Goal: Task Accomplishment & Management: Complete application form

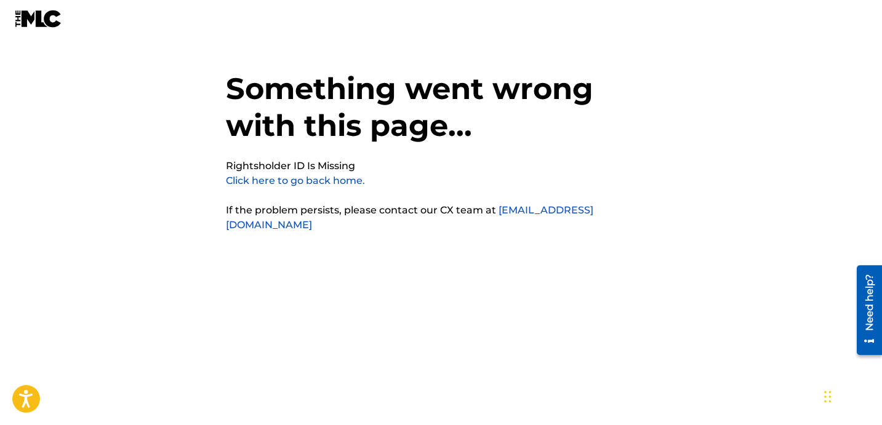
click at [566, 14] on nav at bounding box center [441, 18] width 882 height 37
click at [334, 183] on link "Click here to go back home." at bounding box center [295, 181] width 139 height 12
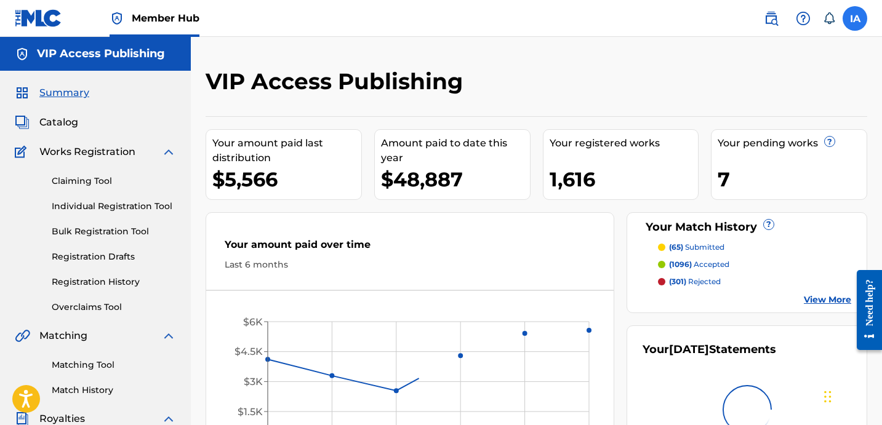
click at [858, 22] on label at bounding box center [854, 18] width 25 height 25
click at [855, 18] on input "IA [PERSON_NAME] [EMAIL_ADDRESS][DOMAIN_NAME] Notification Preferences Profile …" at bounding box center [855, 18] width 0 height 0
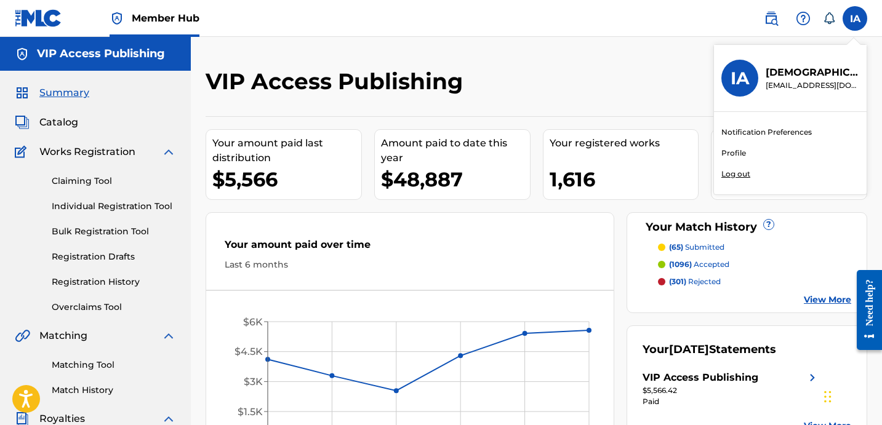
click at [740, 177] on p "Log out" at bounding box center [735, 174] width 29 height 11
click at [855, 18] on input "IA Isaiah Alcantra c7enterprisess@gmail.com Notification Preferences Profile Lo…" at bounding box center [855, 18] width 0 height 0
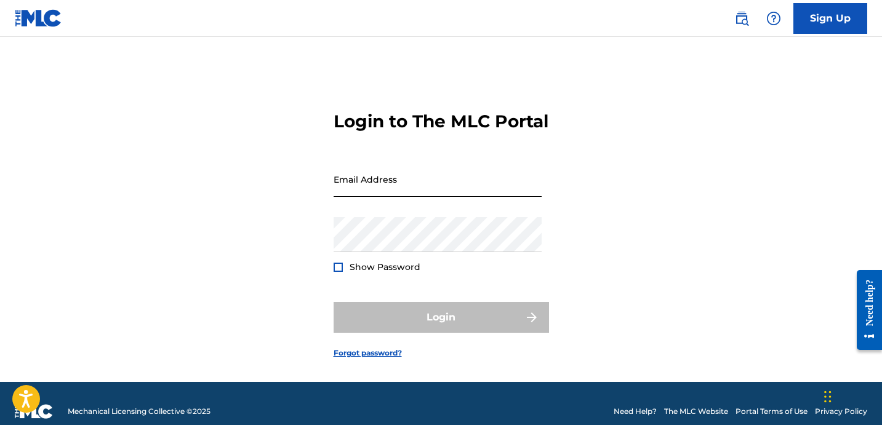
click at [495, 196] on input "Email Address" at bounding box center [438, 179] width 208 height 35
type input "c7enterprisess@gmail.com"
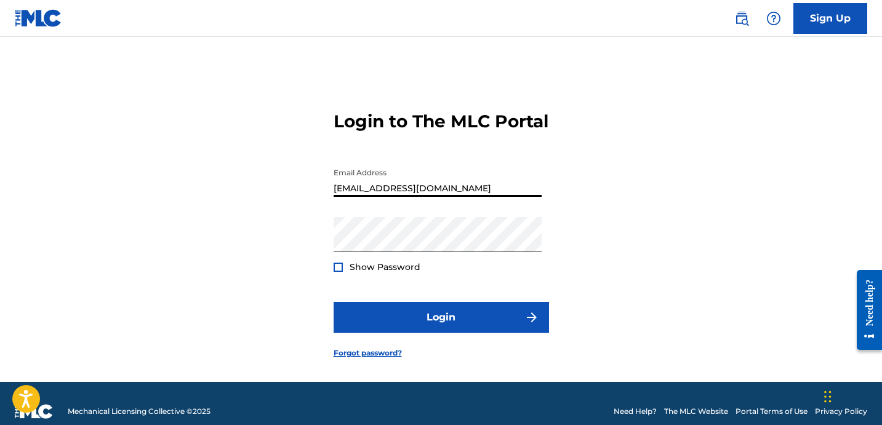
scroll to position [7, 0]
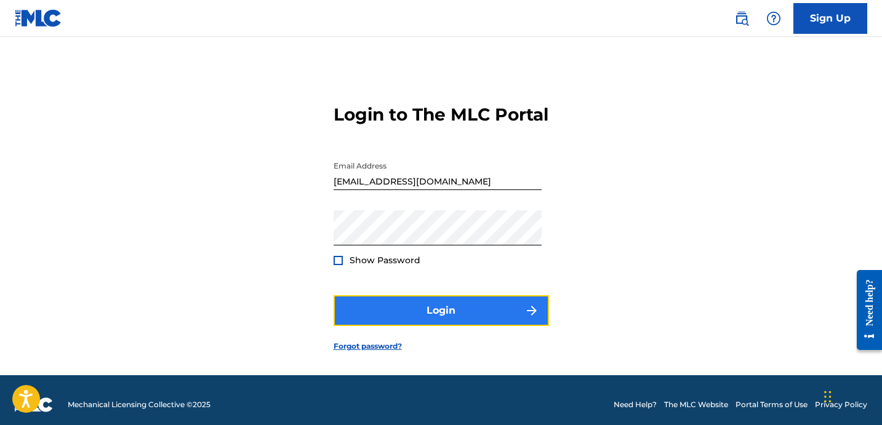
click at [459, 317] on button "Login" at bounding box center [441, 310] width 215 height 31
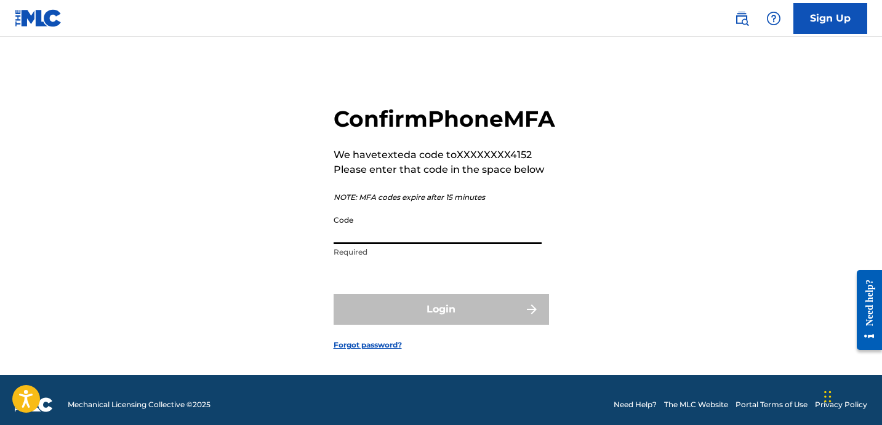
click at [455, 244] on input "Code" at bounding box center [438, 226] width 208 height 35
type input "3"
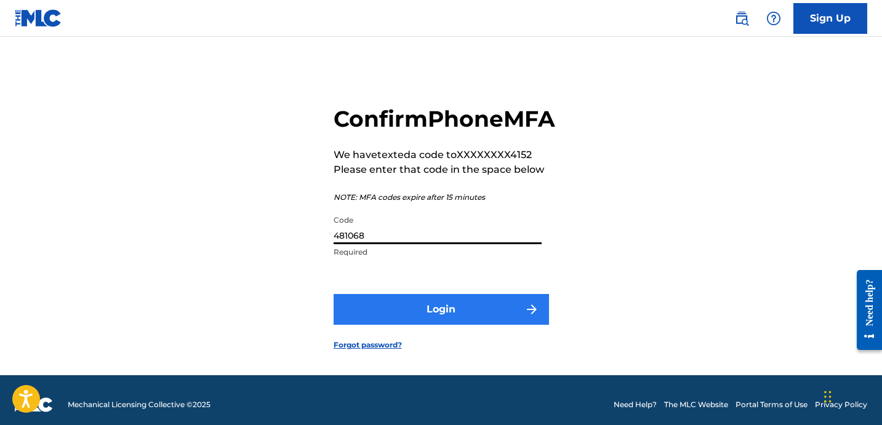
type input "481068"
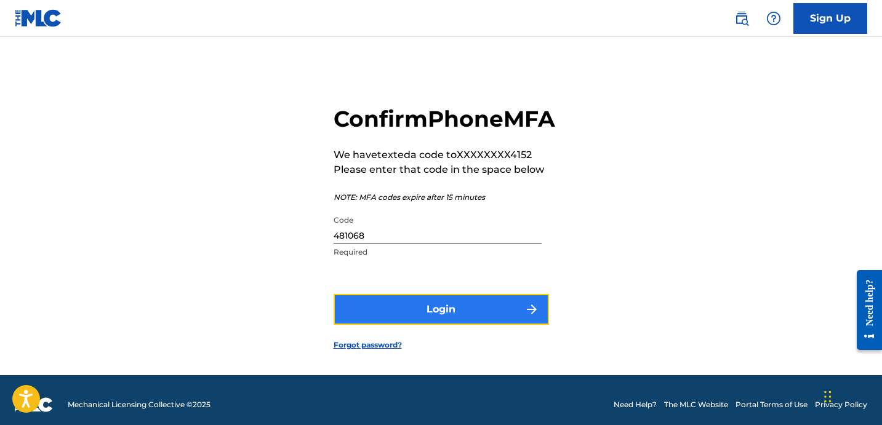
click at [489, 325] on button "Login" at bounding box center [441, 309] width 215 height 31
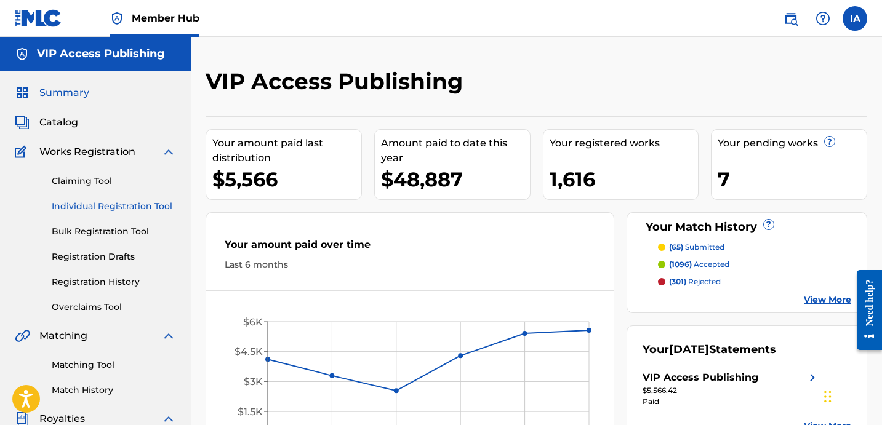
click at [97, 212] on link "Individual Registration Tool" at bounding box center [114, 206] width 124 height 13
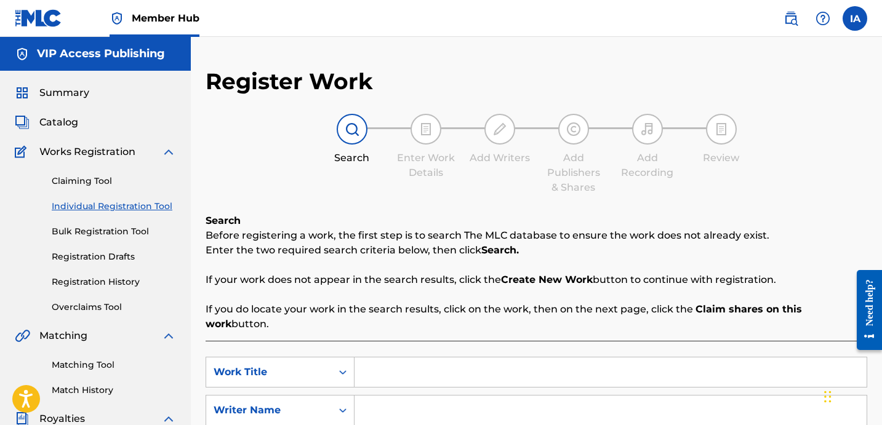
click at [503, 87] on div "Register Work Search Enter Work Details Add Writers Add Publishers & Shares Add…" at bounding box center [537, 312] width 662 height 488
click at [500, 78] on div "Register Work Search Enter Work Details Add Writers Add Publishers & Shares Add…" at bounding box center [537, 312] width 662 height 488
drag, startPoint x: 500, startPoint y: 78, endPoint x: 502, endPoint y: 94, distance: 16.7
click at [502, 94] on div "Register Work Search Enter Work Details Add Writers Add Publishers & Shares Add…" at bounding box center [537, 312] width 662 height 488
drag, startPoint x: 502, startPoint y: 94, endPoint x: 502, endPoint y: 110, distance: 15.4
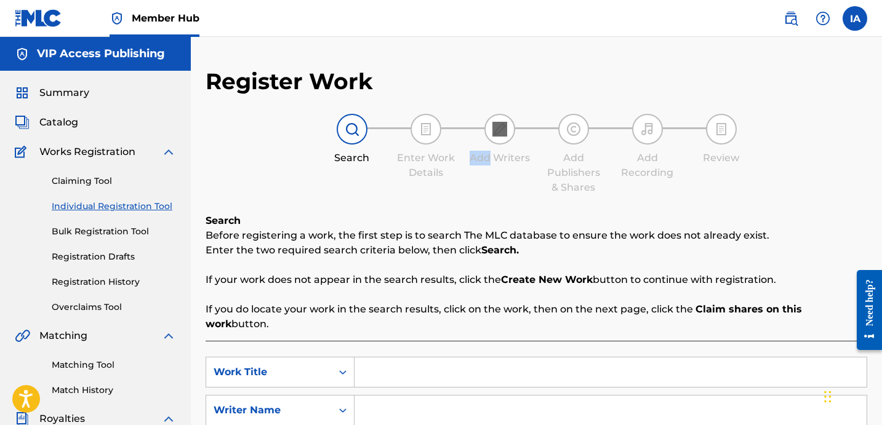
click at [502, 110] on div "Register Work Search Enter Work Details Add Writers Add Publishers & Shares Add…" at bounding box center [537, 312] width 662 height 488
drag, startPoint x: 502, startPoint y: 106, endPoint x: 511, endPoint y: 149, distance: 43.5
click at [511, 149] on div "Register Work Search Enter Work Details Add Writers Add Publishers & Shares Add…" at bounding box center [537, 312] width 662 height 488
drag, startPoint x: 514, startPoint y: 149, endPoint x: 543, endPoint y: 201, distance: 60.1
click at [541, 212] on div "Register Work Search Enter Work Details Add Writers Add Publishers & Shares Add…" at bounding box center [537, 312] width 662 height 488
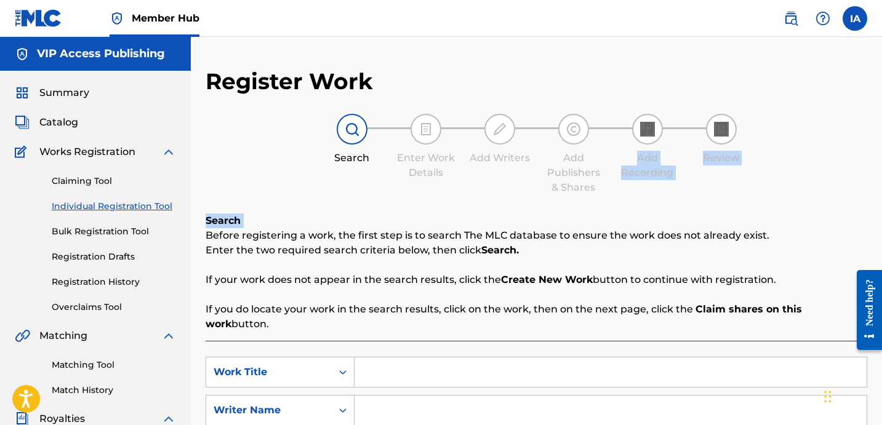
drag, startPoint x: 543, startPoint y: 201, endPoint x: 558, endPoint y: 247, distance: 48.3
click at [557, 245] on div "Register Work Search Enter Work Details Add Writers Add Publishers & Shares Add…" at bounding box center [537, 312] width 662 height 488
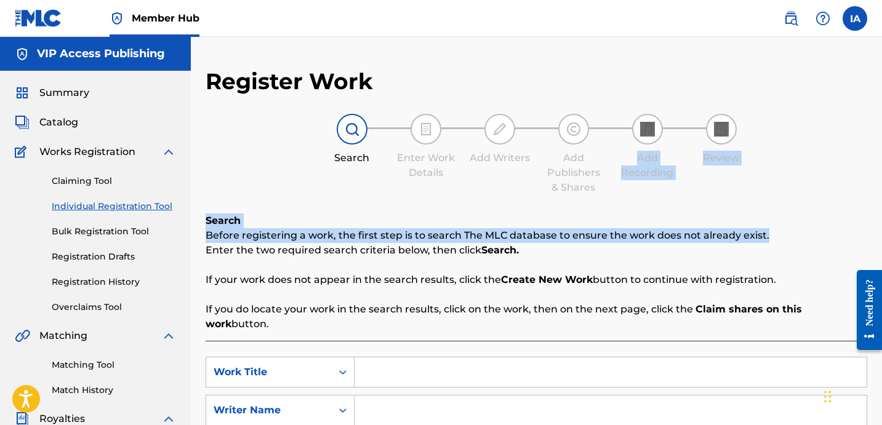
drag, startPoint x: 558, startPoint y: 247, endPoint x: 566, endPoint y: 265, distance: 19.6
click at [566, 265] on div "Search Before registering a work, the first step is to search The MLC database …" at bounding box center [537, 273] width 662 height 118
click at [566, 259] on div "Search Before registering a work, the first step is to search The MLC database …" at bounding box center [537, 273] width 662 height 118
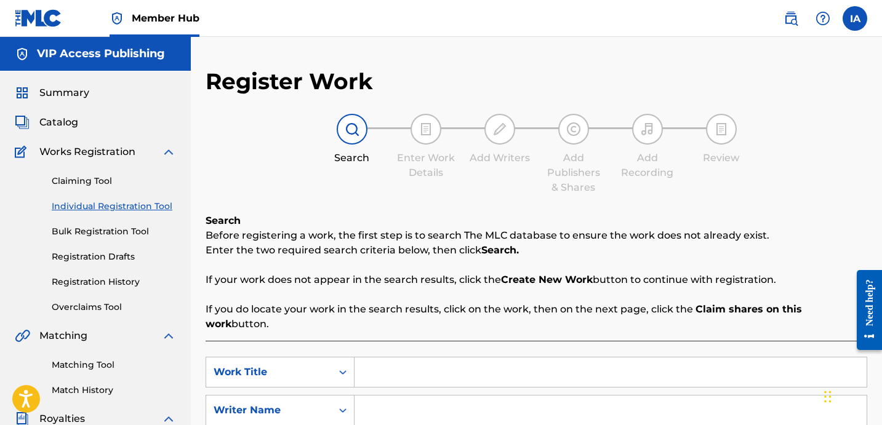
click at [566, 259] on div "Search Before registering a work, the first step is to search The MLC database …" at bounding box center [537, 273] width 662 height 118
drag, startPoint x: 559, startPoint y: 233, endPoint x: 601, endPoint y: 243, distance: 43.7
click at [562, 244] on p "Enter the two required search criteria below, then click Search." at bounding box center [537, 250] width 662 height 15
click at [570, 235] on p "Before registering a work, the first step is to search The MLC database to ensu…" at bounding box center [537, 235] width 662 height 15
drag, startPoint x: 829, startPoint y: 100, endPoint x: 818, endPoint y: 97, distance: 11.3
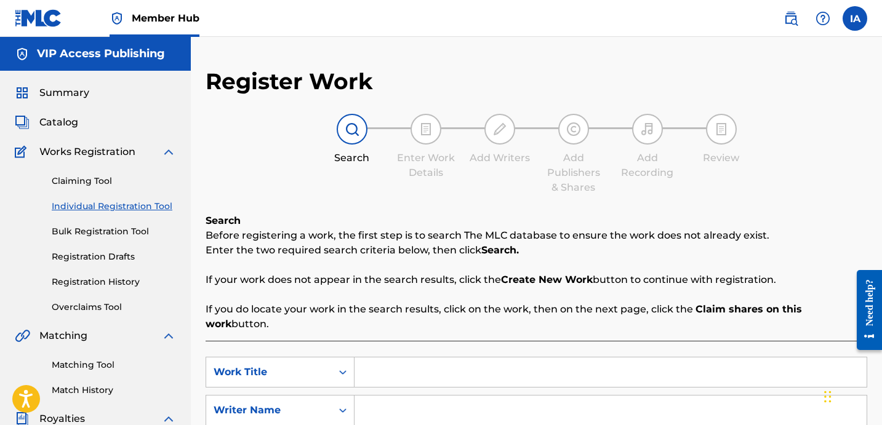
click at [823, 98] on div "Register Work Search Enter Work Details Add Writers Add Publishers & Shares Add…" at bounding box center [537, 312] width 662 height 488
click at [490, 218] on div "Search Before registering a work, the first step is to search The MLC database …" at bounding box center [537, 273] width 662 height 118
click at [518, 363] on input "Search Form" at bounding box center [610, 373] width 512 height 30
paste input "MARINO"
type input "MARINO"
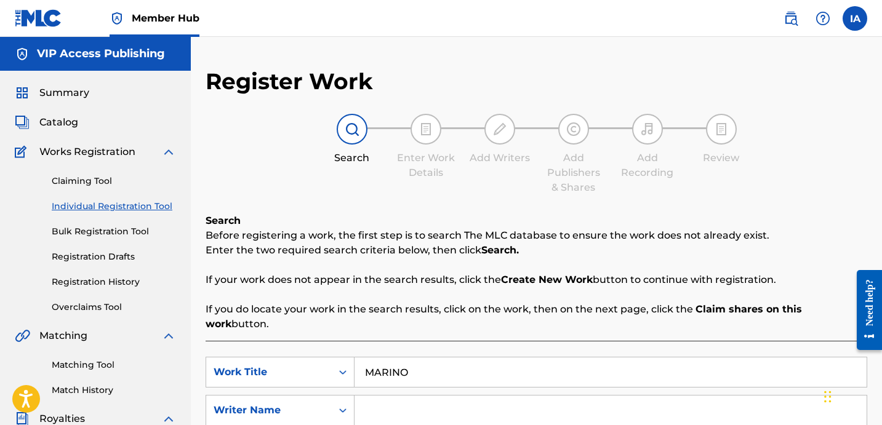
click at [559, 396] on input "Search Form" at bounding box center [610, 411] width 512 height 30
click at [60, 370] on link "Matching Tool" at bounding box center [114, 365] width 124 height 13
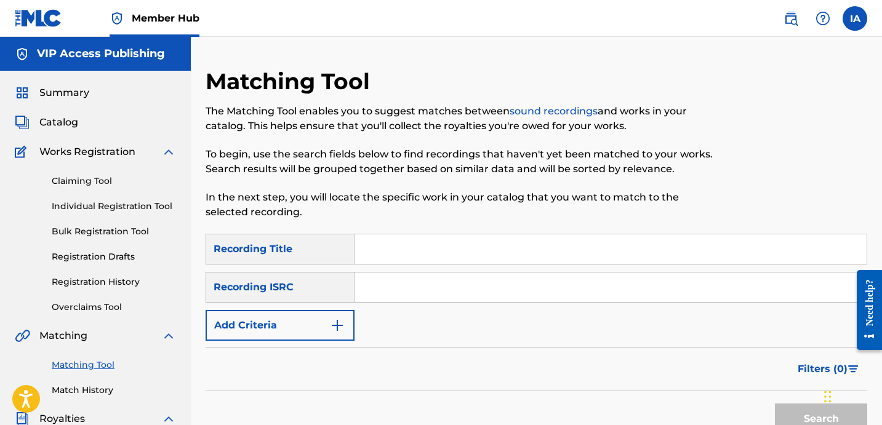
drag, startPoint x: 127, startPoint y: 410, endPoint x: 127, endPoint y: 420, distance: 9.9
click at [121, 413] on div "Summary Catalog Works Registration Claiming Tool Individual Registration Tool B…" at bounding box center [95, 387] width 191 height 633
click at [657, 213] on p "In the next step, you will locate the specific work in your catalog that you wa…" at bounding box center [461, 205] width 510 height 30
click at [654, 253] on input "Search Form" at bounding box center [610, 249] width 512 height 30
click at [557, 255] on input "Search Form" at bounding box center [610, 249] width 512 height 30
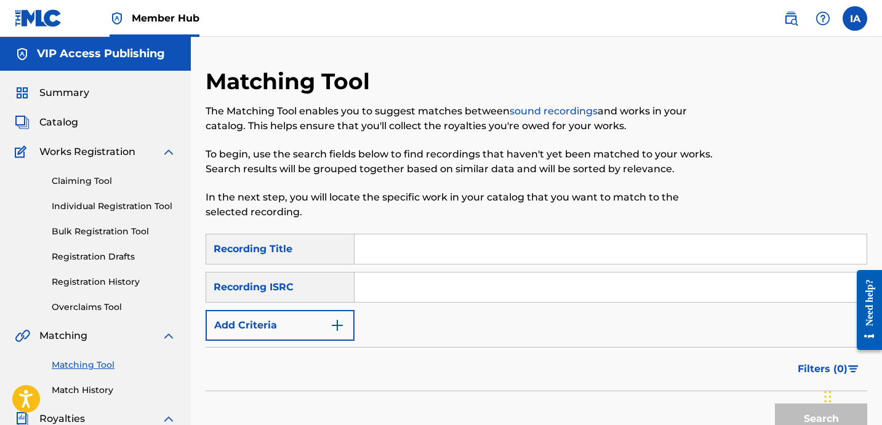
paste input "STEVE G LOVER III"
drag, startPoint x: 473, startPoint y: 244, endPoint x: 297, endPoint y: 167, distance: 192.9
click at [318, 180] on div "Matching Tool The Matching Tool enables you to suggest matches between sound re…" at bounding box center [537, 386] width 662 height 636
paste input "MARINO"
type input "MARINO"
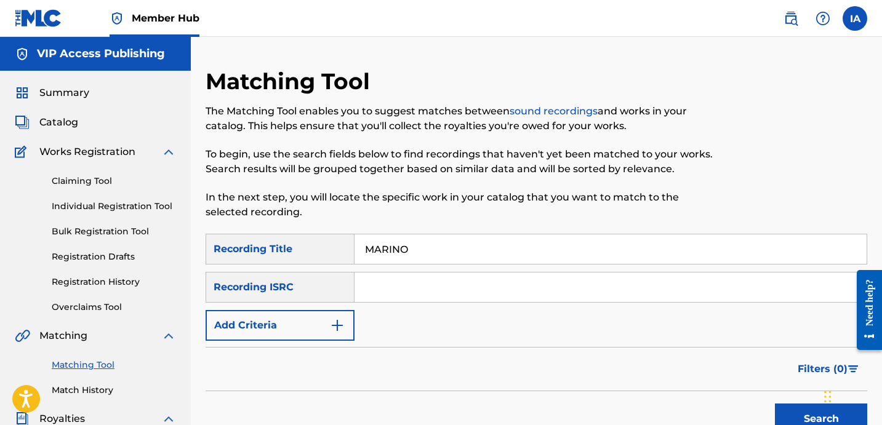
click at [148, 216] on div "Claiming Tool Individual Registration Tool Bulk Registration Tool Registration …" at bounding box center [95, 236] width 161 height 154
click at [148, 207] on link "Individual Registration Tool" at bounding box center [114, 206] width 124 height 13
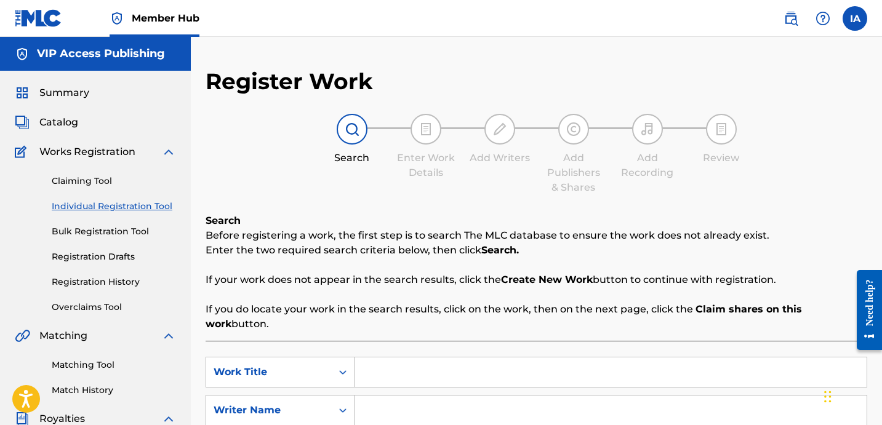
click at [525, 358] on input "Search Form" at bounding box center [610, 373] width 512 height 30
paste input "MARINO"
type input "MARINO"
click at [519, 396] on input "Search Form" at bounding box center [610, 411] width 512 height 30
click at [546, 397] on input "Search Form" at bounding box center [610, 411] width 512 height 30
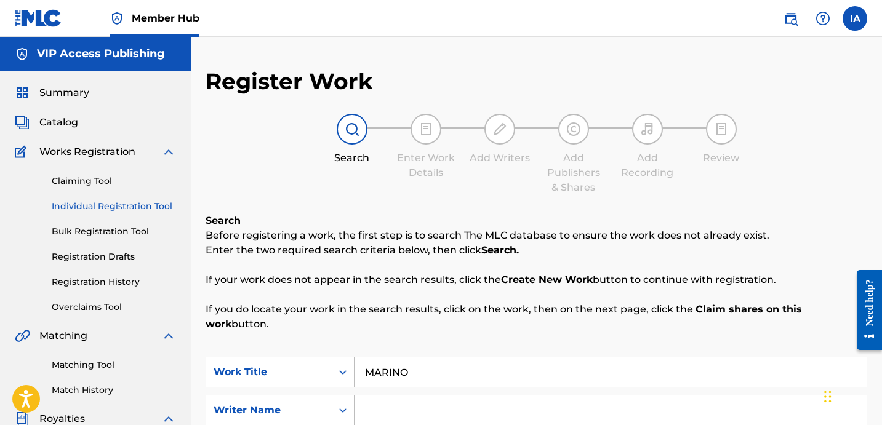
click at [546, 397] on input "Search Form" at bounding box center [610, 411] width 512 height 30
paste input "[PERSON_NAME] [PERSON_NAME]"
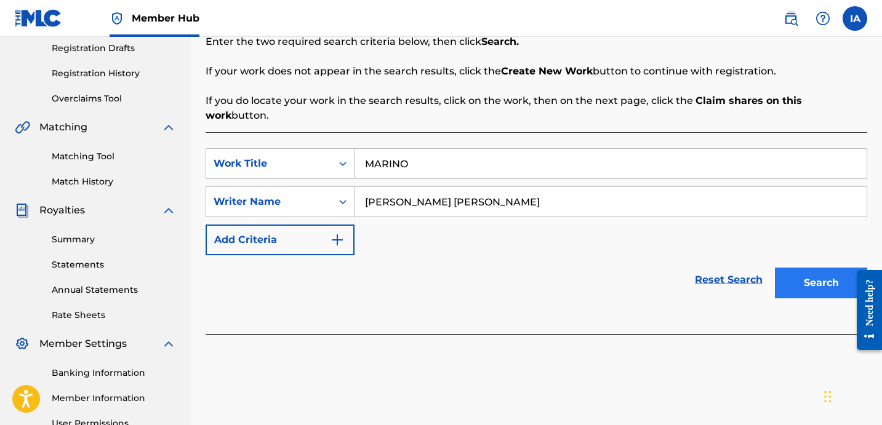
type input "[PERSON_NAME] [PERSON_NAME]"
click at [792, 282] on button "Search" at bounding box center [821, 283] width 92 height 31
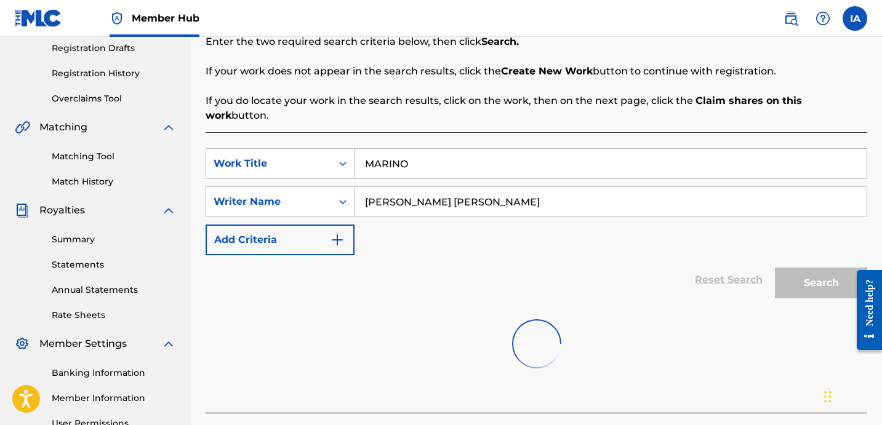
click at [638, 222] on div "SearchWithCriteriac3d8988d-d209-481a-9ca6-c1a18ad16367 Work Title MARINO Search…" at bounding box center [537, 201] width 662 height 107
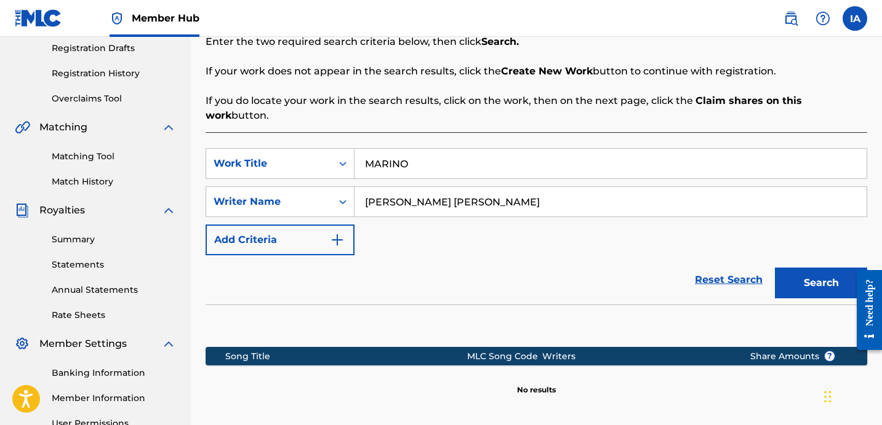
click at [500, 277] on div "Reset Search Search" at bounding box center [537, 279] width 662 height 49
click at [801, 268] on button "Search" at bounding box center [821, 283] width 92 height 31
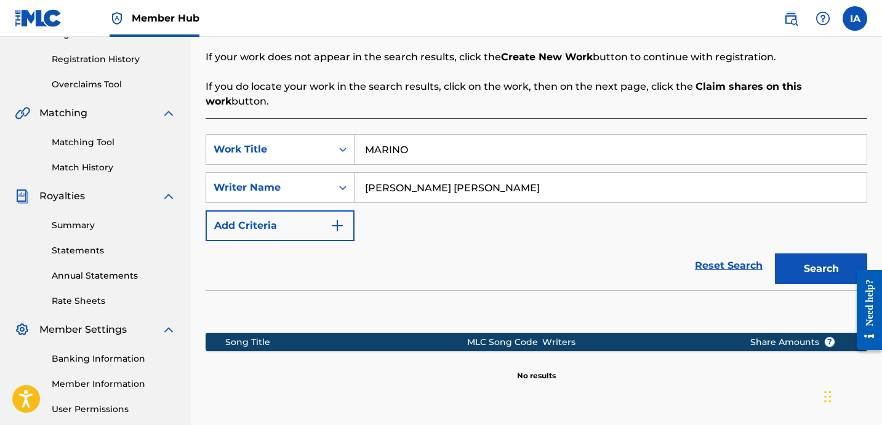
scroll to position [241, 0]
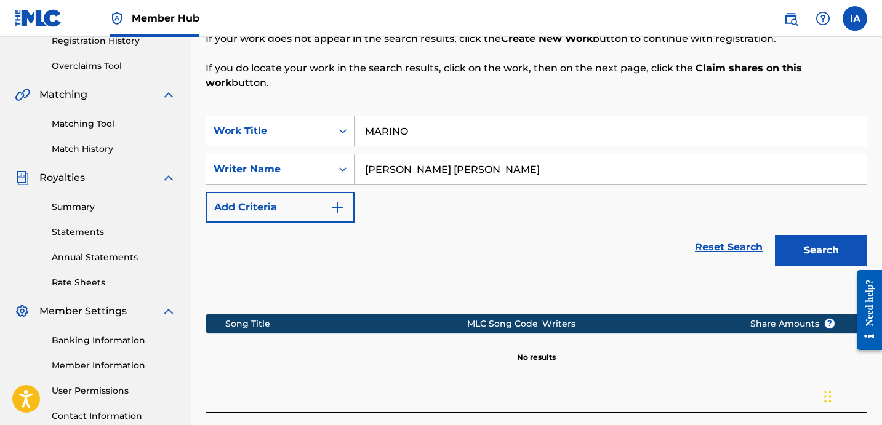
click at [539, 206] on div "SearchWithCriteriac3d8988d-d209-481a-9ca6-c1a18ad16367 Work Title MARINO Search…" at bounding box center [537, 169] width 662 height 107
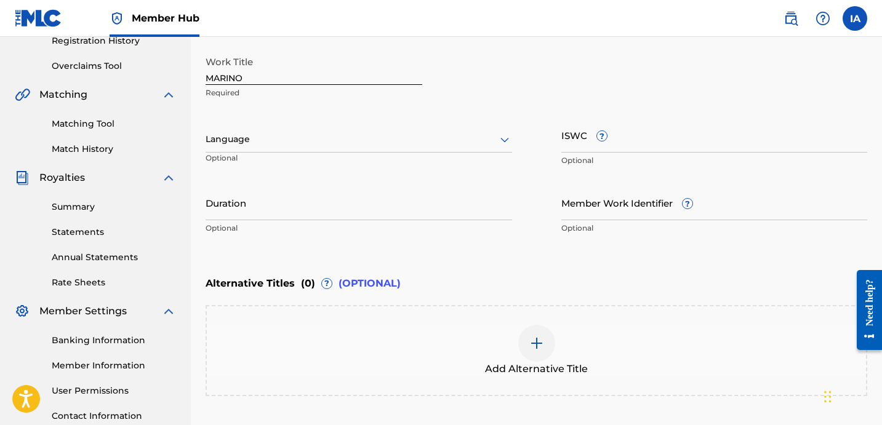
click at [330, 141] on div at bounding box center [359, 139] width 306 height 15
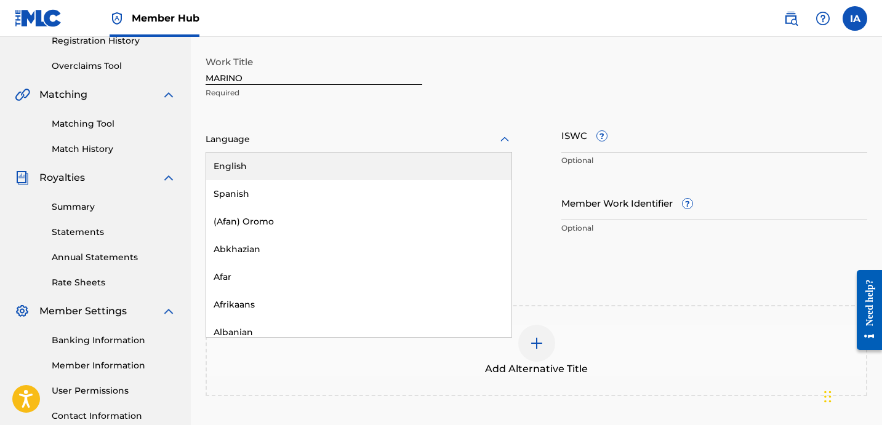
click at [456, 156] on div "English" at bounding box center [358, 167] width 305 height 28
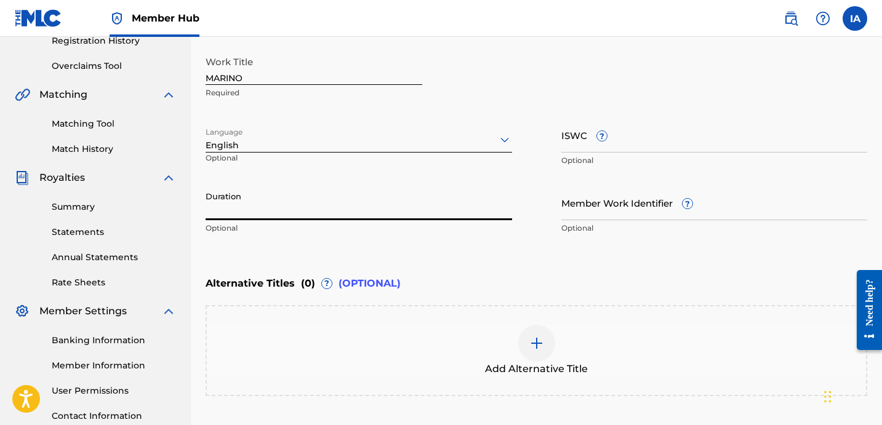
click at [385, 207] on input "Duration" at bounding box center [359, 202] width 306 height 35
paste input "2:36"
type input "02:36"
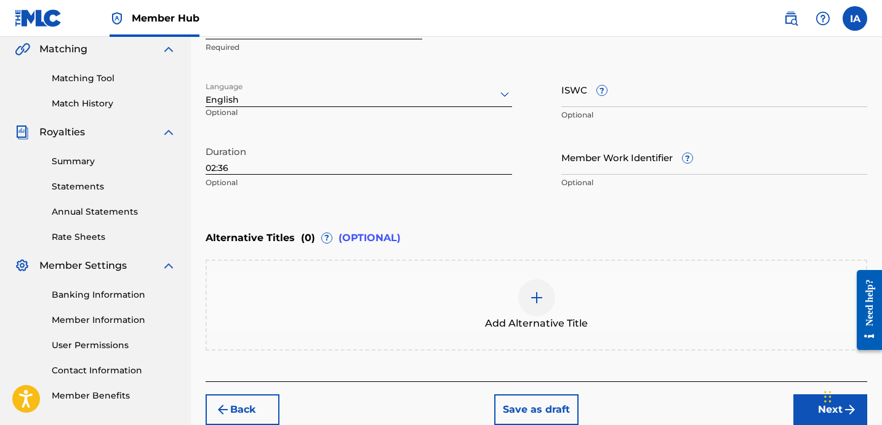
scroll to position [345, 0]
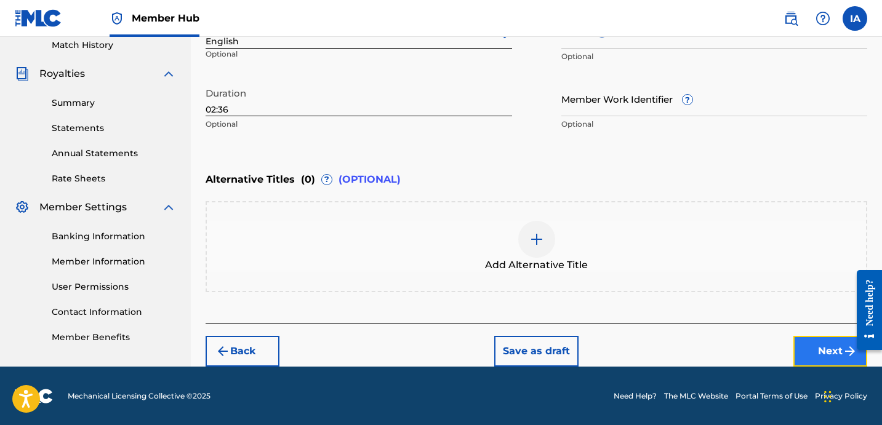
click at [801, 345] on button "Next" at bounding box center [830, 351] width 74 height 31
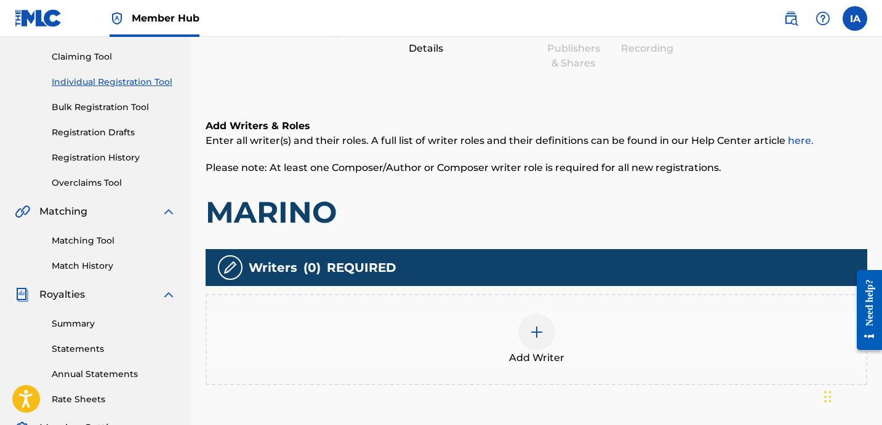
scroll to position [55, 0]
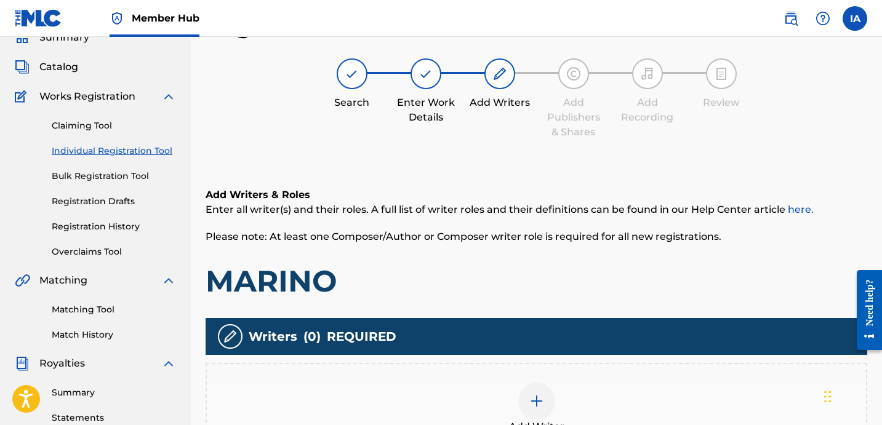
click at [538, 260] on div "Add Writers & Roles Enter all writer(s) and their roles. A full list of writer …" at bounding box center [537, 244] width 662 height 112
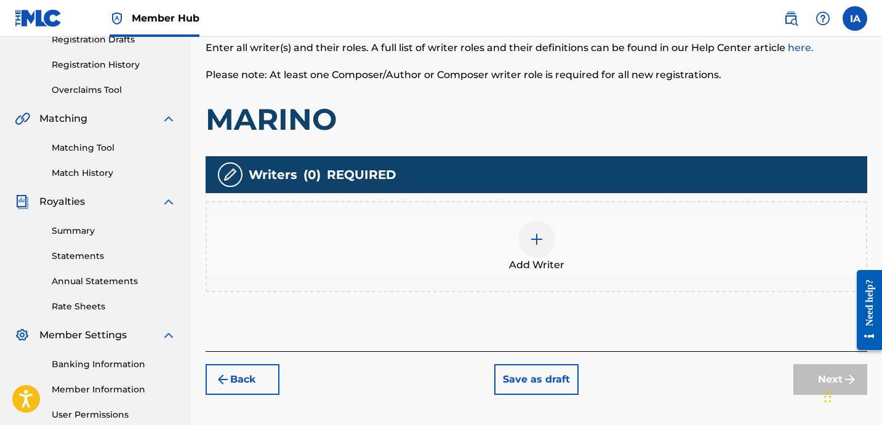
scroll to position [260, 0]
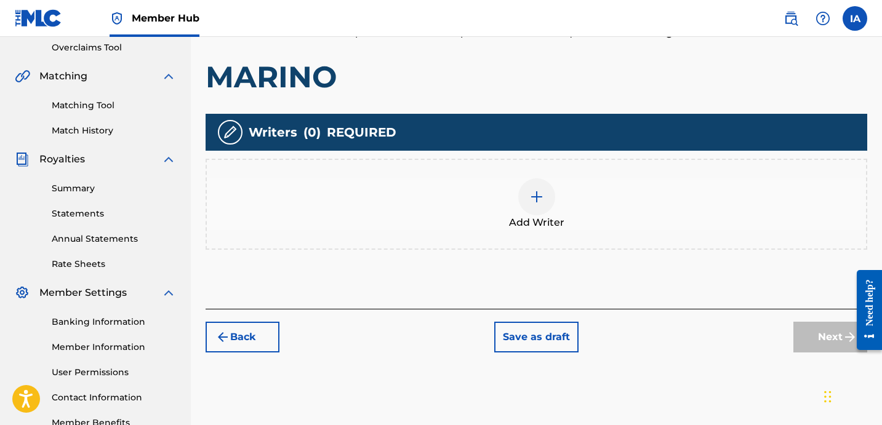
click at [603, 193] on div "Add Writer" at bounding box center [536, 204] width 659 height 52
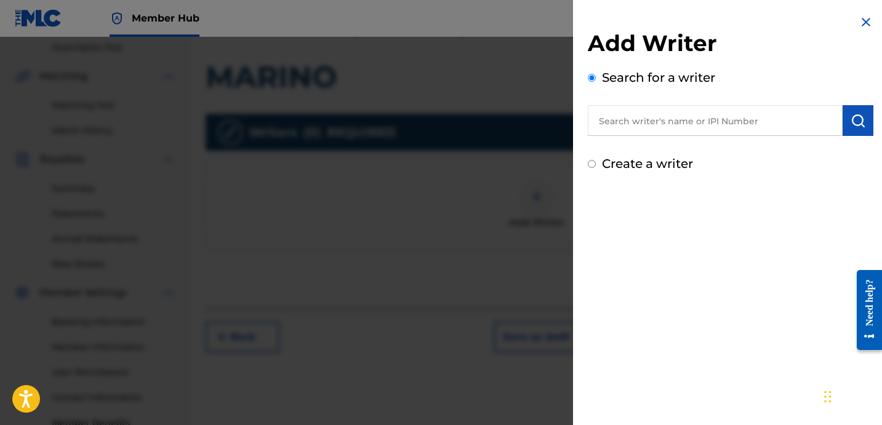
click at [763, 132] on input "text" at bounding box center [715, 120] width 255 height 31
paste input "[PERSON_NAME] [PERSON_NAME]"
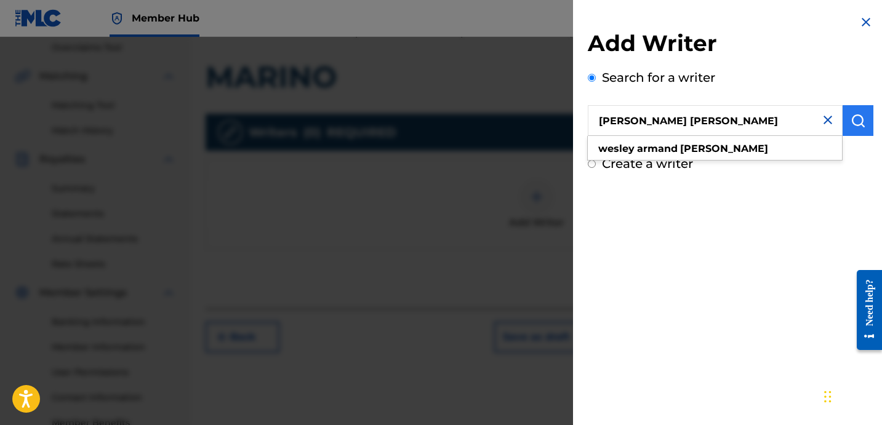
type input "[PERSON_NAME] [PERSON_NAME]"
click at [846, 122] on button "submit" at bounding box center [857, 120] width 31 height 31
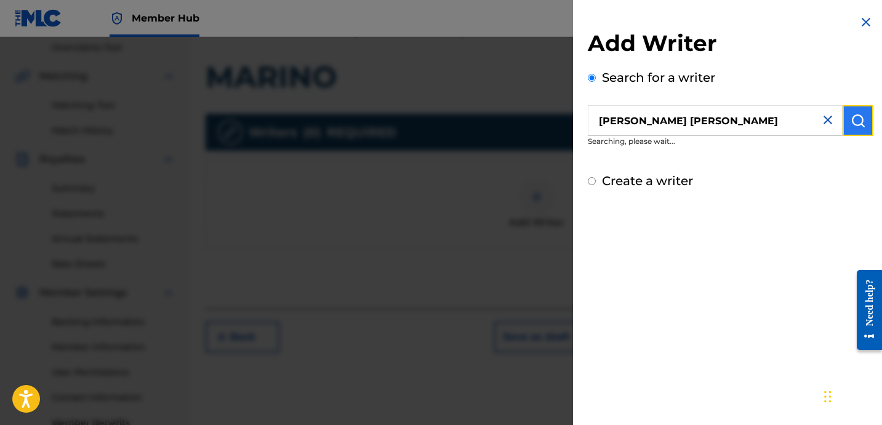
click at [854, 124] on img "submit" at bounding box center [857, 120] width 15 height 15
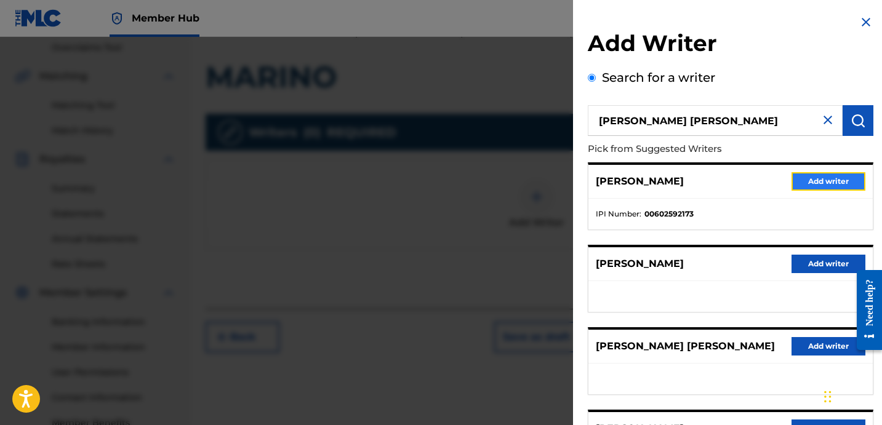
click at [814, 181] on button "Add writer" at bounding box center [828, 181] width 74 height 18
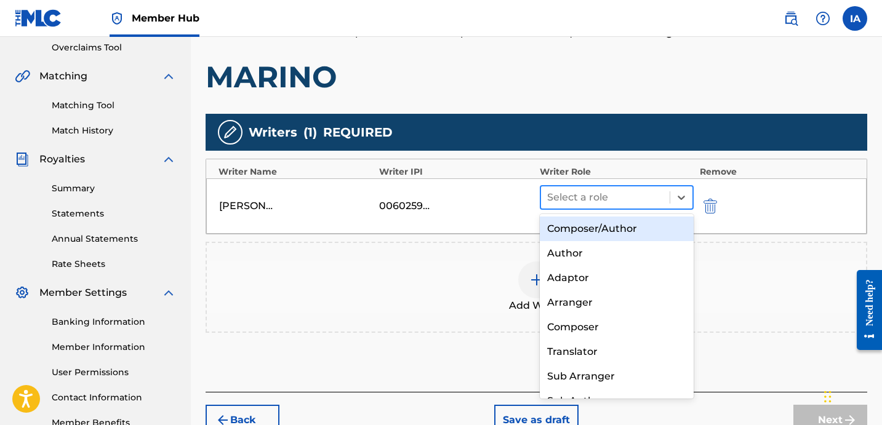
click at [641, 191] on div at bounding box center [605, 197] width 116 height 17
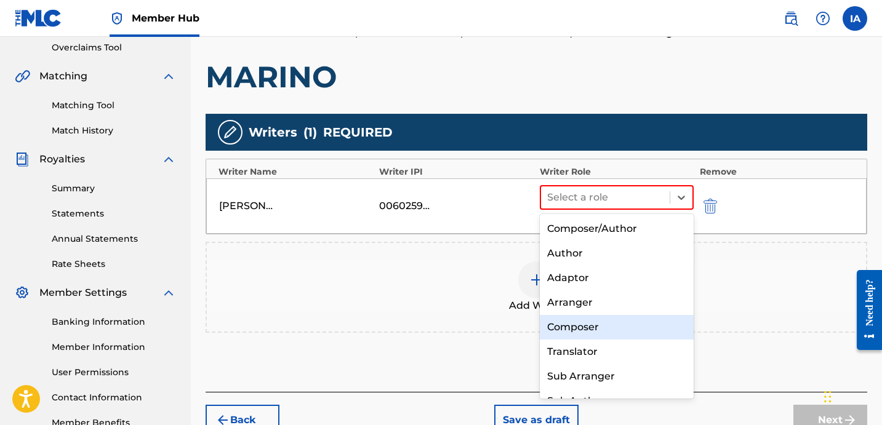
click at [610, 329] on div "Composer" at bounding box center [617, 327] width 154 height 25
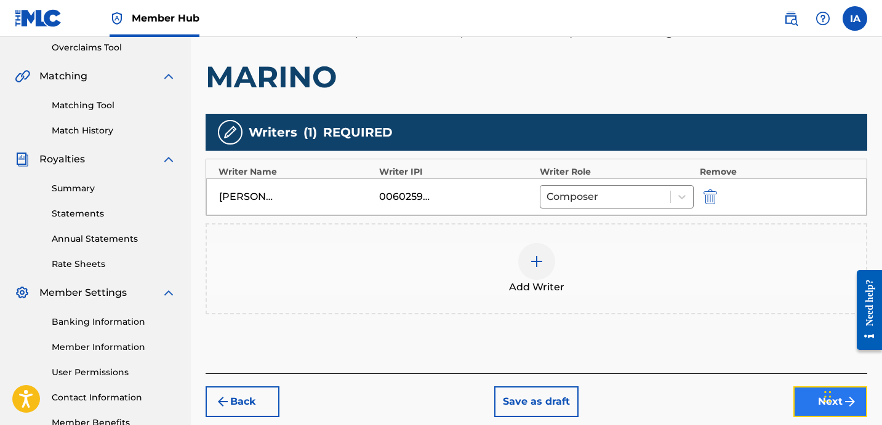
click at [813, 406] on button "Next" at bounding box center [830, 401] width 74 height 31
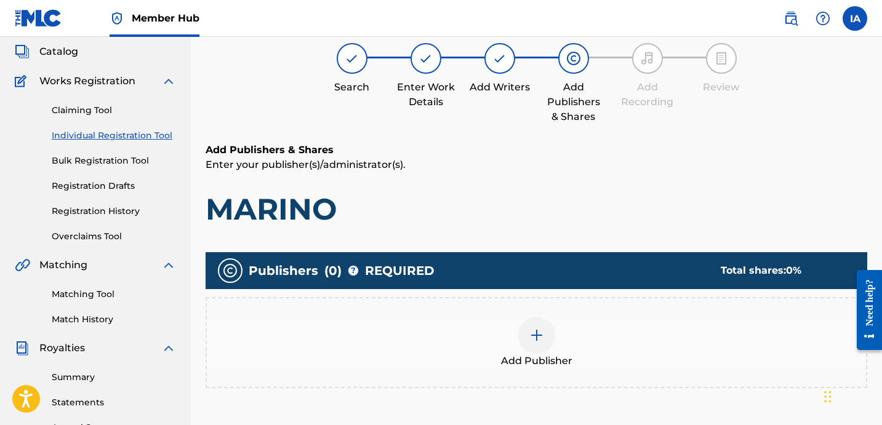
scroll to position [55, 0]
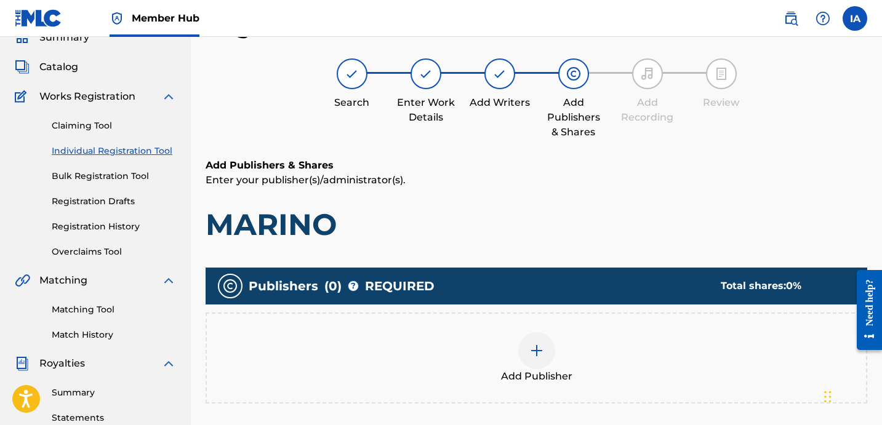
click at [478, 190] on div "Add Publishers & Shares Enter your publisher(s)/administrator(s). MARINO" at bounding box center [537, 200] width 662 height 85
click at [542, 364] on div at bounding box center [536, 350] width 37 height 37
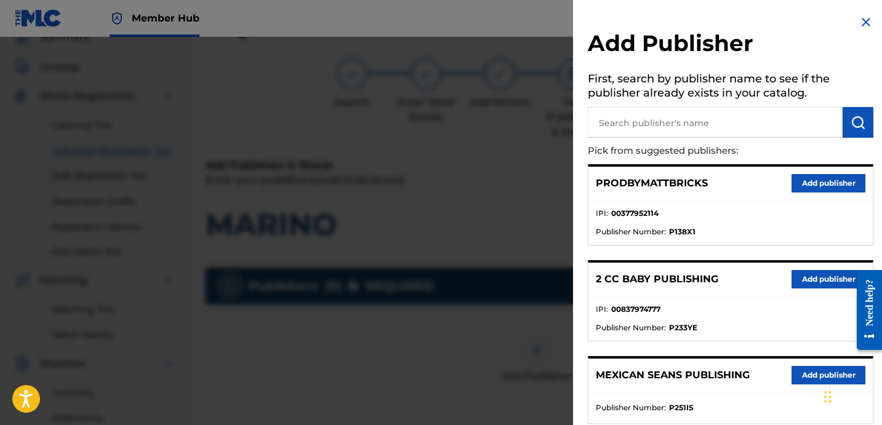
click at [754, 126] on input "text" at bounding box center [715, 122] width 255 height 31
paste input "[PERSON_NAME]"
type input "[PERSON_NAME]"
click at [846, 130] on button "submit" at bounding box center [857, 122] width 31 height 31
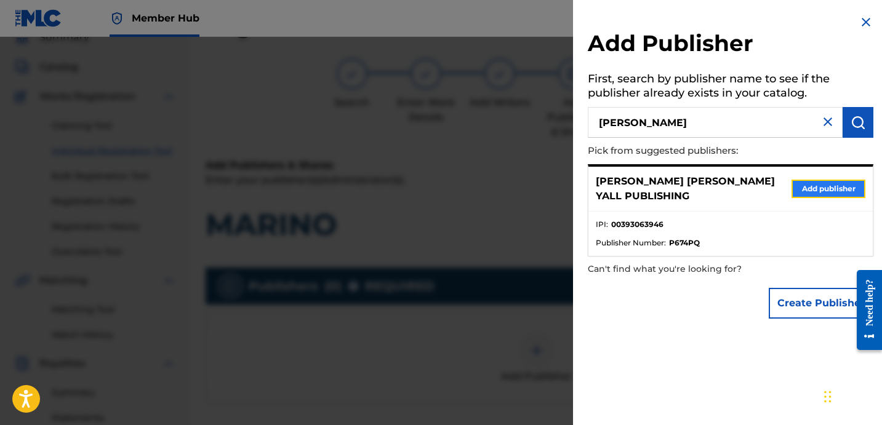
click at [823, 186] on button "Add publisher" at bounding box center [828, 189] width 74 height 18
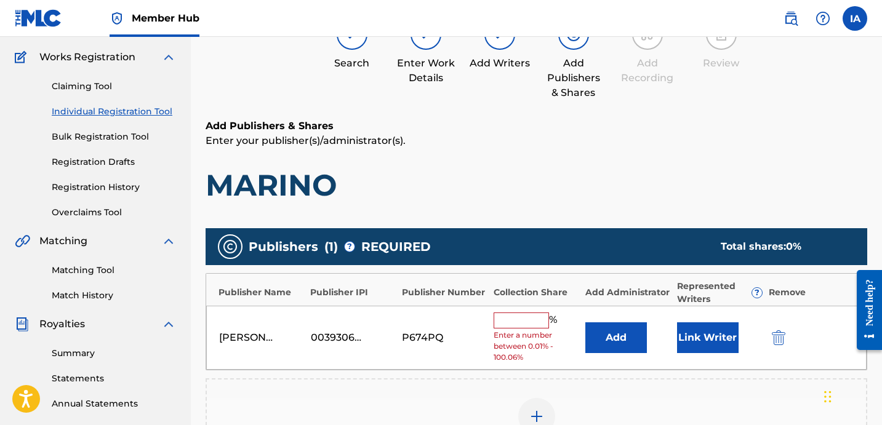
scroll to position [97, 0]
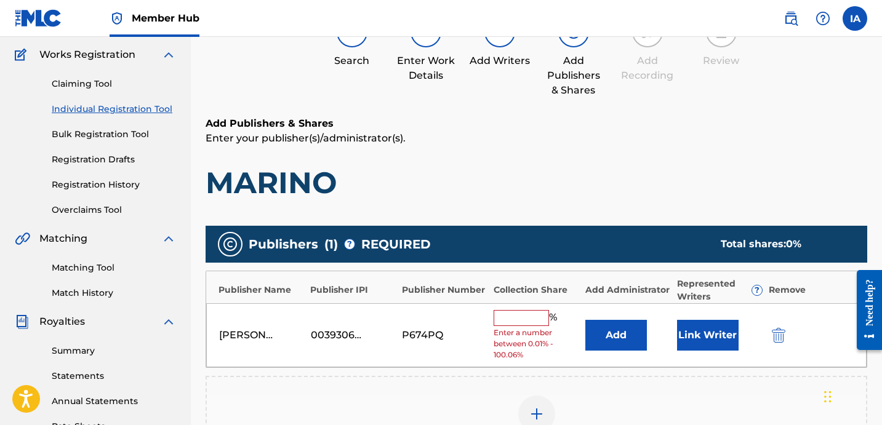
click at [519, 319] on input "text" at bounding box center [521, 318] width 55 height 16
click at [524, 322] on input "text" at bounding box center [521, 318] width 55 height 16
type input "50"
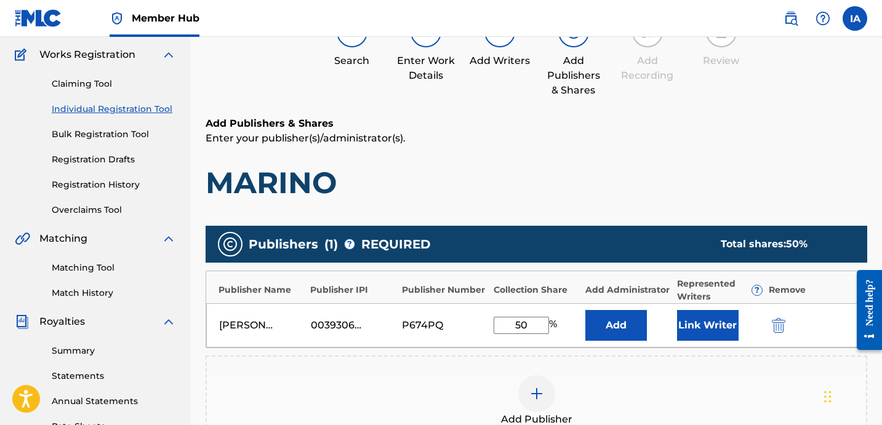
drag, startPoint x: 530, startPoint y: 322, endPoint x: 480, endPoint y: 290, distance: 59.8
click at [489, 297] on div "Publisher Name Publisher IPI Publisher Number Collection Share Add Administrato…" at bounding box center [537, 310] width 662 height 78
click at [625, 327] on button "Add" at bounding box center [616, 325] width 62 height 31
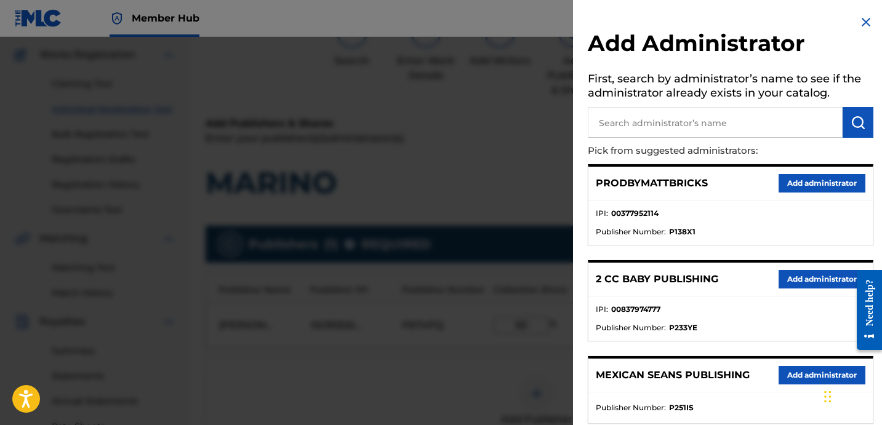
click at [748, 321] on li "IPI : 00837974777" at bounding box center [731, 313] width 270 height 18
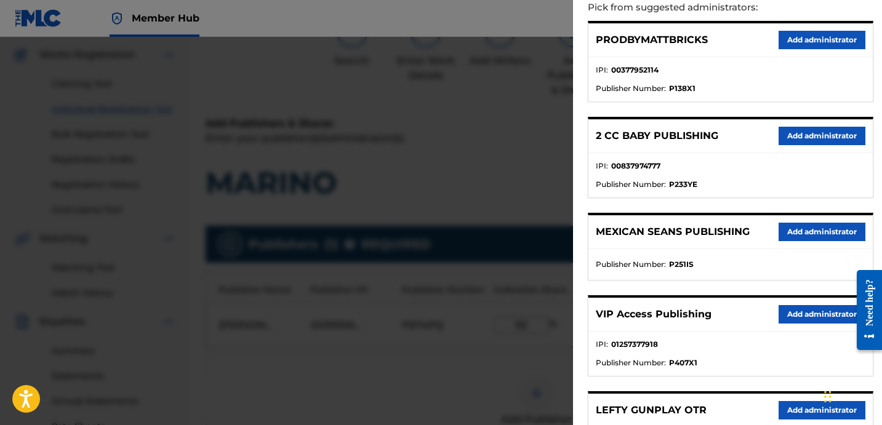
scroll to position [176, 0]
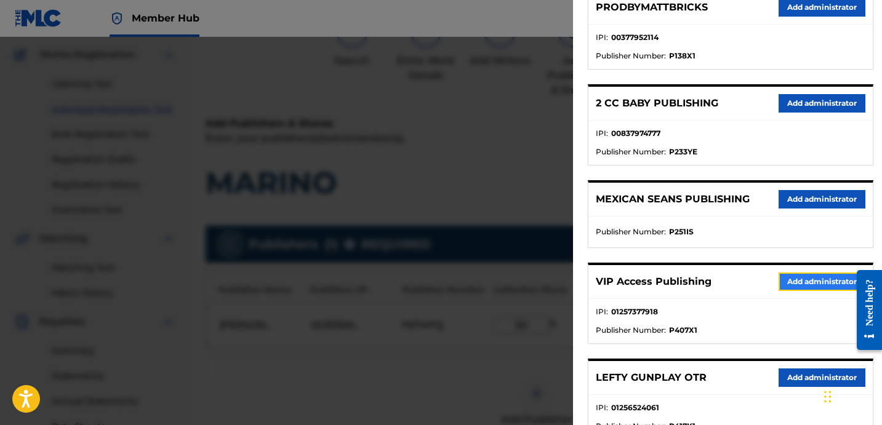
click at [817, 289] on button "Add administrator" at bounding box center [821, 282] width 87 height 18
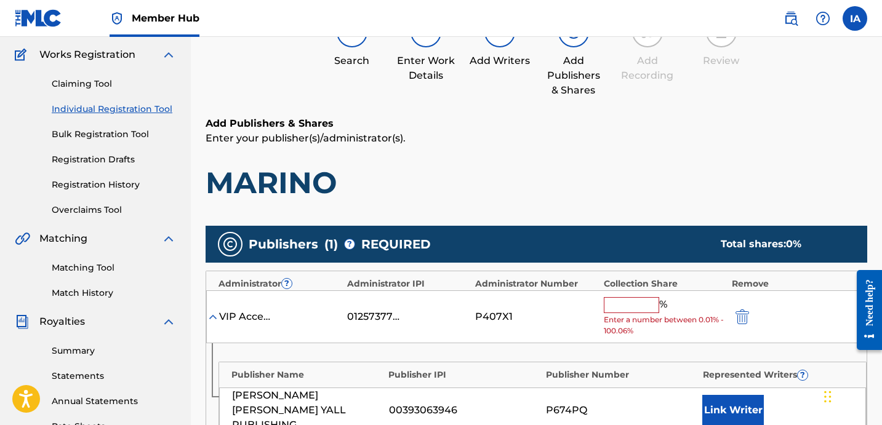
click at [637, 312] on input "text" at bounding box center [631, 305] width 55 height 16
click at [634, 306] on input "text" at bounding box center [631, 305] width 55 height 16
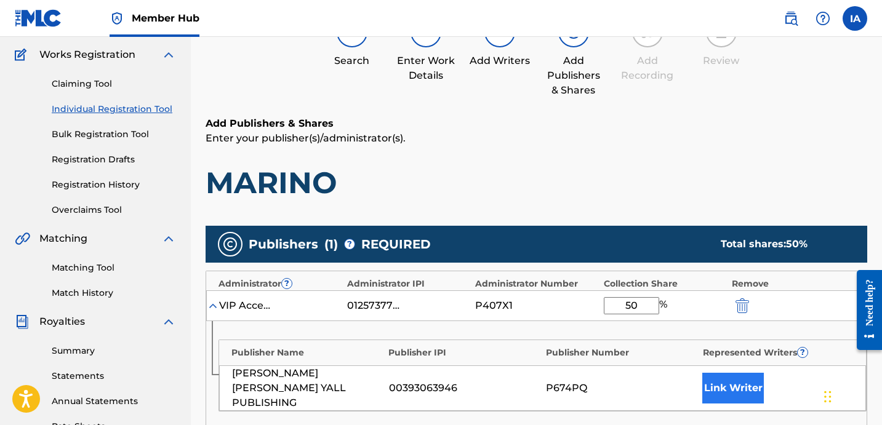
type input "50"
click at [727, 390] on button "Link Writer" at bounding box center [733, 388] width 62 height 31
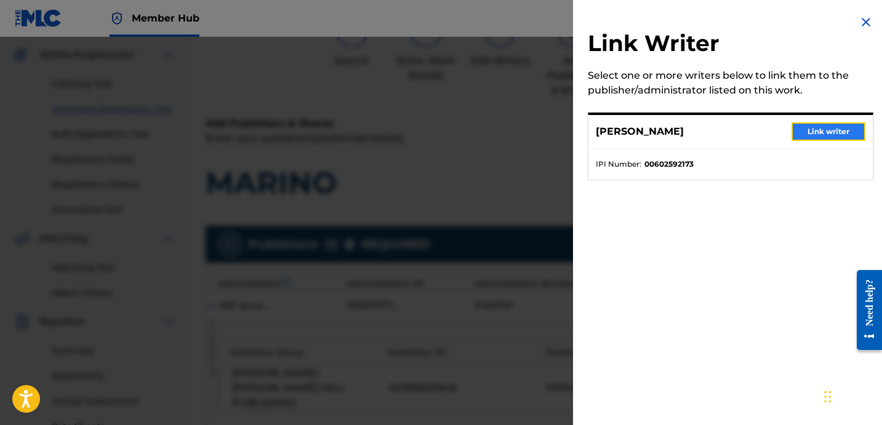
click at [820, 140] on button "Link writer" at bounding box center [828, 131] width 74 height 18
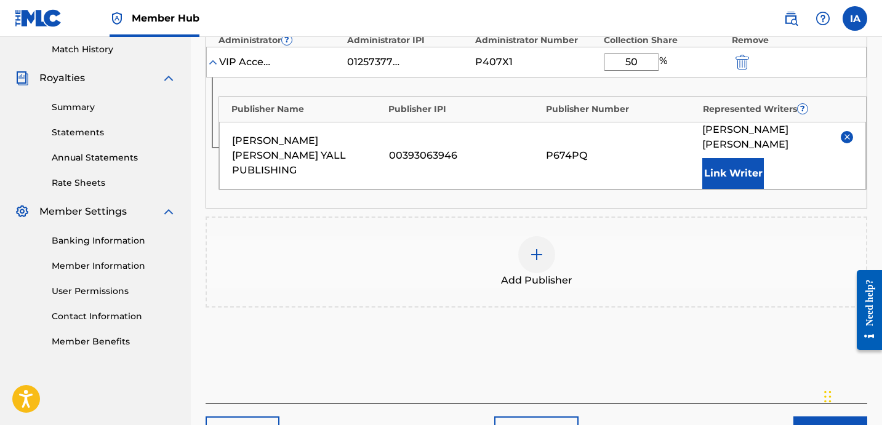
scroll to position [399, 0]
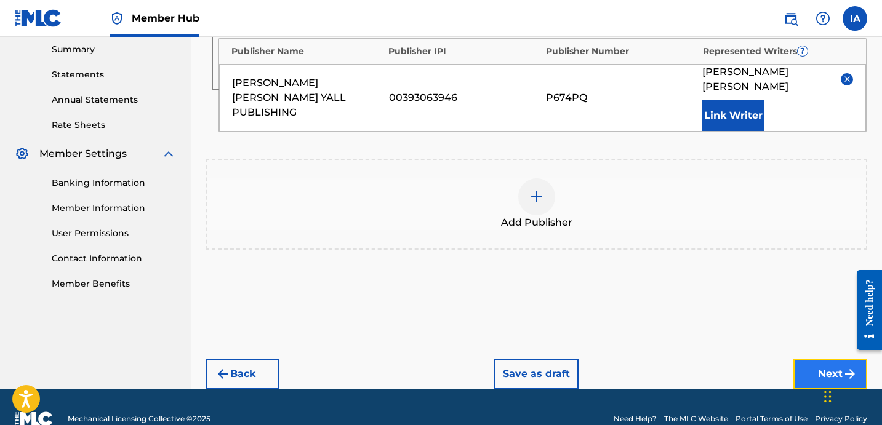
click at [814, 359] on button "Next" at bounding box center [830, 374] width 74 height 31
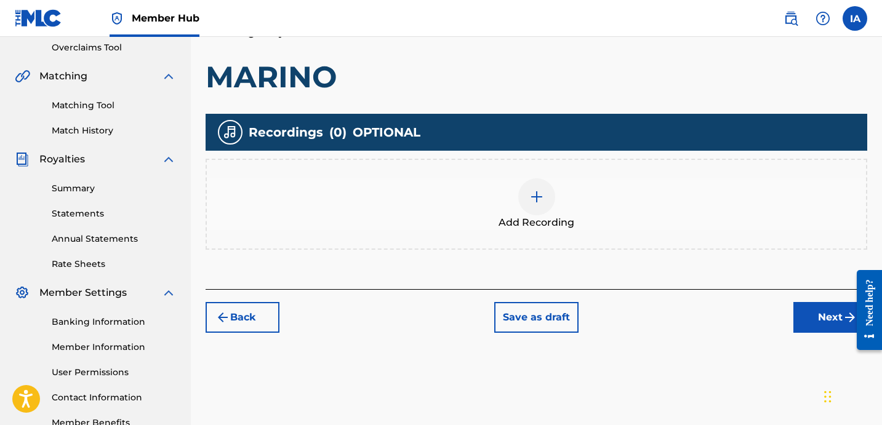
scroll to position [266, 0]
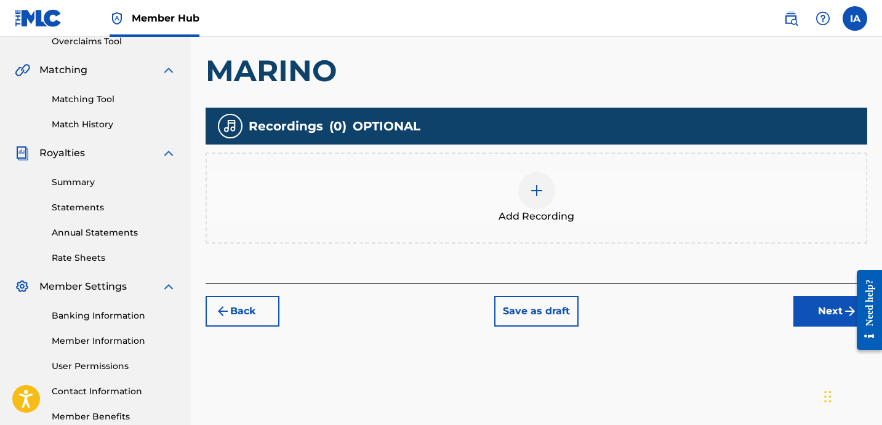
click at [574, 196] on div "Add Recording" at bounding box center [536, 198] width 659 height 52
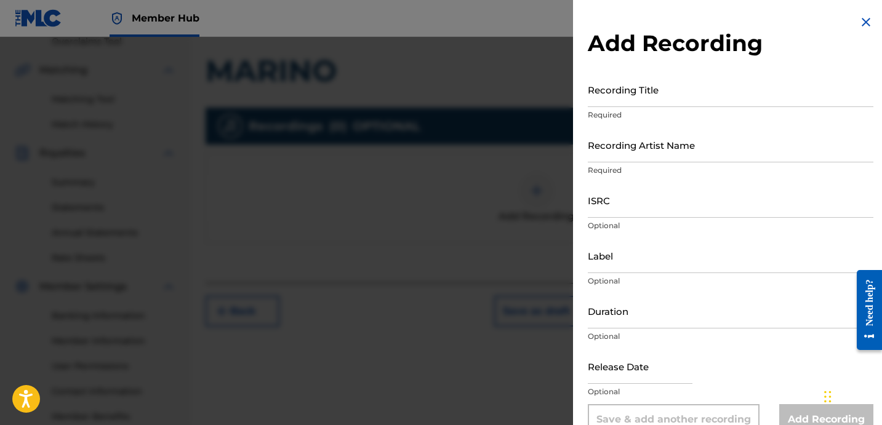
click at [614, 108] on div "Recording Title Required" at bounding box center [731, 99] width 286 height 55
click at [616, 100] on input "Recording Title" at bounding box center [731, 89] width 286 height 35
paste input "MARINO"
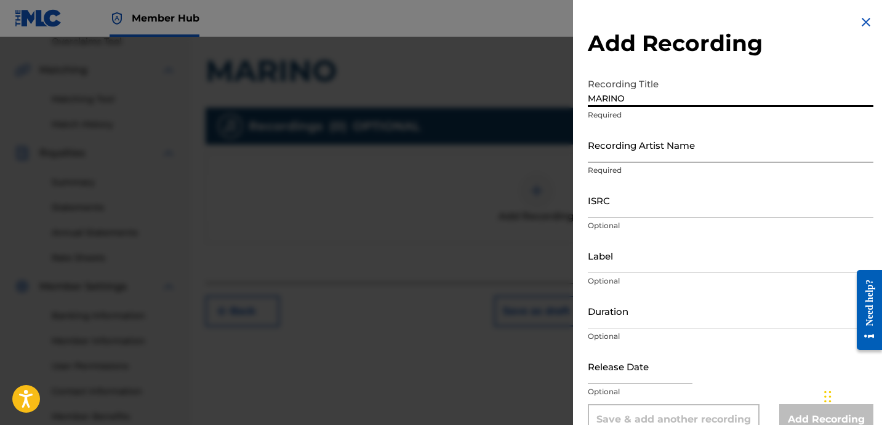
type input "MARINO"
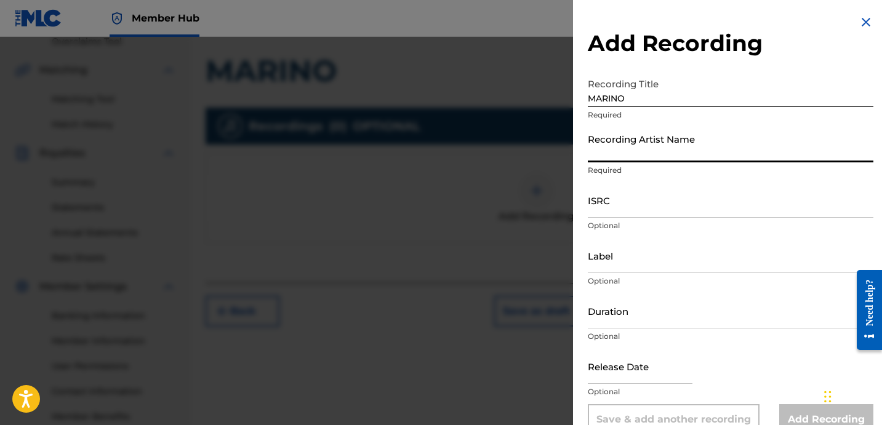
click at [663, 134] on input "Recording Artist Name" at bounding box center [731, 144] width 286 height 35
click at [674, 152] on input "Recording Artist Name" at bounding box center [731, 144] width 286 height 35
paste input "STEVE G LOVER III"
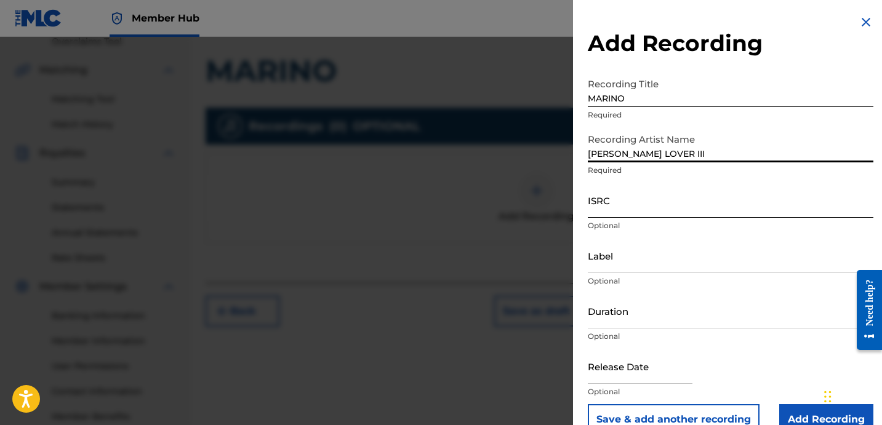
click at [642, 201] on input "ISRC" at bounding box center [731, 200] width 286 height 35
drag, startPoint x: 748, startPoint y: 151, endPoint x: 613, endPoint y: 98, distance: 144.6
click at [662, 125] on form "Recording Title MARINO Required Recording Artist Name STEVE G LOVER III Require…" at bounding box center [731, 253] width 286 height 363
type input "[PERSON_NAME] LOVER III AND DJ [PERSON_NAME]"
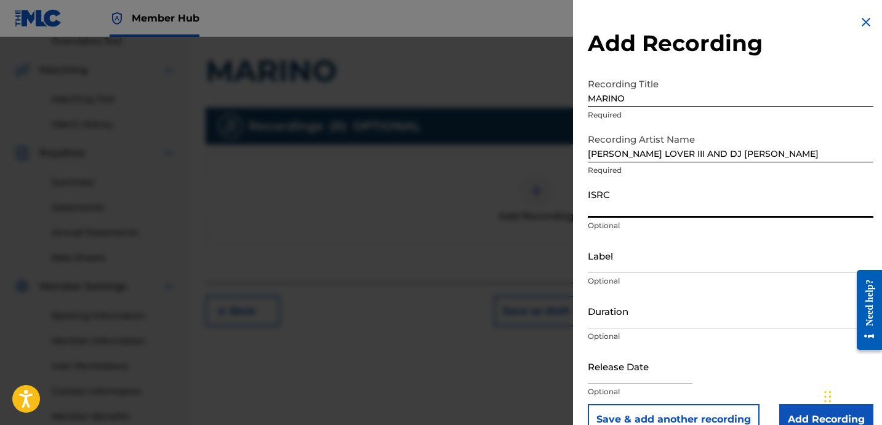
click at [644, 212] on input "ISRC" at bounding box center [731, 200] width 286 height 35
click at [698, 205] on input "ISRC" at bounding box center [731, 200] width 286 height 35
paste input "QZHN32373141"
type input "QZHN32373141"
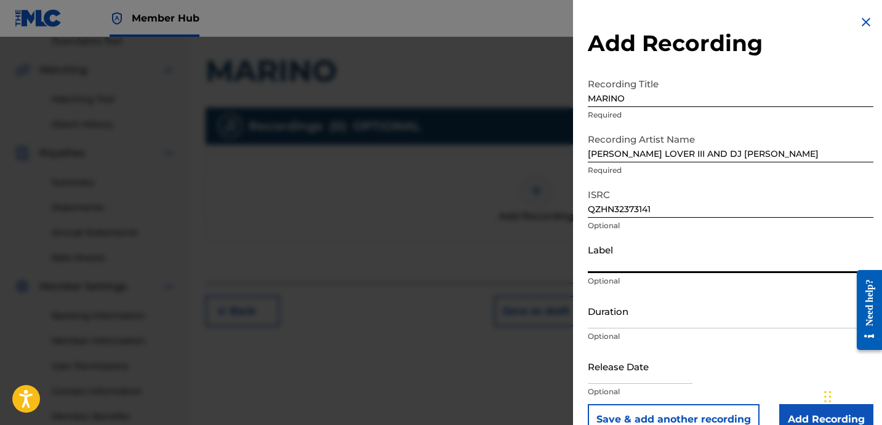
click at [675, 263] on input "Label" at bounding box center [731, 255] width 286 height 35
click at [631, 262] on input "Label" at bounding box center [731, 255] width 286 height 35
paste input "ROYALTY"
type input "ROYALTY"
click at [637, 310] on input "Duration" at bounding box center [731, 311] width 286 height 35
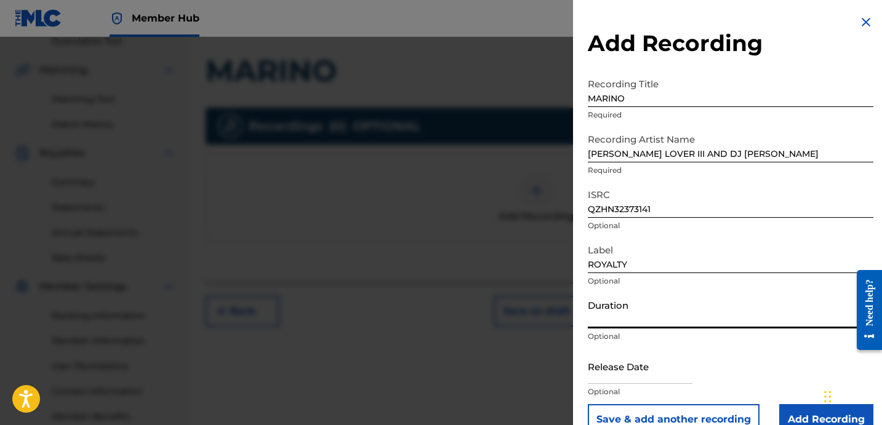
click at [658, 313] on input "Duration" at bounding box center [731, 311] width 286 height 35
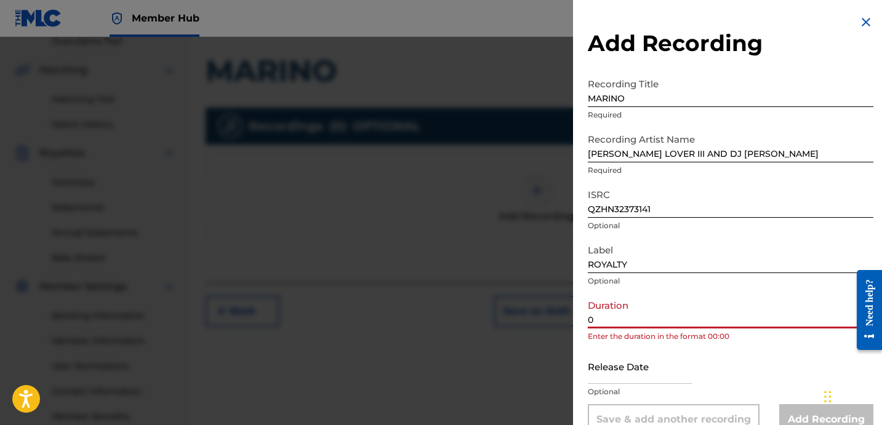
paste input "2:36"
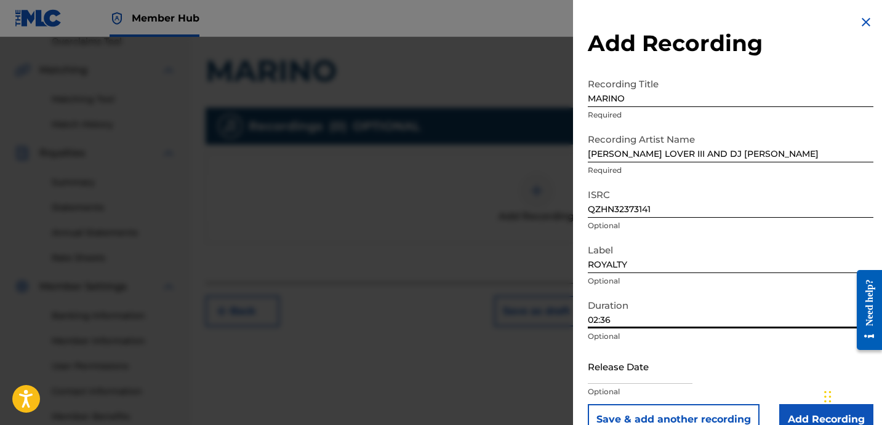
type input "02:36"
drag, startPoint x: 686, startPoint y: 86, endPoint x: 614, endPoint y: 70, distance: 73.2
click at [615, 71] on div "Add Recording Recording Title MARINO Required Recording Artist Name STEVE G LOV…" at bounding box center [730, 225] width 315 height 450
drag, startPoint x: 651, startPoint y: 95, endPoint x: 562, endPoint y: 54, distance: 98.3
click at [572, 62] on div "Add Recording Recording Title MARINO Required Recording Artist Name STEVE G LOV…" at bounding box center [441, 231] width 882 height 388
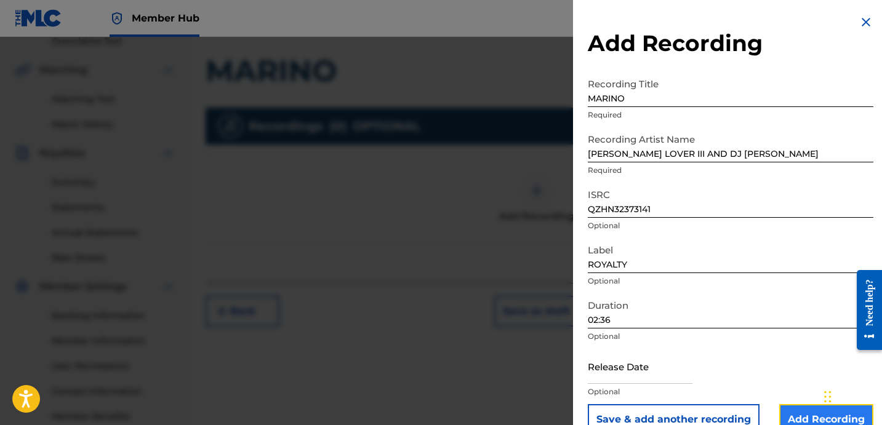
click at [786, 409] on input "Add Recording" at bounding box center [826, 419] width 94 height 31
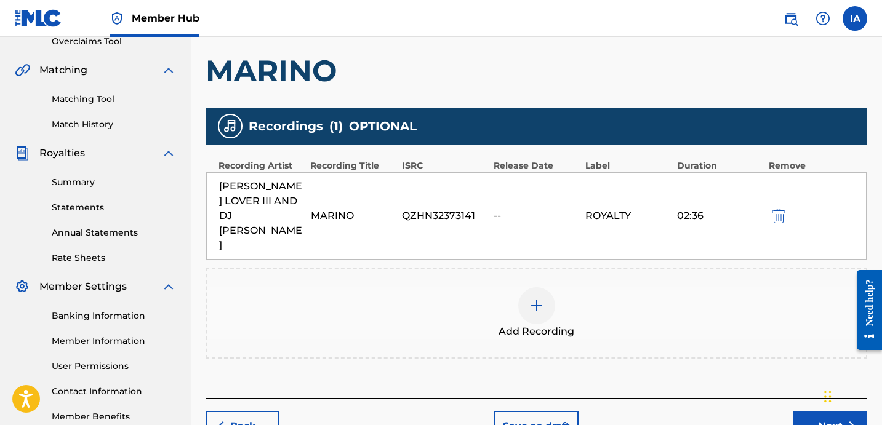
click at [665, 287] on div "Add Recording" at bounding box center [536, 313] width 659 height 52
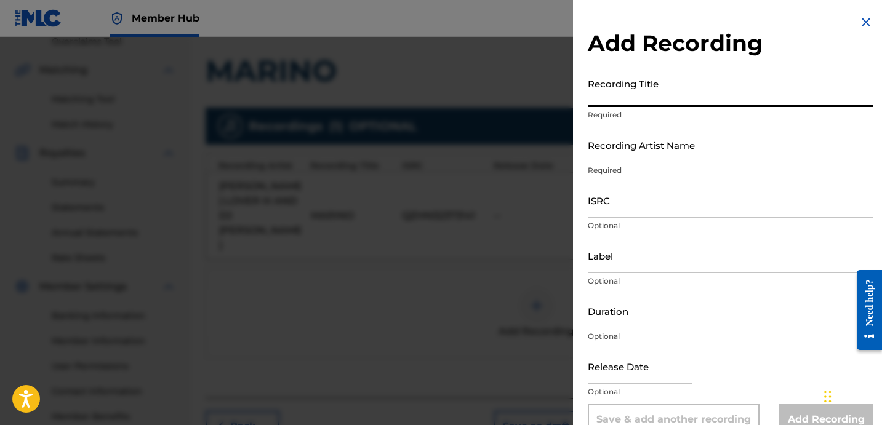
click at [680, 89] on input "Recording Title" at bounding box center [731, 89] width 286 height 35
paste input "MARINO"
type input "MARINO"
click at [671, 159] on input "Recording Artist Name" at bounding box center [731, 144] width 286 height 35
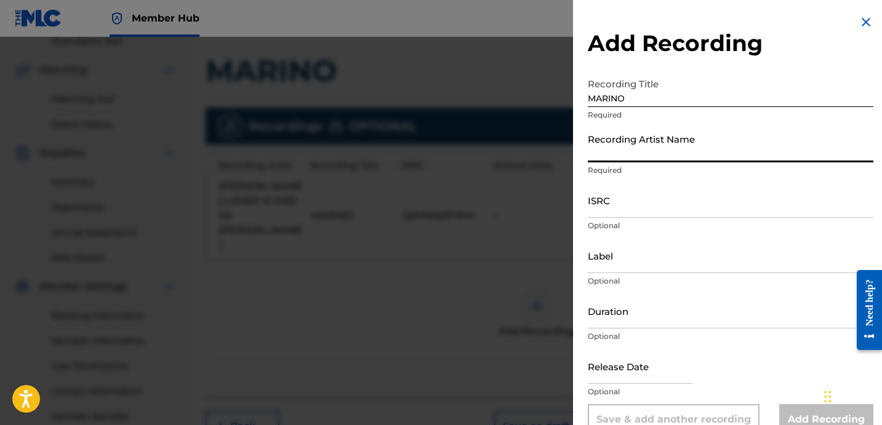
type input "[PERSON_NAME] LOVER III AND DJ [PERSON_NAME]"
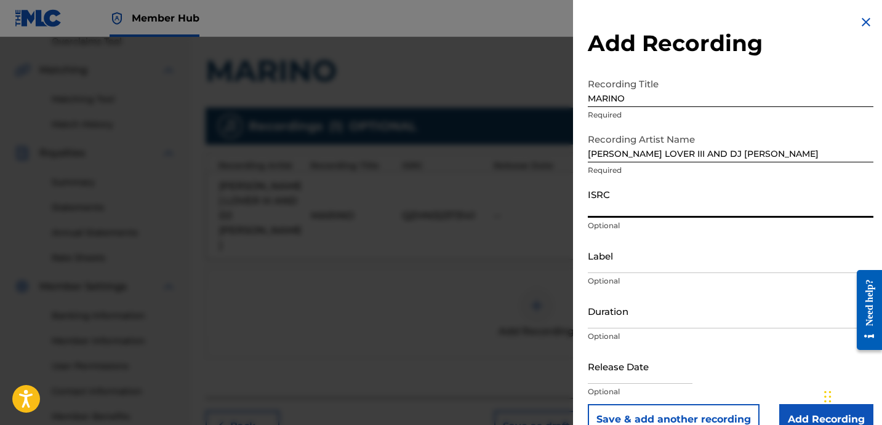
click at [652, 202] on input "ISRC" at bounding box center [731, 200] width 286 height 35
click at [647, 209] on input "ISRC" at bounding box center [731, 200] width 286 height 35
paste input "QZPLR2389686"
type input "QZPLR2389686"
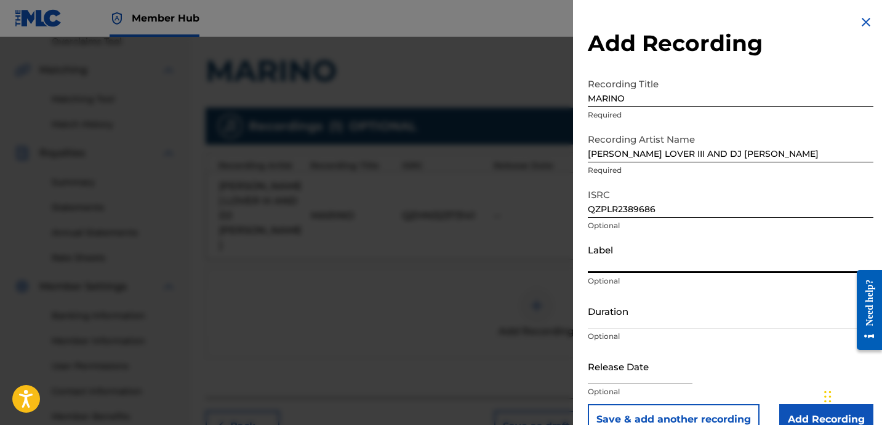
click at [697, 263] on input "Label" at bounding box center [731, 255] width 286 height 35
type input "ROYALTY"
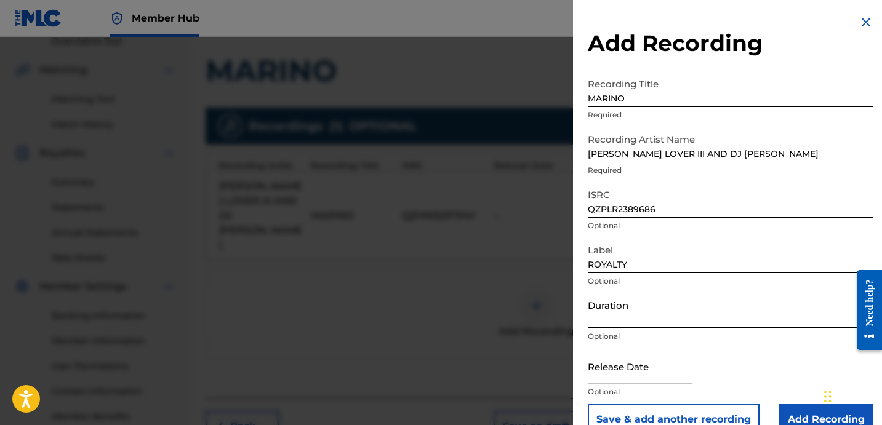
click at [656, 314] on input "Duration" at bounding box center [731, 311] width 286 height 35
click at [634, 310] on input "Duration" at bounding box center [731, 311] width 286 height 35
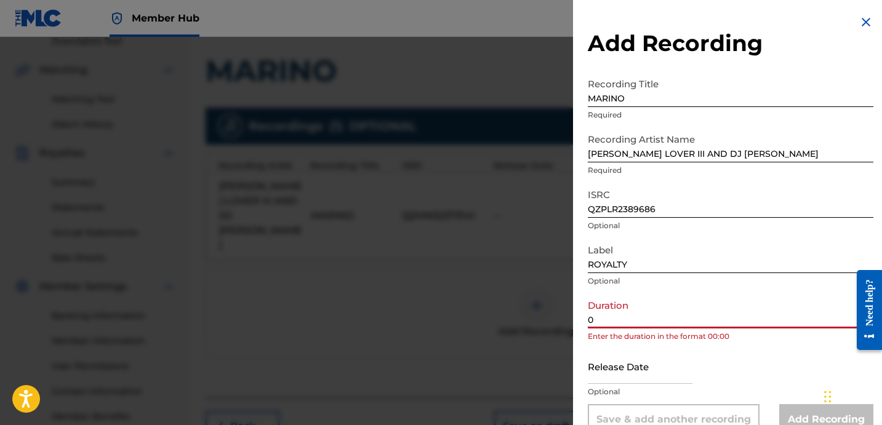
paste input "2:36"
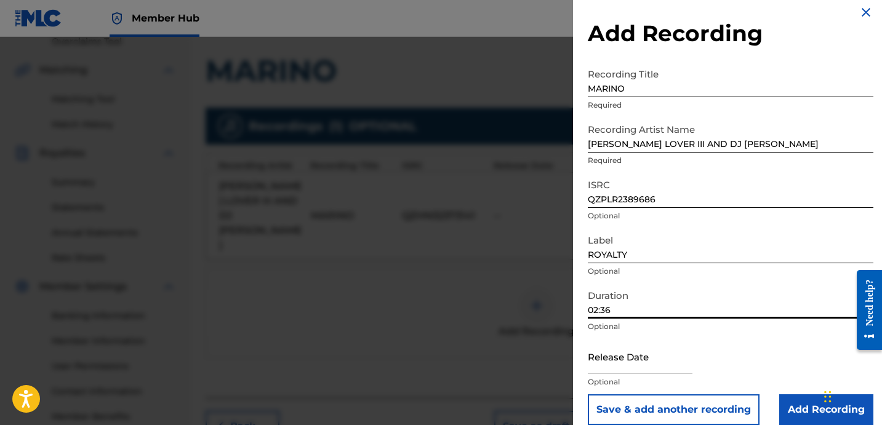
scroll to position [25, 0]
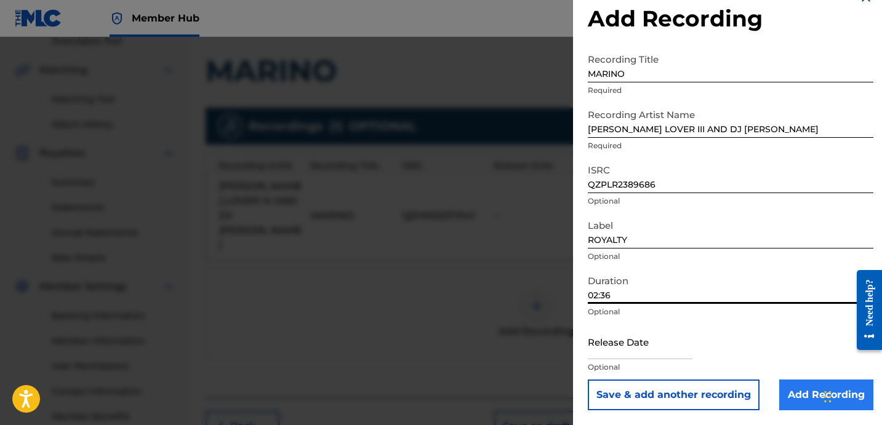
type input "02:36"
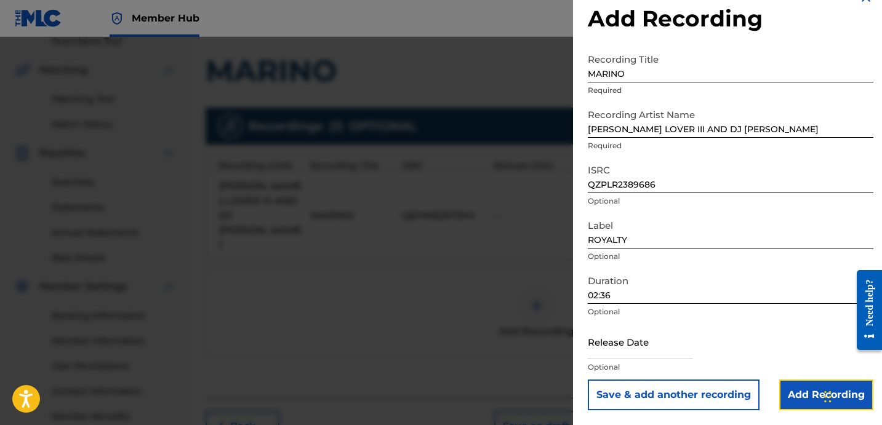
click at [810, 384] on input "Add Recording" at bounding box center [826, 395] width 94 height 31
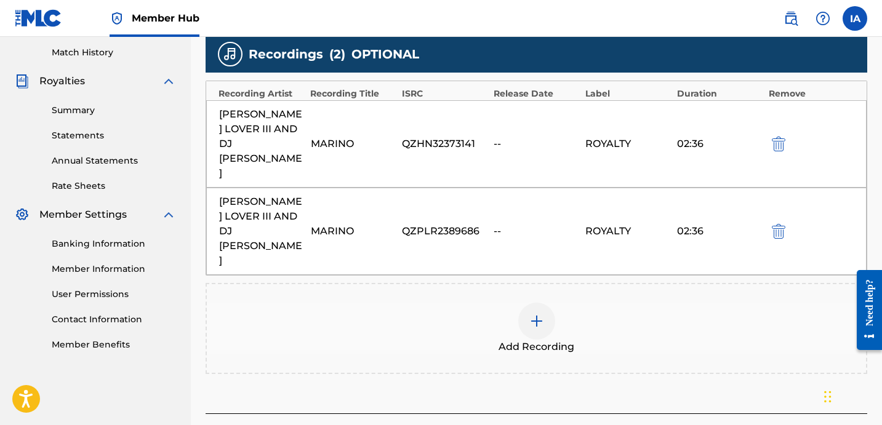
scroll to position [340, 0]
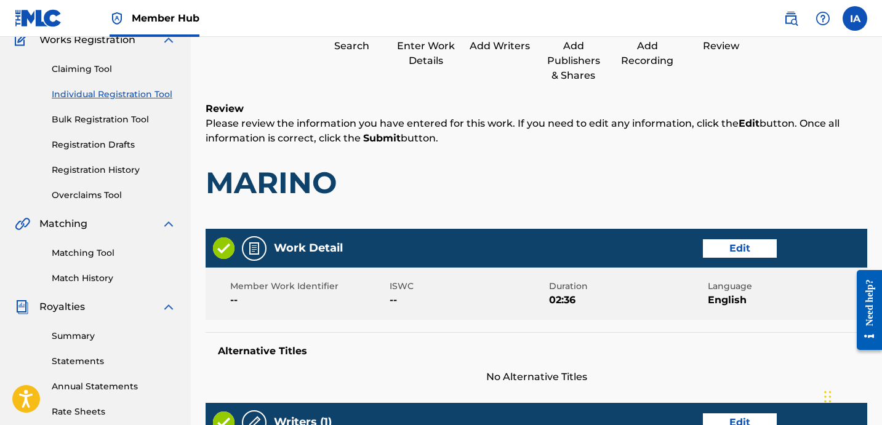
scroll to position [55, 0]
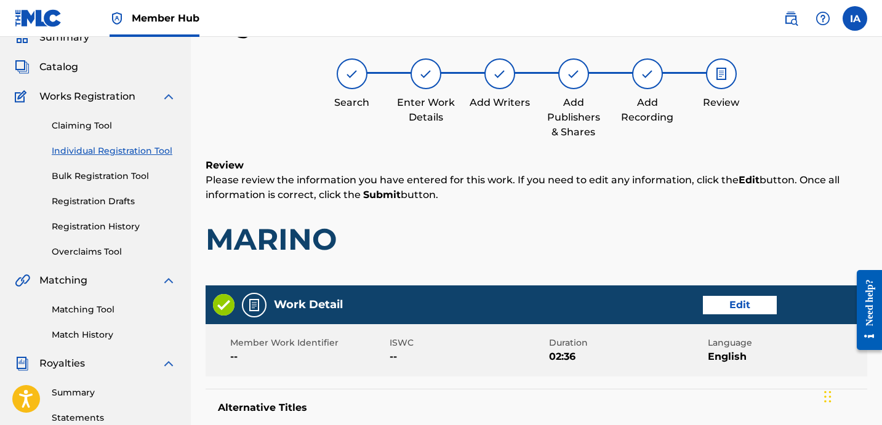
click at [576, 218] on div "Review Please review the information you have entered for this work. If you nee…" at bounding box center [537, 217] width 662 height 118
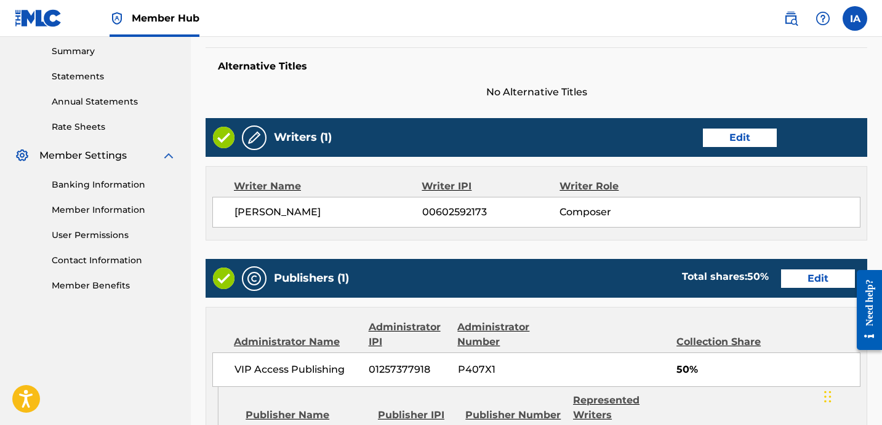
scroll to position [380, 0]
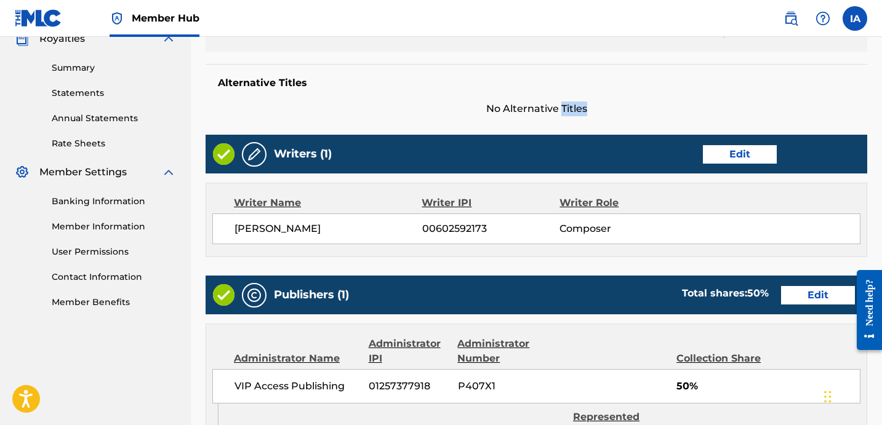
click at [501, 118] on div "Work Detail Edit Member Work Identifier -- ISWC -- Duration 02:36 Language Engl…" at bounding box center [537, 330] width 662 height 739
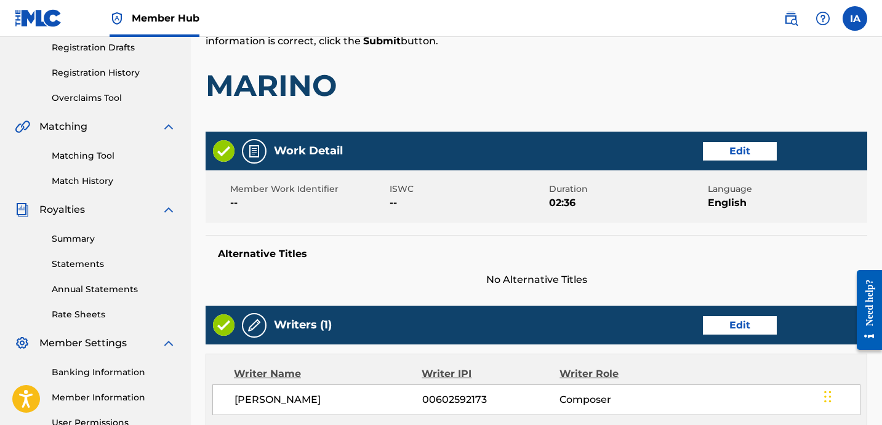
scroll to position [209, 0]
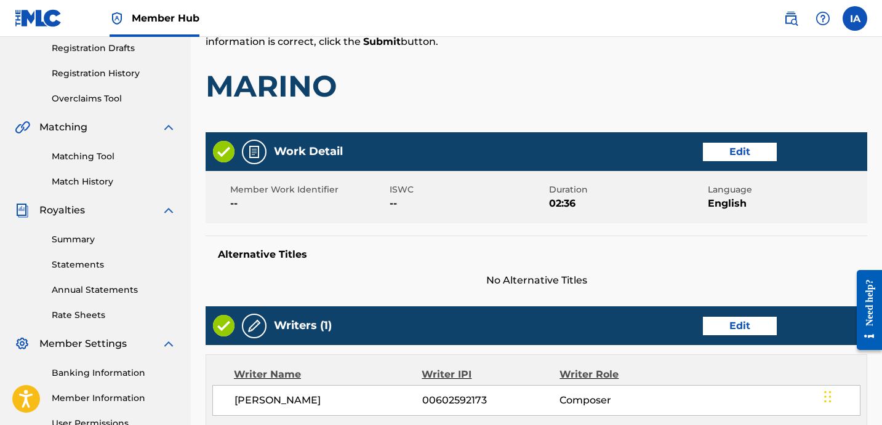
click at [514, 86] on h1 "MARINO" at bounding box center [537, 86] width 662 height 37
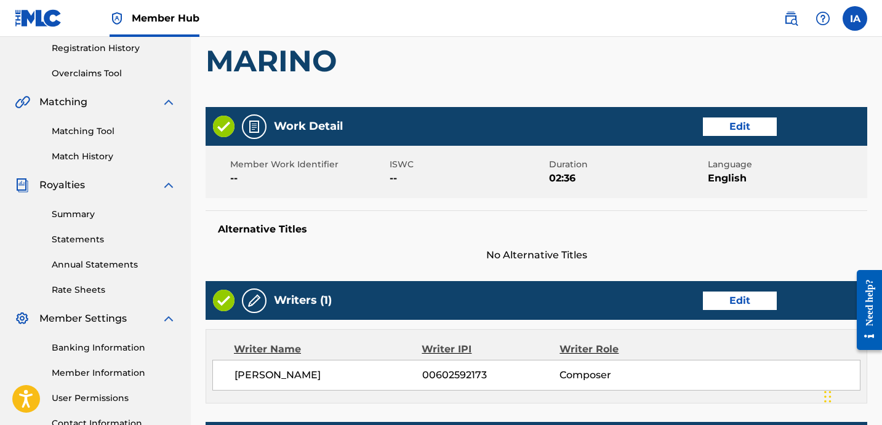
scroll to position [238, 0]
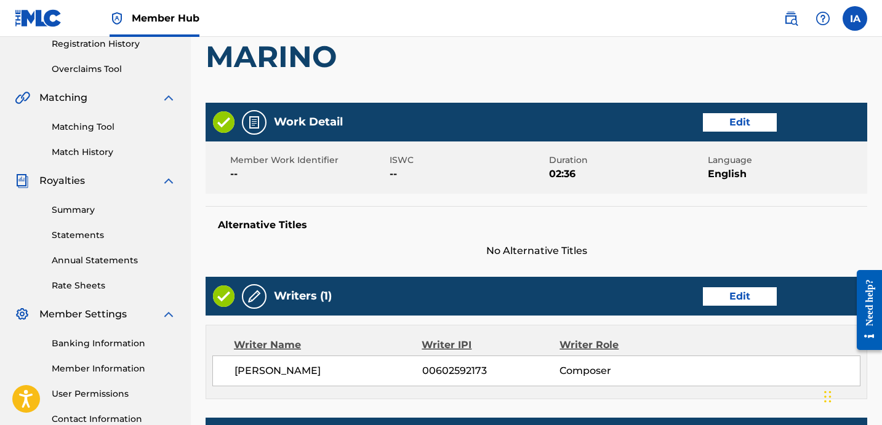
click at [540, 96] on div "Register Work Search Enter Work Details Add Writers Add Publishers & Shares Add…" at bounding box center [537, 358] width 662 height 1056
click at [521, 88] on div "Review Please review the information you have entered for this work. If you nee…" at bounding box center [537, 34] width 662 height 118
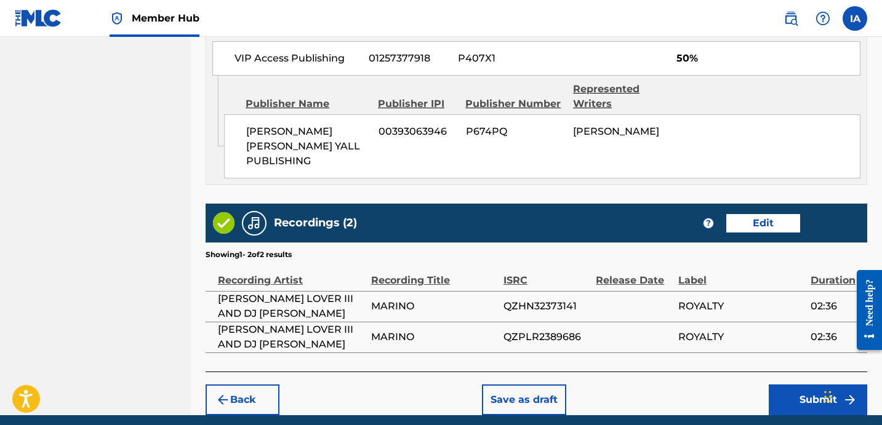
scroll to position [741, 0]
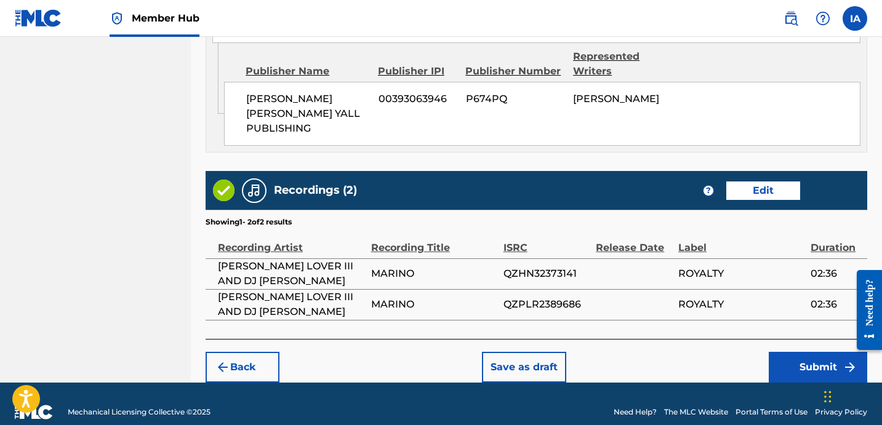
click at [734, 343] on div "Back Save as draft Submit" at bounding box center [537, 361] width 662 height 44
click at [805, 356] on button "Submit" at bounding box center [818, 367] width 98 height 31
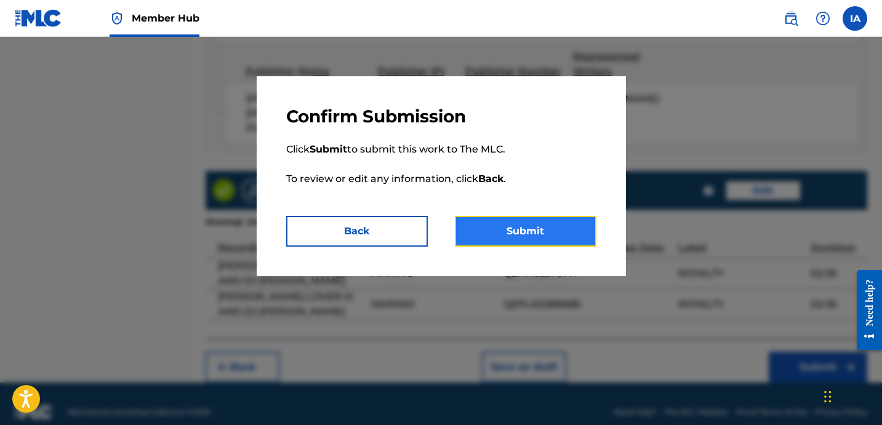
click at [562, 239] on button "Submit" at bounding box center [526, 231] width 142 height 31
click at [533, 233] on button "Submit" at bounding box center [526, 231] width 142 height 31
click at [532, 235] on button "Submit" at bounding box center [526, 231] width 142 height 31
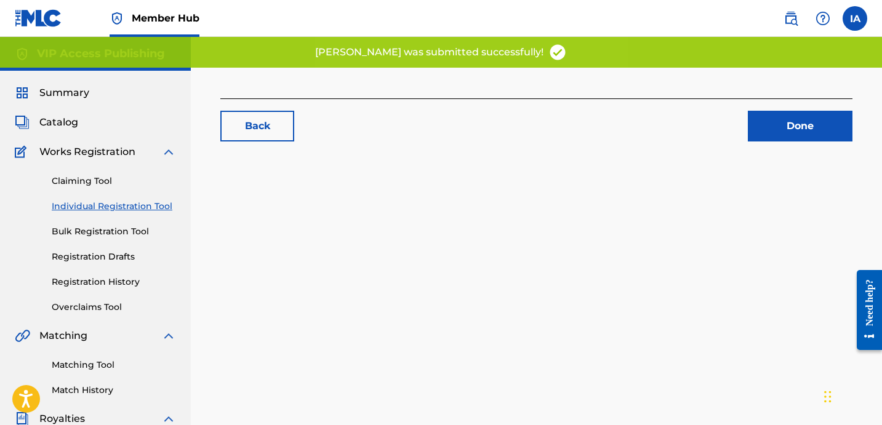
click at [162, 208] on link "Individual Registration Tool" at bounding box center [114, 206] width 124 height 13
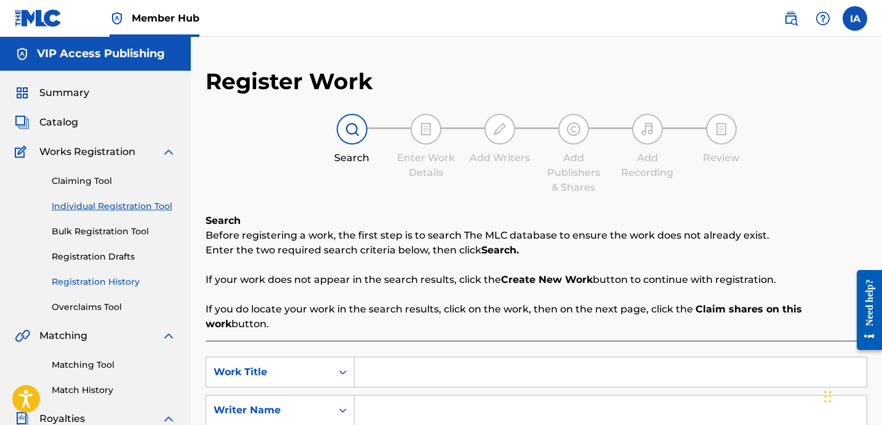
click at [127, 282] on link "Registration History" at bounding box center [114, 282] width 124 height 13
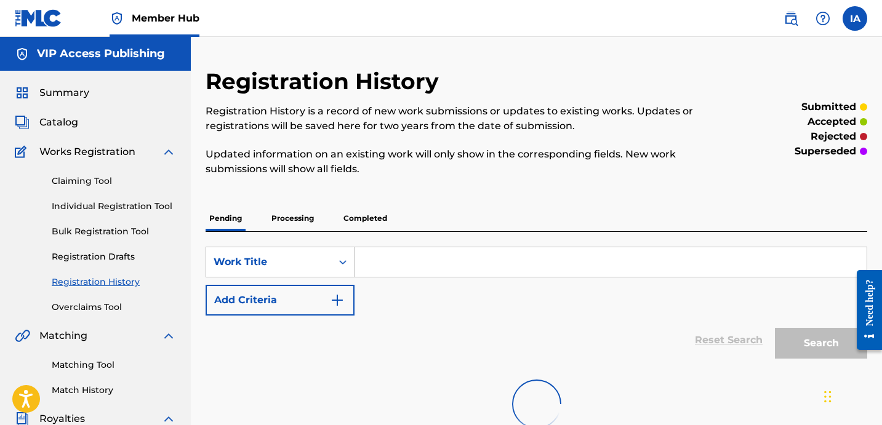
click at [446, 178] on div "Registration History Registration History is a record of new work submissions o…" at bounding box center [461, 129] width 510 height 123
click at [128, 284] on link "Registration History" at bounding box center [114, 282] width 124 height 13
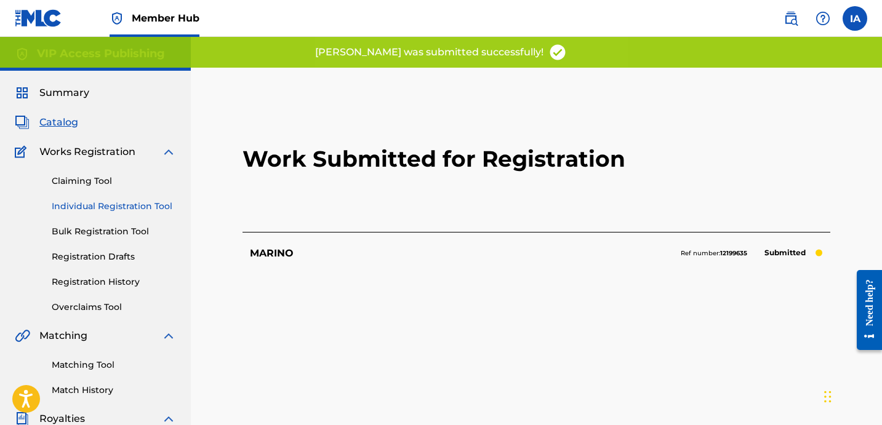
click at [144, 211] on link "Individual Registration Tool" at bounding box center [114, 206] width 124 height 13
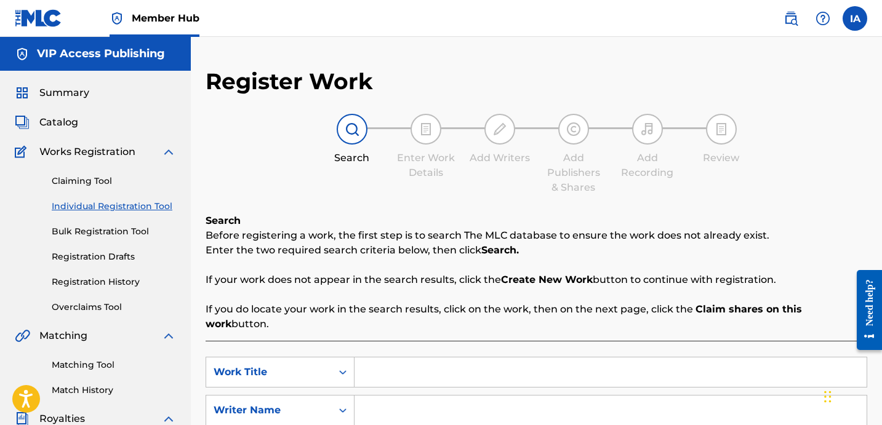
click at [567, 358] on input "Search Form" at bounding box center [610, 373] width 512 height 30
paste input "MILLION DOLLARS"
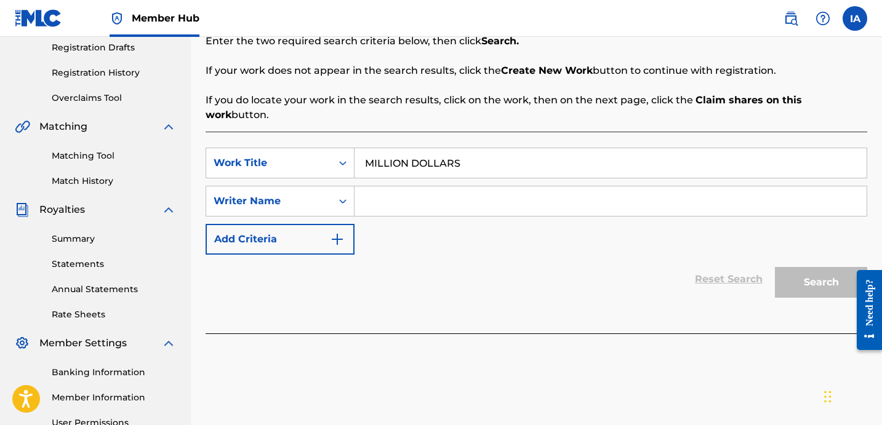
scroll to position [207, 0]
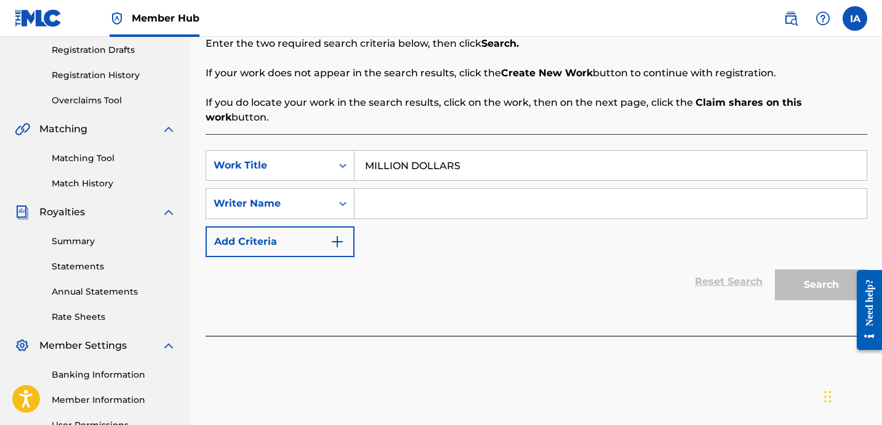
type input "MILLION DOLLARS"
click at [586, 191] on input "Search Form" at bounding box center [610, 204] width 512 height 30
click at [531, 190] on input "Search Form" at bounding box center [610, 204] width 512 height 30
paste input "[PERSON_NAME] [PERSON_NAME]"
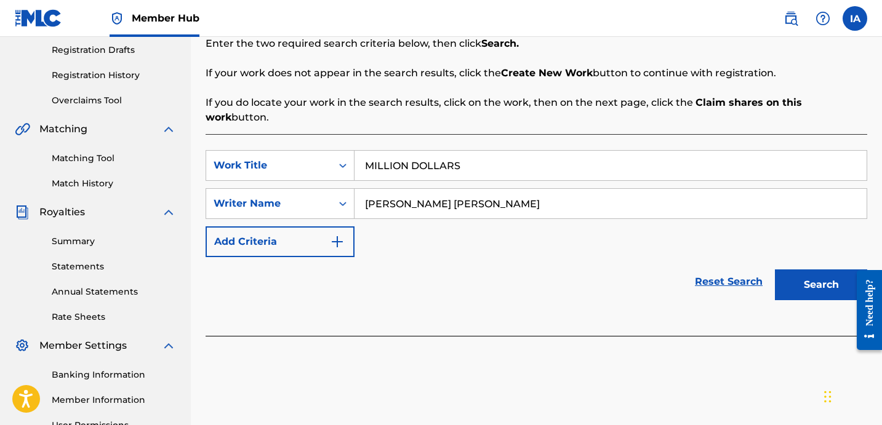
type input "[PERSON_NAME] [PERSON_NAME]"
click at [561, 237] on div "SearchWithCriteriac3d8988d-d209-481a-9ca6-c1a18ad16367 Work Title MILLION DOLLA…" at bounding box center [537, 203] width 662 height 107
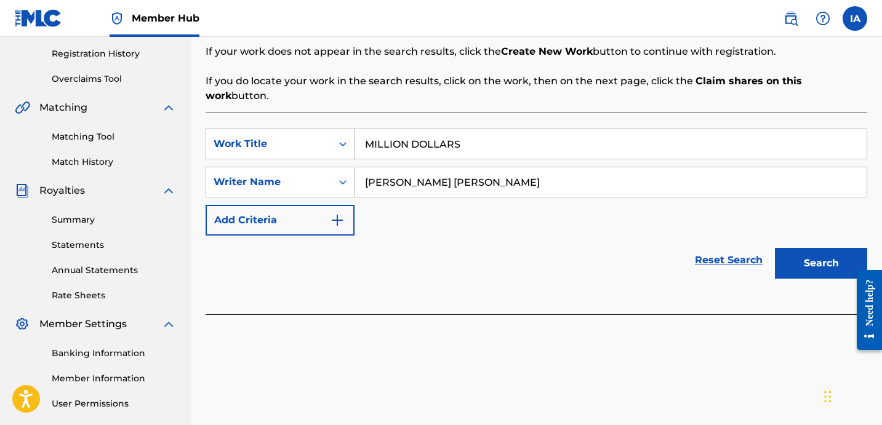
scroll to position [250, 0]
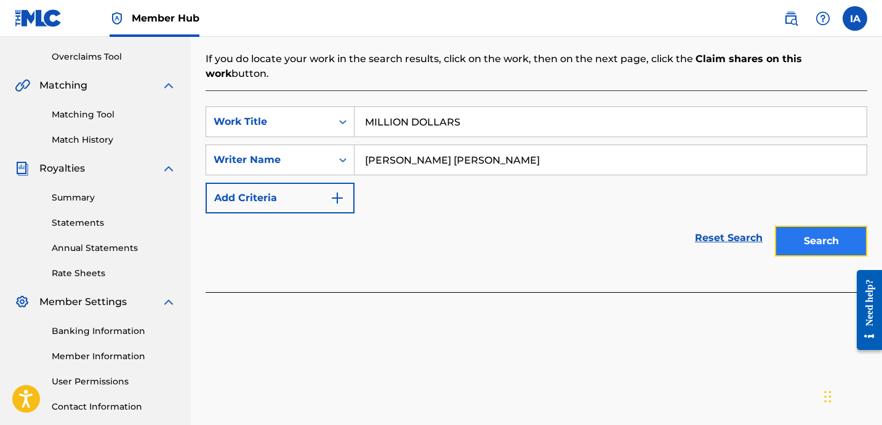
click at [812, 238] on button "Search" at bounding box center [821, 241] width 92 height 31
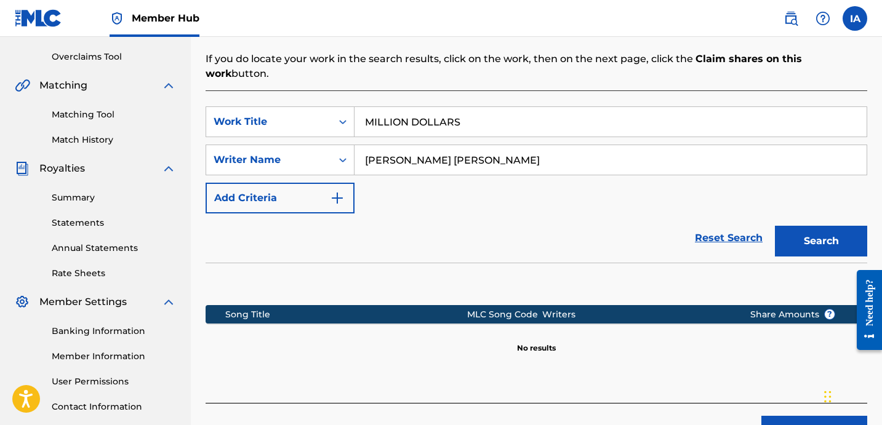
click at [576, 186] on div "SearchWithCriteriac3d8988d-d209-481a-9ca6-c1a18ad16367 Work Title MILLION DOLLA…" at bounding box center [537, 159] width 662 height 107
drag, startPoint x: 574, startPoint y: 185, endPoint x: 522, endPoint y: 180, distance: 52.5
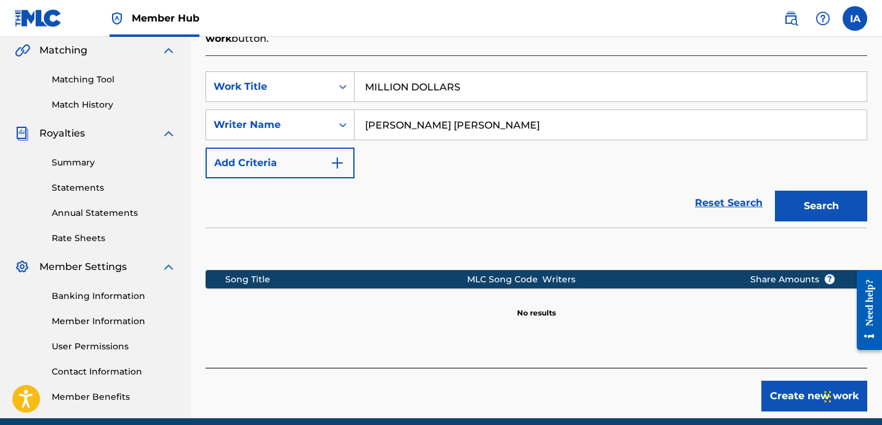
scroll to position [287, 0]
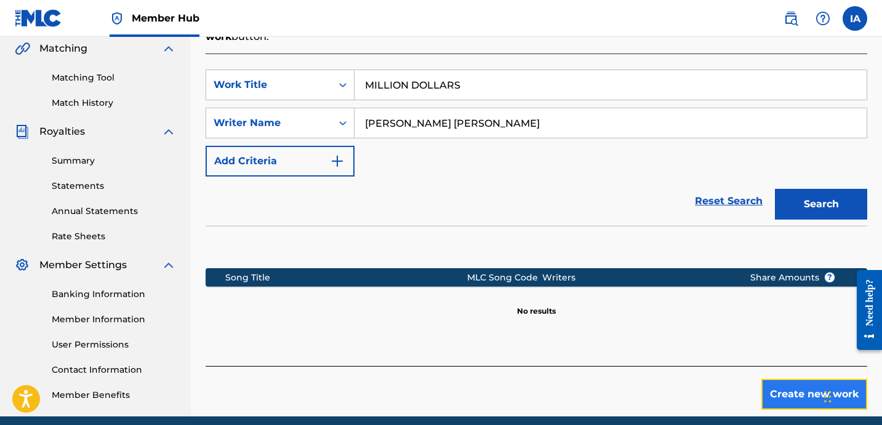
click at [781, 379] on button "Create new work" at bounding box center [814, 394] width 106 height 31
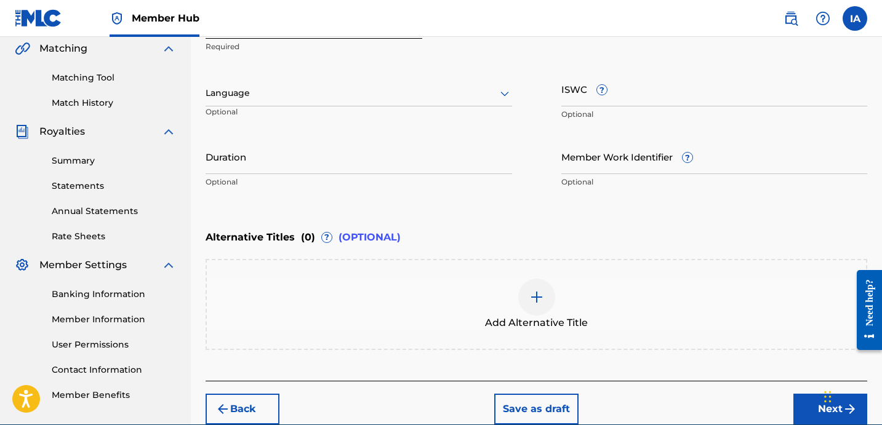
click at [425, 99] on div at bounding box center [359, 93] width 306 height 15
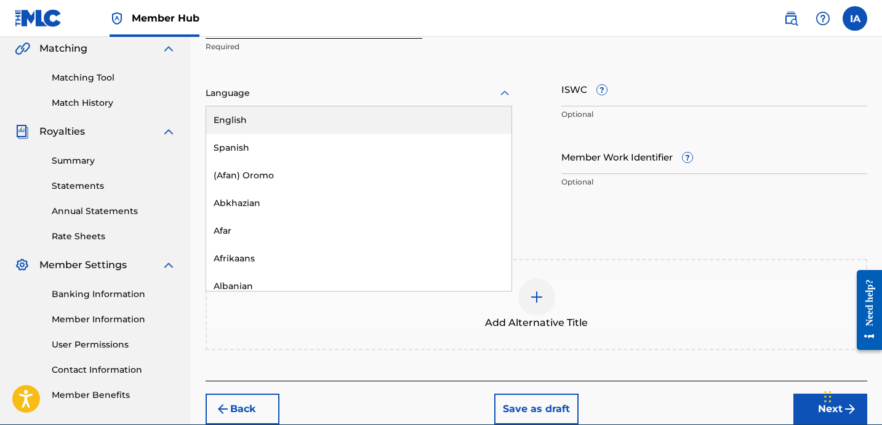
click at [418, 125] on div "English" at bounding box center [358, 120] width 305 height 28
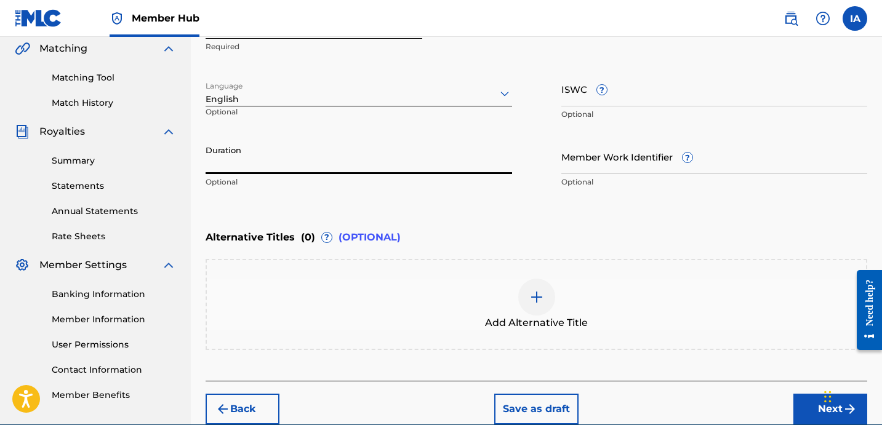
click at [383, 151] on input "Duration" at bounding box center [359, 156] width 306 height 35
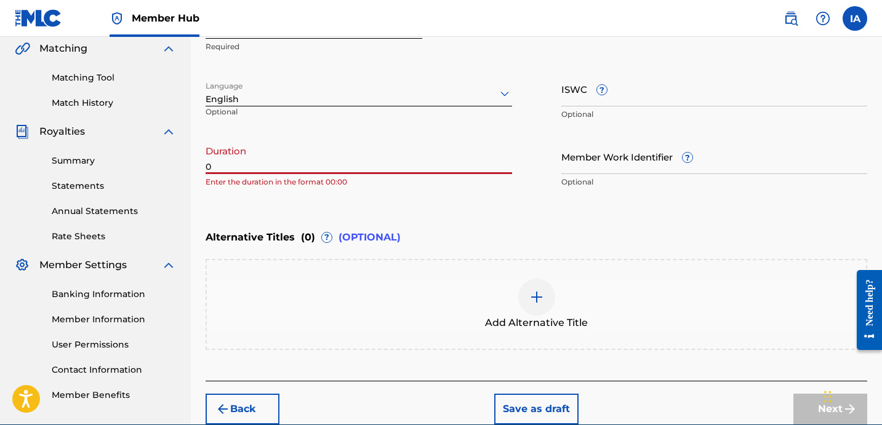
paste input "2:31"
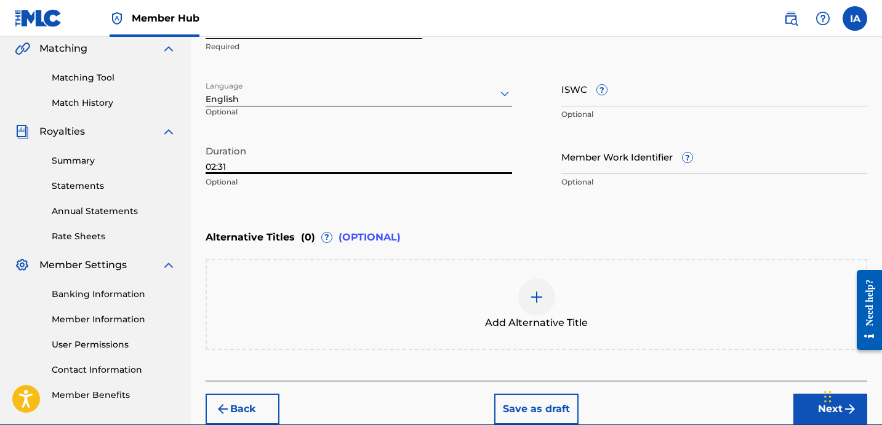
type input "02:31"
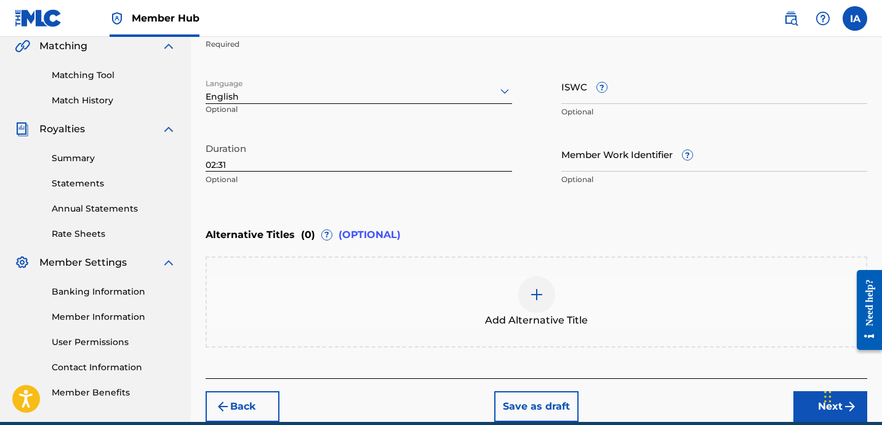
scroll to position [345, 0]
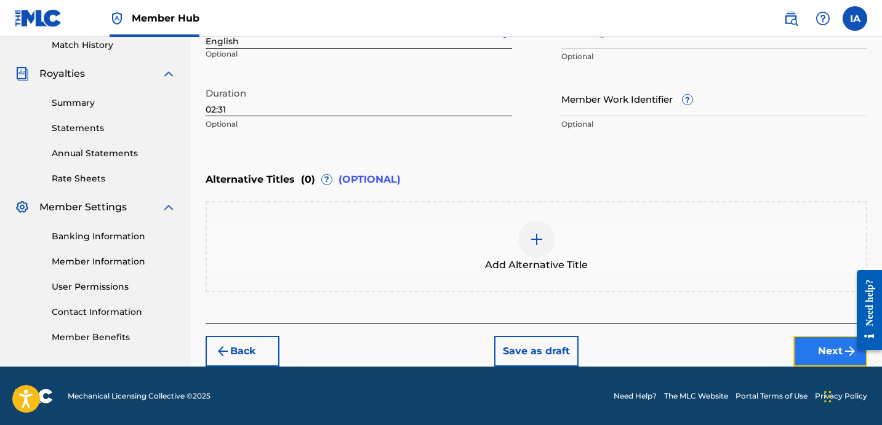
click at [806, 345] on button "Next" at bounding box center [830, 351] width 74 height 31
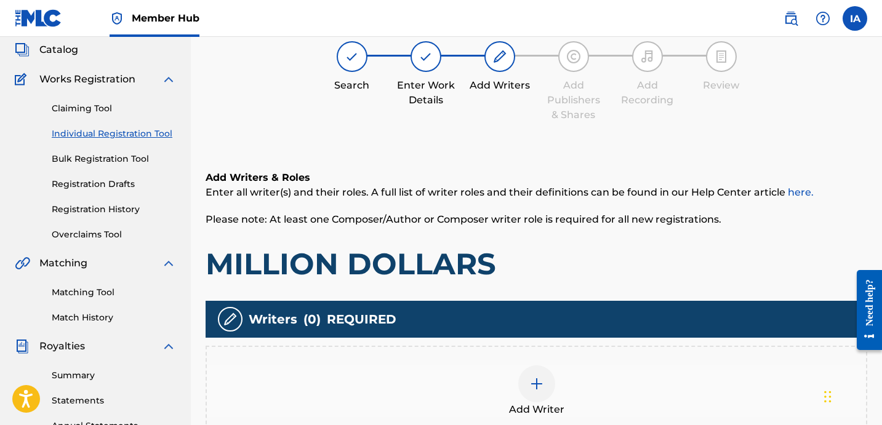
scroll to position [55, 0]
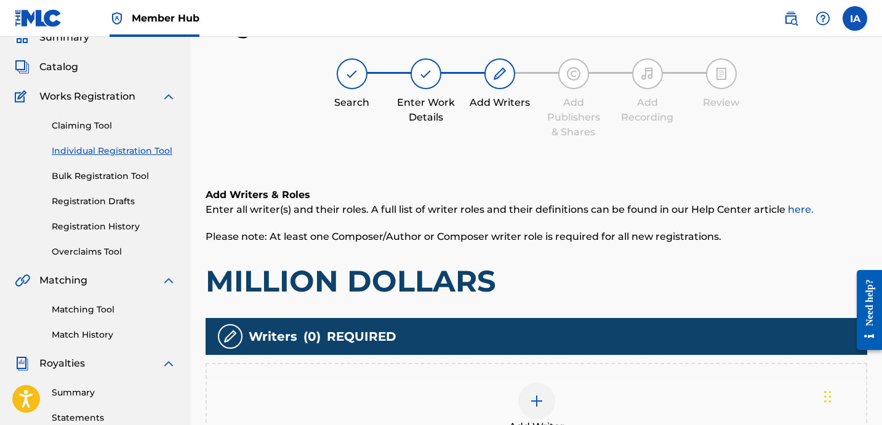
click at [516, 262] on div "Add Writers & Roles Enter all writer(s) and their roles. A full list of writer …" at bounding box center [537, 244] width 662 height 112
click at [562, 383] on div "Add Writer" at bounding box center [536, 409] width 659 height 52
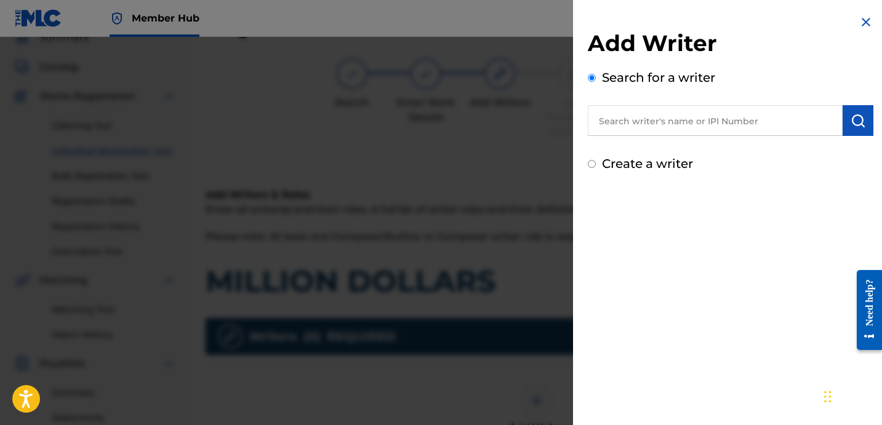
click at [652, 125] on input "text" at bounding box center [715, 120] width 255 height 31
click at [704, 114] on input "text" at bounding box center [715, 120] width 255 height 31
paste input "[PERSON_NAME] [PERSON_NAME]"
type input "[PERSON_NAME] [PERSON_NAME]"
click at [857, 131] on button "submit" at bounding box center [857, 120] width 31 height 31
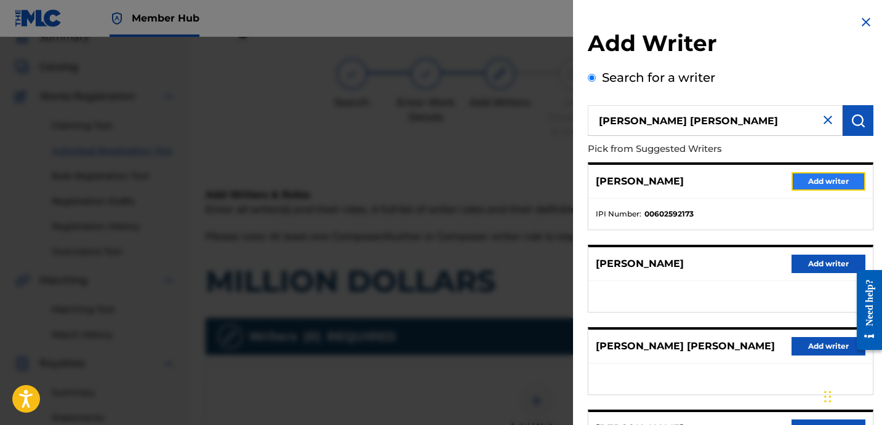
click at [800, 181] on button "Add writer" at bounding box center [828, 181] width 74 height 18
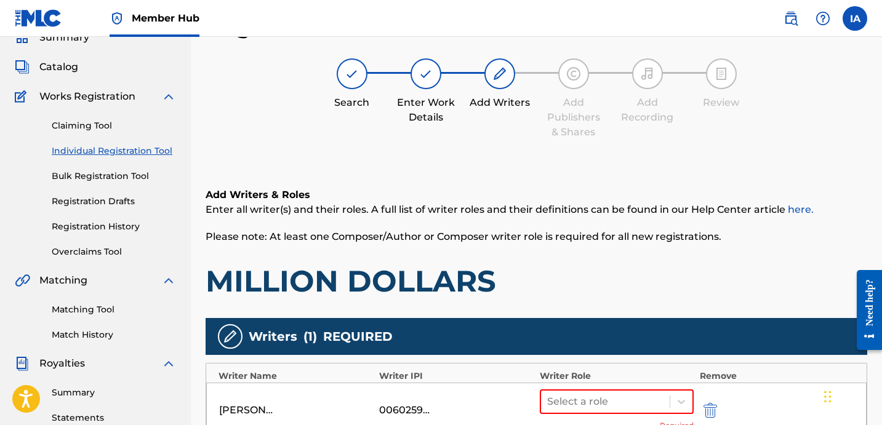
click at [566, 143] on div "Register Work Search Enter Work Details Add Writers Add Publishers & Shares Add…" at bounding box center [537, 326] width 662 height 628
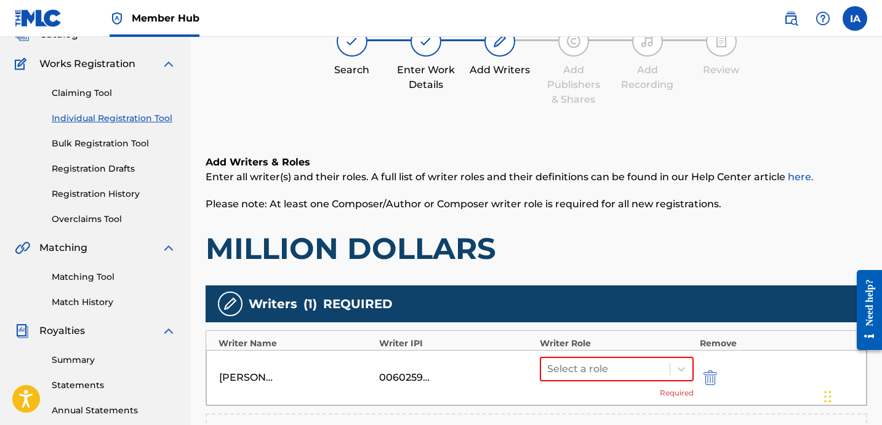
scroll to position [88, 0]
click at [622, 362] on div at bounding box center [605, 369] width 116 height 17
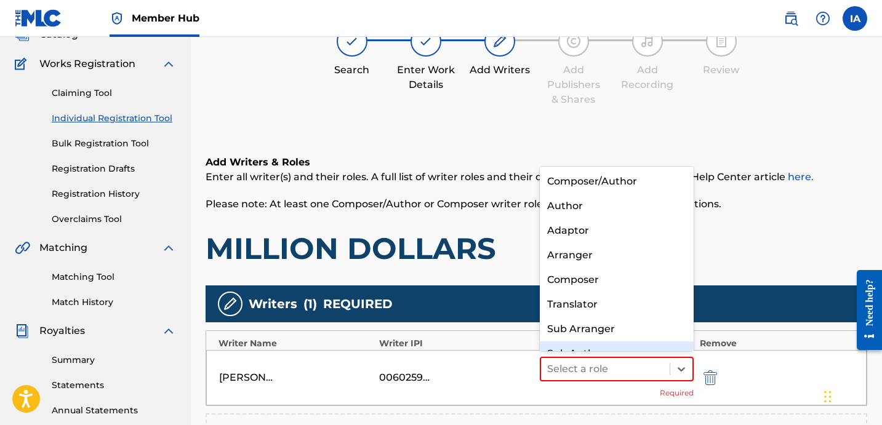
scroll to position [17, 0]
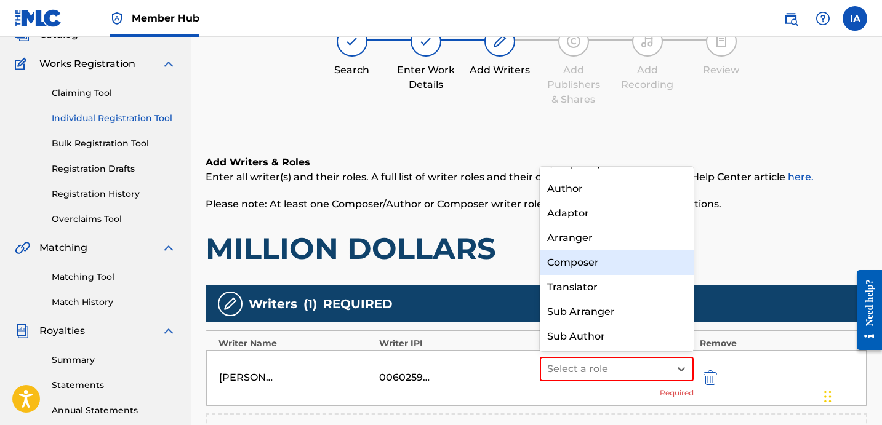
click at [614, 266] on div "Composer" at bounding box center [617, 262] width 154 height 25
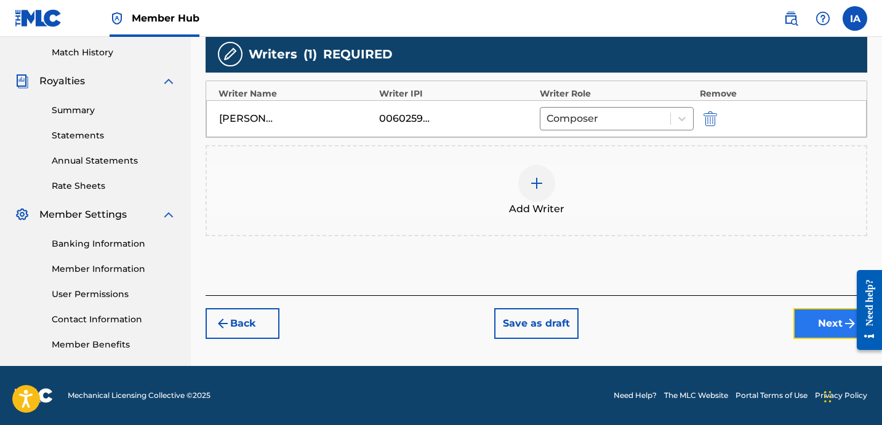
click at [808, 321] on button "Next" at bounding box center [830, 323] width 74 height 31
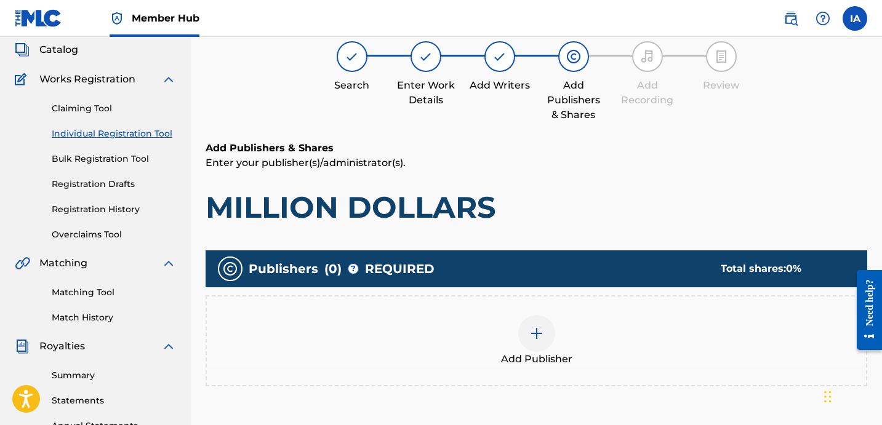
scroll to position [55, 0]
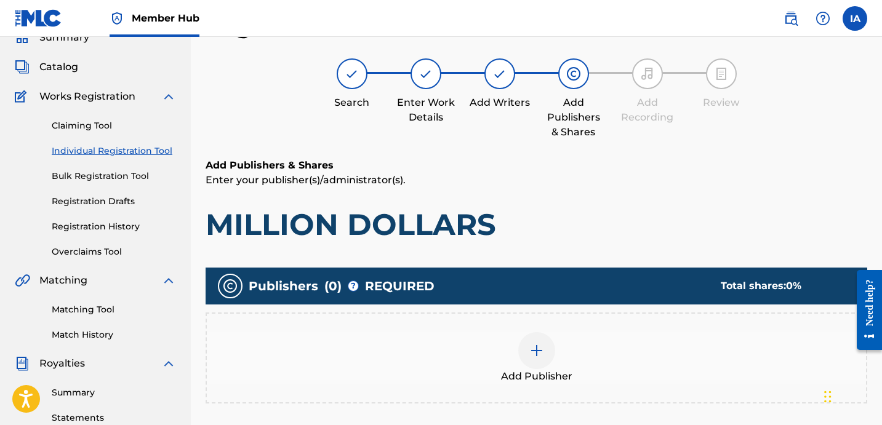
click at [622, 351] on div "Add Publisher" at bounding box center [536, 358] width 659 height 52
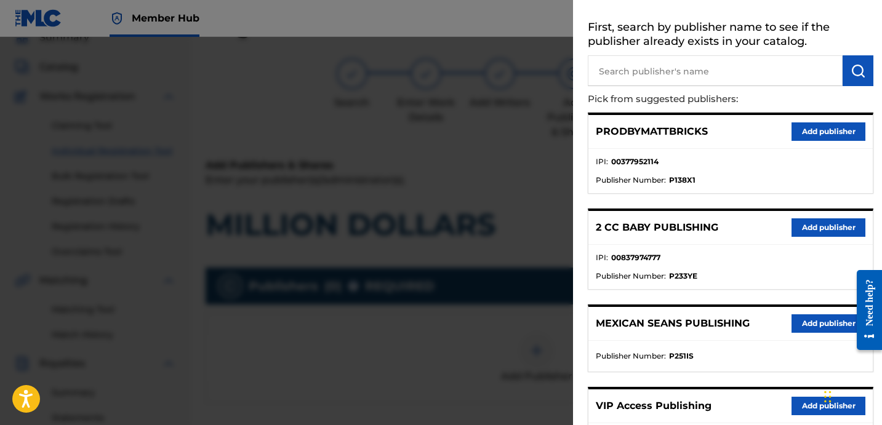
scroll to position [0, 0]
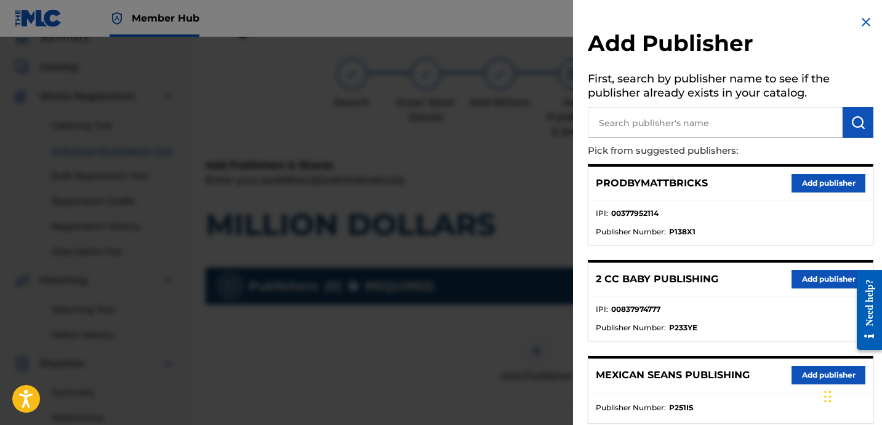
click at [662, 122] on input "text" at bounding box center [715, 122] width 255 height 31
type input "[PERSON_NAME]"
click at [845, 128] on button "submit" at bounding box center [857, 122] width 31 height 31
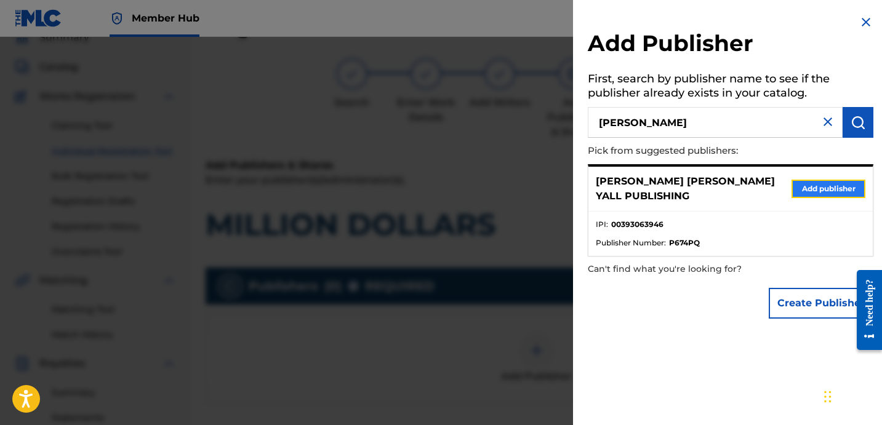
click at [825, 187] on button "Add publisher" at bounding box center [828, 189] width 74 height 18
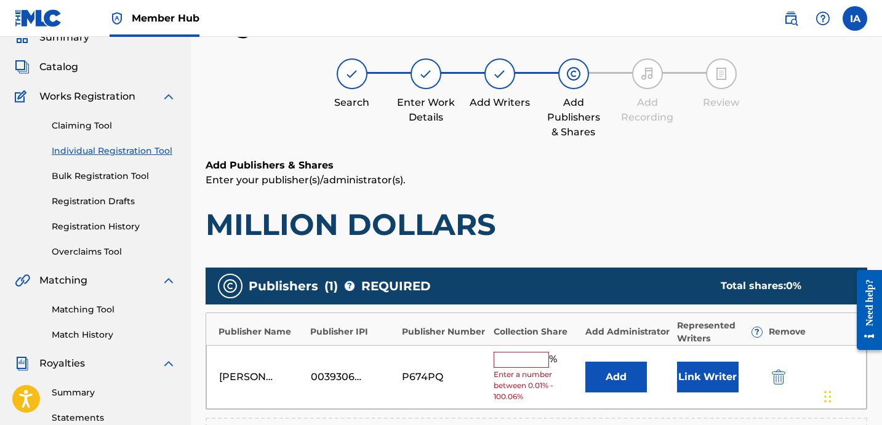
click at [537, 358] on input "text" at bounding box center [521, 360] width 55 height 16
click at [534, 362] on input "text" at bounding box center [521, 360] width 55 height 16
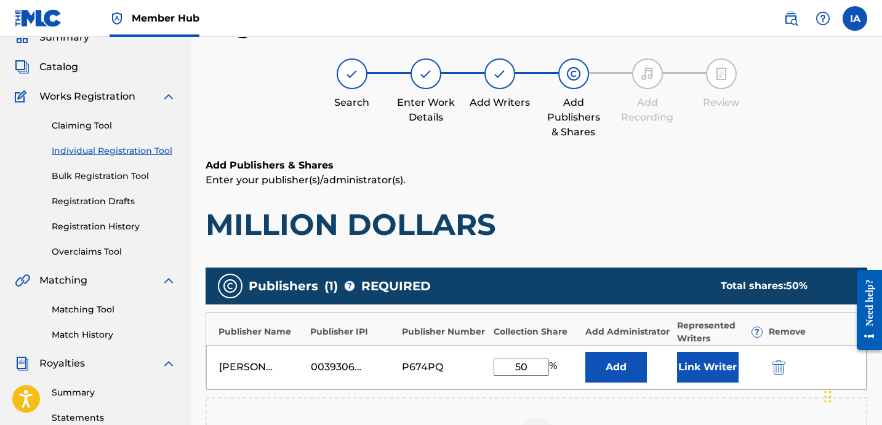
drag, startPoint x: 540, startPoint y: 364, endPoint x: 454, endPoint y: 334, distance: 91.3
click at [455, 335] on div "Publisher Name Publisher IPI Publisher Number Collection Share Add Administrato…" at bounding box center [537, 352] width 662 height 78
type input "50"
click at [619, 358] on button "Add" at bounding box center [616, 367] width 62 height 31
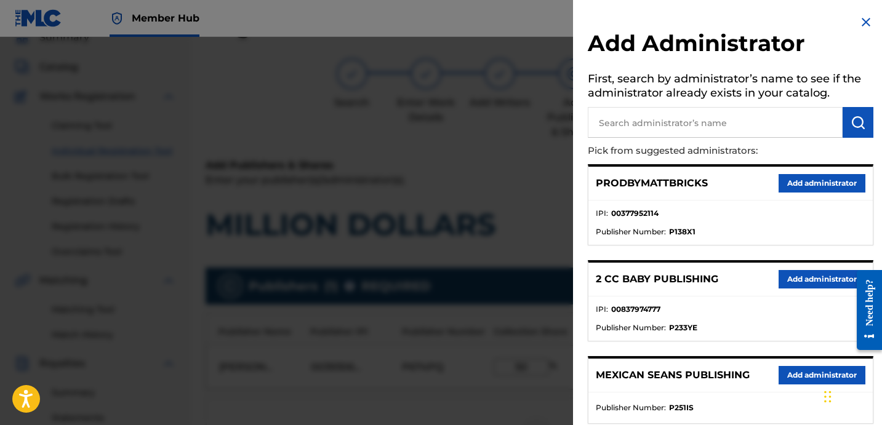
scroll to position [221, 0]
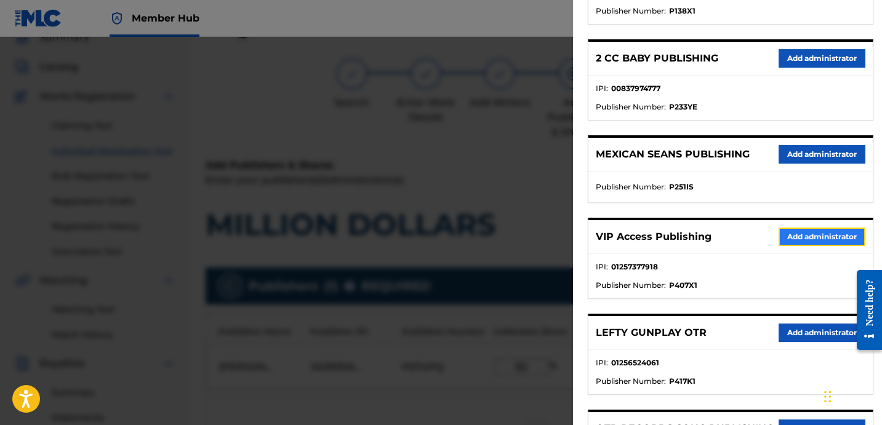
click at [787, 235] on button "Add administrator" at bounding box center [821, 237] width 87 height 18
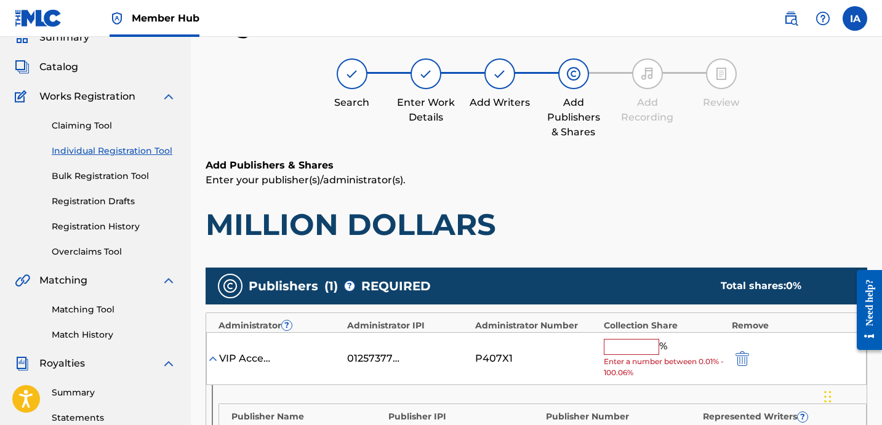
click at [654, 344] on input "text" at bounding box center [631, 347] width 55 height 16
paste input "50"
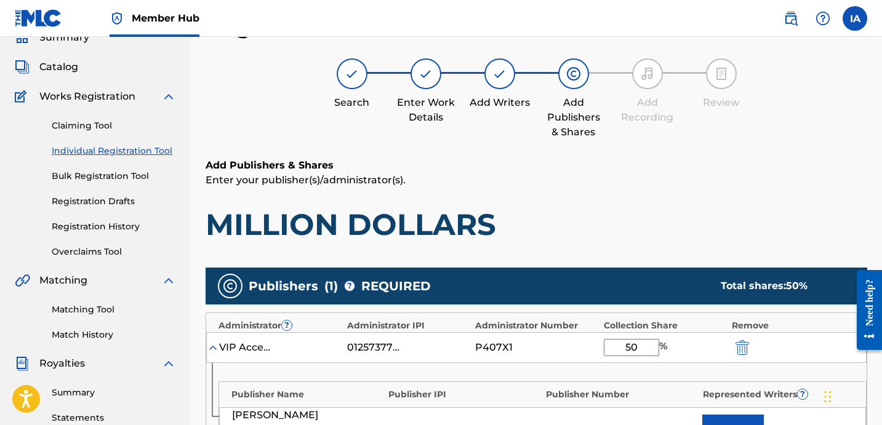
type input "50"
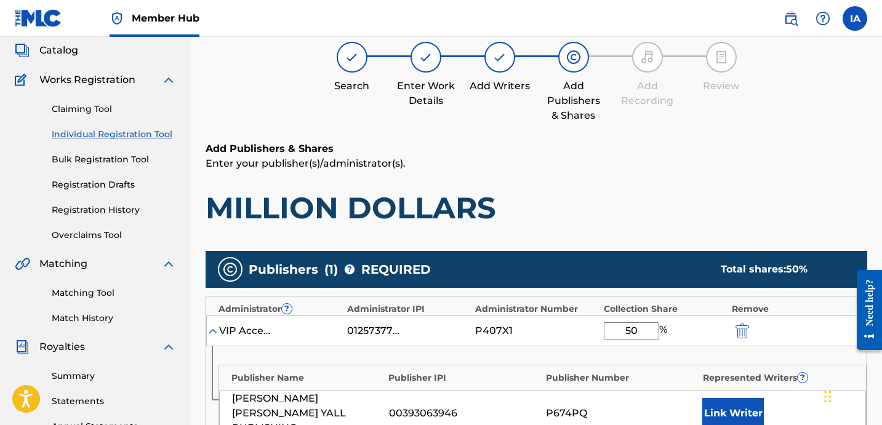
scroll to position [95, 0]
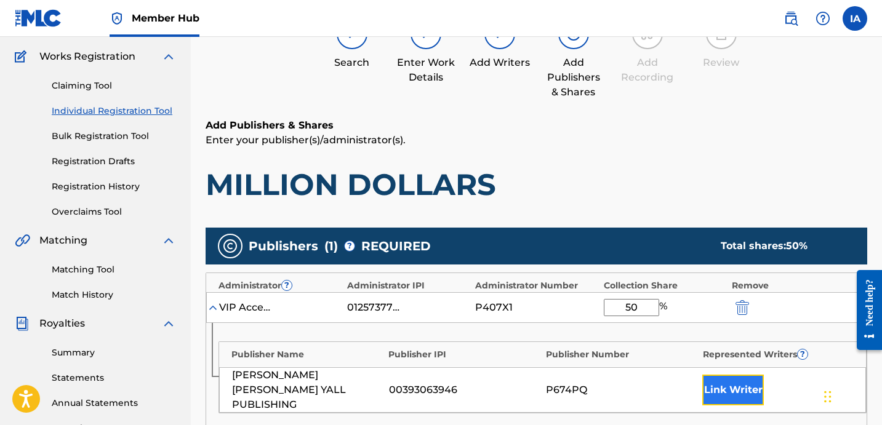
click at [738, 385] on button "Link Writer" at bounding box center [733, 390] width 62 height 31
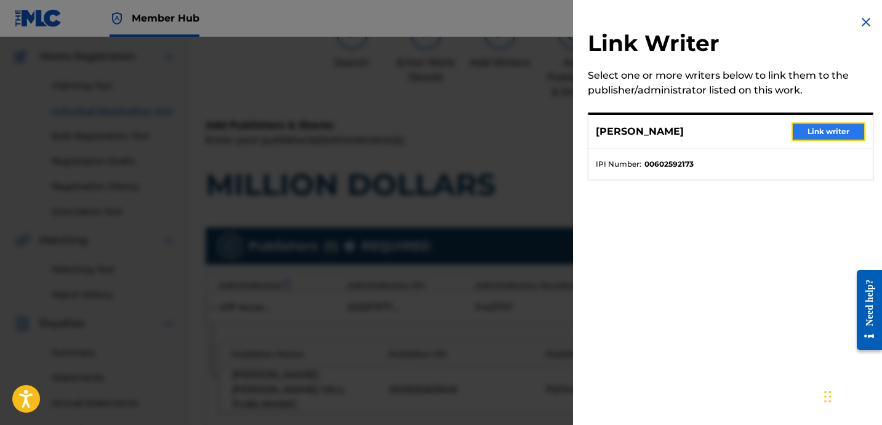
click at [828, 130] on button "Link writer" at bounding box center [828, 131] width 74 height 18
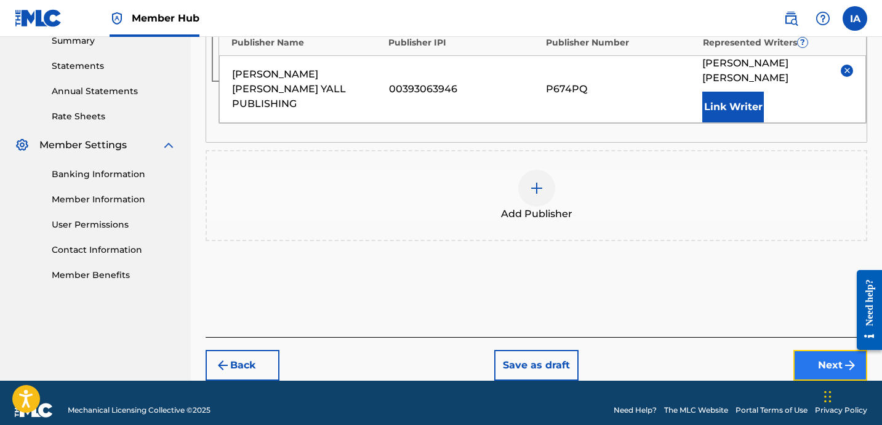
click at [812, 354] on button "Next" at bounding box center [830, 365] width 74 height 31
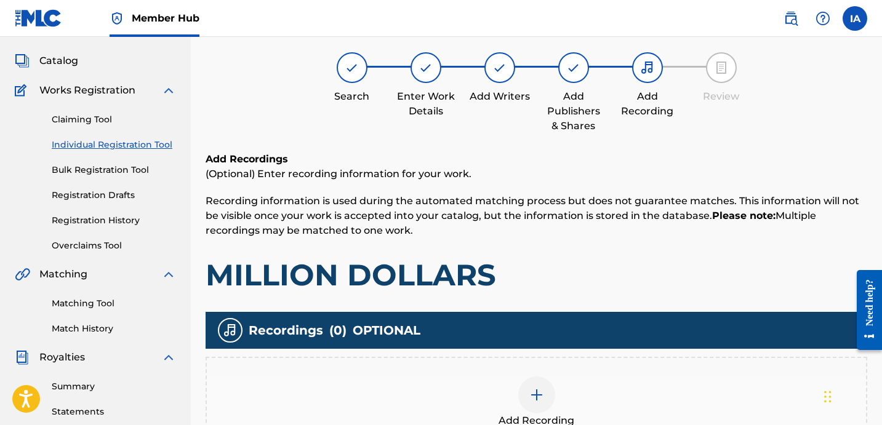
scroll to position [55, 0]
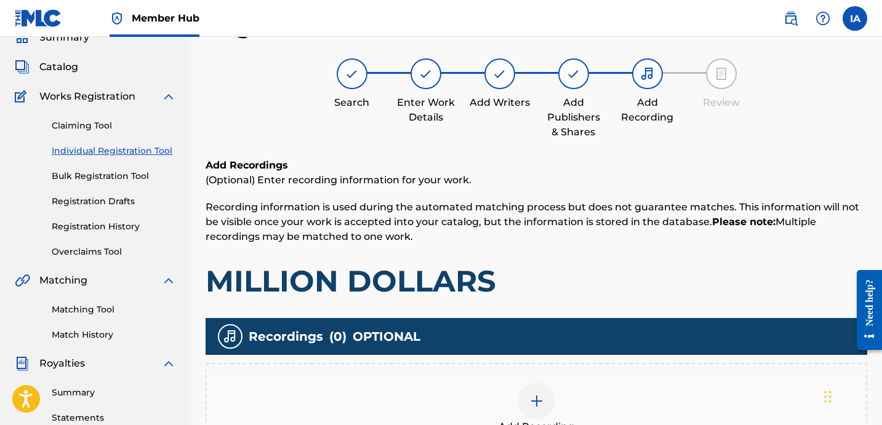
click at [607, 263] on h1 "MILLION DOLLARS" at bounding box center [537, 281] width 662 height 37
click at [557, 391] on div "Add Recording" at bounding box center [536, 409] width 659 height 52
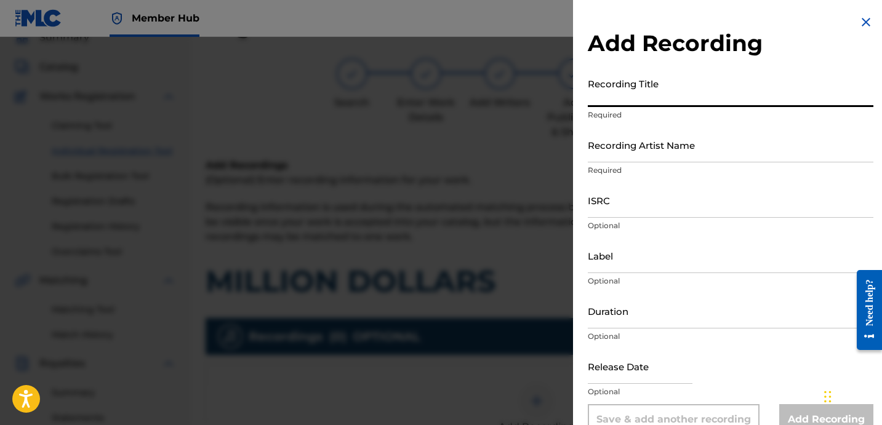
click at [690, 86] on input "Recording Title" at bounding box center [731, 89] width 286 height 35
click at [678, 81] on input "Recording Title" at bounding box center [731, 89] width 286 height 35
paste input "MILLION DOLLARS"
type input "MILLION DOLLARS"
click at [676, 138] on input "Recording Artist Name" at bounding box center [731, 144] width 286 height 35
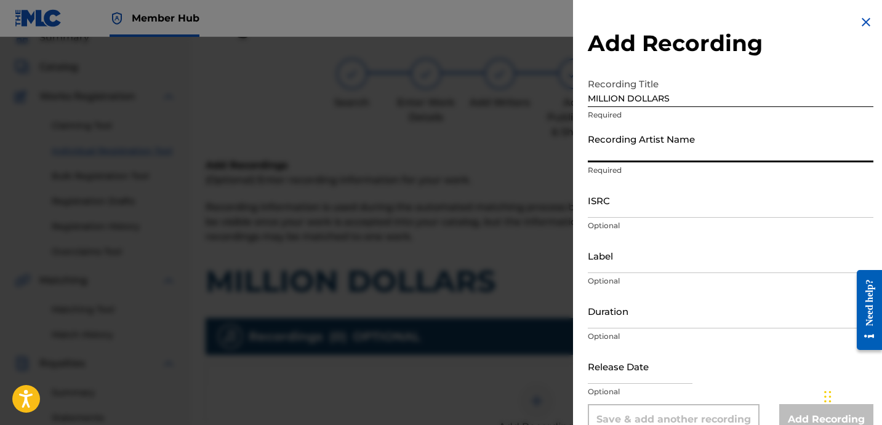
click at [671, 154] on input "Recording Artist Name" at bounding box center [731, 144] width 286 height 35
type input "[PERSON_NAME] LOVER III AND DJ [PERSON_NAME]"
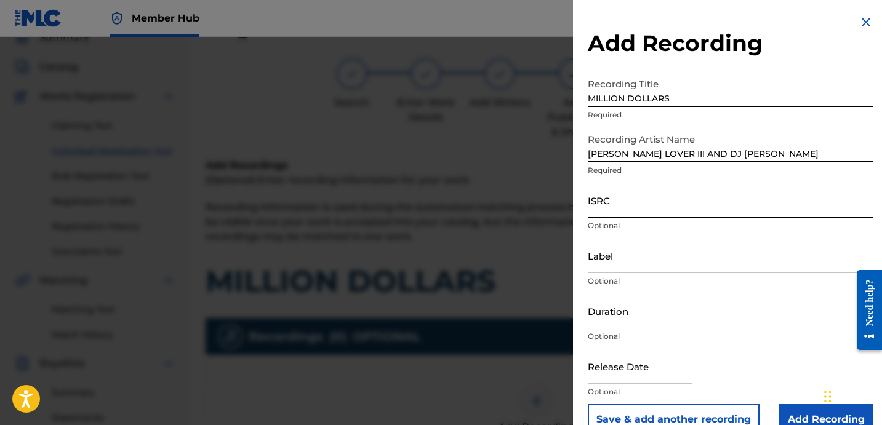
click at [651, 206] on input "ISRC" at bounding box center [731, 200] width 286 height 35
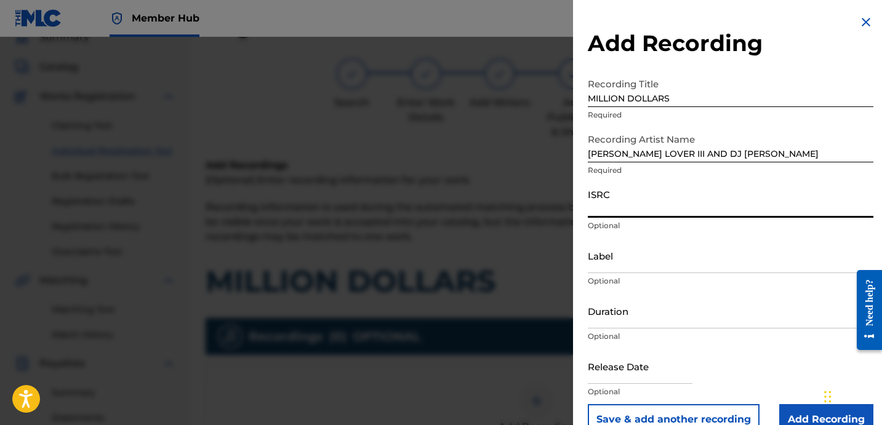
click at [665, 229] on p "Optional" at bounding box center [731, 225] width 286 height 11
click at [663, 218] on div "ISRC Optional" at bounding box center [731, 210] width 286 height 55
click at [654, 210] on input "ISRC" at bounding box center [731, 200] width 286 height 35
paste input "QZHN32373142"
type input "QZHN32373142"
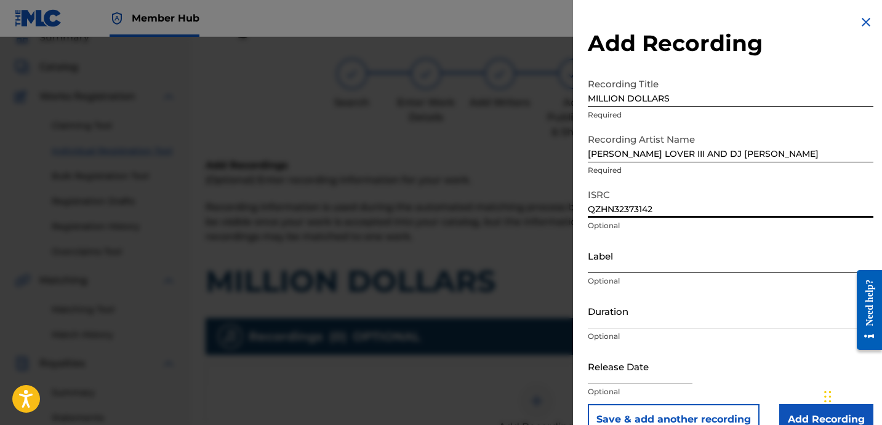
click at [625, 263] on input "Label" at bounding box center [731, 255] width 286 height 35
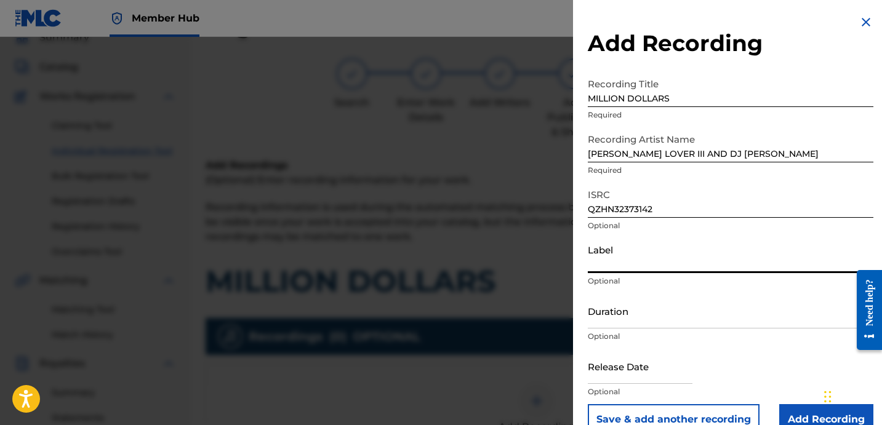
type input "ROYALTY"
drag, startPoint x: 630, startPoint y: 305, endPoint x: 657, endPoint y: 299, distance: 27.6
click at [630, 304] on input "Duration" at bounding box center [731, 311] width 286 height 35
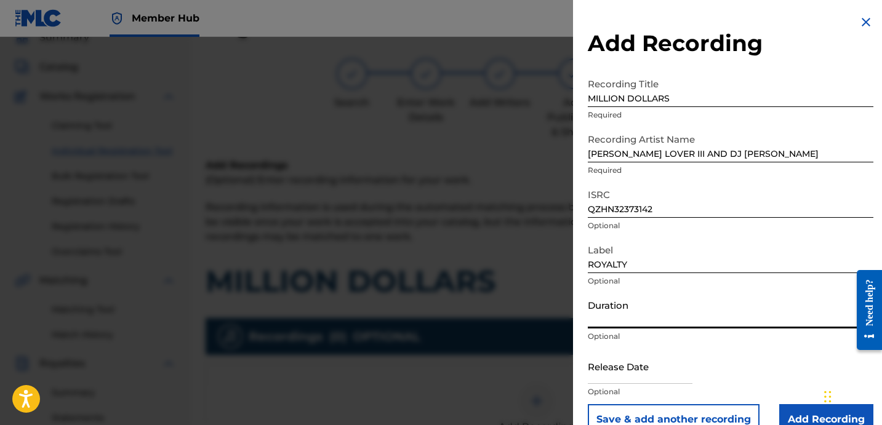
click at [638, 318] on input "Duration" at bounding box center [731, 311] width 286 height 35
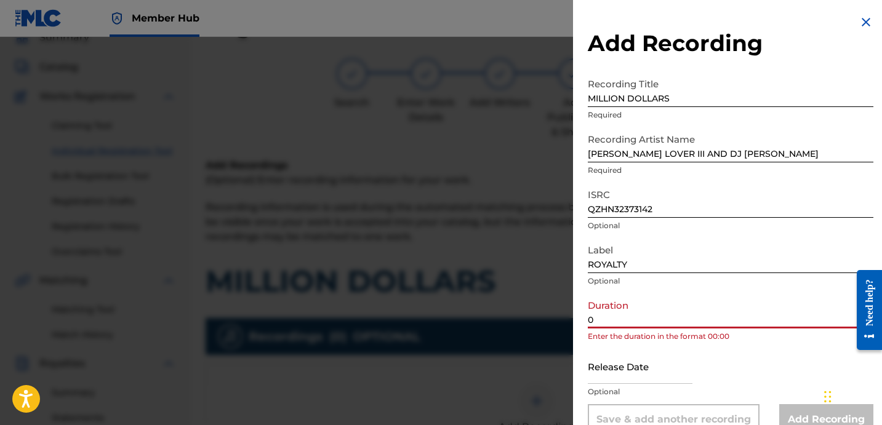
paste input "2:31"
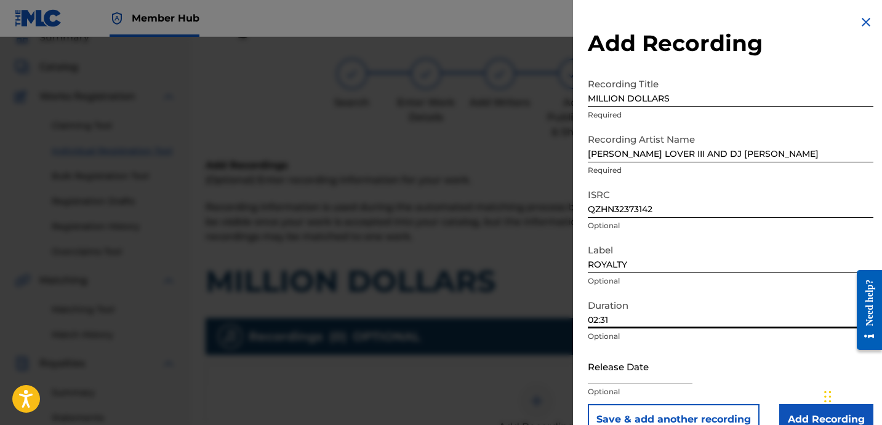
type input "02:31"
drag, startPoint x: 686, startPoint y: 100, endPoint x: 570, endPoint y: 24, distance: 138.6
click at [571, 25] on body "Accessibility Screen-Reader Guide, Feedback, and Issue Reporting | New window 0…" at bounding box center [441, 157] width 882 height 425
click at [788, 409] on input "Add Recording" at bounding box center [826, 419] width 94 height 31
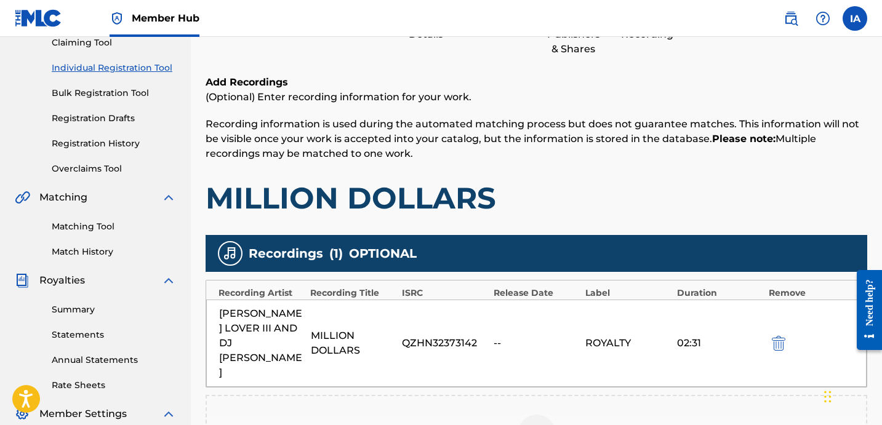
scroll to position [289, 0]
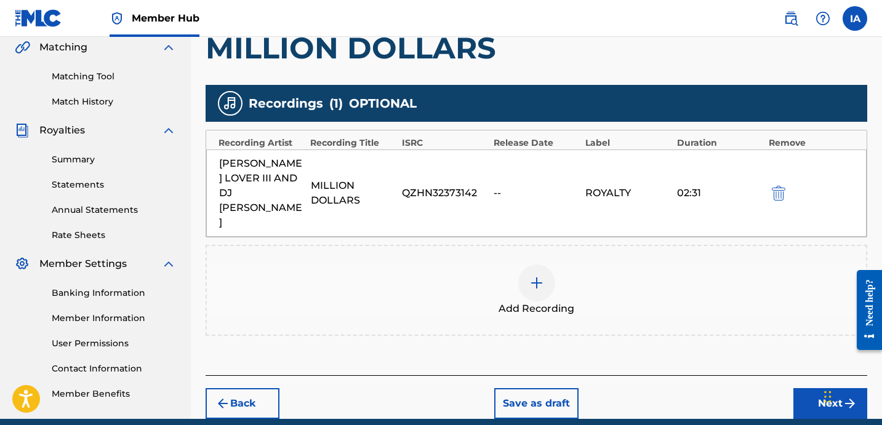
click at [628, 265] on div "Add Recording" at bounding box center [536, 291] width 659 height 52
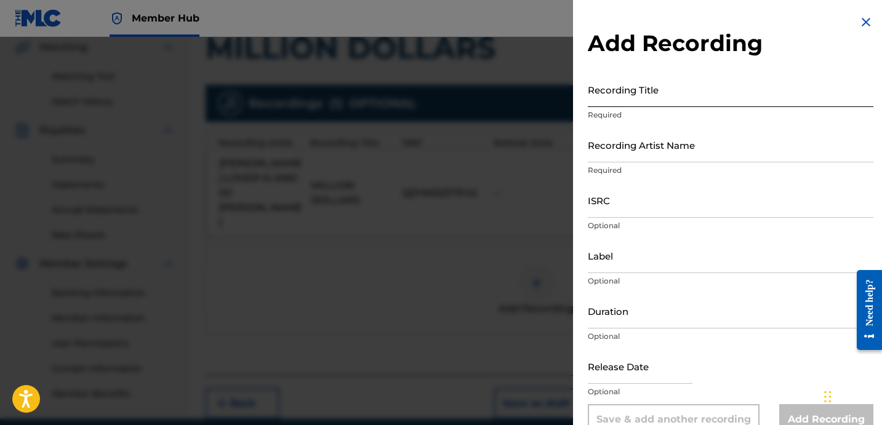
click at [669, 99] on input "Recording Title" at bounding box center [731, 89] width 286 height 35
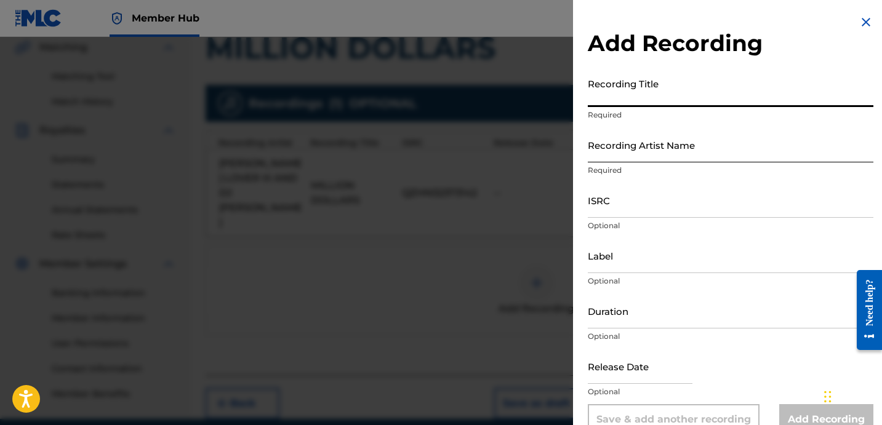
paste input "MILLION DOLLARS"
type input "MILLION DOLLARS"
click at [661, 146] on input "Recording Artist Name" at bounding box center [731, 144] width 286 height 35
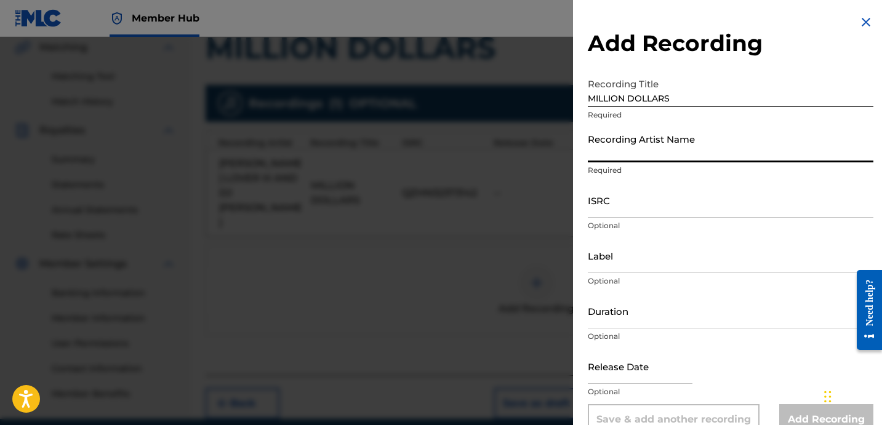
type input "[PERSON_NAME] LOVER III AND DJ [PERSON_NAME]"
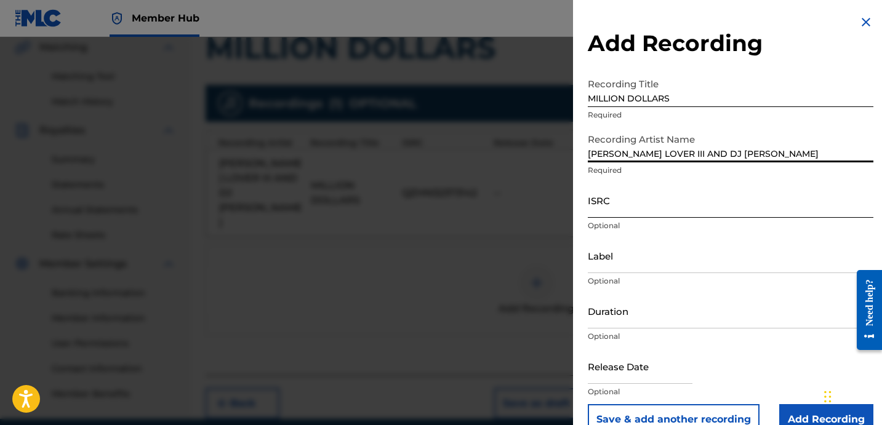
click at [647, 202] on input "ISRC" at bounding box center [731, 200] width 286 height 35
click at [859, 21] on img at bounding box center [865, 22] width 15 height 15
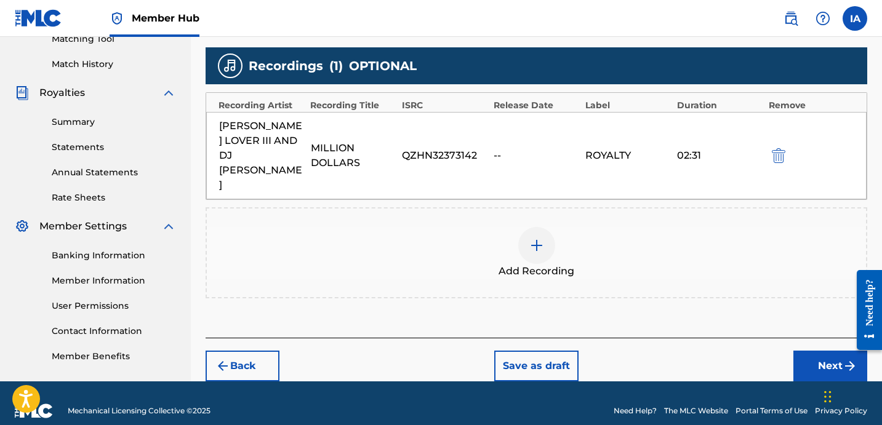
scroll to position [333, 0]
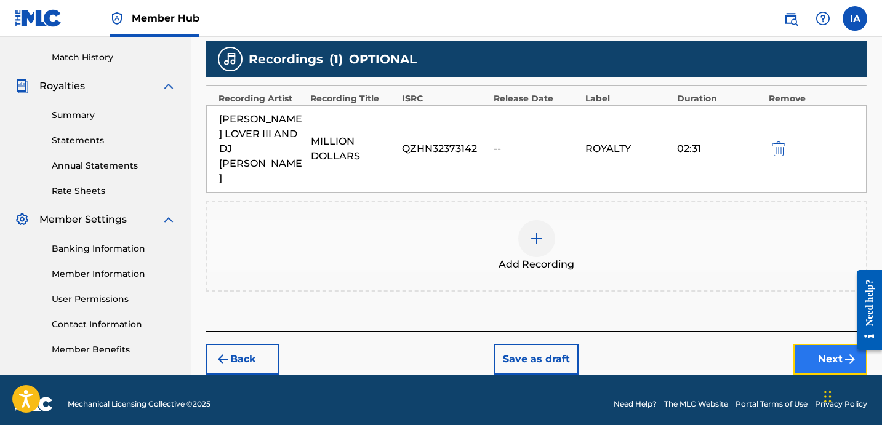
click at [822, 344] on button "Next" at bounding box center [830, 359] width 74 height 31
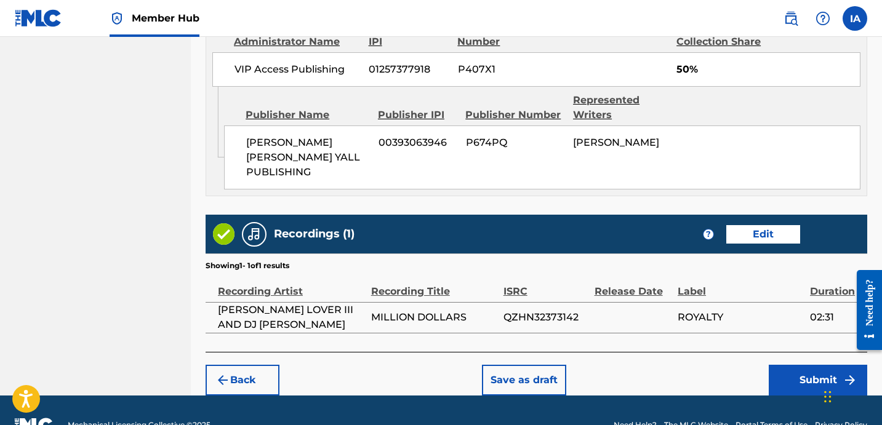
scroll to position [710, 0]
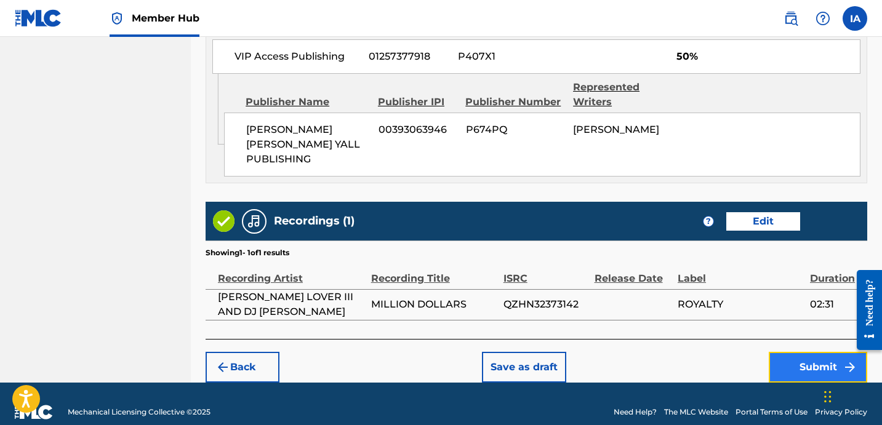
click at [784, 352] on button "Submit" at bounding box center [818, 367] width 98 height 31
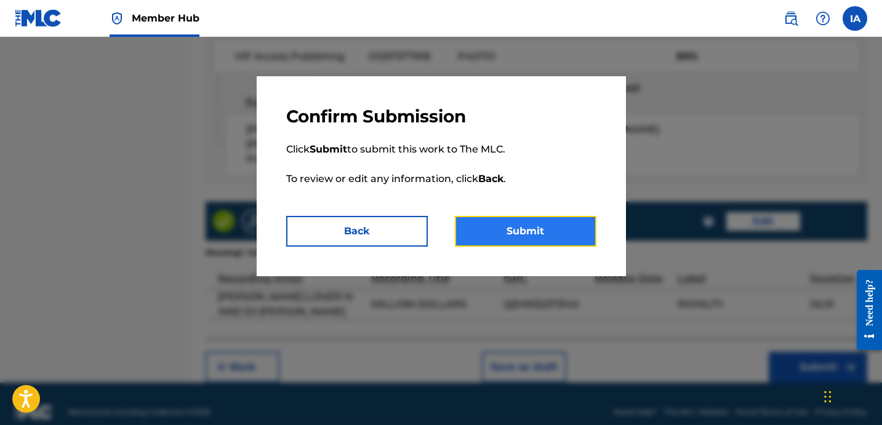
click at [498, 234] on button "Submit" at bounding box center [526, 231] width 142 height 31
click at [539, 231] on button "Submit" at bounding box center [526, 231] width 142 height 31
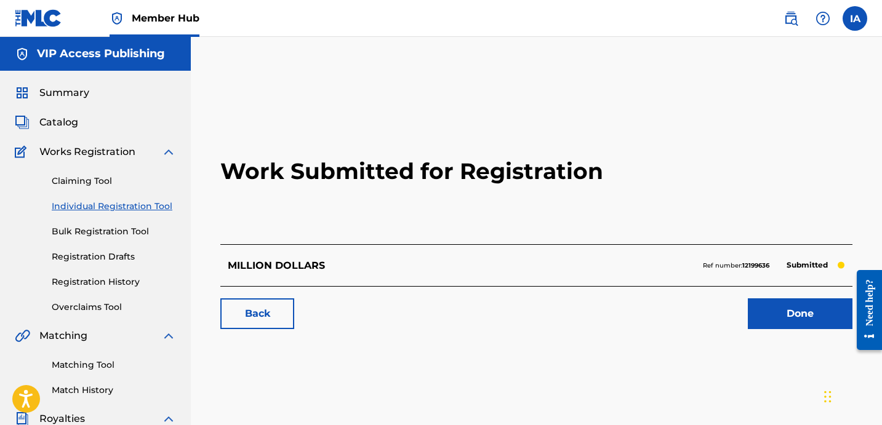
click at [148, 204] on link "Individual Registration Tool" at bounding box center [114, 206] width 124 height 13
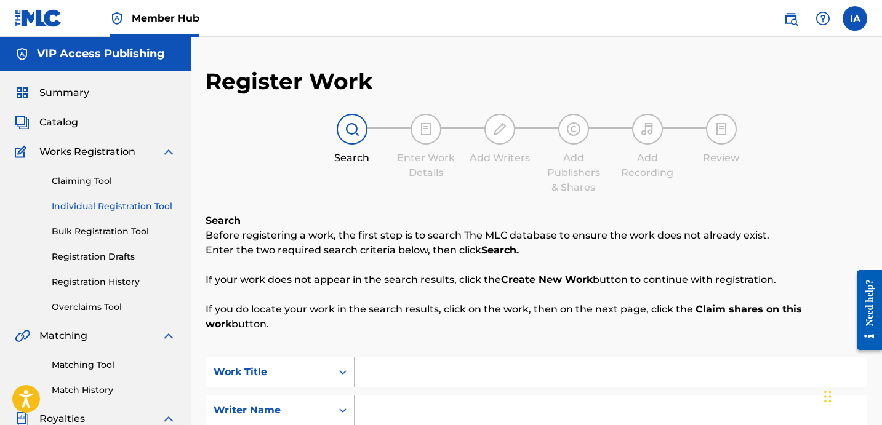
click at [546, 367] on input "Search Form" at bounding box center [610, 373] width 512 height 30
click at [622, 358] on input "Search Form" at bounding box center [610, 373] width 512 height 30
paste input "MOOD"
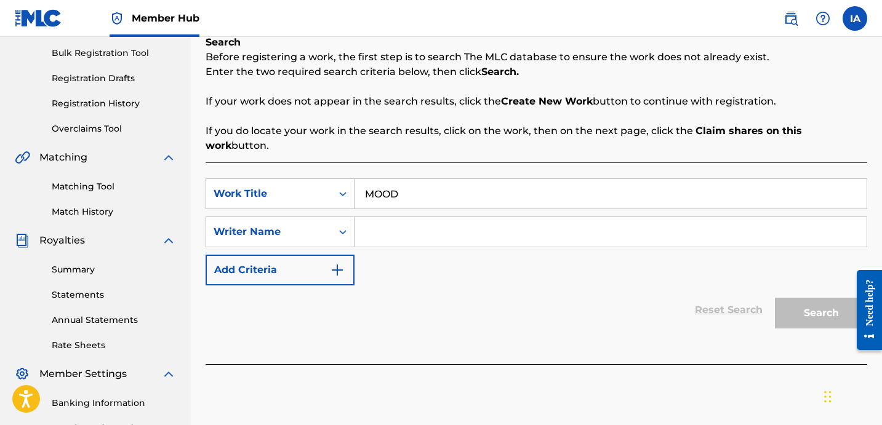
scroll to position [209, 0]
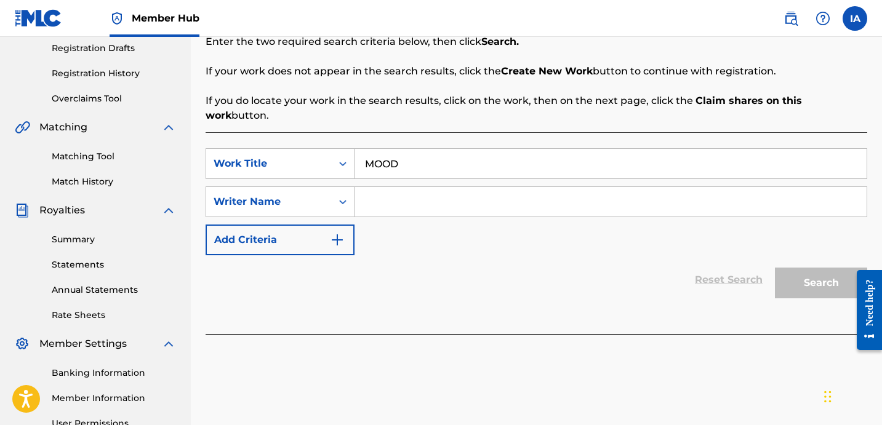
type input "MOOD"
click at [628, 193] on input "Search Form" at bounding box center [610, 202] width 512 height 30
click at [706, 201] on input "Search Form" at bounding box center [610, 202] width 512 height 30
paste input "[PERSON_NAME] [PERSON_NAME]"
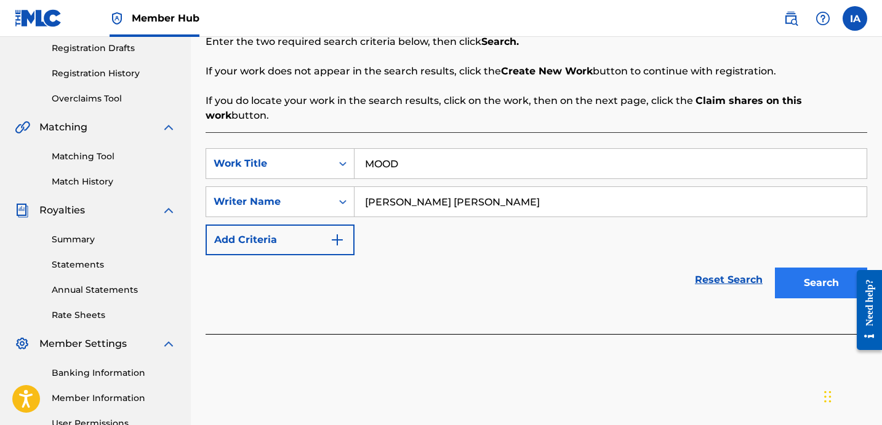
type input "[PERSON_NAME] [PERSON_NAME]"
click at [793, 268] on button "Search" at bounding box center [821, 283] width 92 height 31
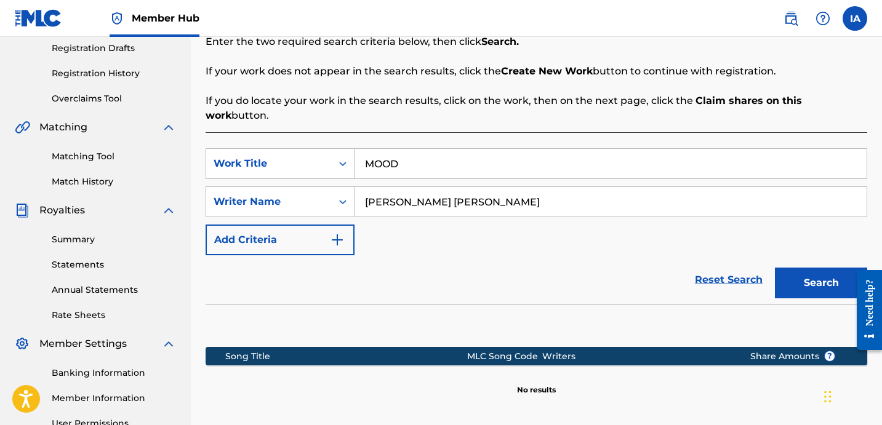
click at [568, 220] on div "SearchWithCriteriac3d8988d-d209-481a-9ca6-c1a18ad16367 Work Title MOOD SearchWi…" at bounding box center [537, 201] width 662 height 107
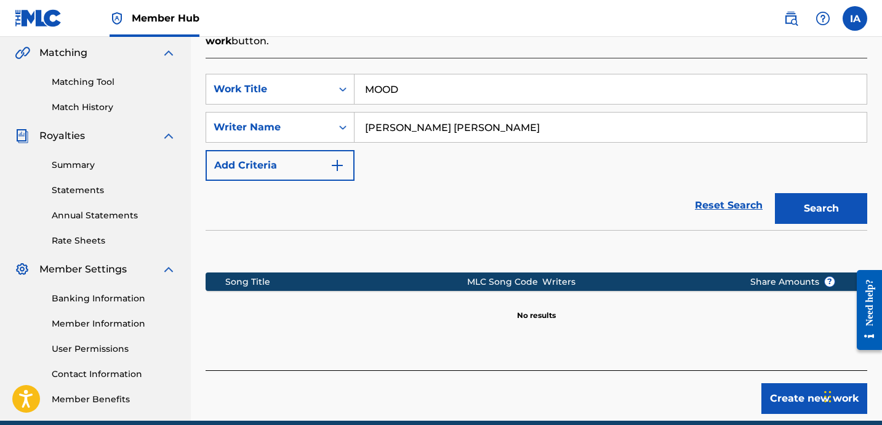
scroll to position [285, 0]
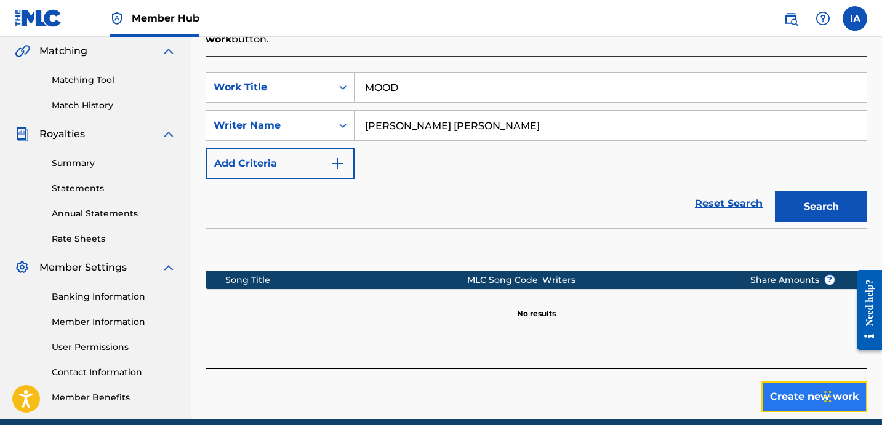
click at [775, 382] on button "Create new work" at bounding box center [814, 397] width 106 height 31
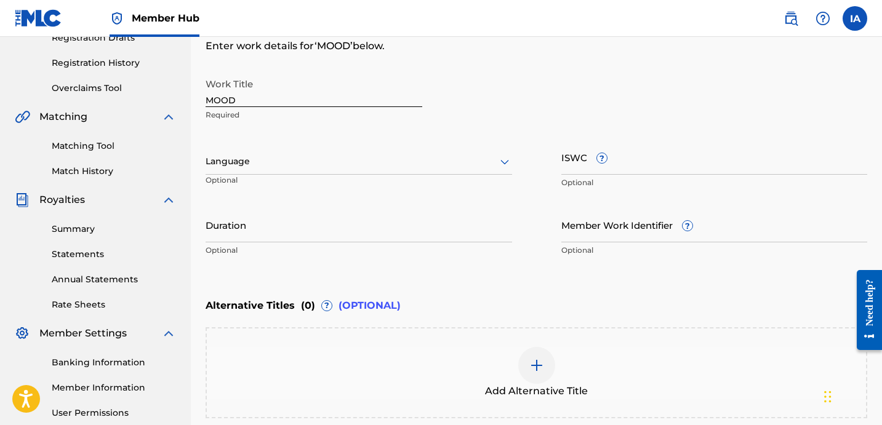
scroll to position [190, 0]
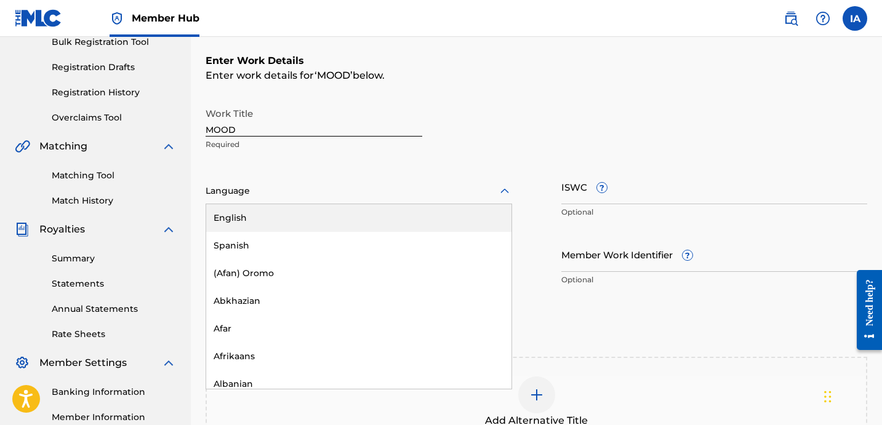
click at [389, 185] on div at bounding box center [359, 190] width 306 height 15
click at [436, 220] on div "English" at bounding box center [358, 218] width 305 height 28
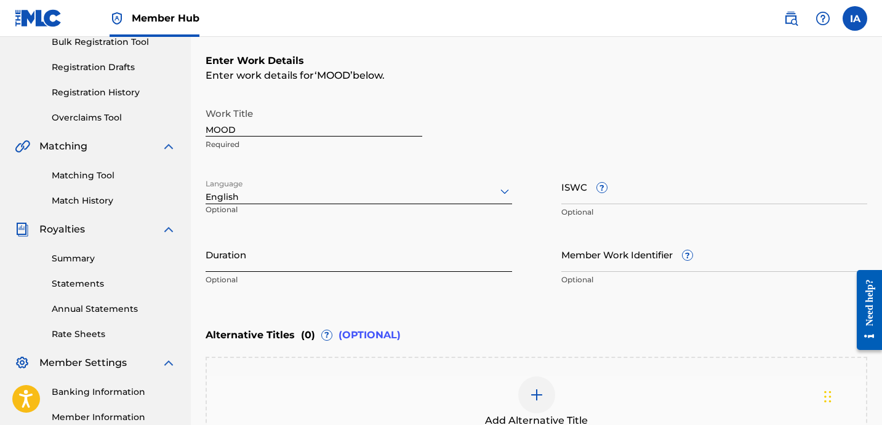
click at [428, 257] on input "Duration" at bounding box center [359, 254] width 306 height 35
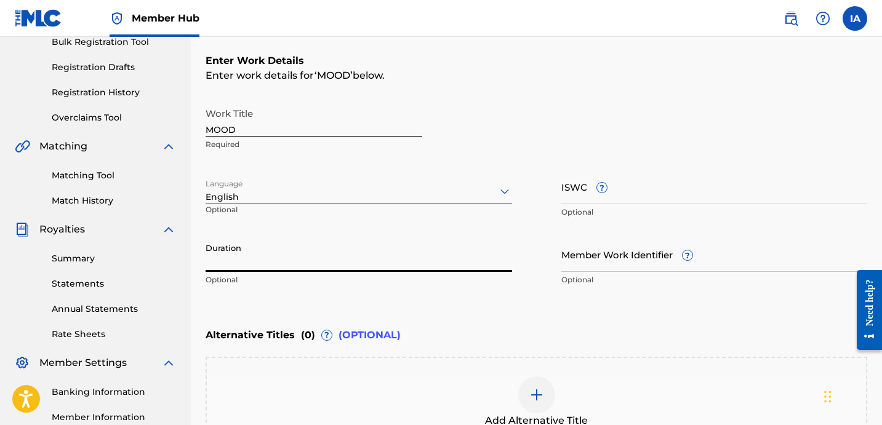
click at [239, 254] on input "Duration" at bounding box center [359, 254] width 306 height 35
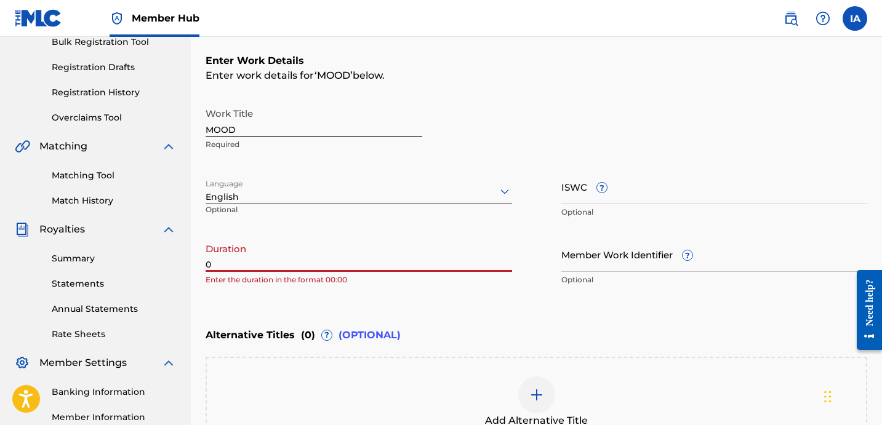
paste input "3:26"
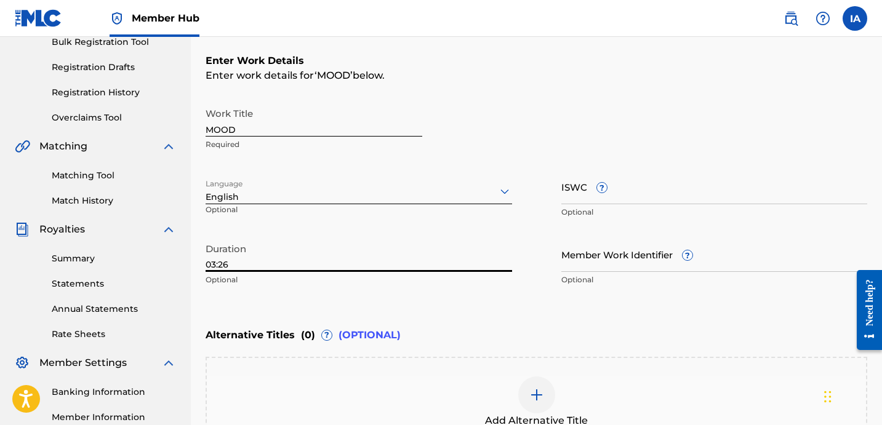
type input "03:26"
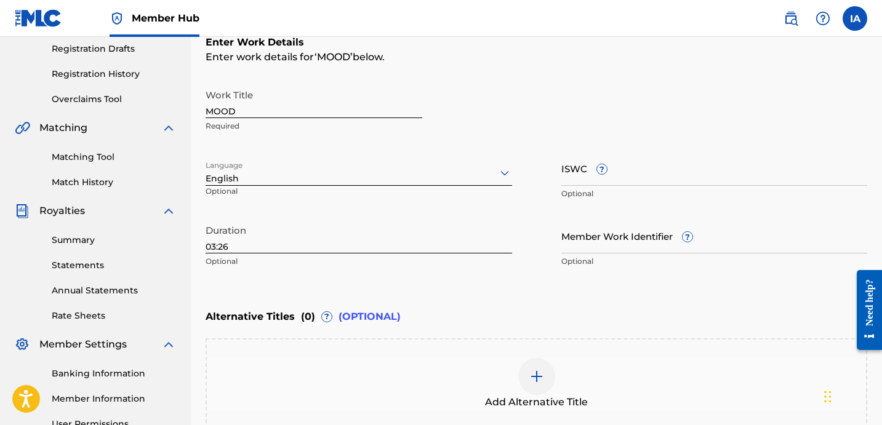
scroll to position [345, 0]
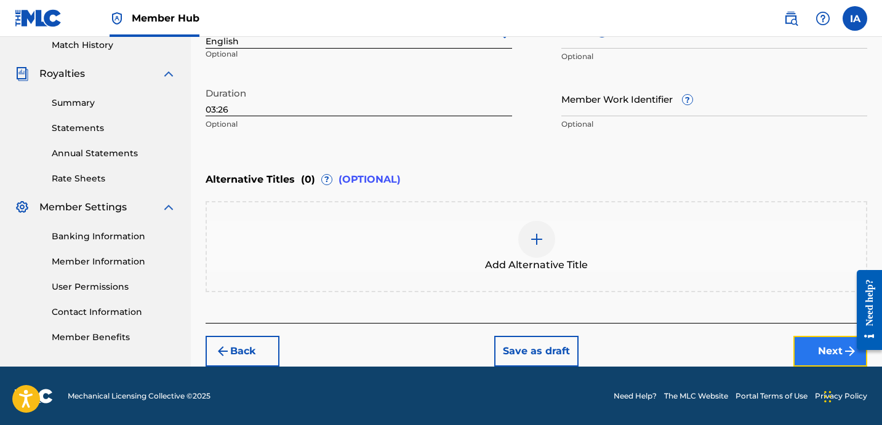
click at [814, 340] on button "Next" at bounding box center [830, 351] width 74 height 31
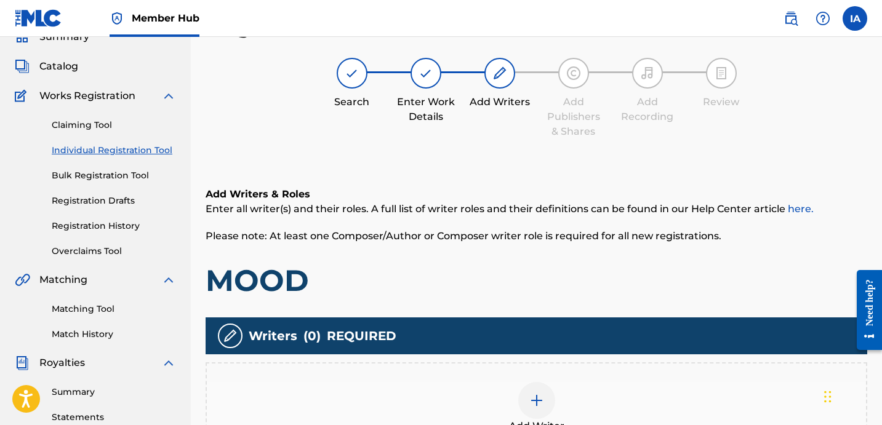
scroll to position [55, 0]
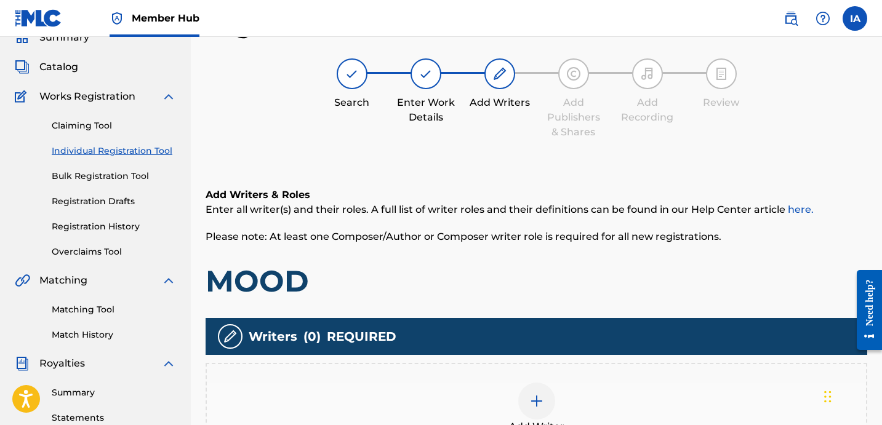
click at [570, 399] on div "Add Writer" at bounding box center [536, 409] width 659 height 52
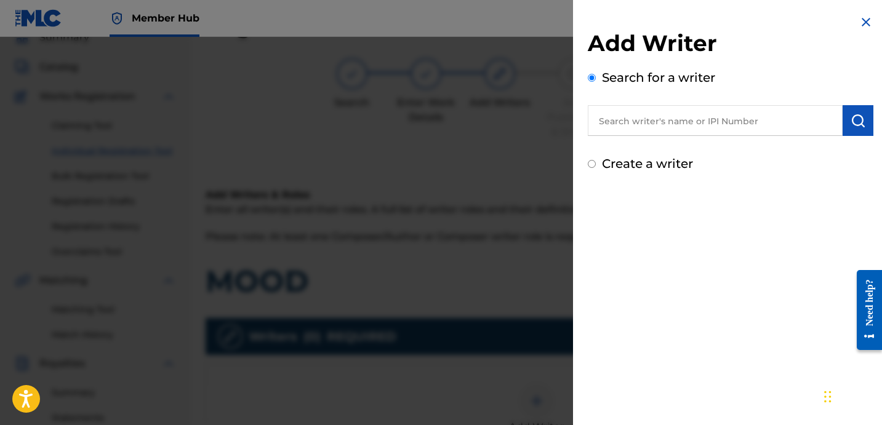
click at [692, 129] on input "text" at bounding box center [715, 120] width 255 height 31
paste input "[PERSON_NAME] [PERSON_NAME]"
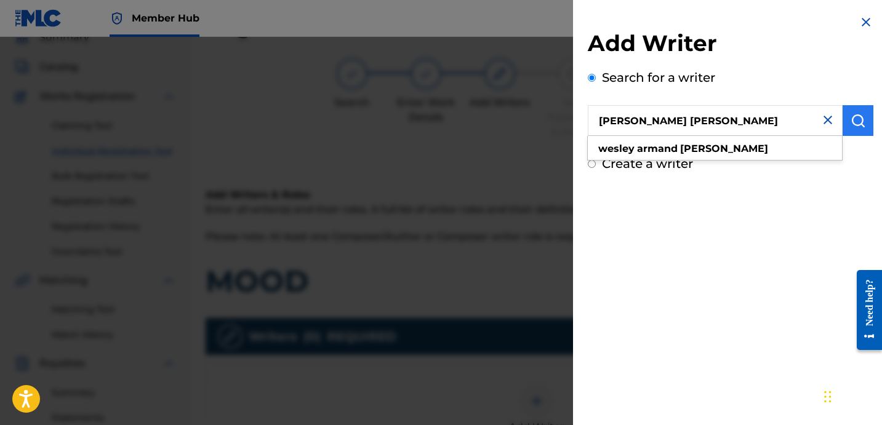
type input "[PERSON_NAME] [PERSON_NAME]"
click at [850, 124] on img "submit" at bounding box center [857, 120] width 15 height 15
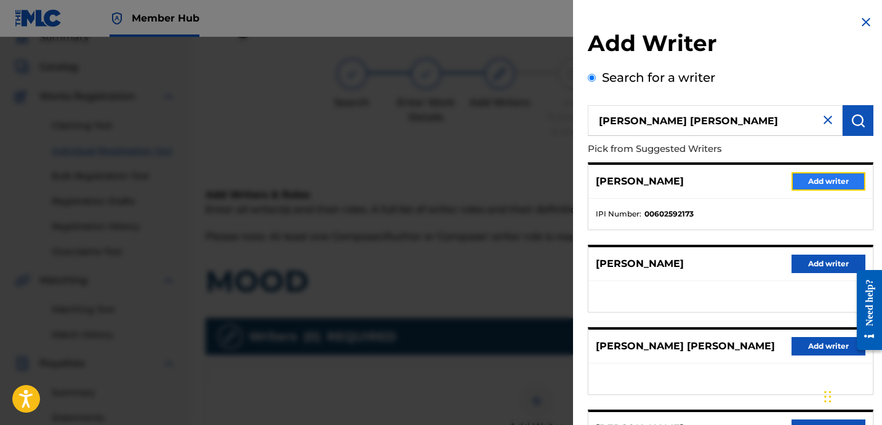
click at [802, 185] on button "Add writer" at bounding box center [828, 181] width 74 height 18
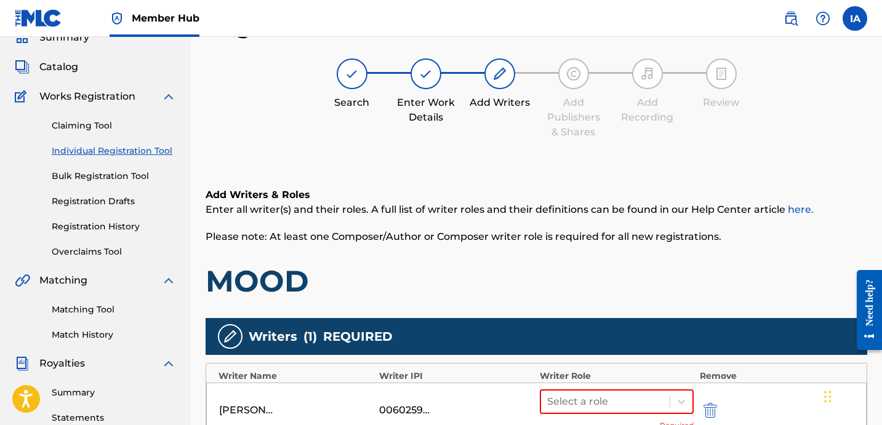
scroll to position [276, 0]
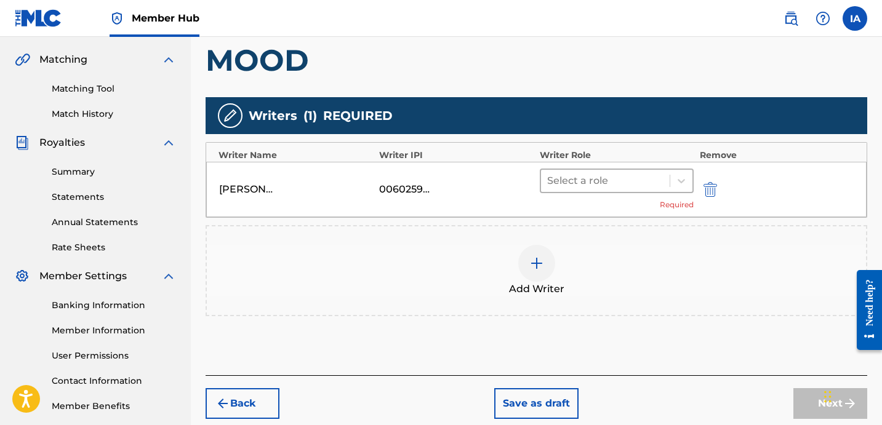
click at [649, 182] on div at bounding box center [605, 180] width 116 height 17
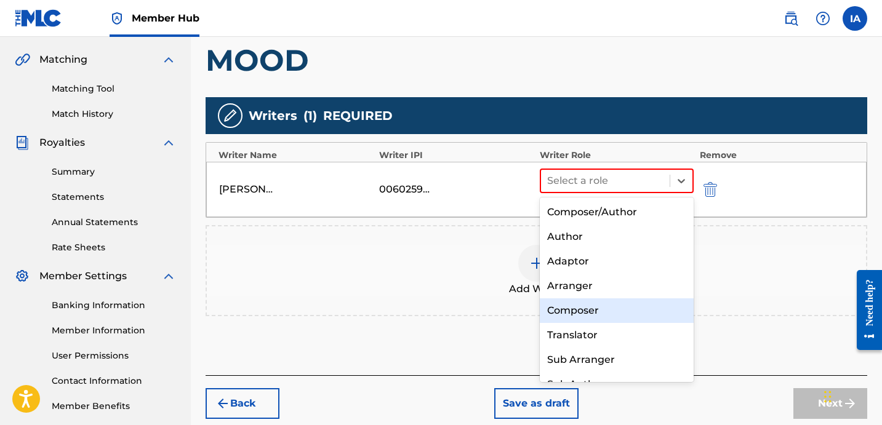
click at [612, 312] on div "Composer" at bounding box center [617, 310] width 154 height 25
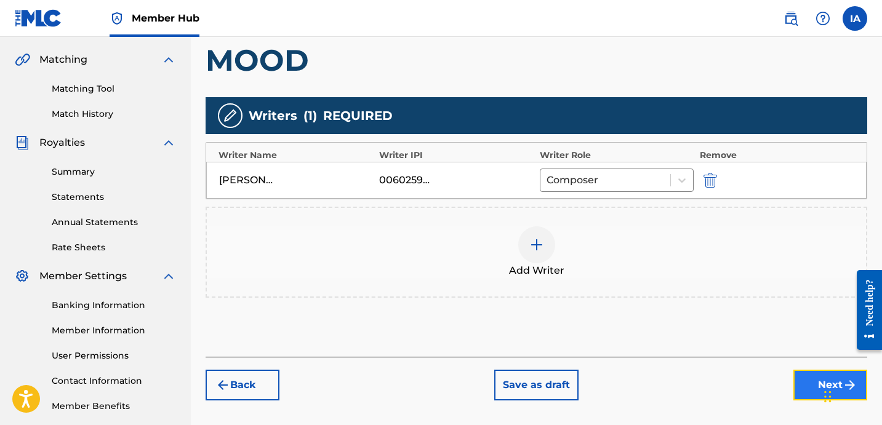
click at [812, 393] on button "Next" at bounding box center [830, 385] width 74 height 31
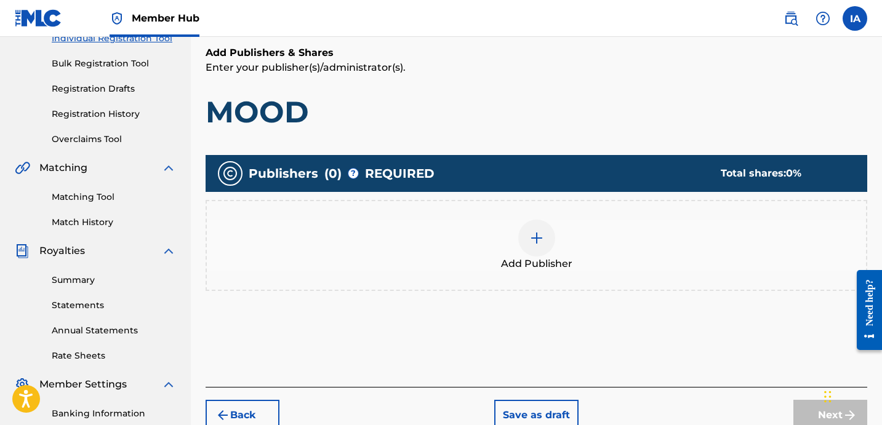
scroll to position [248, 0]
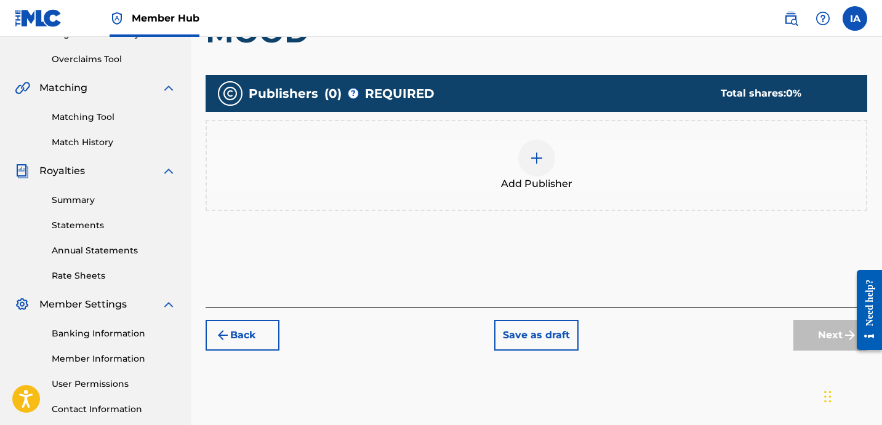
click at [599, 188] on div "Add Publisher" at bounding box center [536, 166] width 659 height 52
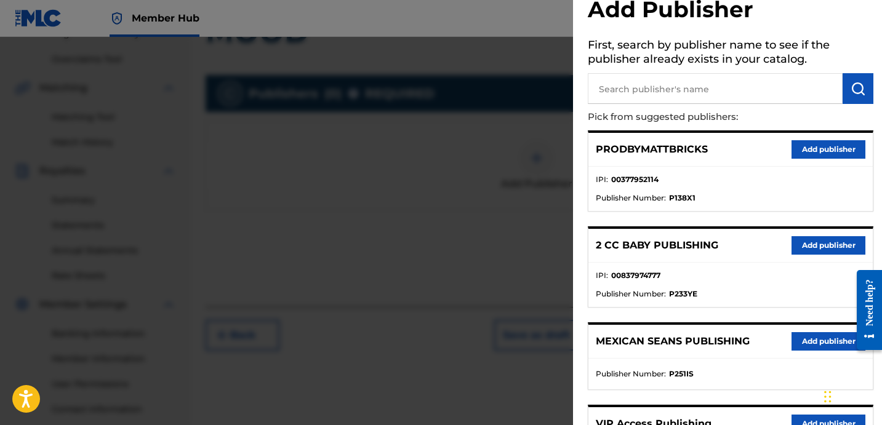
scroll to position [0, 0]
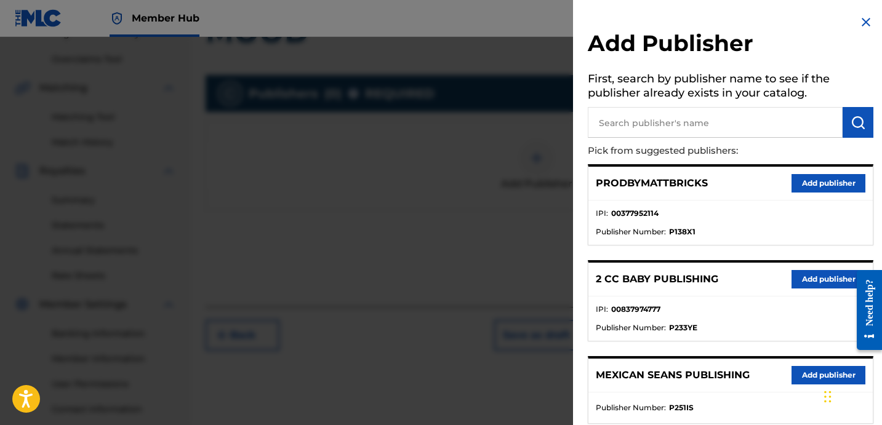
click at [700, 122] on input "text" at bounding box center [715, 122] width 255 height 31
type input "[PERSON_NAME]"
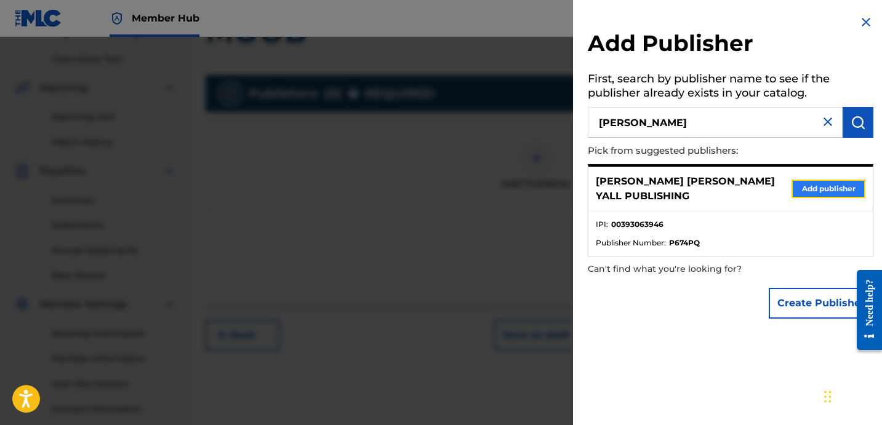
click at [803, 187] on button "Add publisher" at bounding box center [828, 189] width 74 height 18
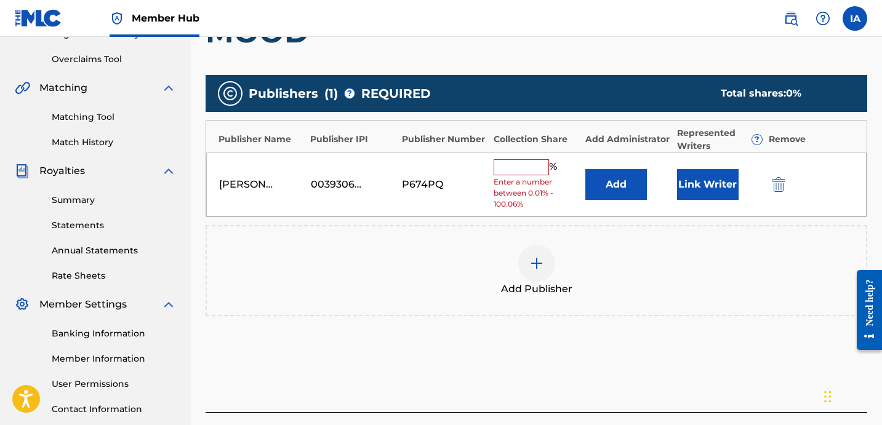
drag, startPoint x: 531, startPoint y: 169, endPoint x: 679, endPoint y: 199, distance: 151.5
click at [530, 168] on input "text" at bounding box center [521, 167] width 55 height 16
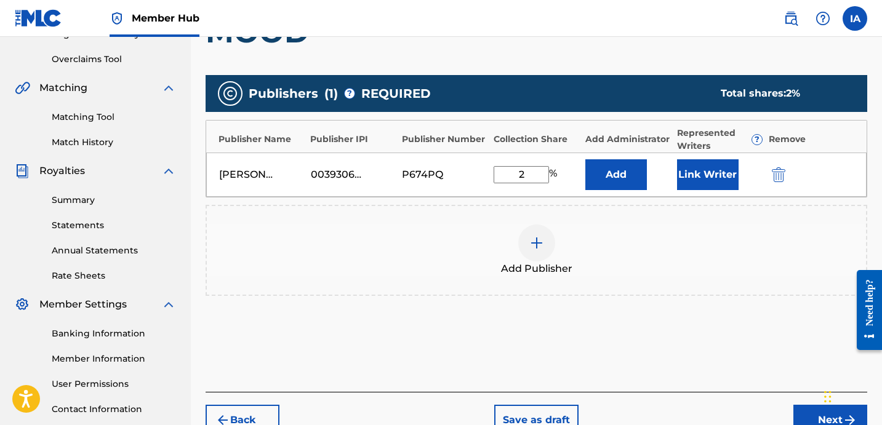
type input "25"
drag, startPoint x: 532, startPoint y: 180, endPoint x: 478, endPoint y: 151, distance: 61.7
click at [478, 151] on div "Publisher Name Publisher IPI Publisher Number Collection Share Add Administrato…" at bounding box center [537, 159] width 662 height 78
click at [625, 175] on button "Add" at bounding box center [616, 174] width 62 height 31
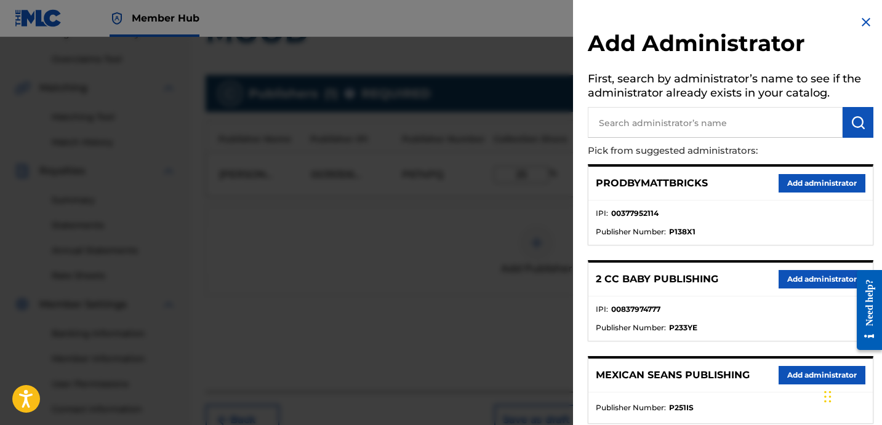
scroll to position [233, 0]
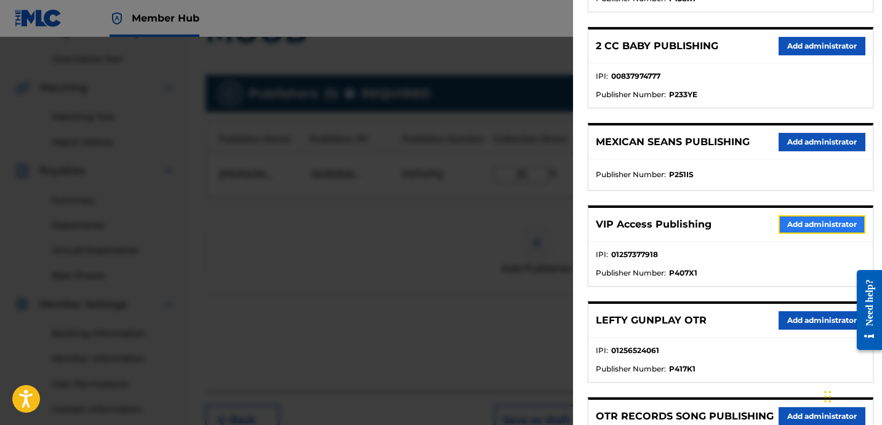
click at [809, 220] on button "Add administrator" at bounding box center [821, 224] width 87 height 18
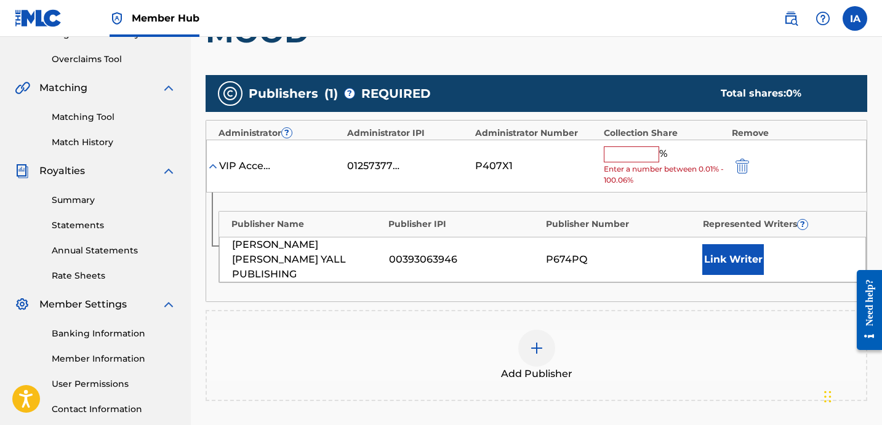
click at [615, 153] on input "text" at bounding box center [631, 154] width 55 height 16
paste input "25"
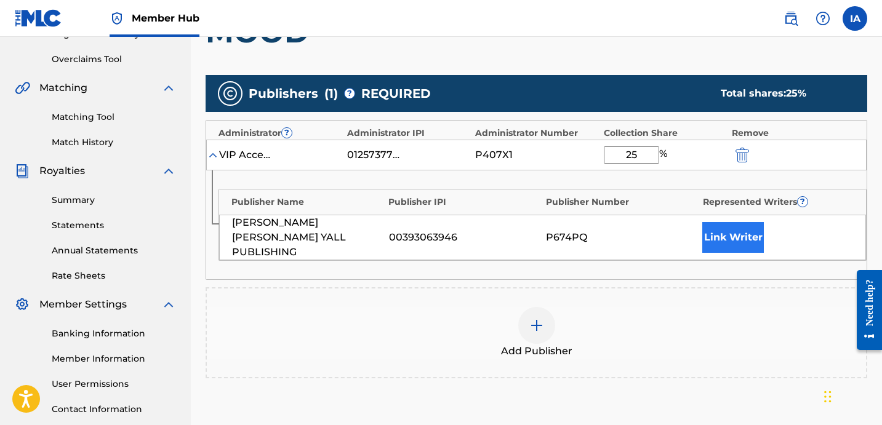
type input "25"
click at [735, 233] on button "Link Writer" at bounding box center [733, 237] width 62 height 31
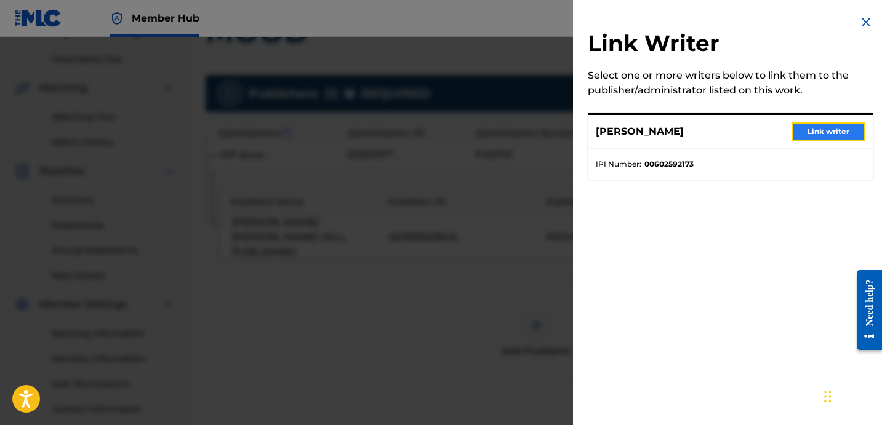
click at [820, 129] on button "Link writer" at bounding box center [828, 131] width 74 height 18
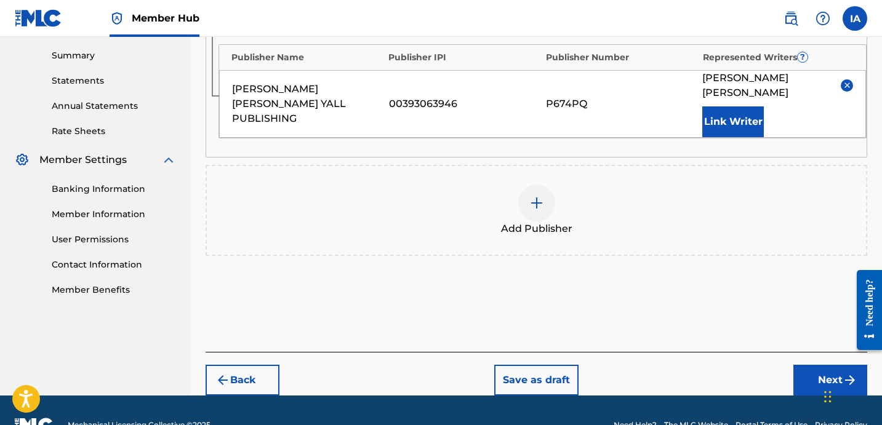
scroll to position [407, 0]
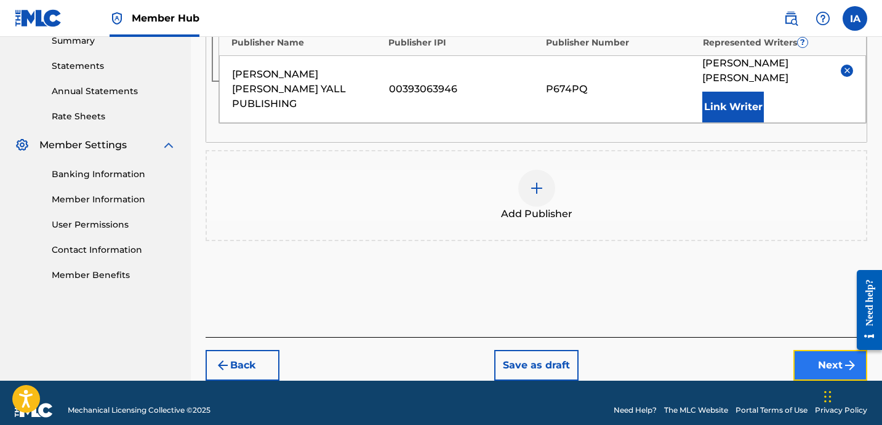
click at [812, 350] on button "Next" at bounding box center [830, 365] width 74 height 31
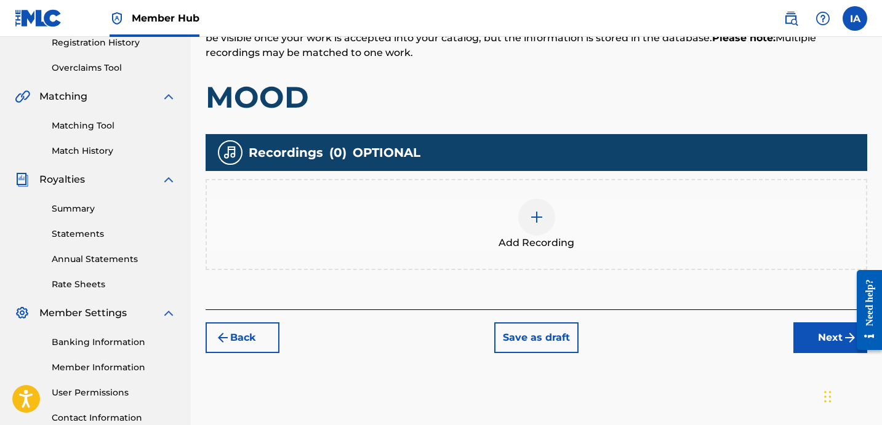
scroll to position [276, 0]
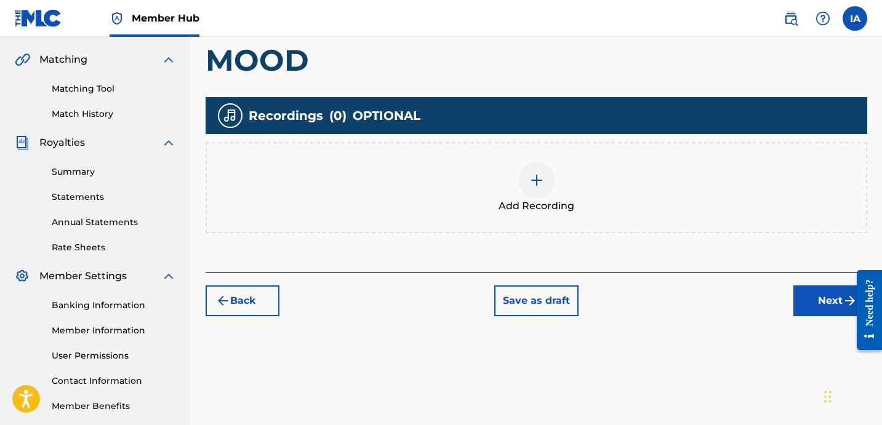
click at [591, 211] on div "Add Recording" at bounding box center [536, 188] width 659 height 52
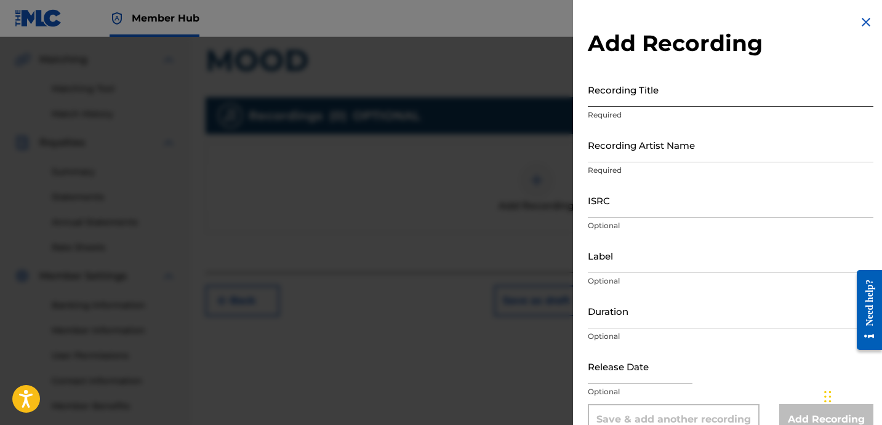
click at [659, 86] on input "Recording Title" at bounding box center [731, 89] width 286 height 35
paste input "MOOD"
type input "MOOD"
click at [618, 183] on input "ISRC" at bounding box center [731, 200] width 286 height 35
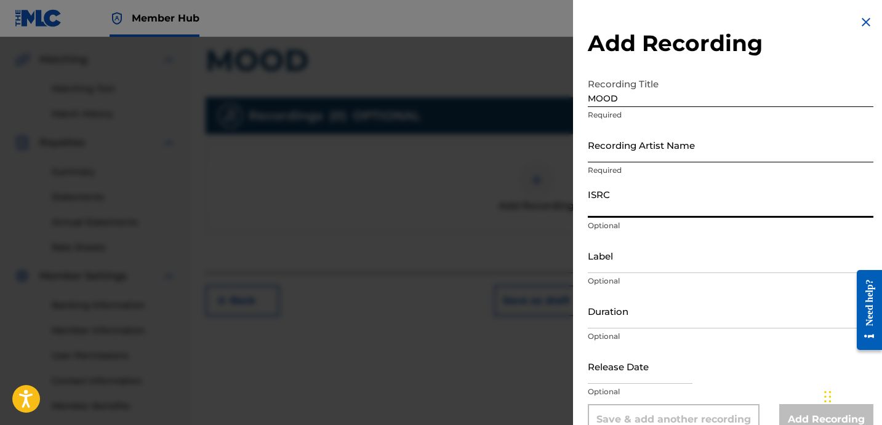
click at [624, 155] on input "Recording Artist Name" at bounding box center [731, 144] width 286 height 35
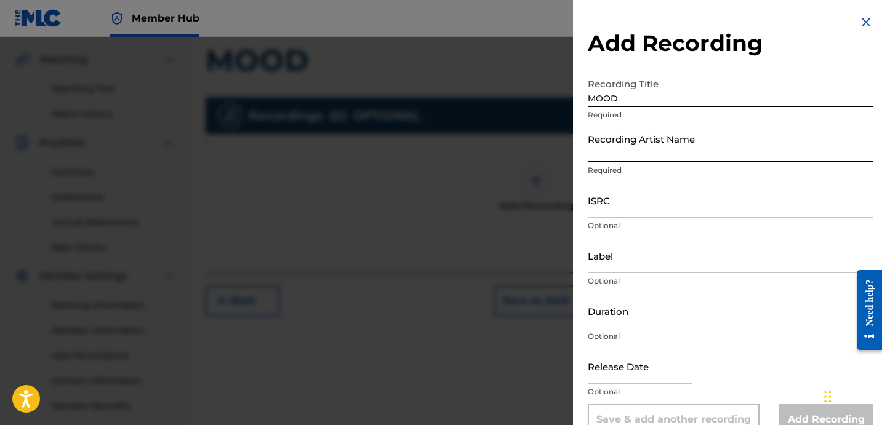
paste input "CUZZOS"
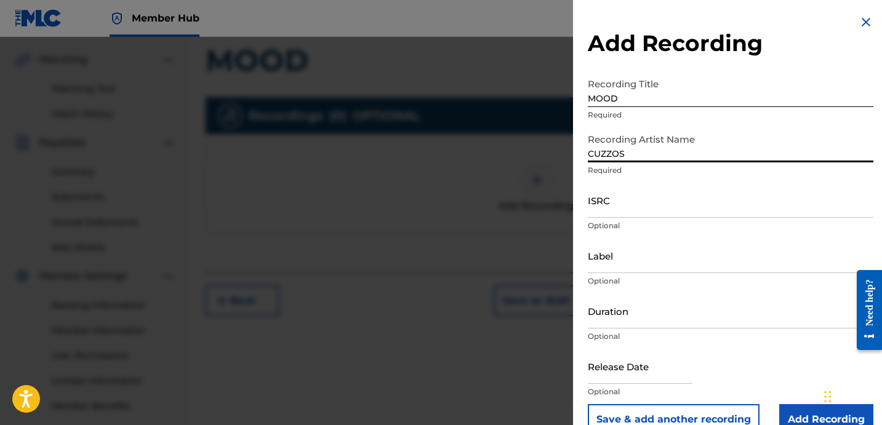
type input "CUZZOS"
click at [689, 218] on div "ISRC Optional" at bounding box center [731, 210] width 286 height 55
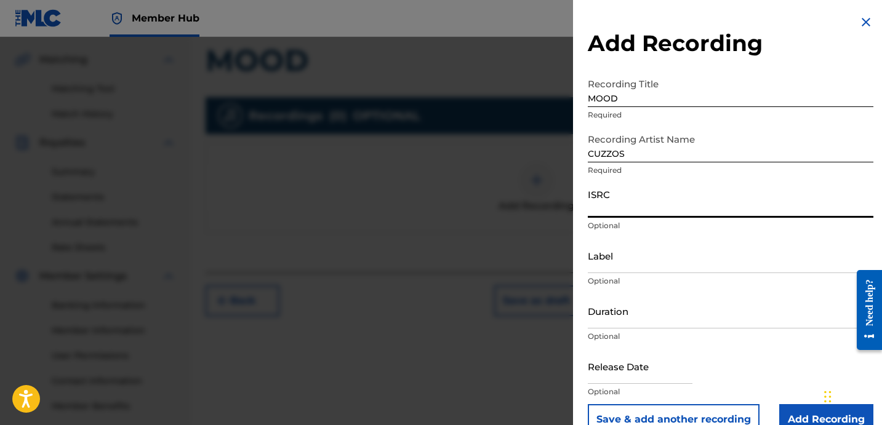
click at [684, 212] on input "ISRC" at bounding box center [731, 200] width 286 height 35
paste input "QZTB22571714"
type input "QZTB22571714"
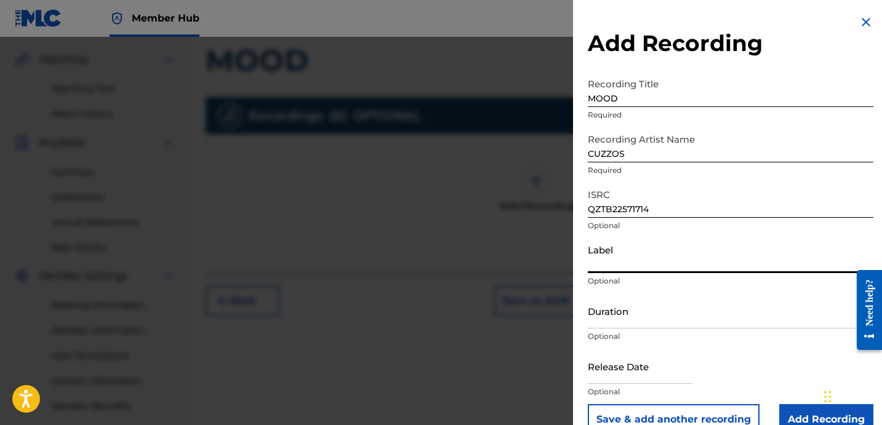
click at [641, 256] on input "Label" at bounding box center [731, 255] width 286 height 35
paste input "MYFAULT"
type input "MYFAULT"
click at [657, 330] on div "Duration Optional" at bounding box center [731, 321] width 286 height 55
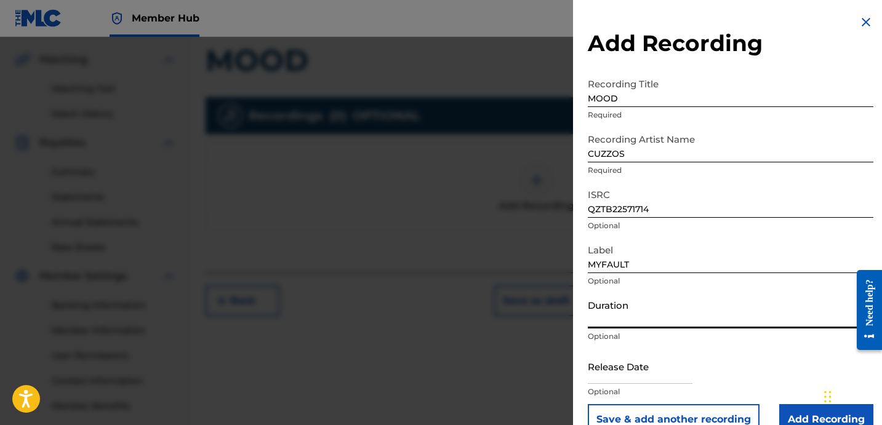
click at [652, 317] on input "Duration" at bounding box center [731, 311] width 286 height 35
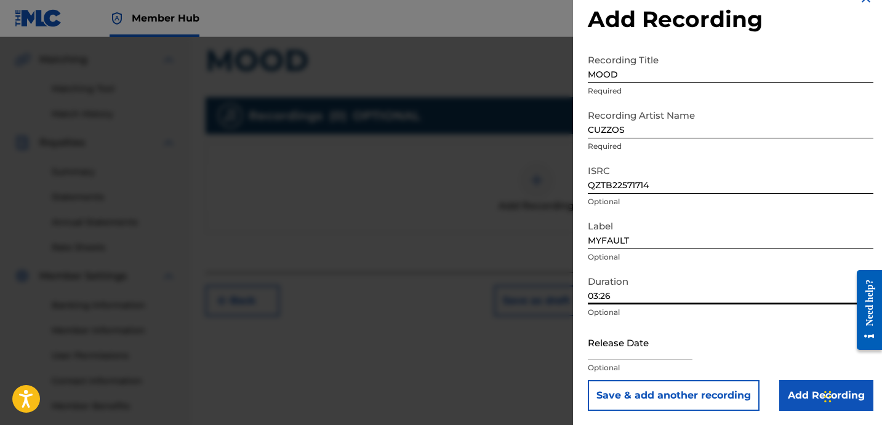
scroll to position [25, 0]
type input "03:26"
click at [791, 391] on input "Add Recording" at bounding box center [826, 395] width 94 height 31
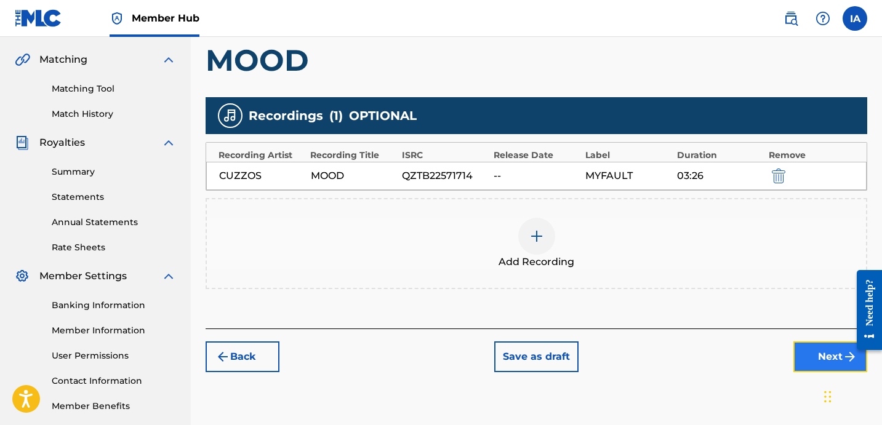
click at [809, 357] on button "Next" at bounding box center [830, 357] width 74 height 31
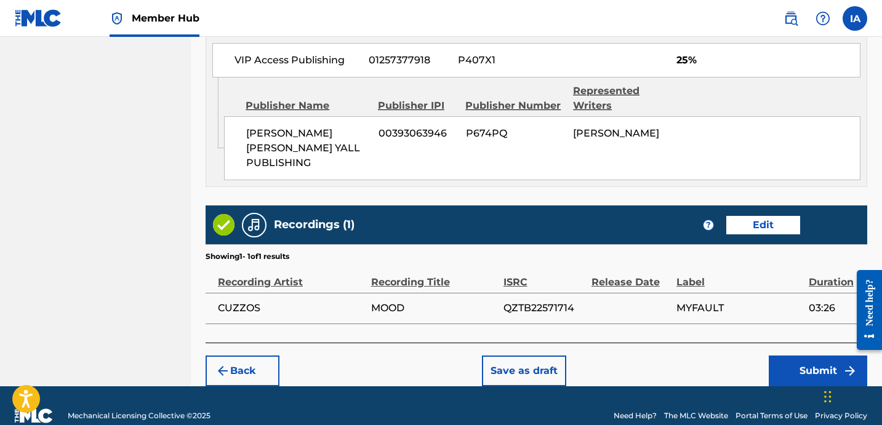
scroll to position [710, 0]
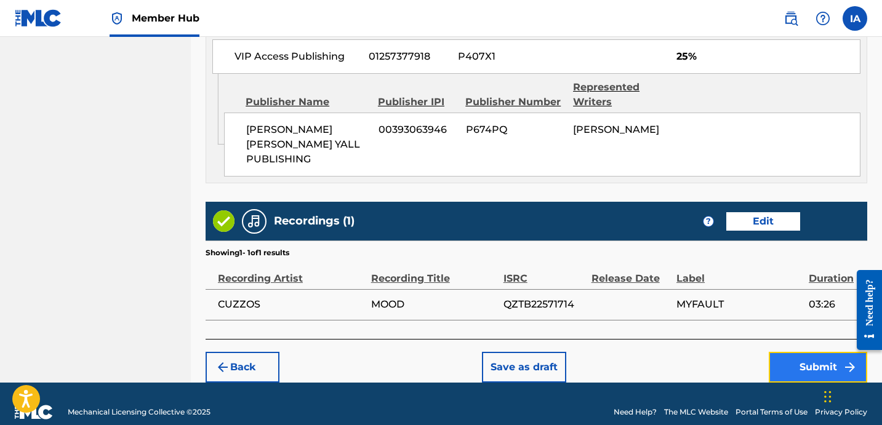
click at [820, 352] on button "Submit" at bounding box center [818, 367] width 98 height 31
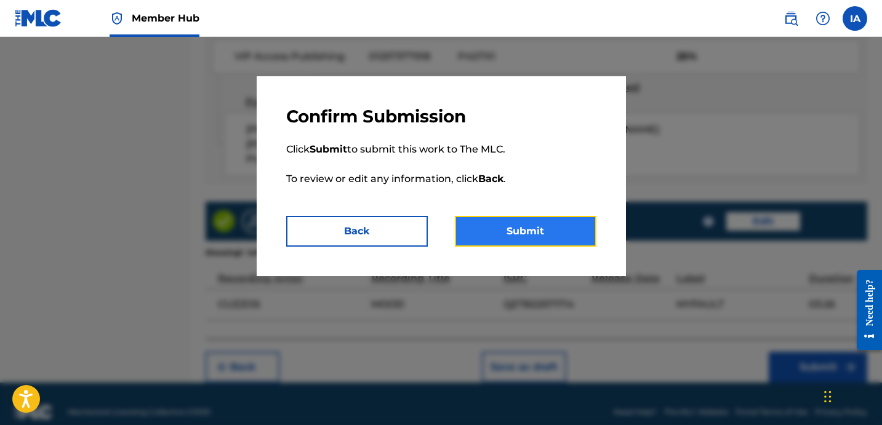
click at [563, 238] on button "Submit" at bounding box center [526, 231] width 142 height 31
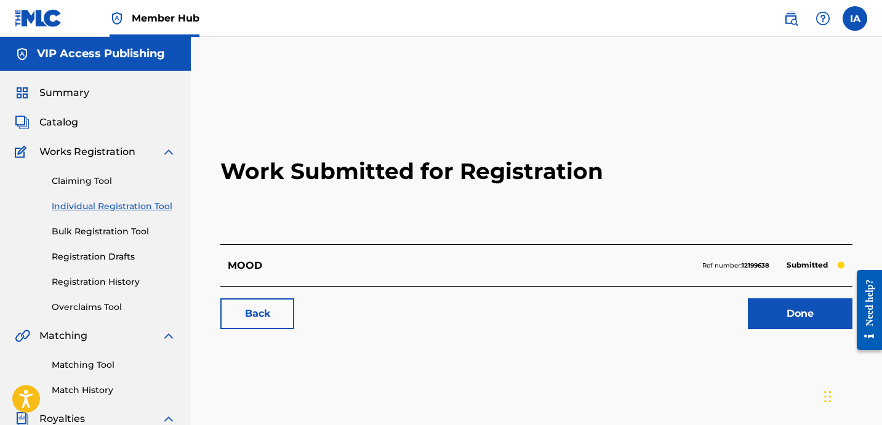
click at [322, 219] on h2 "Work Submitted for Registration" at bounding box center [536, 171] width 632 height 146
click at [218, 199] on div "Work Submitted for Registration MOOD Ref number: 12199638 Submitted Back Done" at bounding box center [537, 219] width 662 height 243
click at [153, 205] on link "Individual Registration Tool" at bounding box center [114, 206] width 124 height 13
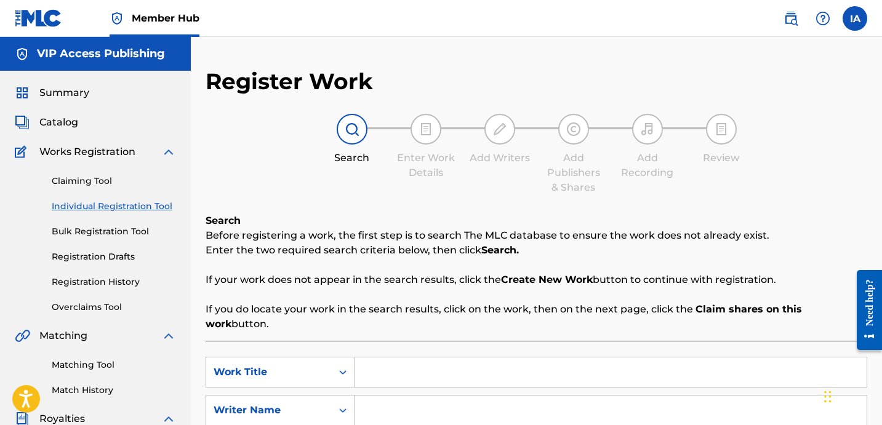
click at [383, 202] on div "Register Work Search Enter Work Details Add Writers Add Publishers & Shares Add…" at bounding box center [537, 312] width 662 height 488
click at [368, 201] on div "Register Work Search Enter Work Details Add Writers Add Publishers & Shares Add…" at bounding box center [537, 312] width 662 height 488
click at [342, 193] on div "Register Work Search Enter Work Details Add Writers Add Publishers & Shares Add…" at bounding box center [537, 312] width 662 height 488
click at [456, 358] on input "Search Form" at bounding box center [610, 373] width 512 height 30
paste input "MY LOVE"
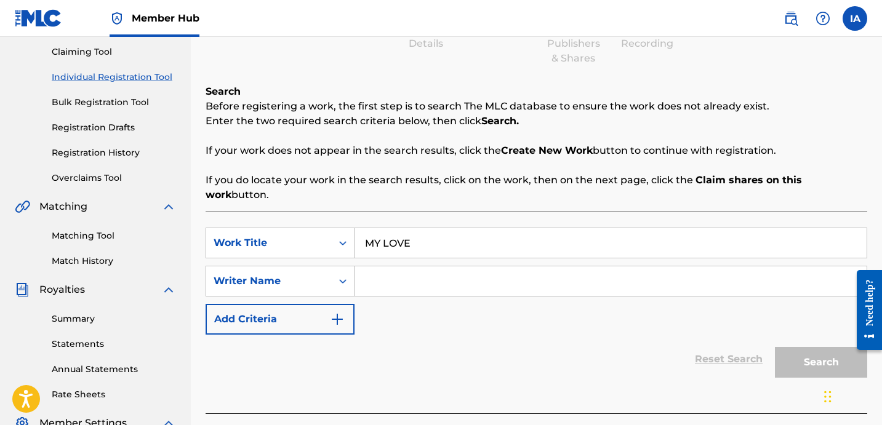
scroll to position [205, 0]
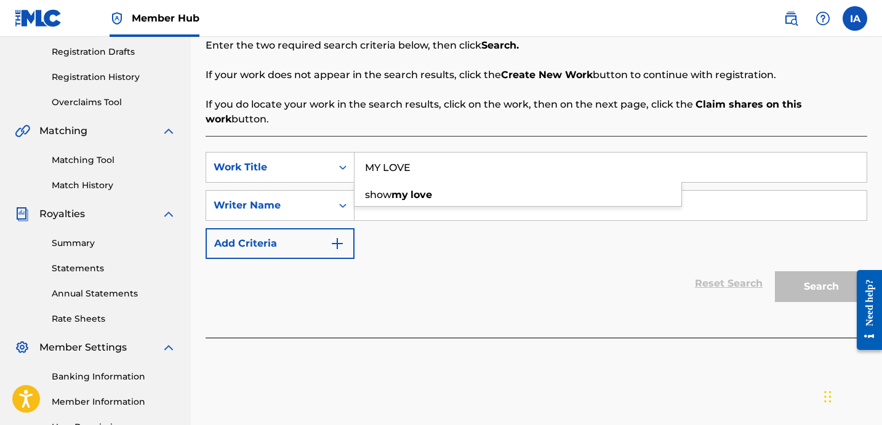
type input "MY LOVE"
click at [740, 194] on input "Search Form" at bounding box center [610, 206] width 512 height 30
click at [644, 191] on input "Search Form" at bounding box center [610, 206] width 512 height 30
paste input "[PERSON_NAME] [PERSON_NAME]"
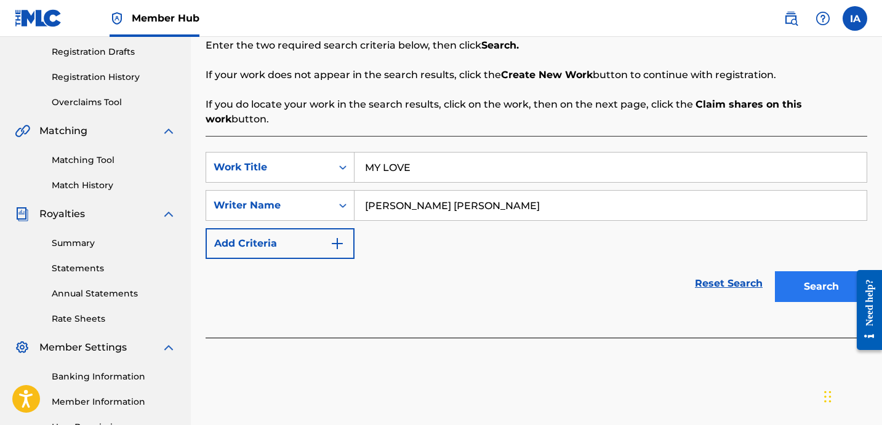
type input "[PERSON_NAME] [PERSON_NAME]"
click at [826, 279] on button "Search" at bounding box center [821, 286] width 92 height 31
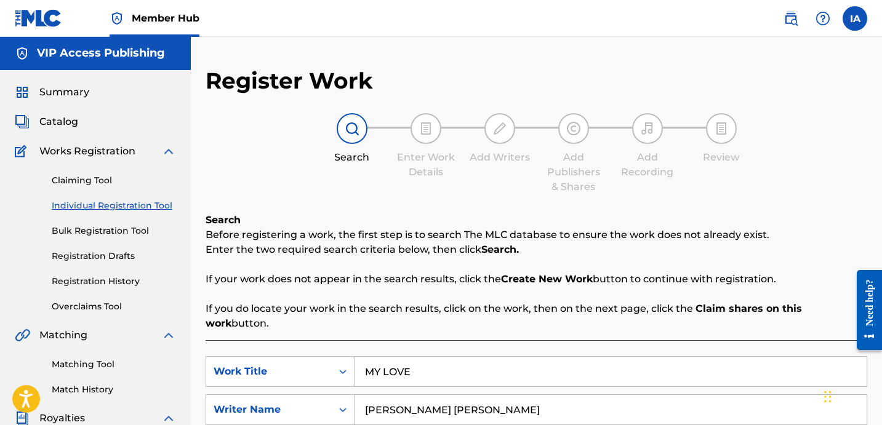
scroll to position [0, 0]
click at [146, 209] on link "Individual Registration Tool" at bounding box center [114, 206] width 124 height 13
click at [97, 204] on link "Individual Registration Tool" at bounding box center [114, 206] width 124 height 13
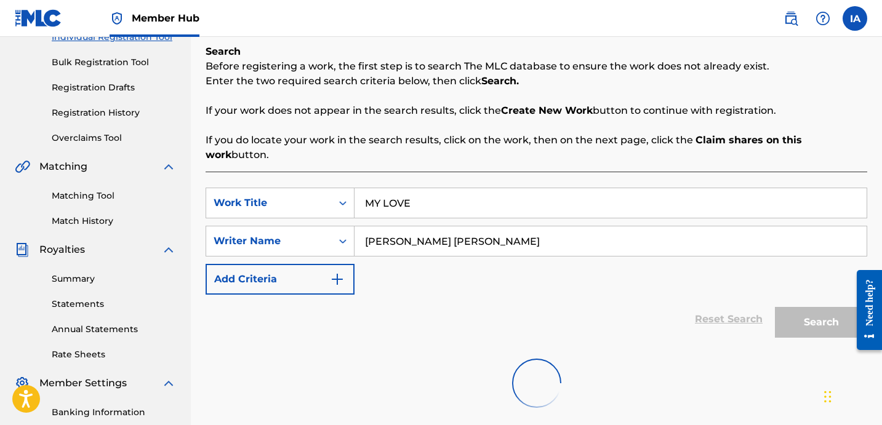
scroll to position [87, 0]
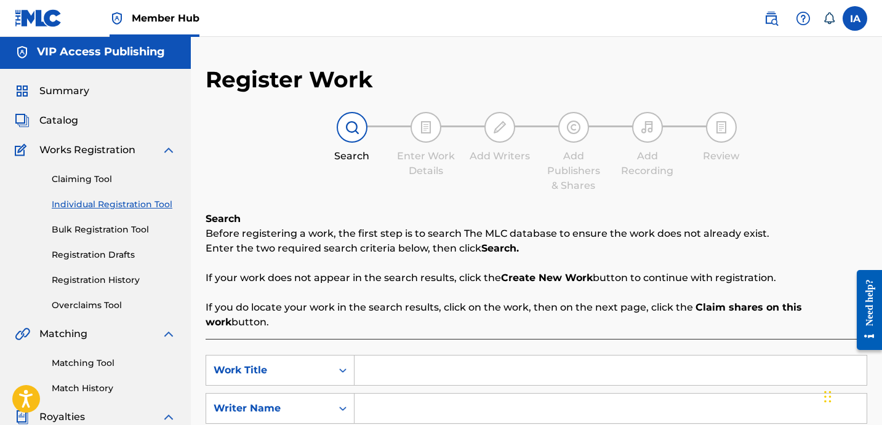
scroll to position [2, 0]
click at [607, 362] on input "Search Form" at bounding box center [610, 370] width 512 height 30
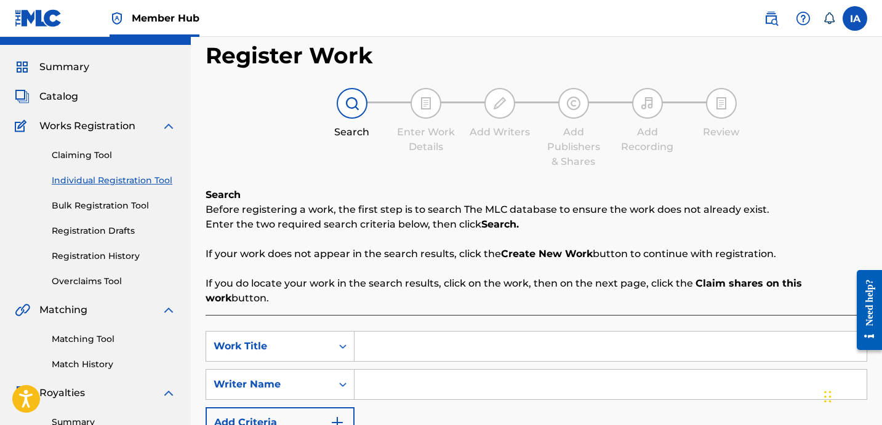
scroll to position [207, 0]
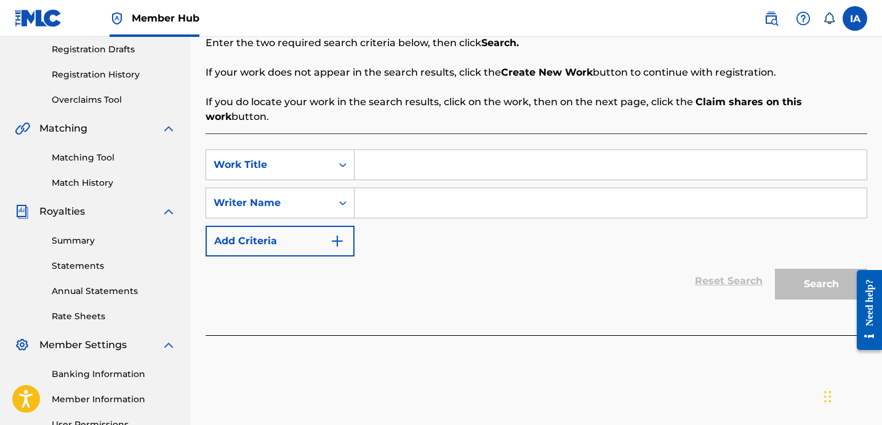
click at [609, 161] on input "Search Form" at bounding box center [610, 165] width 512 height 30
click at [609, 160] on input "Search Form" at bounding box center [610, 165] width 512 height 30
paste input "[PERSON_NAME] [PERSON_NAME]"
drag, startPoint x: 642, startPoint y: 158, endPoint x: 430, endPoint y: 77, distance: 226.7
click at [466, 100] on div "Search Before registering a work, the first step is to search The MLC database …" at bounding box center [537, 170] width 662 height 329
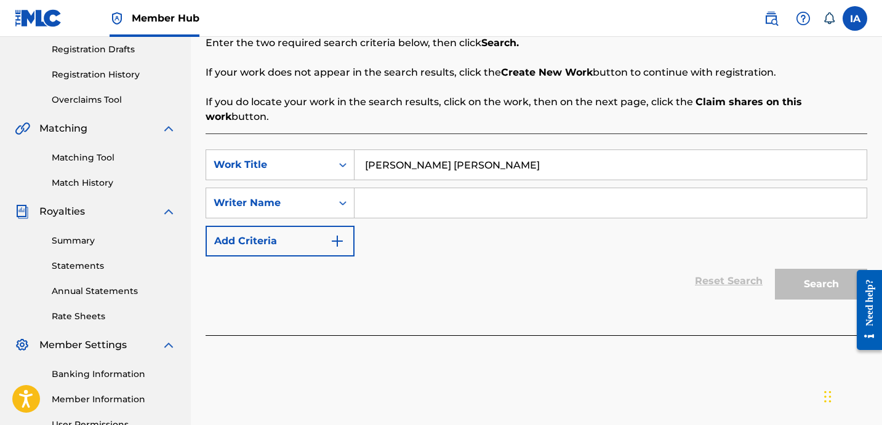
click at [657, 153] on input "[PERSON_NAME] [PERSON_NAME]" at bounding box center [610, 165] width 512 height 30
paste input "MY LOVE"
drag, startPoint x: 486, startPoint y: 149, endPoint x: 411, endPoint y: 89, distance: 95.4
click at [454, 134] on div "SearchWithCriteria78742ba2-f0bd-41bb-9bc0-8fbdb5b0e41f Work Title DEES WESLEY A…" at bounding box center [537, 235] width 662 height 202
type input "MY LOVE"
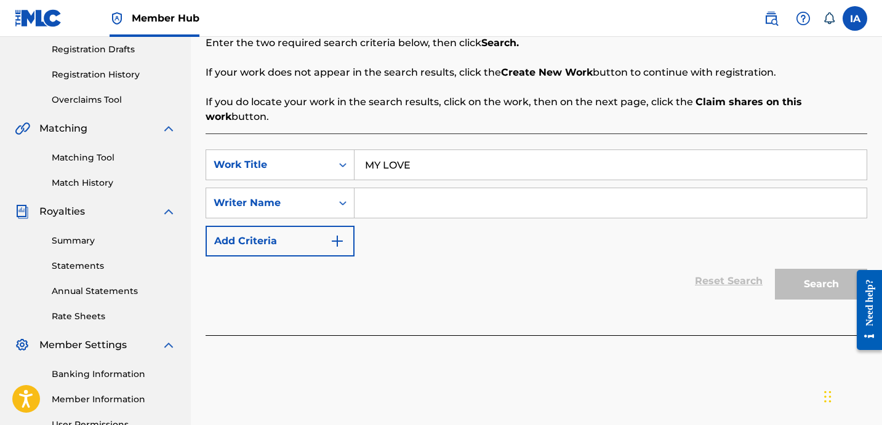
click at [538, 188] on input "Search Form" at bounding box center [610, 203] width 512 height 30
paste input "[PERSON_NAME] [PERSON_NAME]"
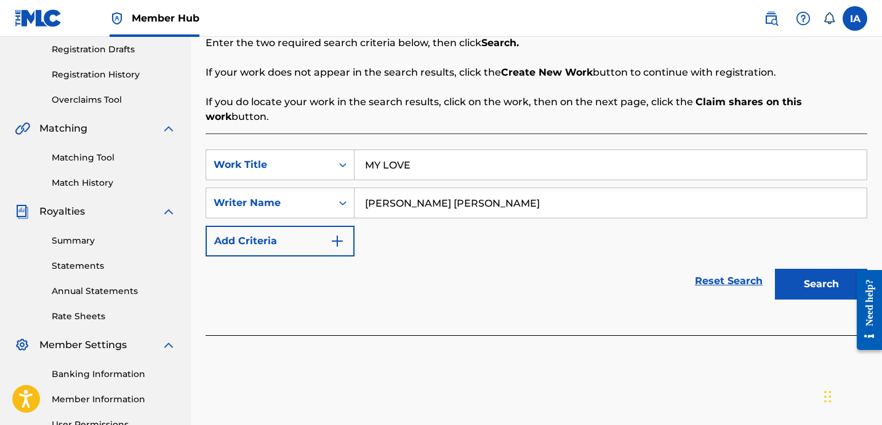
type input "[PERSON_NAME] [PERSON_NAME]"
click at [372, 150] on input "MY LOVE" at bounding box center [610, 165] width 512 height 30
click at [737, 154] on input "MY LOVE" at bounding box center [610, 165] width 512 height 30
type input "MY LOVE"
click at [765, 193] on input "DEES WESLEY ARMAND" at bounding box center [610, 203] width 512 height 30
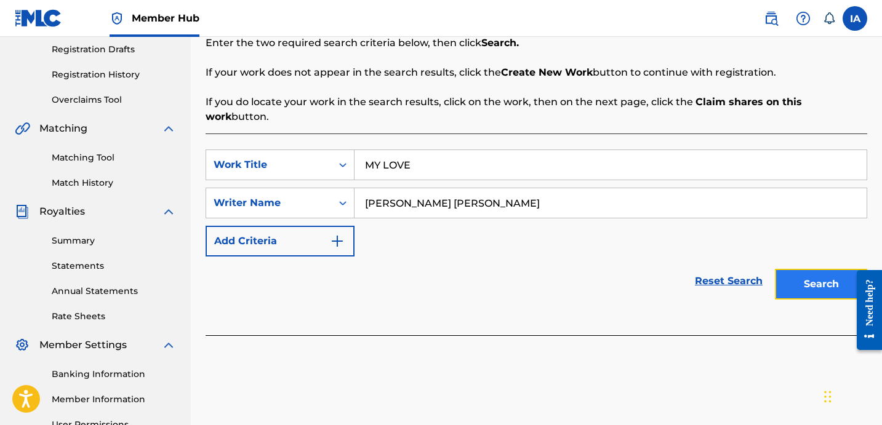
click at [824, 269] on button "Search" at bounding box center [821, 284] width 92 height 31
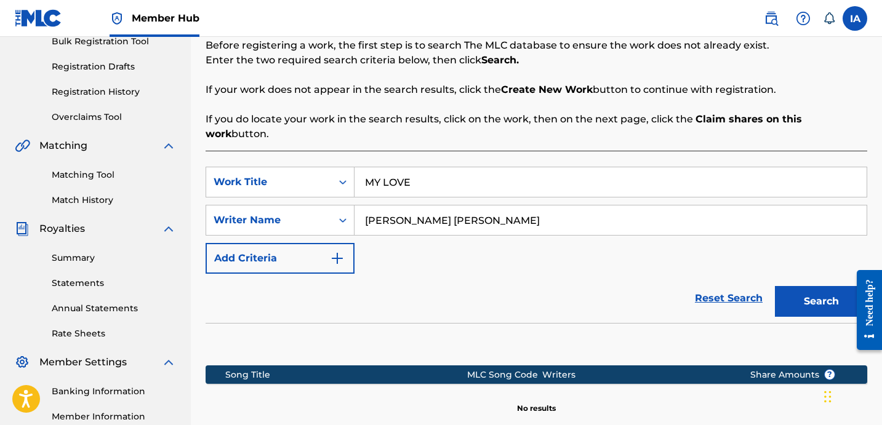
scroll to position [273, 0]
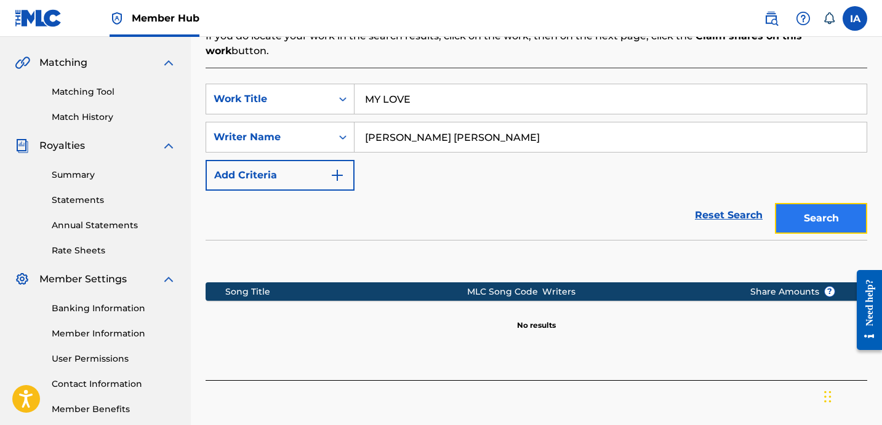
click at [798, 212] on button "Search" at bounding box center [821, 218] width 92 height 31
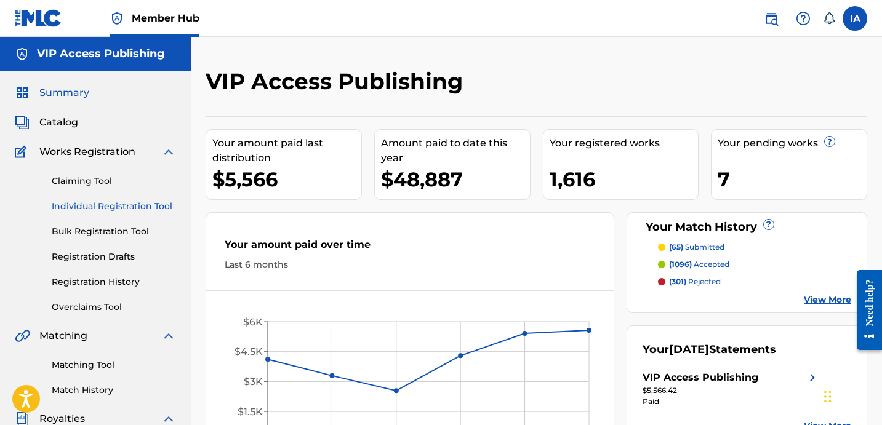
click at [128, 202] on link "Individual Registration Tool" at bounding box center [114, 206] width 124 height 13
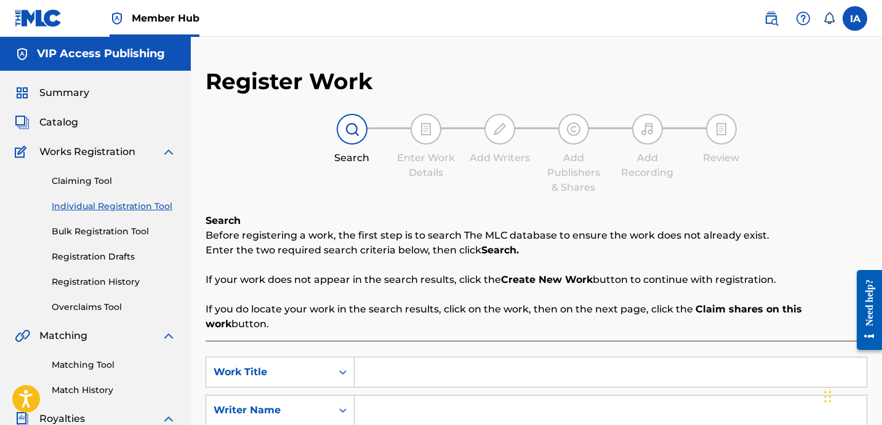
click at [591, 358] on input "Search Form" at bounding box center [610, 373] width 512 height 30
click at [563, 358] on input "Search Form" at bounding box center [610, 373] width 512 height 30
paste input "MY LOVE"
type input "MY LOVE"
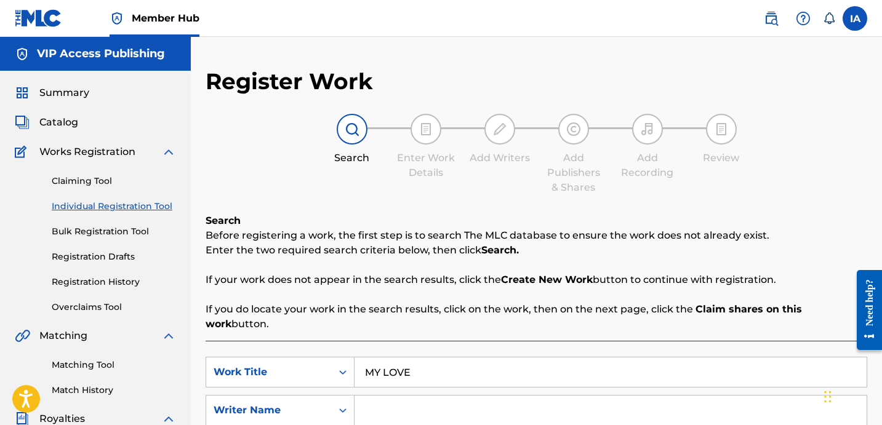
click at [575, 398] on input "Search Form" at bounding box center [610, 411] width 512 height 30
click at [546, 408] on input "Search Form" at bounding box center [610, 411] width 512 height 30
paste input "DEES WESLEY ARMAND"
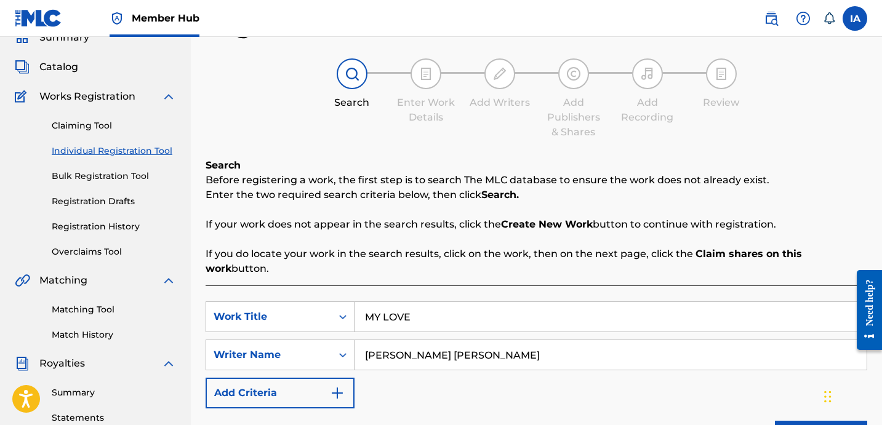
scroll to position [181, 0]
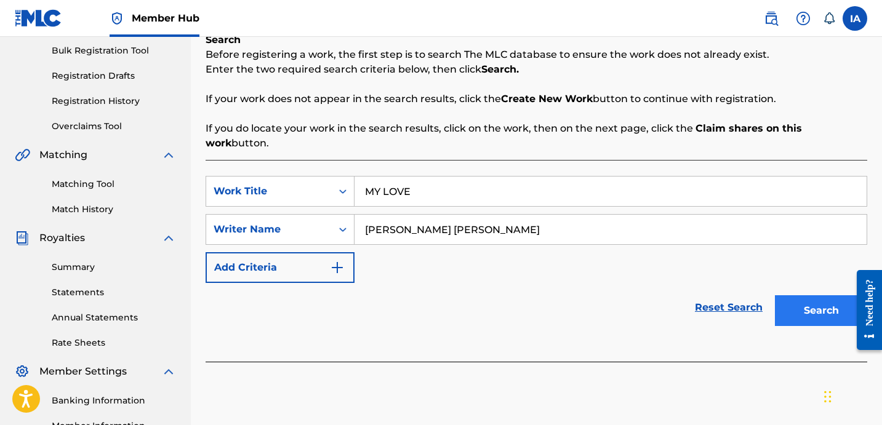
type input "DEES WESLEY ARMAND"
click at [799, 296] on button "Search" at bounding box center [821, 310] width 92 height 31
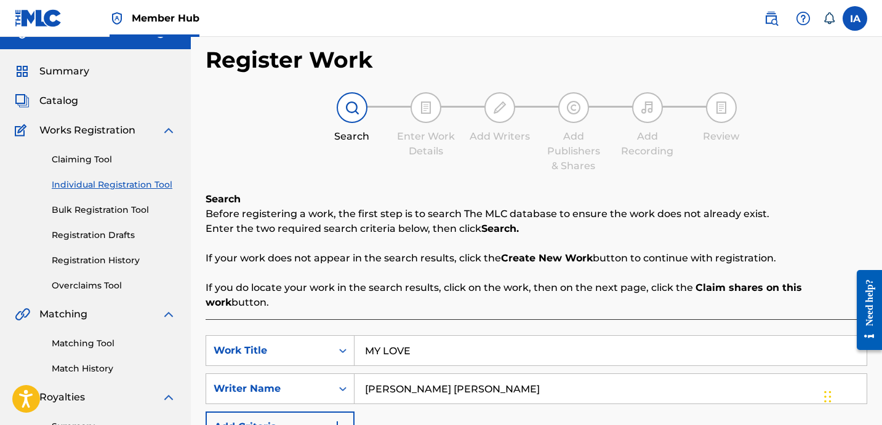
scroll to position [0, 0]
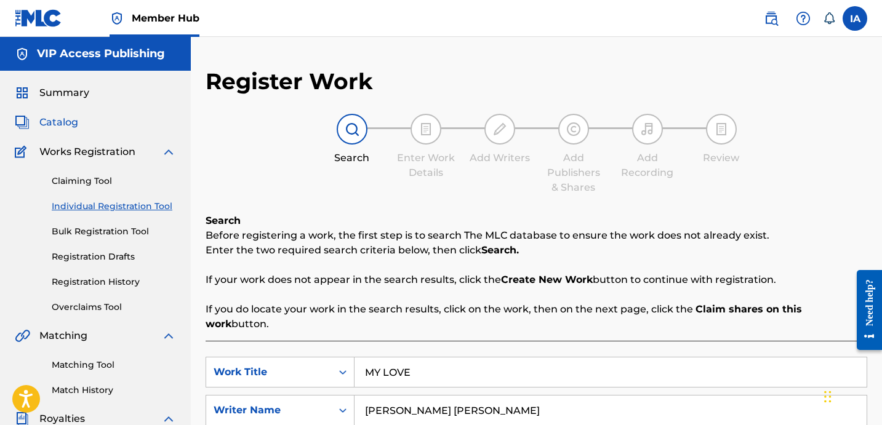
click at [63, 124] on span "Catalog" at bounding box center [58, 122] width 39 height 15
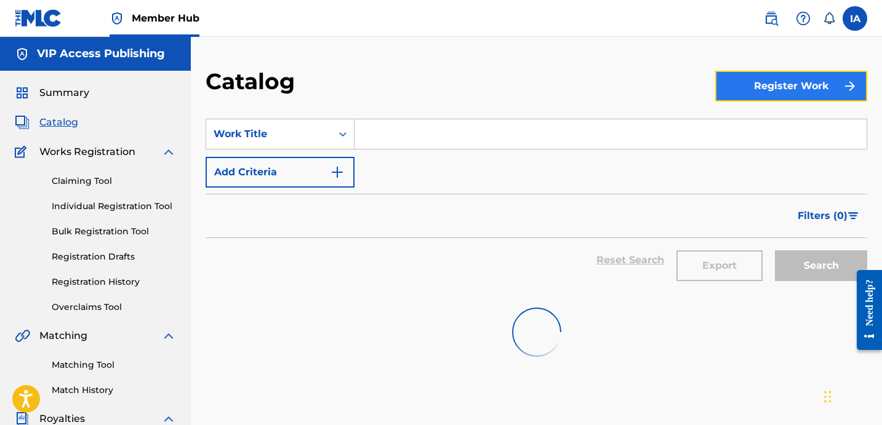
click at [794, 94] on button "Register Work" at bounding box center [791, 86] width 152 height 31
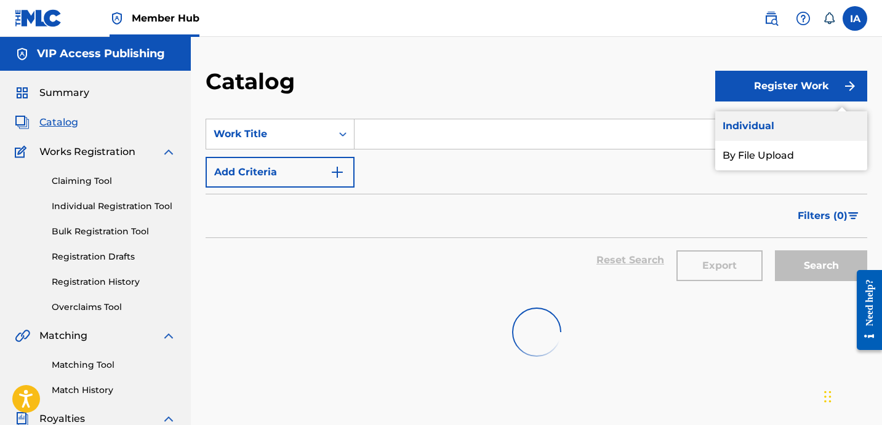
click at [778, 119] on link "Individual" at bounding box center [791, 126] width 152 height 30
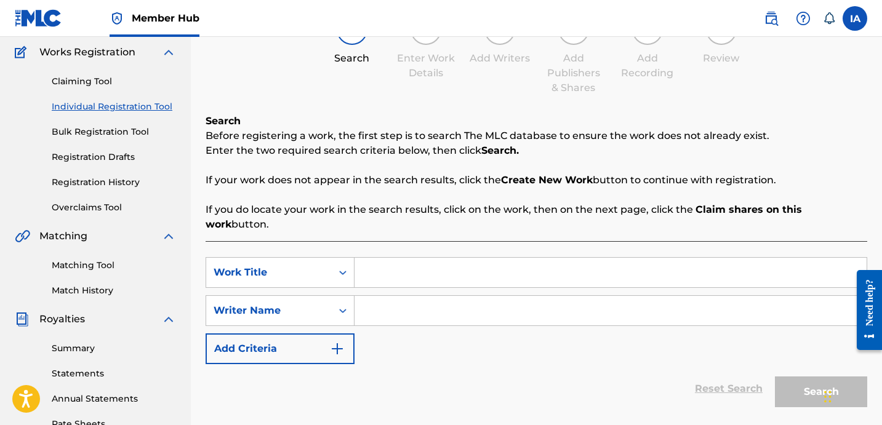
scroll to position [177, 0]
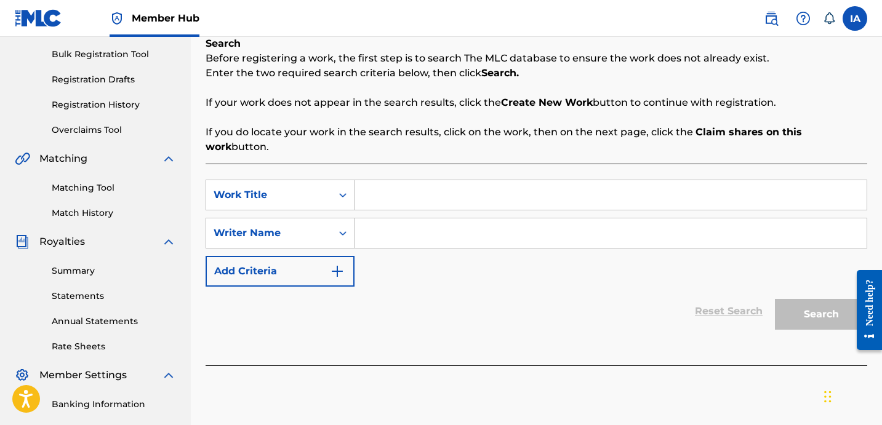
click at [590, 225] on input "Search Form" at bounding box center [610, 233] width 512 height 30
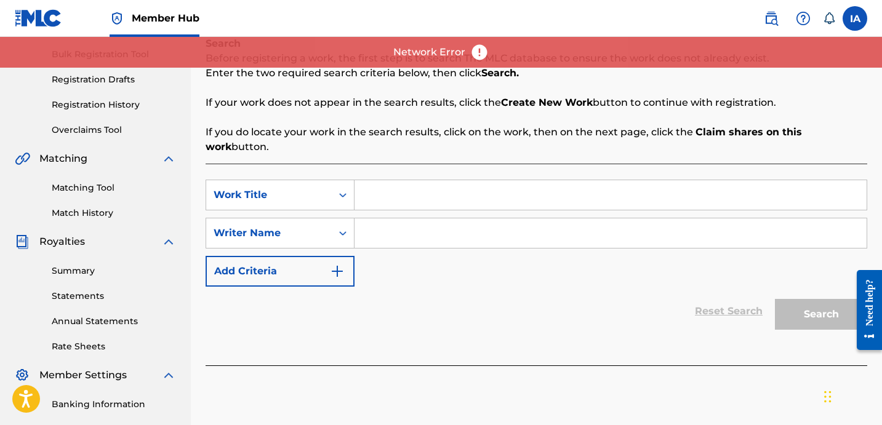
paste input "[PERSON_NAME] [PERSON_NAME]"
type input "[PERSON_NAME] [PERSON_NAME]"
click at [570, 191] on input "Search Form" at bounding box center [610, 195] width 512 height 30
click at [644, 180] on input "Search Form" at bounding box center [610, 195] width 512 height 30
paste input "MY LOVE"
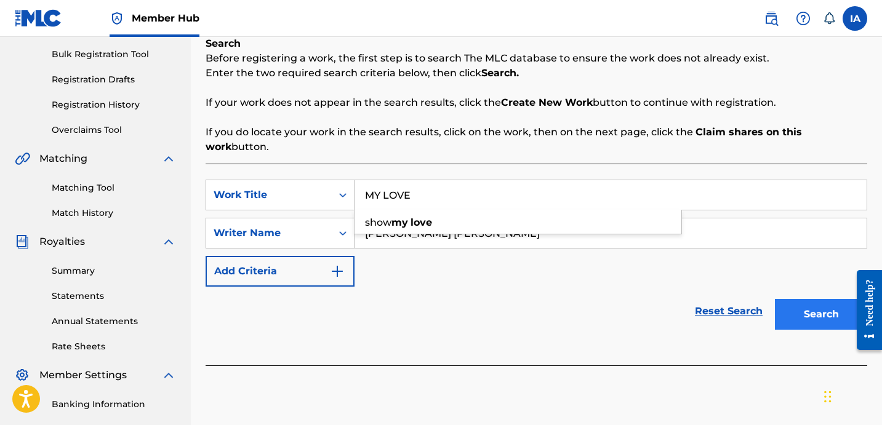
type input "MY LOVE"
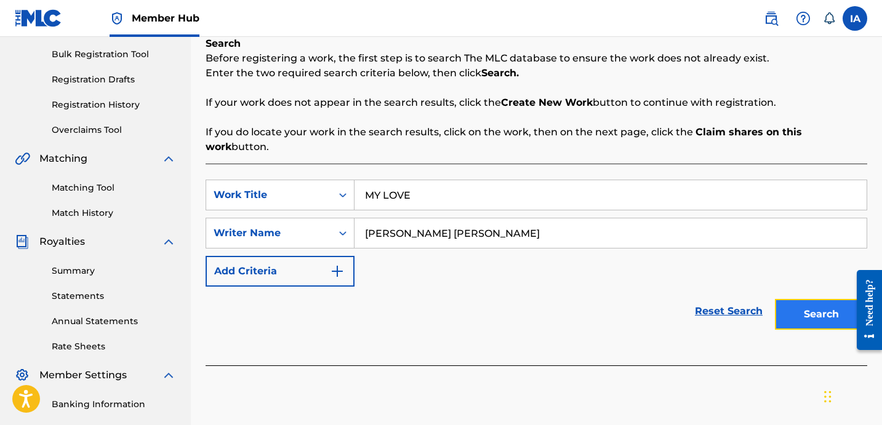
click at [807, 299] on button "Search" at bounding box center [821, 314] width 92 height 31
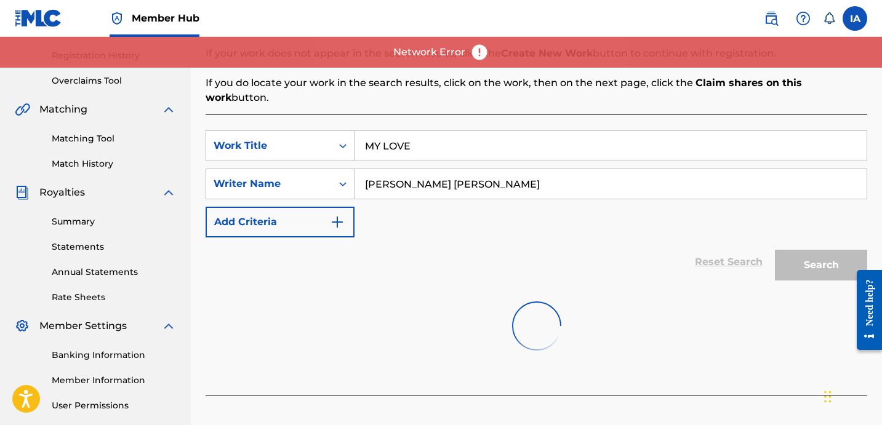
scroll to position [234, 0]
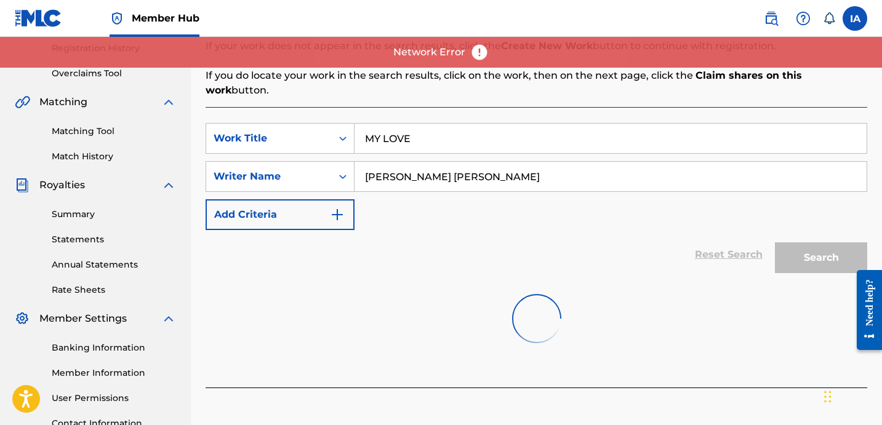
drag, startPoint x: 780, startPoint y: 236, endPoint x: 748, endPoint y: 221, distance: 35.5
click at [780, 236] on div "Search" at bounding box center [818, 254] width 98 height 49
click at [620, 162] on input "[PERSON_NAME] [PERSON_NAME]" at bounding box center [610, 177] width 512 height 30
click at [618, 127] on input "MY LOVE" at bounding box center [610, 139] width 512 height 30
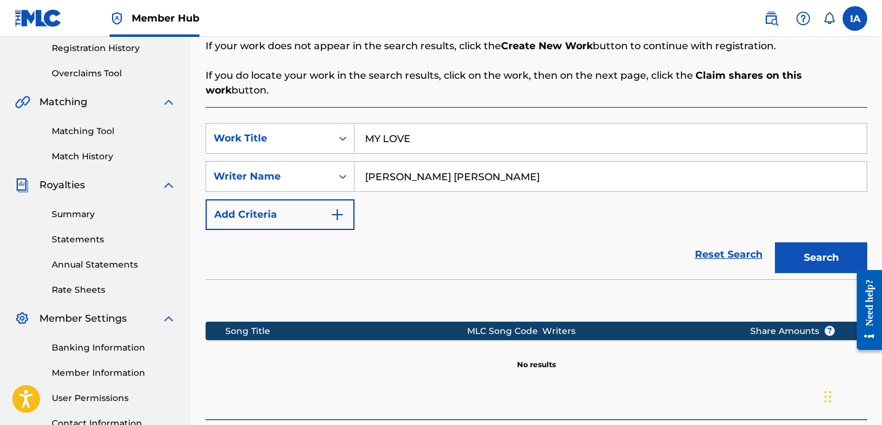
click at [566, 230] on div "Reset Search Search" at bounding box center [537, 254] width 662 height 49
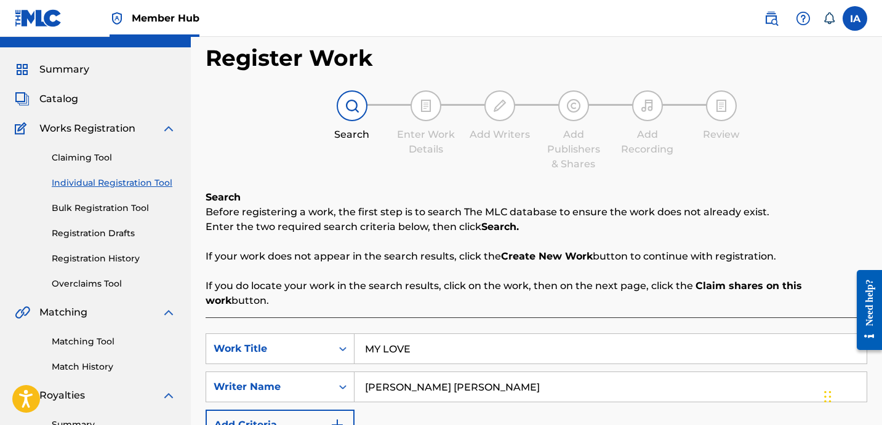
scroll to position [161, 0]
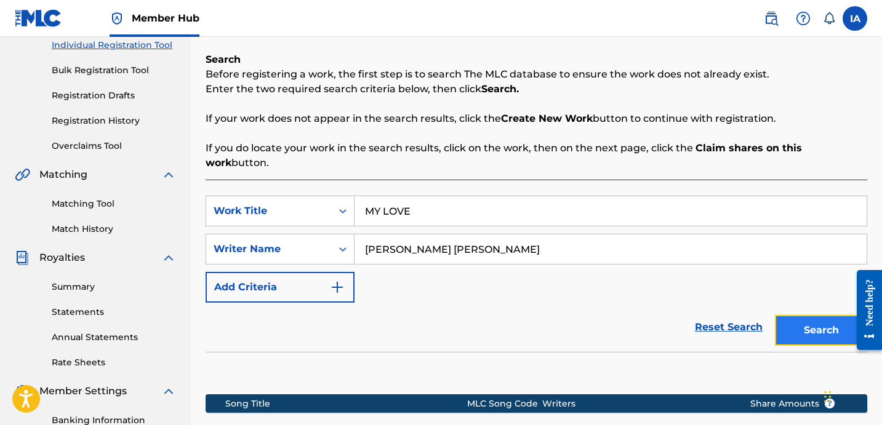
click at [817, 327] on button "Search" at bounding box center [821, 330] width 92 height 31
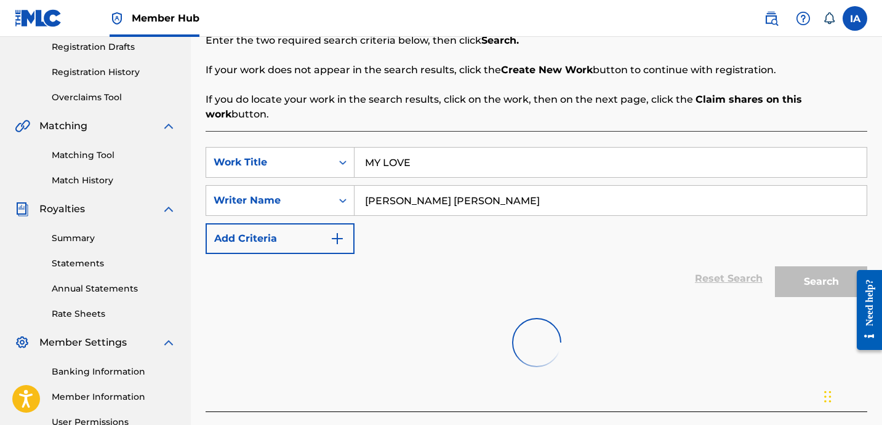
scroll to position [315, 0]
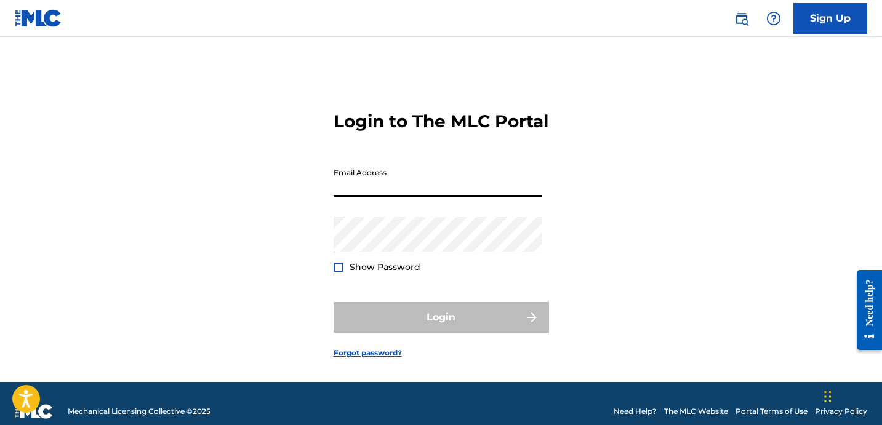
drag, startPoint x: 414, startPoint y: 204, endPoint x: 411, endPoint y: 212, distance: 7.8
click at [413, 197] on input "Email Address" at bounding box center [438, 179] width 208 height 35
type input "[EMAIL_ADDRESS][DOMAIN_NAME]"
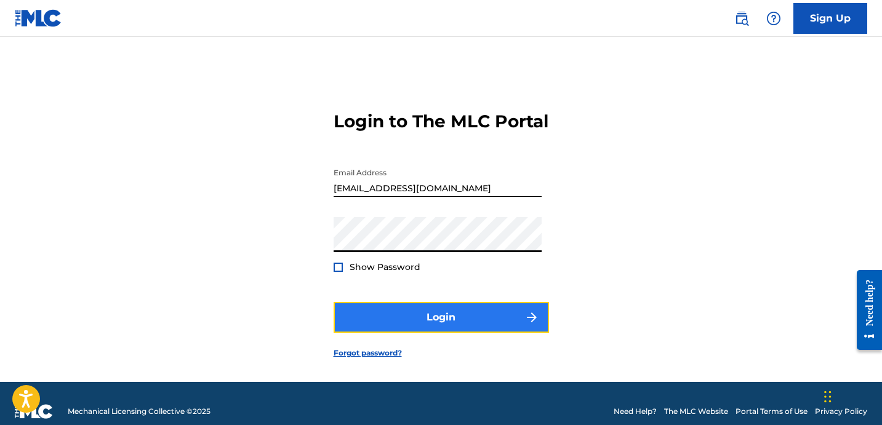
click at [461, 331] on button "Login" at bounding box center [441, 317] width 215 height 31
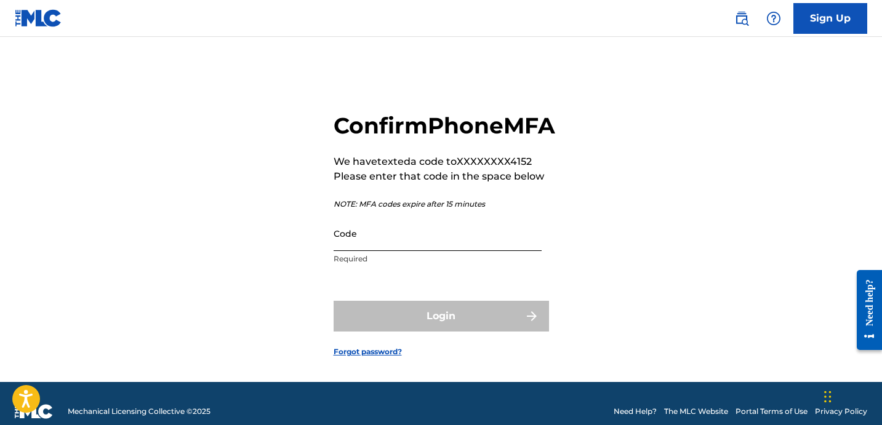
click at [439, 251] on input "Code" at bounding box center [438, 233] width 208 height 35
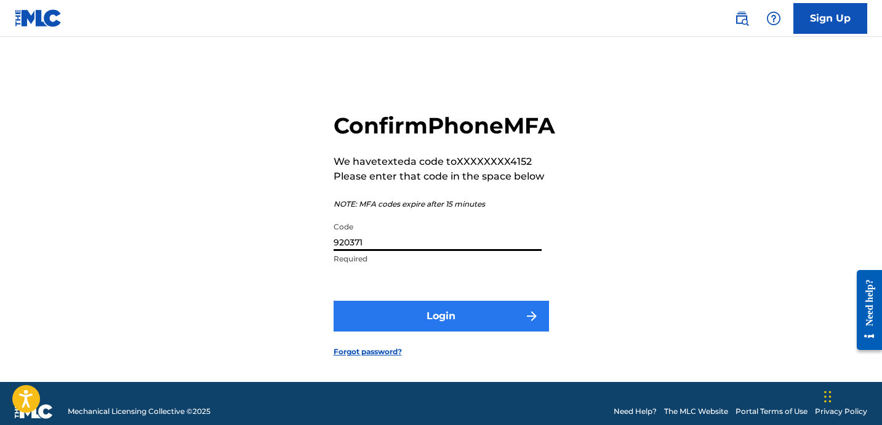
type input "920371"
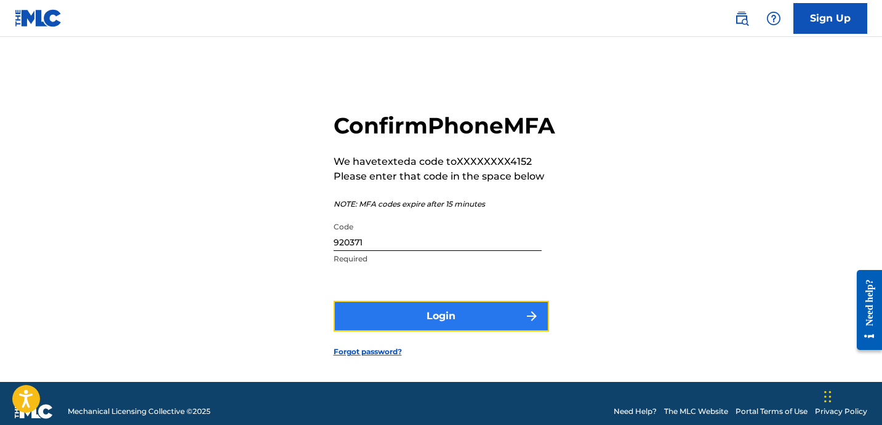
click at [485, 332] on button "Login" at bounding box center [441, 316] width 215 height 31
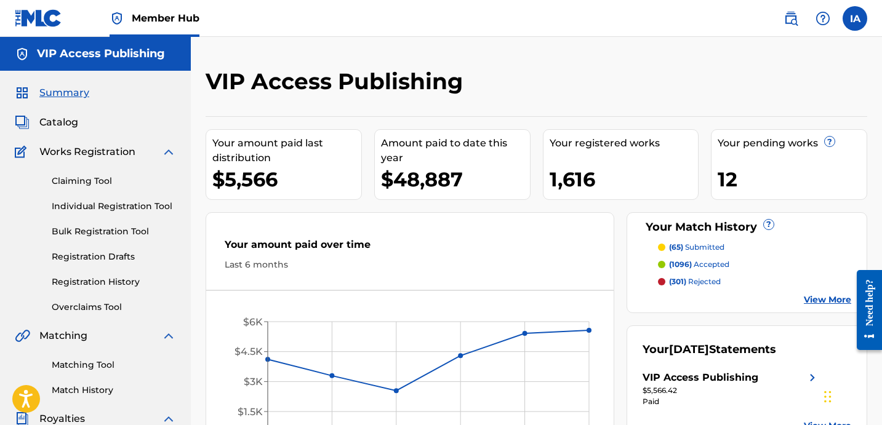
click at [174, 214] on div "Claiming Tool Individual Registration Tool Bulk Registration Tool Registration …" at bounding box center [95, 236] width 161 height 154
click at [157, 201] on link "Individual Registration Tool" at bounding box center [114, 206] width 124 height 13
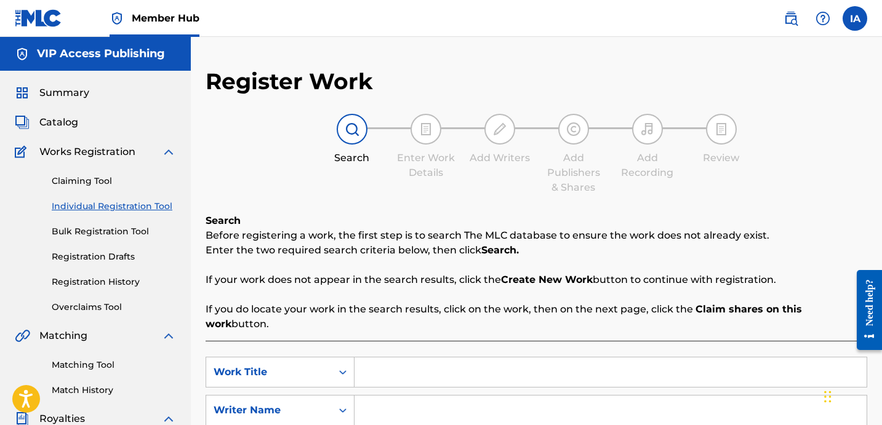
click at [638, 359] on input "Search Form" at bounding box center [610, 373] width 512 height 30
paste input "NOTORIOUS"
type input "NOTORIOUS"
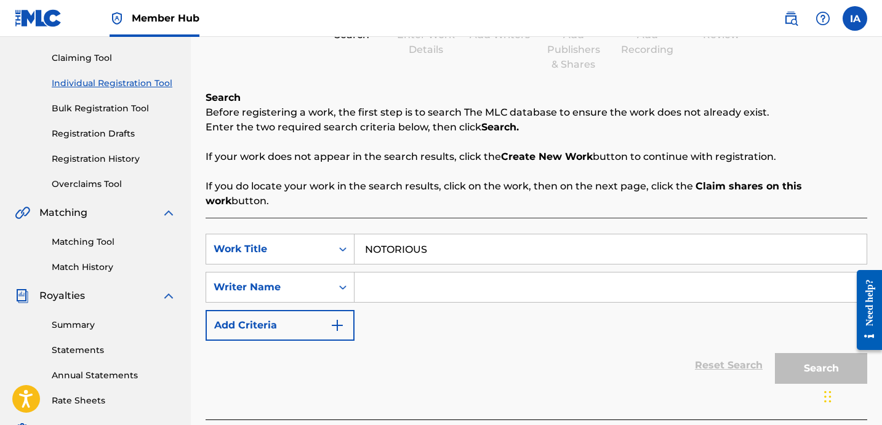
scroll to position [213, 0]
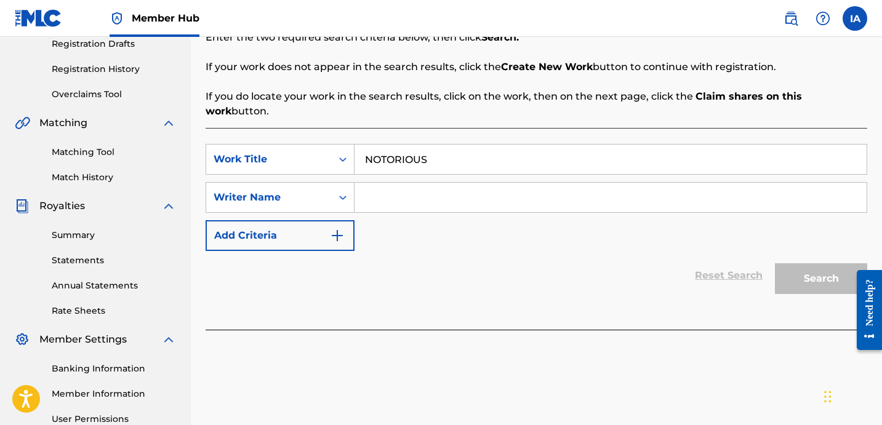
click at [600, 189] on input "Search Form" at bounding box center [610, 198] width 512 height 30
paste input "[PERSON_NAME] [PERSON_NAME]"
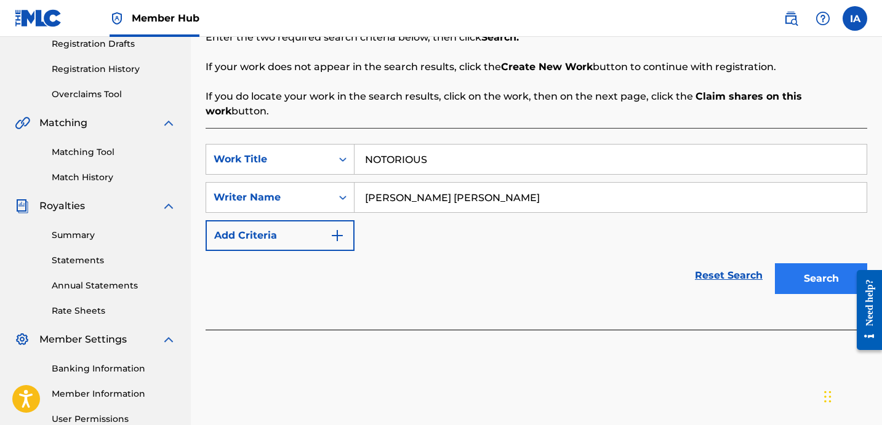
type input "[PERSON_NAME] [PERSON_NAME]"
click at [799, 264] on button "Search" at bounding box center [821, 278] width 92 height 31
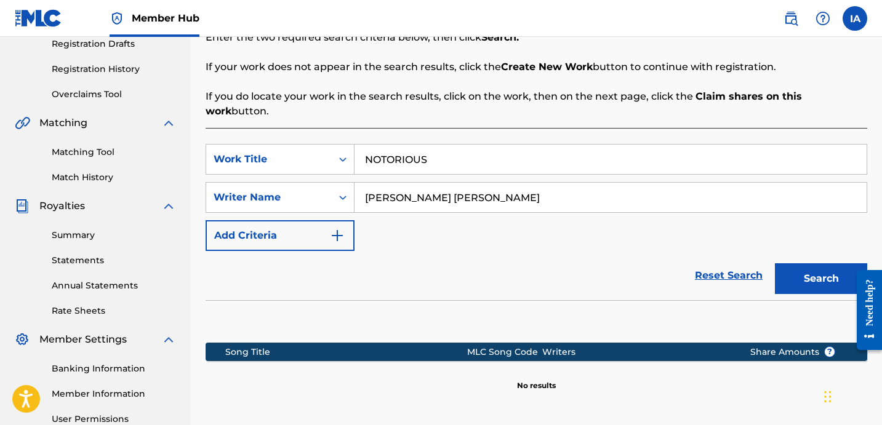
click at [601, 227] on div "SearchWithCriteriaf82a4b39-db3a-47f5-a9b4-d62264157632 Work Title NOTORIOUS Sea…" at bounding box center [537, 197] width 662 height 107
click at [582, 218] on div "SearchWithCriteriaf82a4b39-db3a-47f5-a9b4-d62264157632 Work Title NOTORIOUS Sea…" at bounding box center [537, 197] width 662 height 107
click at [574, 217] on div "SearchWithCriteriaf82a4b39-db3a-47f5-a9b4-d62264157632 Work Title NOTORIOUS Sea…" at bounding box center [537, 197] width 662 height 107
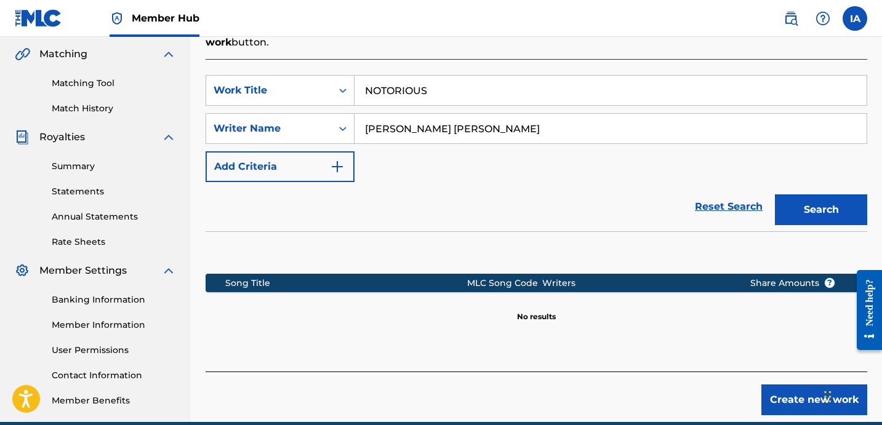
scroll to position [338, 0]
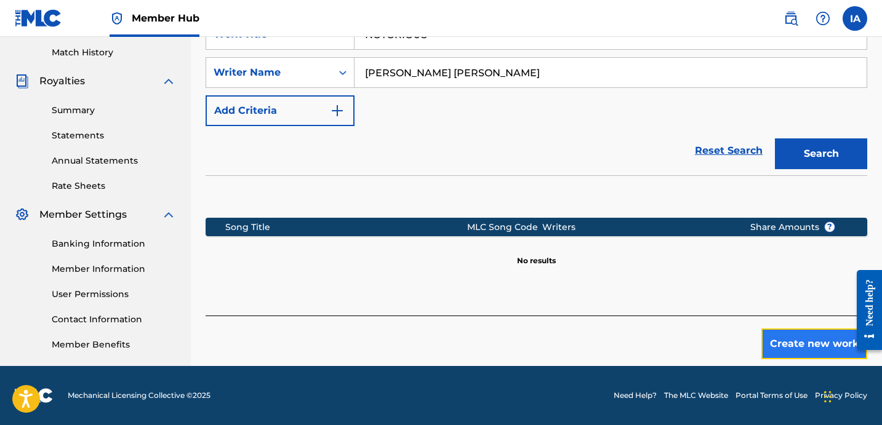
click at [815, 339] on button "Create new work" at bounding box center [814, 344] width 106 height 31
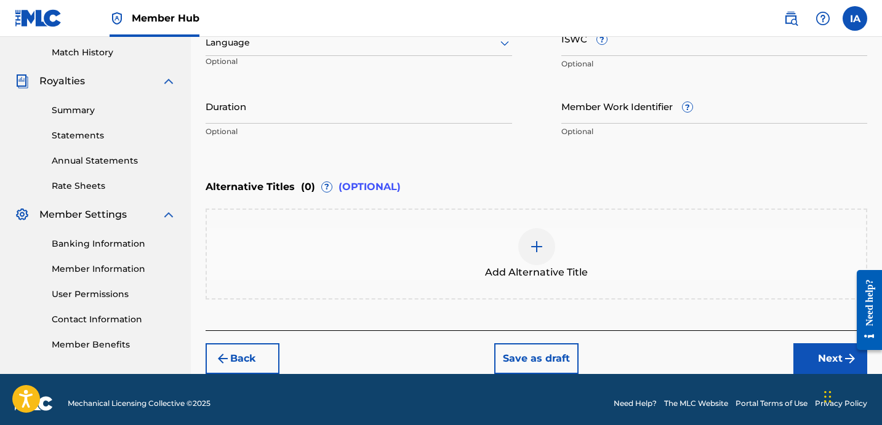
click at [419, 174] on div "Alternative Titles ( 0 ) ? (OPTIONAL)" at bounding box center [537, 187] width 662 height 27
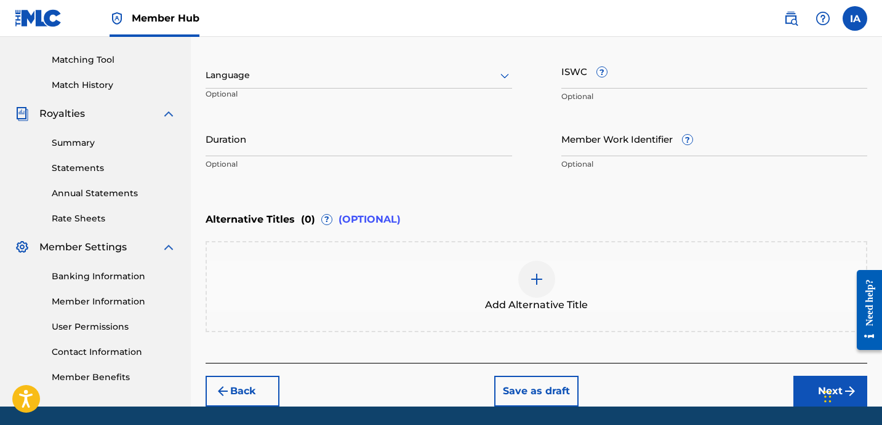
scroll to position [184, 0]
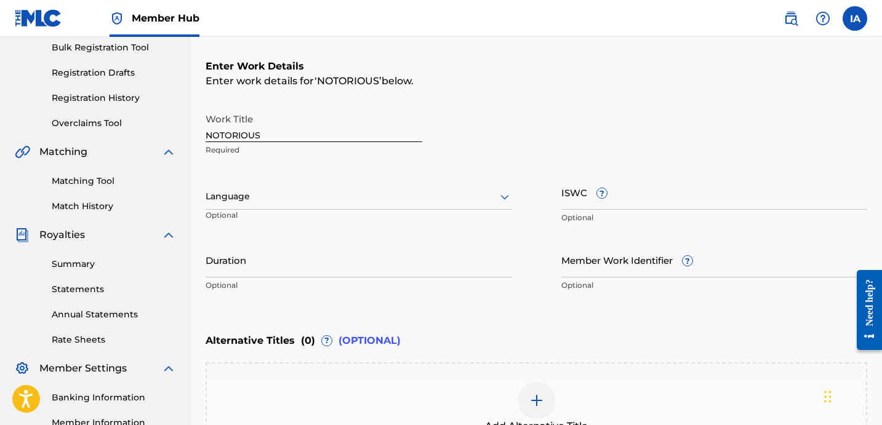
click at [420, 193] on div at bounding box center [359, 196] width 306 height 15
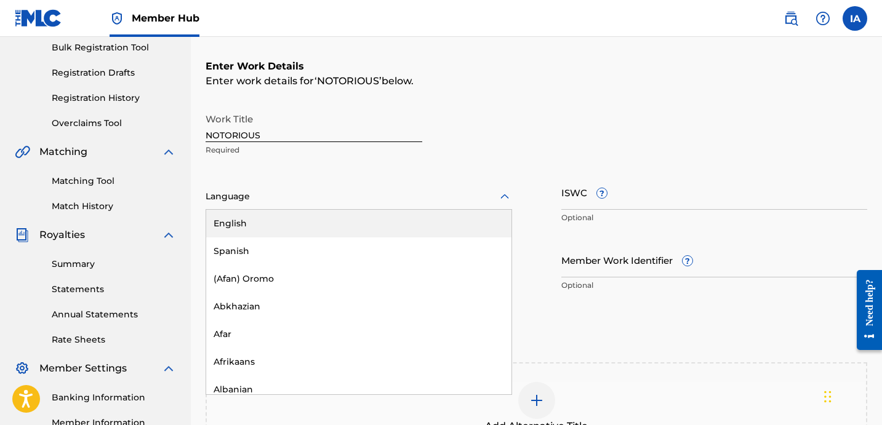
click at [446, 229] on div "English" at bounding box center [358, 224] width 305 height 28
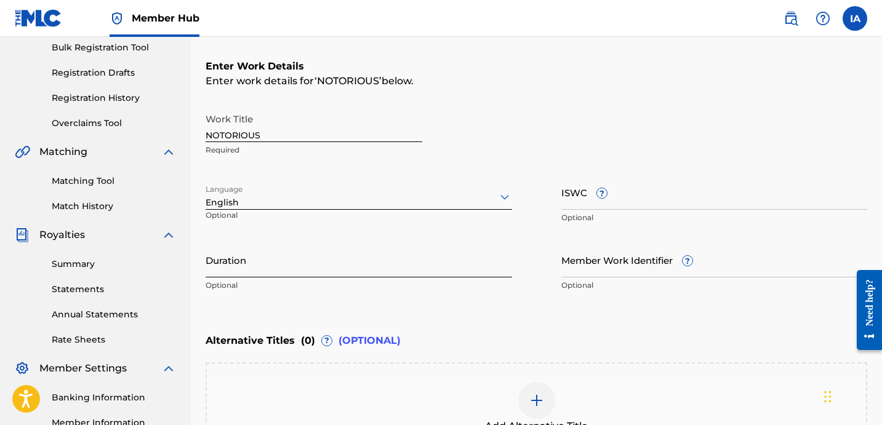
click at [474, 260] on input "Duration" at bounding box center [359, 259] width 306 height 35
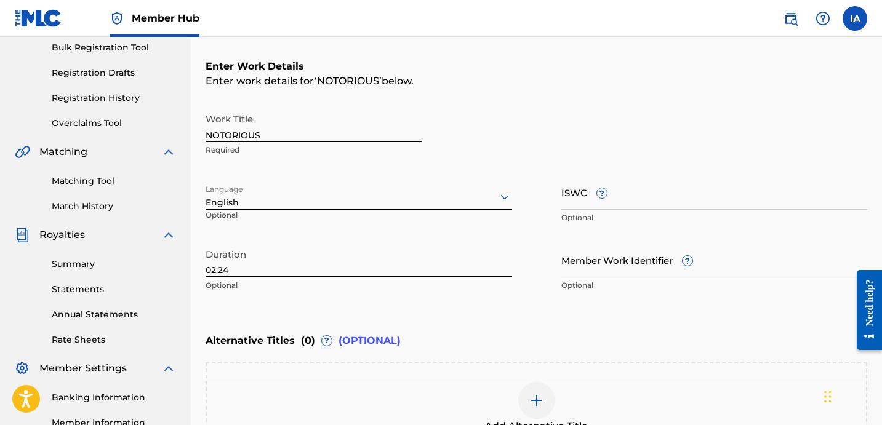
type input "02:24"
click at [577, 344] on div "Alternative Titles ( 0 ) ? (OPTIONAL)" at bounding box center [537, 340] width 662 height 27
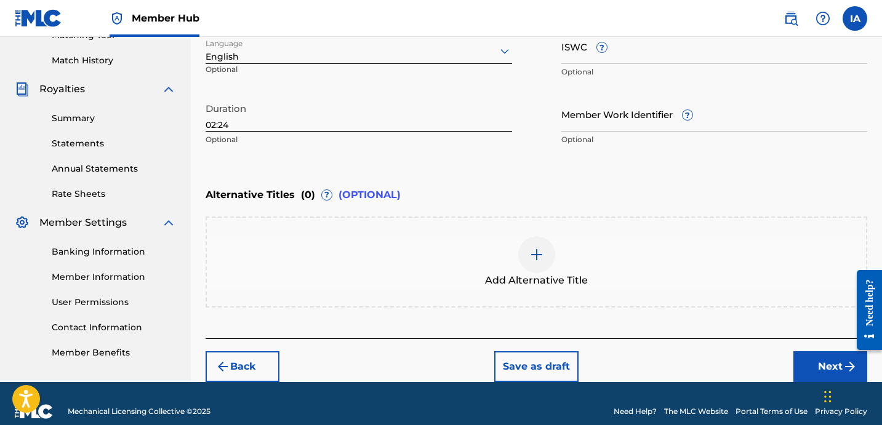
scroll to position [345, 0]
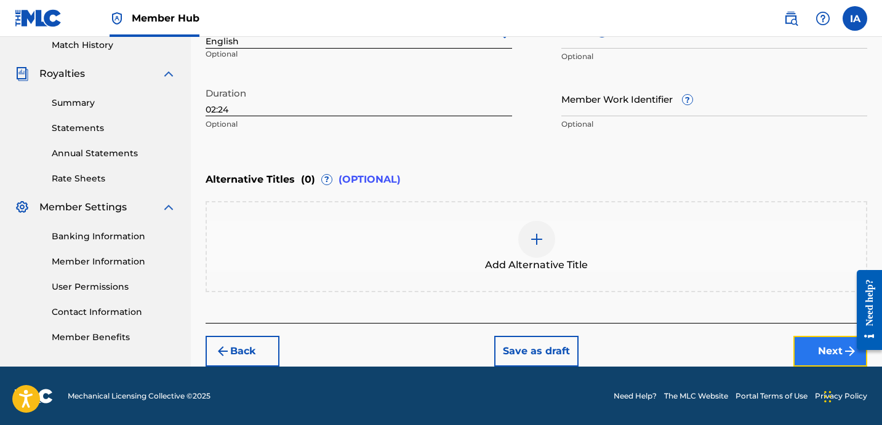
click at [818, 349] on button "Next" at bounding box center [830, 351] width 74 height 31
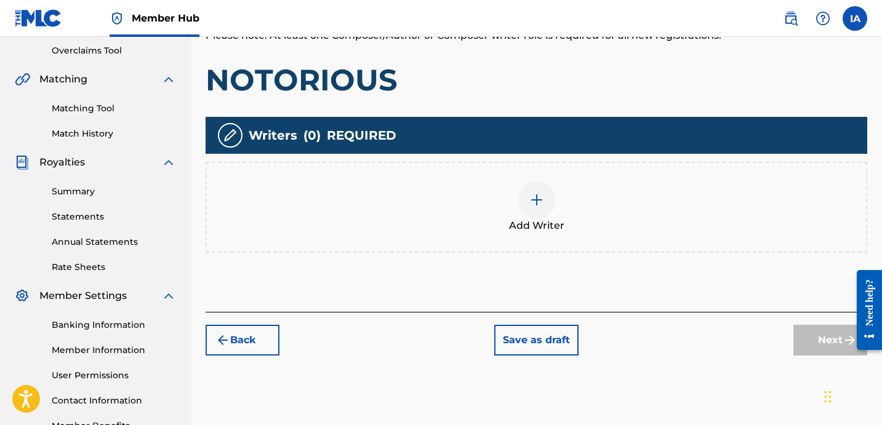
scroll to position [276, 0]
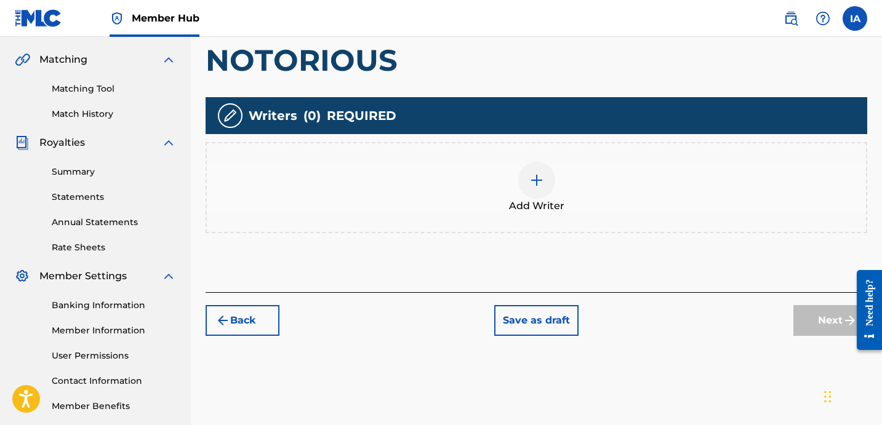
click at [599, 178] on div "Add Writer" at bounding box center [536, 188] width 659 height 52
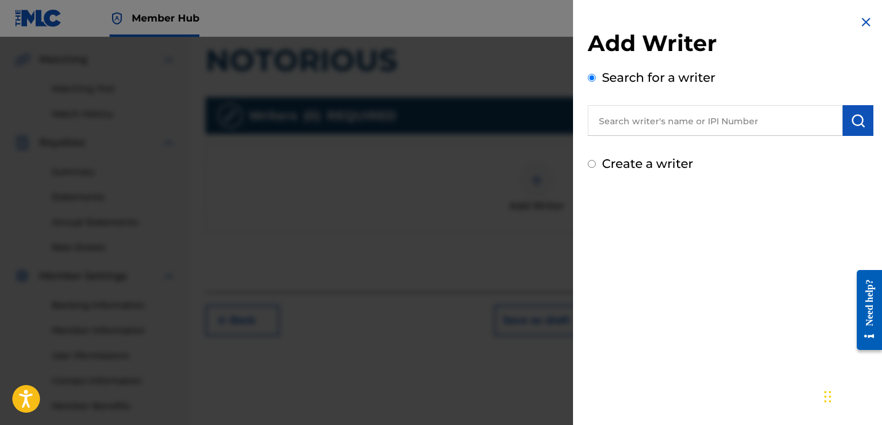
click at [649, 125] on input "text" at bounding box center [715, 120] width 255 height 31
click at [724, 131] on input "text" at bounding box center [715, 120] width 255 height 31
click at [723, 130] on input "text" at bounding box center [715, 120] width 255 height 31
paste input "[PERSON_NAME] [PERSON_NAME]"
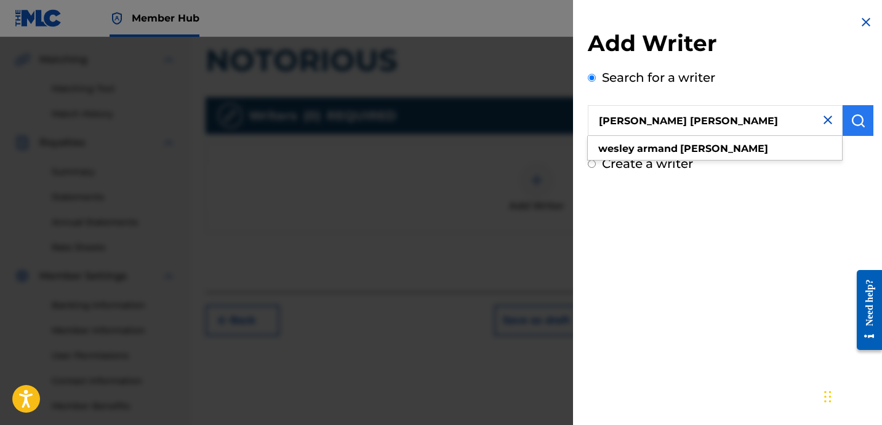
type input "[PERSON_NAME] [PERSON_NAME]"
click at [856, 119] on img "submit" at bounding box center [857, 120] width 15 height 15
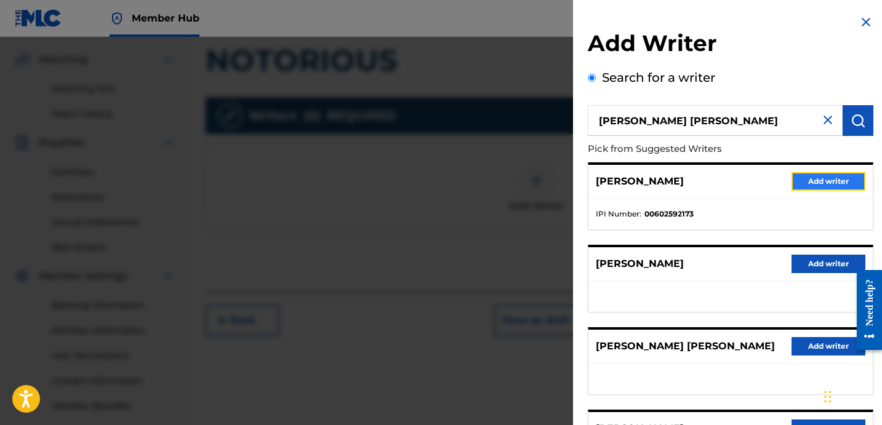
click at [796, 178] on button "Add writer" at bounding box center [828, 181] width 74 height 18
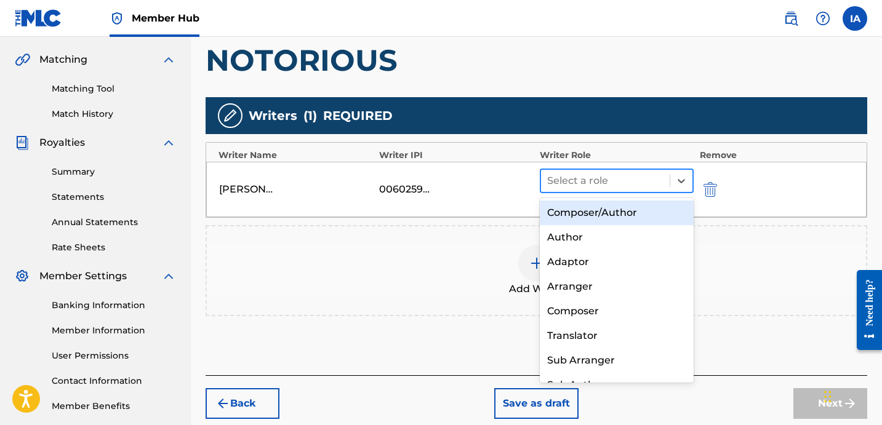
click at [649, 180] on div at bounding box center [605, 180] width 116 height 17
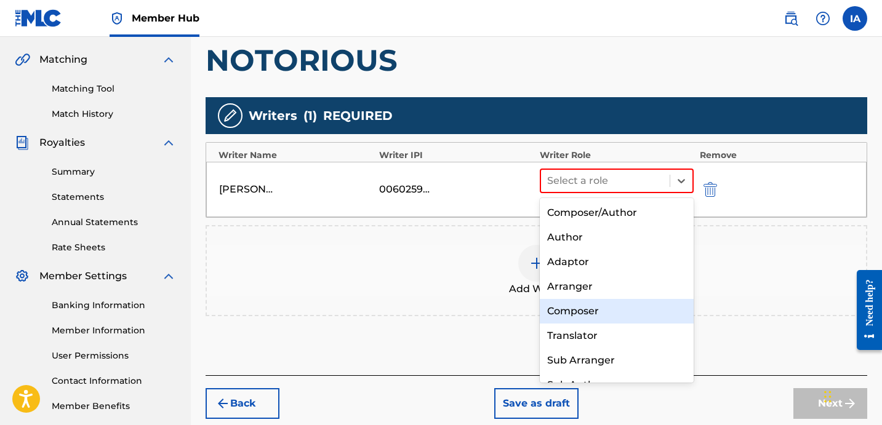
click at [638, 315] on div "Composer" at bounding box center [617, 311] width 154 height 25
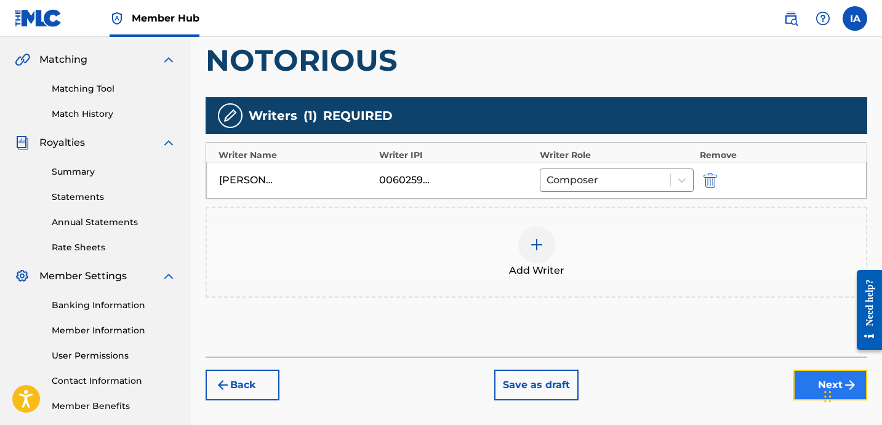
click at [797, 388] on button "Next" at bounding box center [830, 385] width 74 height 31
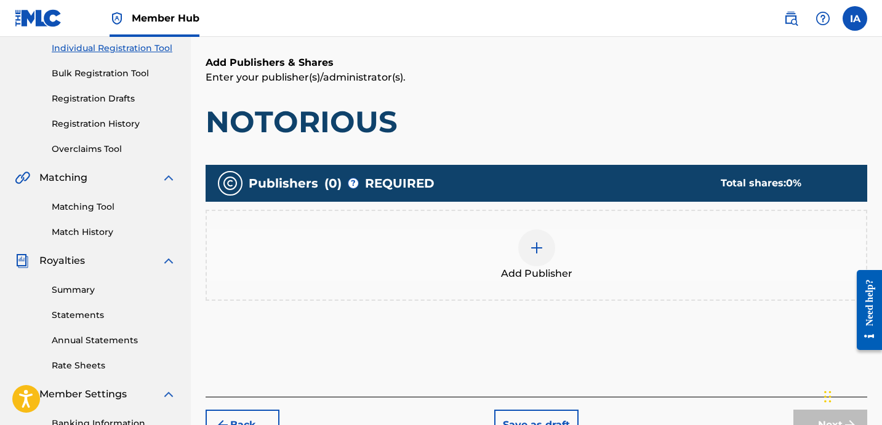
scroll to position [55, 0]
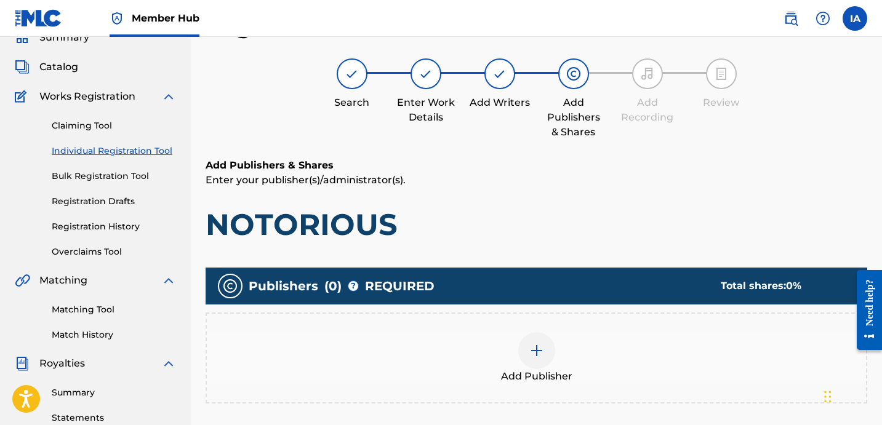
click at [522, 364] on div "Add Publisher" at bounding box center [536, 358] width 659 height 52
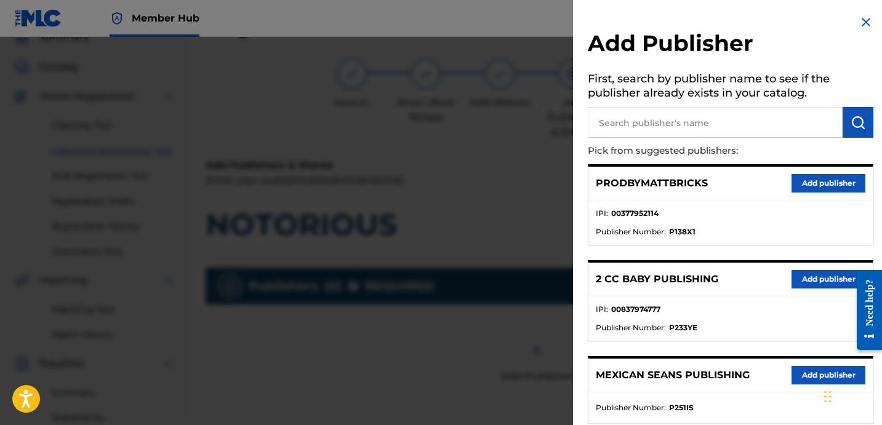
click at [708, 145] on p "Pick from suggested publishers:" at bounding box center [695, 151] width 215 height 26
click at [709, 127] on input "text" at bounding box center [715, 122] width 255 height 31
paste input "[PERSON_NAME]"
type input "[PERSON_NAME]"
click at [863, 127] on button "submit" at bounding box center [857, 122] width 31 height 31
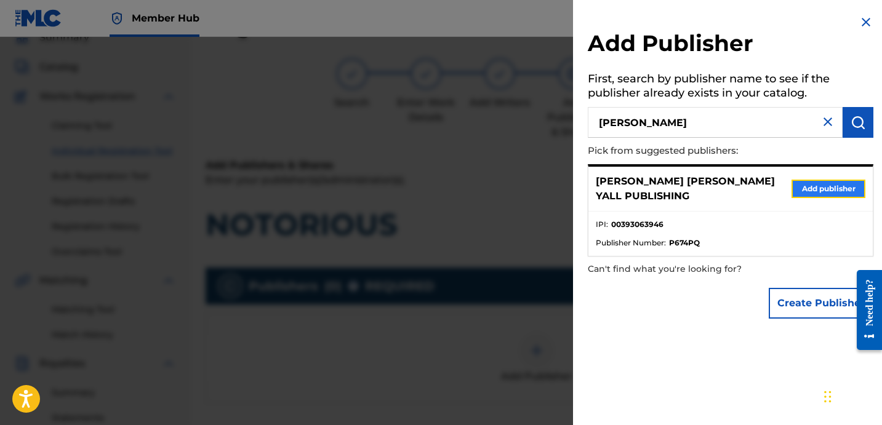
click at [803, 190] on button "Add publisher" at bounding box center [828, 189] width 74 height 18
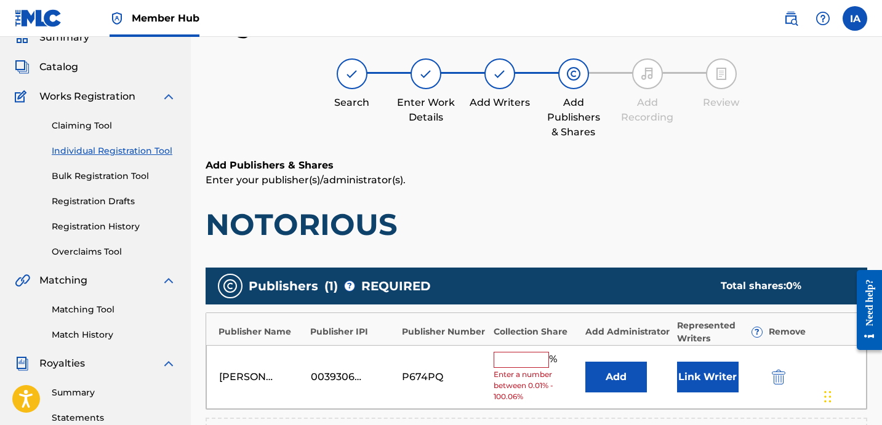
click at [564, 214] on h1 "NOTORIOUS" at bounding box center [537, 224] width 662 height 37
click at [500, 356] on input "text" at bounding box center [521, 360] width 55 height 16
type input "50"
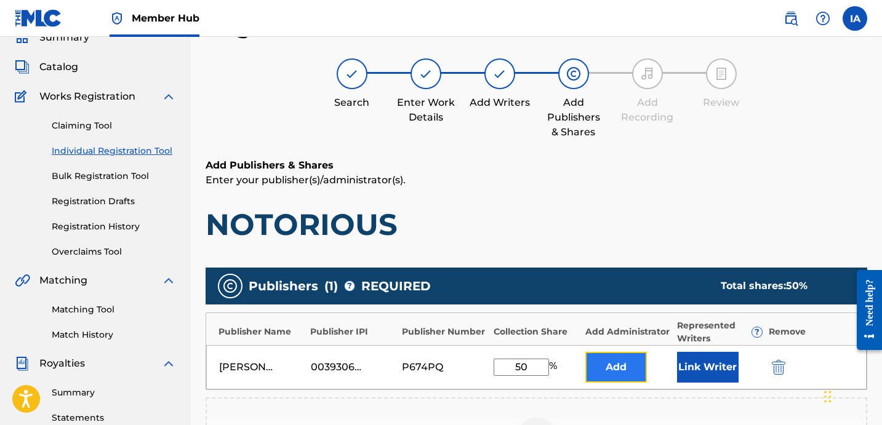
click at [629, 369] on button "Add" at bounding box center [616, 367] width 62 height 31
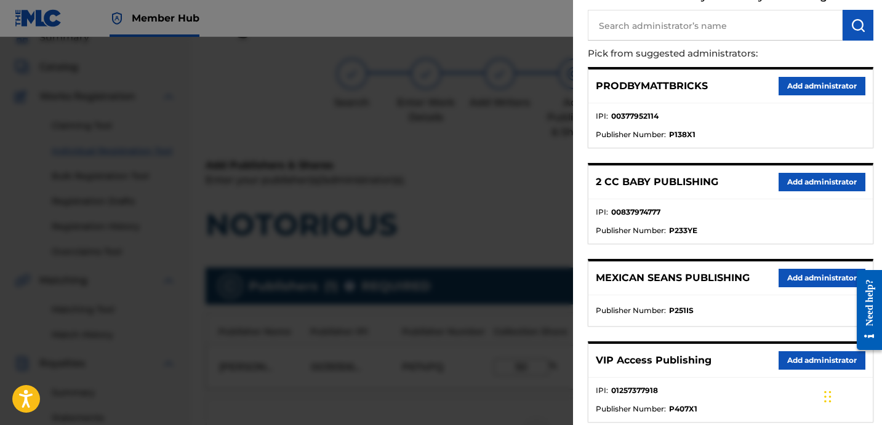
scroll to position [98, 0]
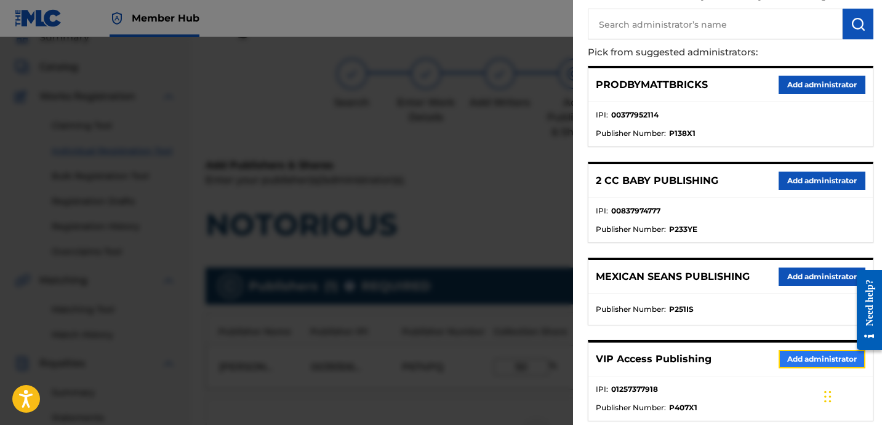
click at [788, 363] on button "Add administrator" at bounding box center [821, 359] width 87 height 18
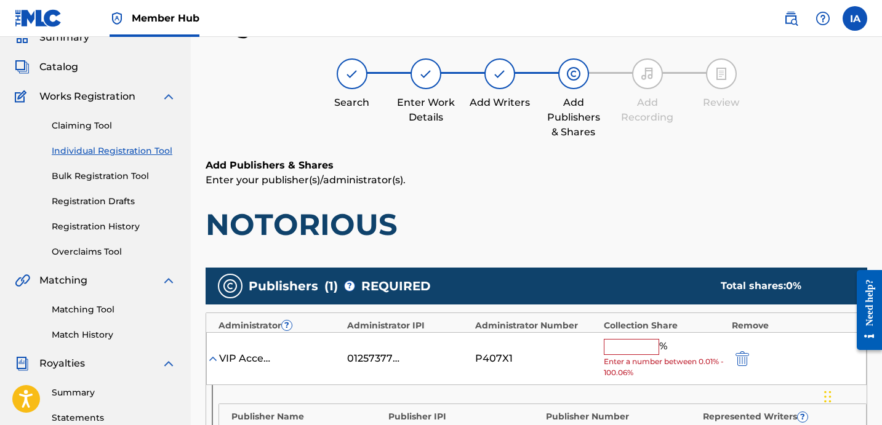
click at [640, 348] on input "text" at bounding box center [631, 347] width 55 height 16
paste input "[PERSON_NAME]"
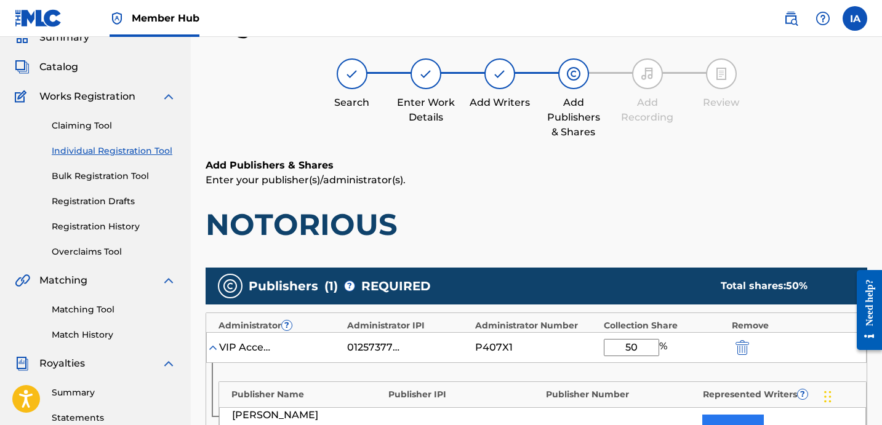
type input "50"
click at [734, 420] on button "Link Writer" at bounding box center [733, 430] width 62 height 31
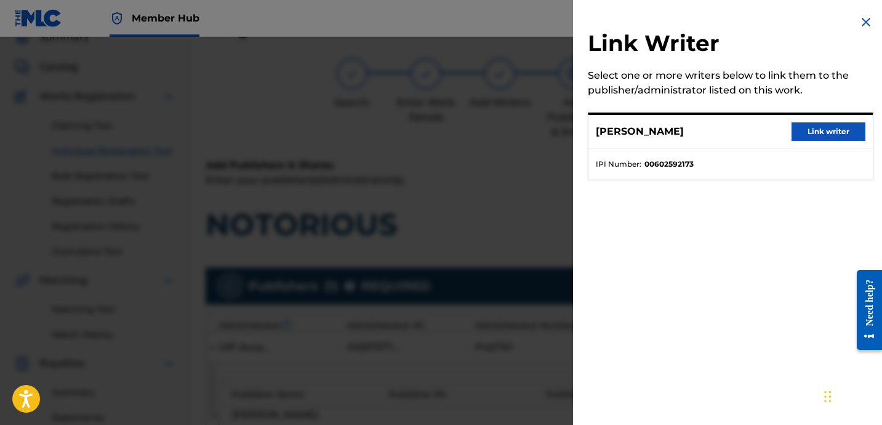
click at [684, 146] on div "[PERSON_NAME] Link writer" at bounding box center [730, 132] width 284 height 34
click at [804, 128] on button "Link writer" at bounding box center [828, 131] width 74 height 18
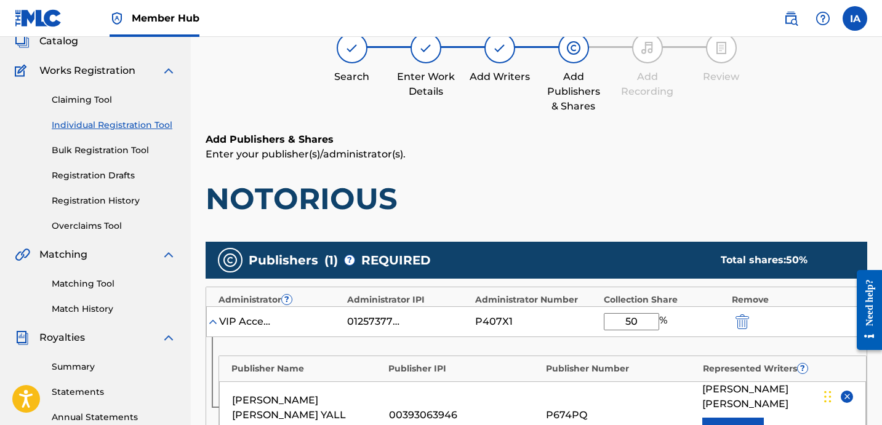
scroll to position [220, 0]
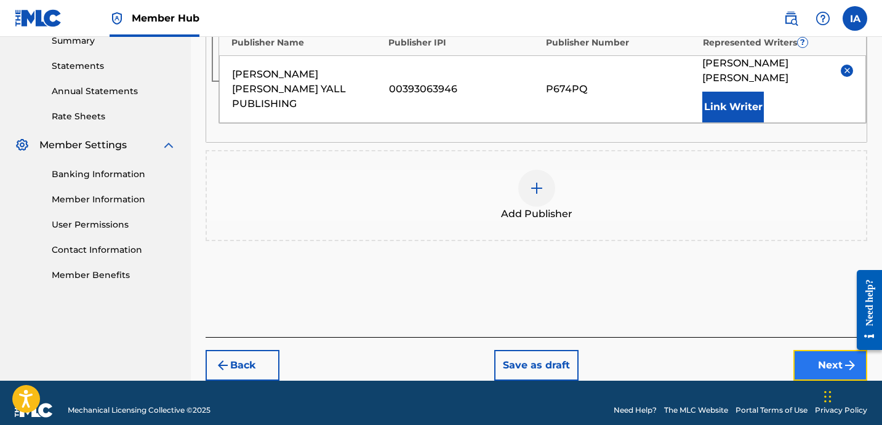
click at [807, 350] on button "Next" at bounding box center [830, 365] width 74 height 31
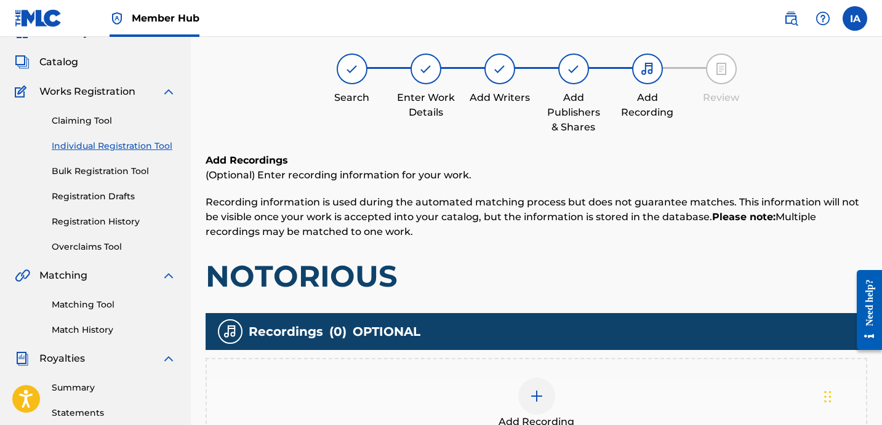
scroll to position [55, 0]
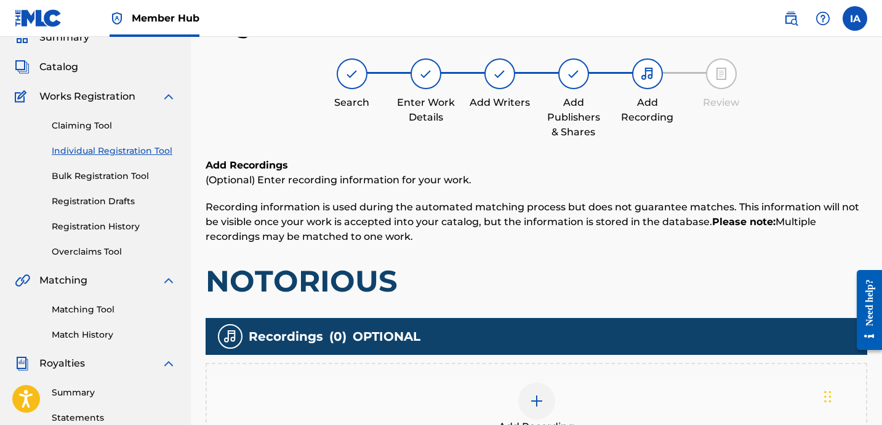
click at [563, 267] on h1 "NOTORIOUS" at bounding box center [537, 281] width 662 height 37
click at [514, 239] on p "Recording information is used during the automated matching process but does no…" at bounding box center [537, 222] width 662 height 44
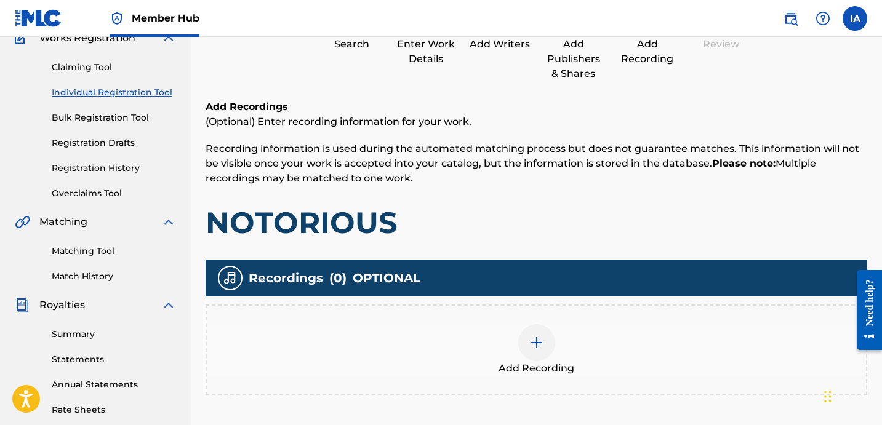
scroll to position [236, 0]
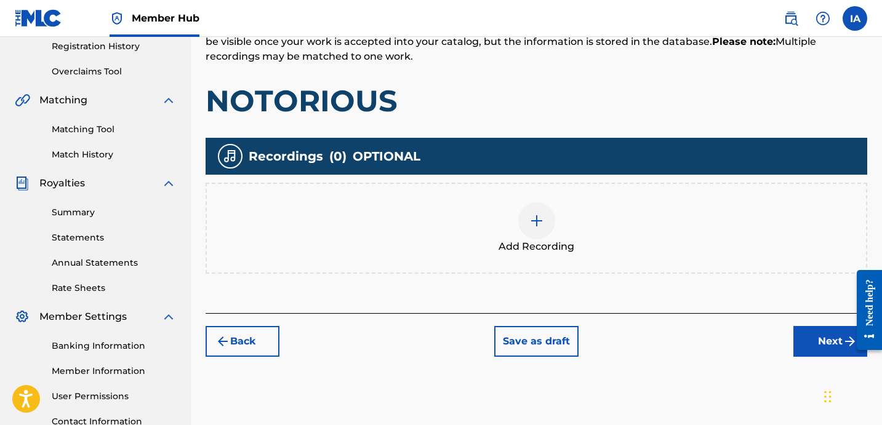
click at [563, 249] on span "Add Recording" at bounding box center [536, 246] width 76 height 15
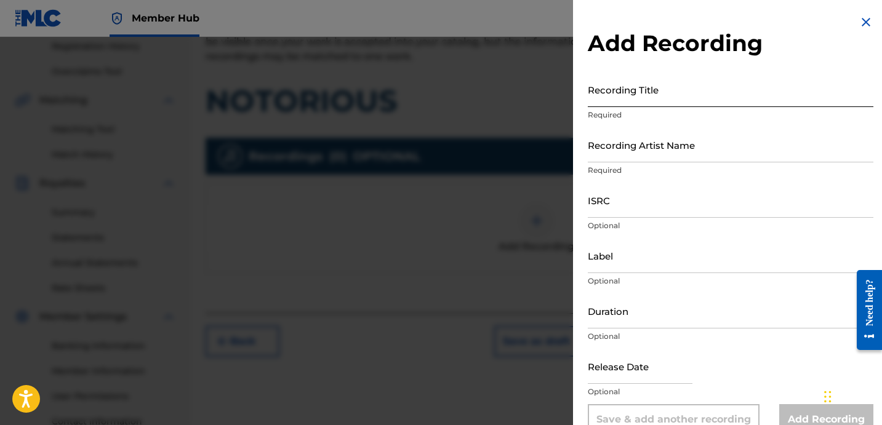
drag, startPoint x: 730, startPoint y: 116, endPoint x: 727, endPoint y: 102, distance: 14.6
click at [730, 113] on p "Required" at bounding box center [731, 115] width 286 height 11
click at [724, 98] on input "Recording Title" at bounding box center [731, 89] width 286 height 35
paste input "NOTORIOUS"
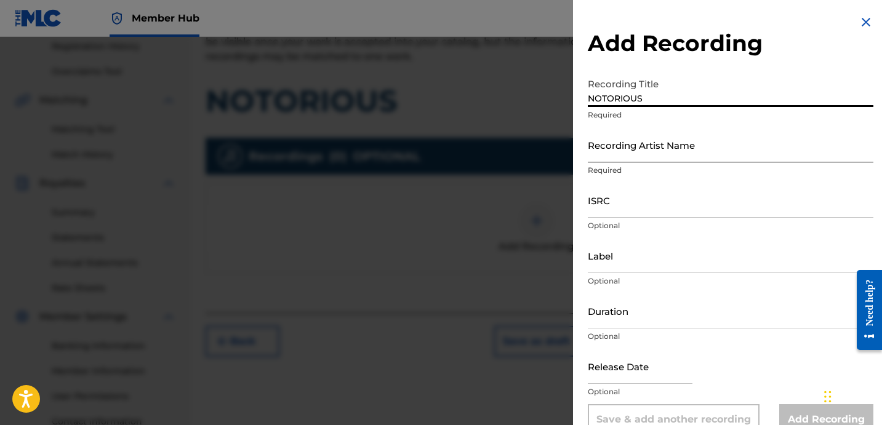
type input "NOTORIOUS"
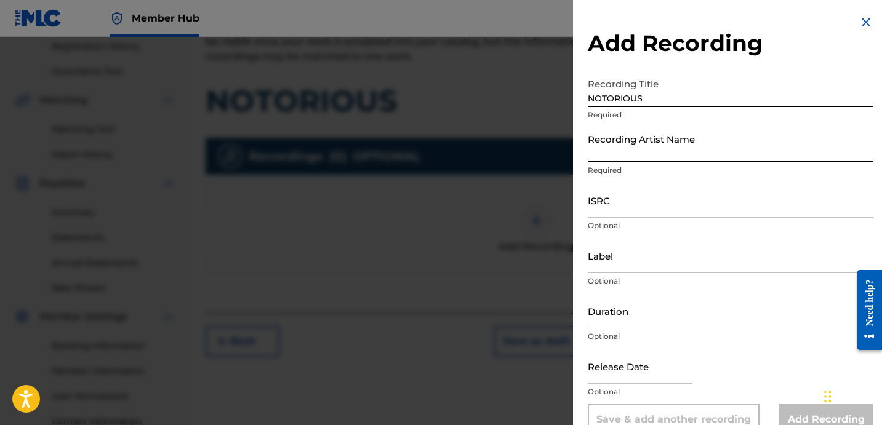
click at [671, 137] on input "Recording Artist Name" at bounding box center [731, 144] width 286 height 35
click at [647, 148] on input "Recording Artist Name" at bounding box center [731, 144] width 286 height 35
type input "[PERSON_NAME] LOVER III AND DJ [PERSON_NAME]"
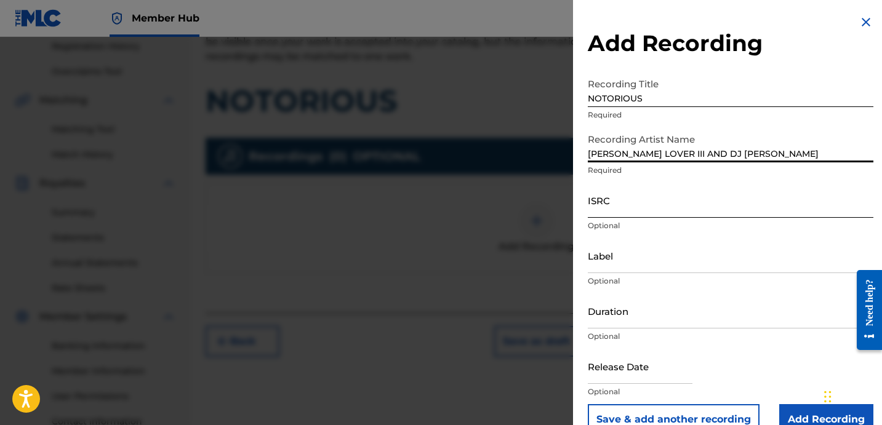
click at [654, 208] on input "ISRC" at bounding box center [731, 200] width 286 height 35
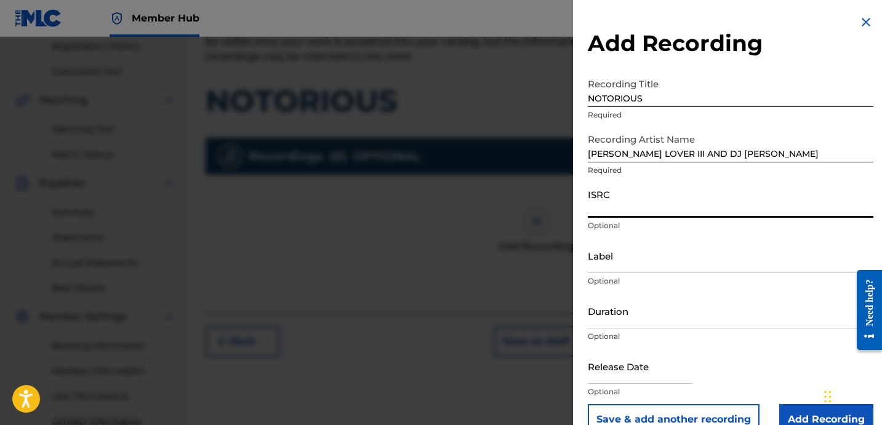
click at [668, 215] on input "ISRC" at bounding box center [731, 200] width 286 height 35
paste input "QZHN32373137"
type input "QZHN32373137"
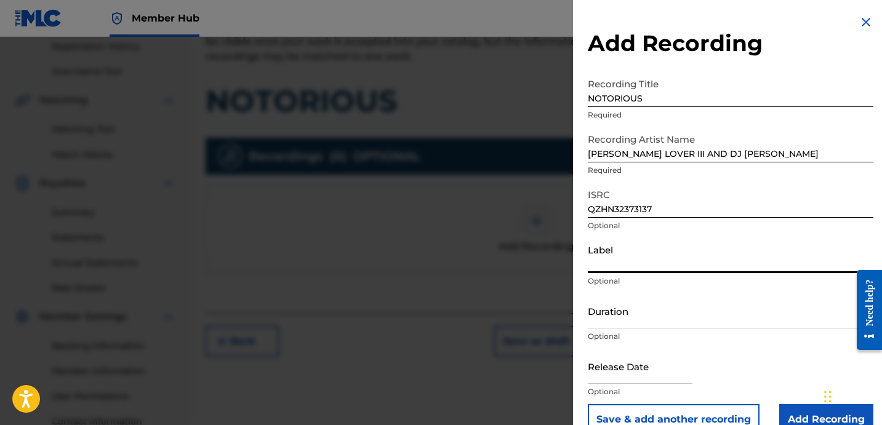
click at [676, 268] on input "Label" at bounding box center [731, 255] width 286 height 35
click at [629, 262] on input "Label" at bounding box center [731, 255] width 286 height 35
paste input "ROYALTY"
type input "ROYALTY"
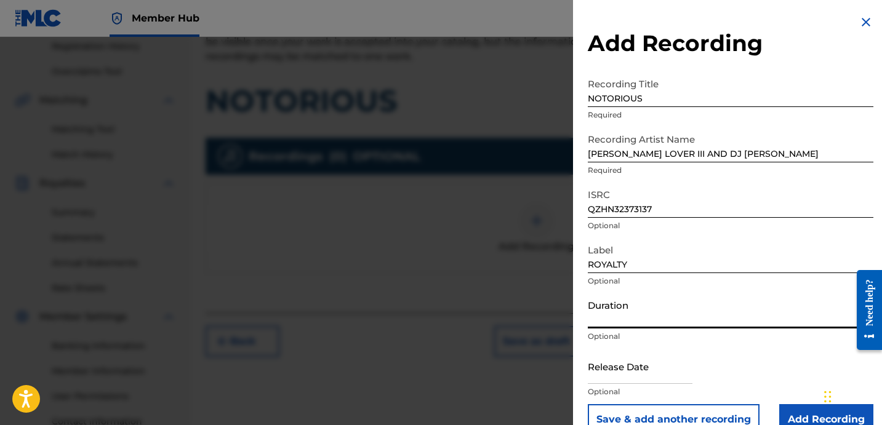
click at [644, 324] on input "Duration" at bounding box center [731, 311] width 286 height 35
type input "02:24"
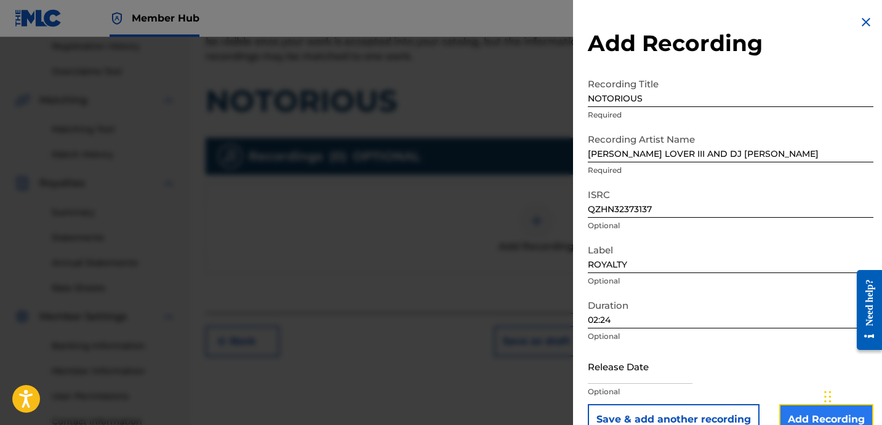
click at [797, 409] on input "Add Recording" at bounding box center [826, 419] width 94 height 31
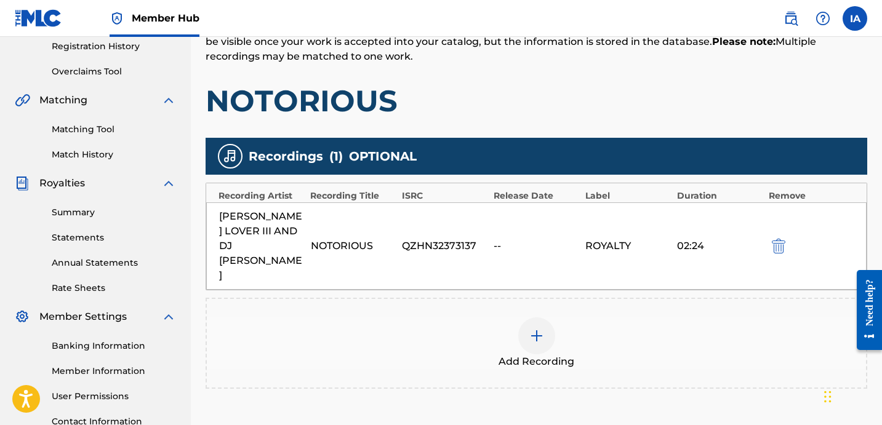
click at [654, 138] on div "Recordings ( 1 ) OPTIONAL" at bounding box center [537, 156] width 662 height 37
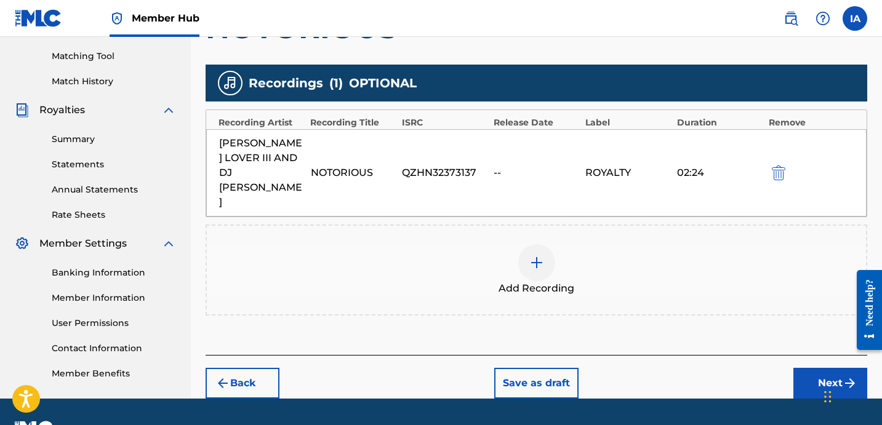
scroll to position [338, 0]
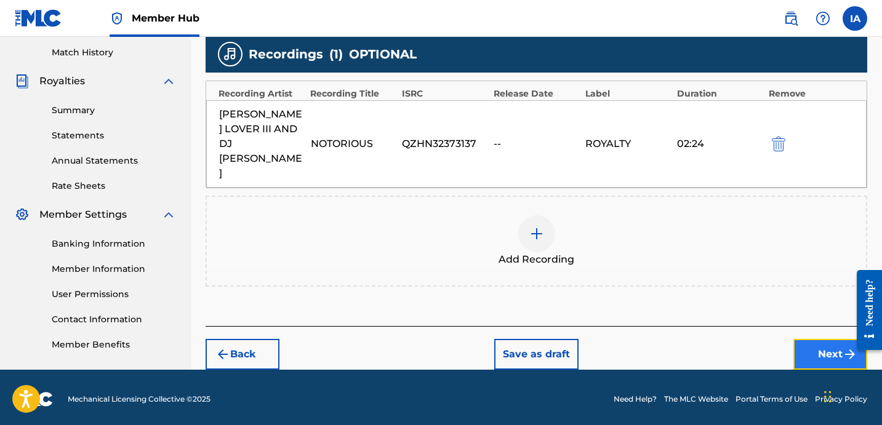
click at [820, 339] on button "Next" at bounding box center [830, 354] width 74 height 31
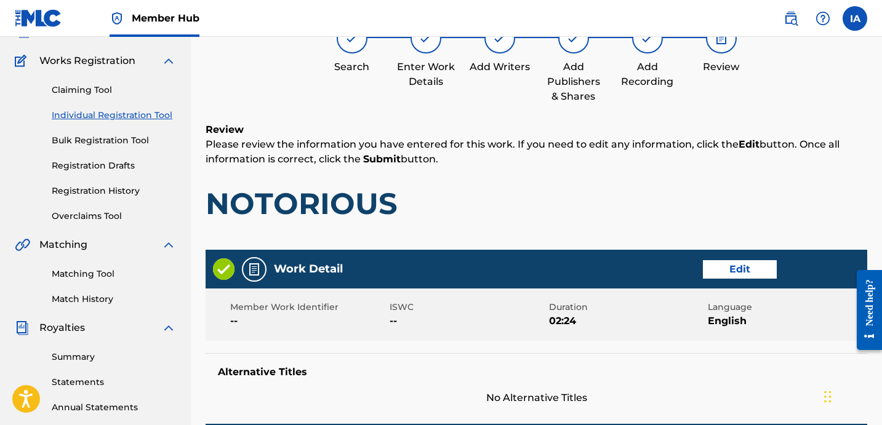
scroll to position [55, 0]
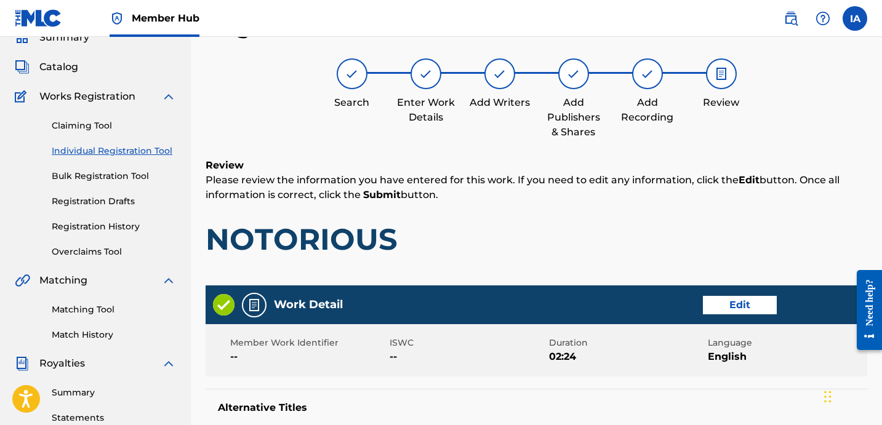
click at [606, 258] on div "Review Please review the information you have entered for this work. If you nee…" at bounding box center [537, 217] width 662 height 118
click at [581, 249] on div "Review Please review the information you have entered for this work. If you nee…" at bounding box center [537, 217] width 662 height 118
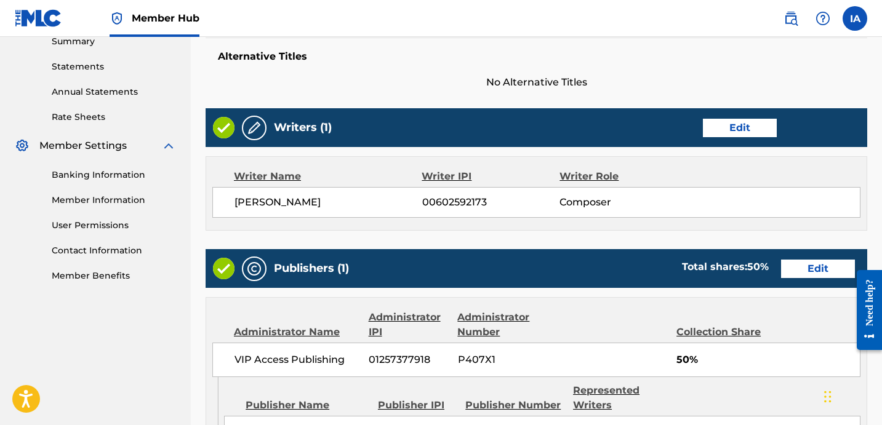
scroll to position [667, 0]
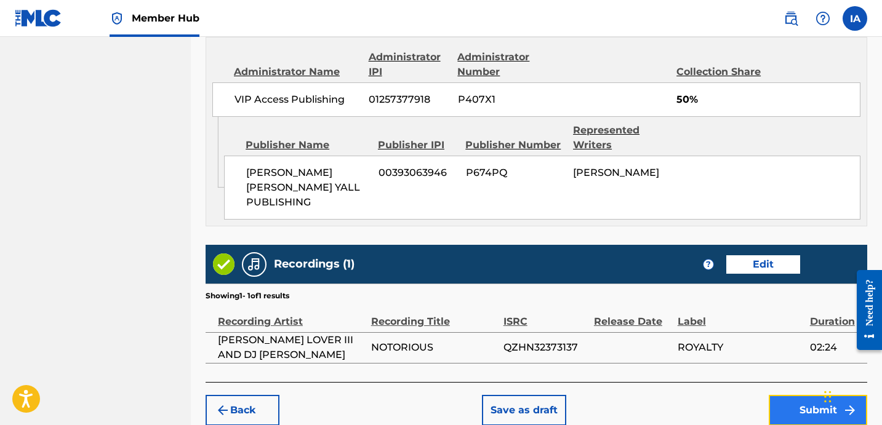
click at [785, 398] on button "Submit" at bounding box center [818, 410] width 98 height 31
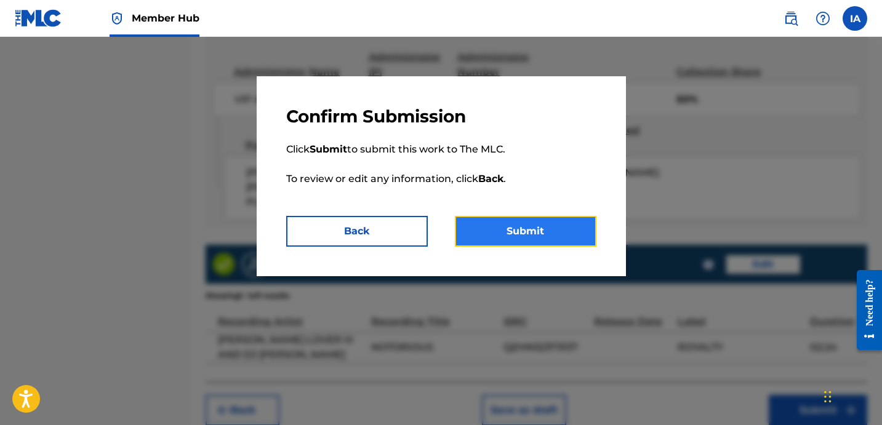
click at [540, 238] on button "Submit" at bounding box center [526, 231] width 142 height 31
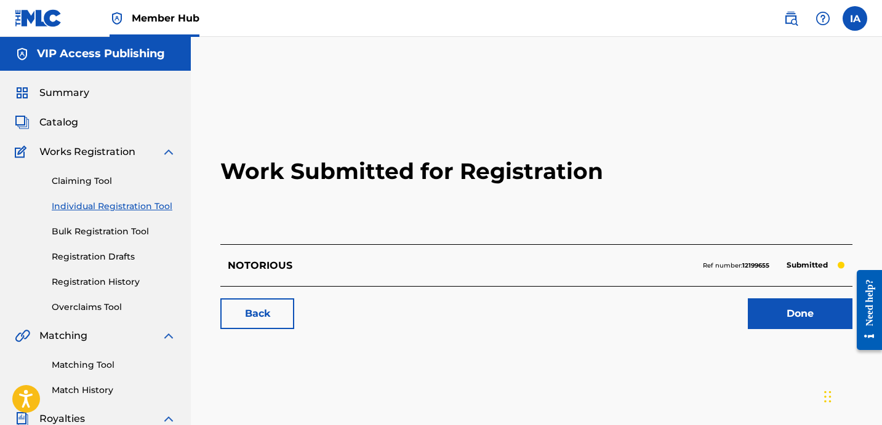
click at [133, 208] on link "Individual Registration Tool" at bounding box center [114, 206] width 124 height 13
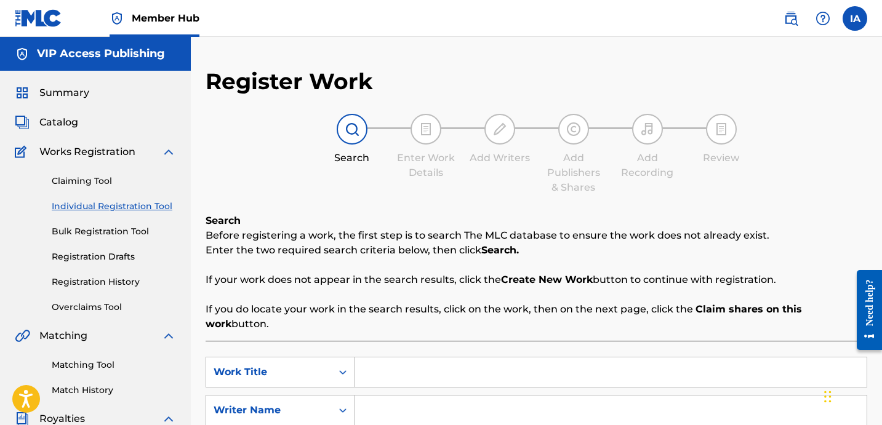
click at [551, 359] on input "Search Form" at bounding box center [610, 373] width 512 height 30
paste input "NOW"
type input "NOW"
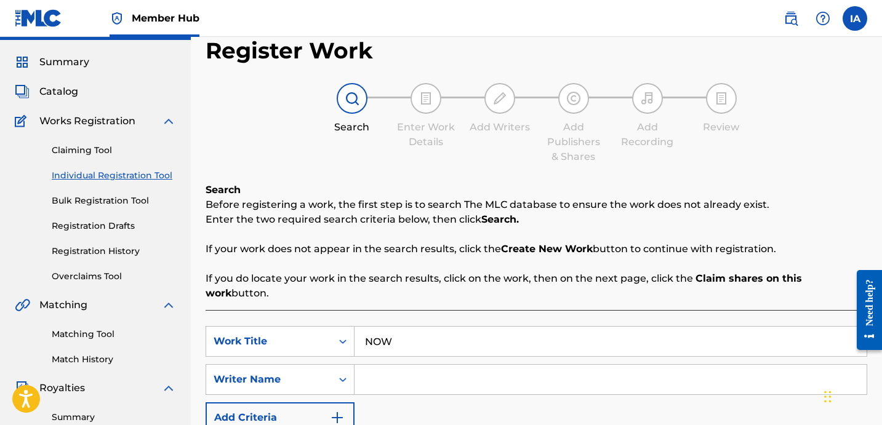
scroll to position [33, 0]
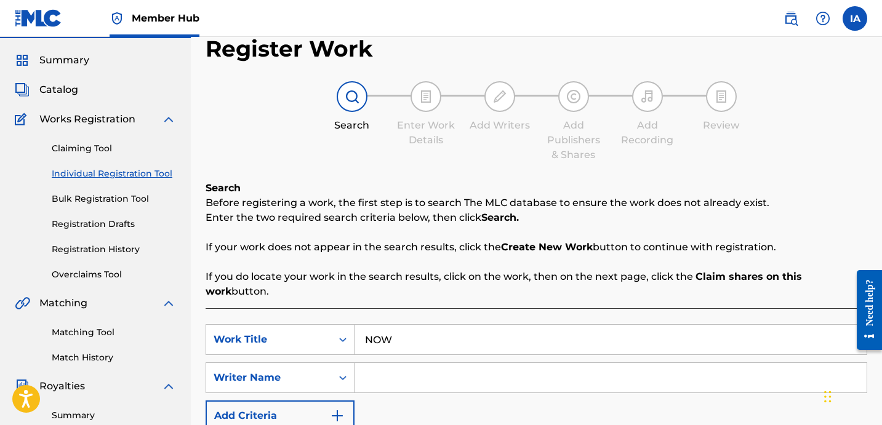
click at [468, 367] on input "Search Form" at bounding box center [610, 378] width 512 height 30
paste input "[PERSON_NAME] [PERSON_NAME]"
type input "[PERSON_NAME] [PERSON_NAME]"
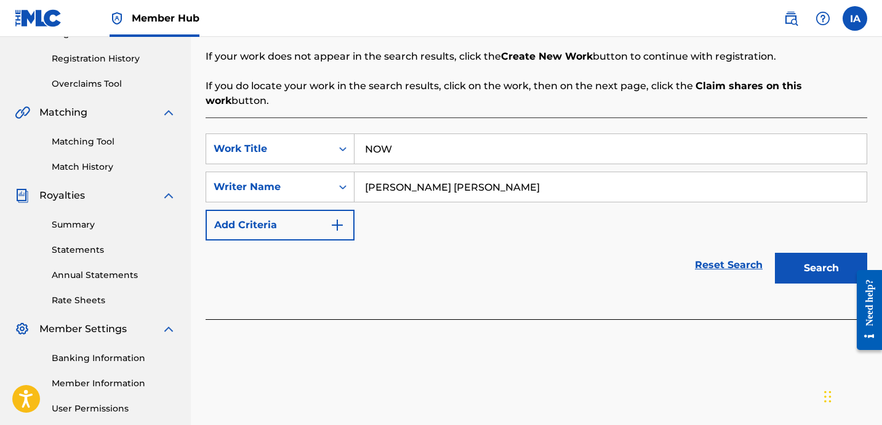
scroll to position [254, 0]
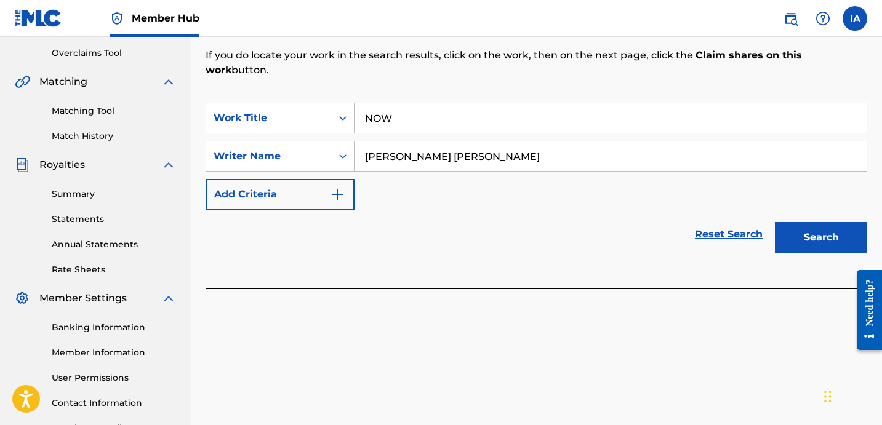
click at [630, 234] on div "Reset Search Search" at bounding box center [537, 234] width 662 height 49
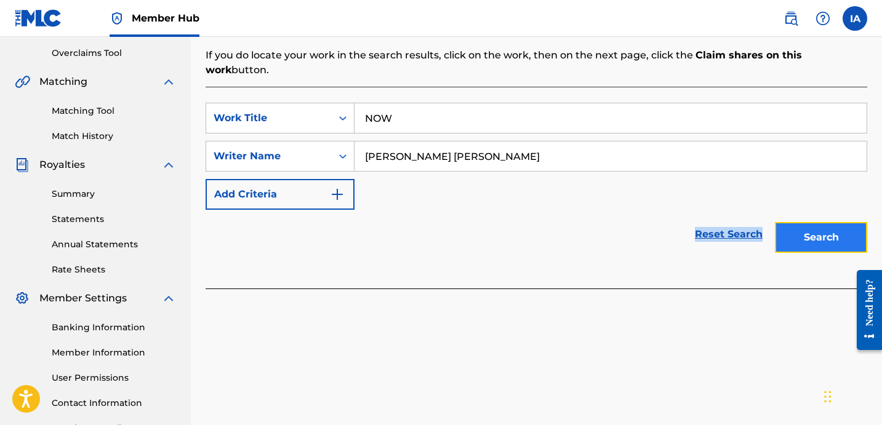
click at [792, 226] on button "Search" at bounding box center [821, 237] width 92 height 31
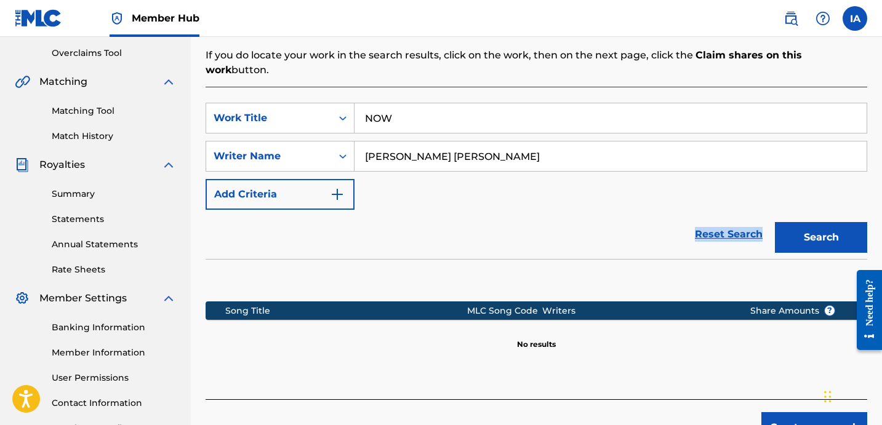
click at [449, 190] on div "SearchWithCriteriaf82a4b39-db3a-47f5-a9b4-d62264157632 Work Title NOW SearchWit…" at bounding box center [537, 156] width 662 height 107
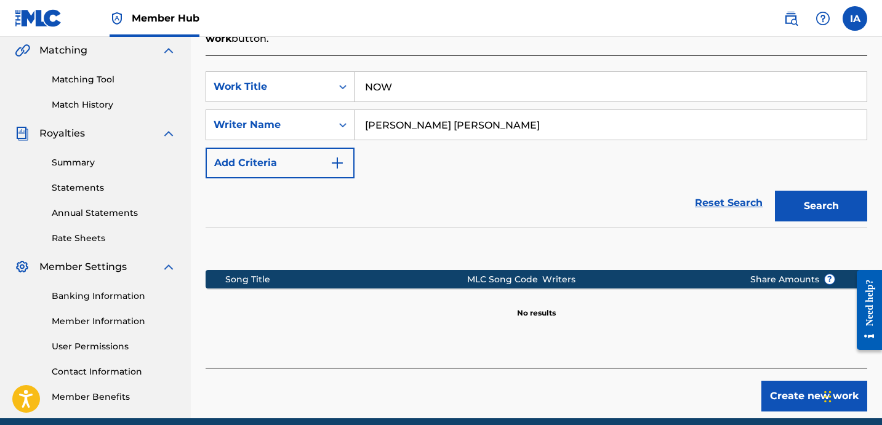
scroll to position [298, 0]
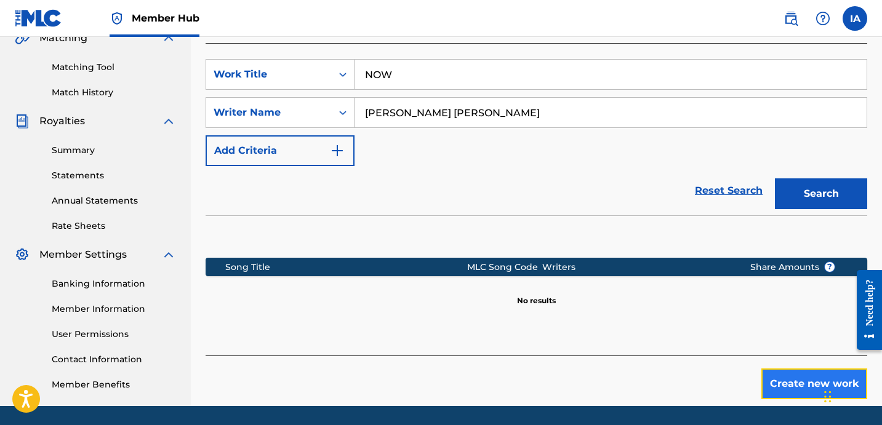
click at [792, 369] on button "Create new work" at bounding box center [814, 384] width 106 height 31
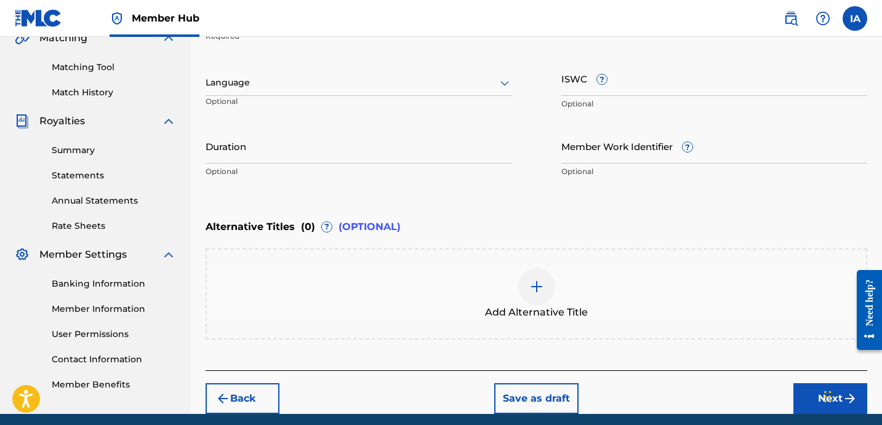
click at [462, 191] on div "Enter Work Details Enter work details for ‘ NOW ’ below. Work Title NOW Require…" at bounding box center [537, 65] width 662 height 298
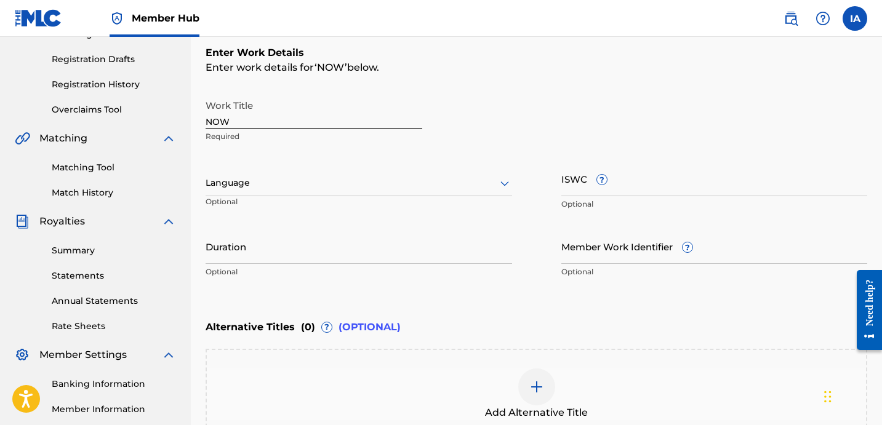
scroll to position [192, 0]
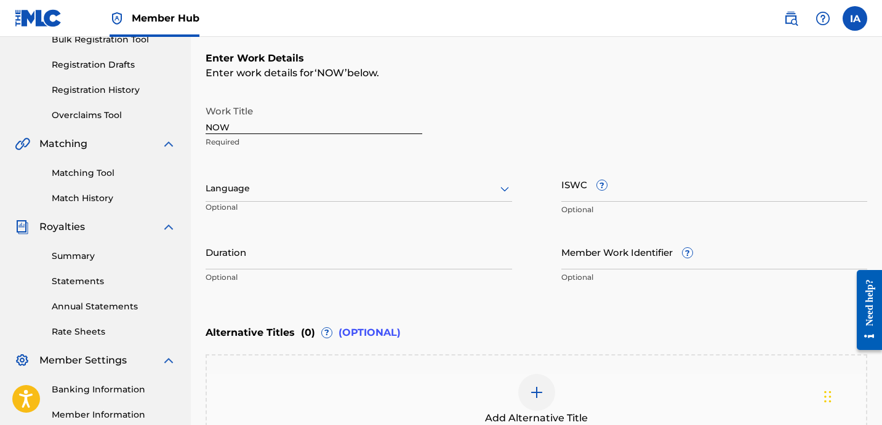
click at [332, 173] on div "Language Optional" at bounding box center [359, 194] width 306 height 55
click at [332, 195] on div at bounding box center [359, 188] width 306 height 15
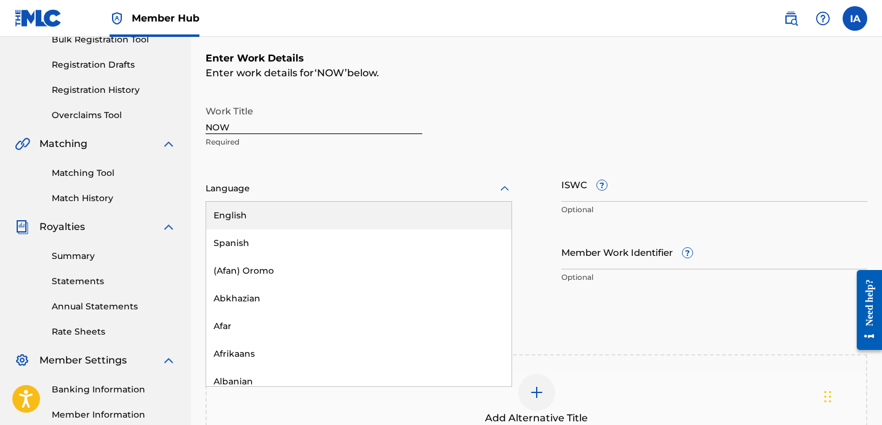
click at [364, 210] on div "English" at bounding box center [358, 216] width 305 height 28
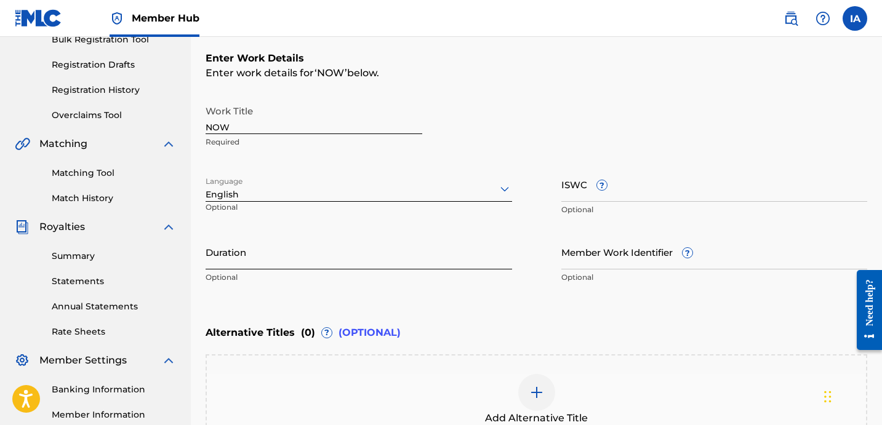
click at [302, 264] on input "Duration" at bounding box center [359, 251] width 306 height 35
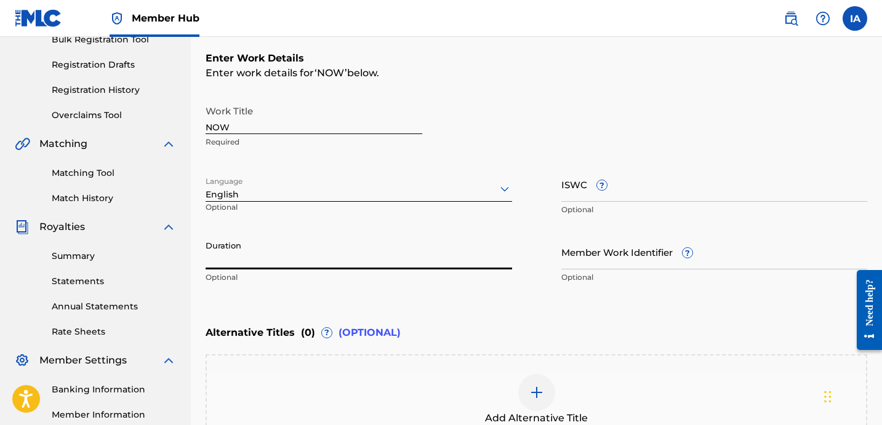
click at [270, 261] on input "Duration" at bounding box center [359, 251] width 306 height 35
type input "04:04"
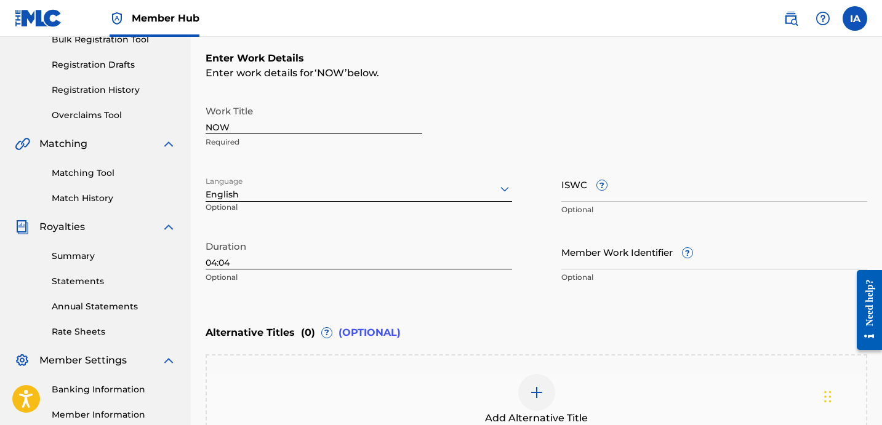
click at [486, 293] on div "Enter Work Details Enter work details for ‘ NOW ’ below. Work Title NOW Require…" at bounding box center [537, 171] width 662 height 298
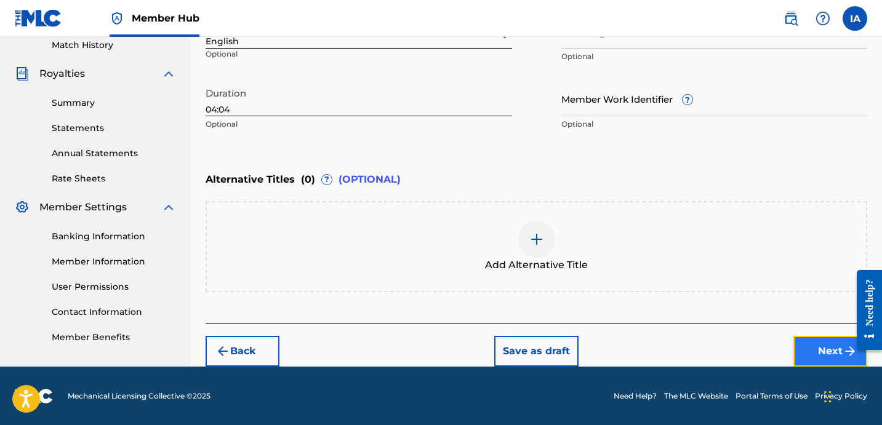
click at [812, 353] on button "Next" at bounding box center [830, 351] width 74 height 31
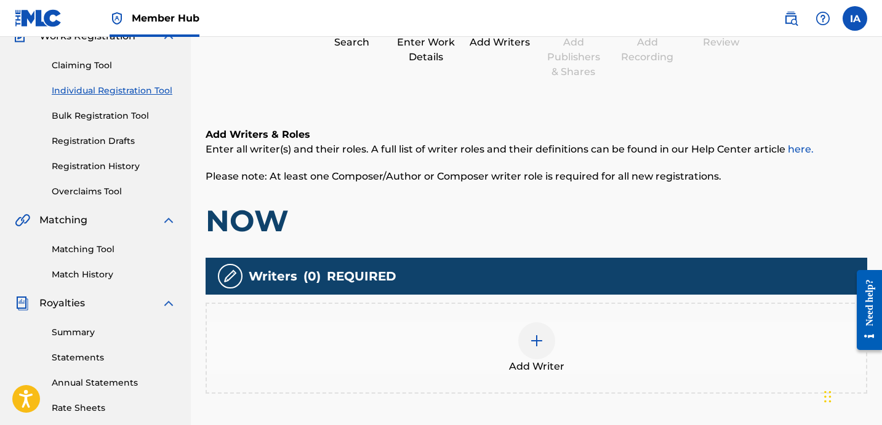
scroll to position [118, 0]
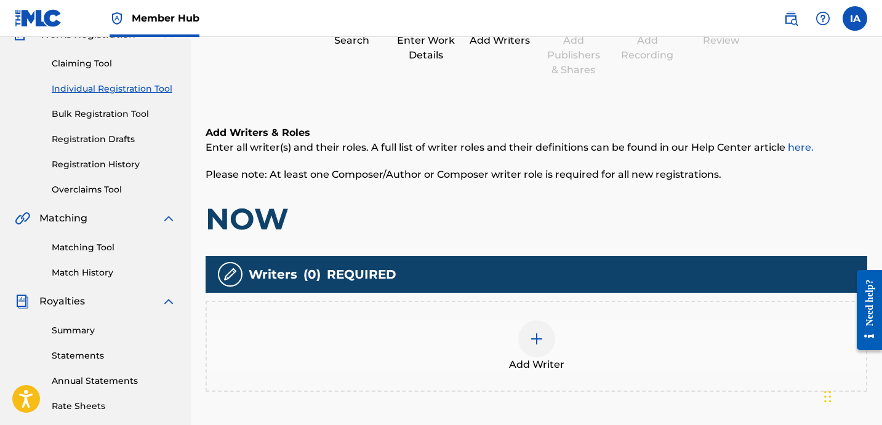
click at [515, 250] on div "Add Writers & Roles Enter all writer(s) and their roles. A full list of writer …" at bounding box center [537, 273] width 662 height 355
click at [545, 329] on div at bounding box center [536, 339] width 37 height 37
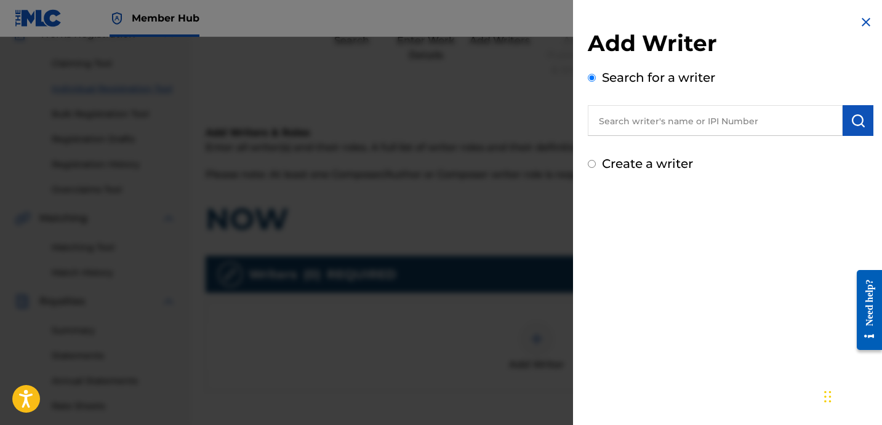
click at [710, 119] on input "text" at bounding box center [715, 120] width 255 height 31
click at [718, 129] on input "text" at bounding box center [715, 120] width 255 height 31
paste input "[PERSON_NAME] [PERSON_NAME]"
type input "[PERSON_NAME] [PERSON_NAME]"
click at [854, 130] on button "submit" at bounding box center [857, 120] width 31 height 31
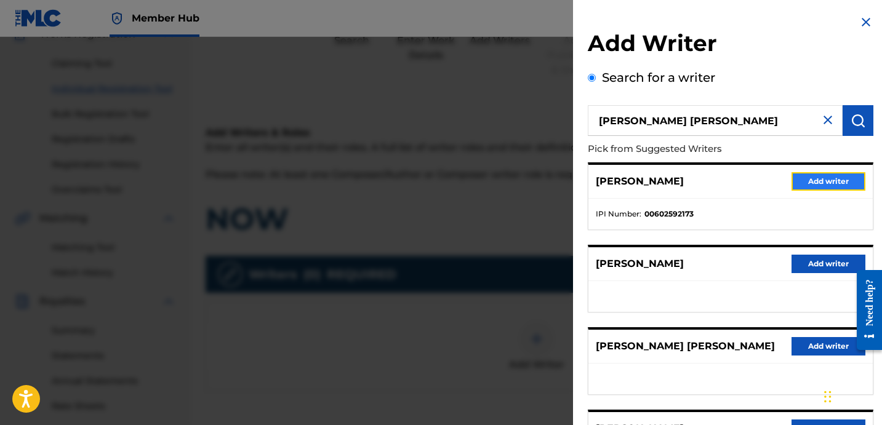
click at [796, 184] on button "Add writer" at bounding box center [828, 181] width 74 height 18
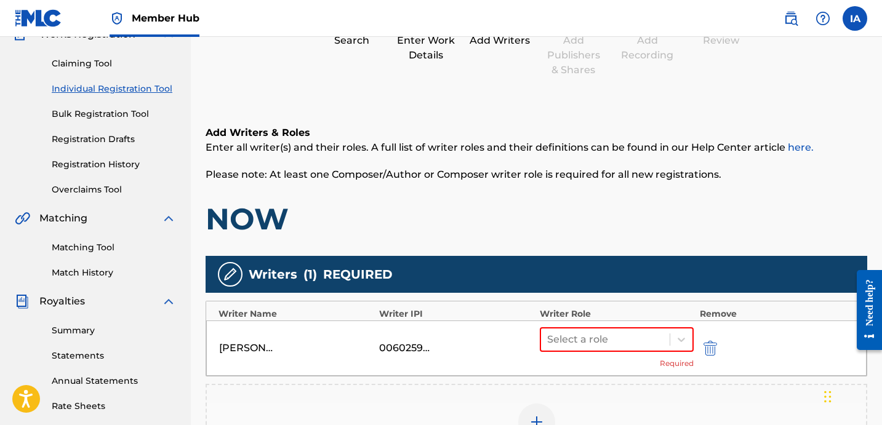
click at [607, 185] on div "Add Writers & Roles Enter all writer(s) and their roles. A full list of writer …" at bounding box center [537, 182] width 662 height 112
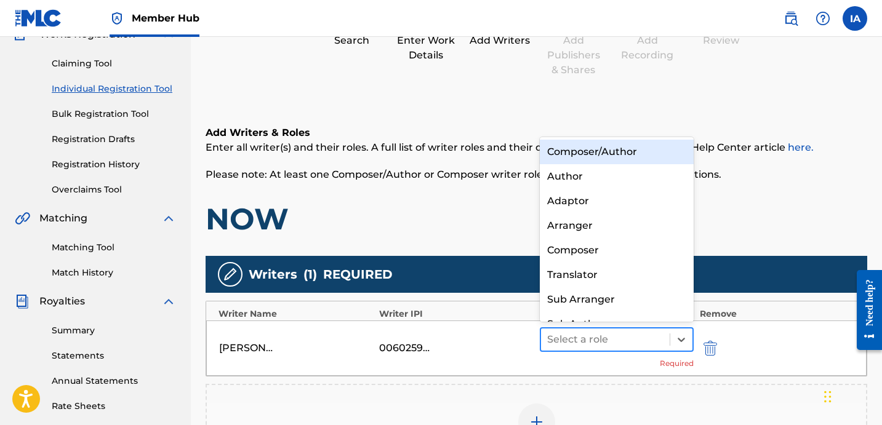
click at [615, 349] on div "Select a role" at bounding box center [605, 340] width 129 height 22
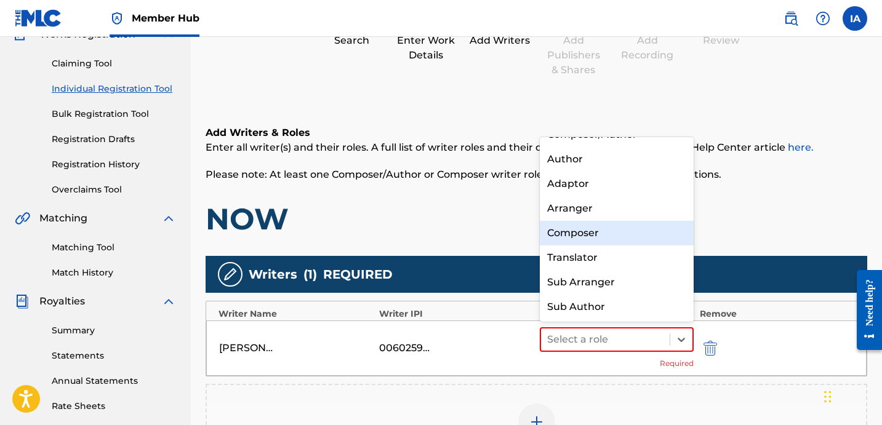
click at [593, 239] on div "Composer" at bounding box center [617, 233] width 154 height 25
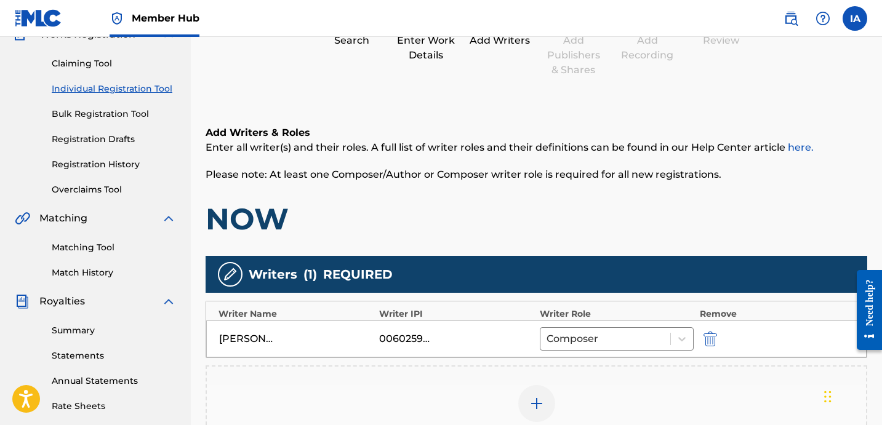
click at [553, 203] on h1 "NOW" at bounding box center [537, 219] width 662 height 37
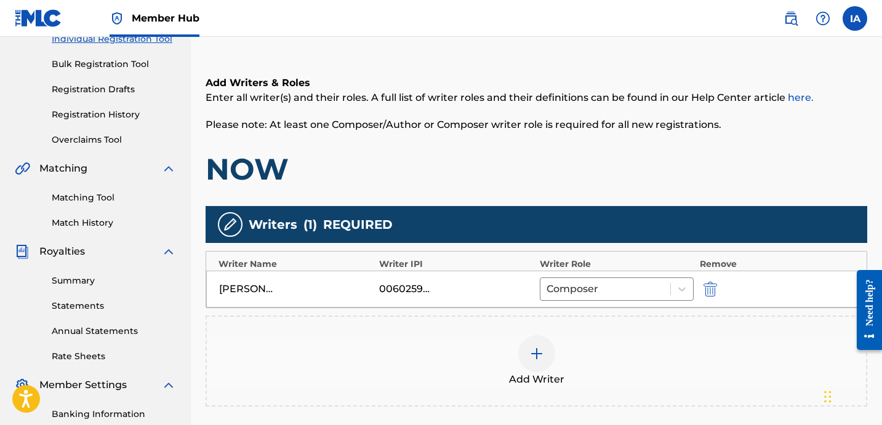
scroll to position [253, 0]
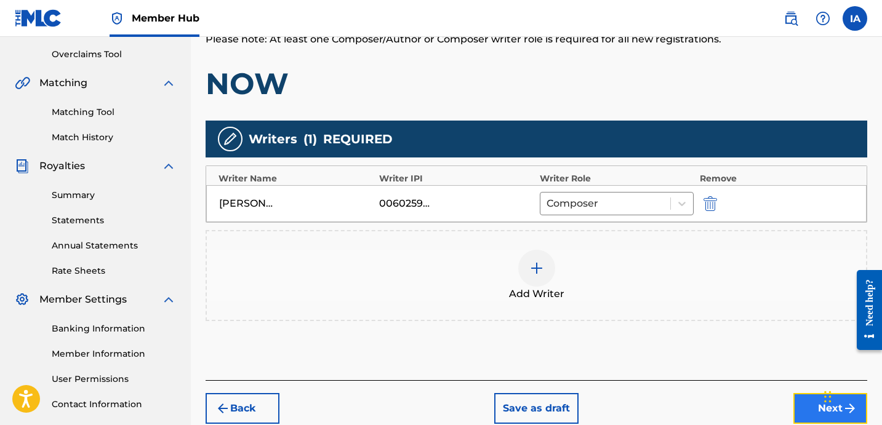
click at [796, 407] on button "Next" at bounding box center [830, 408] width 74 height 31
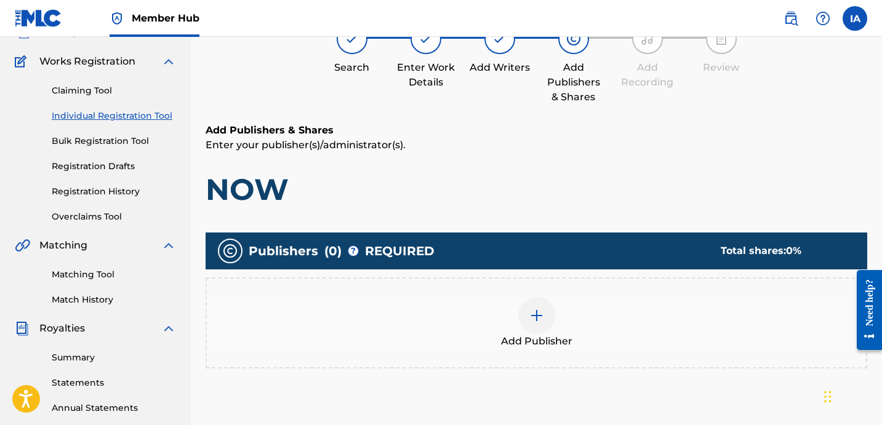
scroll to position [55, 0]
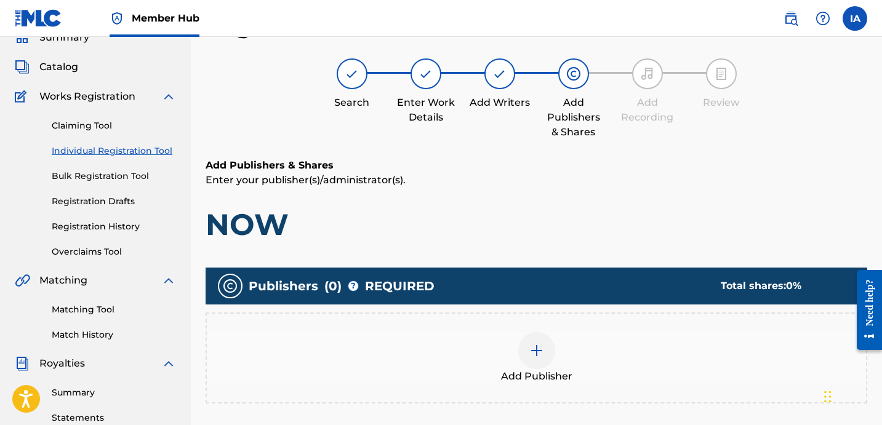
click at [585, 326] on div "Add Publisher" at bounding box center [537, 358] width 662 height 91
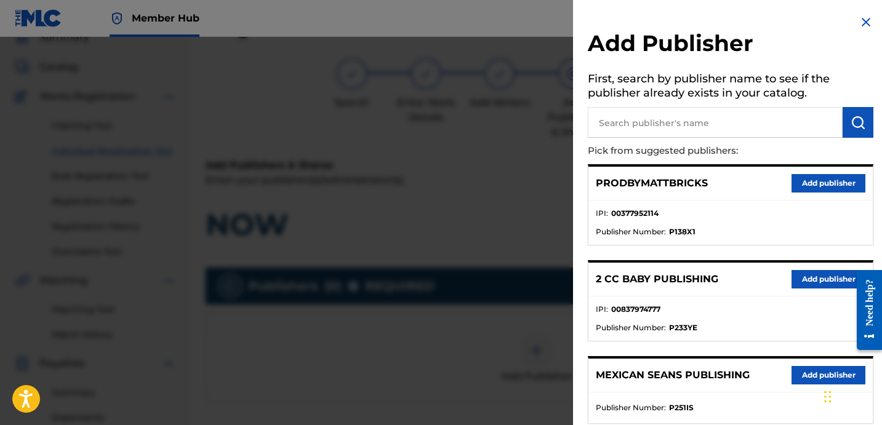
click at [649, 137] on input "text" at bounding box center [715, 122] width 255 height 31
type input "[PERSON_NAME]"
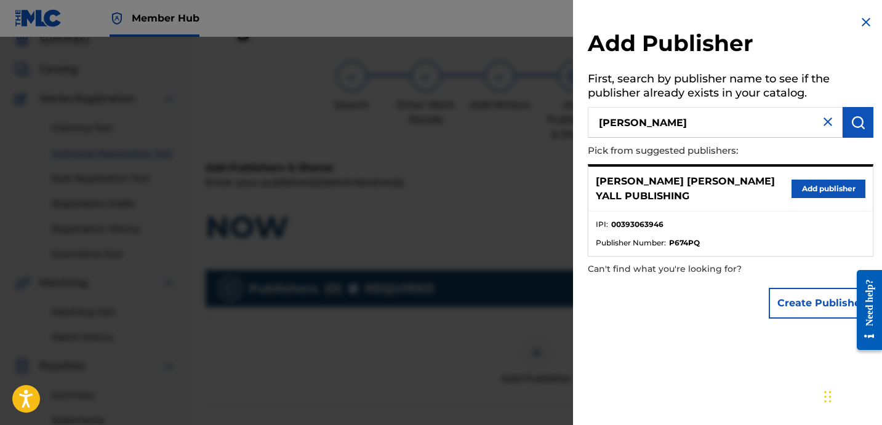
scroll to position [53, 0]
click at [826, 180] on button "Add publisher" at bounding box center [828, 189] width 74 height 18
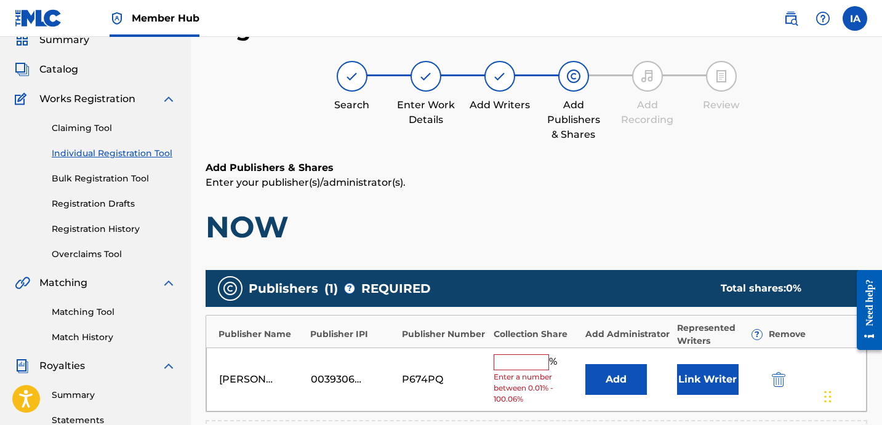
click at [625, 202] on div "Add Publishers & Shares Enter your publisher(s)/administrator(s). NOW" at bounding box center [537, 203] width 662 height 85
click at [500, 210] on h1 "NOW" at bounding box center [537, 227] width 662 height 37
click at [478, 186] on p "Enter your publisher(s)/administrator(s)." at bounding box center [537, 182] width 662 height 15
click at [526, 364] on input "text" at bounding box center [521, 362] width 55 height 16
type input "50"
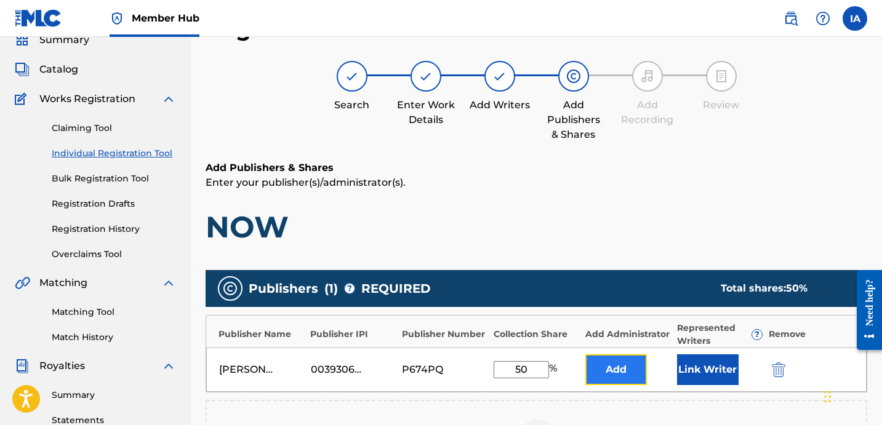
click at [616, 369] on button "Add" at bounding box center [616, 369] width 62 height 31
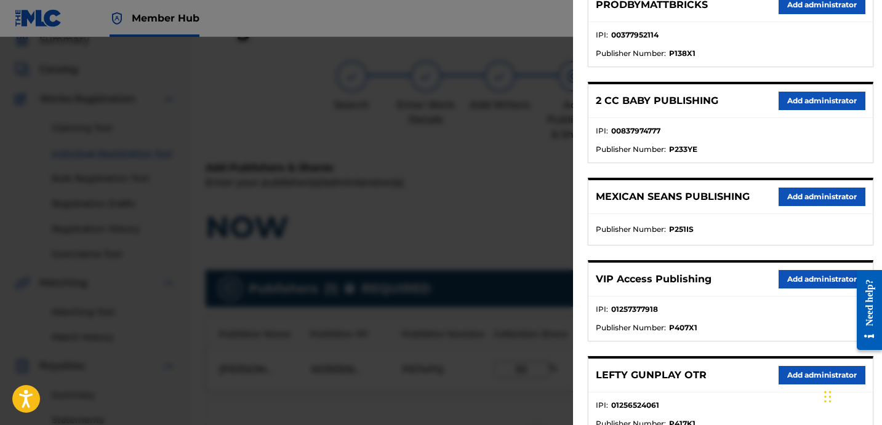
scroll to position [193, 0]
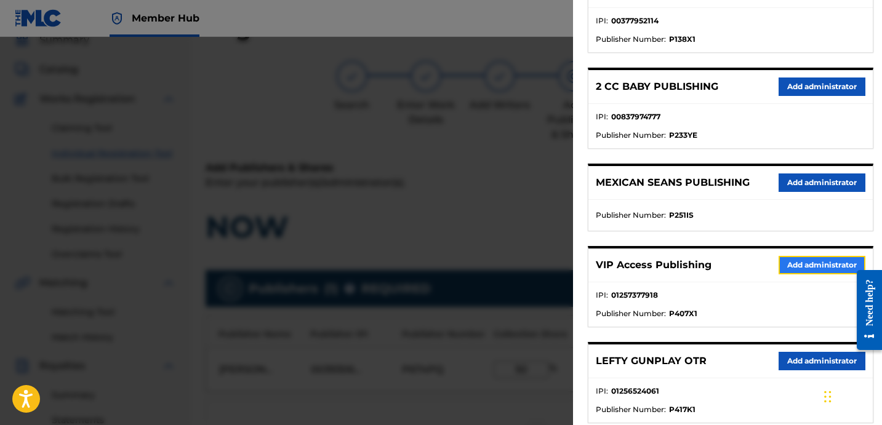
click at [797, 268] on button "Add administrator" at bounding box center [821, 265] width 87 height 18
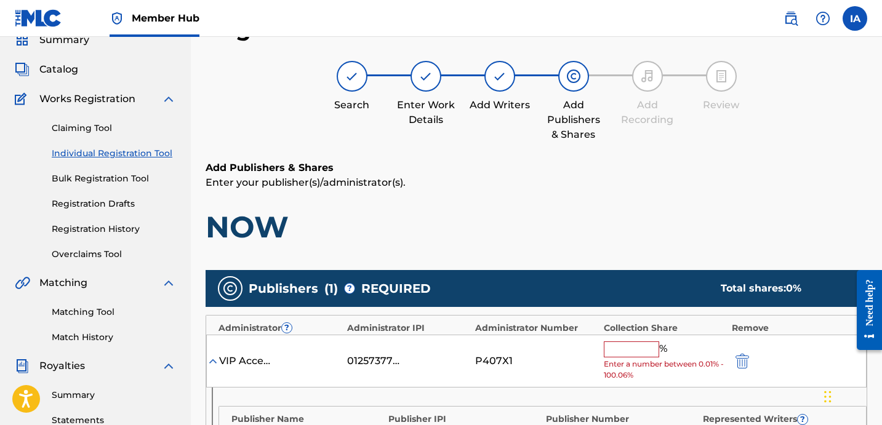
click at [624, 350] on input "text" at bounding box center [631, 350] width 55 height 16
paste input "[PERSON_NAME] [PERSON_NAME]"
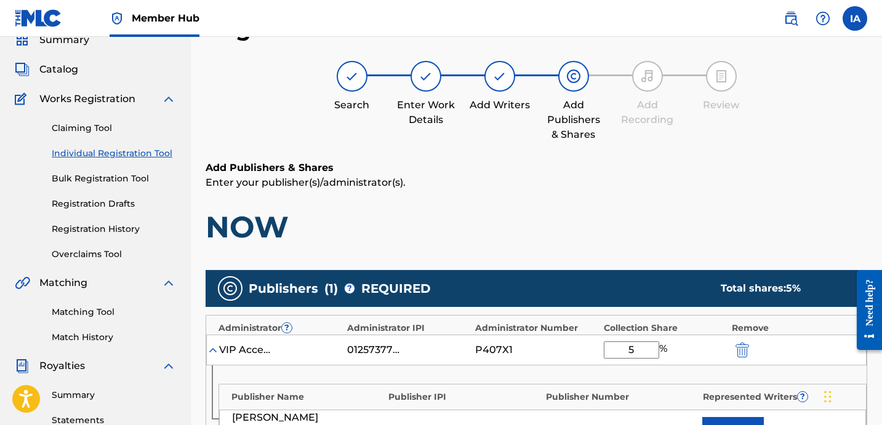
scroll to position [0, 0]
type input "50"
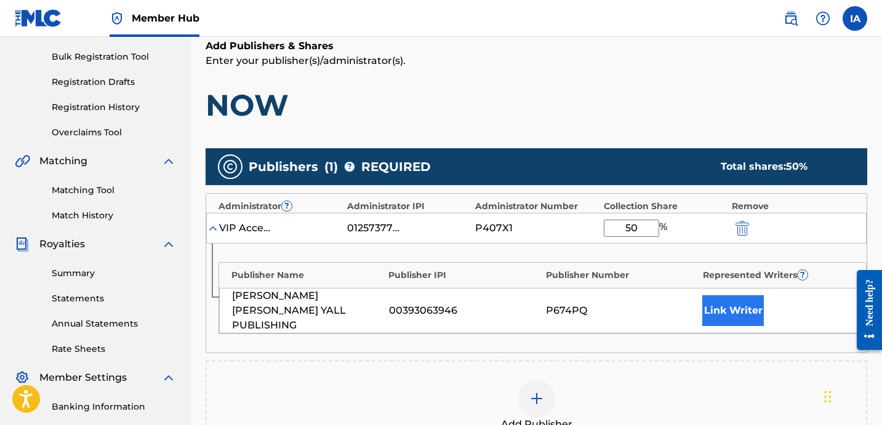
scroll to position [246, 0]
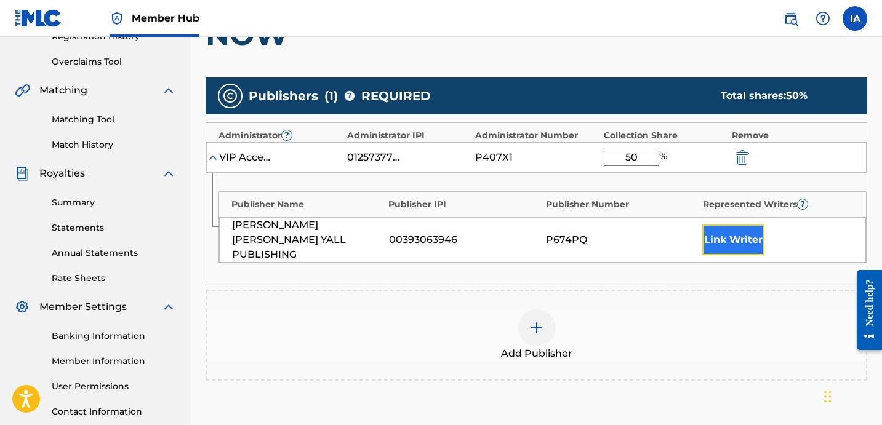
click at [745, 233] on button "Link Writer" at bounding box center [733, 240] width 62 height 31
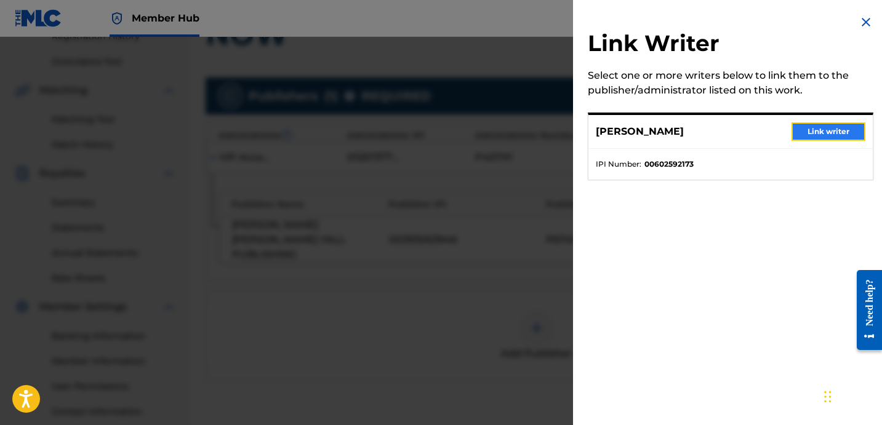
click at [813, 130] on button "Link writer" at bounding box center [828, 131] width 74 height 18
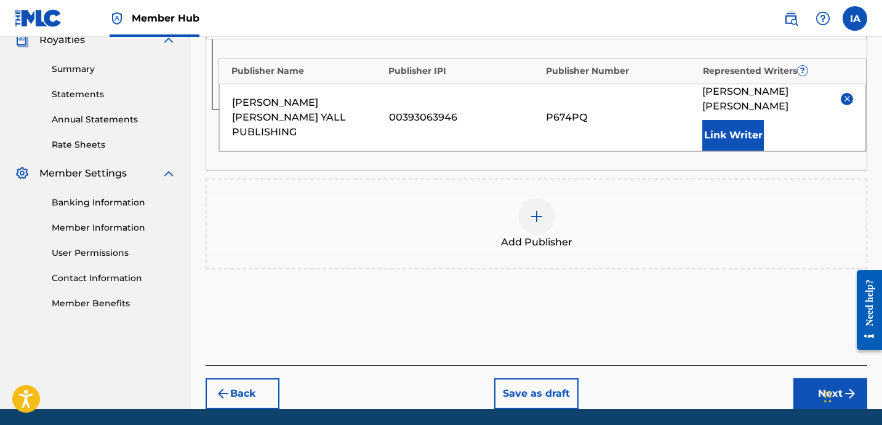
scroll to position [407, 0]
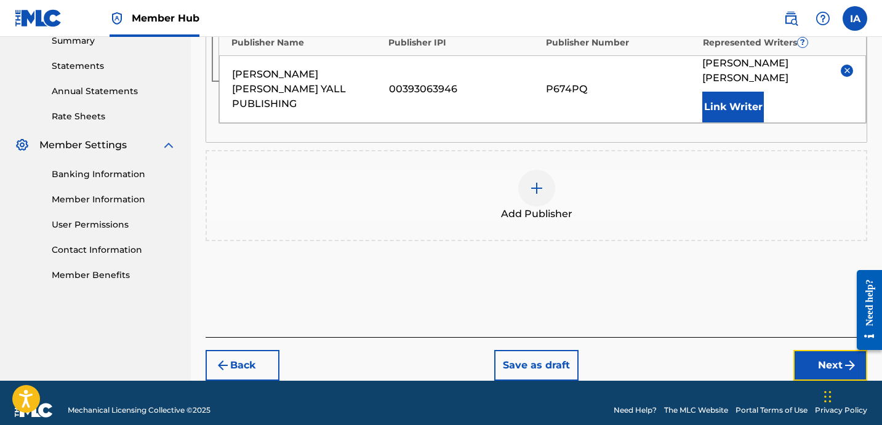
click at [823, 350] on button "Next" at bounding box center [830, 365] width 74 height 31
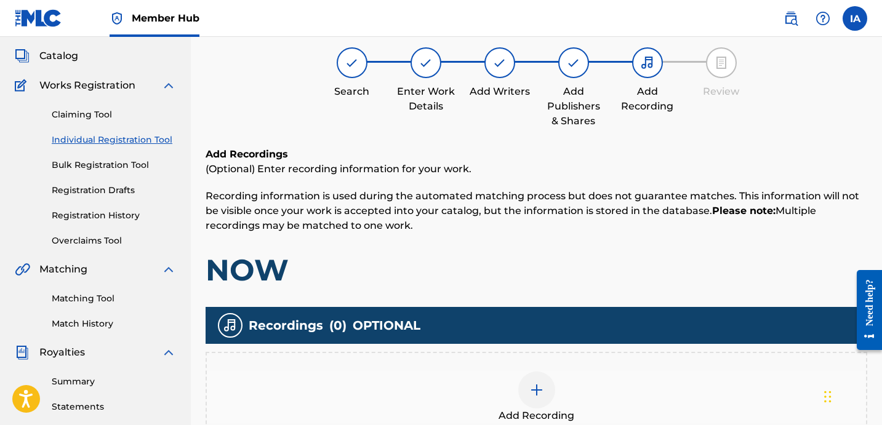
scroll to position [55, 0]
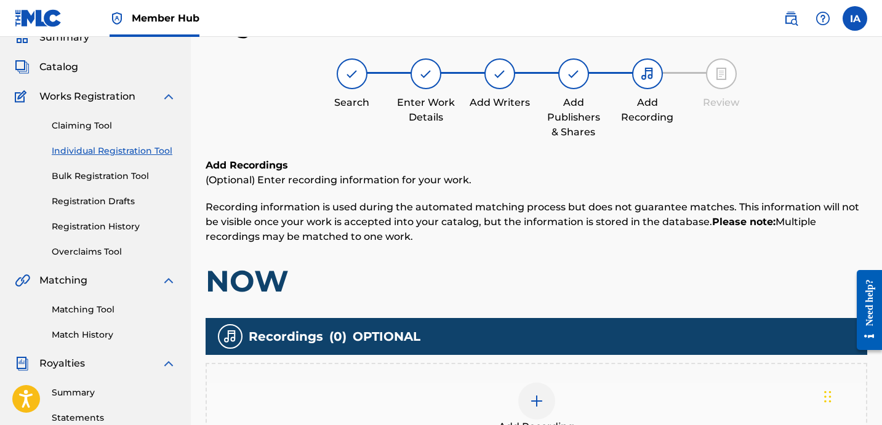
click at [531, 259] on div "Add Recordings (Optional) Enter recording information for your work. Recording …" at bounding box center [537, 229] width 662 height 142
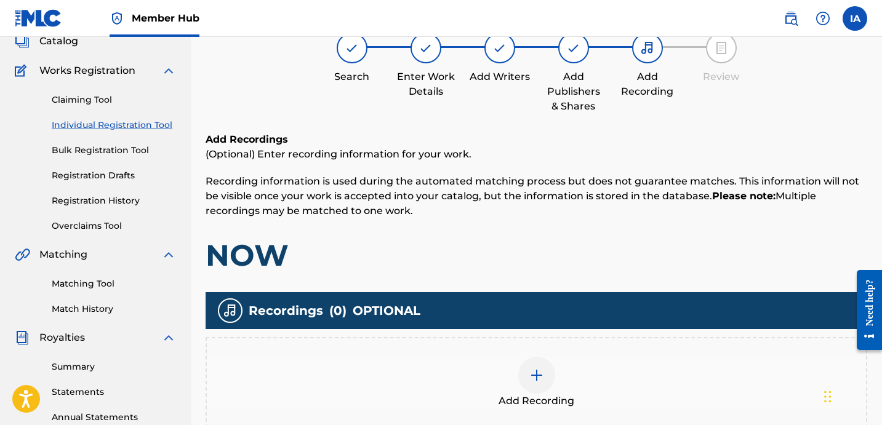
scroll to position [248, 0]
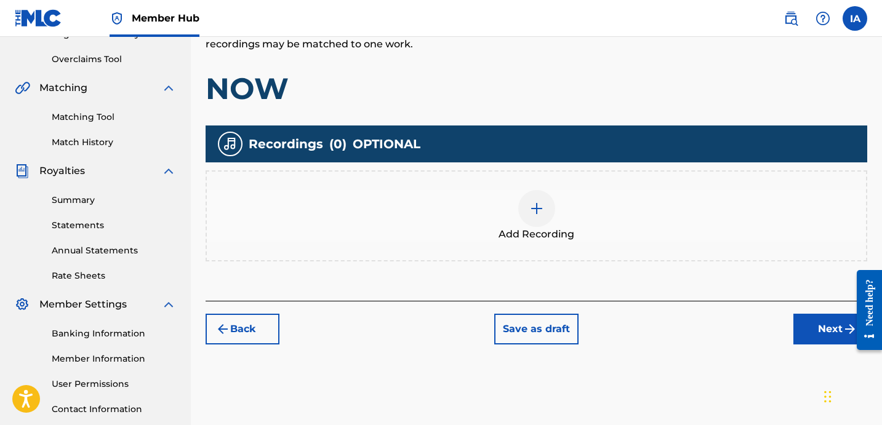
click at [543, 228] on span "Add Recording" at bounding box center [536, 234] width 76 height 15
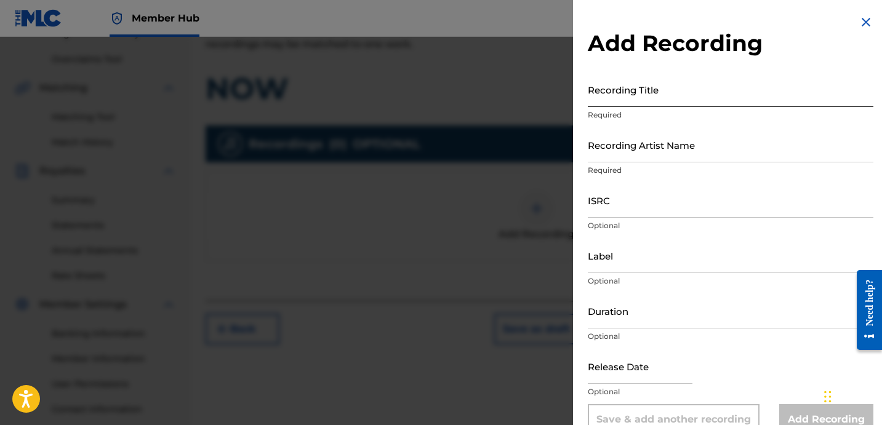
click at [642, 101] on input "Recording Title" at bounding box center [731, 89] width 286 height 35
click at [629, 98] on input "Recording Title" at bounding box center [731, 89] width 286 height 35
paste input "NOW"
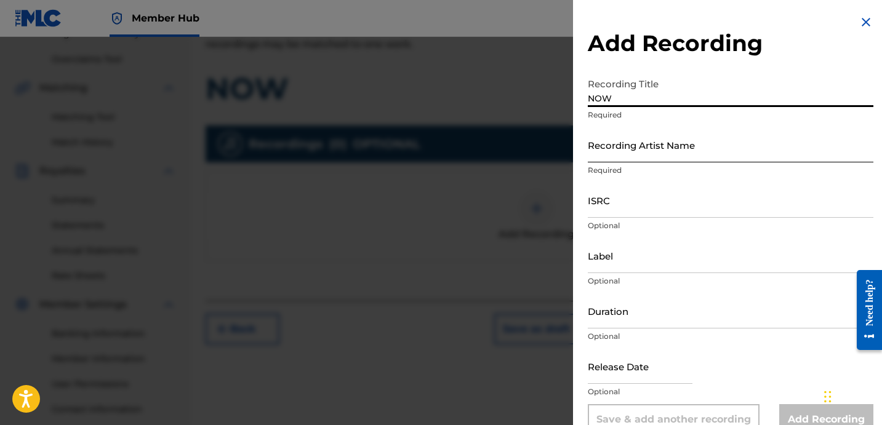
type input "NOW"
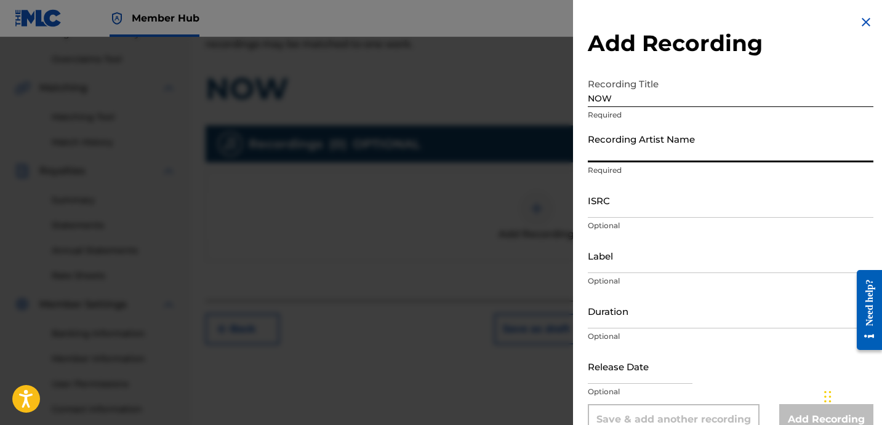
click at [646, 144] on input "Recording Artist Name" at bounding box center [731, 144] width 286 height 35
type input "[PERSON_NAME] LOVER III AND DJ [PERSON_NAME]"
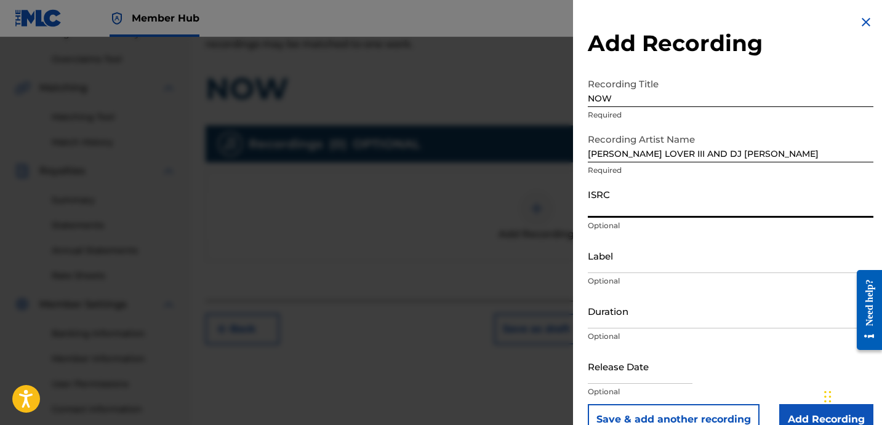
click at [624, 212] on input "ISRC" at bounding box center [731, 200] width 286 height 35
click at [682, 257] on input "Label" at bounding box center [731, 255] width 286 height 35
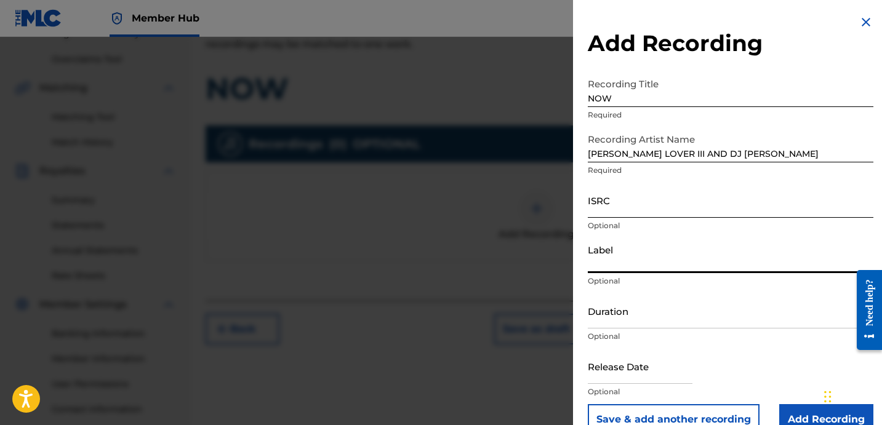
click at [674, 216] on input "ISRC" at bounding box center [731, 200] width 286 height 35
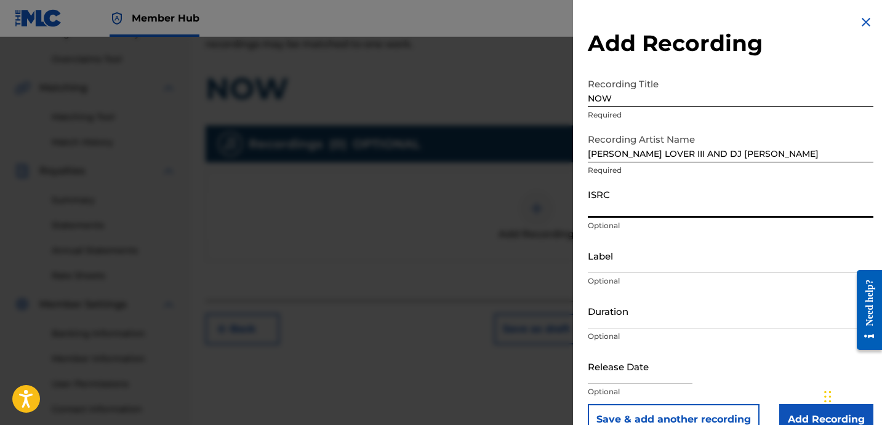
paste input "QZHN32373132"
type input "QZHN32373132"
click at [630, 266] on input "Label" at bounding box center [731, 255] width 286 height 35
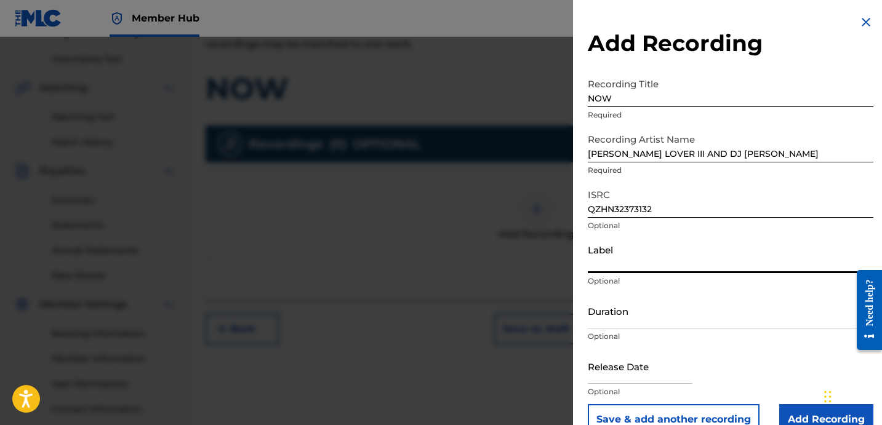
type input "ROYALTY"
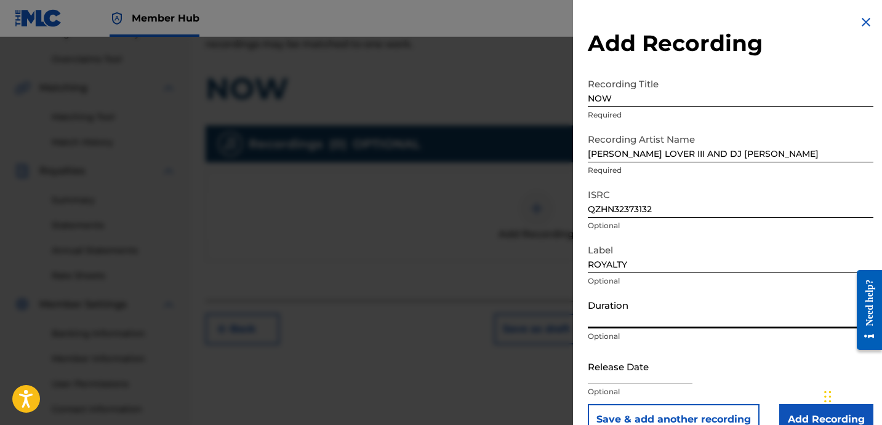
click at [674, 313] on input "Duration" at bounding box center [731, 311] width 286 height 35
type input "04:04"
drag, startPoint x: 640, startPoint y: 103, endPoint x: 553, endPoint y: 45, distance: 104.8
click at [554, 47] on div "Add Recording Recording Title NOW Required Recording Artist Name [PERSON_NAME] …" at bounding box center [441, 231] width 882 height 388
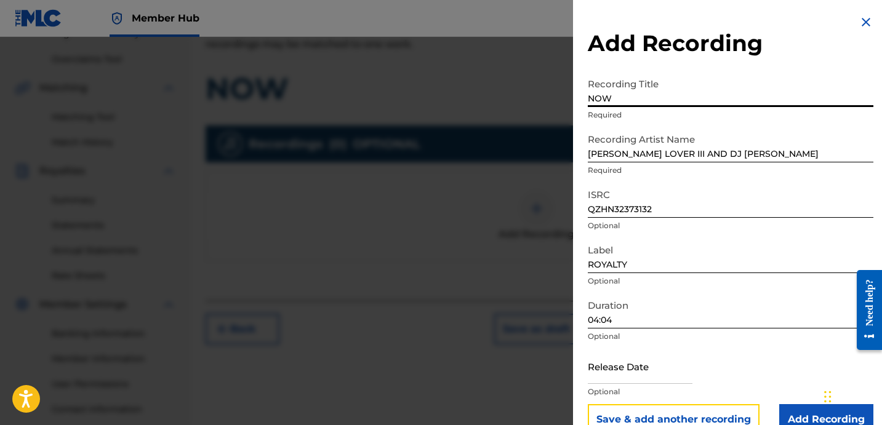
click at [694, 409] on button "Save & add another recording" at bounding box center [674, 419] width 172 height 31
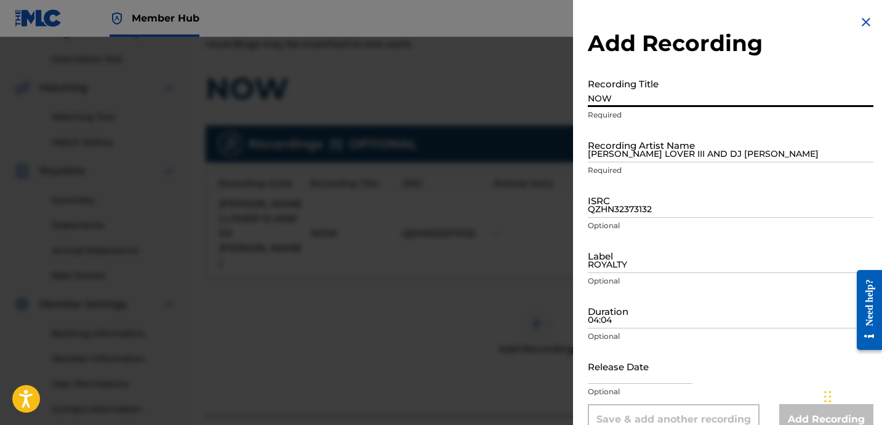
click at [692, 89] on input "NOW" at bounding box center [731, 89] width 286 height 35
paste input "NOW"
type input "NOW"
click at [691, 153] on input "[PERSON_NAME] LOVER III AND DJ [PERSON_NAME]" at bounding box center [731, 144] width 286 height 35
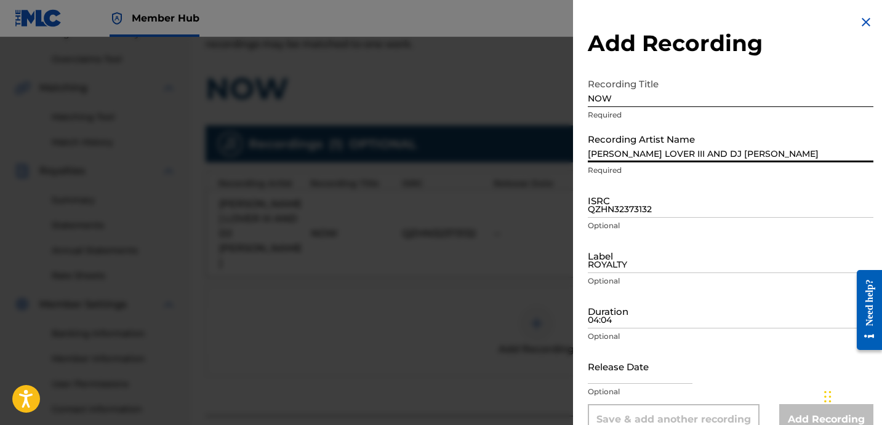
type input "[PERSON_NAME] LOVER III AND DJ [PERSON_NAME]"
click at [685, 207] on input "QZHN32373132" at bounding box center [731, 200] width 286 height 35
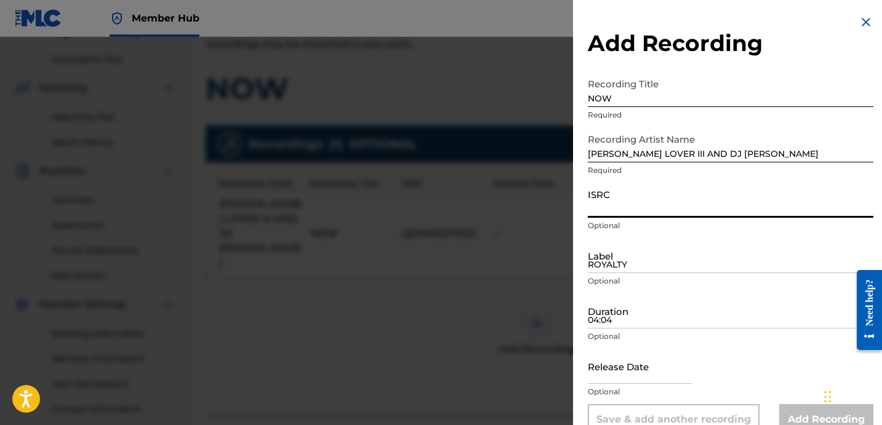
paste input "QZPLR2389681"
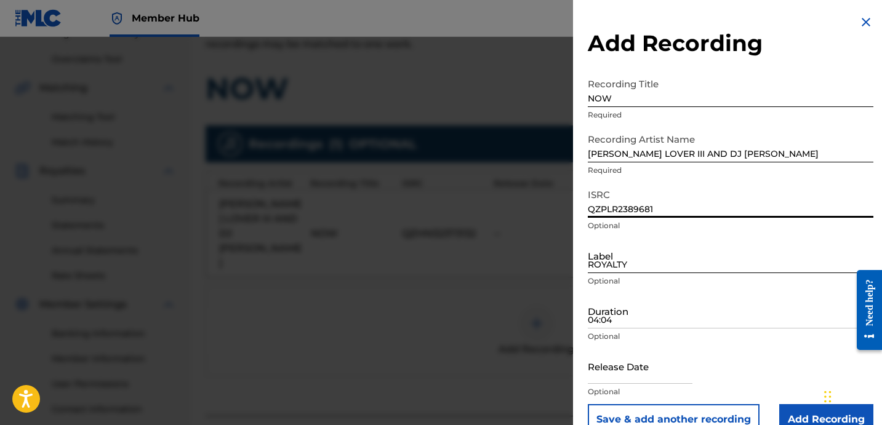
type input "QZPLR2389681"
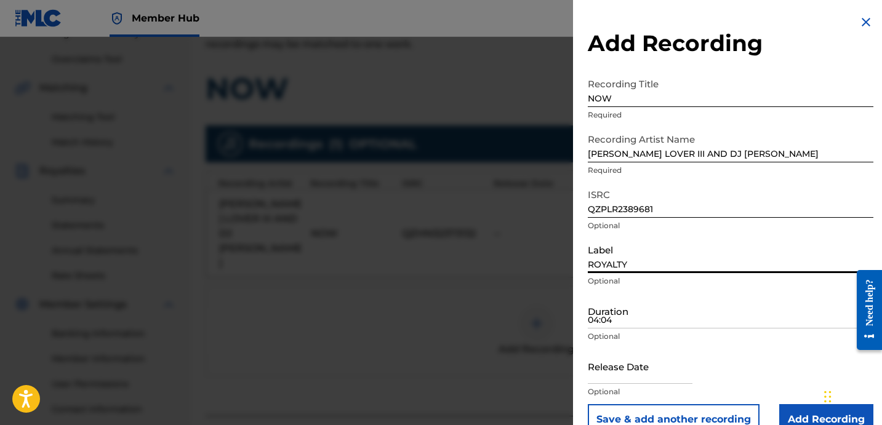
drag, startPoint x: 665, startPoint y: 260, endPoint x: 668, endPoint y: 253, distance: 7.4
click at [665, 260] on input "ROYALTY" at bounding box center [731, 255] width 286 height 35
type input "ROYALTY"
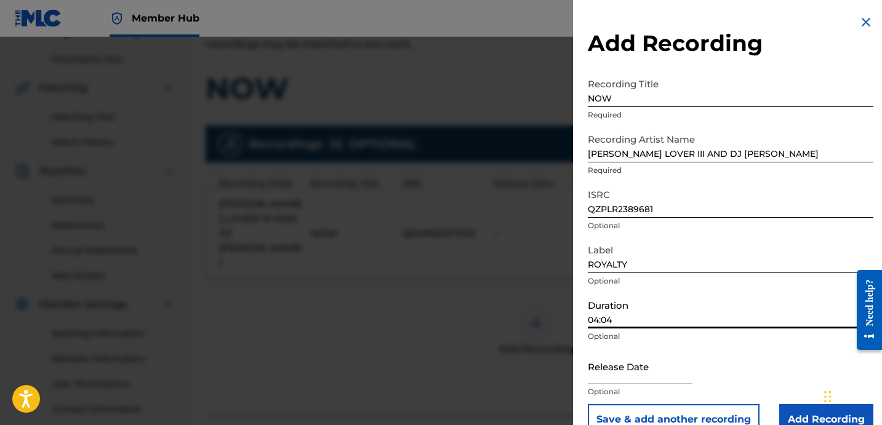
click at [708, 321] on input "04:04" at bounding box center [731, 311] width 286 height 35
click at [667, 313] on input "04:04" at bounding box center [731, 311] width 286 height 35
type input "04:04"
click at [791, 414] on input "Add Recording" at bounding box center [826, 419] width 94 height 31
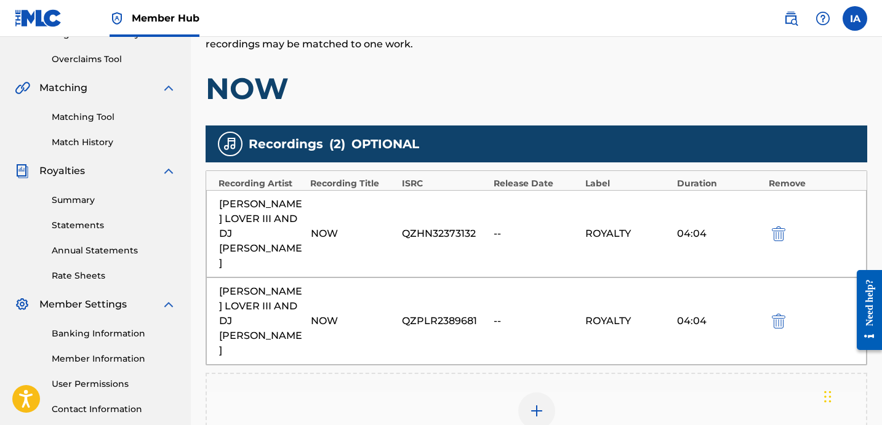
click at [598, 73] on h1 "NOW" at bounding box center [537, 88] width 662 height 37
click at [572, 78] on h1 "NOW" at bounding box center [537, 88] width 662 height 37
click at [543, 79] on h1 "NOW" at bounding box center [537, 88] width 662 height 37
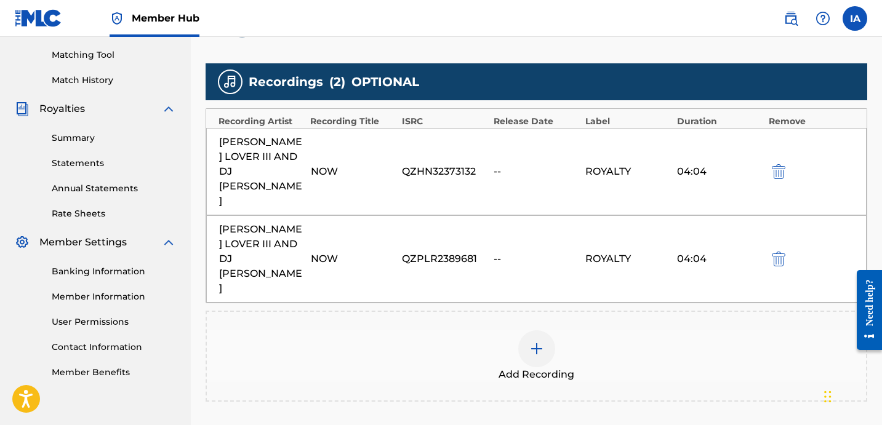
scroll to position [340, 0]
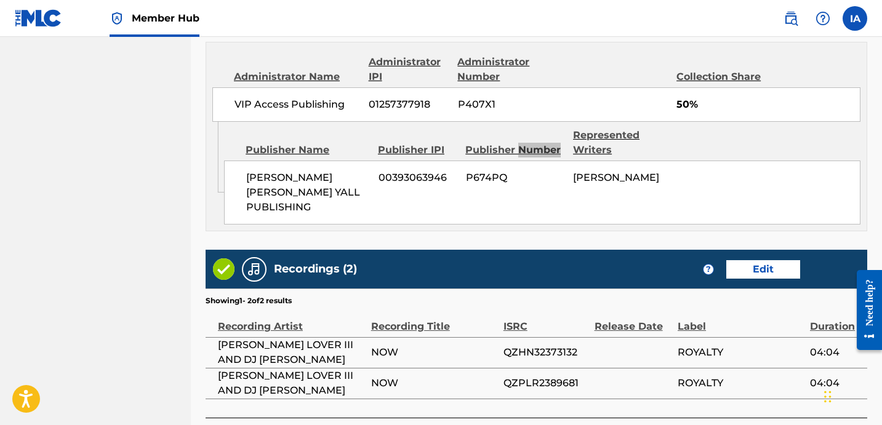
scroll to position [741, 0]
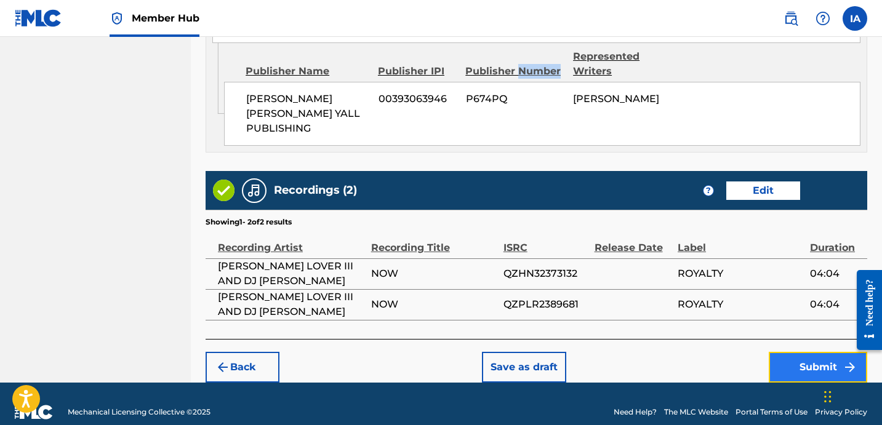
click at [792, 352] on button "Submit" at bounding box center [818, 367] width 98 height 31
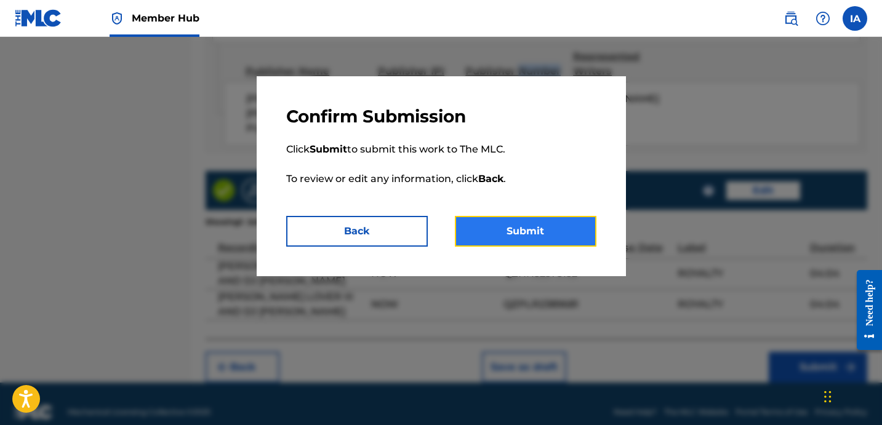
click at [536, 223] on button "Submit" at bounding box center [526, 231] width 142 height 31
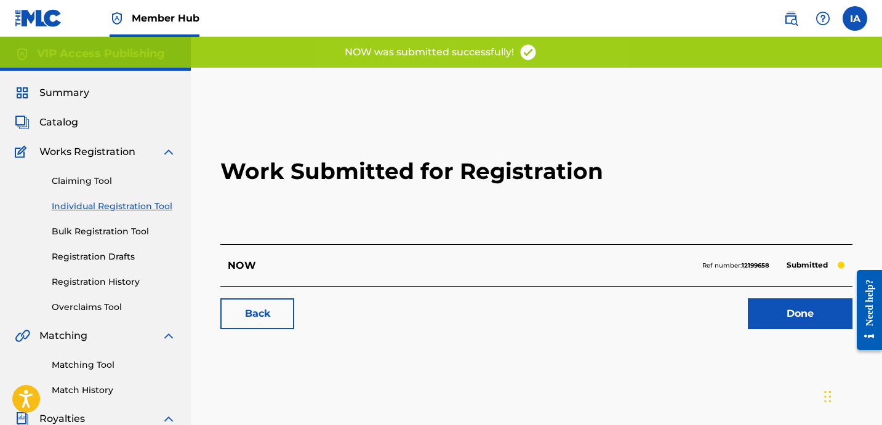
click at [507, 215] on h2 "Work Submitted for Registration" at bounding box center [536, 171] width 632 height 146
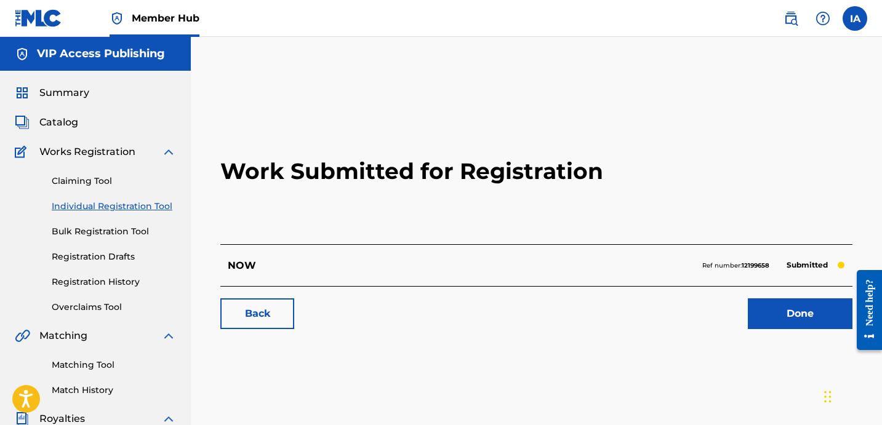
click at [110, 207] on link "Individual Registration Tool" at bounding box center [114, 206] width 124 height 13
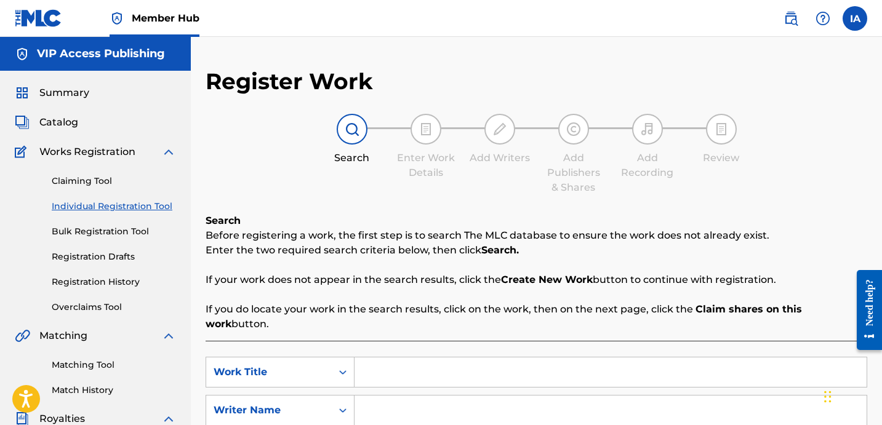
click at [492, 204] on div "Register Work Search Enter Work Details Add Writers Add Publishers & Shares Add…" at bounding box center [537, 312] width 662 height 488
drag, startPoint x: 548, startPoint y: 367, endPoint x: 537, endPoint y: 364, distance: 11.1
click at [547, 367] on input "Search Form" at bounding box center [610, 373] width 512 height 30
click at [587, 366] on input "Search Form" at bounding box center [610, 373] width 512 height 30
paste input "PHONE NUMBERS"
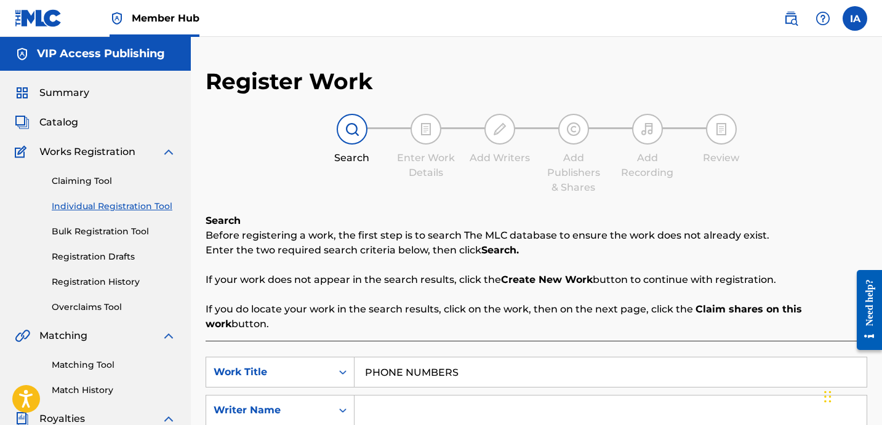
paste input "[PERSON_NAME] [PERSON_NAME]"
type input "PHONE NUMBERS"
click at [614, 396] on input "Search Form" at bounding box center [610, 411] width 512 height 30
paste input "[PERSON_NAME] [PERSON_NAME]"
type input "[PERSON_NAME] [PERSON_NAME]"
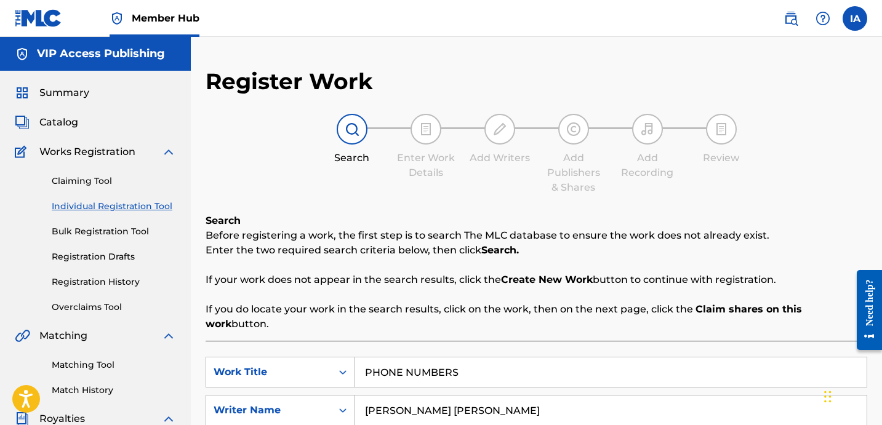
drag, startPoint x: 420, startPoint y: 201, endPoint x: 383, endPoint y: 183, distance: 40.5
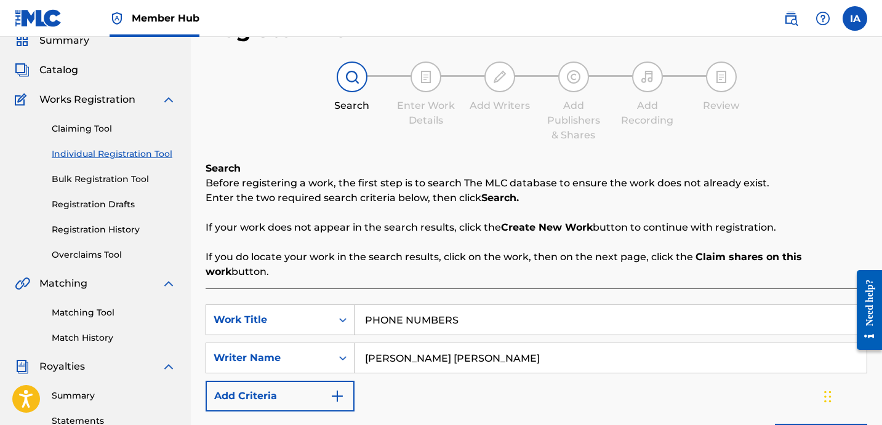
scroll to position [241, 0]
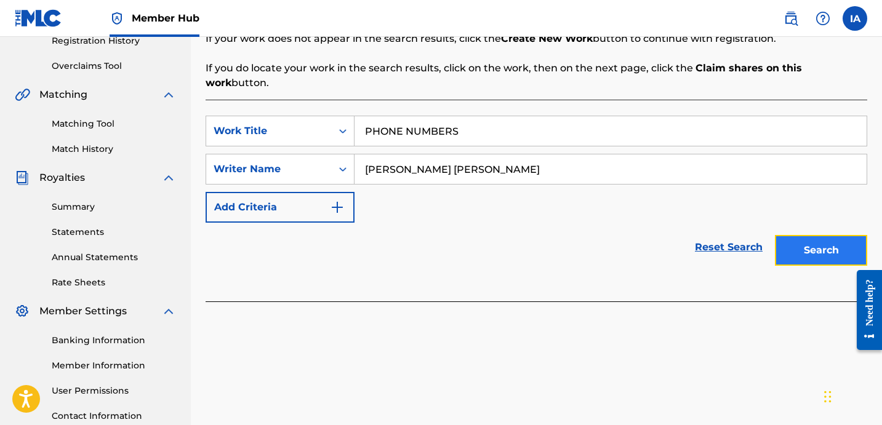
click at [808, 246] on button "Search" at bounding box center [821, 250] width 92 height 31
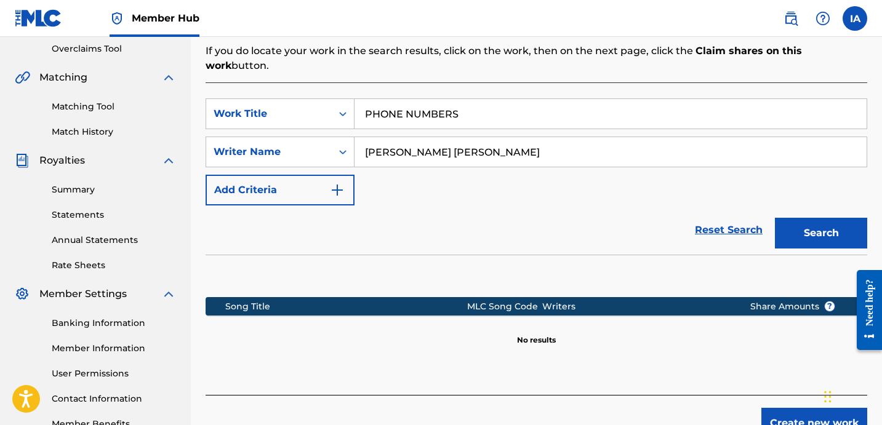
scroll to position [281, 0]
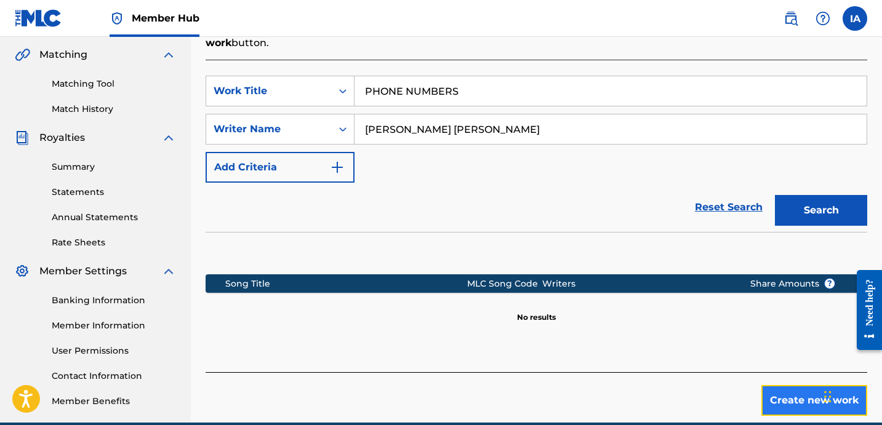
click at [793, 385] on button "Create new work" at bounding box center [814, 400] width 106 height 31
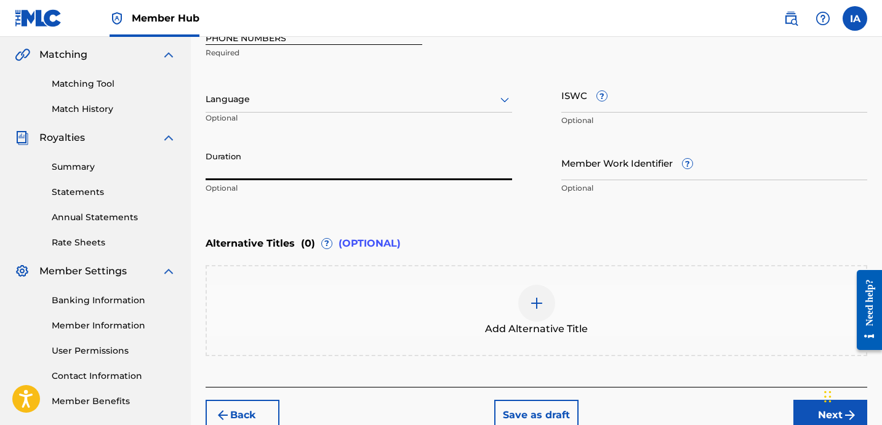
click at [289, 164] on input "Duration" at bounding box center [359, 162] width 306 height 35
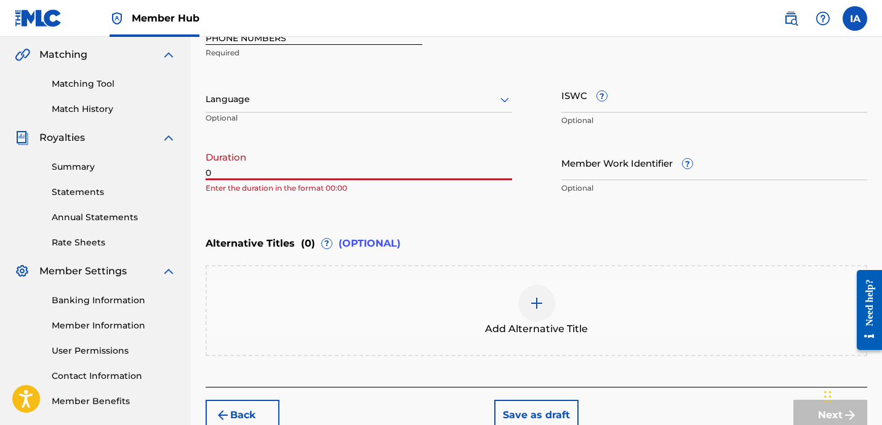
paste input "3:13"
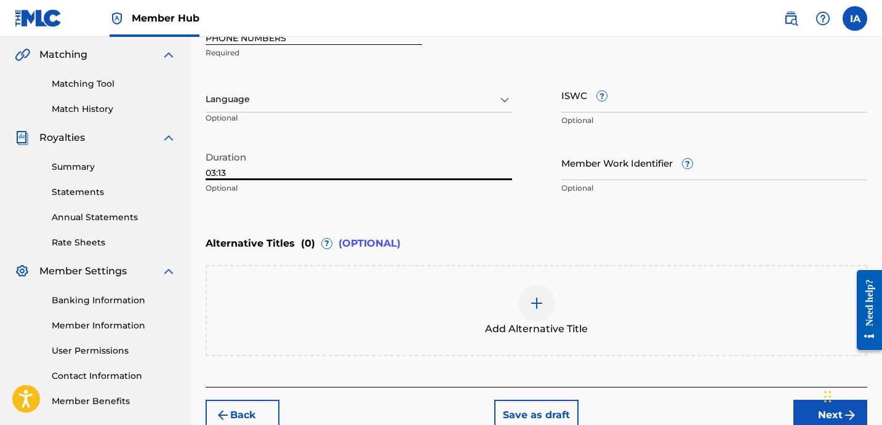
type input "03:13"
click at [283, 92] on div at bounding box center [359, 99] width 306 height 15
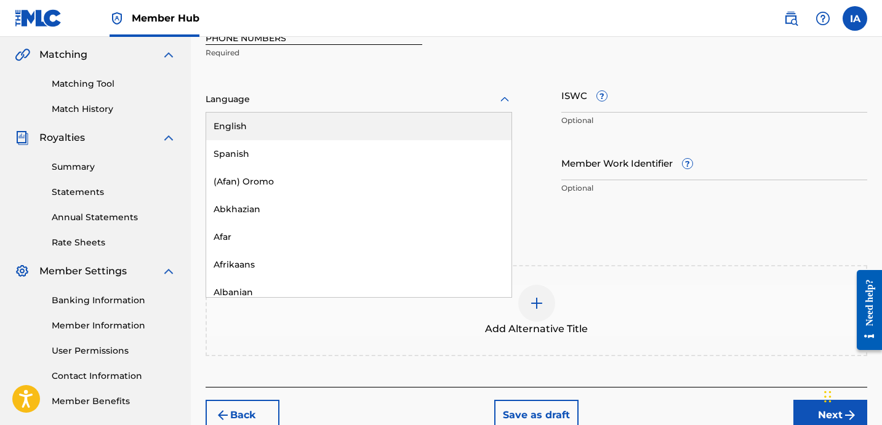
click at [328, 127] on div "English" at bounding box center [358, 127] width 305 height 28
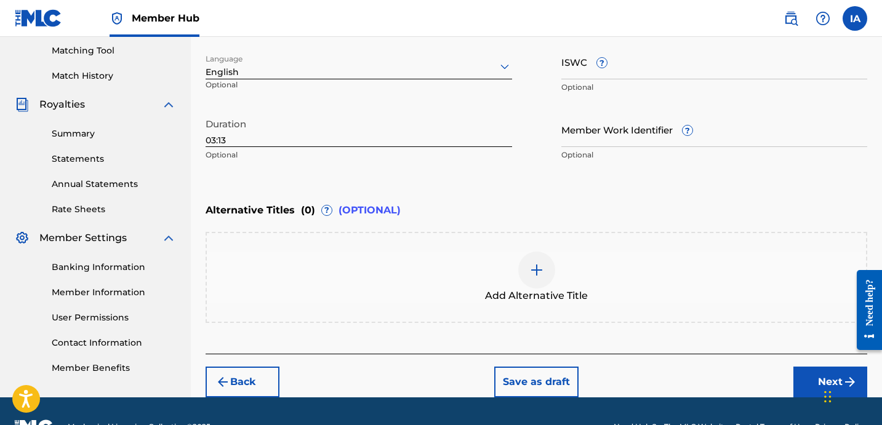
scroll to position [345, 0]
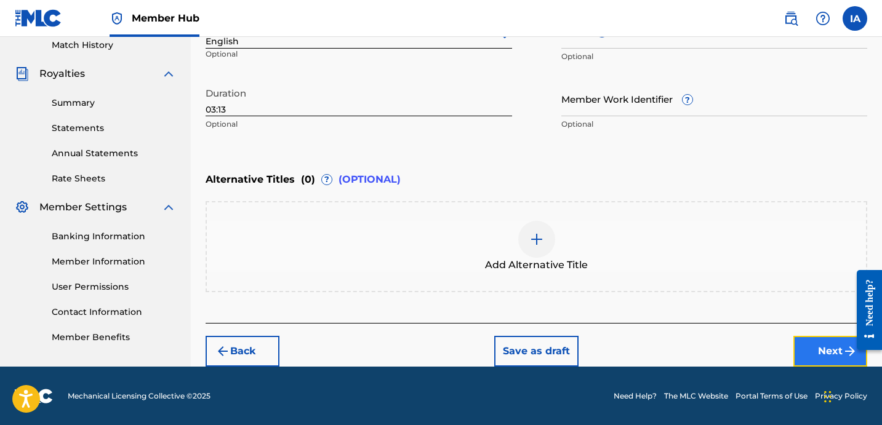
click at [800, 347] on button "Next" at bounding box center [830, 351] width 74 height 31
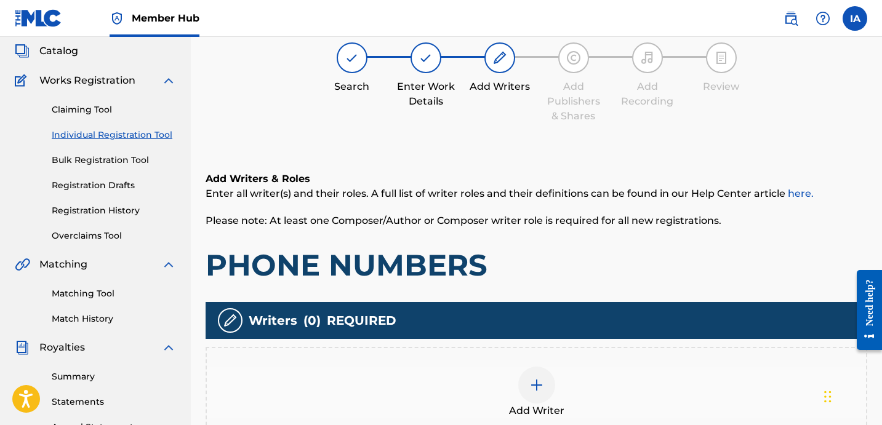
scroll to position [95, 0]
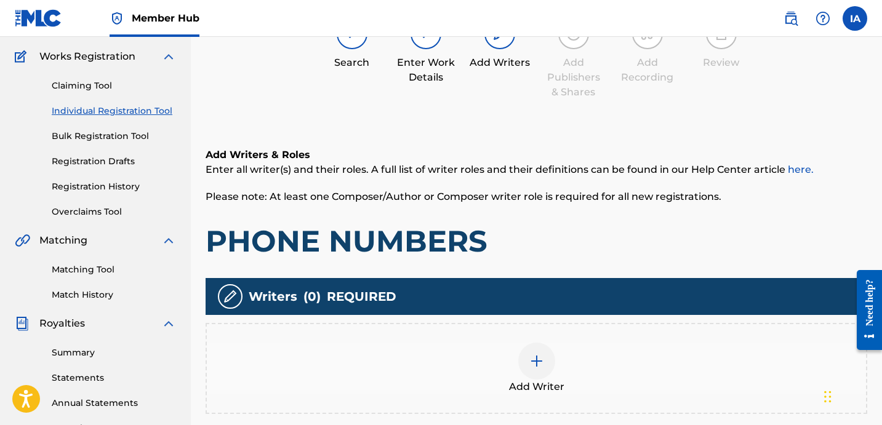
click at [593, 342] on div "Add Writer" at bounding box center [537, 368] width 662 height 91
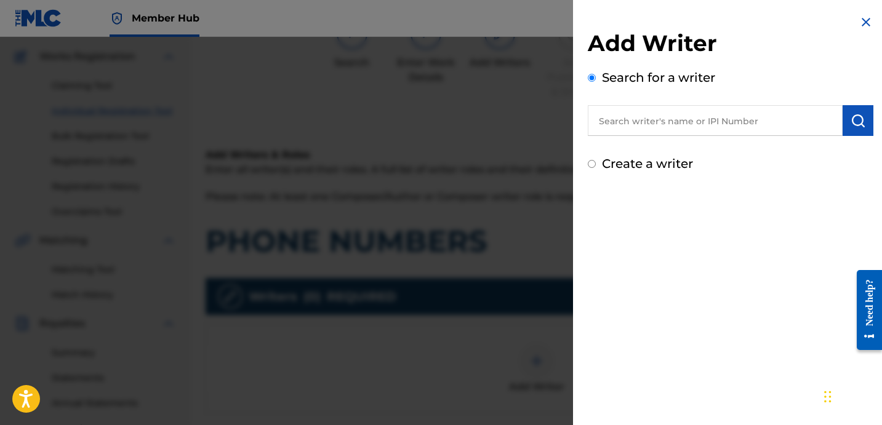
click at [708, 114] on input "text" at bounding box center [715, 120] width 255 height 31
paste input "[PERSON_NAME] [PERSON_NAME]"
type input "[PERSON_NAME] [PERSON_NAME]"
click at [850, 110] on button "submit" at bounding box center [857, 120] width 31 height 31
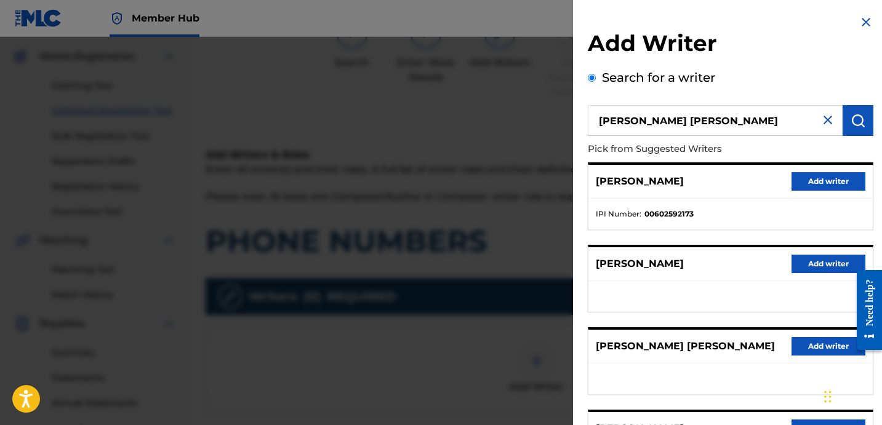
click at [781, 202] on ul "IPI Number : 00602592173" at bounding box center [730, 214] width 284 height 31
click at [840, 182] on button "Add writer" at bounding box center [828, 181] width 74 height 18
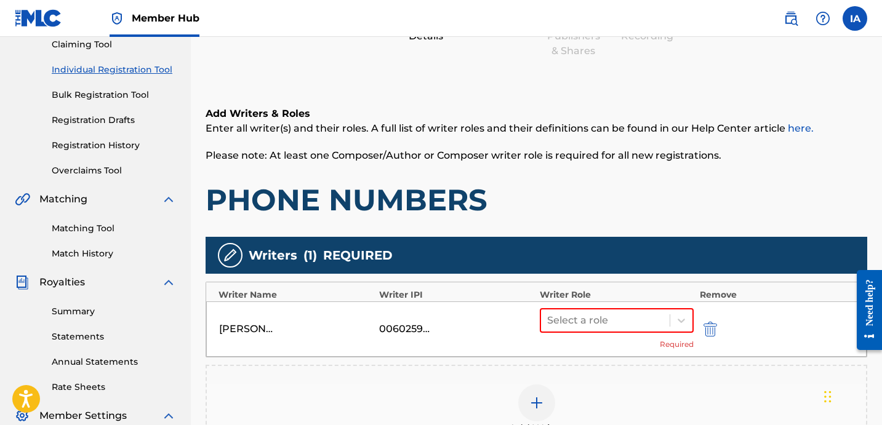
scroll to position [138, 0]
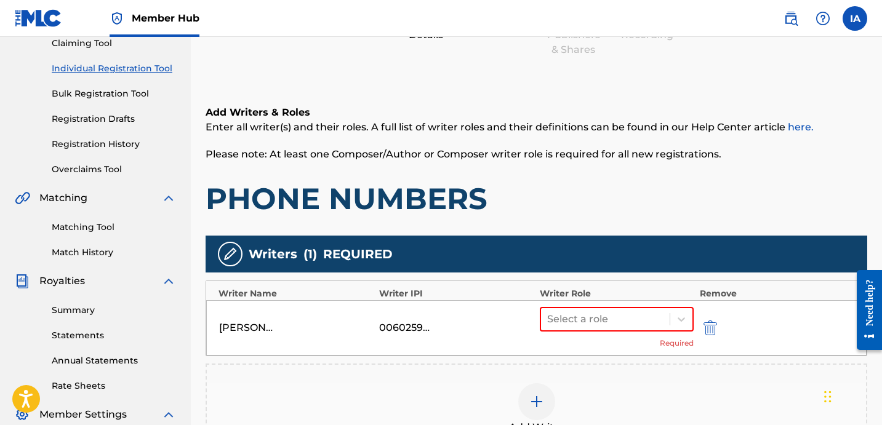
click at [634, 298] on div "Writer Role" at bounding box center [617, 293] width 154 height 13
click at [636, 313] on div at bounding box center [605, 319] width 116 height 17
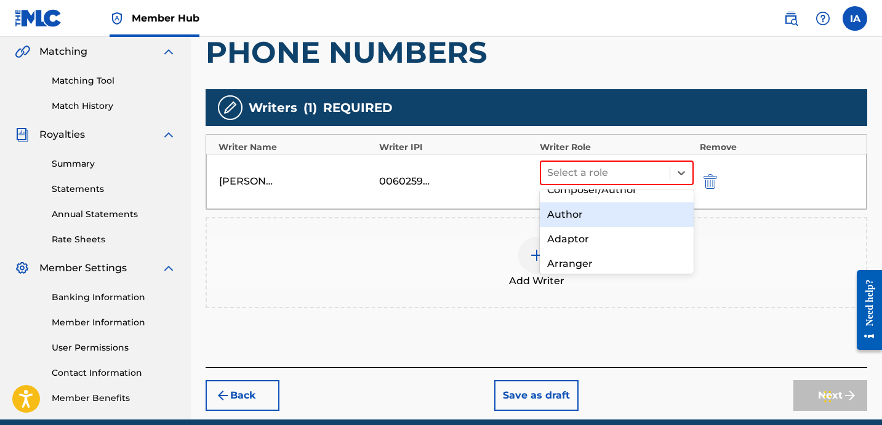
scroll to position [36, 0]
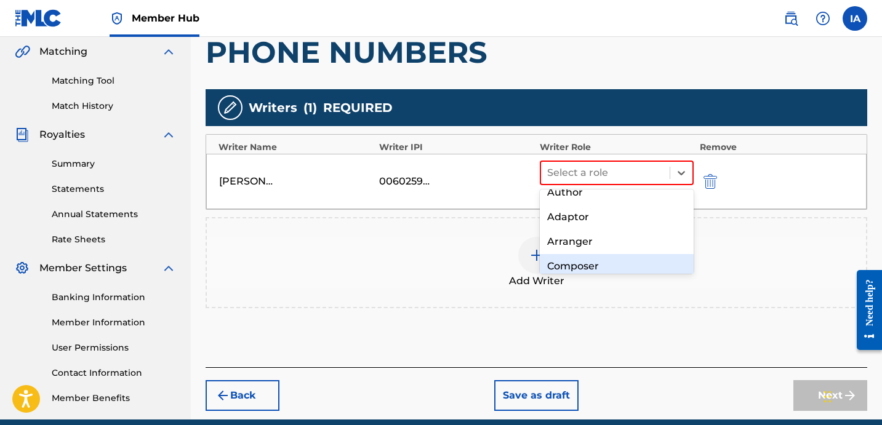
click at [589, 258] on div "Composer" at bounding box center [617, 266] width 154 height 25
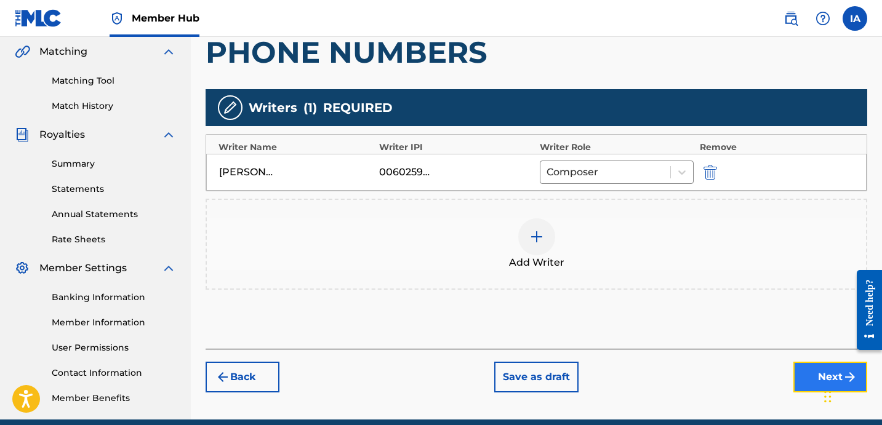
click at [800, 380] on button "Next" at bounding box center [830, 377] width 74 height 31
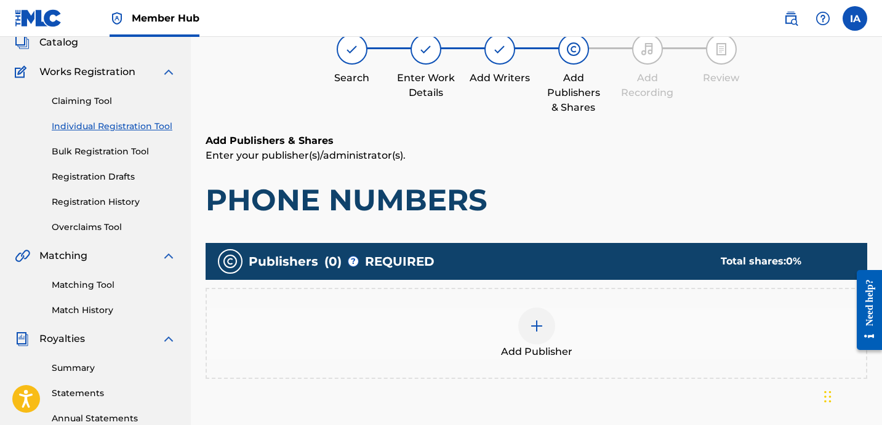
scroll to position [55, 0]
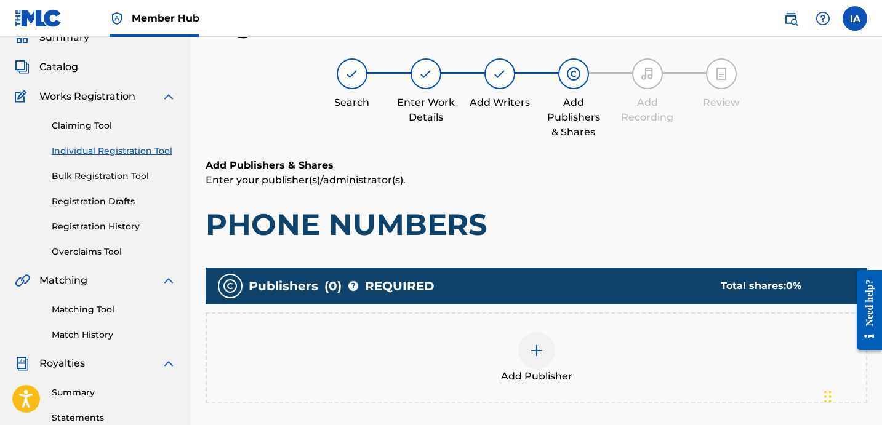
click at [524, 364] on div at bounding box center [536, 350] width 37 height 37
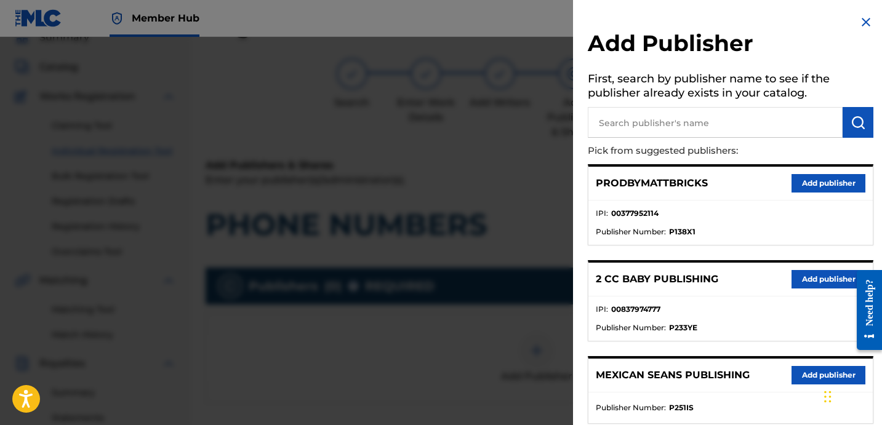
click at [709, 131] on input "text" at bounding box center [715, 122] width 255 height 31
click at [738, 125] on input "[PERSON_NAME]" at bounding box center [715, 122] width 255 height 31
type input "[PERSON_NAME]"
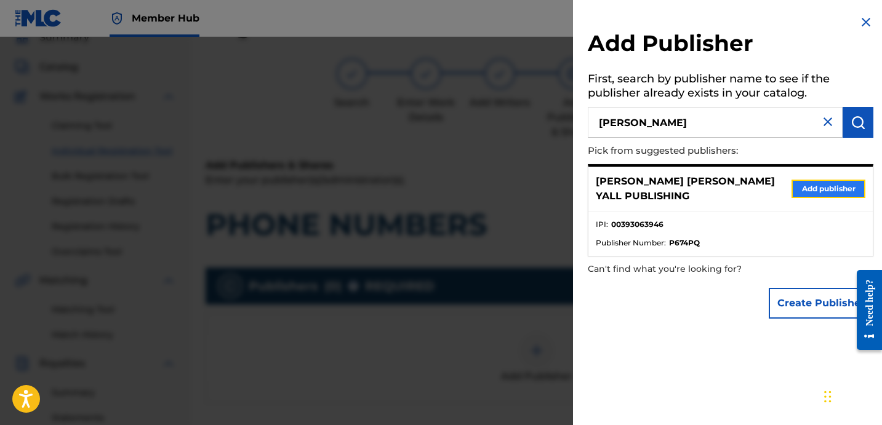
click at [800, 180] on button "Add publisher" at bounding box center [828, 189] width 74 height 18
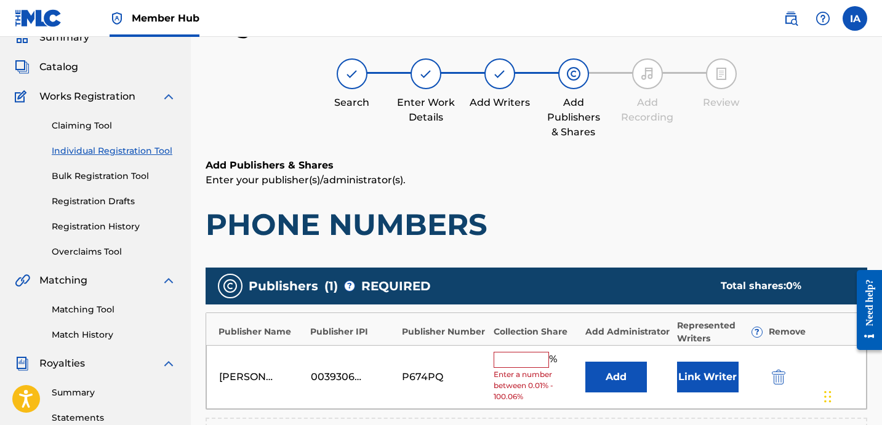
click at [516, 364] on input "text" at bounding box center [521, 360] width 55 height 16
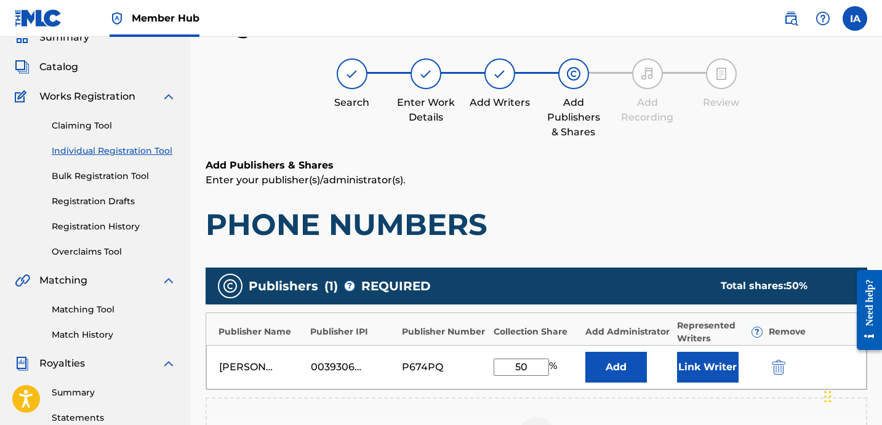
drag, startPoint x: 533, startPoint y: 369, endPoint x: 381, endPoint y: 321, distance: 159.4
click at [383, 323] on div "Publisher Name Publisher IPI Publisher Number Collection Share Add Administrato…" at bounding box center [537, 352] width 662 height 78
type input "50"
click at [631, 357] on button "Add" at bounding box center [616, 367] width 62 height 31
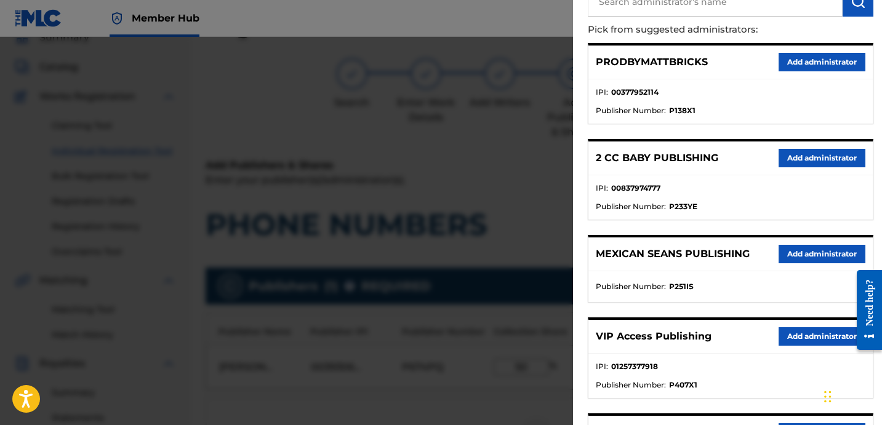
scroll to position [209, 0]
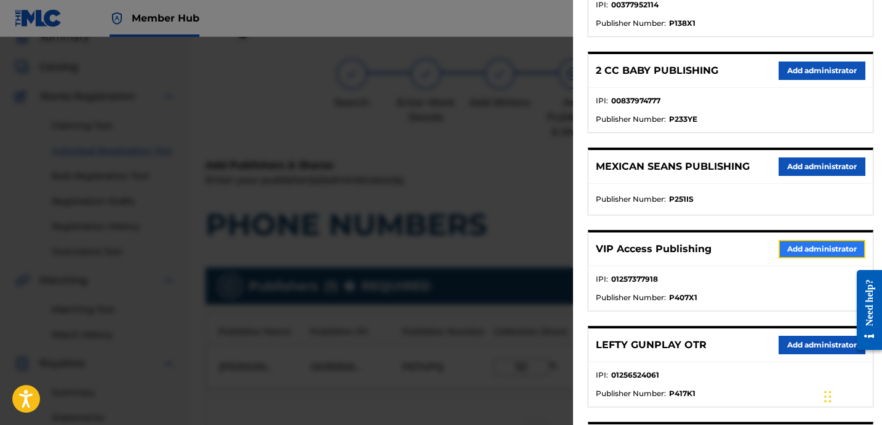
click at [801, 252] on button "Add administrator" at bounding box center [821, 249] width 87 height 18
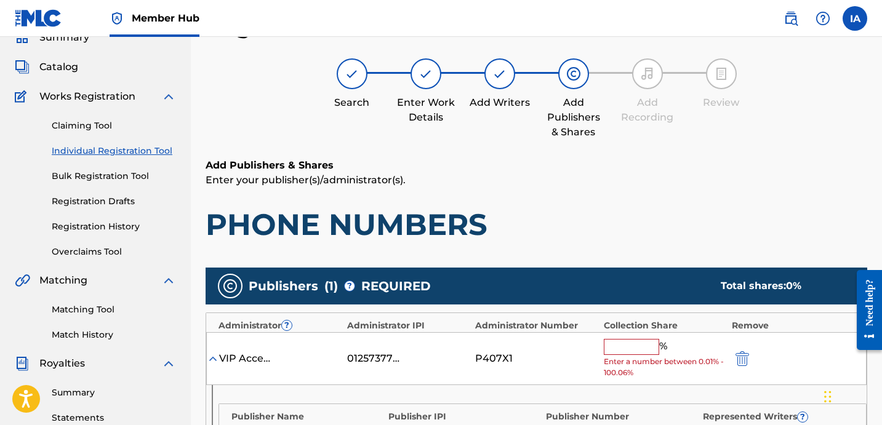
click at [646, 346] on input "text" at bounding box center [631, 347] width 55 height 16
paste input "50"
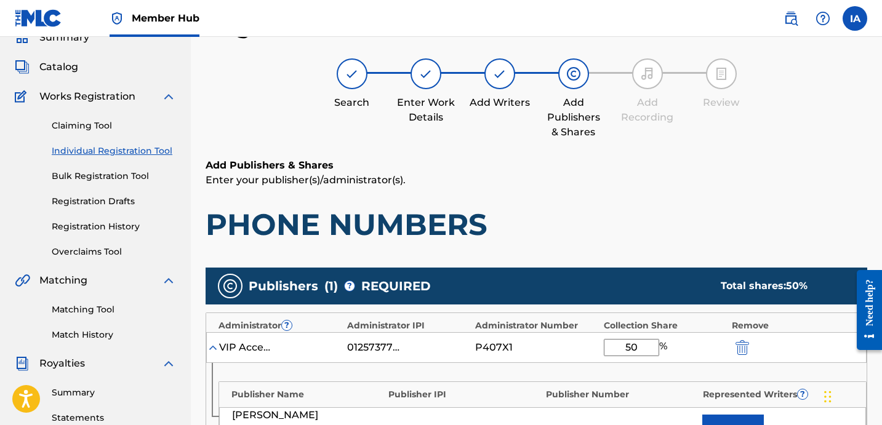
type input "50"
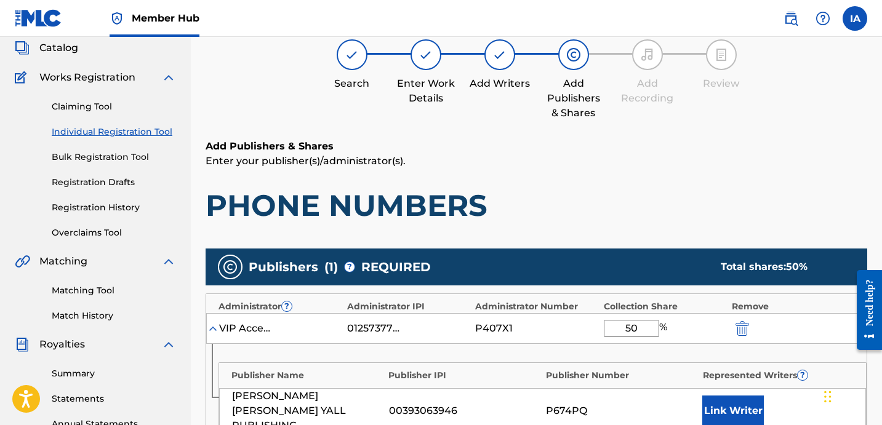
scroll to position [273, 0]
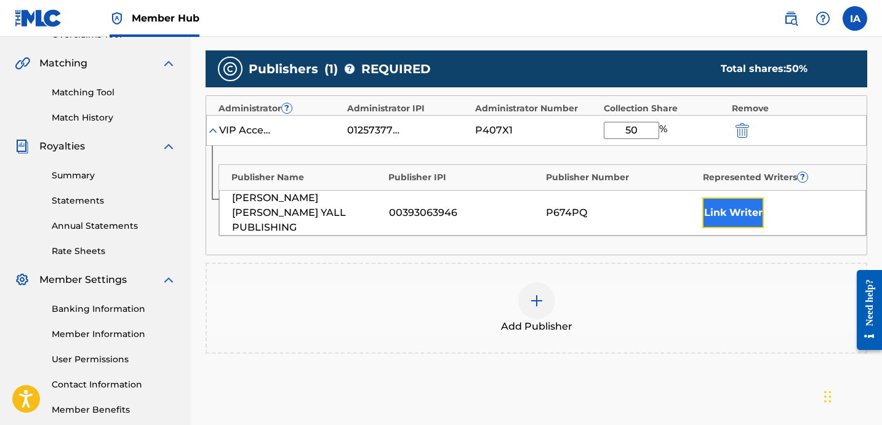
click at [737, 204] on button "Link Writer" at bounding box center [733, 213] width 62 height 31
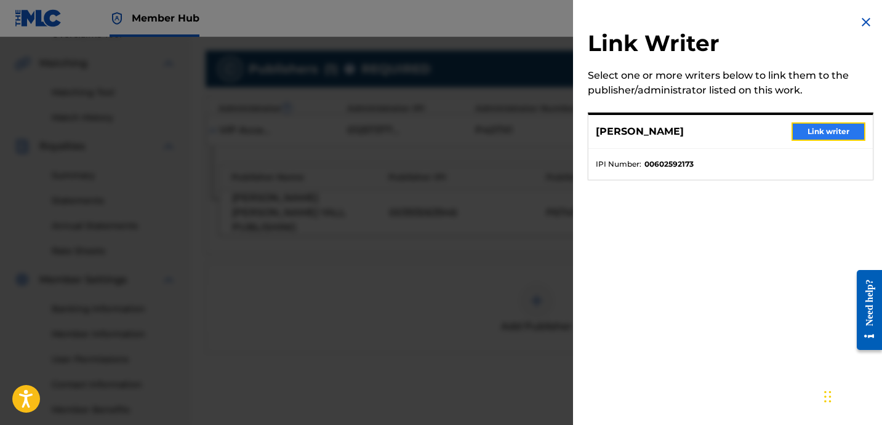
click at [817, 128] on button "Link writer" at bounding box center [828, 131] width 74 height 18
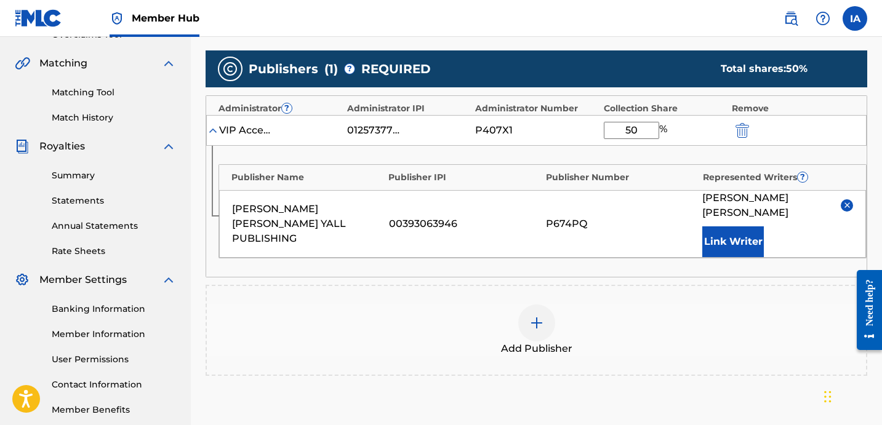
click at [662, 258] on div "Publisher Name Publisher IPI Publisher Number Represented Writers ? [PERSON_NAM…" at bounding box center [536, 211] width 660 height 131
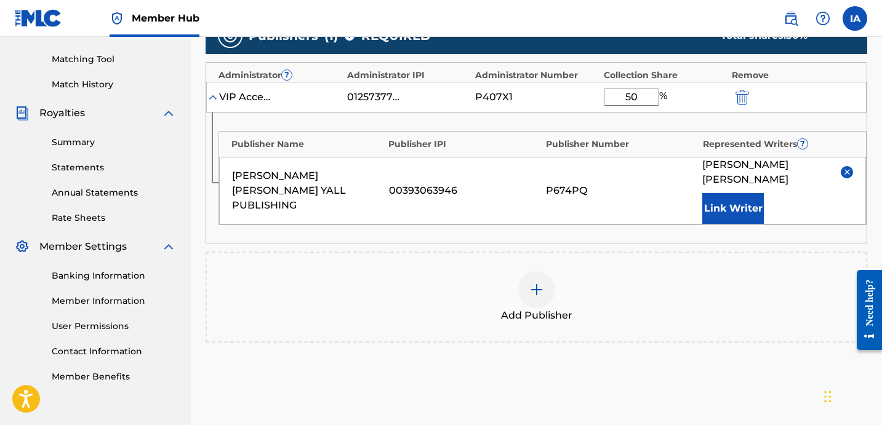
scroll to position [407, 0]
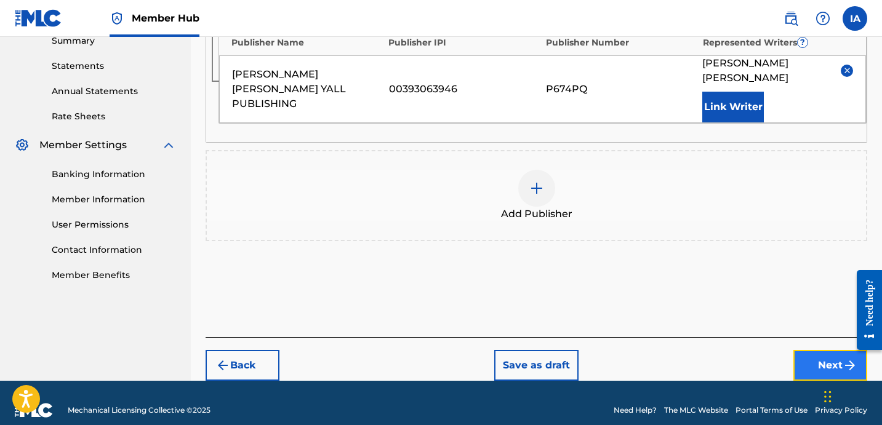
click at [822, 350] on button "Next" at bounding box center [830, 365] width 74 height 31
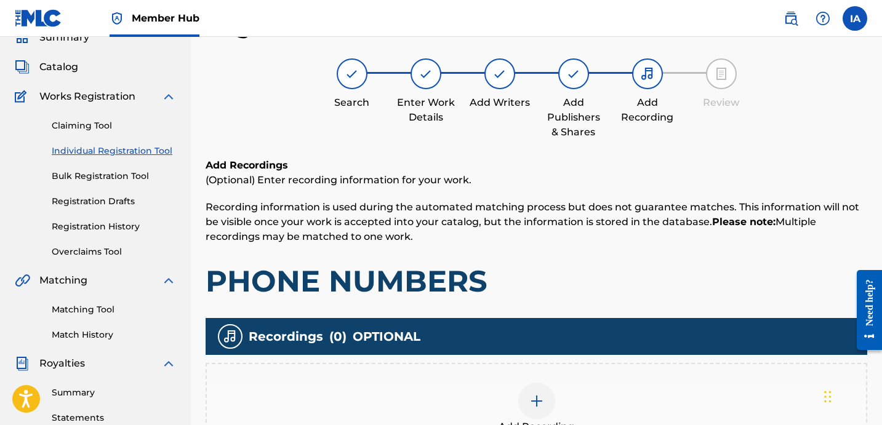
scroll to position [92, 0]
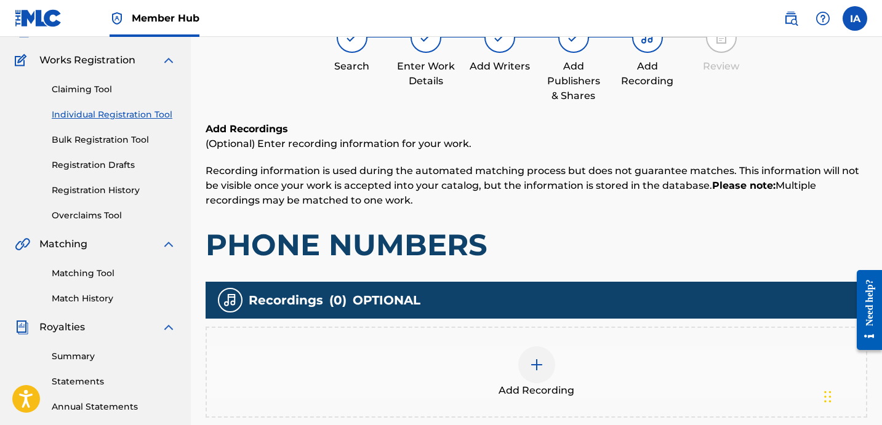
click at [573, 347] on div "Add Recording" at bounding box center [536, 372] width 659 height 52
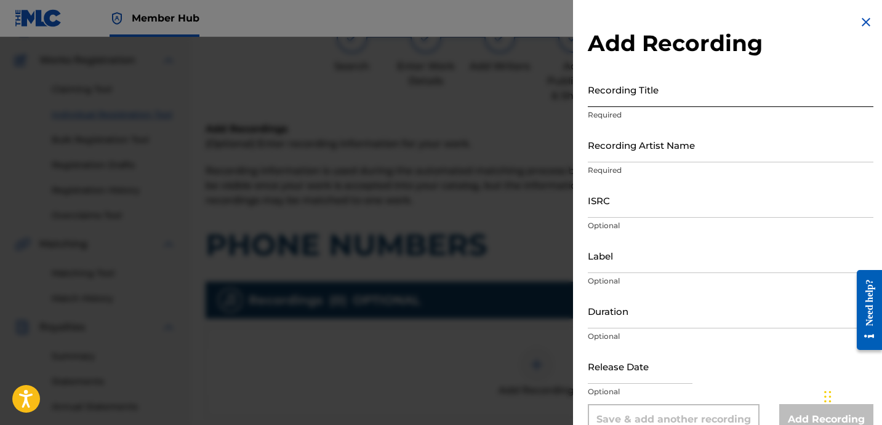
click at [646, 100] on input "Recording Title" at bounding box center [731, 89] width 286 height 35
click at [675, 93] on input "Recording Title" at bounding box center [731, 89] width 286 height 35
paste input "PHONE NUMBERS"
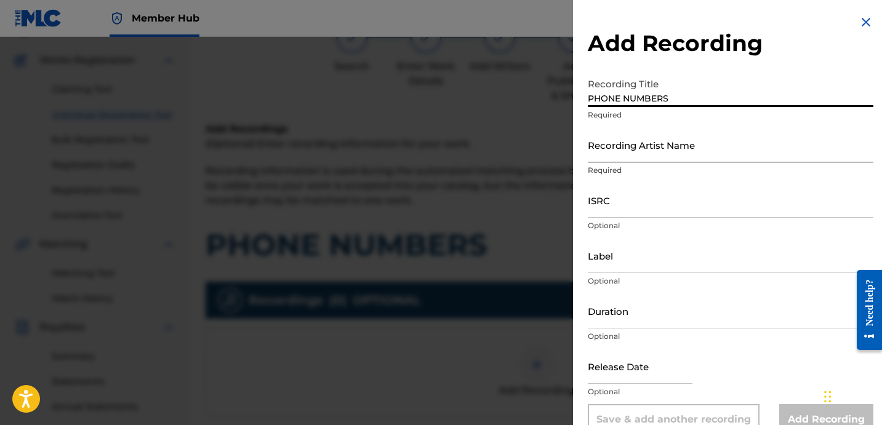
type input "PHONE NUMBERS"
click at [673, 157] on input "Recording Artist Name" at bounding box center [731, 144] width 286 height 35
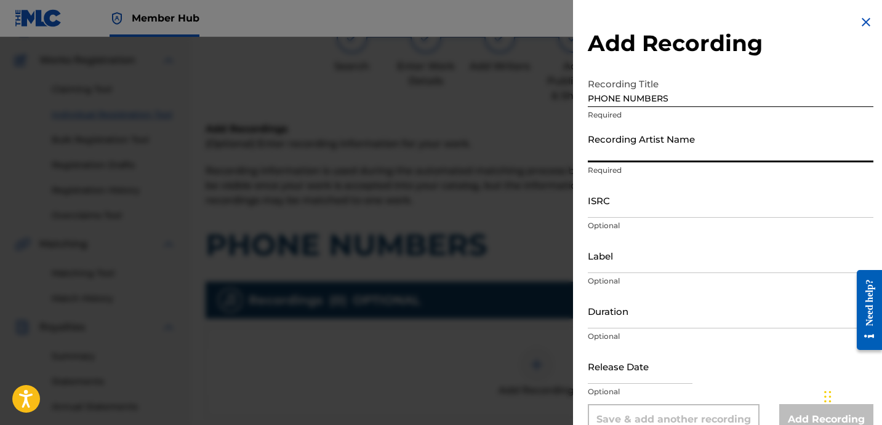
click at [646, 152] on input "Recording Artist Name" at bounding box center [731, 144] width 286 height 35
type input "[PERSON_NAME] LOVER III AND DJ [PERSON_NAME]"
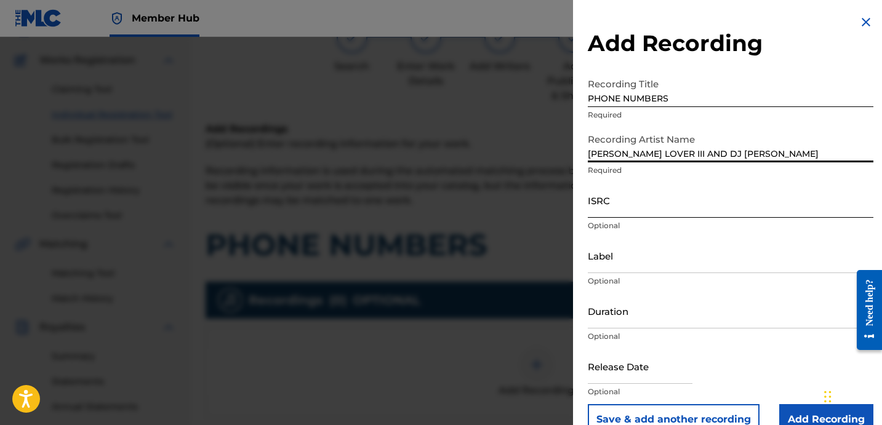
click at [632, 197] on input "ISRC" at bounding box center [731, 200] width 286 height 35
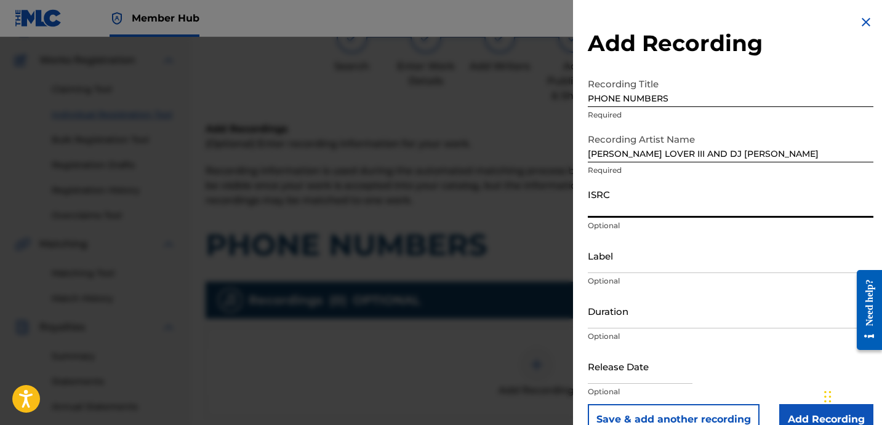
click at [682, 208] on input "ISRC" at bounding box center [731, 200] width 286 height 35
paste input "QZPLR2389692"
type input "QZPLR2389692"
click at [661, 262] on input "Label" at bounding box center [731, 255] width 286 height 35
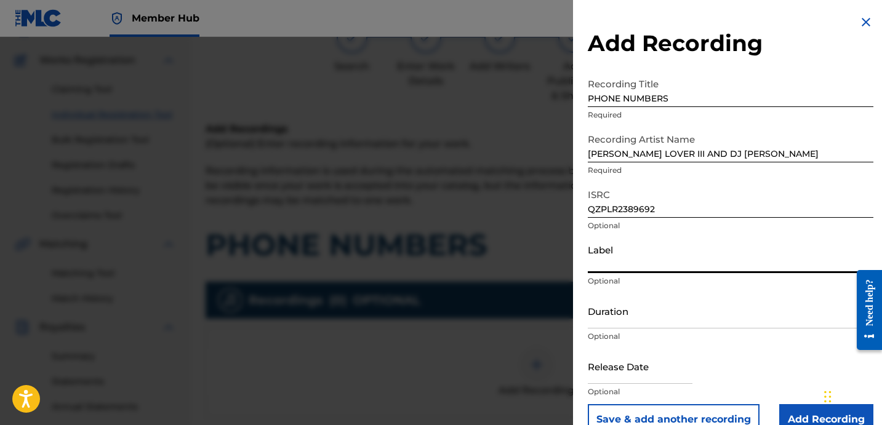
click at [640, 257] on input "Label" at bounding box center [731, 255] width 286 height 35
type input "ROYALTY"
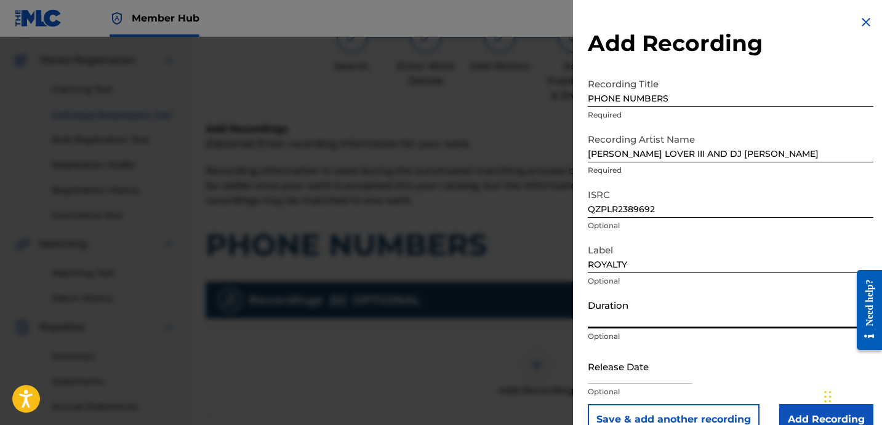
click at [620, 325] on input "Duration" at bounding box center [731, 311] width 286 height 35
click at [638, 314] on input "Duration" at bounding box center [731, 311] width 286 height 35
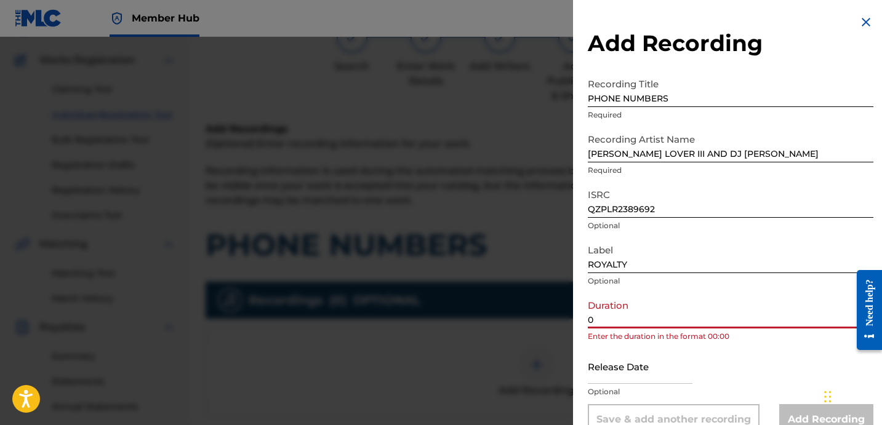
paste input "3:13"
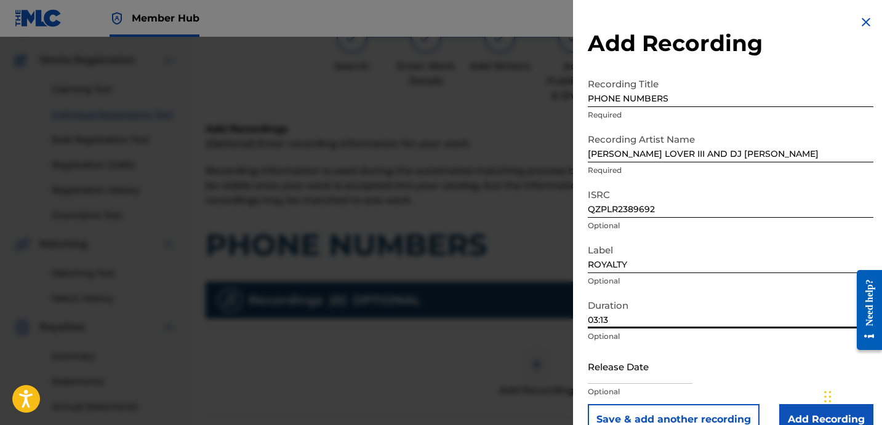
click at [700, 294] on input "03:13" at bounding box center [731, 311] width 286 height 35
type input "03:13"
click at [690, 310] on input "03:13" at bounding box center [731, 311] width 286 height 35
click at [689, 312] on input "03:13" at bounding box center [731, 311] width 286 height 35
click at [807, 417] on input "Add Recording" at bounding box center [826, 419] width 94 height 31
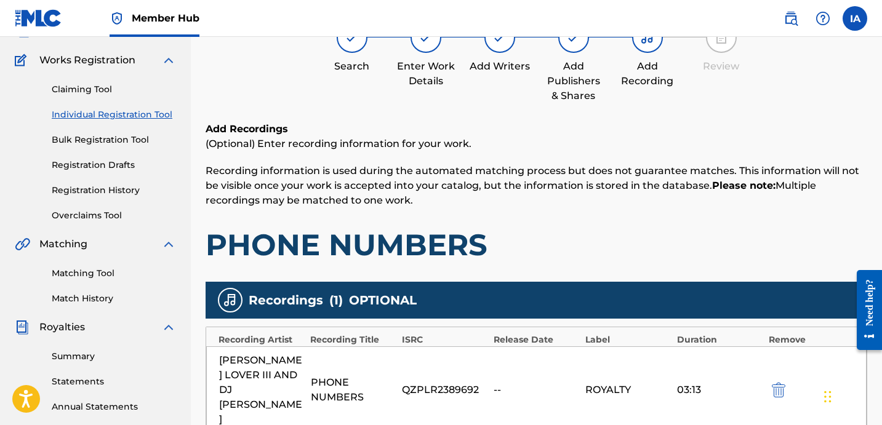
click at [537, 217] on div "Add Recordings (Optional) Enter recording information for your work. Recording …" at bounding box center [537, 193] width 662 height 142
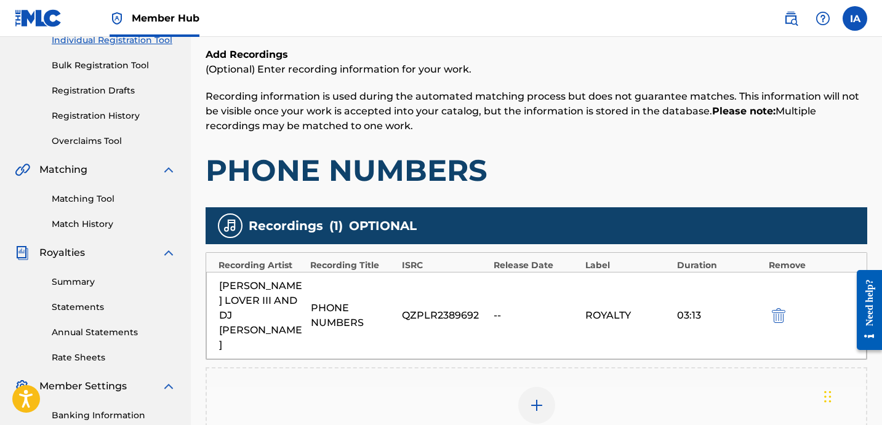
scroll to position [338, 0]
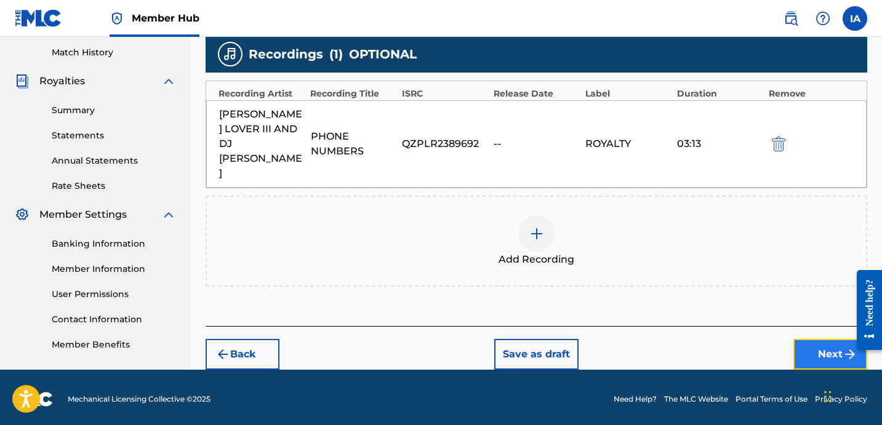
click at [828, 339] on button "Next" at bounding box center [830, 354] width 74 height 31
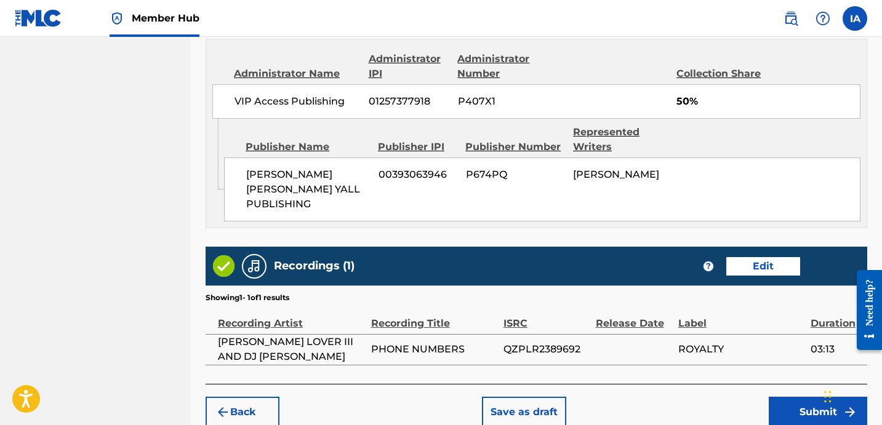
scroll to position [710, 0]
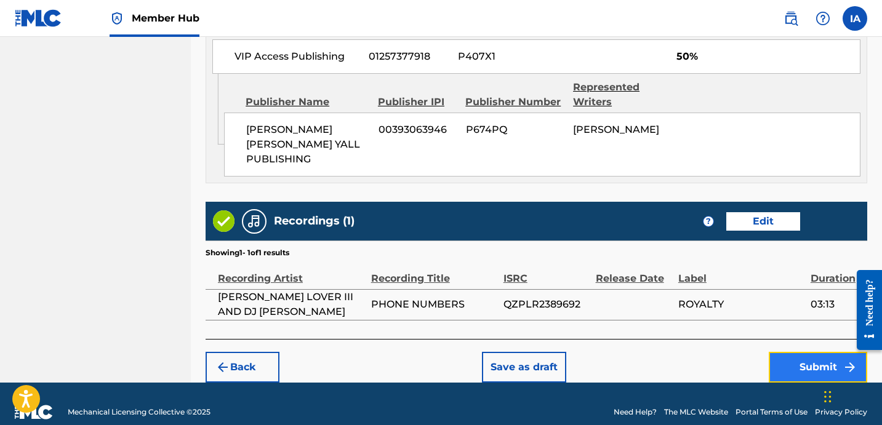
click at [790, 352] on button "Submit" at bounding box center [818, 367] width 98 height 31
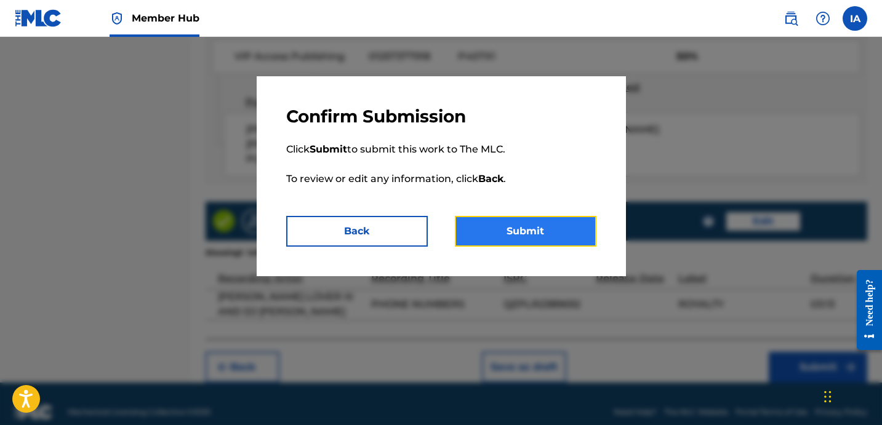
click at [518, 225] on button "Submit" at bounding box center [526, 231] width 142 height 31
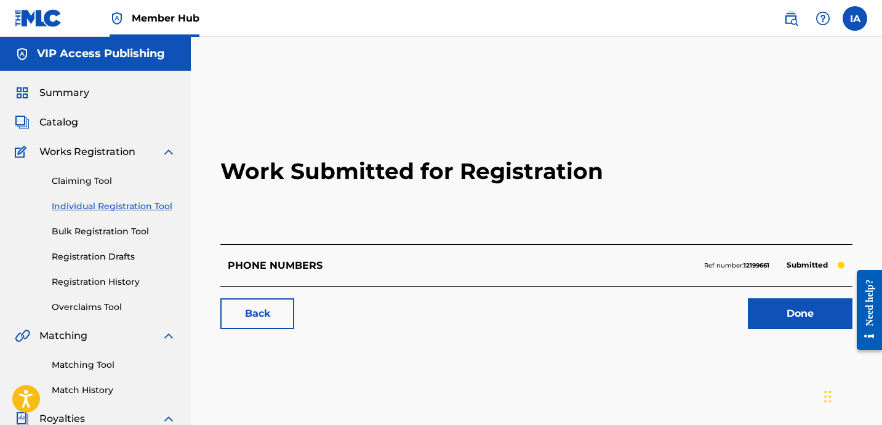
click at [369, 215] on h2 "Work Submitted for Registration" at bounding box center [536, 171] width 632 height 146
click at [150, 206] on link "Individual Registration Tool" at bounding box center [114, 206] width 124 height 13
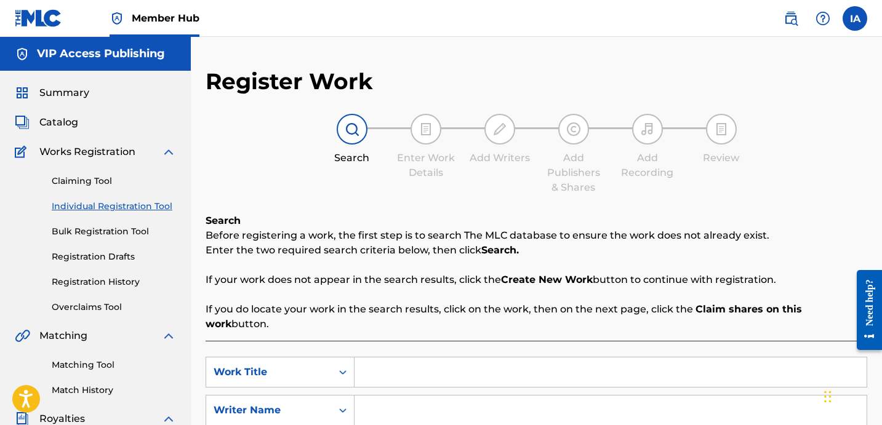
click at [551, 364] on input "Search Form" at bounding box center [610, 373] width 512 height 30
paste input "REAL SHIT"
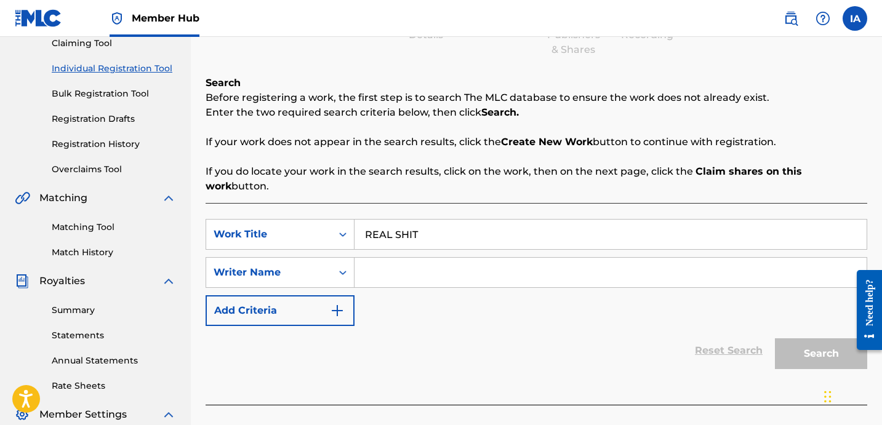
scroll to position [209, 0]
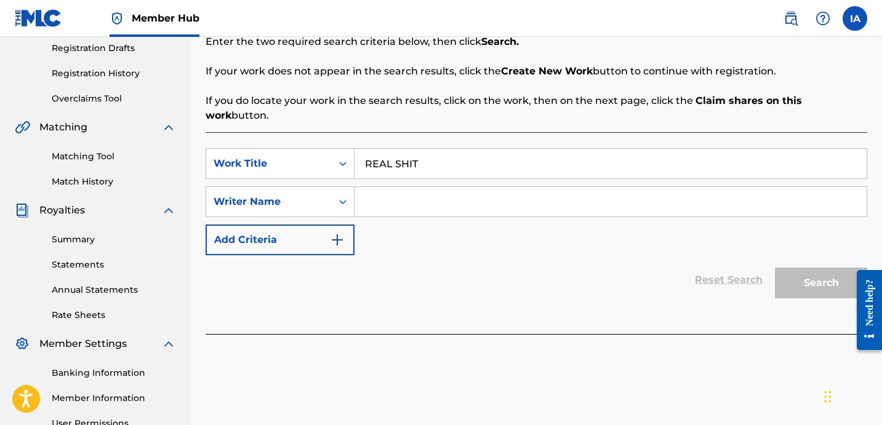
type input "REAL SHIT"
click at [545, 188] on input "Search Form" at bounding box center [610, 202] width 512 height 30
click at [470, 194] on input "Search Form" at bounding box center [610, 202] width 512 height 30
paste input "[PERSON_NAME] [PERSON_NAME]"
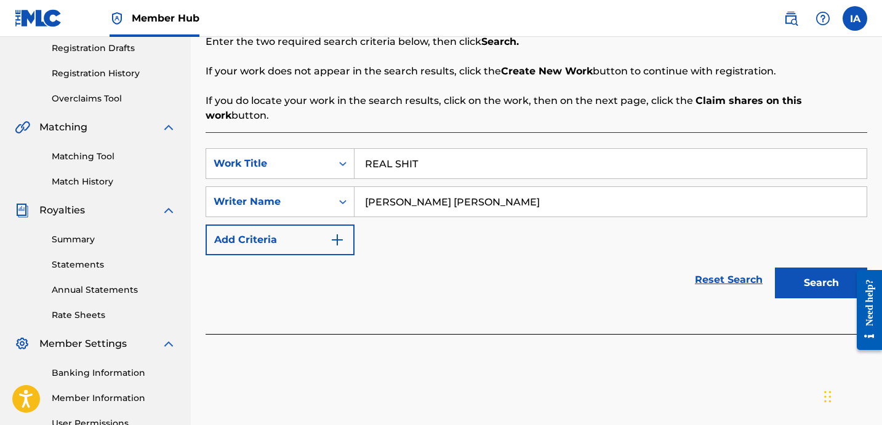
type input "[PERSON_NAME] [PERSON_NAME]"
click at [810, 274] on button "Search" at bounding box center [821, 283] width 92 height 31
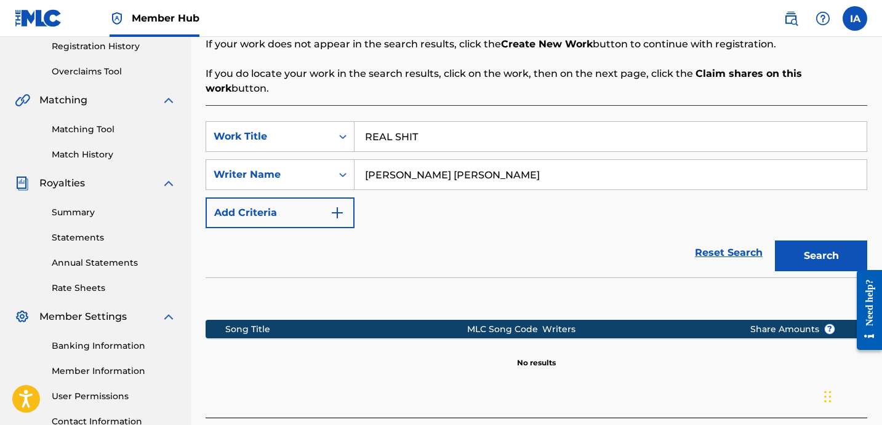
scroll to position [257, 0]
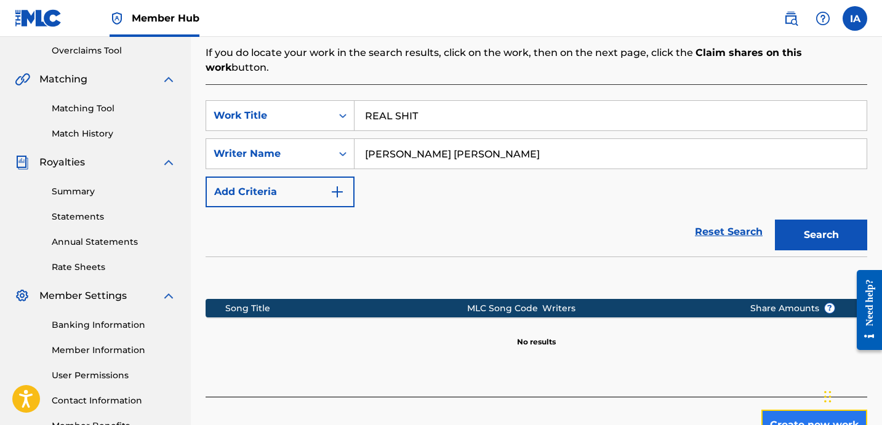
click at [782, 410] on button "Create new work" at bounding box center [814, 425] width 106 height 31
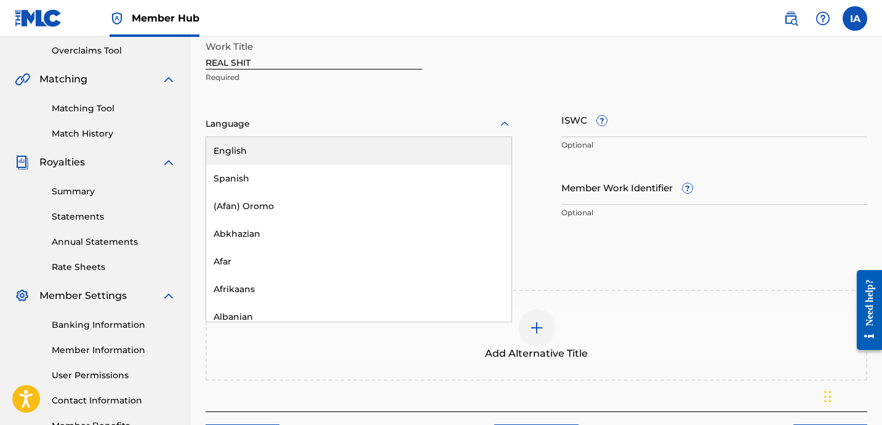
click at [422, 125] on div at bounding box center [359, 123] width 306 height 15
click at [407, 139] on div "English" at bounding box center [358, 151] width 305 height 28
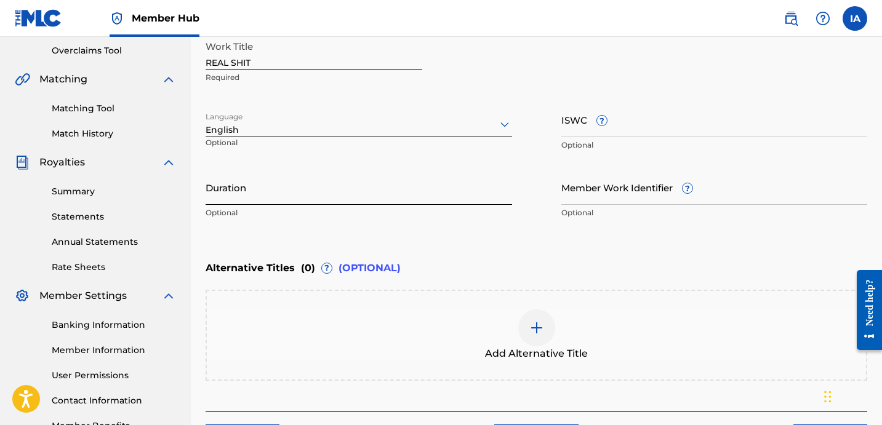
click at [350, 182] on input "Duration" at bounding box center [359, 187] width 306 height 35
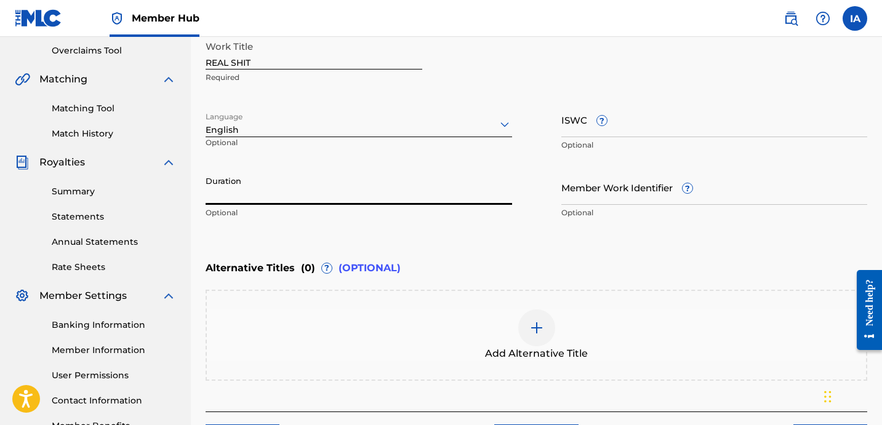
click at [324, 190] on input "Duration" at bounding box center [359, 187] width 306 height 35
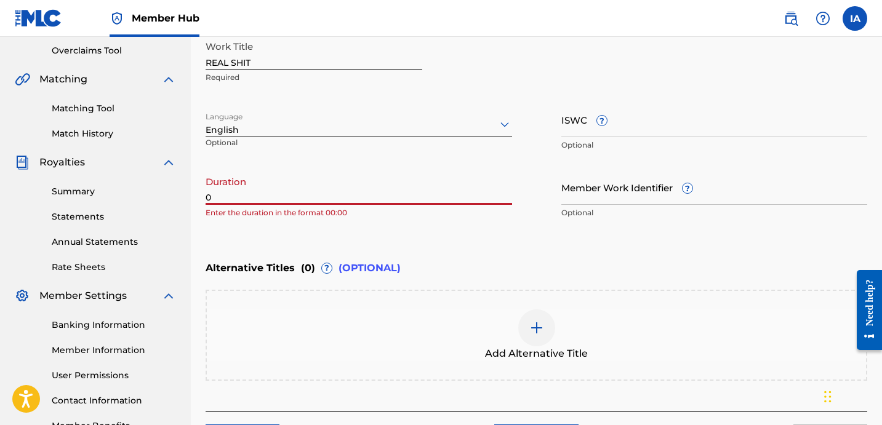
paste input "2:45"
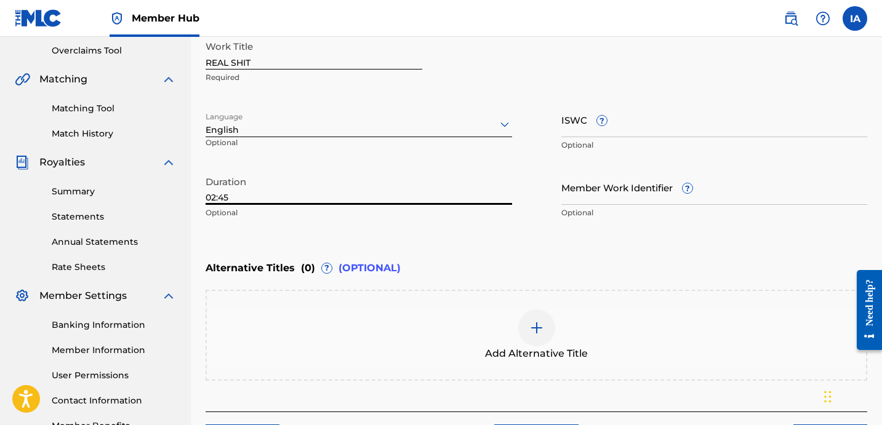
type input "02:45"
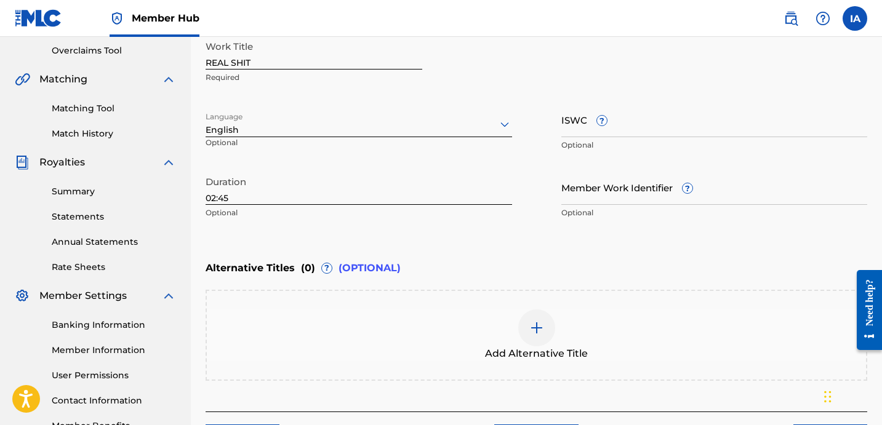
click at [604, 232] on div "Enter Work Details Enter work details for ‘ REAL SHIT ’ below. Work Title REAL …" at bounding box center [537, 106] width 662 height 298
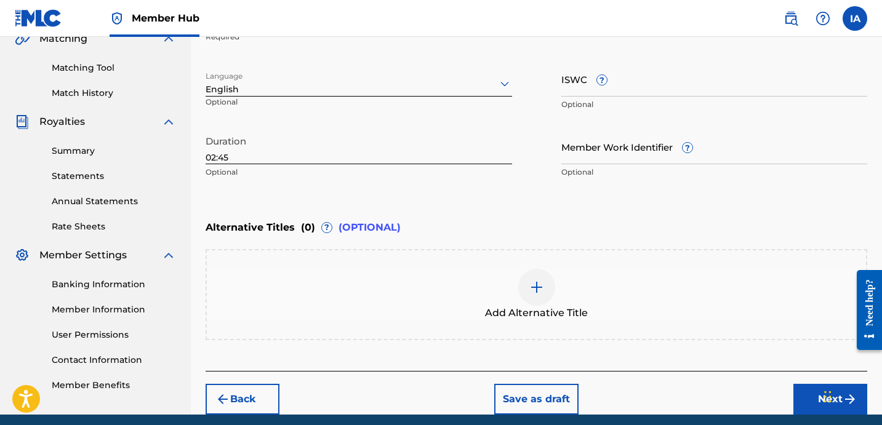
scroll to position [345, 0]
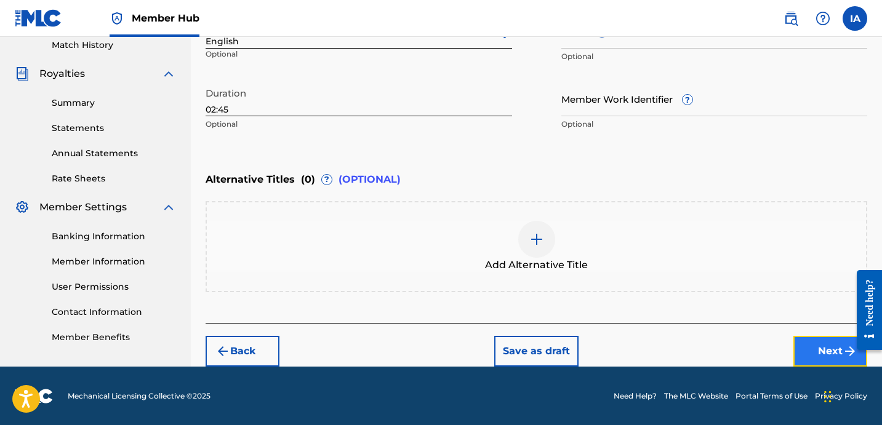
click at [808, 337] on button "Next" at bounding box center [830, 351] width 74 height 31
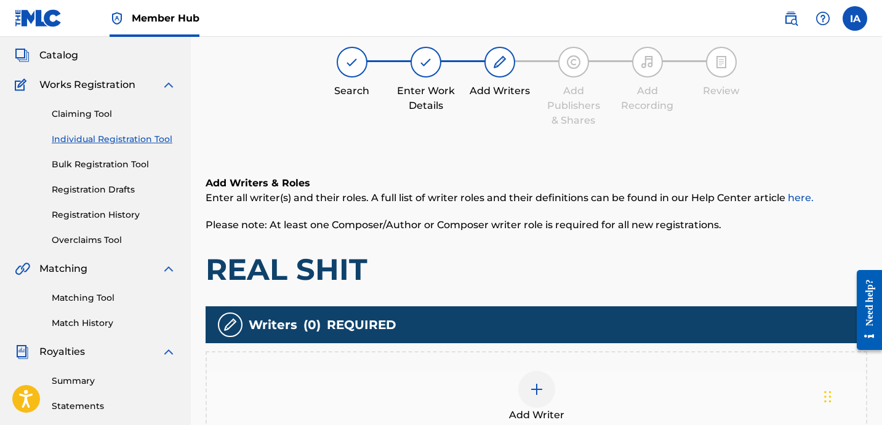
scroll to position [55, 0]
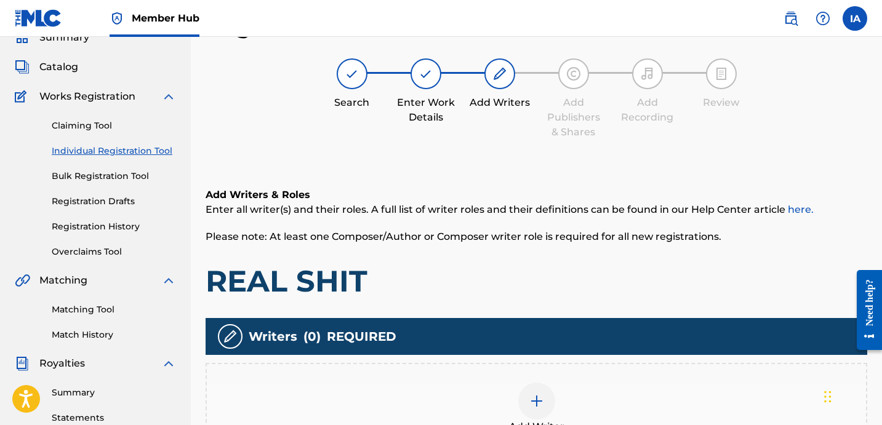
click at [563, 380] on div "Add Writer" at bounding box center [537, 408] width 662 height 91
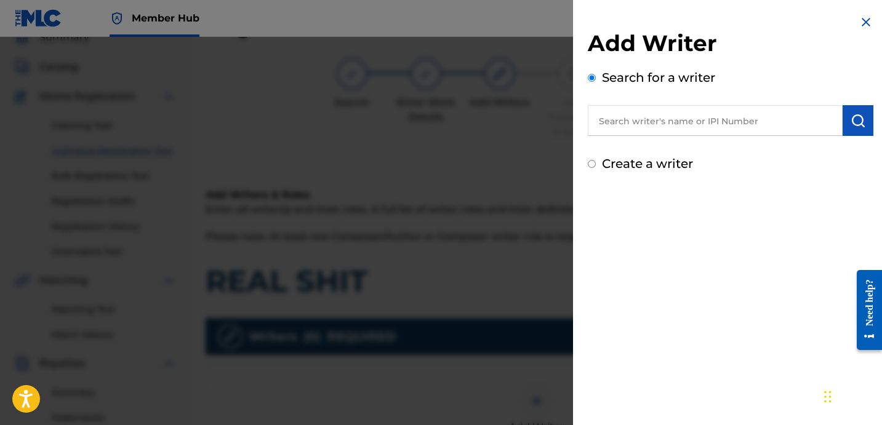
click at [671, 122] on input "text" at bounding box center [715, 120] width 255 height 31
click at [677, 119] on input "text" at bounding box center [715, 120] width 255 height 31
paste input "[PERSON_NAME] [PERSON_NAME]"
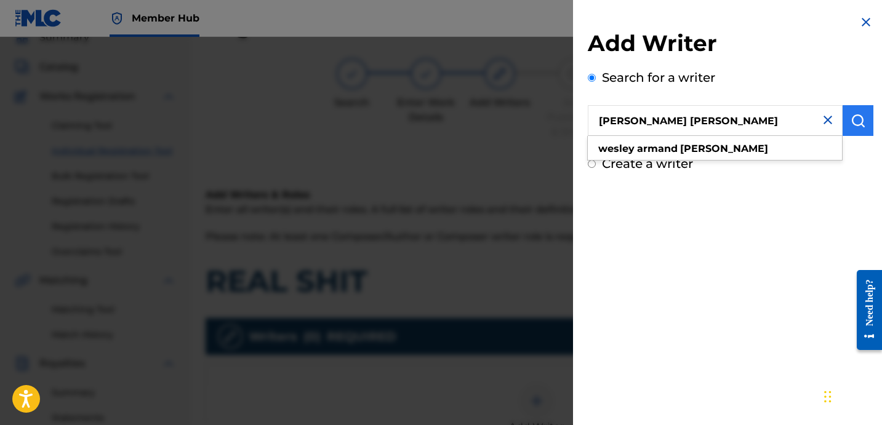
type input "[PERSON_NAME] [PERSON_NAME]"
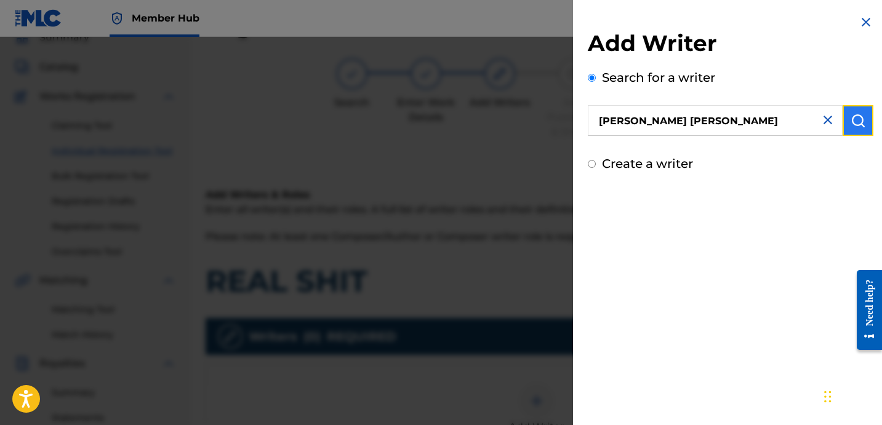
click at [854, 121] on img "submit" at bounding box center [857, 120] width 15 height 15
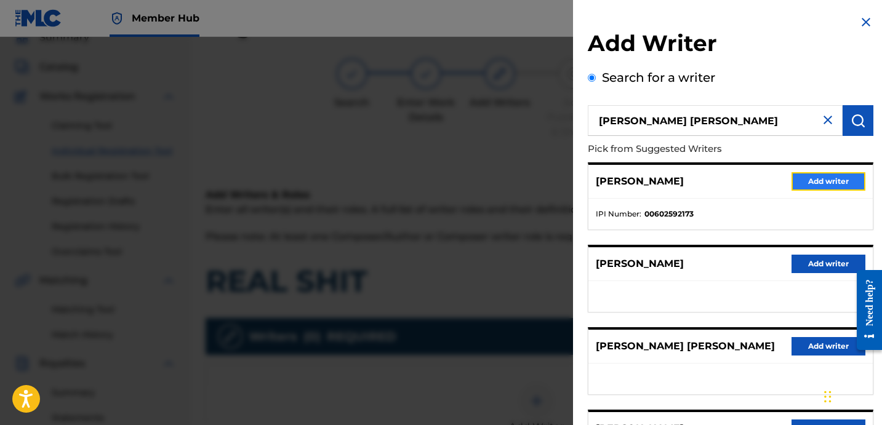
click at [820, 184] on button "Add writer" at bounding box center [828, 181] width 74 height 18
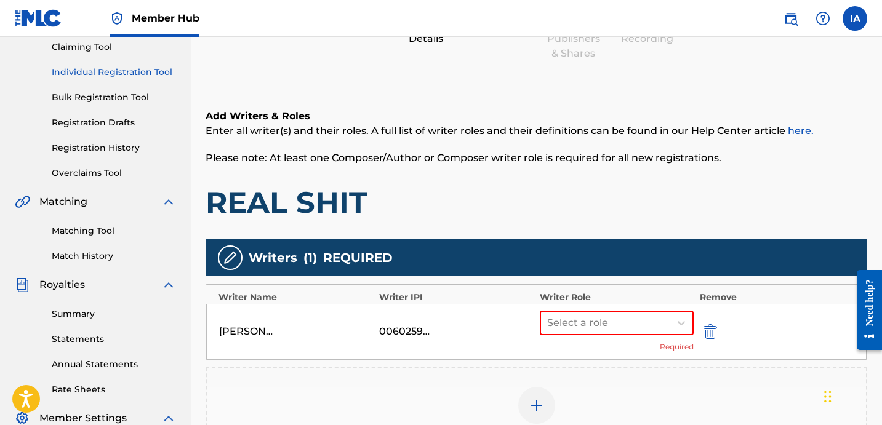
scroll to position [233, 0]
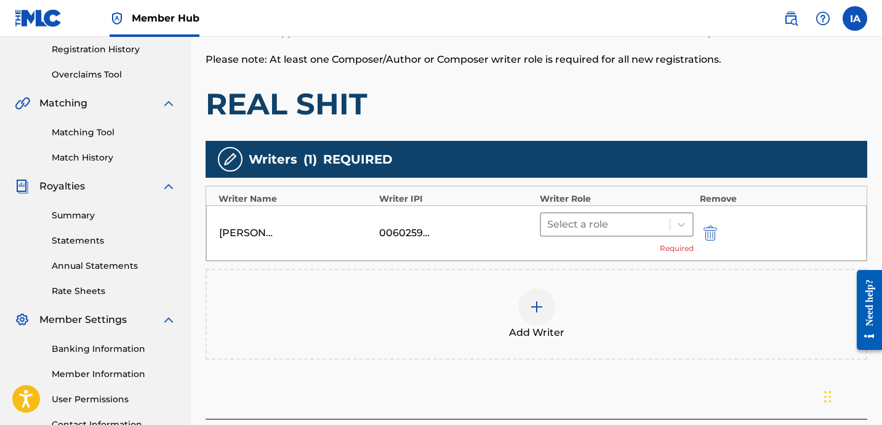
click at [644, 228] on div at bounding box center [605, 224] width 116 height 17
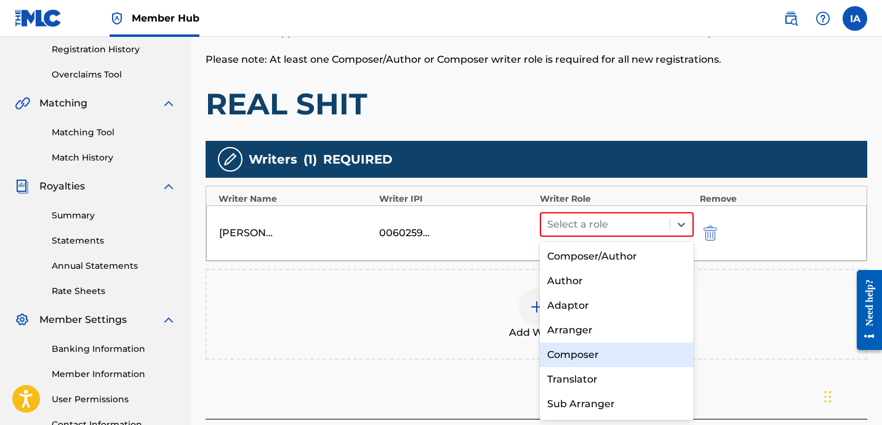
click at [597, 355] on div "Composer" at bounding box center [617, 355] width 154 height 25
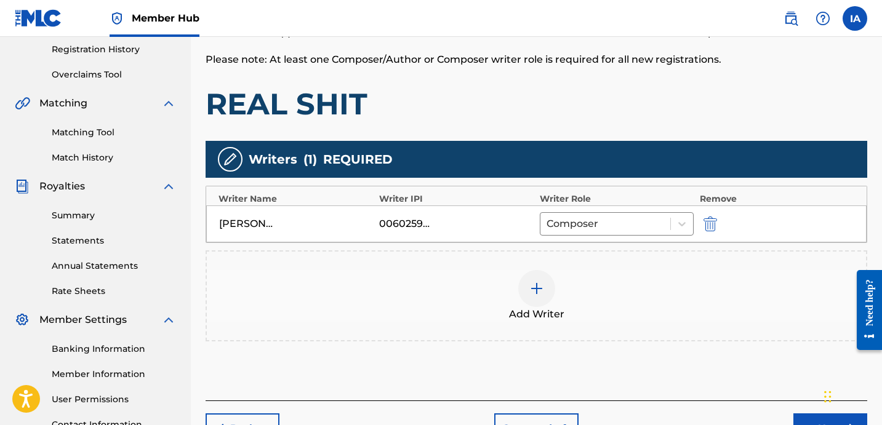
click at [627, 159] on div "Writers ( 1 ) REQUIRED" at bounding box center [537, 159] width 662 height 37
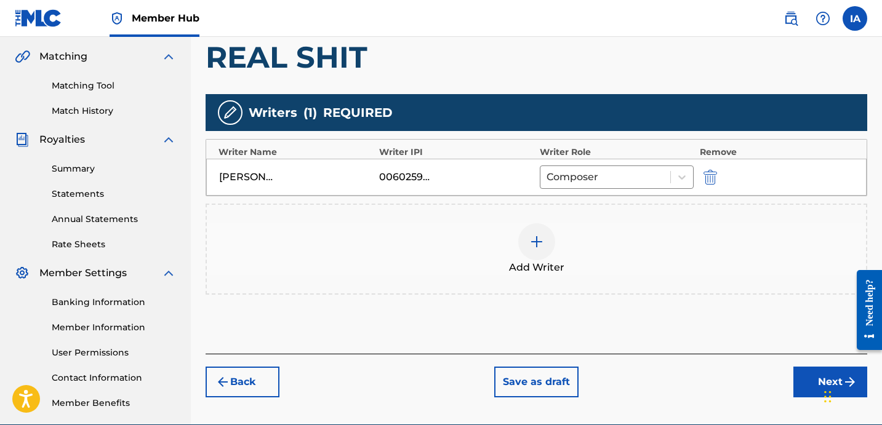
scroll to position [281, 0]
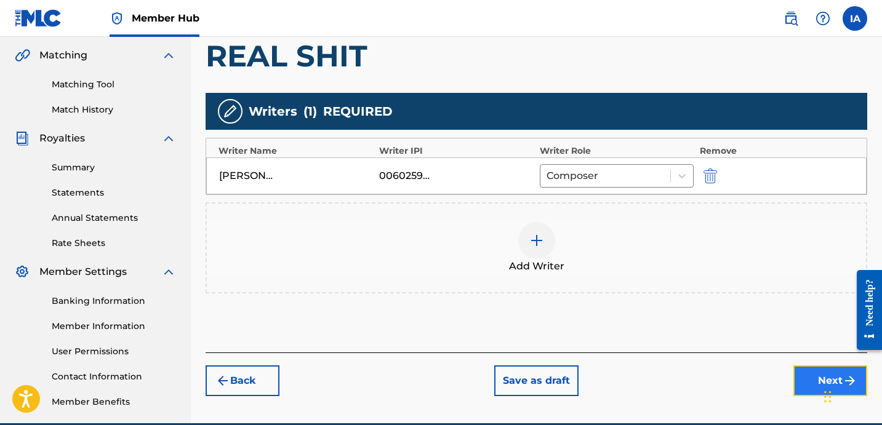
click at [807, 377] on button "Next" at bounding box center [830, 381] width 74 height 31
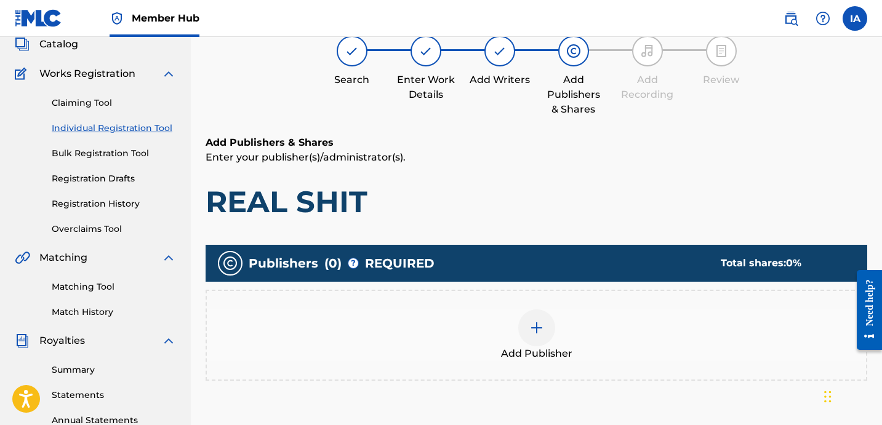
scroll to position [55, 0]
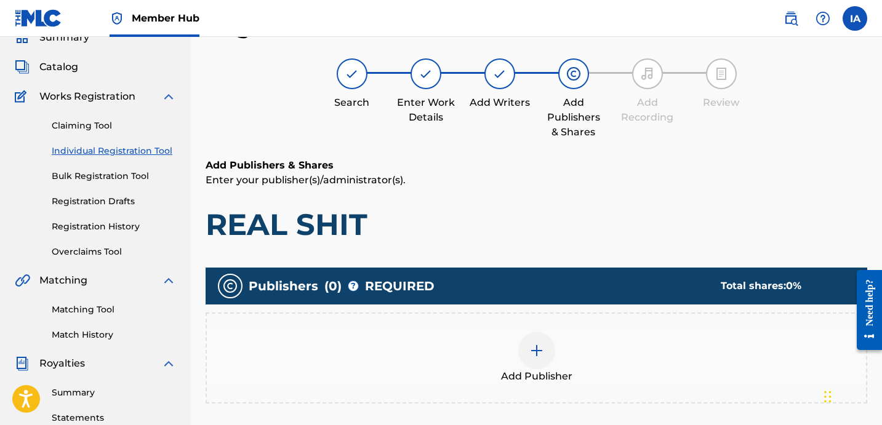
click at [566, 344] on div "Add Publisher" at bounding box center [536, 358] width 659 height 52
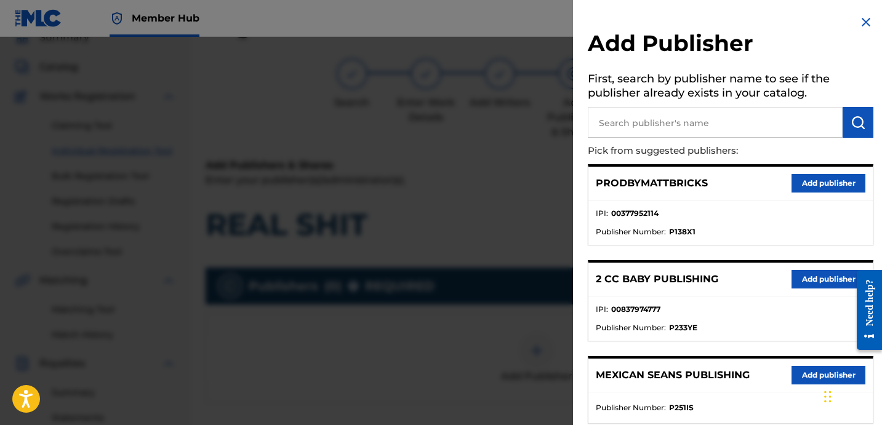
click at [657, 118] on input "text" at bounding box center [715, 122] width 255 height 31
type input "[PERSON_NAME]"
click at [855, 127] on img "submit" at bounding box center [857, 122] width 15 height 15
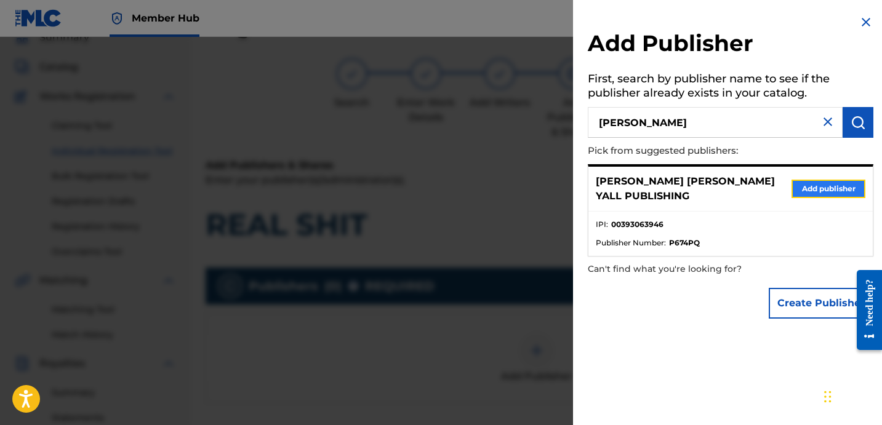
click at [811, 190] on button "Add publisher" at bounding box center [828, 189] width 74 height 18
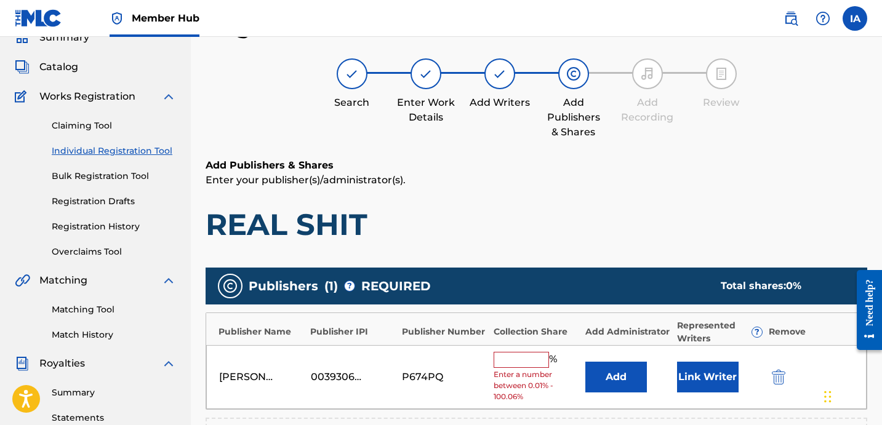
click at [535, 245] on div "Add Publishers & Shares Enter your publisher(s)/administrator(s). REAL SHIT Pub…" at bounding box center [537, 381] width 662 height 447
click at [516, 234] on h1 "REAL SHIT" at bounding box center [537, 224] width 662 height 37
click at [510, 359] on input "text" at bounding box center [521, 360] width 55 height 16
type input "50"
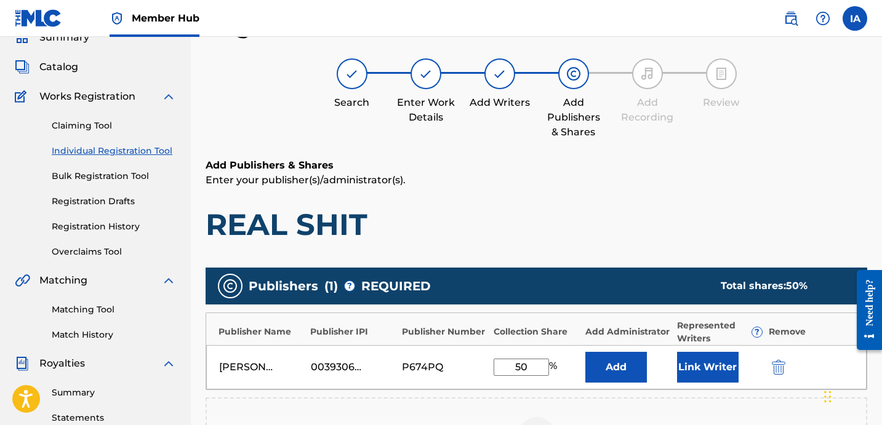
drag, startPoint x: 511, startPoint y: 226, endPoint x: 497, endPoint y: 231, distance: 14.4
click at [622, 376] on button "Add" at bounding box center [616, 367] width 62 height 31
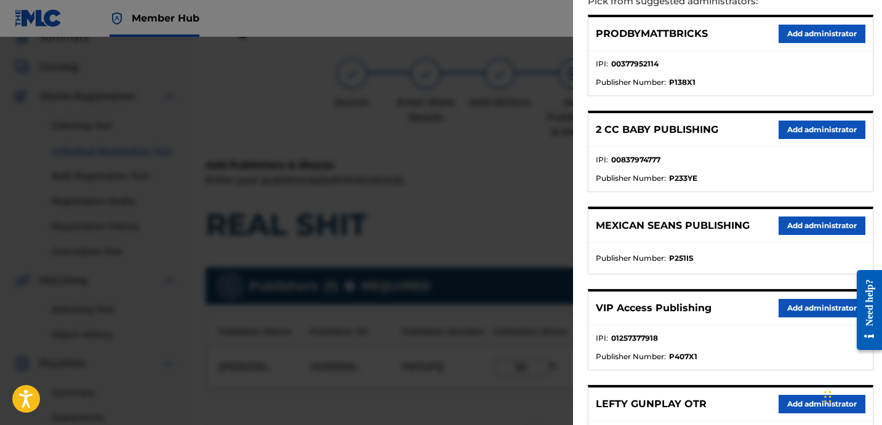
scroll to position [205, 0]
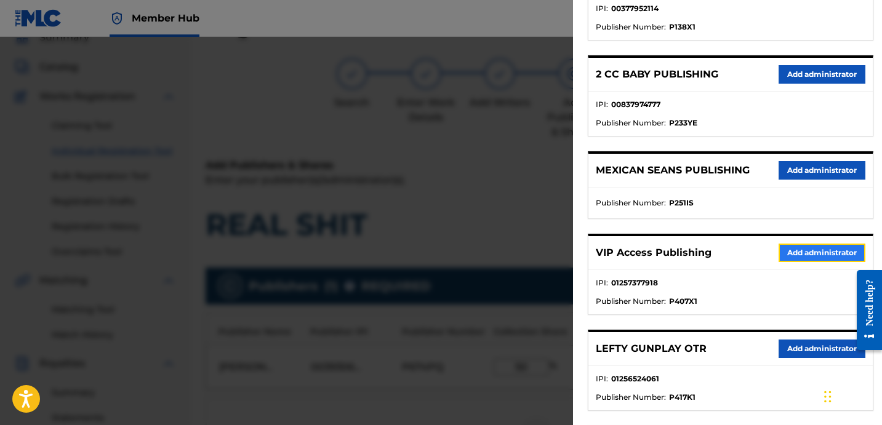
click at [791, 252] on button "Add administrator" at bounding box center [821, 253] width 87 height 18
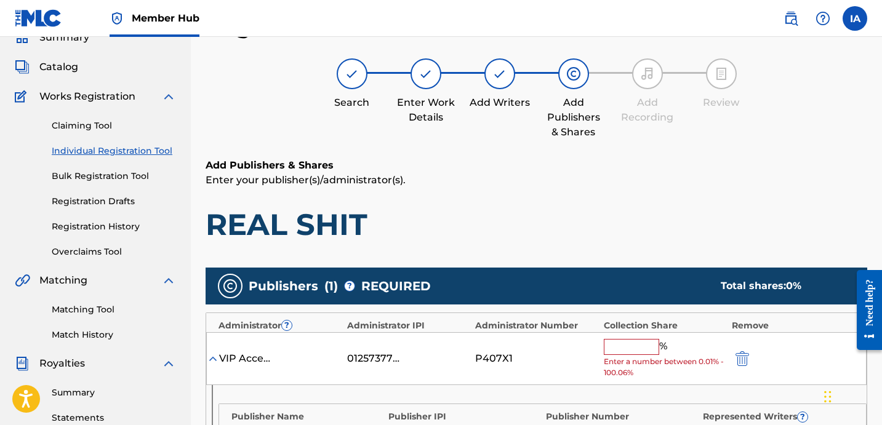
click at [625, 341] on input "text" at bounding box center [631, 347] width 55 height 16
click at [642, 342] on input "text" at bounding box center [631, 347] width 55 height 16
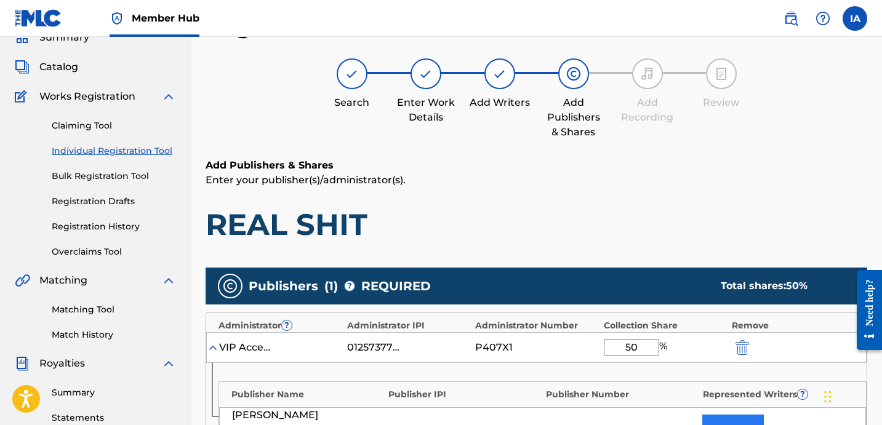
type input "50"
click at [738, 415] on button "Link Writer" at bounding box center [733, 430] width 62 height 31
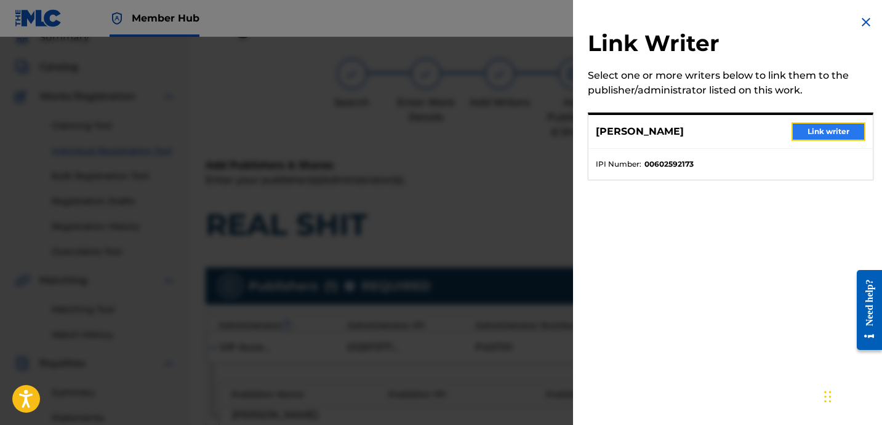
click at [815, 128] on button "Link writer" at bounding box center [828, 131] width 74 height 18
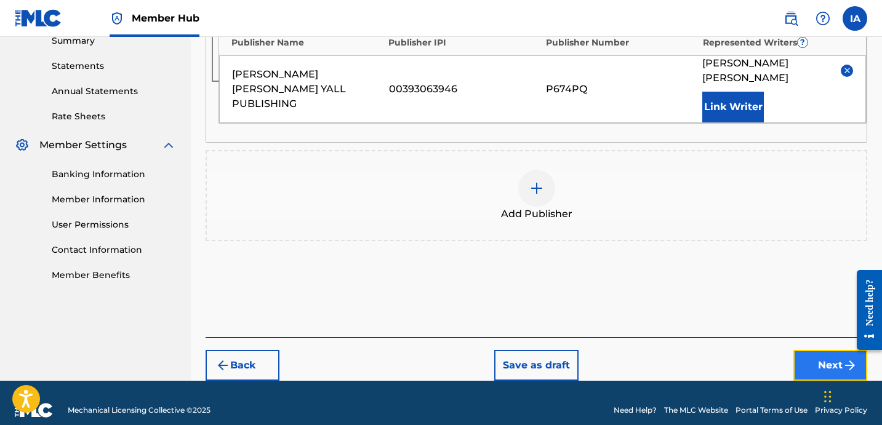
click at [830, 356] on button "Next" at bounding box center [830, 365] width 74 height 31
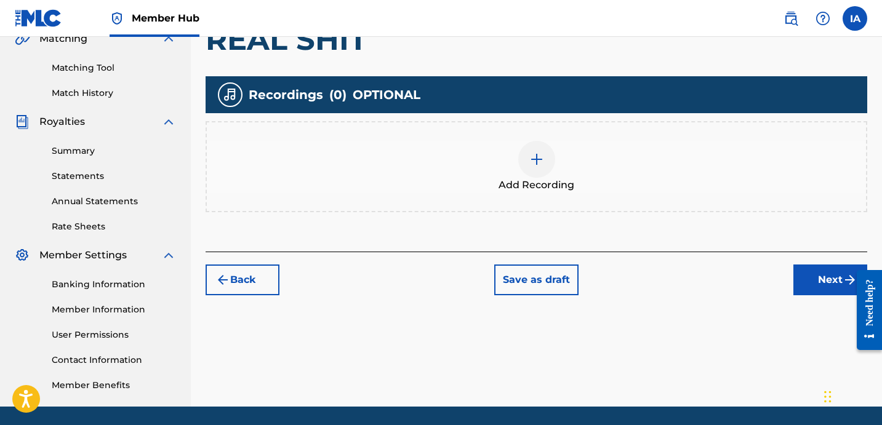
scroll to position [306, 0]
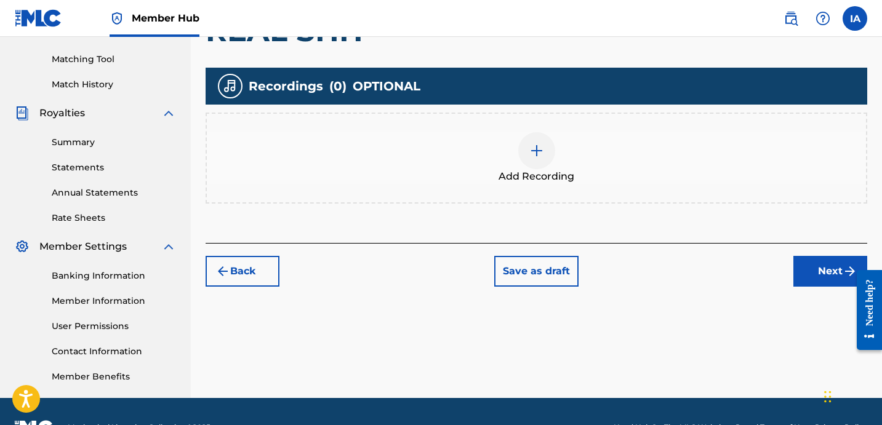
click at [617, 191] on div "Add Recording" at bounding box center [537, 158] width 662 height 91
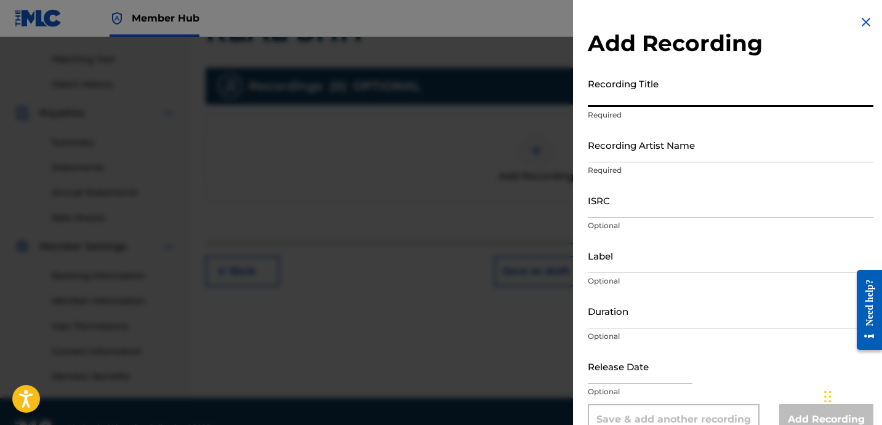
click at [644, 81] on input "Recording Title" at bounding box center [731, 89] width 286 height 35
paste input "REAL SHIT"
type input "REAL SHIT"
click at [662, 142] on input "Recording Artist Name" at bounding box center [731, 144] width 286 height 35
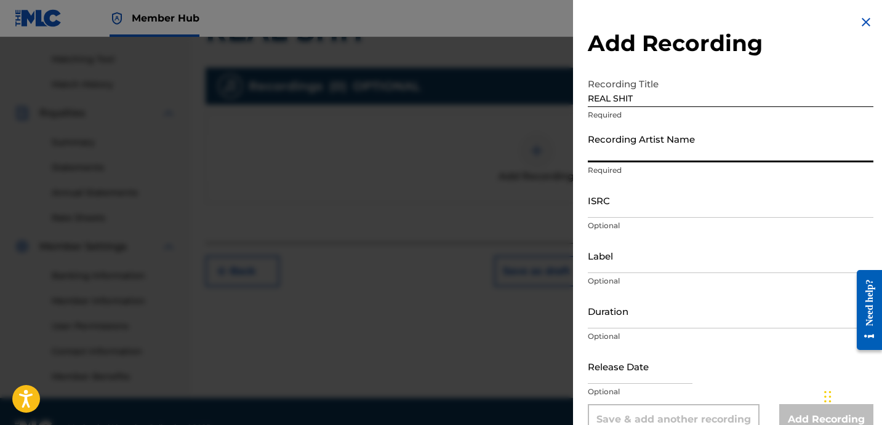
type input "[PERSON_NAME] LOVER III AND DJ [PERSON_NAME]"
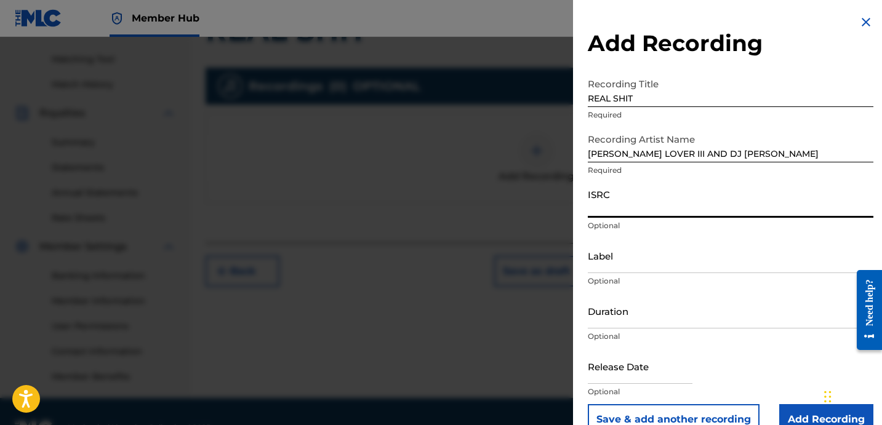
click at [682, 209] on input "ISRC" at bounding box center [731, 200] width 286 height 35
click at [655, 197] on input "ISRC" at bounding box center [731, 200] width 286 height 35
paste input "QZPLR2389682"
type input "QZPLR2389682"
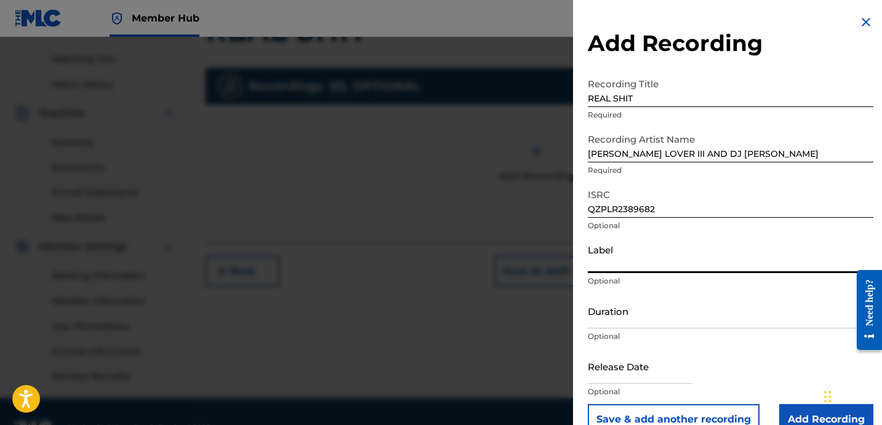
click at [631, 257] on input "Label" at bounding box center [731, 255] width 286 height 35
type input "ROYALTY"
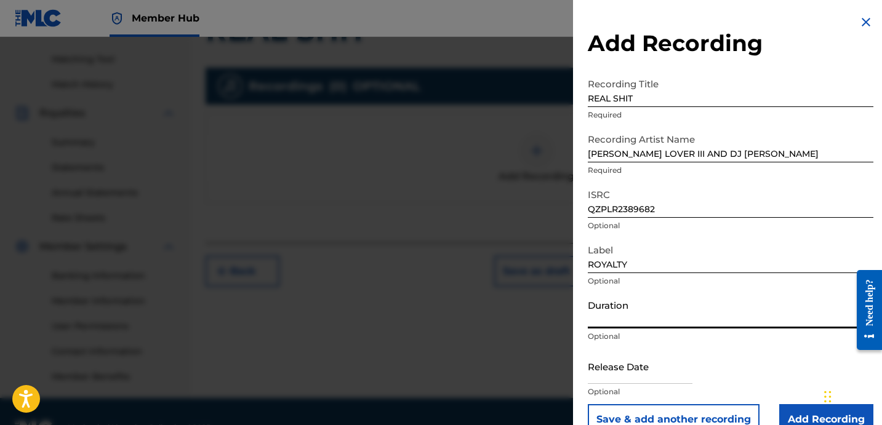
click at [700, 321] on input "Duration" at bounding box center [731, 311] width 286 height 35
click at [633, 326] on input "Duration" at bounding box center [731, 311] width 286 height 35
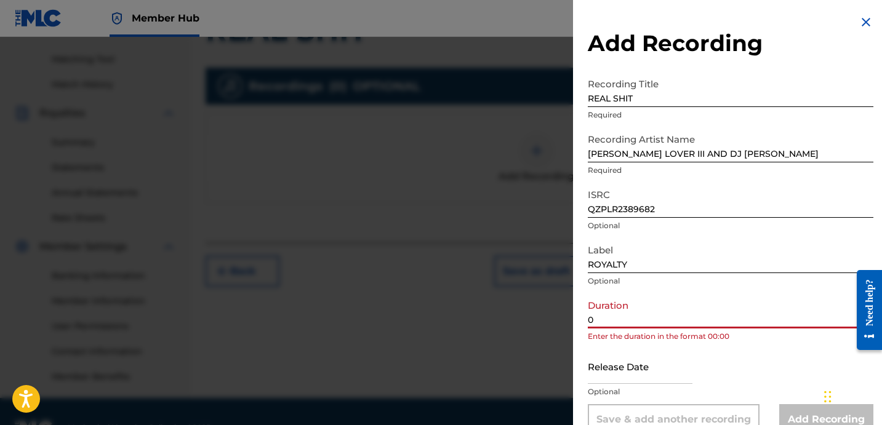
paste input "2:45"
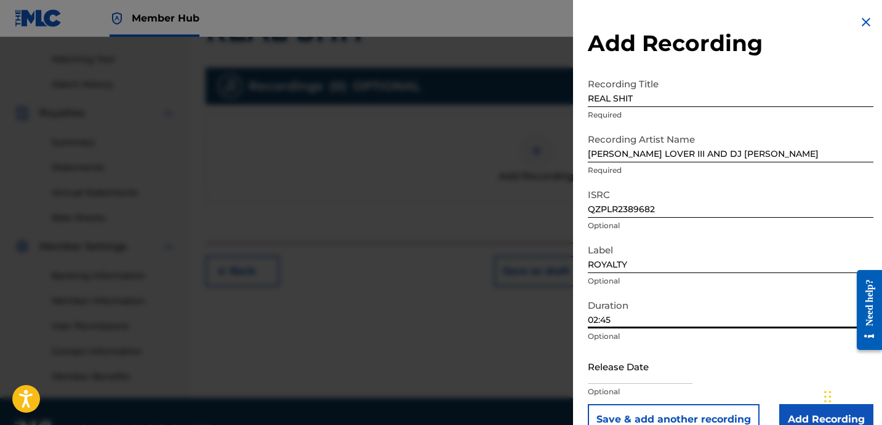
type input "02:45"
drag, startPoint x: 695, startPoint y: 94, endPoint x: 503, endPoint y: 25, distance: 204.2
click at [783, 412] on input "Add Recording" at bounding box center [826, 419] width 94 height 31
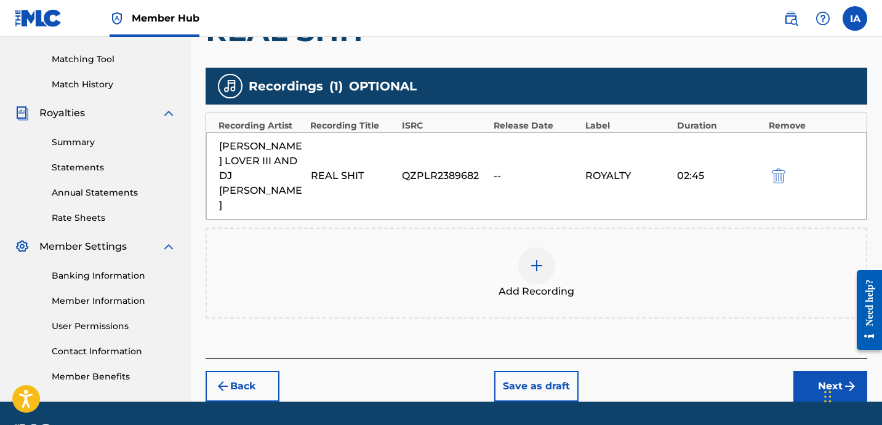
click at [618, 247] on div "Add Recording" at bounding box center [536, 273] width 659 height 52
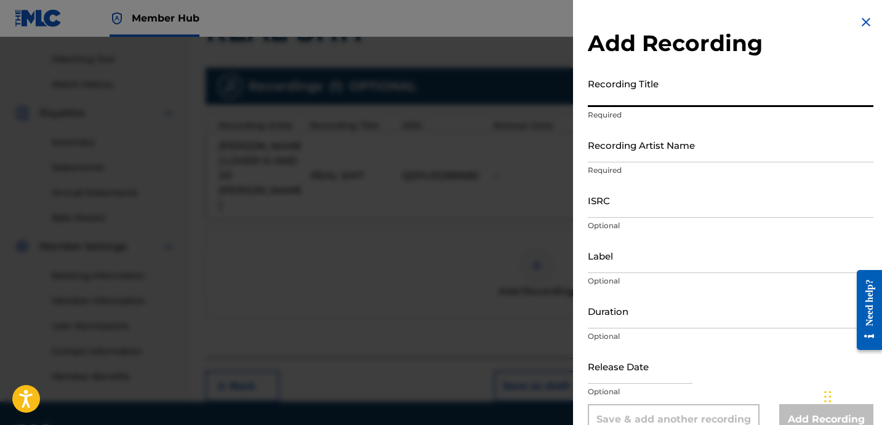
click at [636, 102] on input "Recording Title" at bounding box center [731, 89] width 286 height 35
paste input "REAL SHIT"
type input "REAL SHIT"
click at [641, 157] on input "Recording Artist Name" at bounding box center [731, 144] width 286 height 35
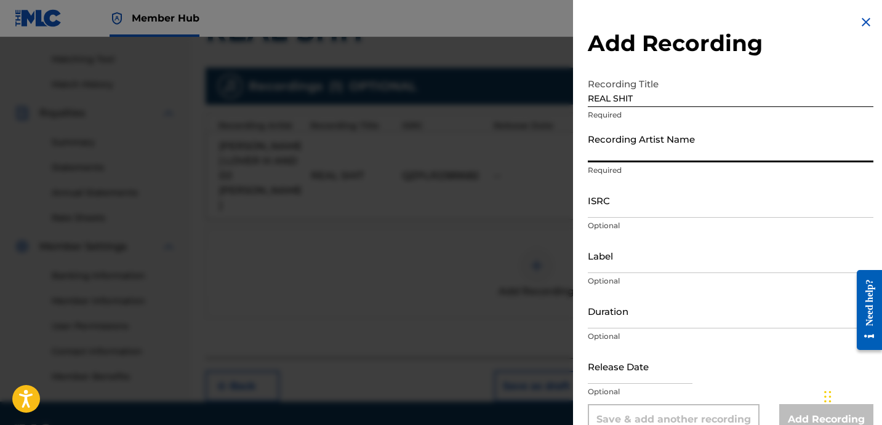
type input "[PERSON_NAME] LOVER III AND DJ [PERSON_NAME]"
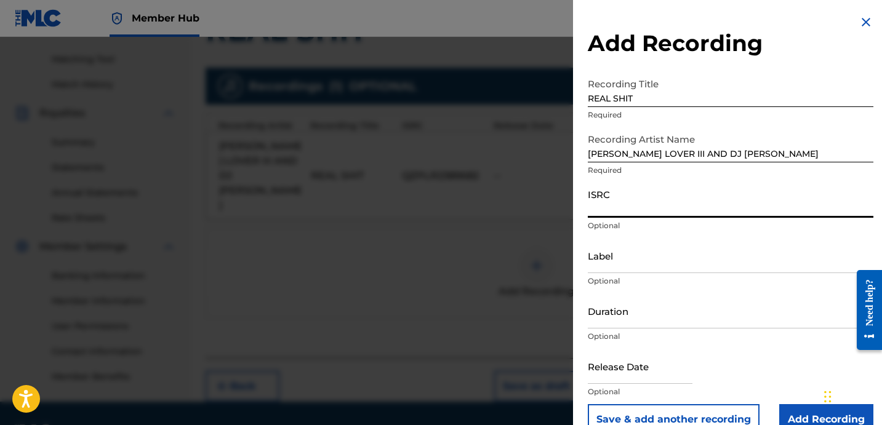
click at [626, 194] on input "ISRC" at bounding box center [731, 200] width 286 height 35
click at [658, 214] on input "ISRC" at bounding box center [731, 200] width 286 height 35
paste input "QZHN32373133"
type input "QZHN32373133"
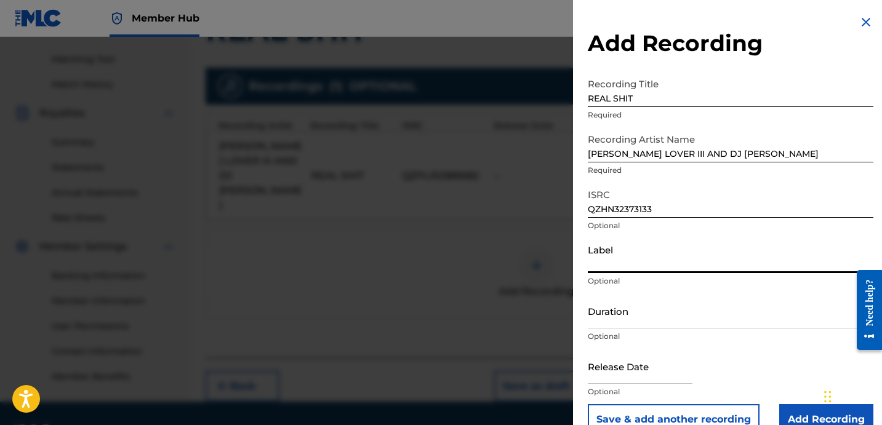
click at [602, 266] on input "Label" at bounding box center [731, 255] width 286 height 35
type input "ROYALTY"
click at [612, 310] on input "Duration" at bounding box center [731, 311] width 286 height 35
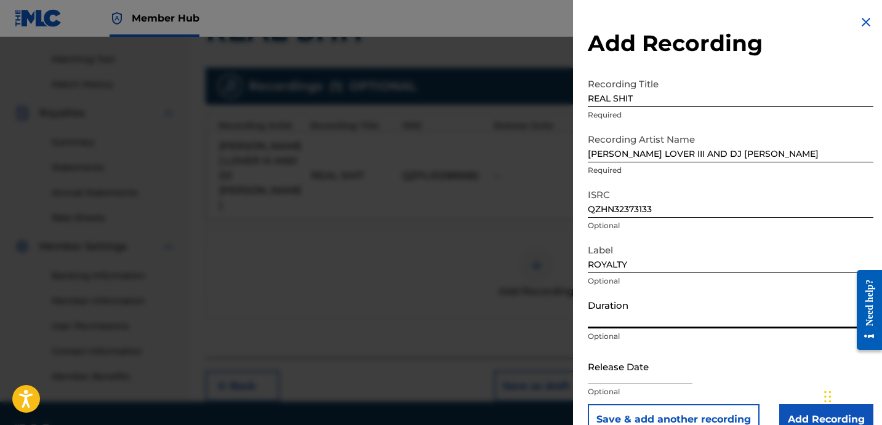
click at [642, 321] on input "Duration" at bounding box center [731, 311] width 286 height 35
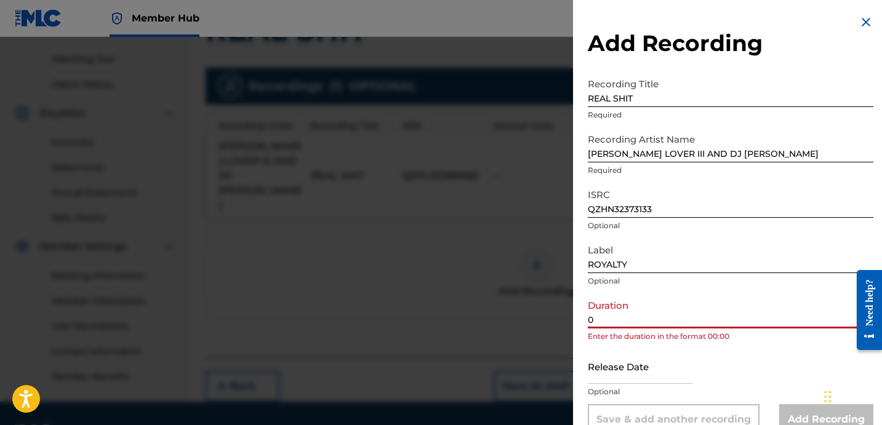
paste input "2:45"
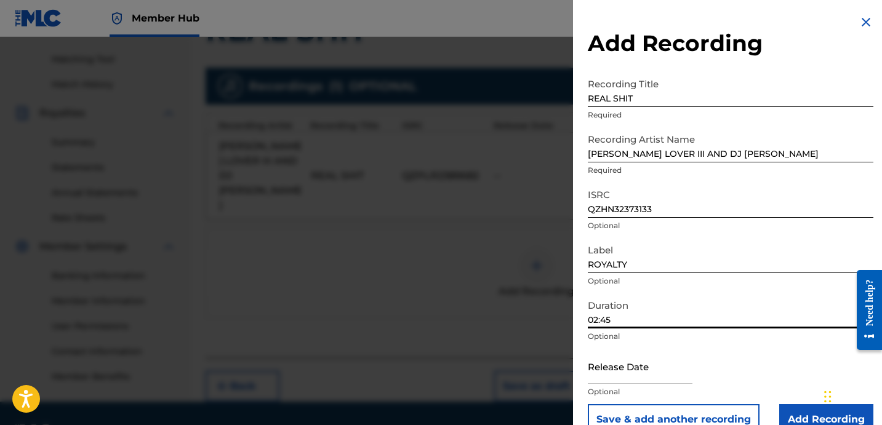
click at [719, 314] on input "02:45" at bounding box center [731, 311] width 286 height 35
click at [750, 320] on input "02:45" at bounding box center [731, 311] width 286 height 35
click at [771, 319] on input "02:45" at bounding box center [731, 311] width 286 height 35
click at [770, 320] on input "02:45" at bounding box center [731, 311] width 286 height 35
type input "02:45"
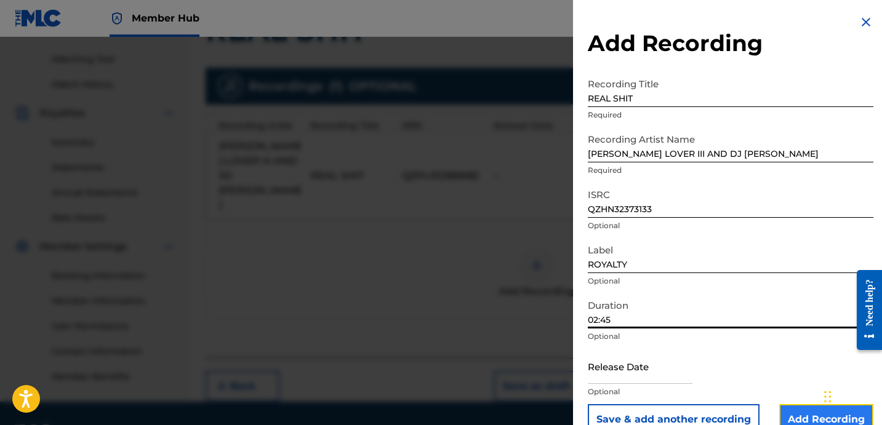
click at [787, 419] on input "Add Recording" at bounding box center [826, 419] width 94 height 31
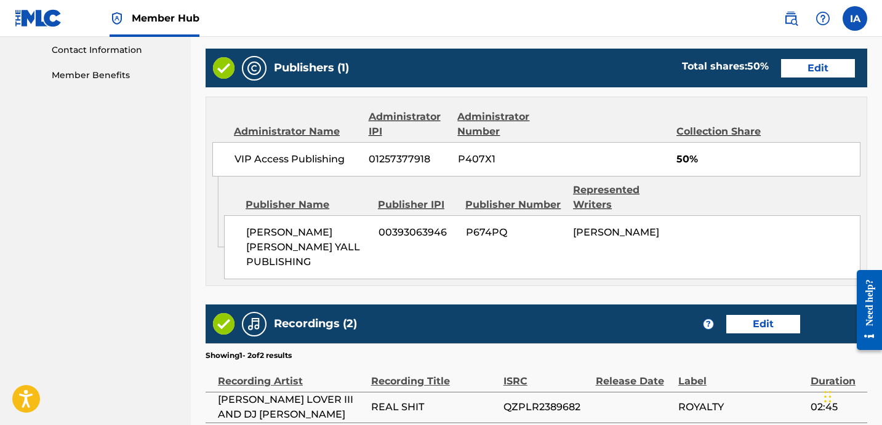
scroll to position [741, 0]
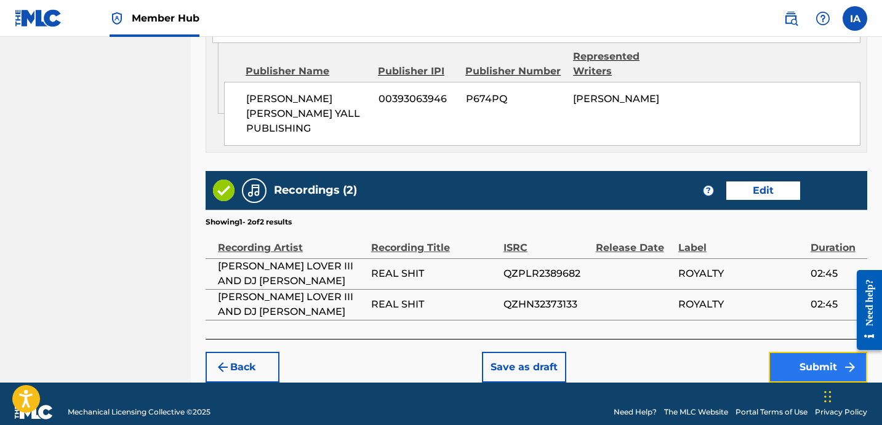
click at [804, 352] on button "Submit" at bounding box center [818, 367] width 98 height 31
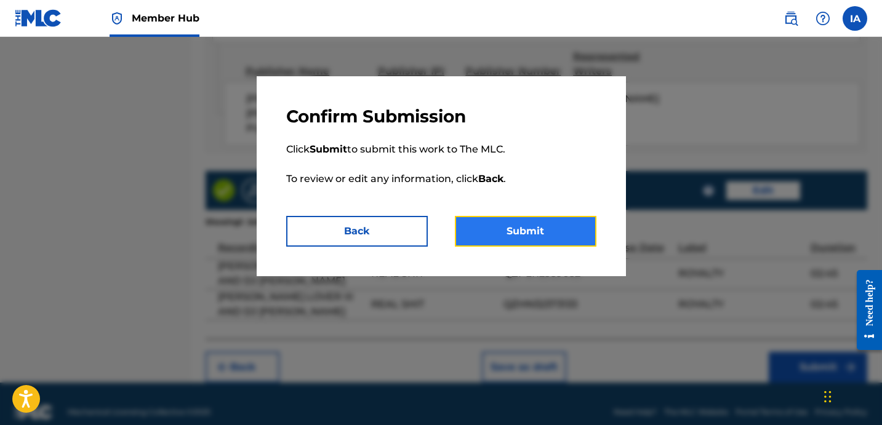
click at [516, 236] on button "Submit" at bounding box center [526, 231] width 142 height 31
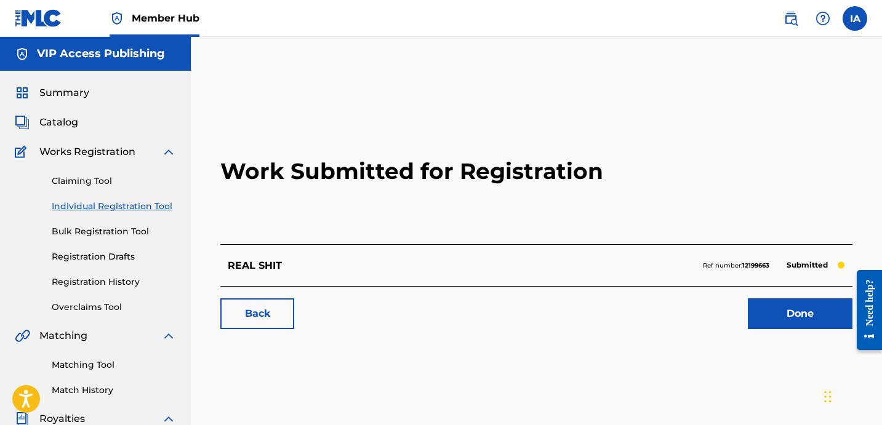
click at [130, 211] on link "Individual Registration Tool" at bounding box center [114, 206] width 124 height 13
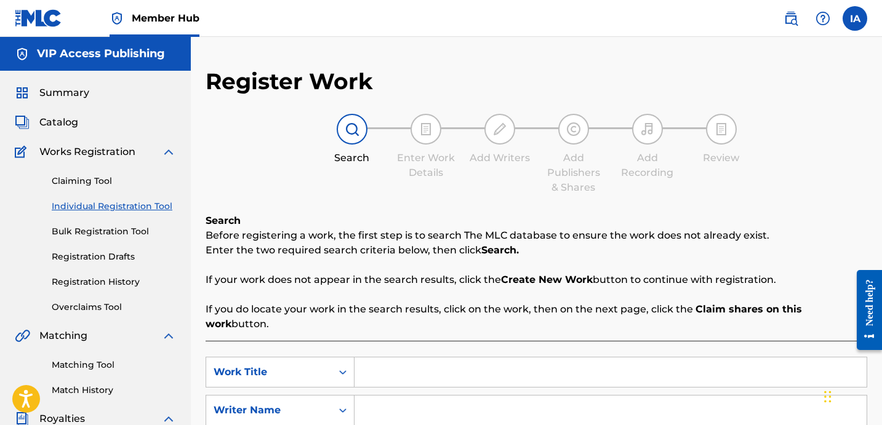
click at [460, 188] on div "Search Enter Work Details Add Writers Add Publishers & Shares Add Recording Rev…" at bounding box center [537, 154] width 662 height 81
click at [582, 365] on input "Search Form" at bounding box center [610, 373] width 512 height 30
paste input "RIDE IT"
type input "RIDE IT"
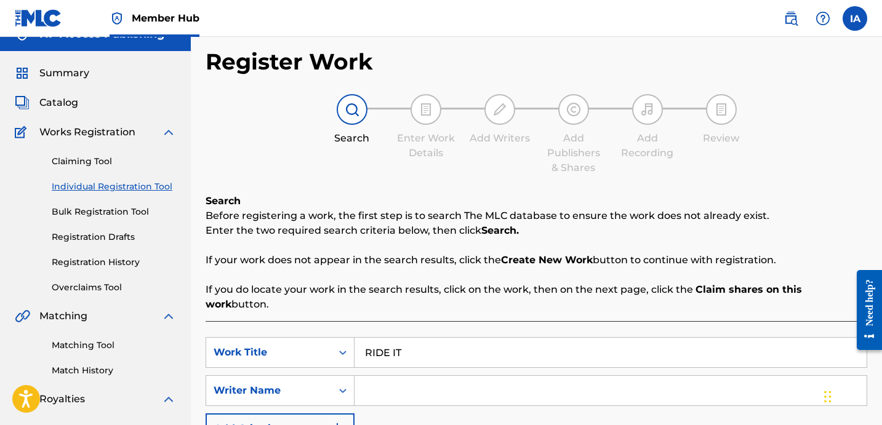
scroll to position [146, 0]
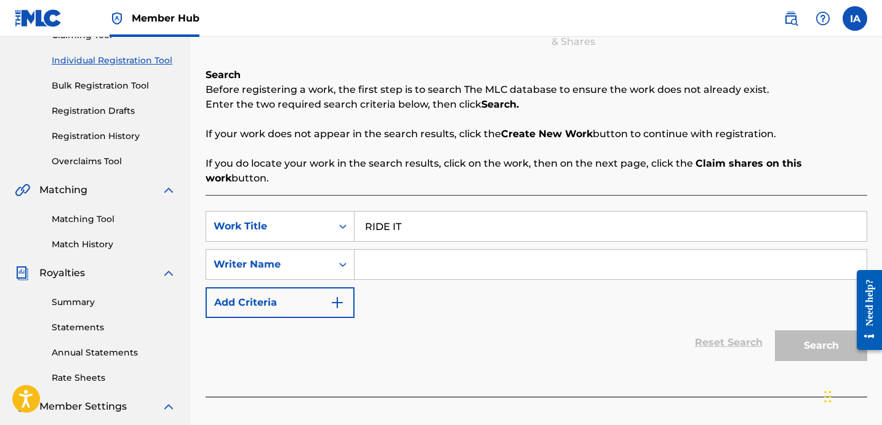
click at [665, 233] on div "SearchWithCriteriaf82a4b39-db3a-47f5-a9b4-d62264157632 Work Title RIDE IT Searc…" at bounding box center [537, 264] width 662 height 107
click at [662, 250] on input "Search Form" at bounding box center [610, 265] width 512 height 30
paste input "[PERSON_NAME] [PERSON_NAME]"
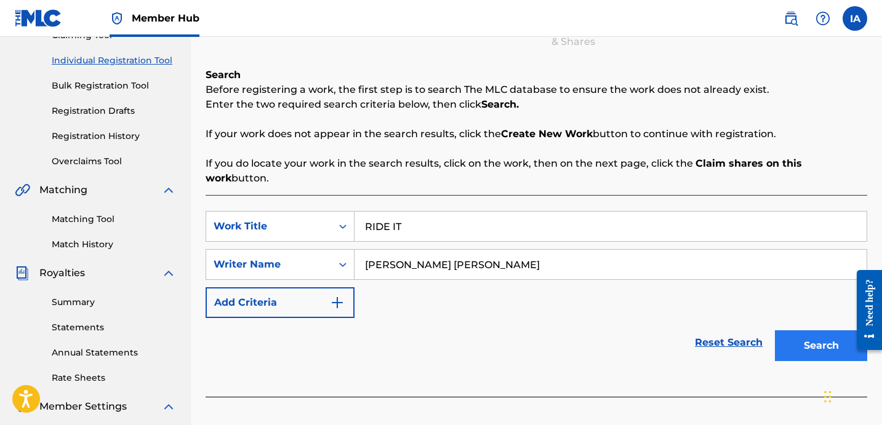
type input "[PERSON_NAME] [PERSON_NAME]"
click at [783, 330] on button "Search" at bounding box center [821, 345] width 92 height 31
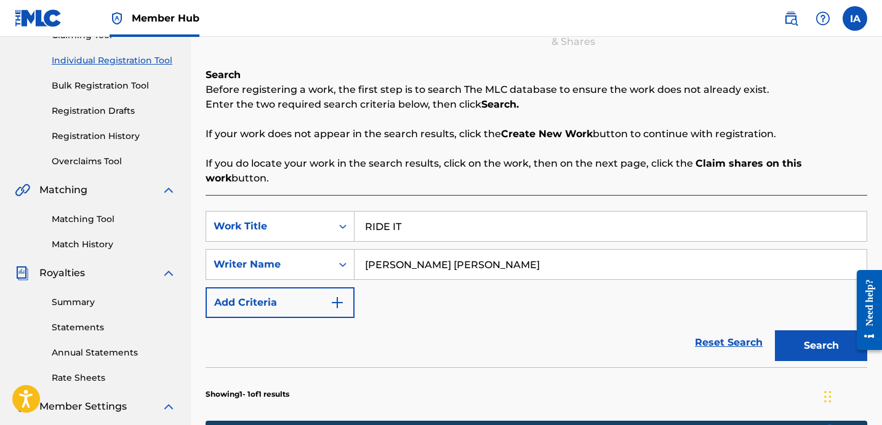
click at [596, 278] on div "SearchWithCriteriaf82a4b39-db3a-47f5-a9b4-d62264157632 Work Title RIDE IT Searc…" at bounding box center [537, 264] width 662 height 107
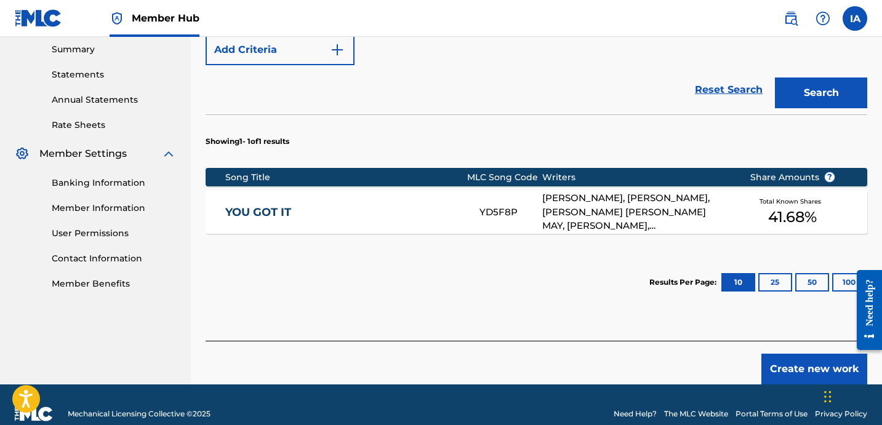
scroll to position [402, 0]
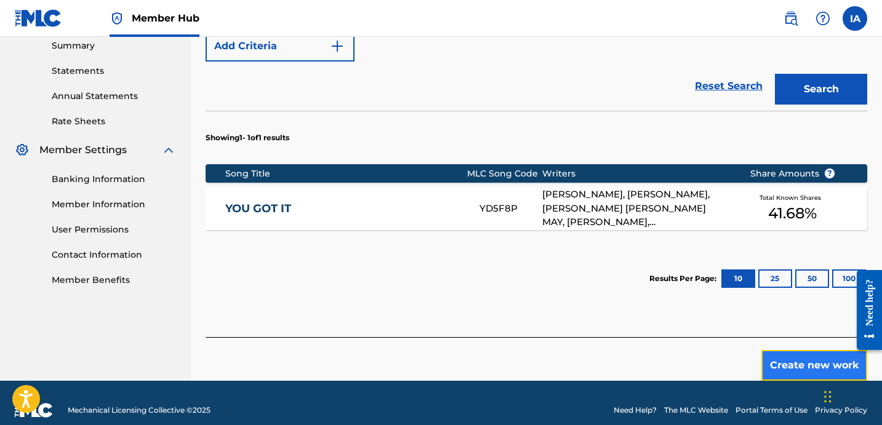
click at [777, 350] on button "Create new work" at bounding box center [814, 365] width 106 height 31
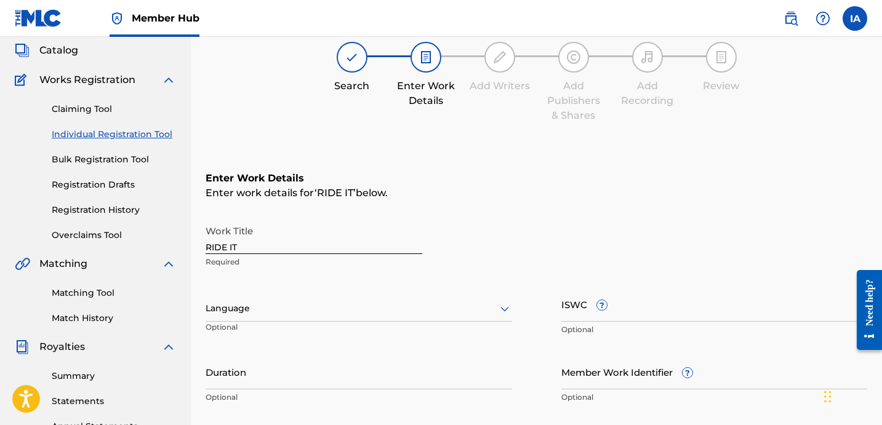
scroll to position [181, 0]
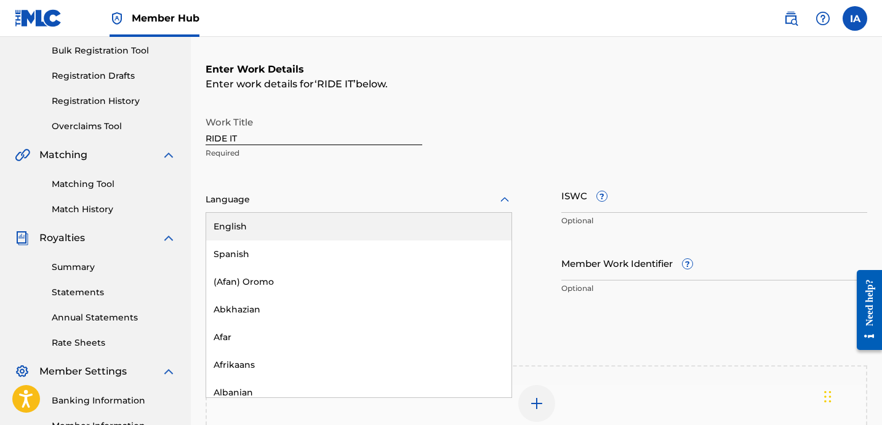
click at [389, 190] on div "Language" at bounding box center [359, 200] width 306 height 26
click at [430, 219] on div "English" at bounding box center [358, 227] width 305 height 28
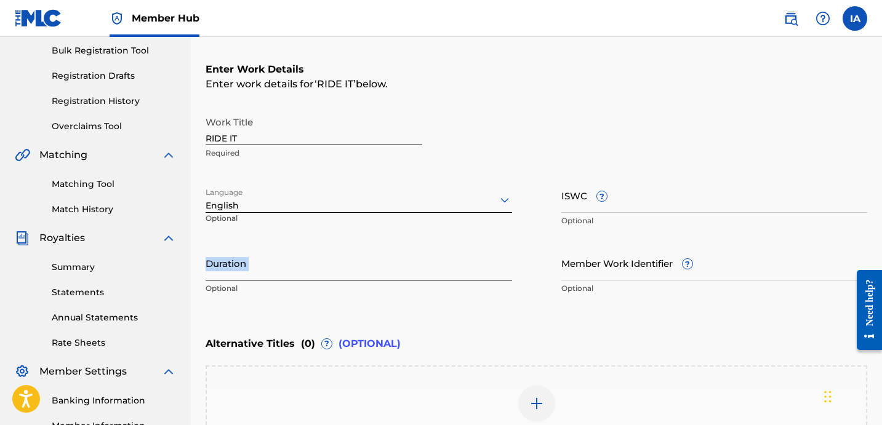
click at [369, 279] on div "Duration Optional" at bounding box center [359, 273] width 306 height 55
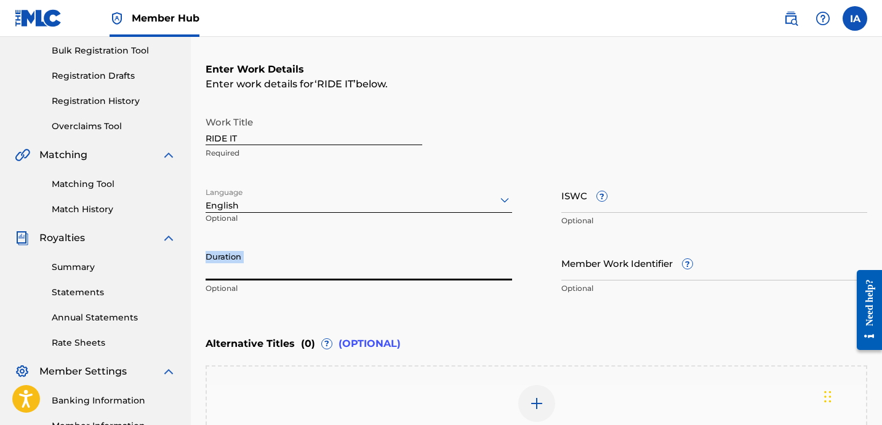
click at [267, 263] on input "Duration" at bounding box center [359, 263] width 306 height 35
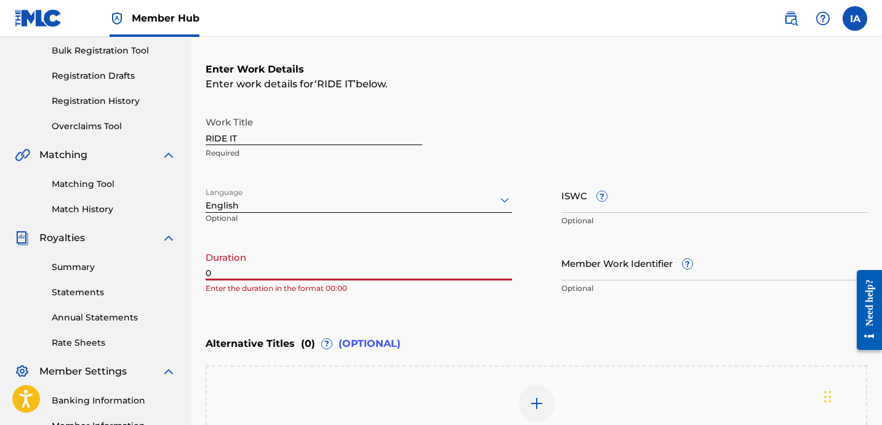
paste input "4:35"
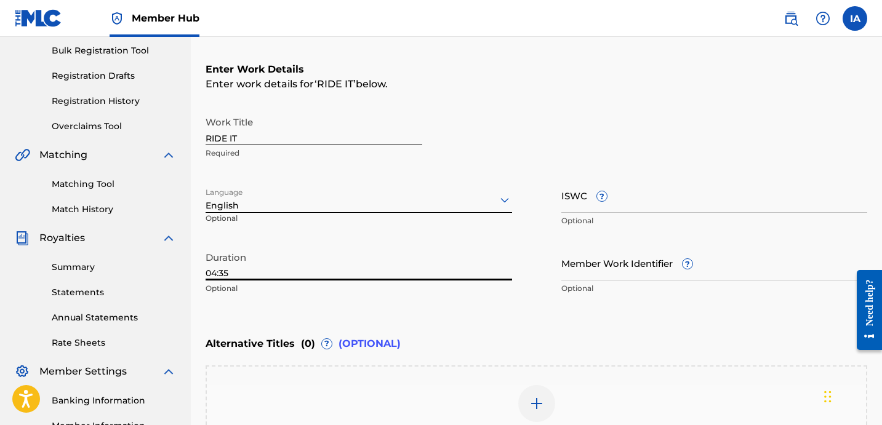
type input "04:35"
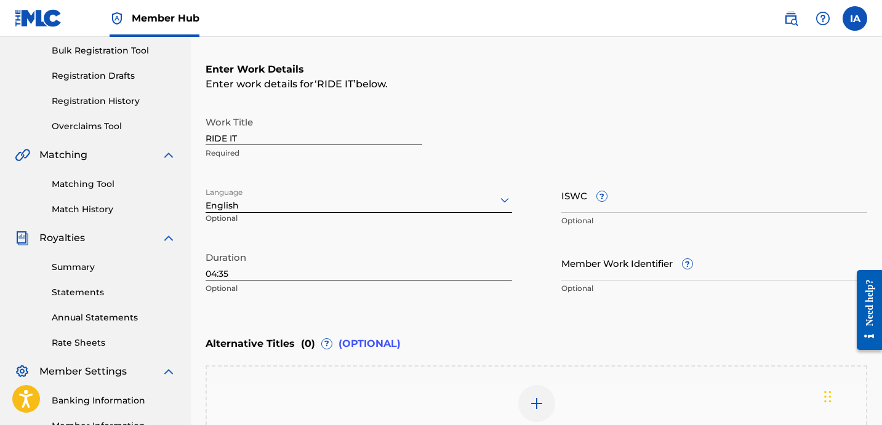
click at [490, 313] on div "Enter Work Details Enter work details for ‘ RIDE IT ’ below. Work Title RIDE IT…" at bounding box center [537, 182] width 662 height 298
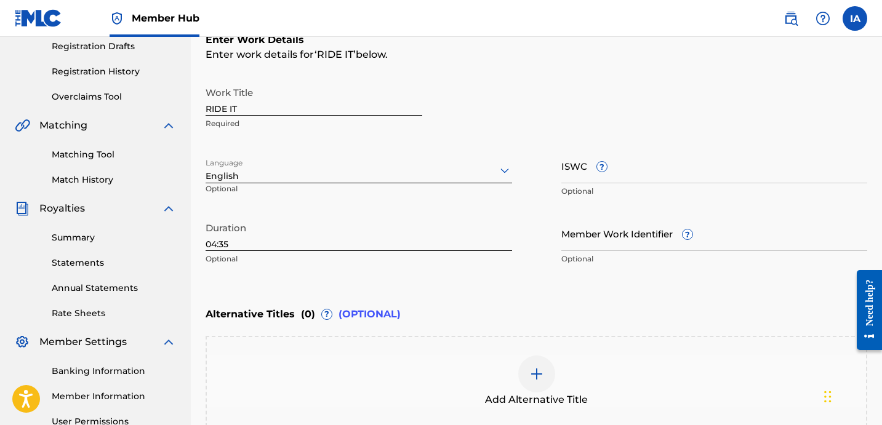
scroll to position [225, 0]
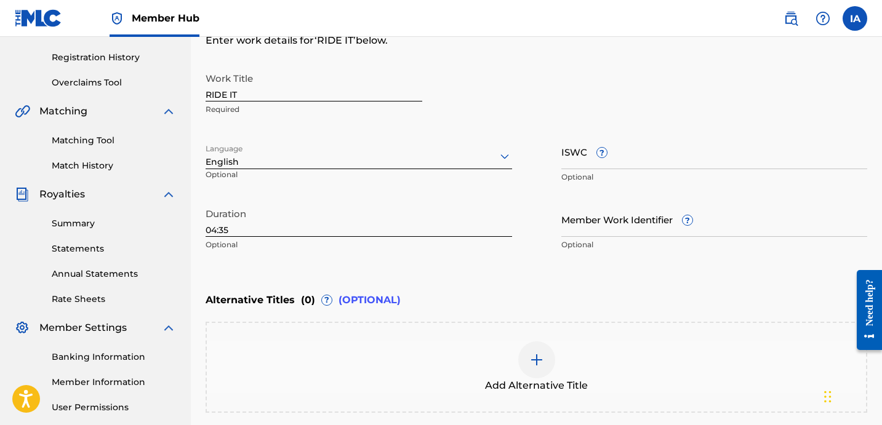
click at [523, 358] on div at bounding box center [536, 360] width 37 height 37
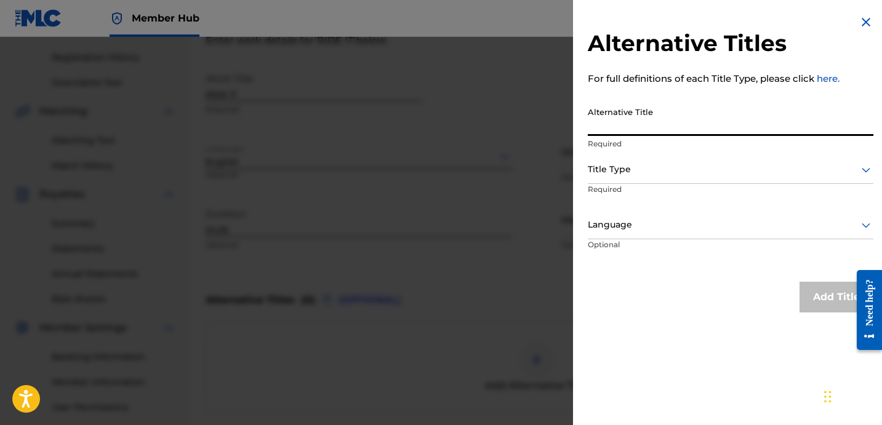
click at [671, 131] on input "Alternative Title" at bounding box center [731, 118] width 286 height 35
paste input "RIDE IT FEAT DEJ LOAF"
type input "RIDE IT FEAT DEJ LOAF"
click at [657, 178] on div "Title Type" at bounding box center [731, 170] width 286 height 28
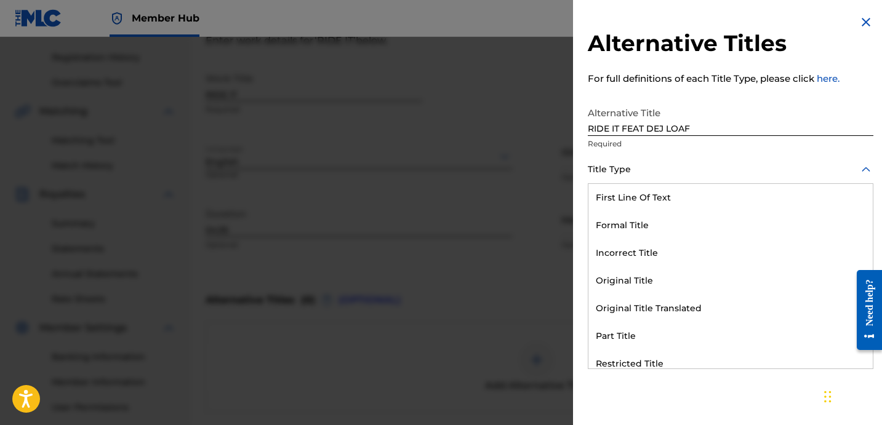
scroll to position [120, 0]
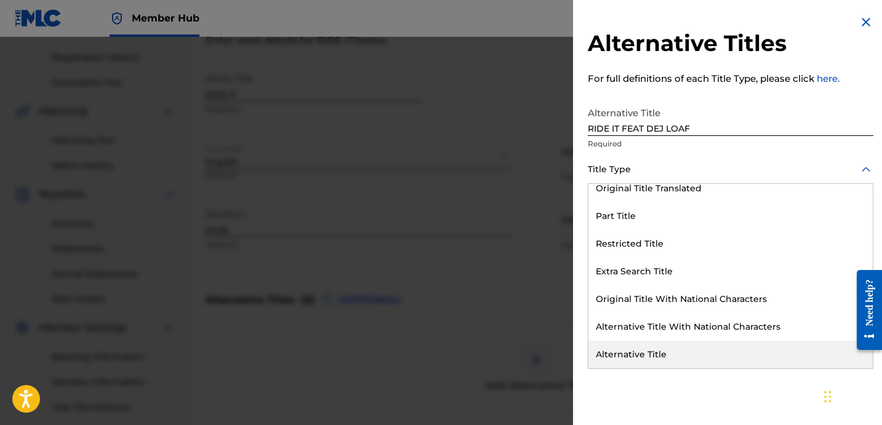
click at [656, 343] on div "Alternative Title" at bounding box center [730, 355] width 284 height 28
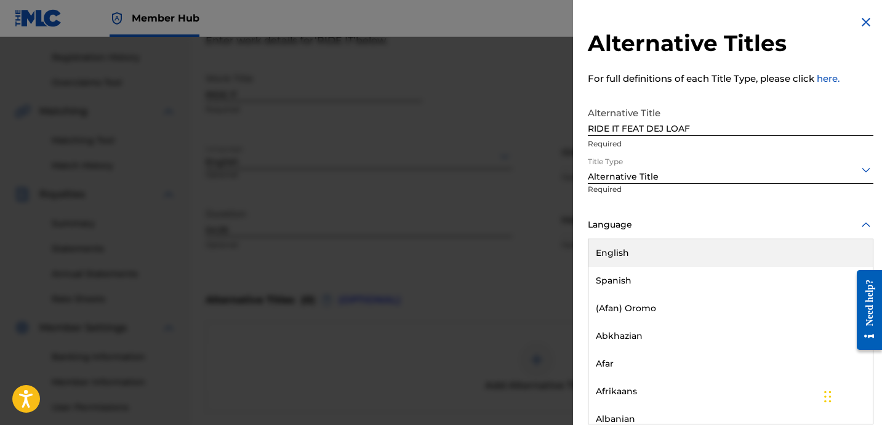
click at [662, 222] on div at bounding box center [731, 224] width 286 height 15
click at [659, 257] on div "English" at bounding box center [730, 253] width 284 height 28
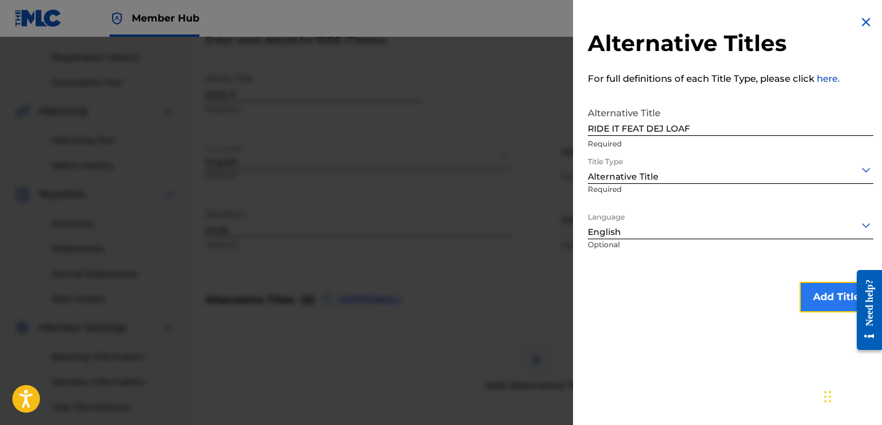
click at [817, 307] on button "Add Title" at bounding box center [836, 297] width 74 height 31
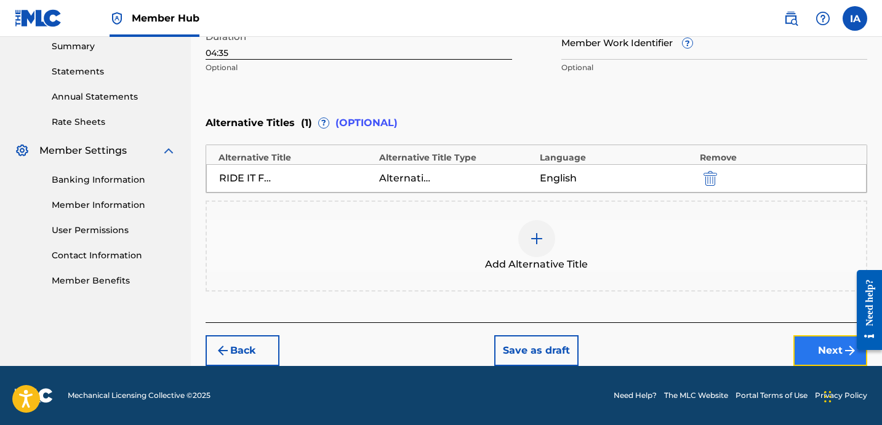
click at [818, 352] on button "Next" at bounding box center [830, 350] width 74 height 31
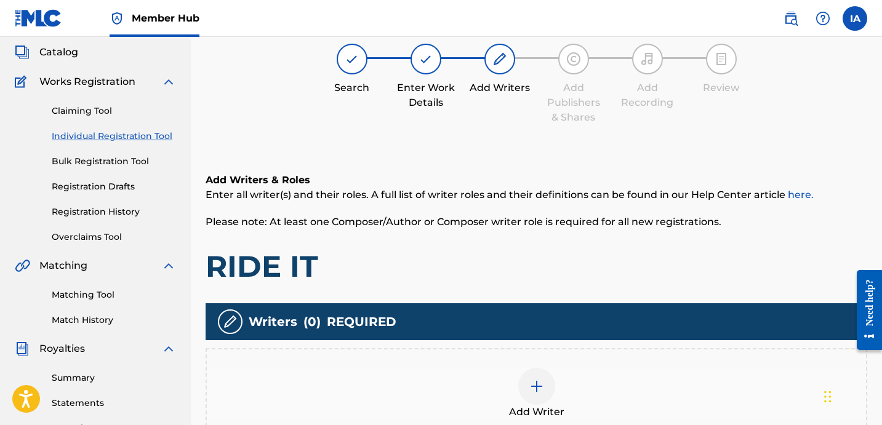
scroll to position [92, 0]
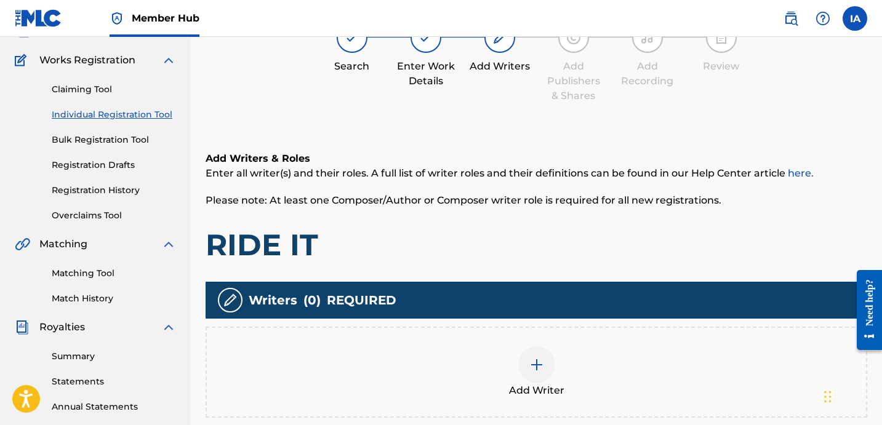
click at [579, 369] on div "Add Writer" at bounding box center [536, 372] width 659 height 52
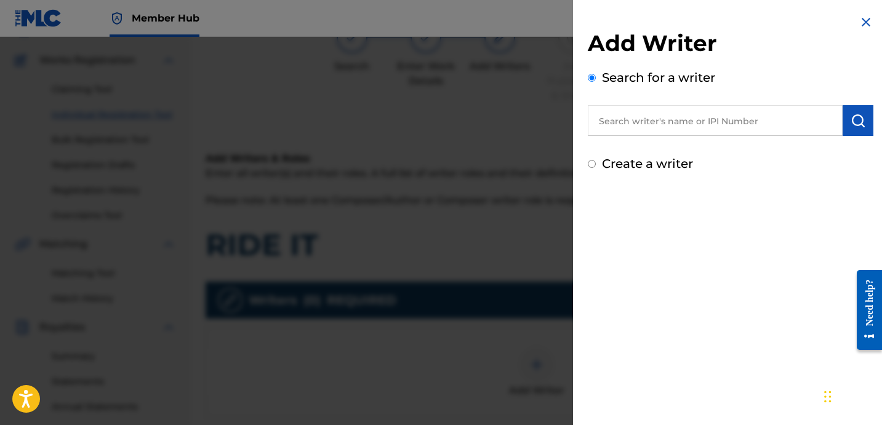
click at [727, 132] on input "text" at bounding box center [715, 120] width 255 height 31
paste input "[PERSON_NAME] [PERSON_NAME]"
type input "[PERSON_NAME] [PERSON_NAME]"
click at [856, 121] on img "submit" at bounding box center [857, 120] width 15 height 15
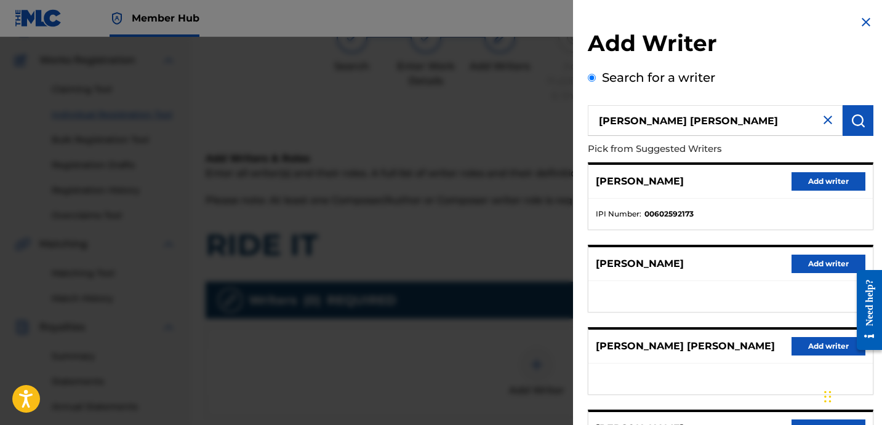
click at [775, 201] on ul "IPI Number : 00602592173" at bounding box center [730, 214] width 284 height 31
click at [810, 186] on button "Add writer" at bounding box center [828, 181] width 74 height 18
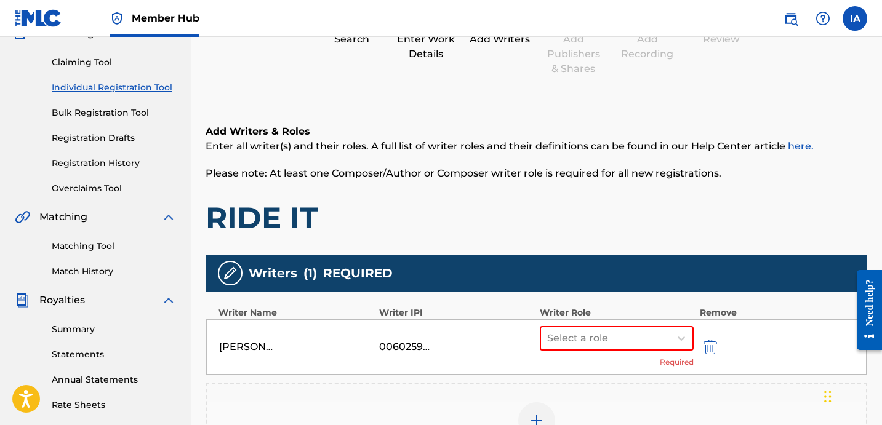
scroll to position [246, 0]
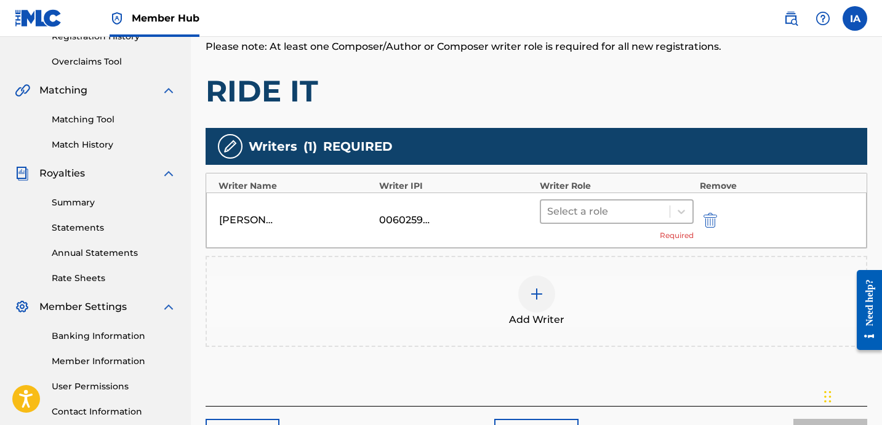
click at [638, 220] on div "Select a role" at bounding box center [605, 212] width 129 height 22
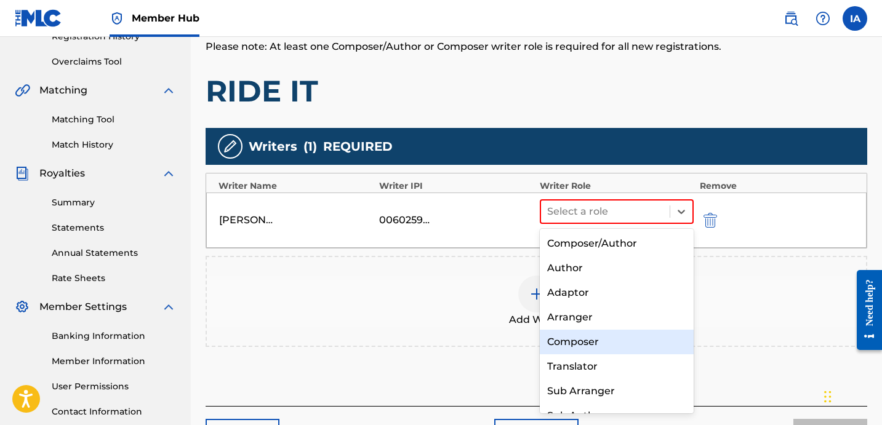
click at [660, 345] on div "Composer" at bounding box center [617, 342] width 154 height 25
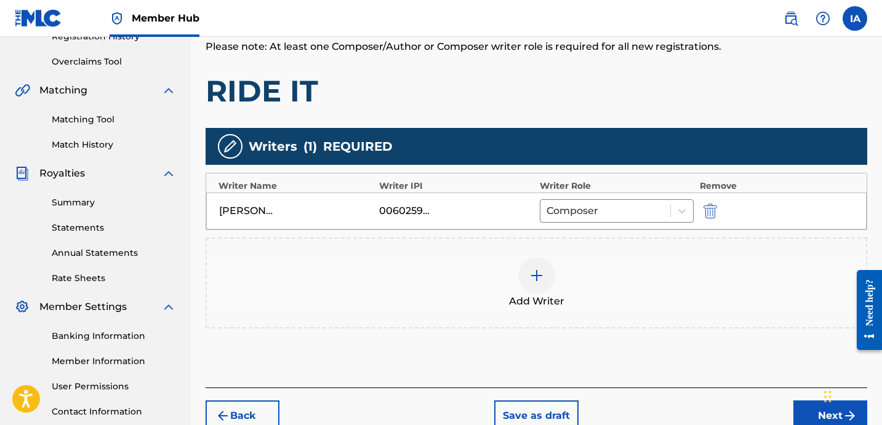
click at [632, 153] on div "Writers ( 1 ) REQUIRED" at bounding box center [537, 146] width 662 height 37
click at [558, 131] on div "Writers ( 1 ) REQUIRED" at bounding box center [537, 146] width 662 height 37
click at [545, 127] on div "Add Writers & Roles Enter all writer(s) and their roles. A full list of writer …" at bounding box center [537, 178] width 662 height 420
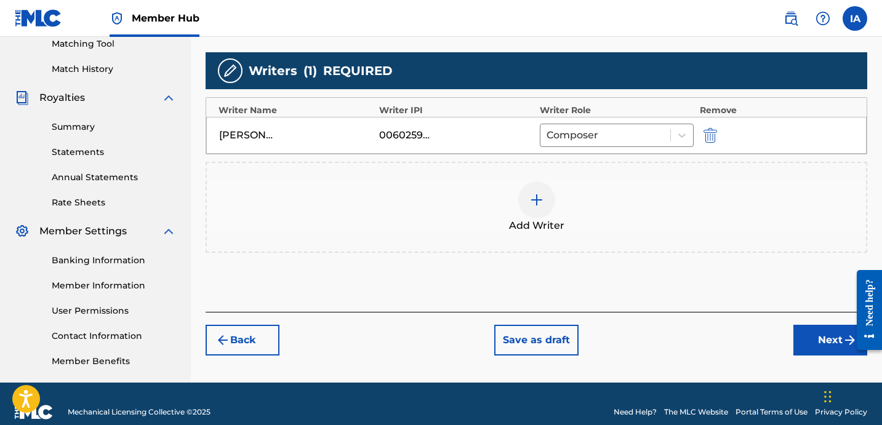
scroll to position [338, 0]
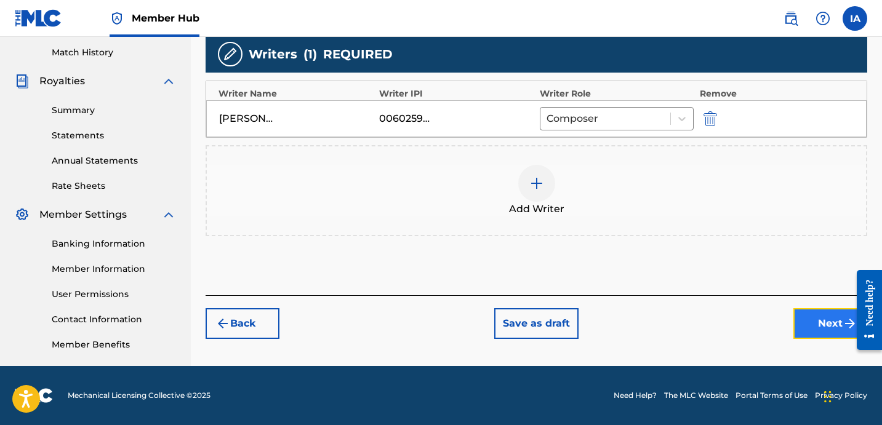
click at [815, 332] on button "Next" at bounding box center [830, 323] width 74 height 31
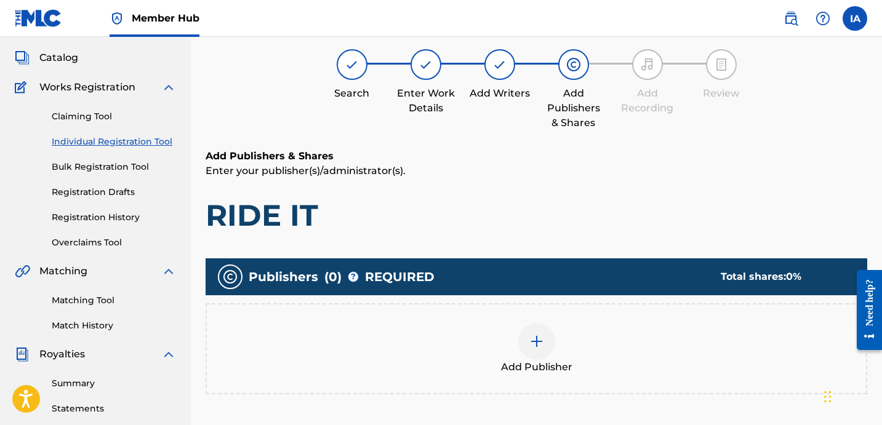
scroll to position [55, 0]
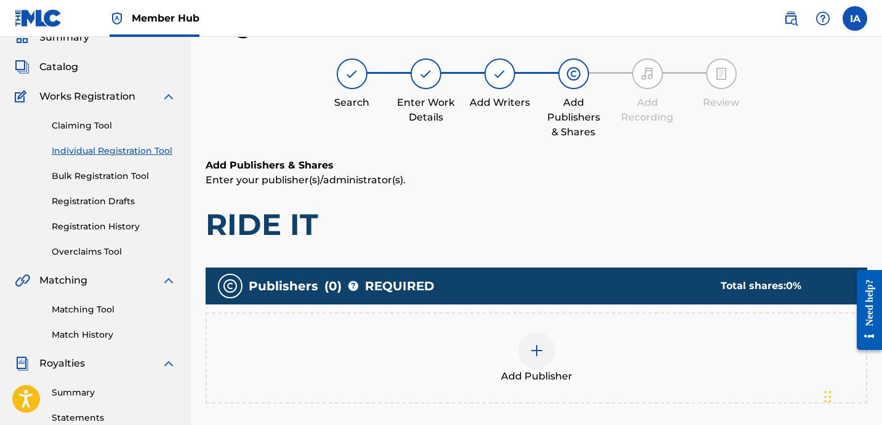
click at [591, 365] on div "Add Publisher" at bounding box center [536, 358] width 659 height 52
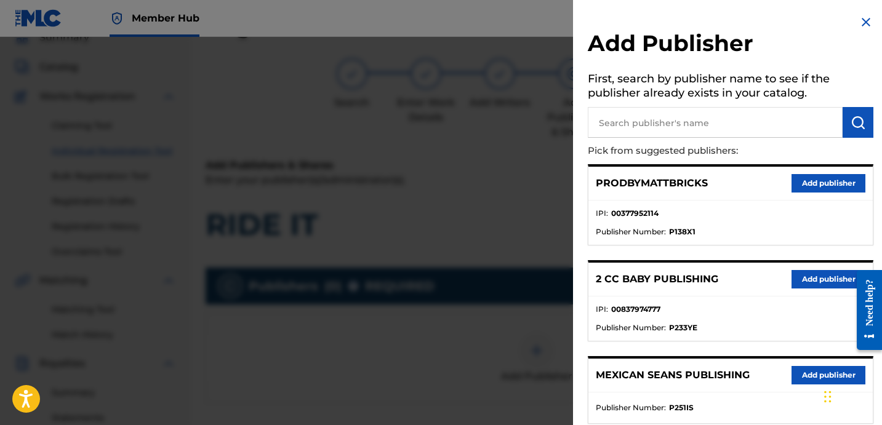
click at [755, 198] on div "PRODBYMATTBRICKS Add publisher" at bounding box center [730, 184] width 284 height 34
drag, startPoint x: 755, startPoint y: 195, endPoint x: 879, endPoint y: 183, distance: 124.9
click at [811, 193] on div "PRODBYMATTBRICKS Add publisher" at bounding box center [730, 184] width 284 height 34
click at [716, 128] on input "text" at bounding box center [715, 122] width 255 height 31
type input "[PERSON_NAME]"
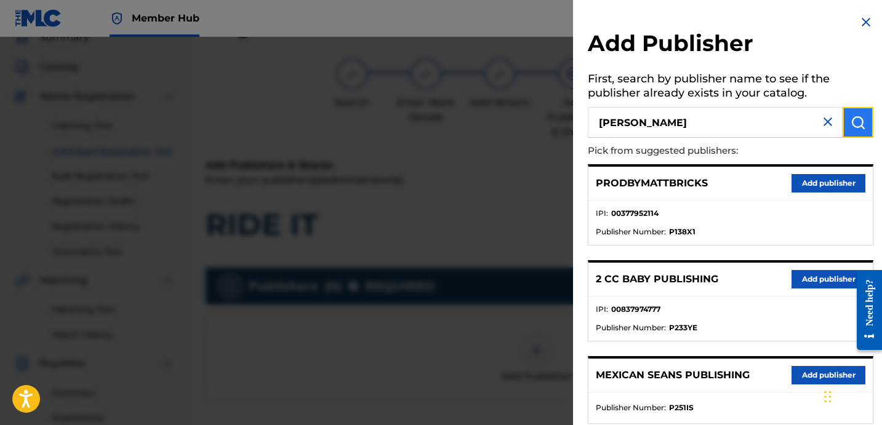
click at [864, 131] on button "submit" at bounding box center [857, 122] width 31 height 31
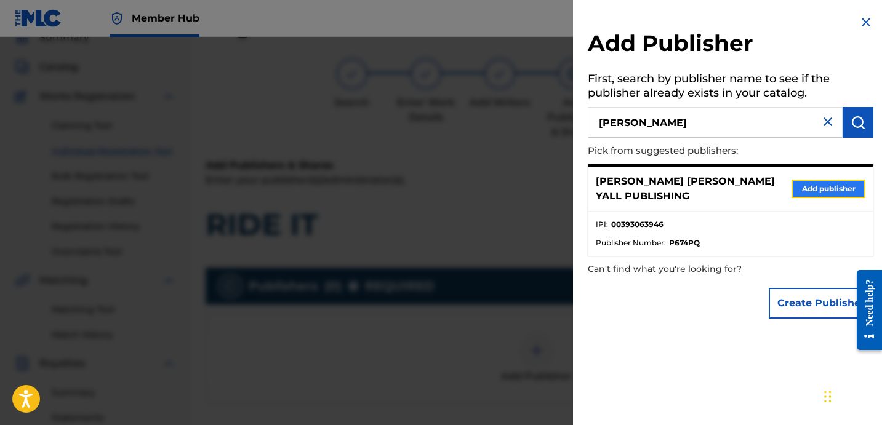
click at [799, 180] on button "Add publisher" at bounding box center [828, 189] width 74 height 18
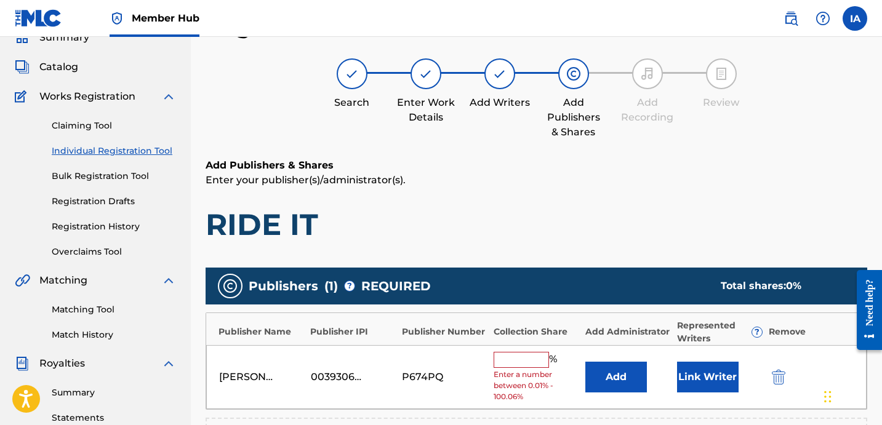
click at [529, 362] on input "text" at bounding box center [521, 360] width 55 height 16
type input "50"
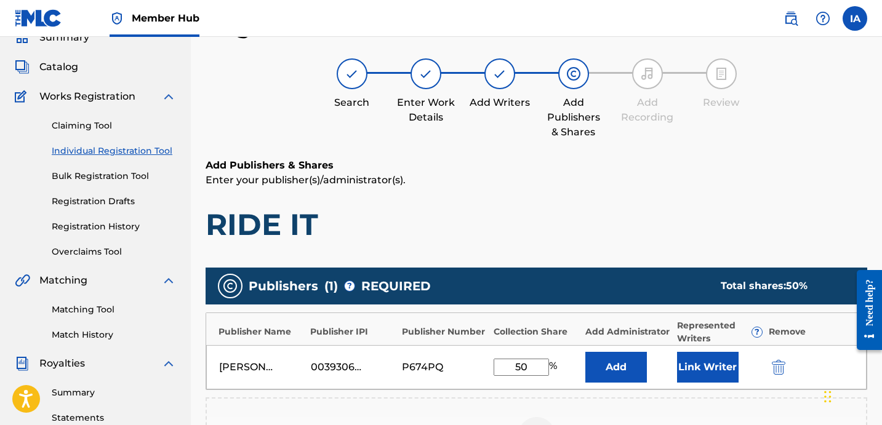
drag, startPoint x: 535, startPoint y: 372, endPoint x: 478, endPoint y: 338, distance: 67.0
click at [484, 342] on div "Publisher Name Publisher IPI Publisher Number Collection Share Add Administrato…" at bounding box center [537, 352] width 662 height 78
click at [607, 378] on button "Add" at bounding box center [616, 367] width 62 height 31
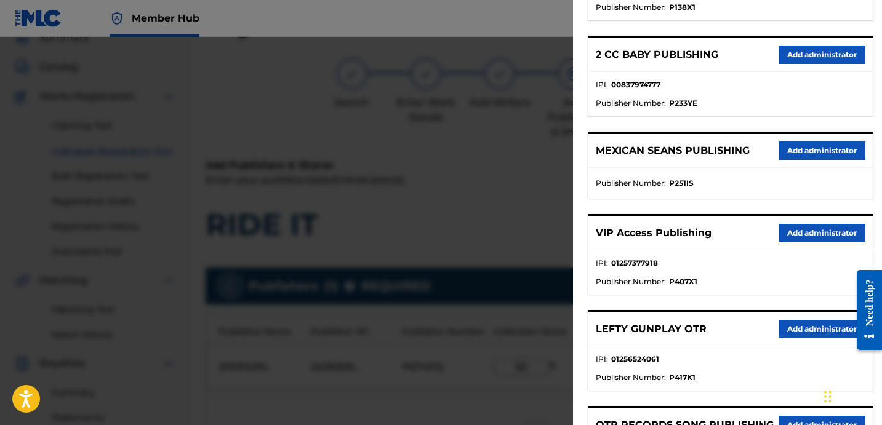
scroll to position [234, 0]
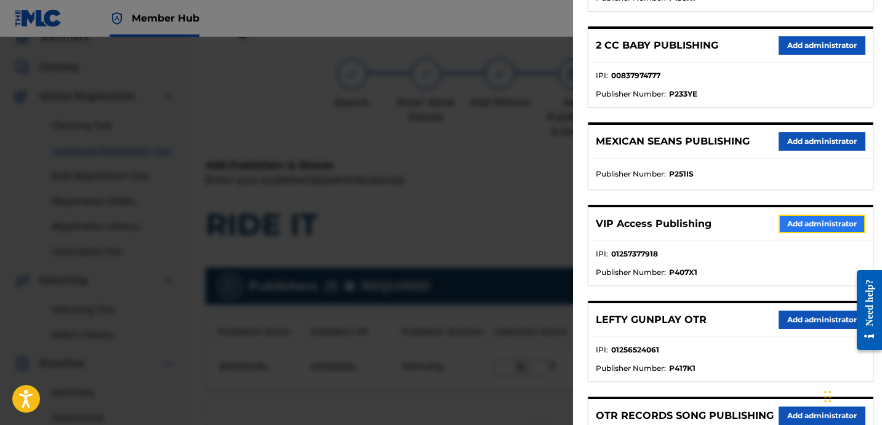
click at [801, 225] on button "Add administrator" at bounding box center [821, 224] width 87 height 18
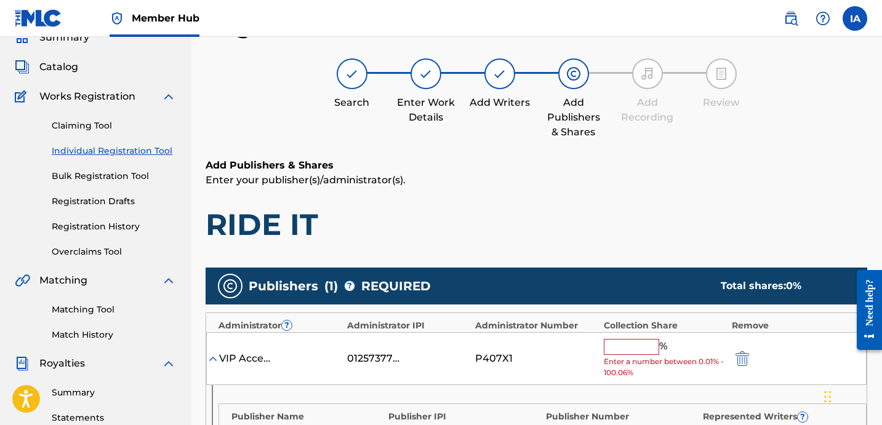
click at [644, 344] on input "text" at bounding box center [631, 347] width 55 height 16
paste input "50"
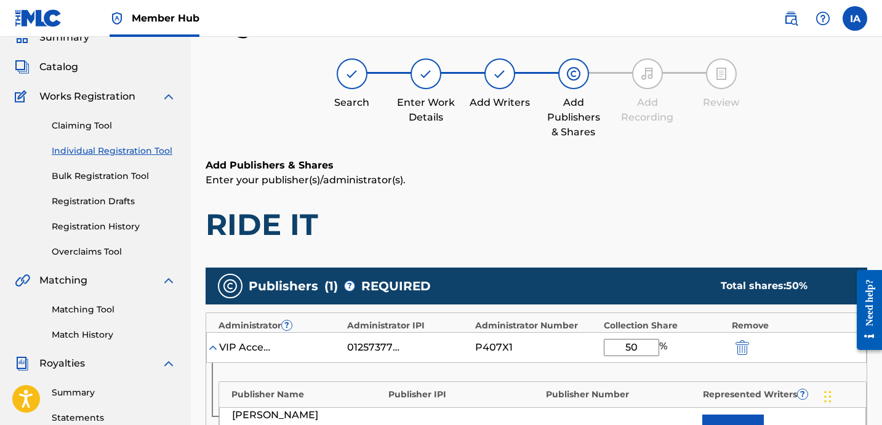
type input "50"
click at [662, 242] on h1 "RIDE IT" at bounding box center [537, 224] width 662 height 37
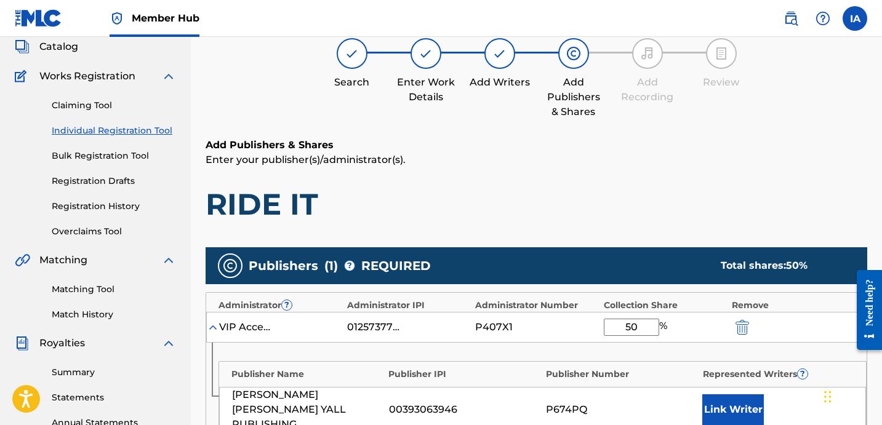
scroll to position [183, 0]
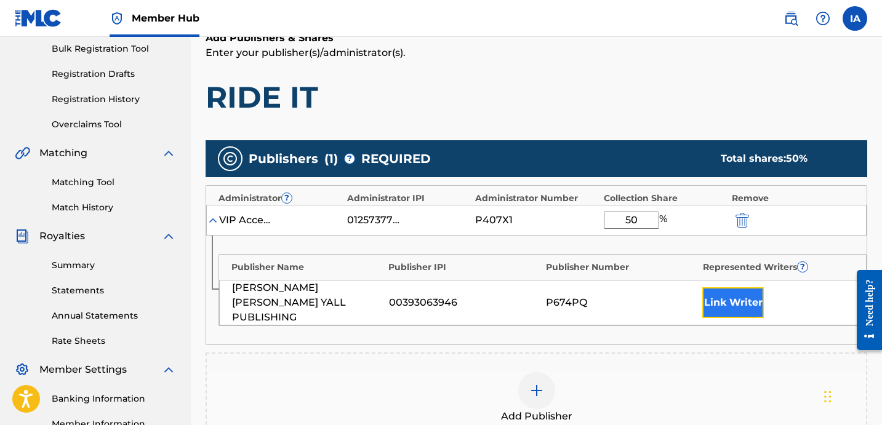
click at [727, 291] on button "Link Writer" at bounding box center [733, 302] width 62 height 31
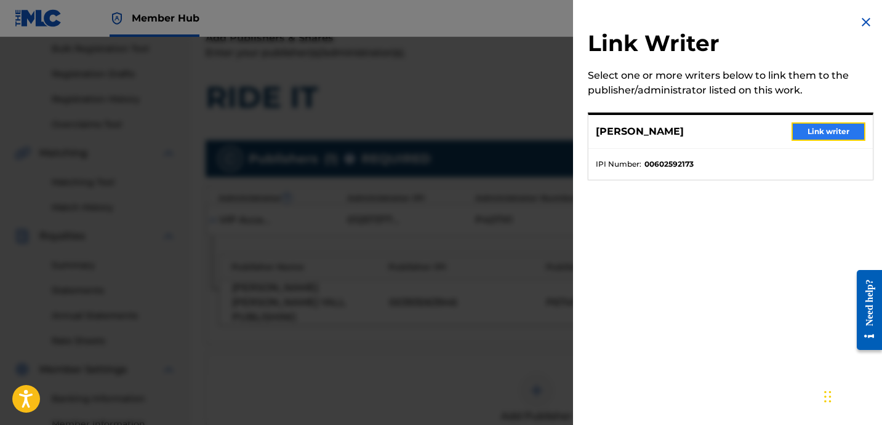
click at [812, 133] on button "Link writer" at bounding box center [828, 131] width 74 height 18
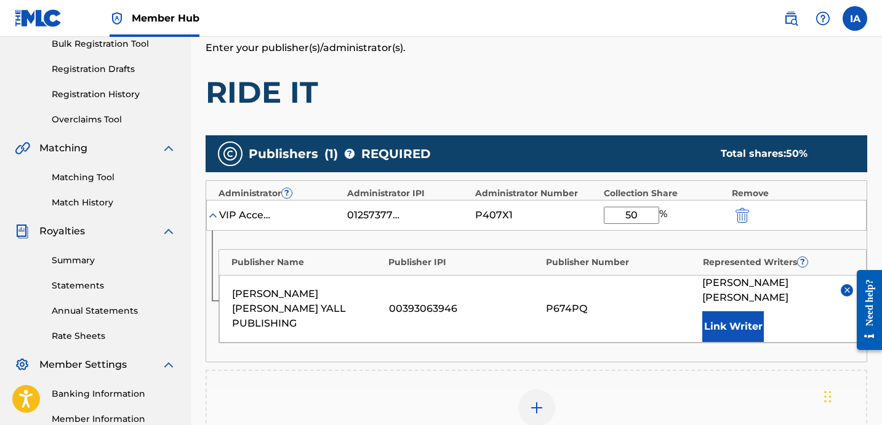
scroll to position [394, 0]
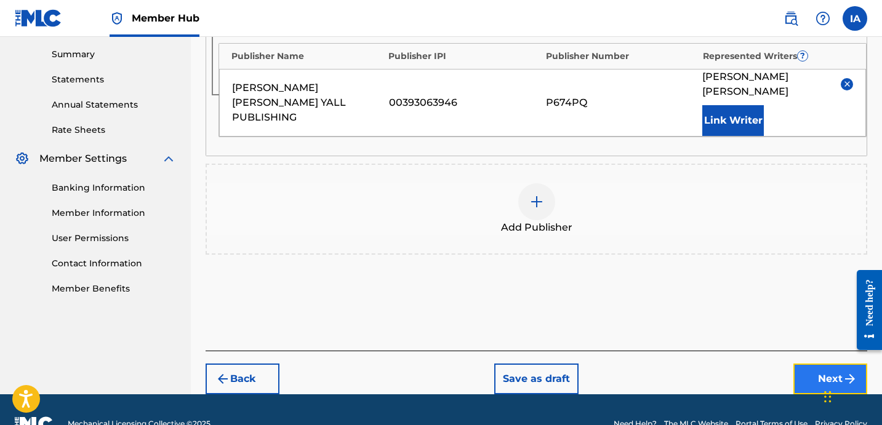
click at [797, 364] on button "Next" at bounding box center [830, 379] width 74 height 31
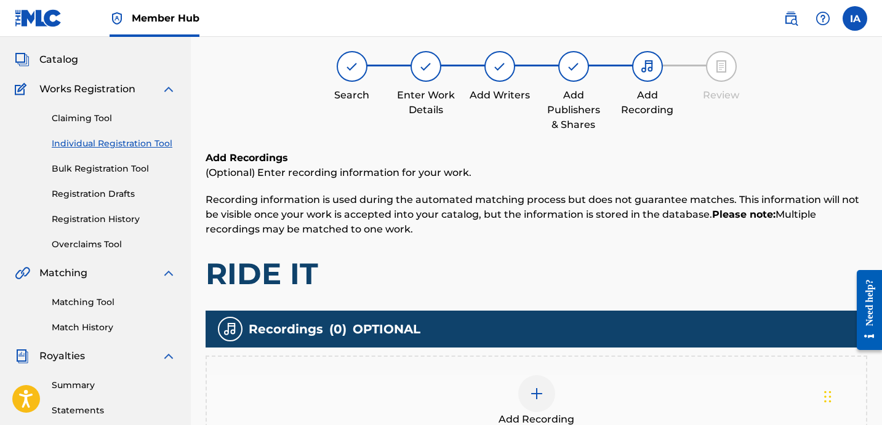
scroll to position [55, 0]
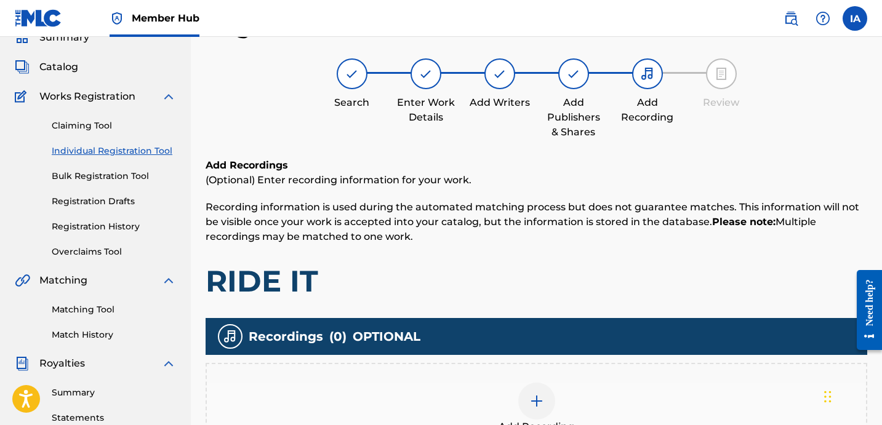
click at [565, 242] on p "Recording information is used during the automated matching process but does no…" at bounding box center [537, 222] width 662 height 44
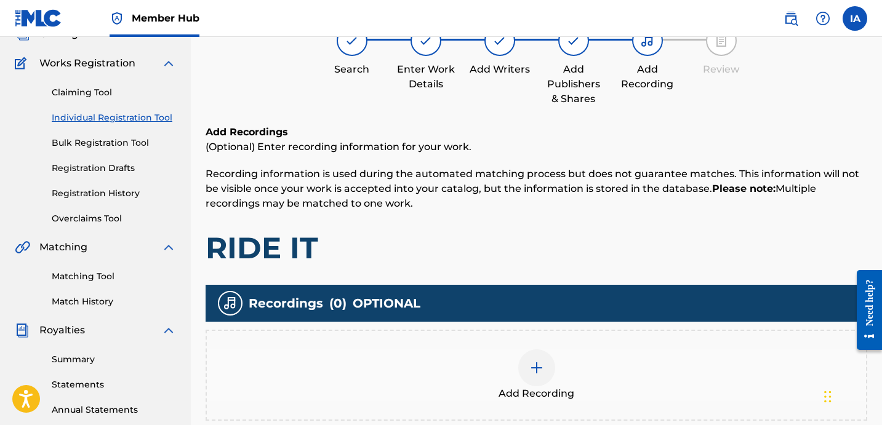
scroll to position [261, 0]
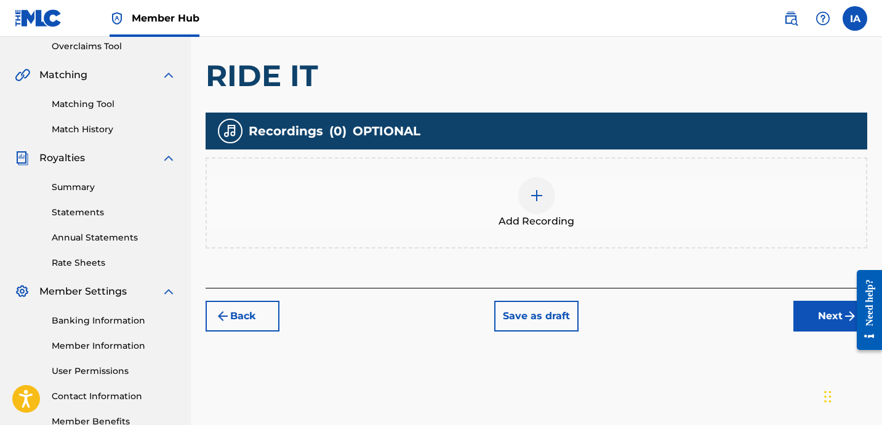
click at [566, 208] on div "Add Recording" at bounding box center [536, 203] width 659 height 52
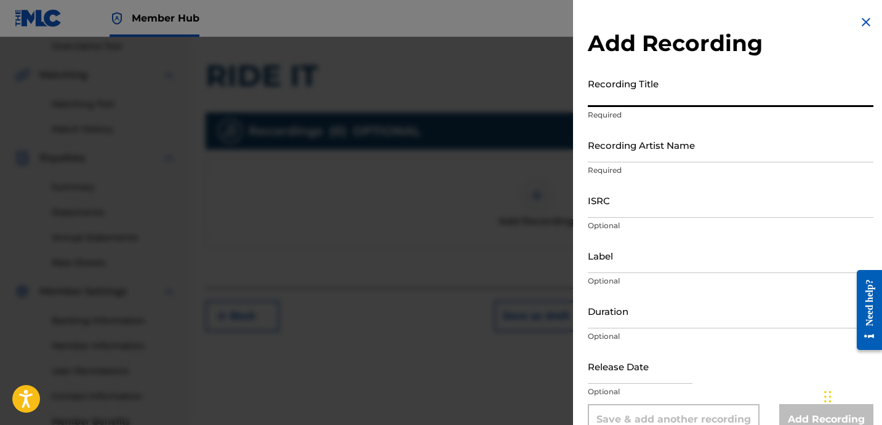
click at [664, 93] on input "Recording Title" at bounding box center [731, 89] width 286 height 35
paste input "RIDE IT"
type input "RIDE IT"
click at [652, 153] on input "Recording Artist Name" at bounding box center [731, 144] width 286 height 35
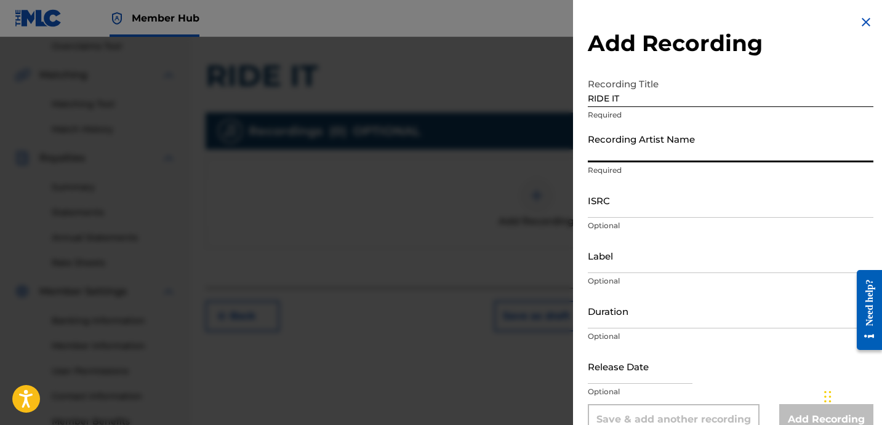
type input "TINK"
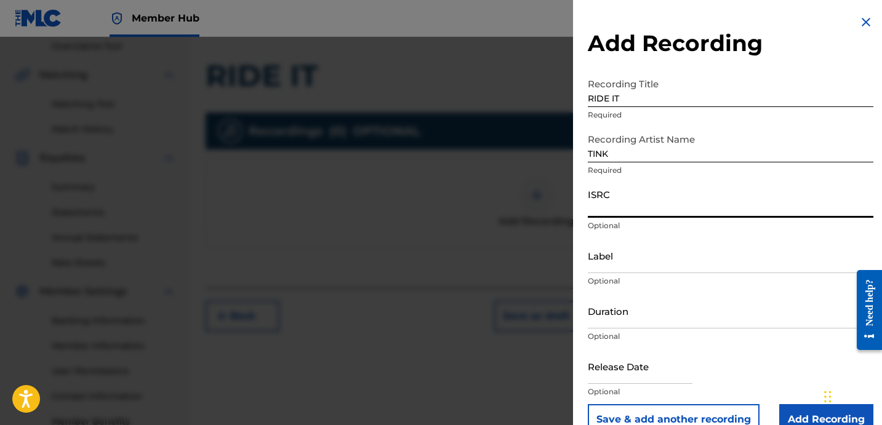
click at [695, 200] on input "ISRC" at bounding box center [731, 200] width 286 height 35
paste input "USUYG1250796"
type input "USUYG1250796"
click at [621, 262] on input "Label" at bounding box center [731, 255] width 286 height 35
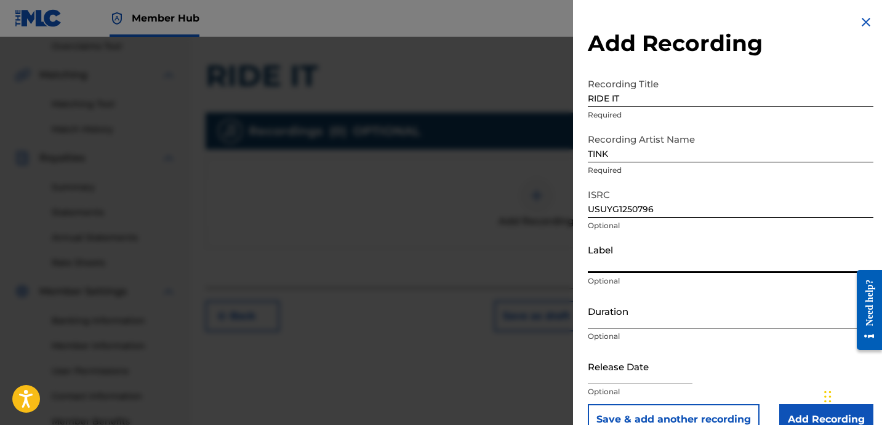
paste input "[PERSON_NAME] DIARY WD RECORDS EMPIRE"
type input "[PERSON_NAME] DIARY WD RECORDS EMPIRE"
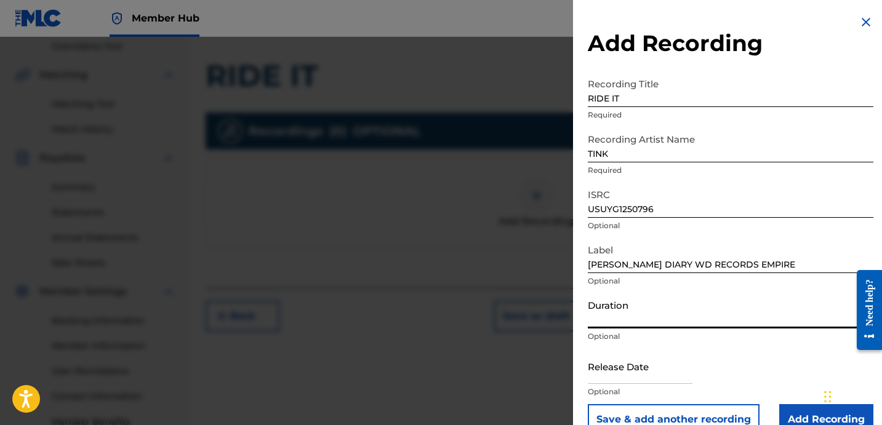
click at [625, 310] on input "Duration" at bounding box center [731, 311] width 286 height 35
click at [625, 320] on input "Duration" at bounding box center [731, 311] width 286 height 35
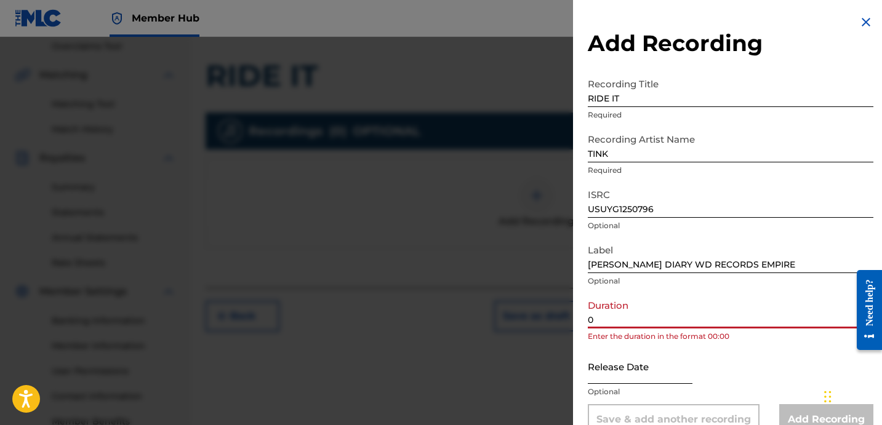
paste input "4:35"
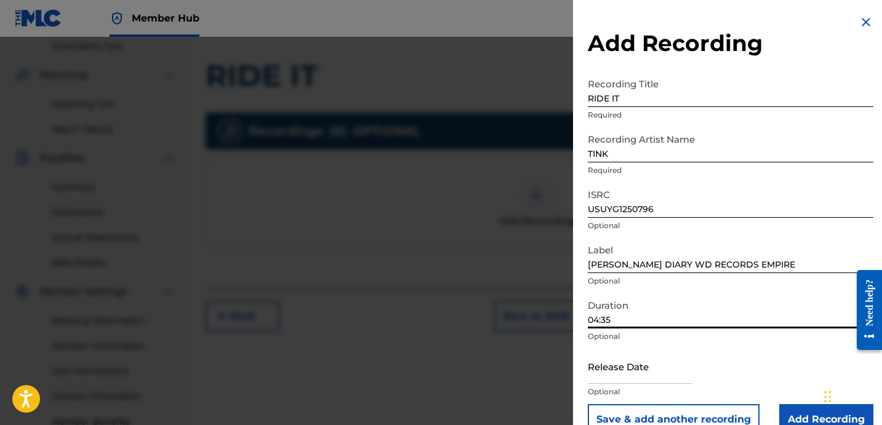
type input "04:35"
click at [784, 416] on input "Add Recording" at bounding box center [826, 419] width 94 height 31
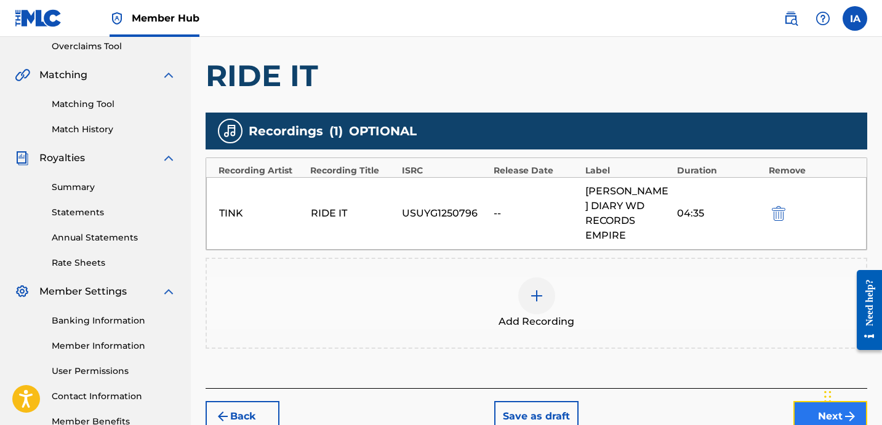
click at [796, 401] on button "Next" at bounding box center [830, 416] width 74 height 31
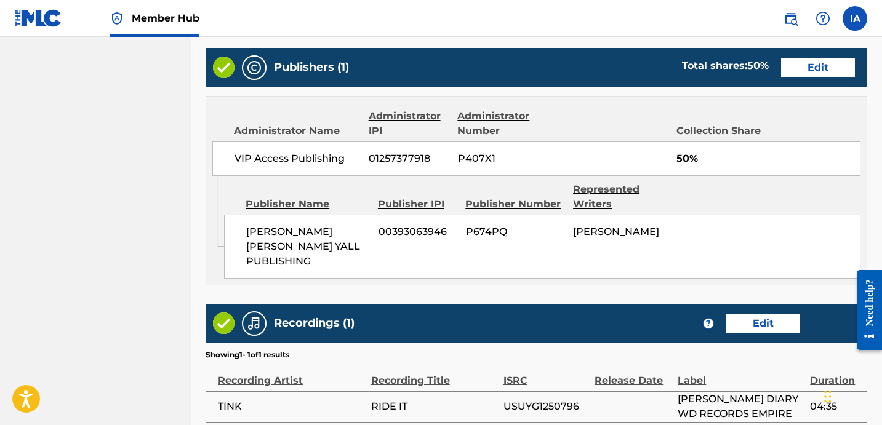
scroll to position [753, 0]
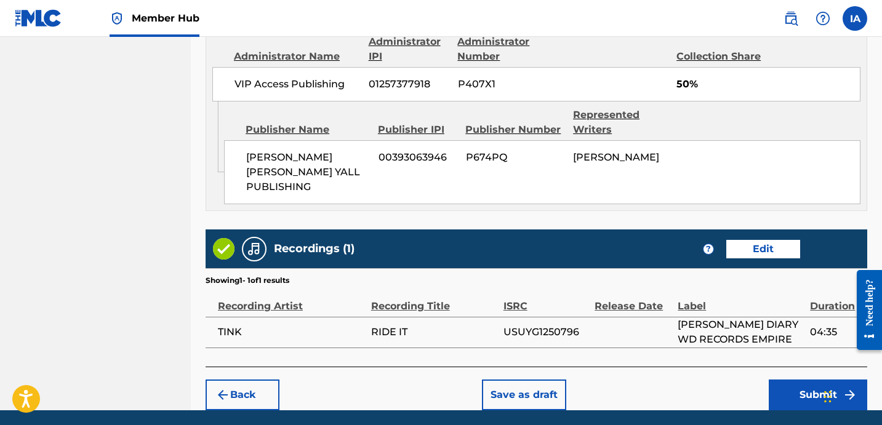
click at [797, 384] on button "Submit" at bounding box center [818, 395] width 98 height 31
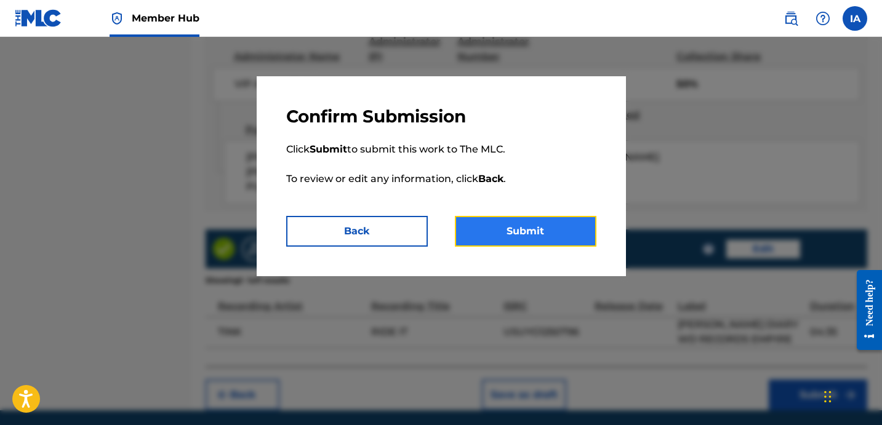
click at [546, 228] on button "Submit" at bounding box center [526, 231] width 142 height 31
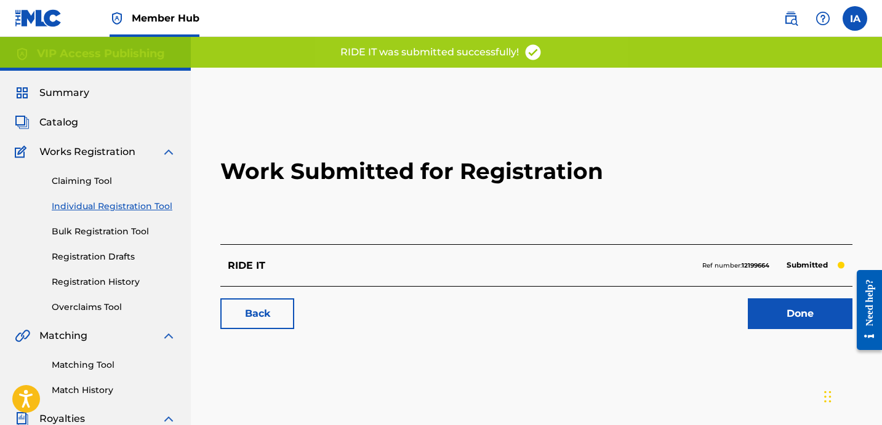
click at [516, 204] on h2 "Work Submitted for Registration" at bounding box center [536, 171] width 632 height 146
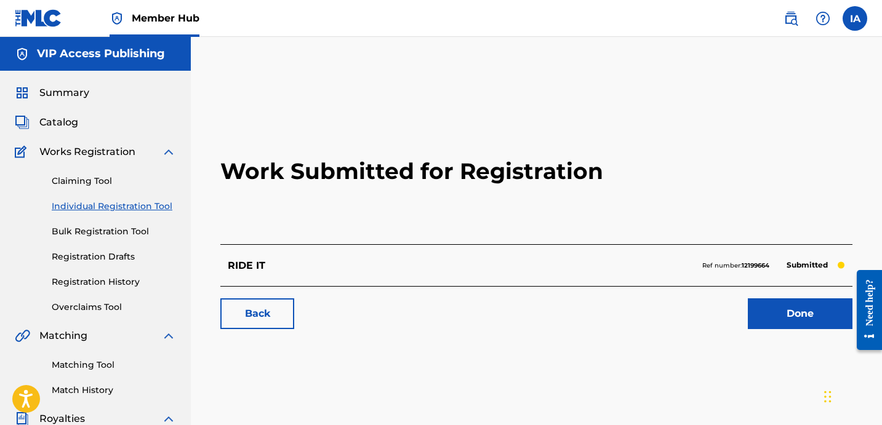
click at [112, 208] on link "Individual Registration Tool" at bounding box center [114, 206] width 124 height 13
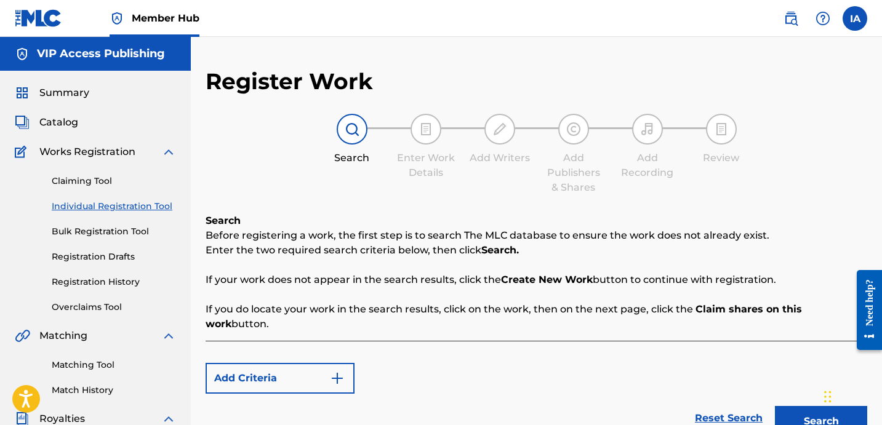
scroll to position [119, 0]
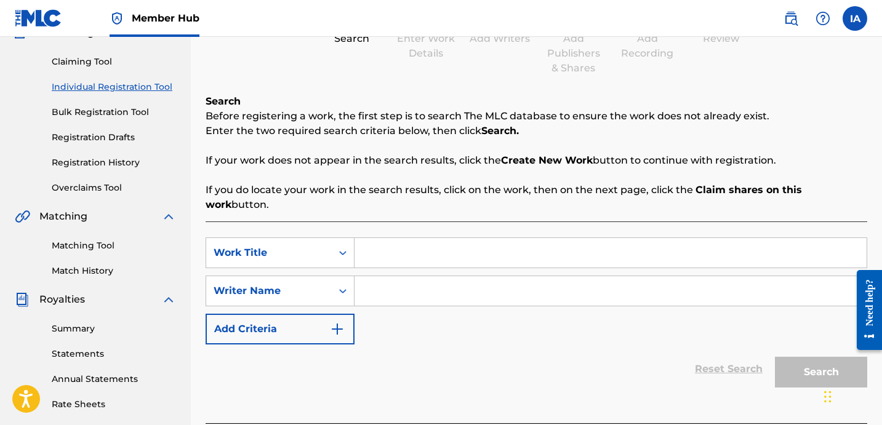
click at [477, 238] on input "Search Form" at bounding box center [610, 253] width 512 height 30
paste input "RUN FOR IT"
click at [594, 243] on input "RUN FOR IT" at bounding box center [610, 253] width 512 height 30
type input "RUN FOR IT"
click at [615, 287] on input "Search Form" at bounding box center [610, 291] width 512 height 30
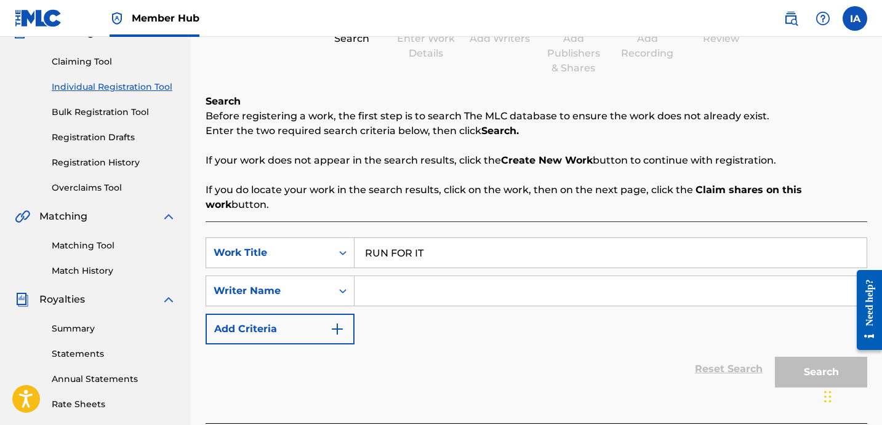
click at [556, 276] on input "Search Form" at bounding box center [610, 291] width 512 height 30
click at [496, 276] on input "Search Form" at bounding box center [610, 291] width 512 height 30
click at [490, 276] on input "Search Form" at bounding box center [610, 291] width 512 height 30
paste input "[PERSON_NAME] [PERSON_NAME]"
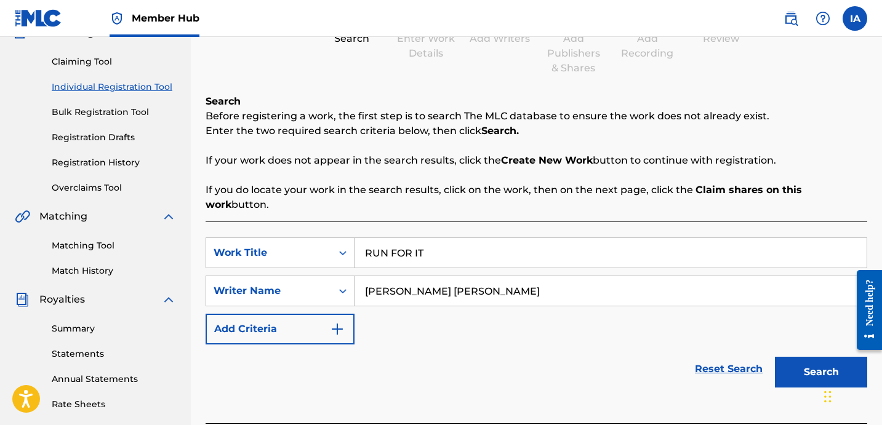
type input "[PERSON_NAME] [PERSON_NAME]"
click at [806, 363] on button "Search" at bounding box center [821, 372] width 92 height 31
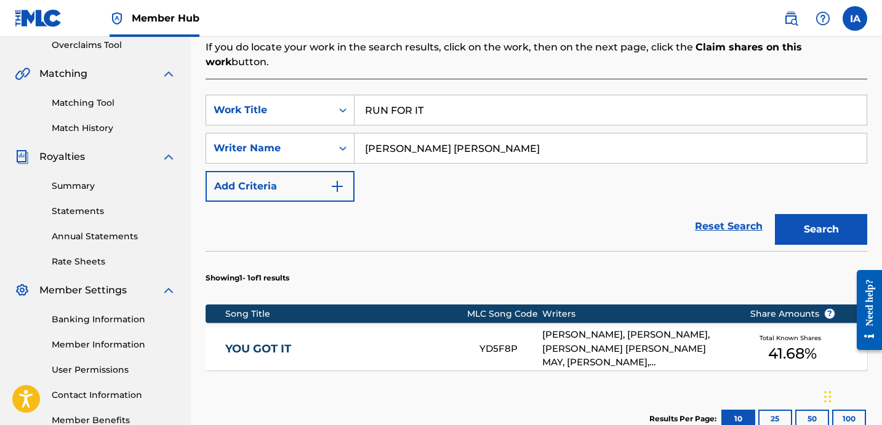
scroll to position [402, 0]
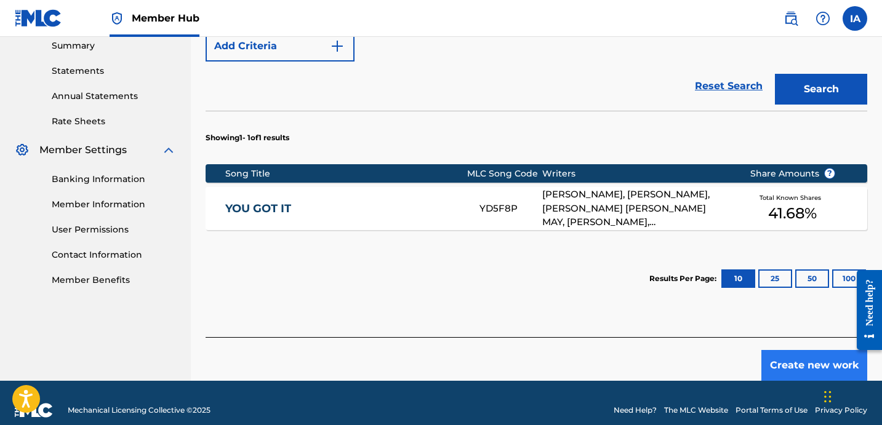
click at [698, 313] on div "SearchWithCriteriaf82a4b39-db3a-47f5-a9b4-d62264157632 Work Title RUN FOR IT Se…" at bounding box center [537, 137] width 662 height 399
click at [802, 355] on button "Create new work" at bounding box center [814, 365] width 106 height 31
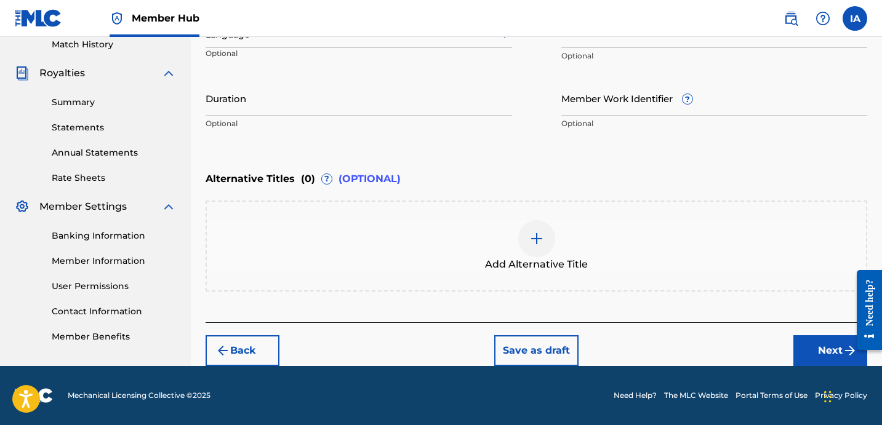
scroll to position [345, 0]
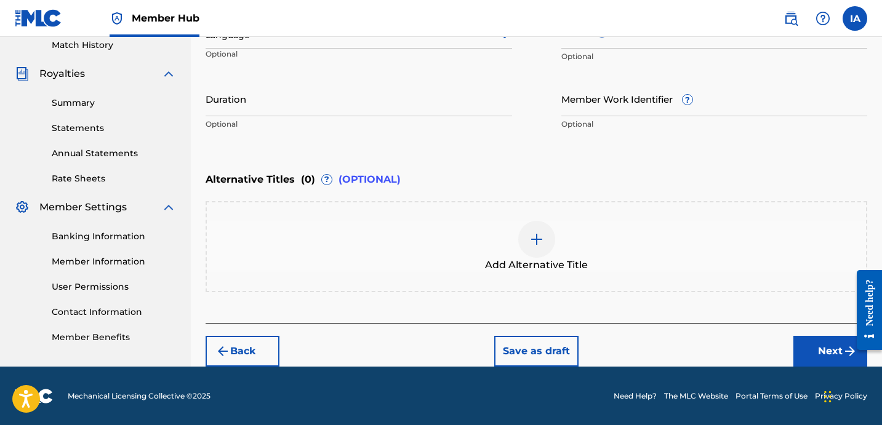
click at [370, 43] on div at bounding box center [359, 35] width 306 height 15
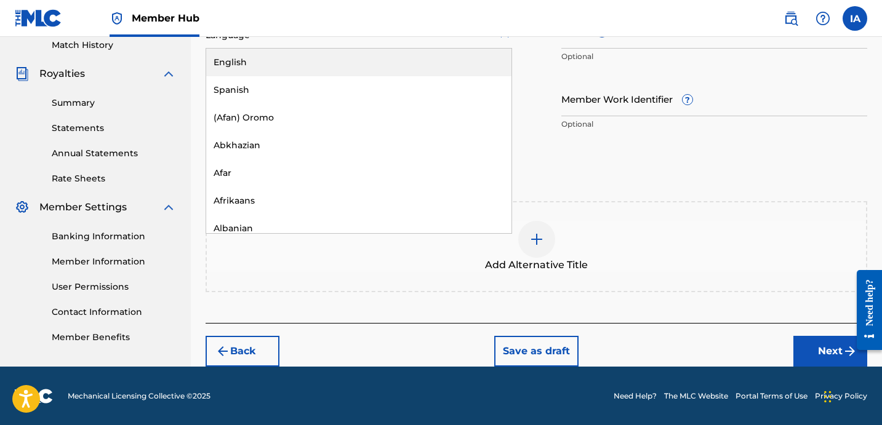
click at [439, 76] on div "English" at bounding box center [358, 63] width 305 height 28
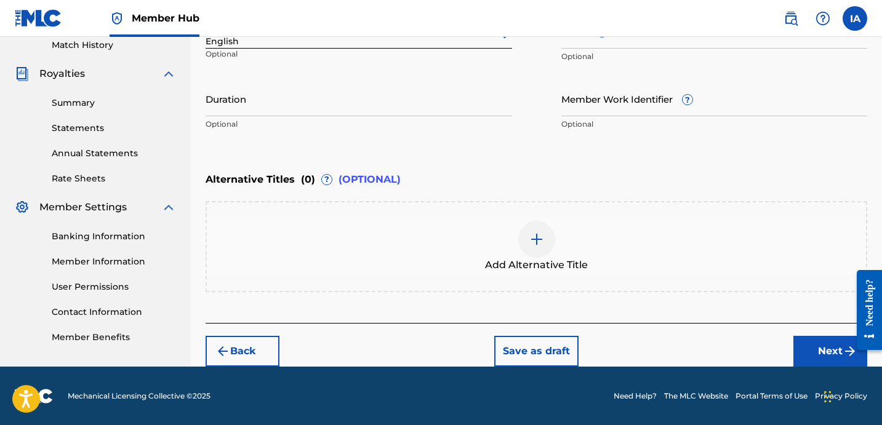
scroll to position [170, 0]
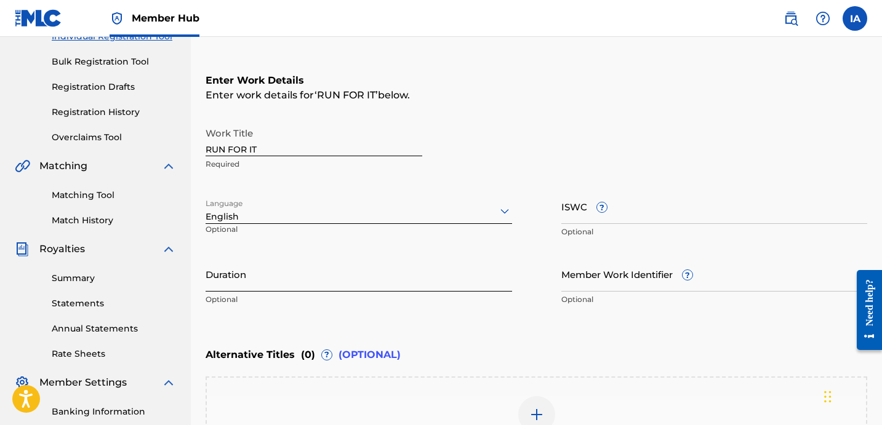
click at [255, 274] on input "Duration" at bounding box center [359, 274] width 306 height 35
click at [287, 278] on input "Duration" at bounding box center [359, 274] width 306 height 35
click at [244, 281] on input "Duration" at bounding box center [359, 274] width 306 height 35
click at [280, 282] on input "Duration" at bounding box center [359, 274] width 306 height 35
type input "02:57"
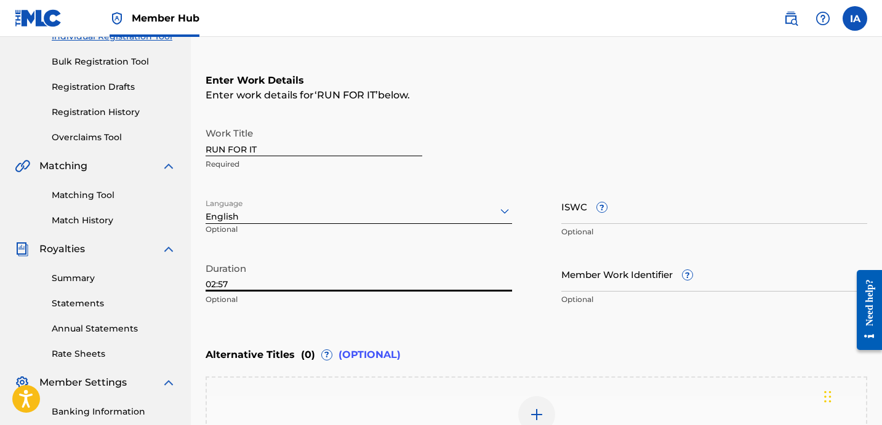
click at [607, 332] on div "Enter Work Details Enter work details for ‘ RUN FOR IT ’ below. Work Title RUN …" at bounding box center [537, 193] width 662 height 298
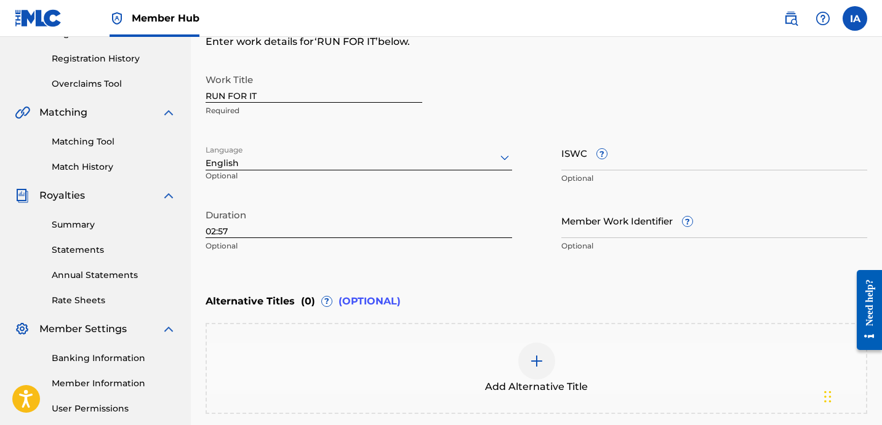
scroll to position [255, 0]
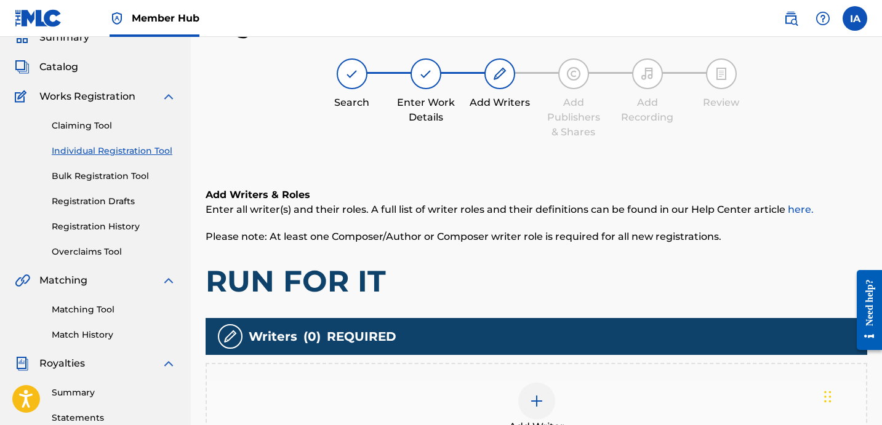
scroll to position [129, 0]
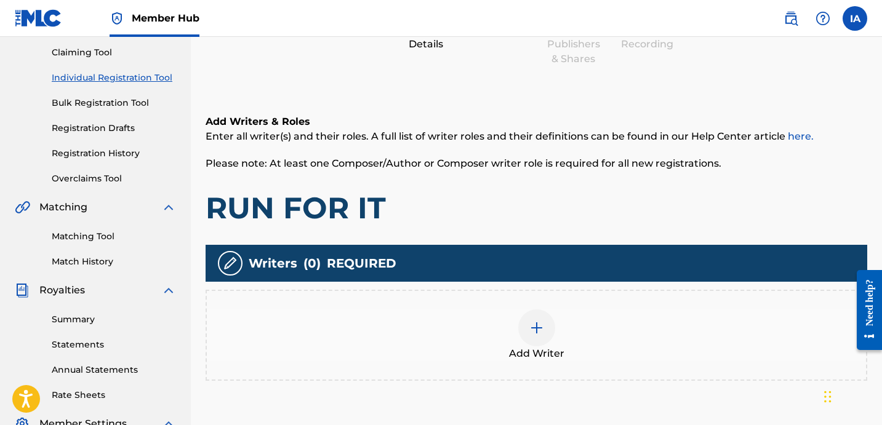
click at [592, 334] on div "Add Writer" at bounding box center [536, 336] width 659 height 52
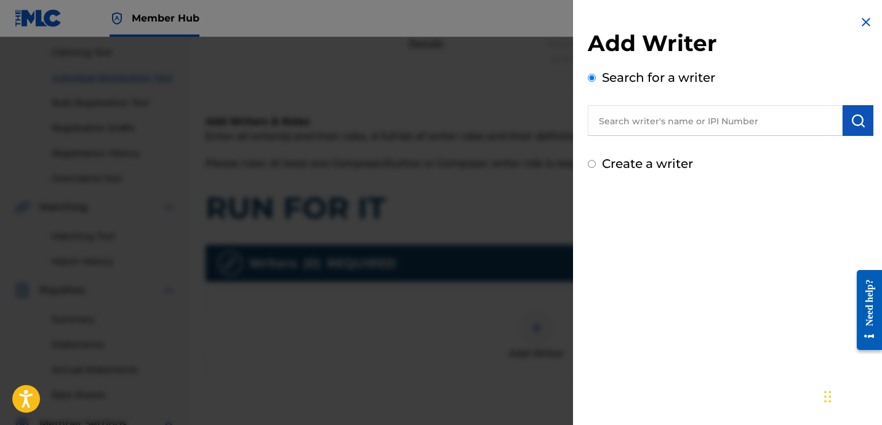
click at [714, 125] on input "text" at bounding box center [715, 120] width 255 height 31
click at [730, 124] on input "text" at bounding box center [715, 120] width 255 height 31
paste input "[PERSON_NAME] [PERSON_NAME]"
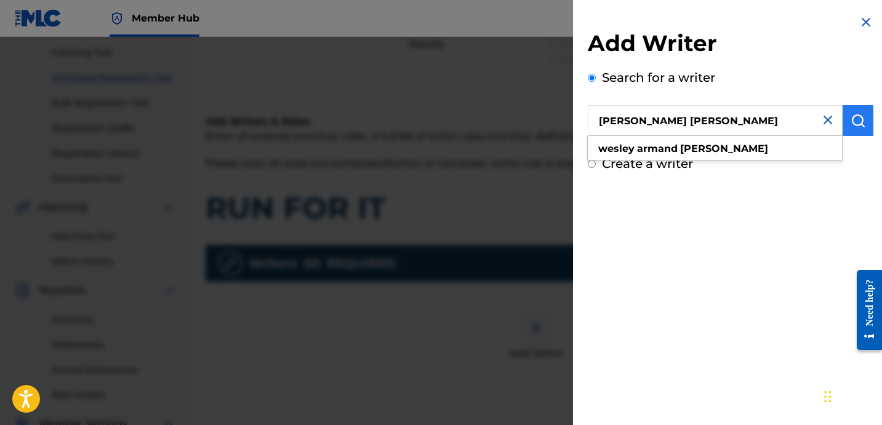
type input "[PERSON_NAME] [PERSON_NAME]"
click at [859, 121] on img "submit" at bounding box center [857, 120] width 15 height 15
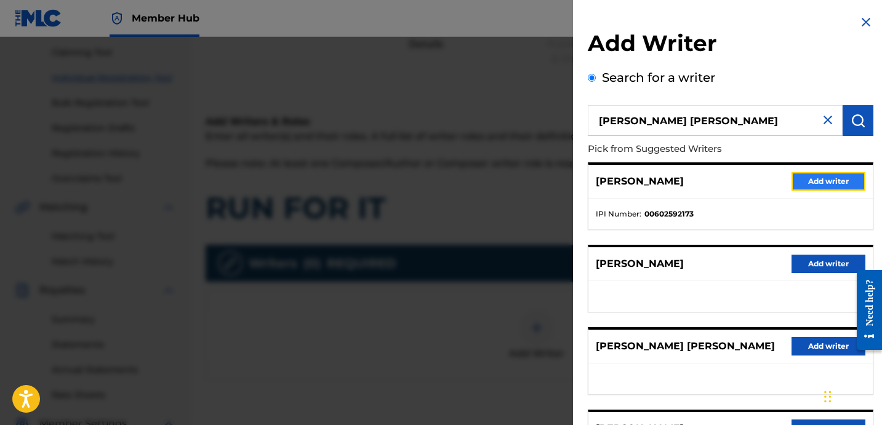
click at [814, 181] on button "Add writer" at bounding box center [828, 181] width 74 height 18
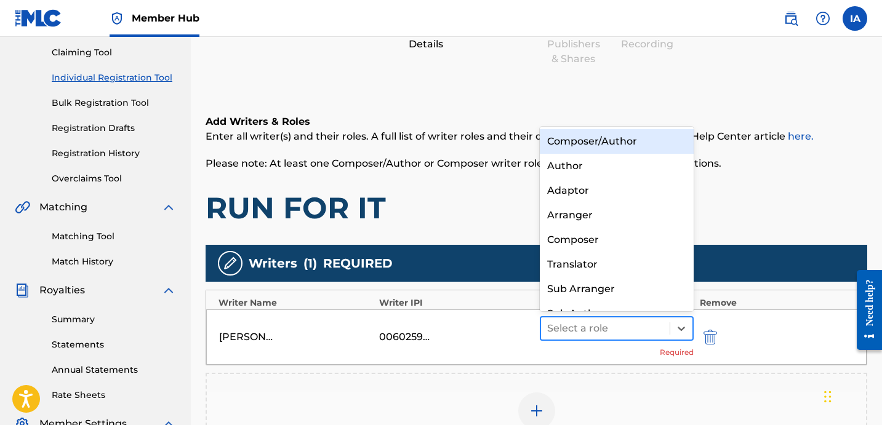
click at [602, 331] on div at bounding box center [605, 328] width 116 height 17
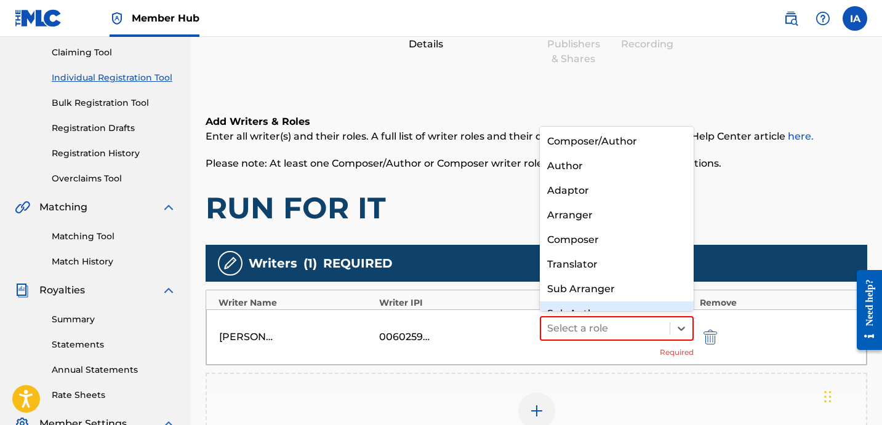
scroll to position [17, 0]
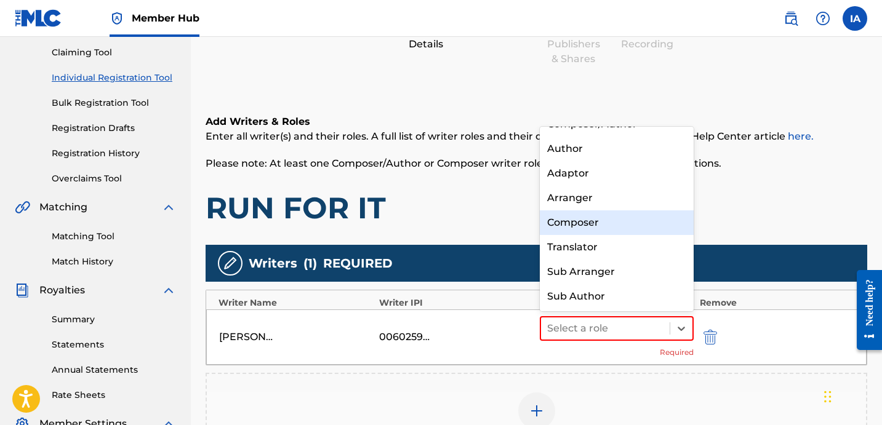
click at [622, 225] on div "Composer" at bounding box center [617, 222] width 154 height 25
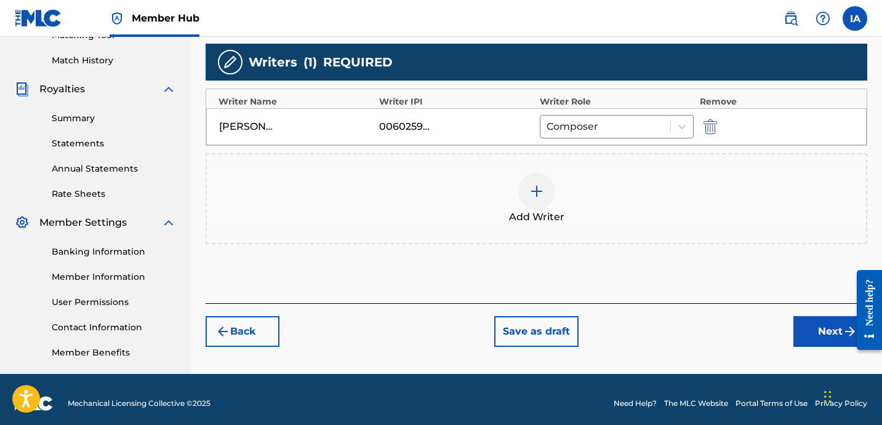
scroll to position [338, 0]
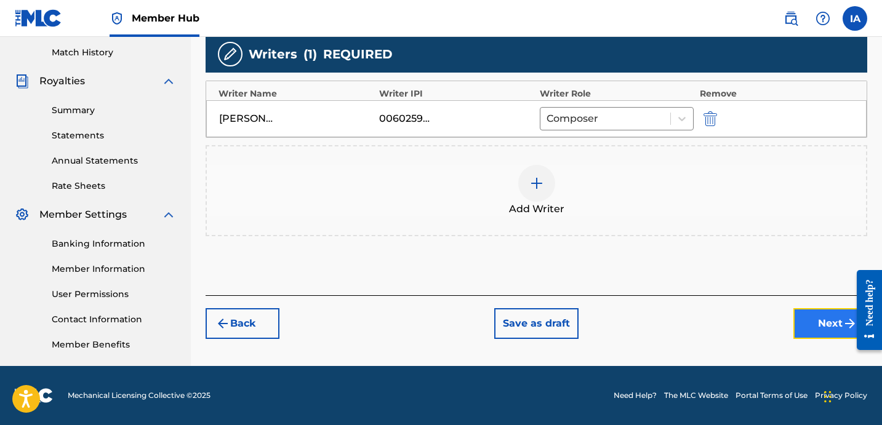
click at [806, 330] on button "Next" at bounding box center [830, 323] width 74 height 31
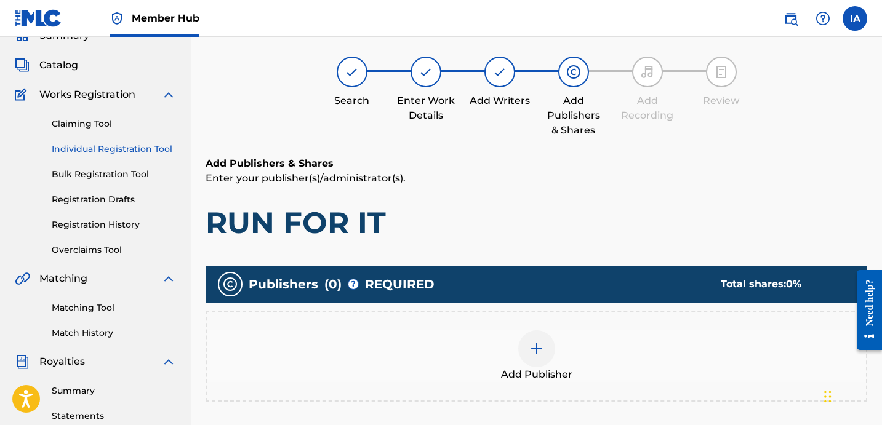
scroll to position [55, 0]
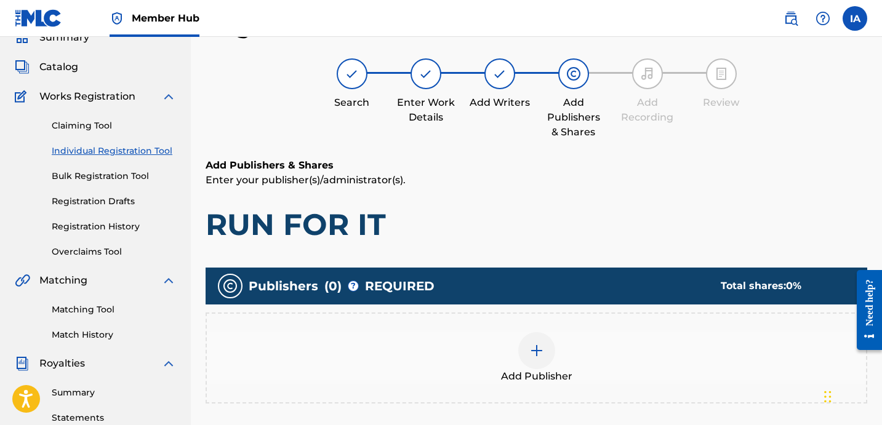
click at [572, 372] on div "Add Publisher" at bounding box center [536, 358] width 659 height 52
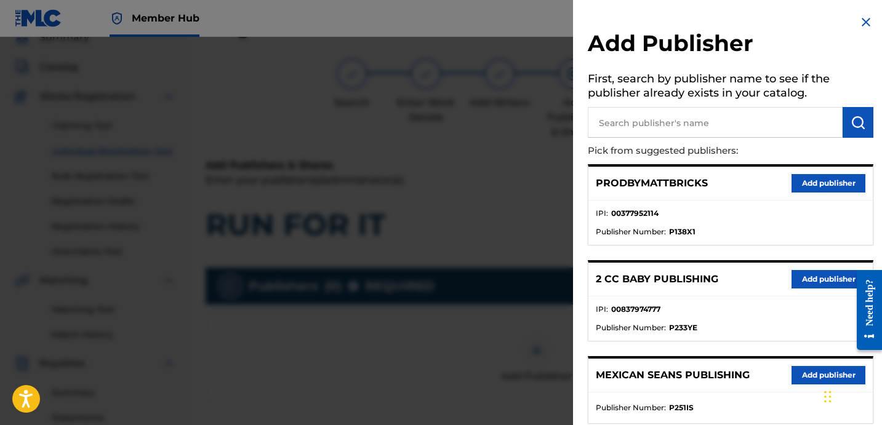
click at [652, 120] on input "text" at bounding box center [715, 122] width 255 height 31
type input "[PERSON_NAME]"
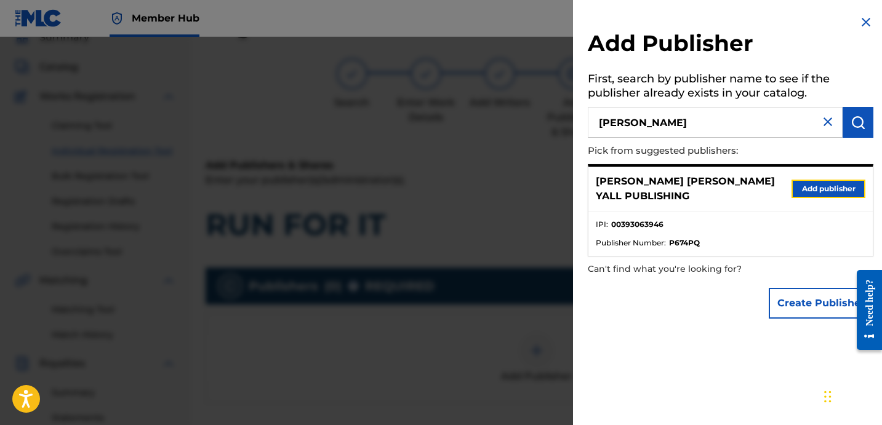
click at [828, 190] on button "Add publisher" at bounding box center [828, 189] width 74 height 18
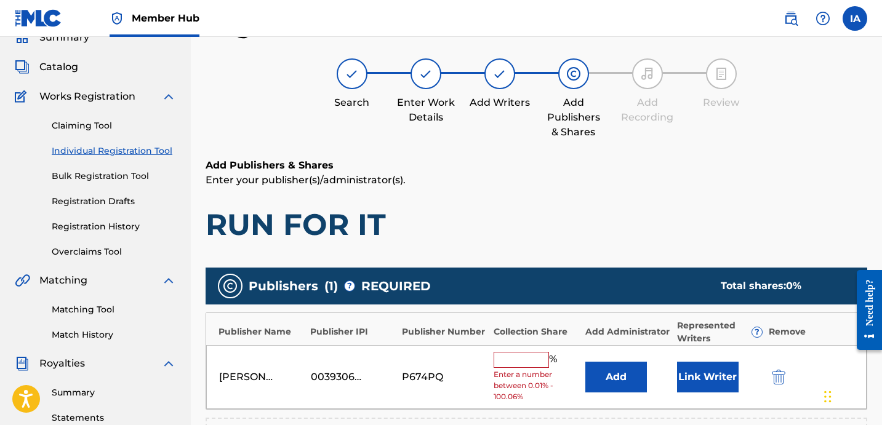
click at [524, 361] on input "text" at bounding box center [521, 360] width 55 height 16
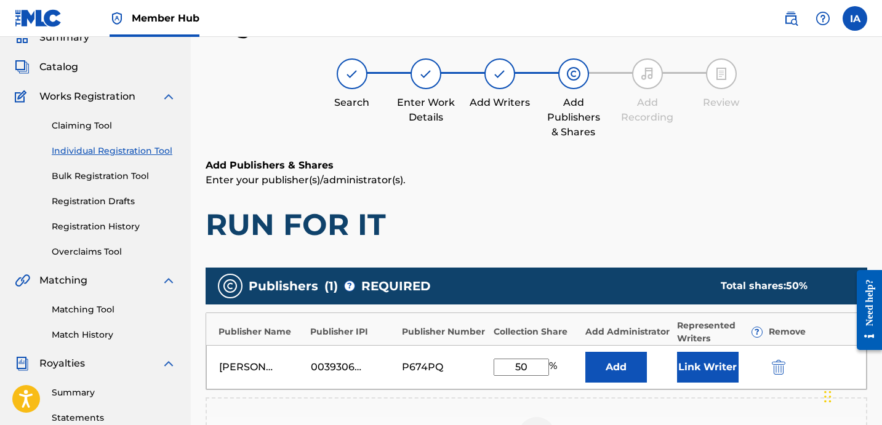
click at [483, 356] on div "[PERSON_NAME] [PERSON_NAME] YALL PUBLISHING 00393063946 P674PQ 50 % Add Link Wr…" at bounding box center [536, 367] width 660 height 44
type input "50"
click at [639, 368] on button "Add" at bounding box center [616, 367] width 62 height 31
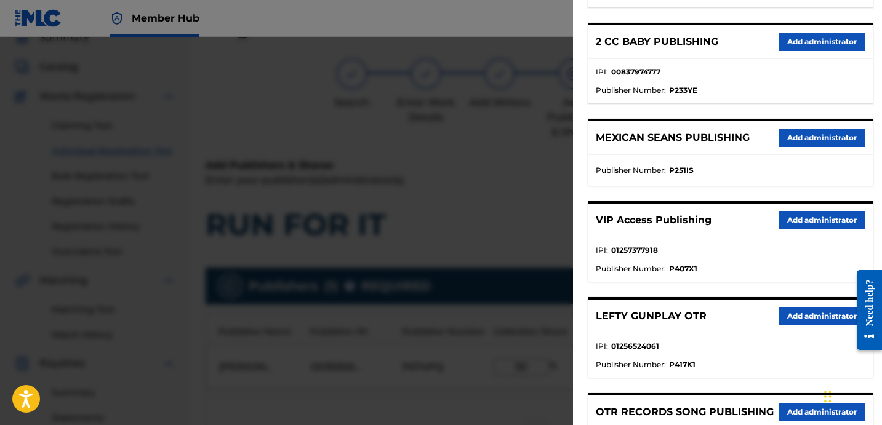
scroll to position [262, 0]
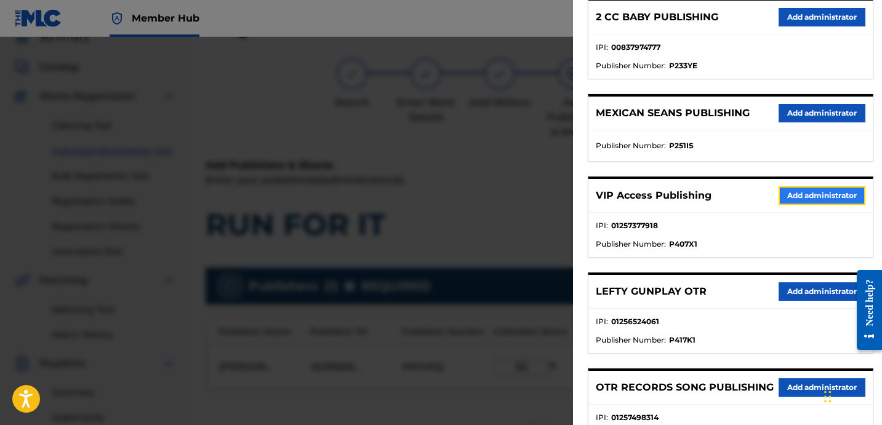
click at [802, 188] on button "Add administrator" at bounding box center [821, 195] width 87 height 18
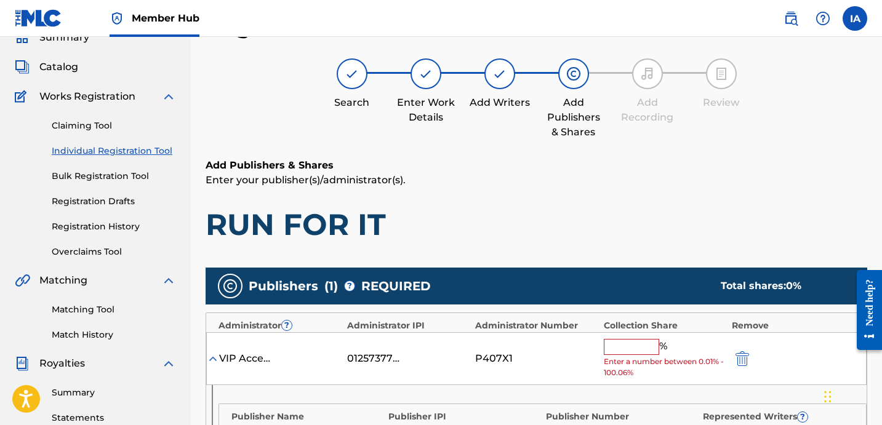
click at [649, 347] on input "text" at bounding box center [631, 347] width 55 height 16
paste input "50"
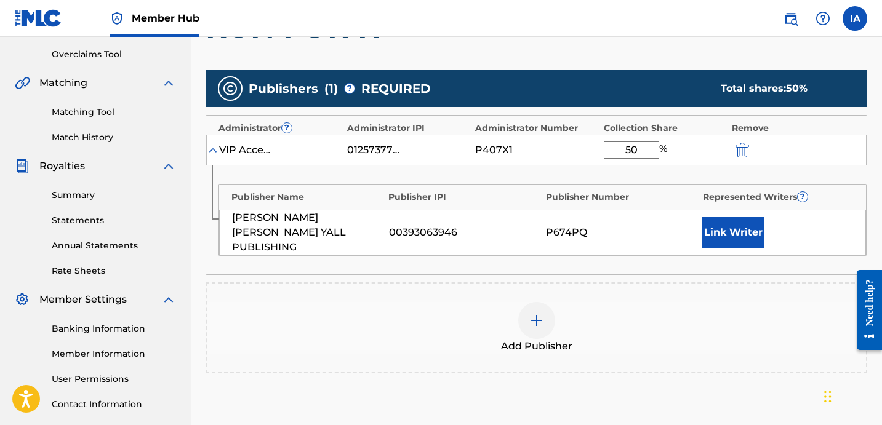
scroll to position [289, 0]
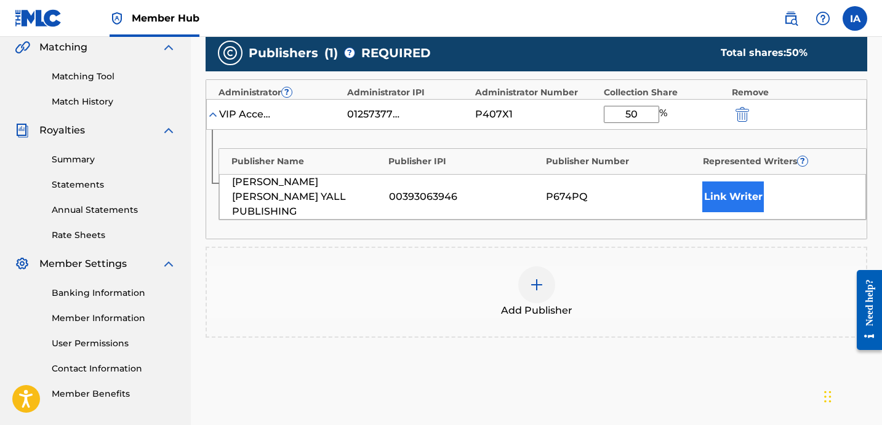
type input "50"
click at [720, 189] on button "Link Writer" at bounding box center [733, 197] width 62 height 31
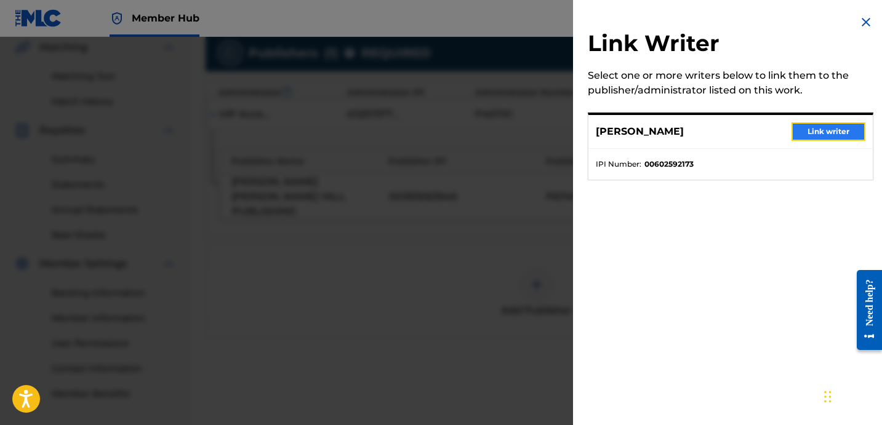
click at [826, 137] on button "Link writer" at bounding box center [828, 131] width 74 height 18
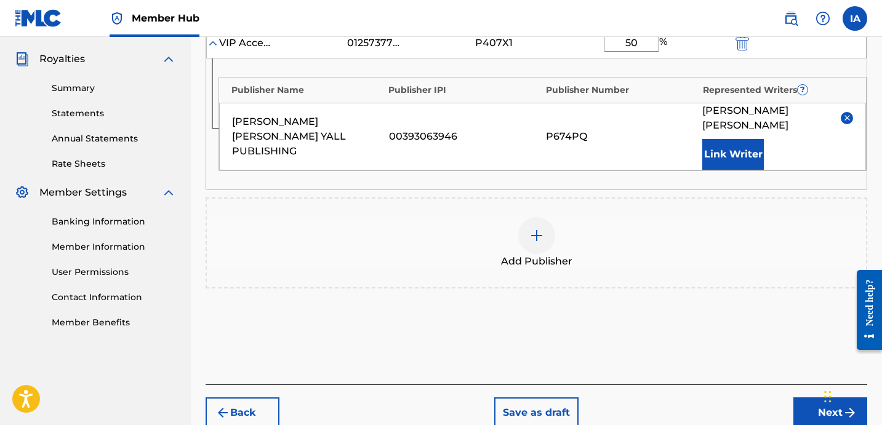
scroll to position [407, 0]
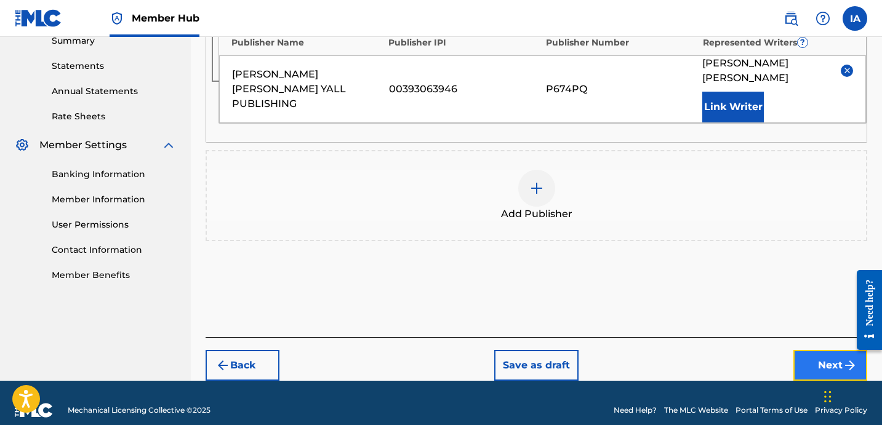
click at [806, 350] on button "Next" at bounding box center [830, 365] width 74 height 31
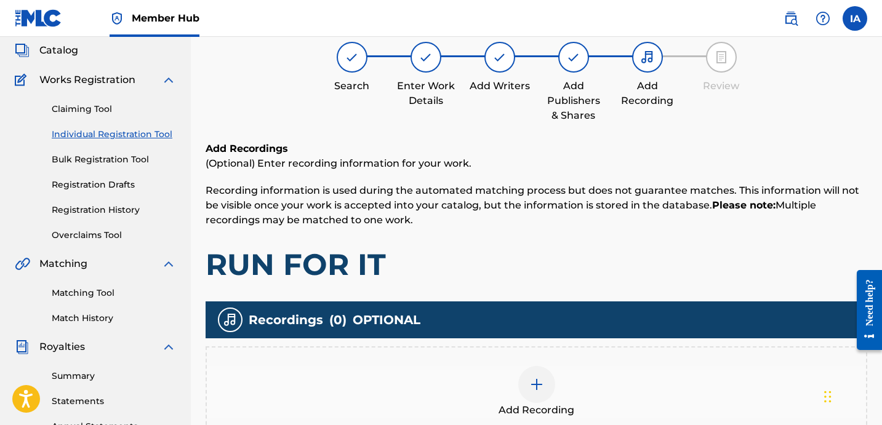
scroll to position [198, 0]
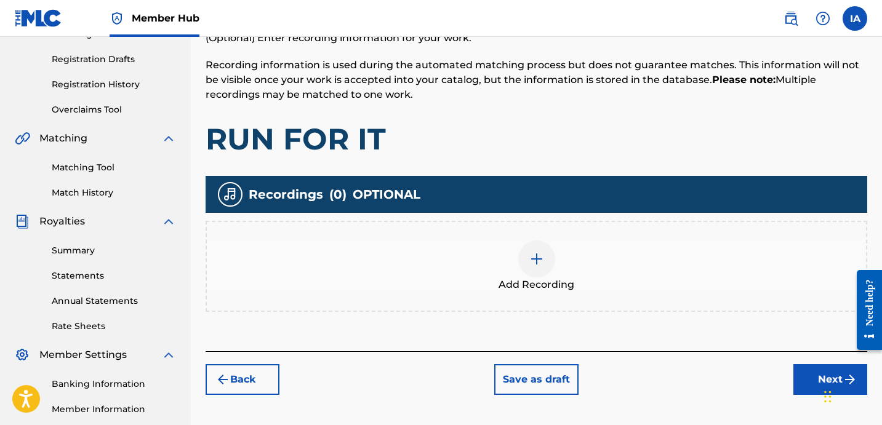
click at [597, 276] on div "Add Recording" at bounding box center [536, 267] width 659 height 52
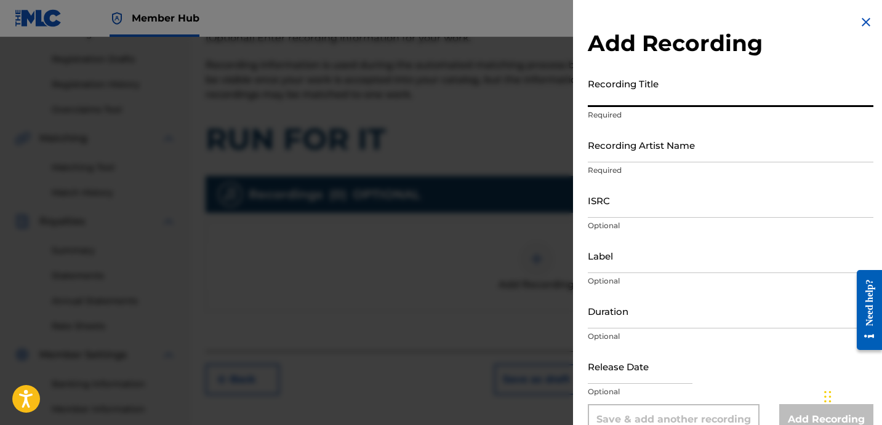
click at [651, 97] on input "Recording Title" at bounding box center [731, 89] width 286 height 35
click at [655, 87] on input "Recording Title" at bounding box center [731, 89] width 286 height 35
paste input "RUN FOR IT"
type input "RUN FOR IT"
click at [676, 148] on input "Recording Artist Name" at bounding box center [731, 144] width 286 height 35
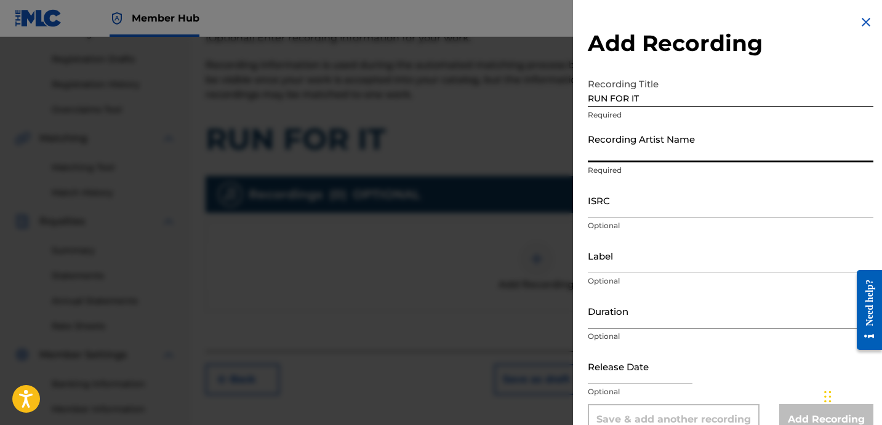
type input "[PERSON_NAME] LOVER III AND DJ [PERSON_NAME]"
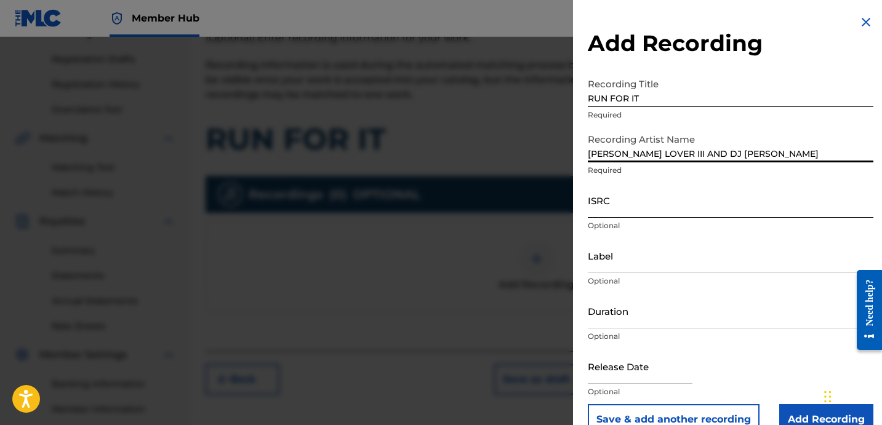
click at [653, 209] on input "ISRC" at bounding box center [731, 200] width 286 height 35
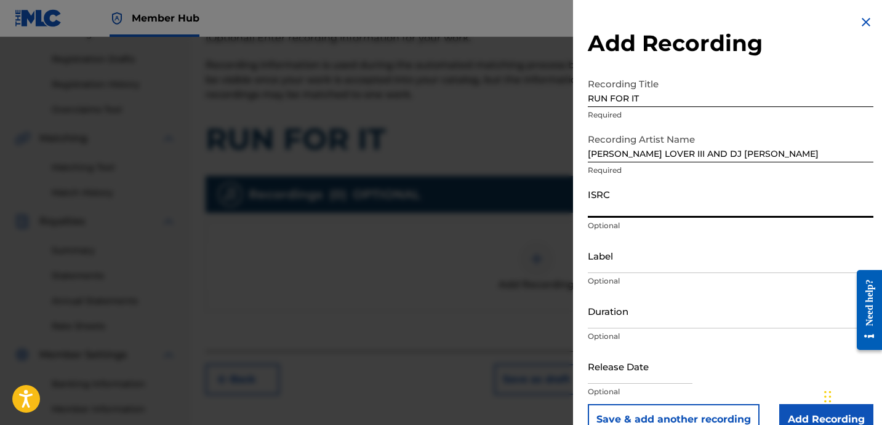
click at [702, 201] on input "ISRC" at bounding box center [731, 200] width 286 height 35
paste input "QZPLR2389690"
type input "QZPLR2389690"
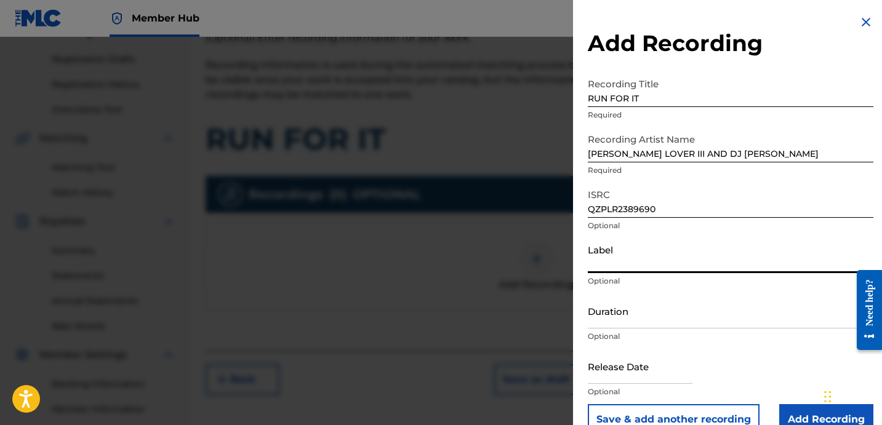
click at [700, 254] on input "Label" at bounding box center [731, 255] width 286 height 35
type input "ROYALTY"
click at [646, 311] on input "Duration" at bounding box center [731, 311] width 286 height 35
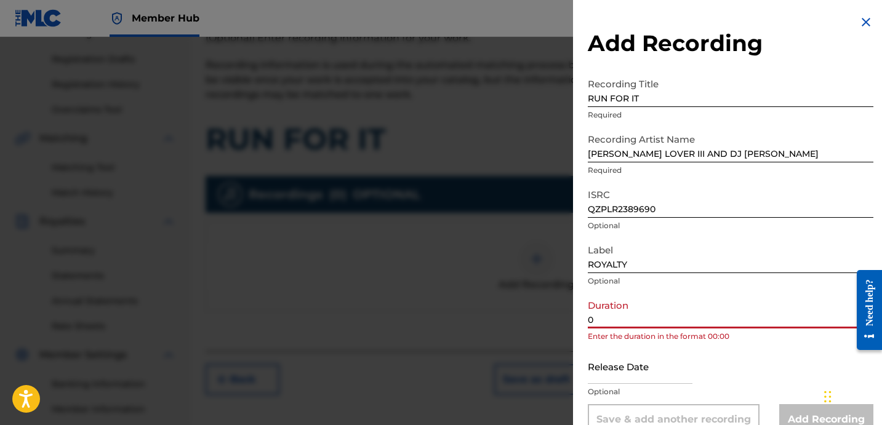
paste input "2:57"
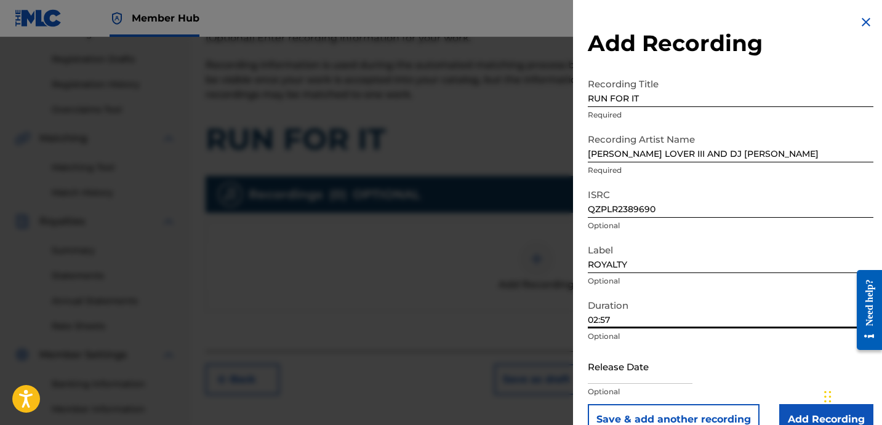
click at [653, 316] on input "02:57" at bounding box center [731, 311] width 286 height 35
type input "02:57"
click at [787, 417] on input "Add Recording" at bounding box center [826, 419] width 94 height 31
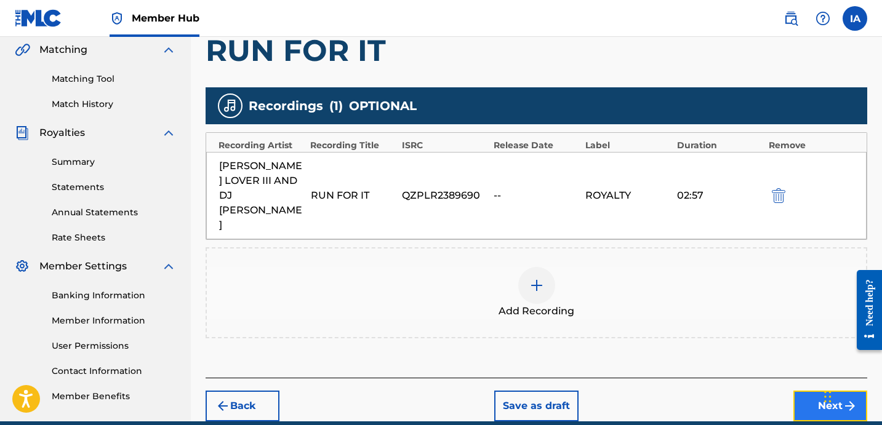
click at [805, 391] on button "Next" at bounding box center [830, 406] width 74 height 31
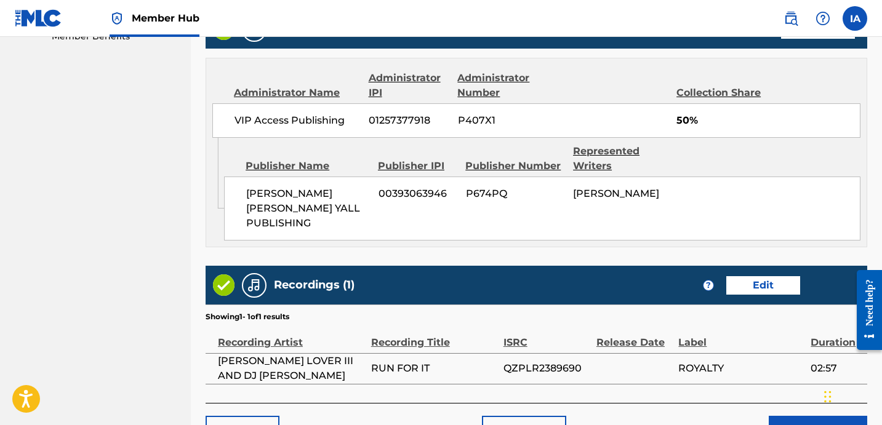
scroll to position [710, 0]
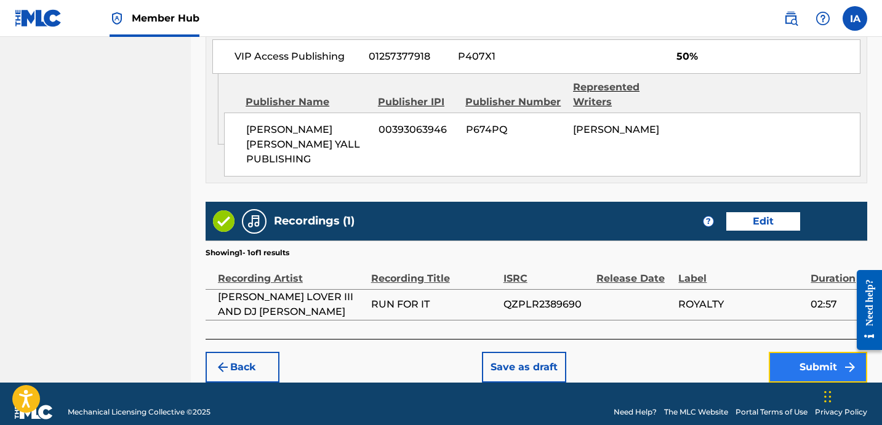
click at [796, 359] on button "Submit" at bounding box center [818, 367] width 98 height 31
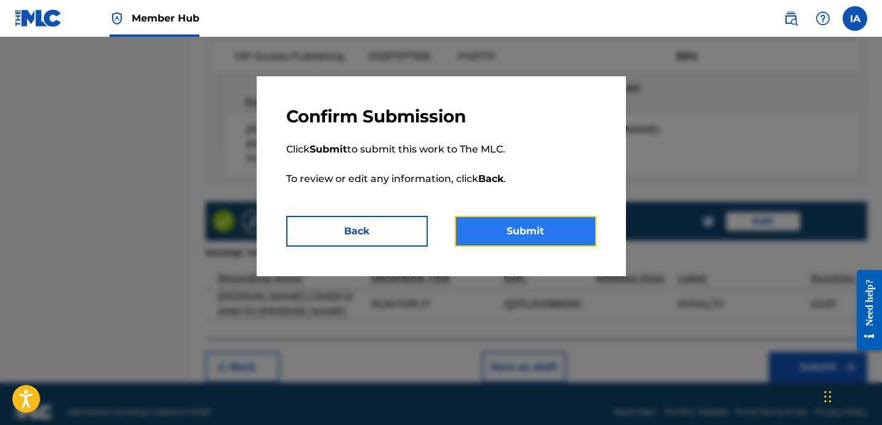
click at [591, 237] on button "Submit" at bounding box center [526, 231] width 142 height 31
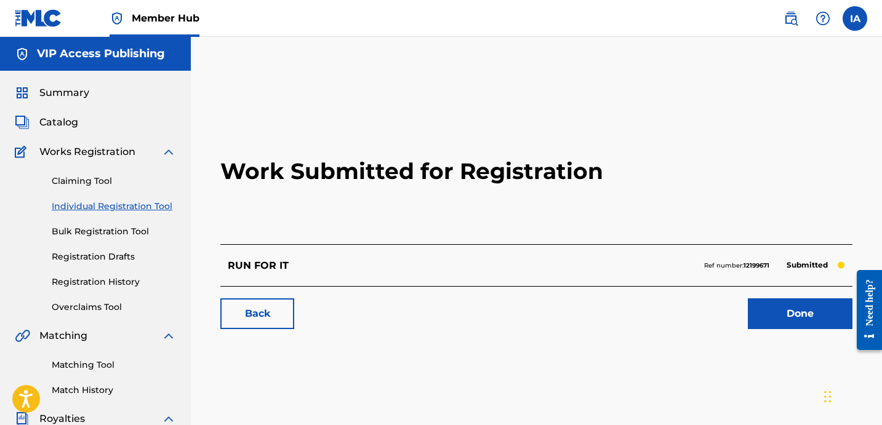
click at [150, 212] on link "Individual Registration Tool" at bounding box center [114, 206] width 124 height 13
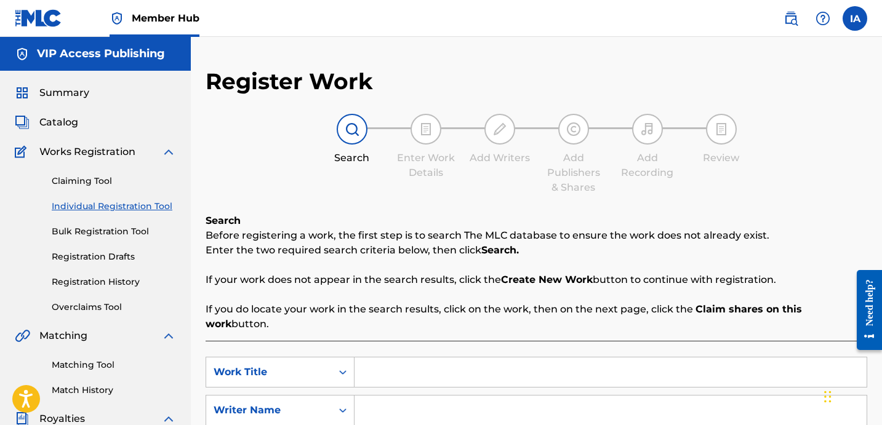
click at [504, 368] on input "Search Form" at bounding box center [610, 373] width 512 height 30
paste input "SHE MY TYPE"
type input "SHE MY TYPE"
click at [497, 401] on input "Search Form" at bounding box center [610, 411] width 512 height 30
click at [448, 396] on input "Search Form" at bounding box center [610, 411] width 512 height 30
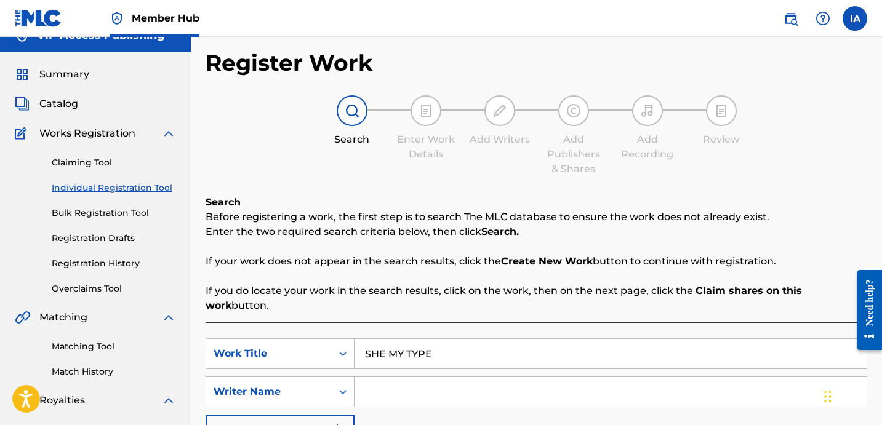
scroll to position [40, 0]
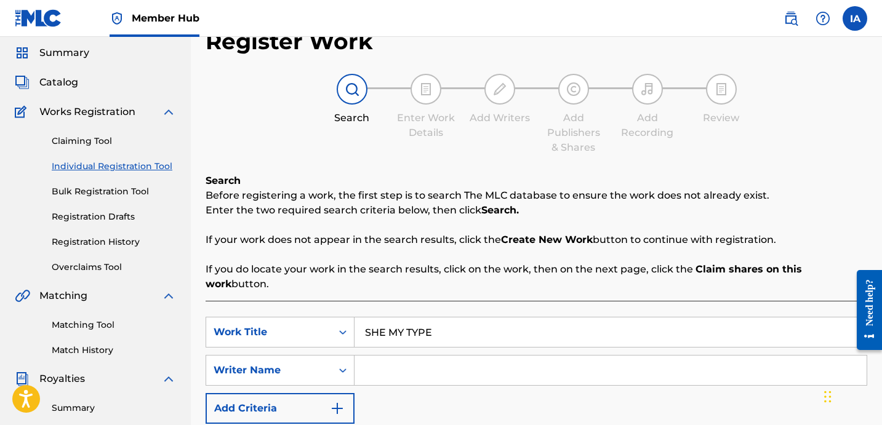
click at [468, 356] on input "Search Form" at bounding box center [610, 371] width 512 height 30
click at [636, 359] on input "Search Form" at bounding box center [610, 371] width 512 height 30
click at [631, 356] on input "Search Form" at bounding box center [610, 371] width 512 height 30
paste input "[PERSON_NAME] [PERSON_NAME]"
type input "[PERSON_NAME] [PERSON_NAME]"
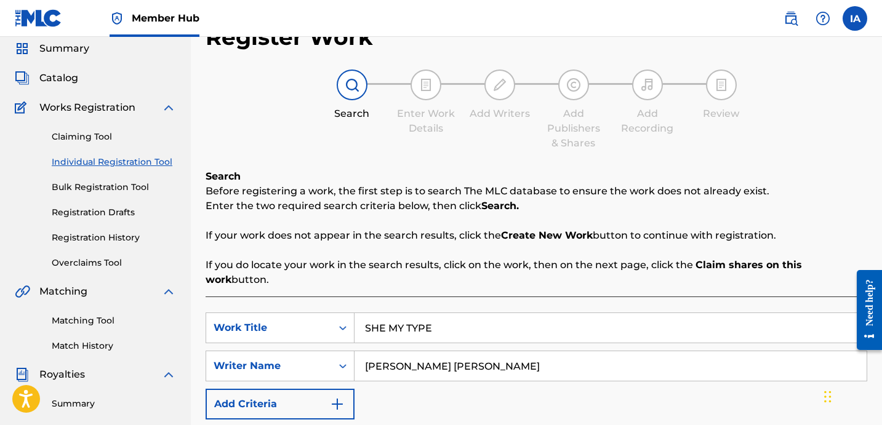
scroll to position [237, 0]
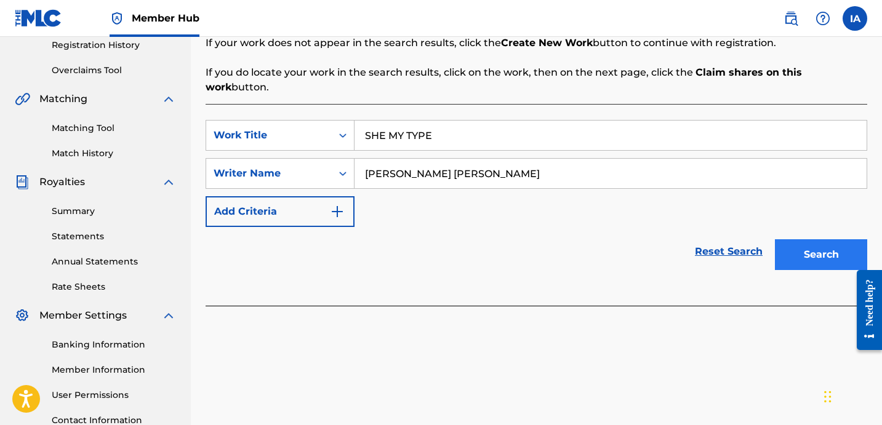
click at [798, 227] on div "Search" at bounding box center [818, 251] width 98 height 49
click at [798, 239] on button "Search" at bounding box center [821, 254] width 92 height 31
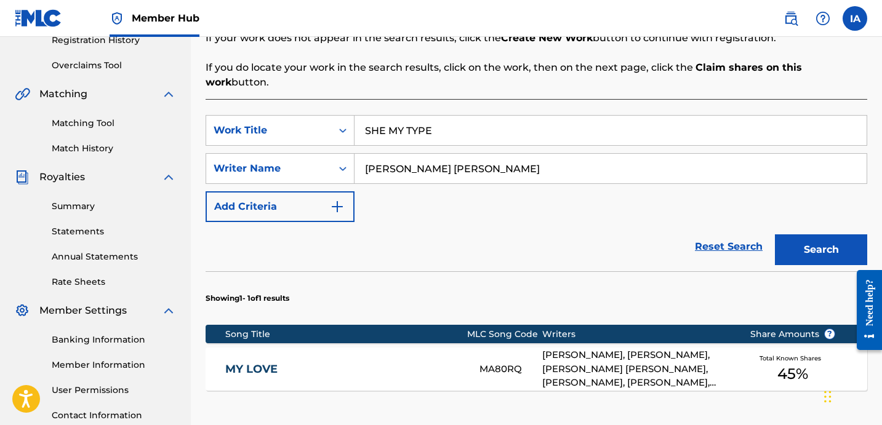
scroll to position [402, 0]
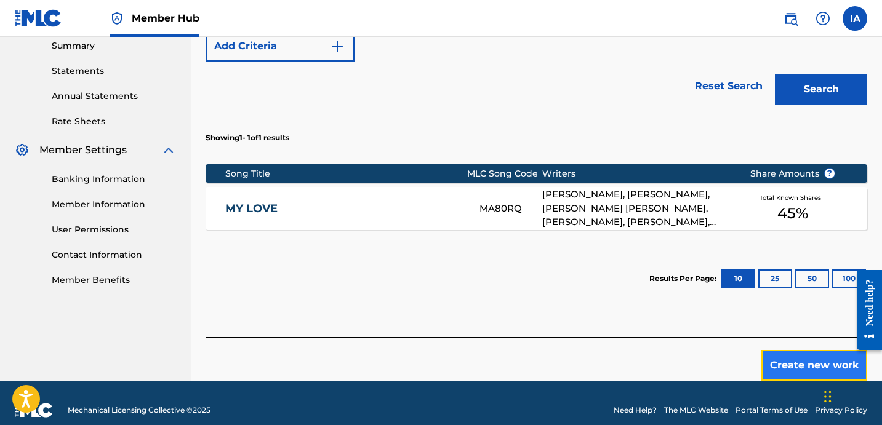
click at [792, 350] on button "Create new work" at bounding box center [814, 365] width 106 height 31
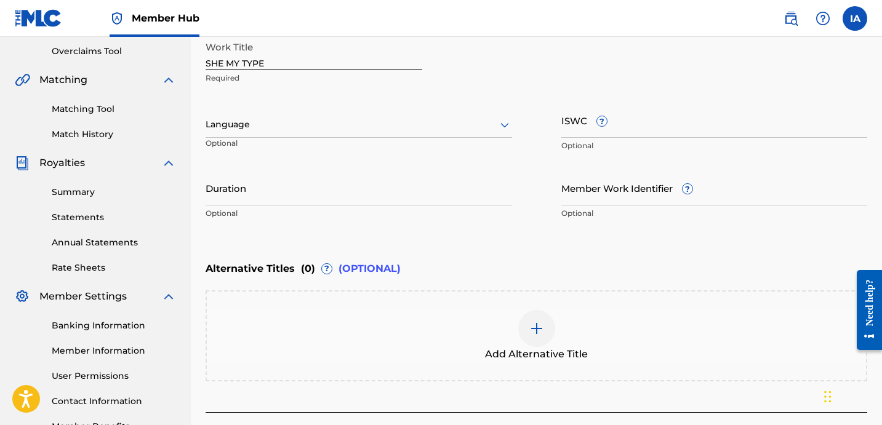
scroll to position [236, 0]
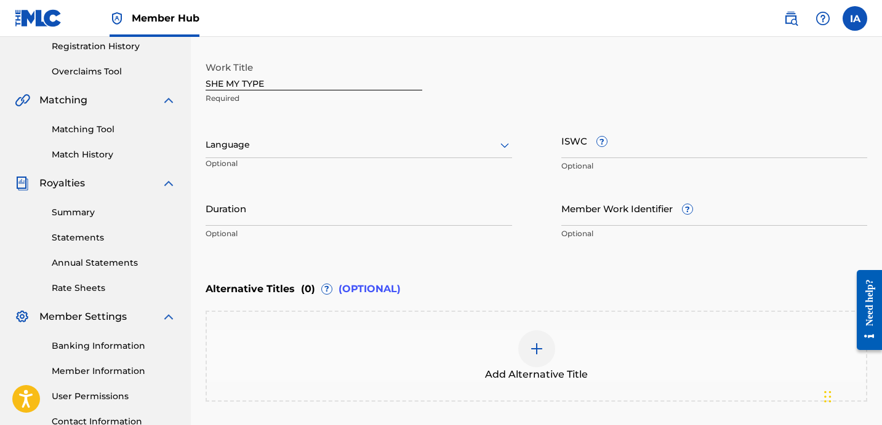
click at [425, 135] on div "Language" at bounding box center [359, 145] width 306 height 26
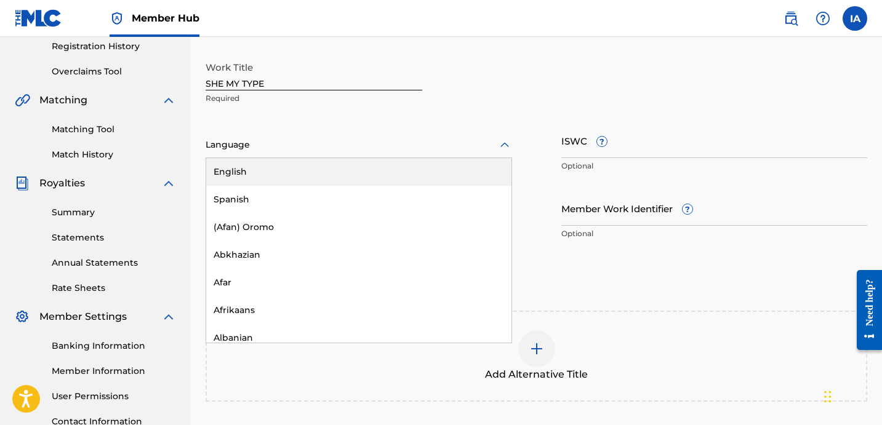
click at [392, 171] on div "English" at bounding box center [358, 172] width 305 height 28
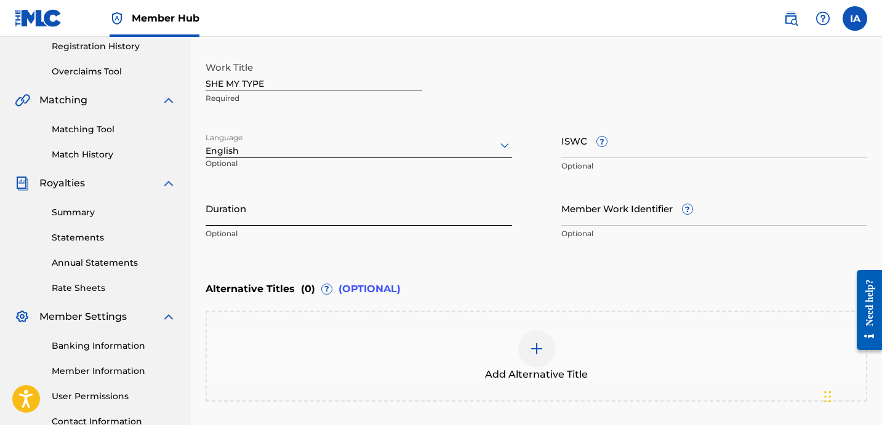
click at [389, 212] on input "Duration" at bounding box center [359, 208] width 306 height 35
click at [372, 208] on input "Duration" at bounding box center [359, 208] width 306 height 35
click at [309, 215] on input "Duration" at bounding box center [359, 208] width 306 height 35
paste input "2:34"
type input "02:34"
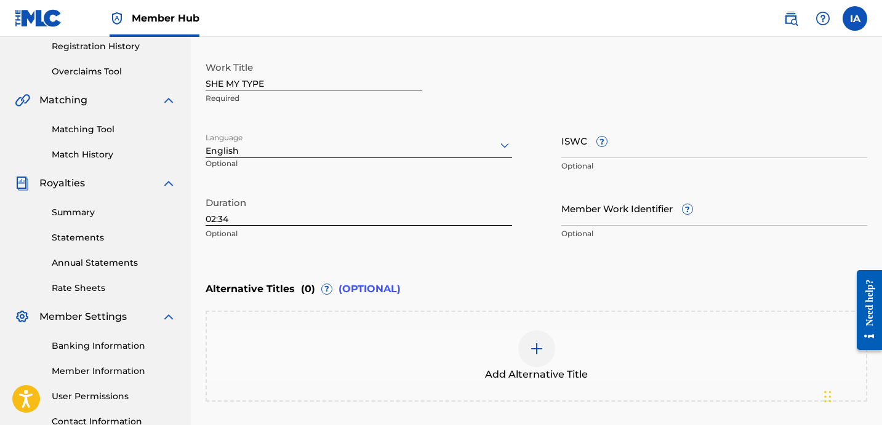
click at [551, 349] on div at bounding box center [536, 348] width 37 height 37
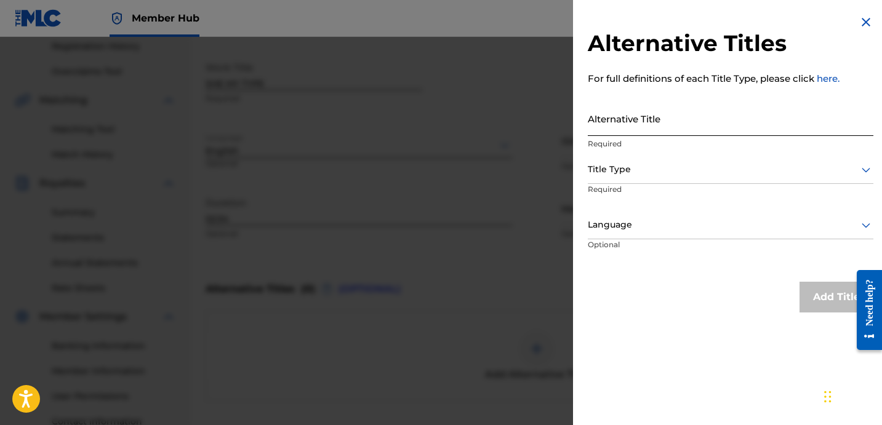
click at [673, 123] on input "Alternative Title" at bounding box center [731, 118] width 286 height 35
paste input "SHE MY TYPE LIL BAE"
type input "SHE MY TYPE LIL BAE"
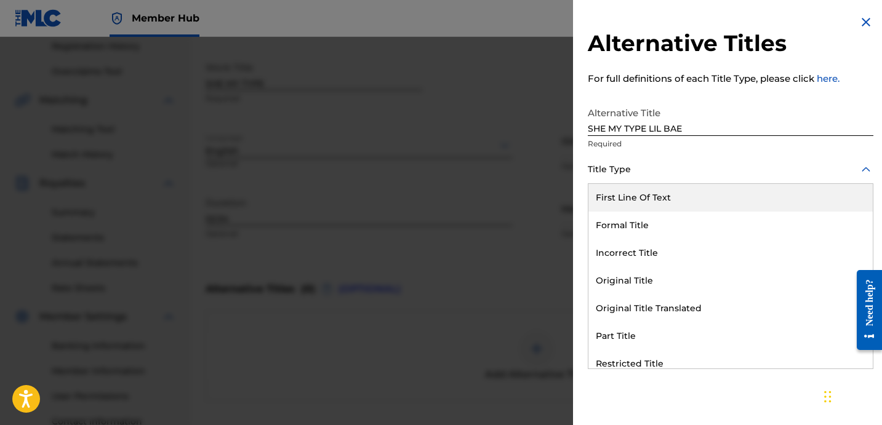
click at [687, 169] on div at bounding box center [731, 169] width 286 height 15
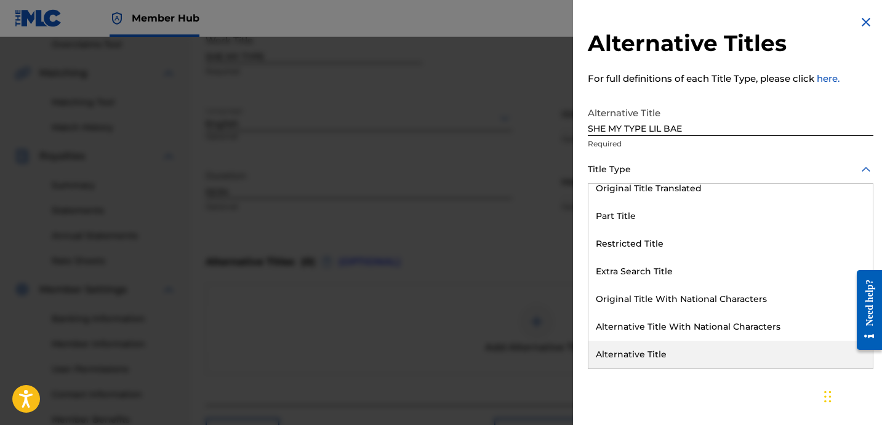
scroll to position [284, 0]
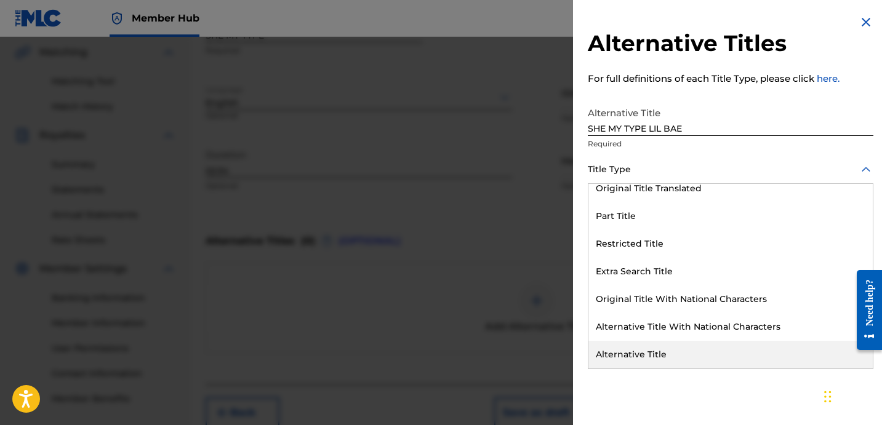
click at [666, 345] on div "Alternative Title" at bounding box center [730, 355] width 284 height 28
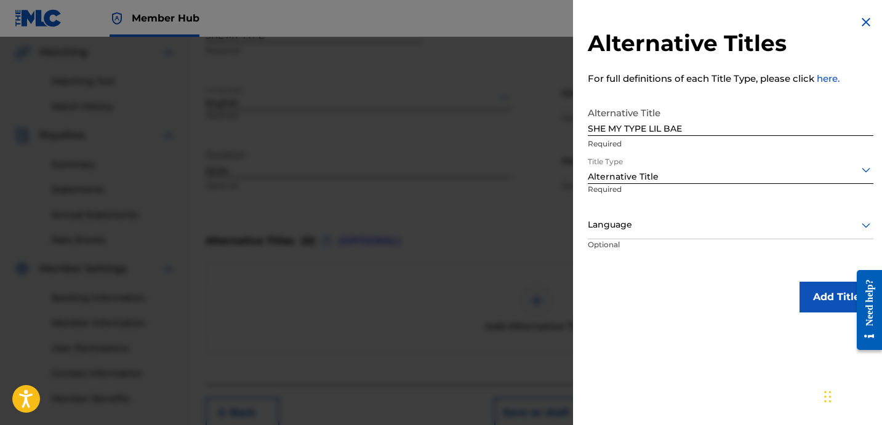
click at [671, 230] on div at bounding box center [731, 224] width 286 height 15
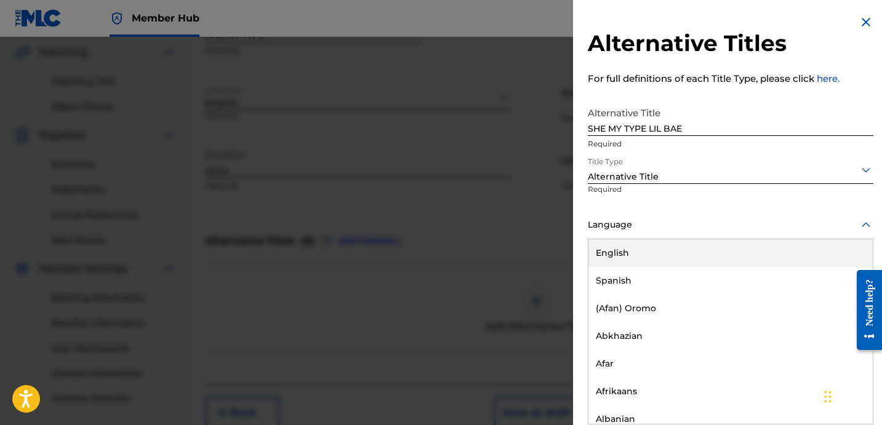
click at [671, 258] on div "English" at bounding box center [730, 253] width 284 height 28
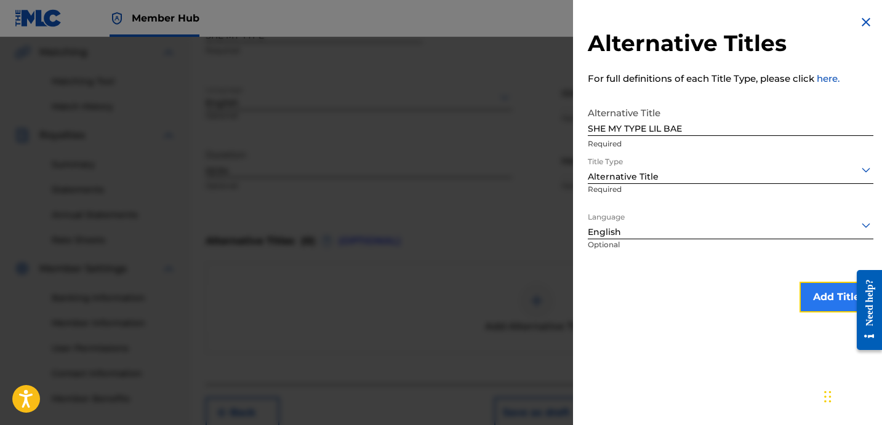
click at [815, 283] on button "Add Title" at bounding box center [836, 297] width 74 height 31
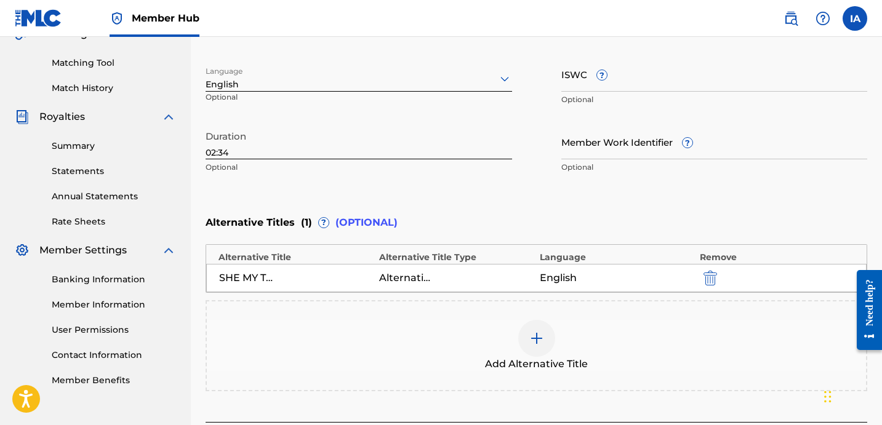
scroll to position [354, 0]
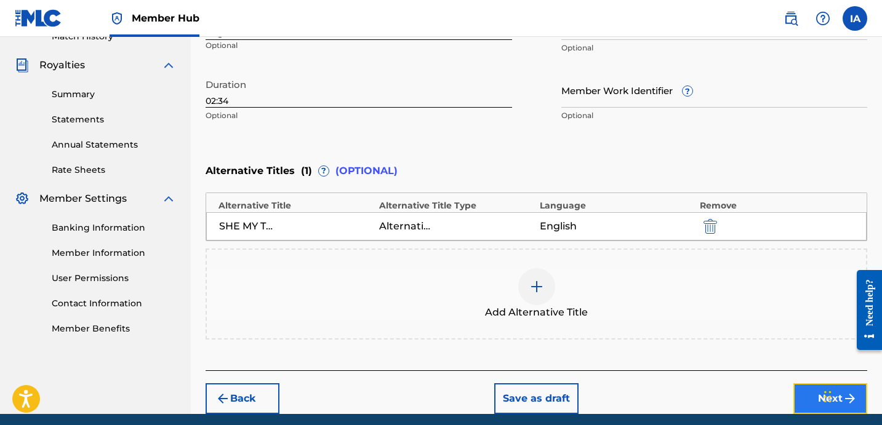
click at [801, 394] on button "Next" at bounding box center [830, 398] width 74 height 31
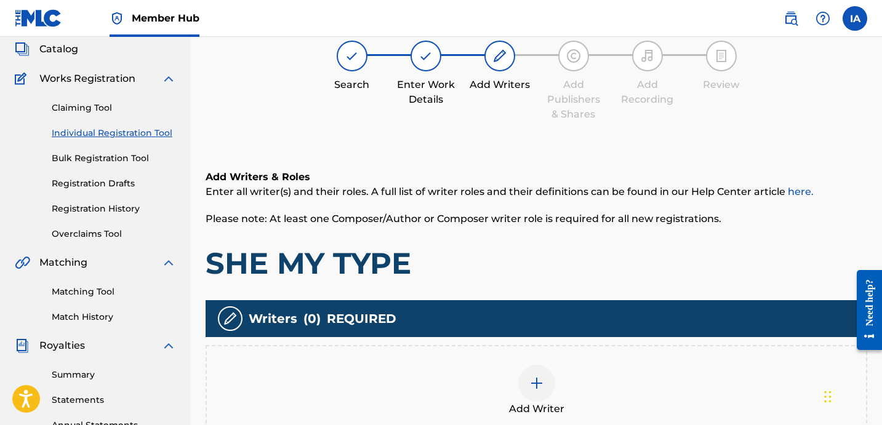
scroll to position [99, 0]
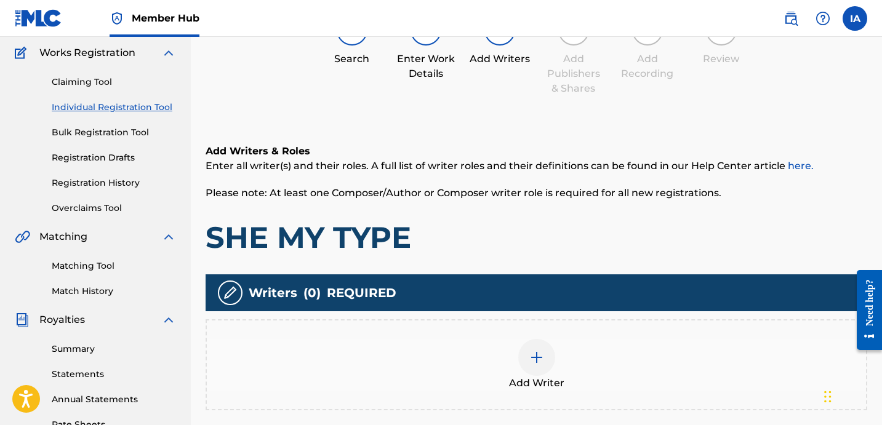
click at [596, 346] on div "Add Writer" at bounding box center [536, 365] width 659 height 52
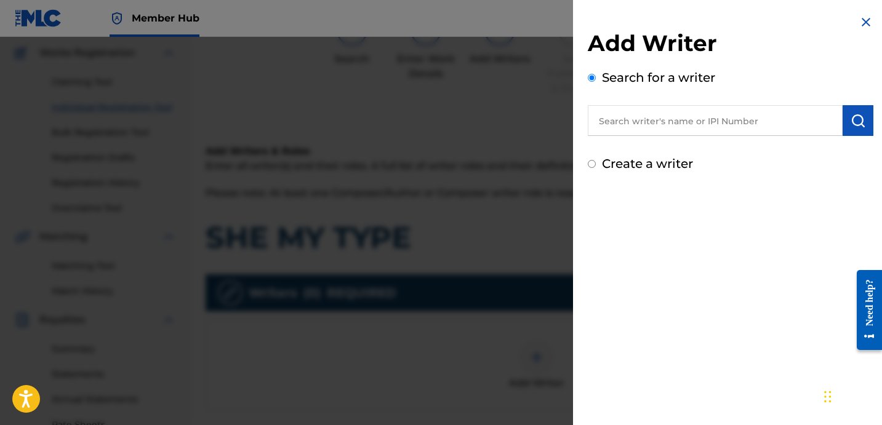
click at [734, 130] on input "text" at bounding box center [715, 120] width 255 height 31
click at [701, 134] on input "text" at bounding box center [715, 120] width 255 height 31
paste input "[PERSON_NAME] [PERSON_NAME]"
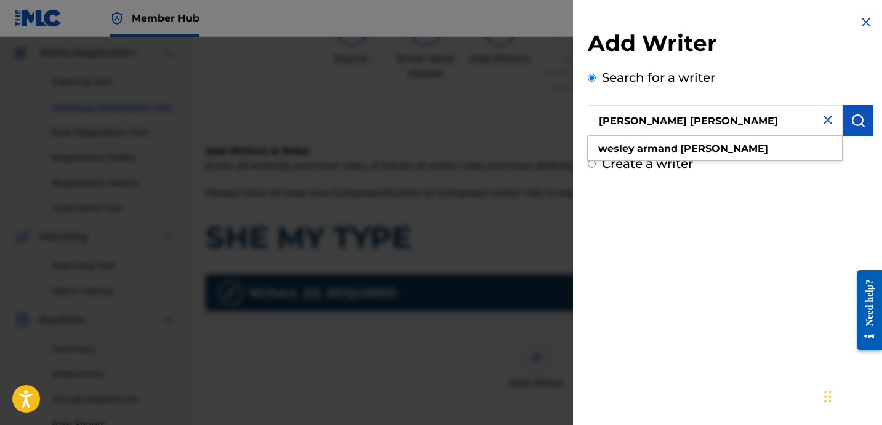
type input "[PERSON_NAME] [PERSON_NAME]"
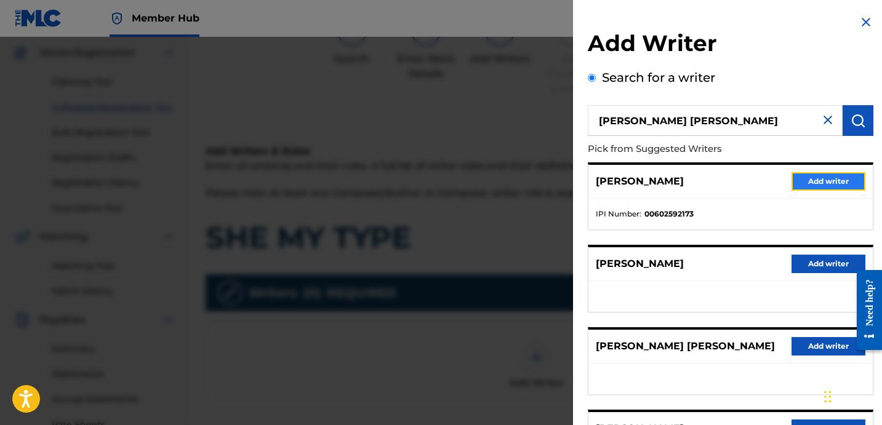
click at [817, 181] on button "Add writer" at bounding box center [828, 181] width 74 height 18
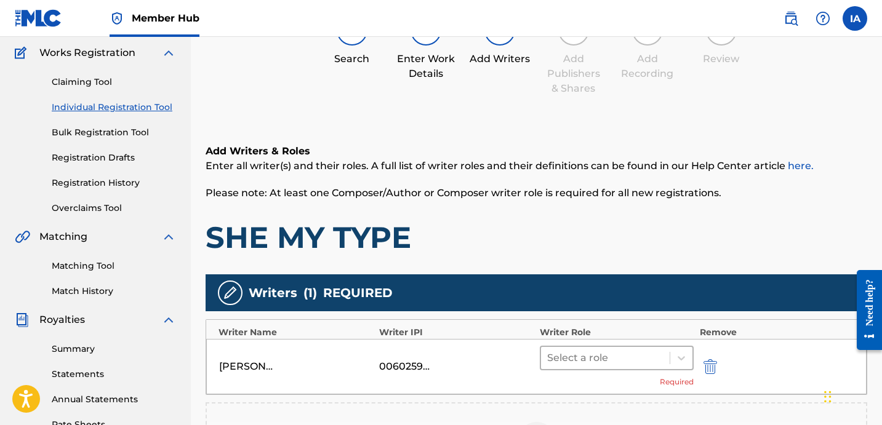
click at [655, 347] on div "Select a role" at bounding box center [605, 358] width 129 height 22
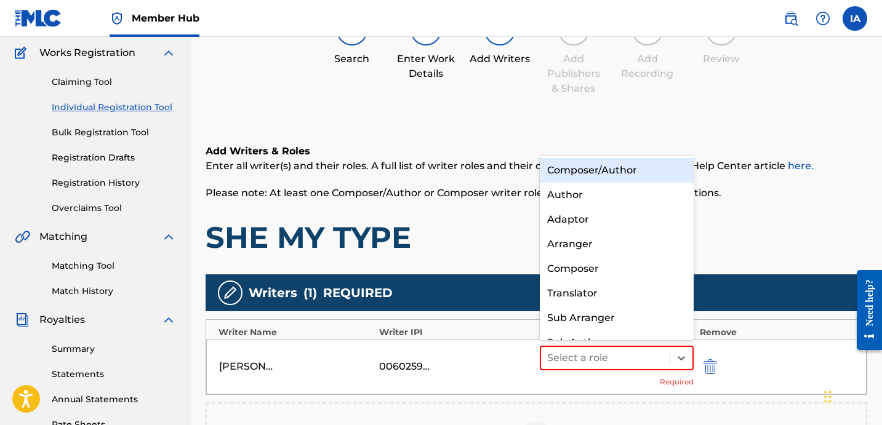
scroll to position [17, 0]
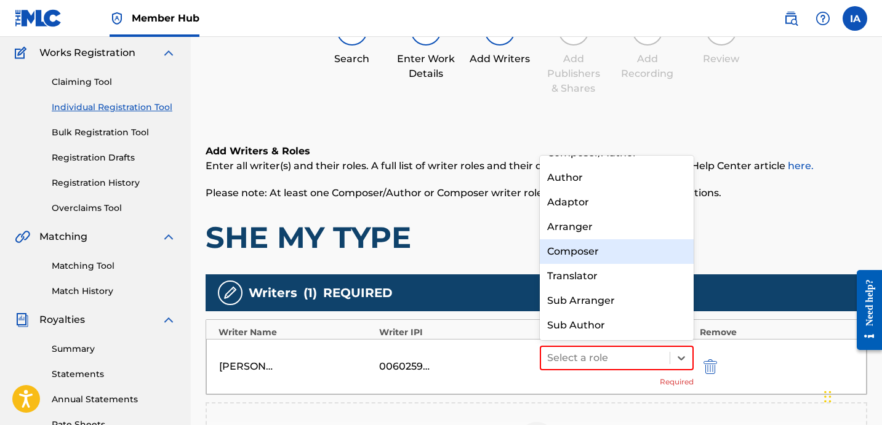
click at [644, 255] on div "Composer" at bounding box center [617, 251] width 154 height 25
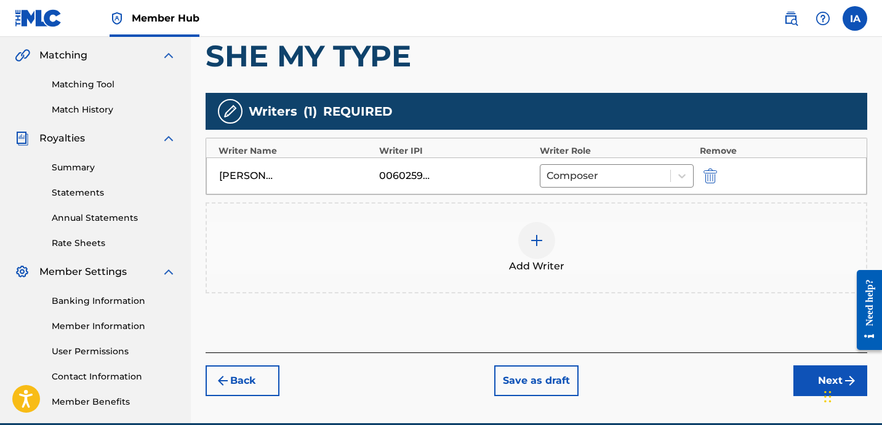
scroll to position [338, 0]
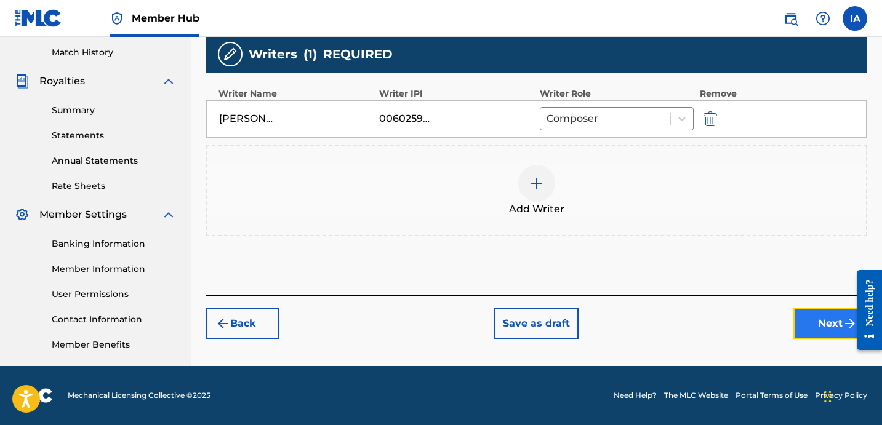
click at [820, 323] on button "Next" at bounding box center [830, 323] width 74 height 31
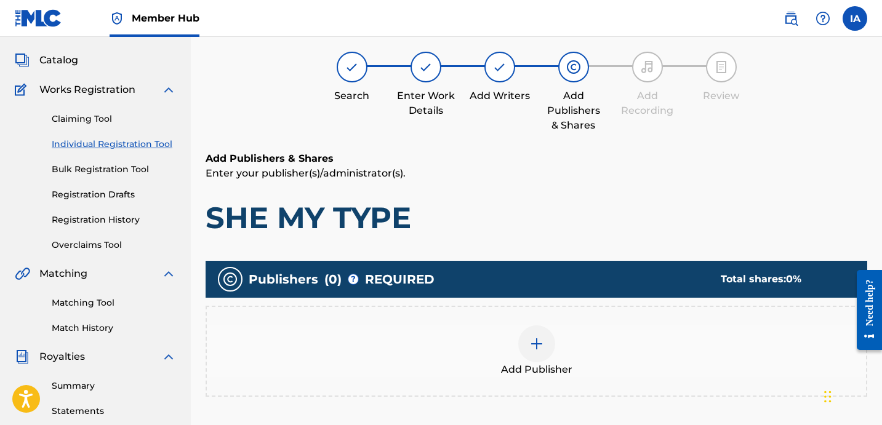
scroll to position [55, 0]
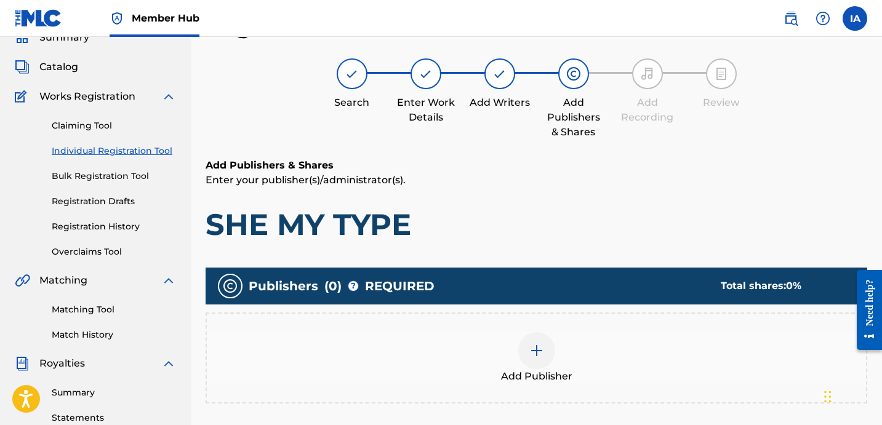
click at [585, 358] on div "Add Publisher" at bounding box center [536, 358] width 659 height 52
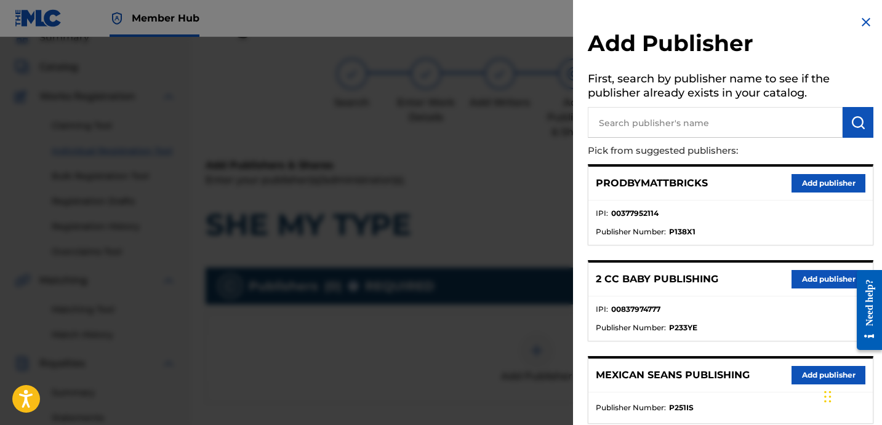
click at [738, 124] on input "text" at bounding box center [715, 122] width 255 height 31
type input "[PERSON_NAME]"
click at [858, 127] on img "submit" at bounding box center [857, 122] width 15 height 15
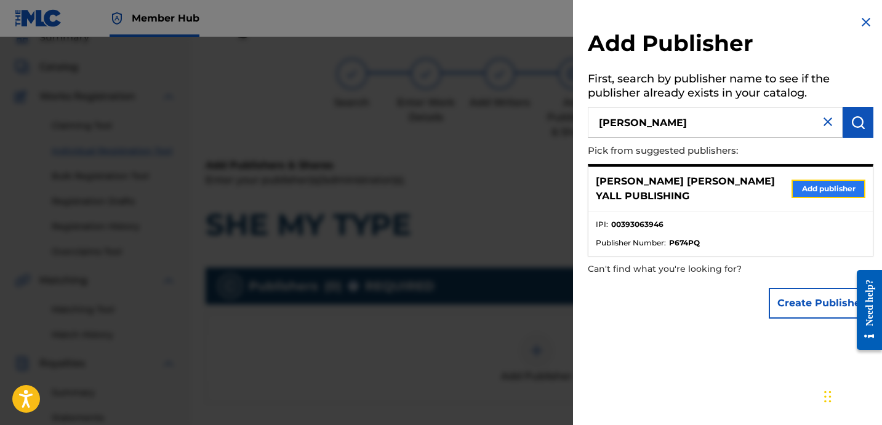
click at [844, 182] on button "Add publisher" at bounding box center [828, 189] width 74 height 18
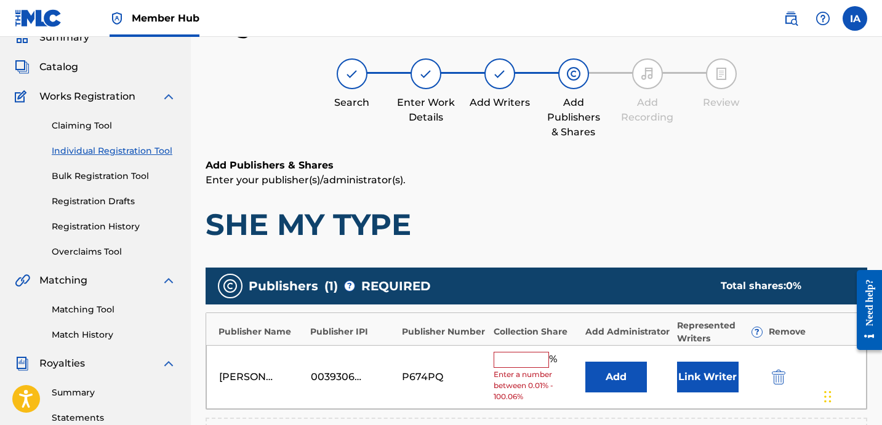
click at [527, 362] on input "text" at bounding box center [521, 360] width 55 height 16
click at [526, 356] on input "text" at bounding box center [521, 360] width 55 height 16
type input "50"
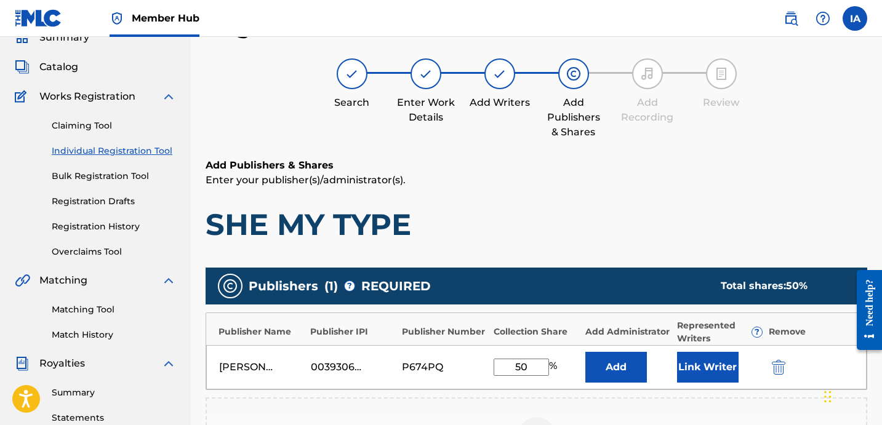
drag, startPoint x: 539, startPoint y: 367, endPoint x: 476, endPoint y: 337, distance: 69.9
click at [485, 345] on div "[PERSON_NAME] [PERSON_NAME] YALL PUBLISHING 00393063946 P674PQ 50 % Add Link Wr…" at bounding box center [536, 367] width 660 height 44
click at [626, 374] on button "Add" at bounding box center [616, 367] width 62 height 31
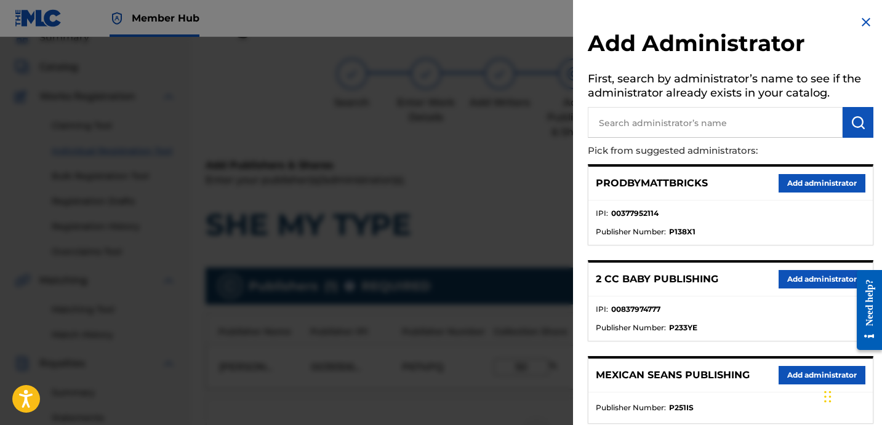
scroll to position [221, 0]
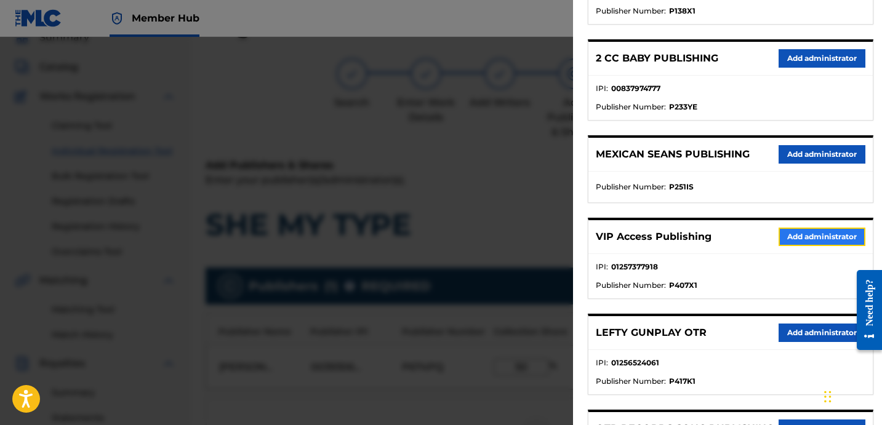
click at [796, 231] on button "Add administrator" at bounding box center [821, 237] width 87 height 18
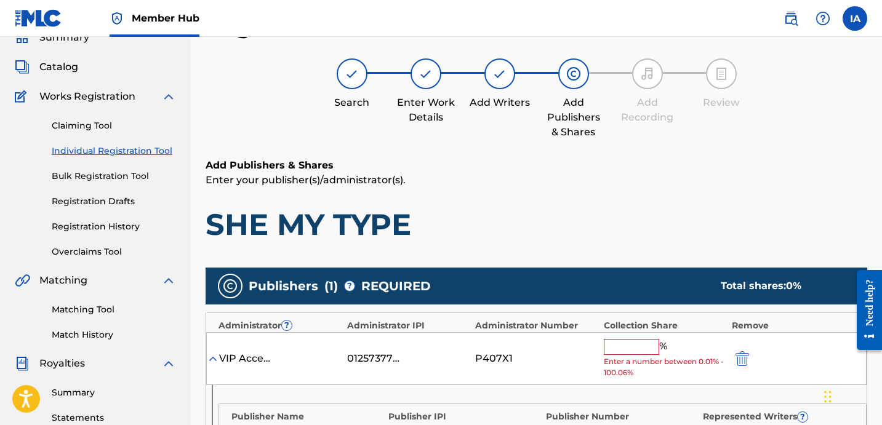
click at [620, 350] on input "text" at bounding box center [631, 347] width 55 height 16
paste input "50"
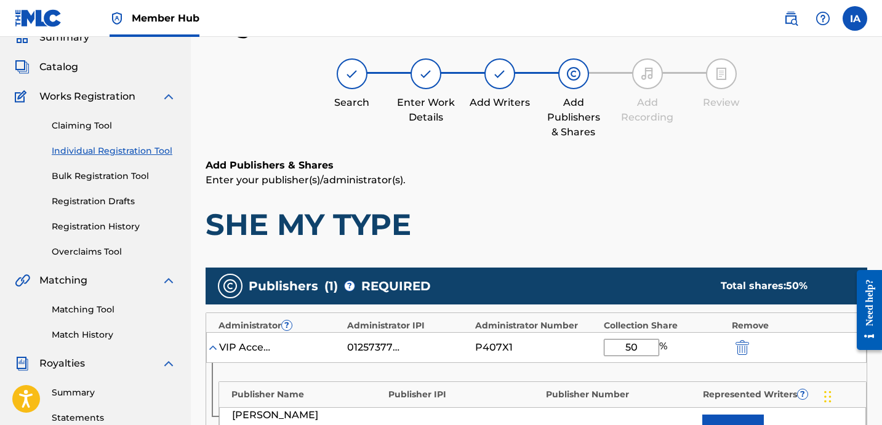
type input "50"
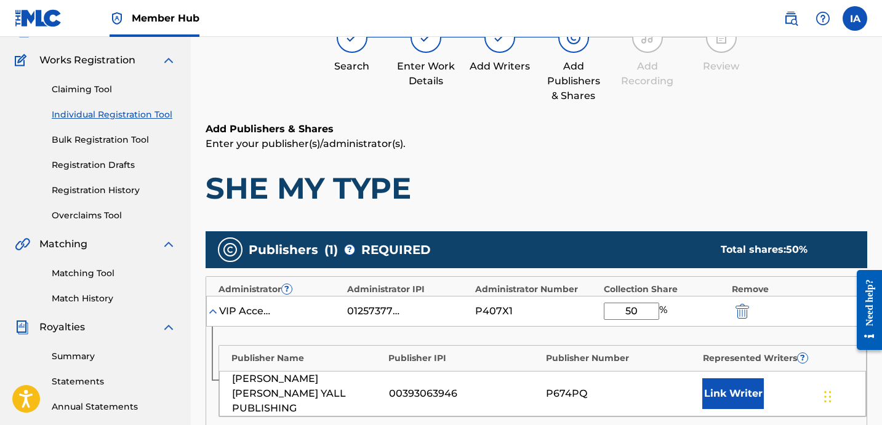
scroll to position [276, 0]
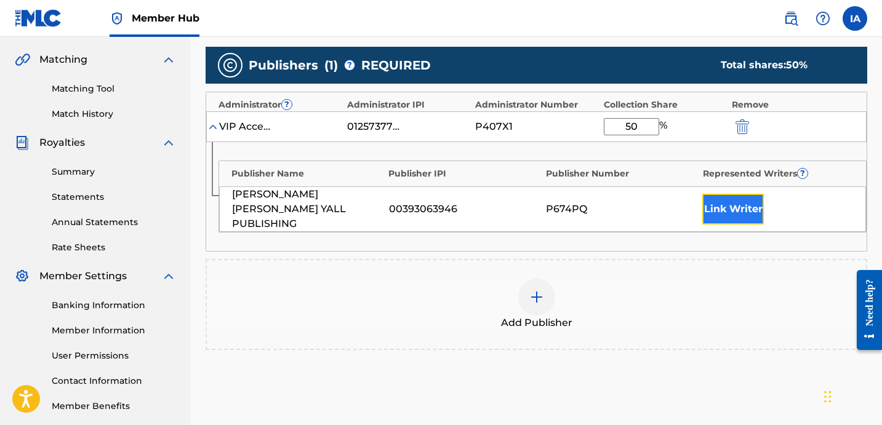
click at [739, 202] on button "Link Writer" at bounding box center [733, 209] width 62 height 31
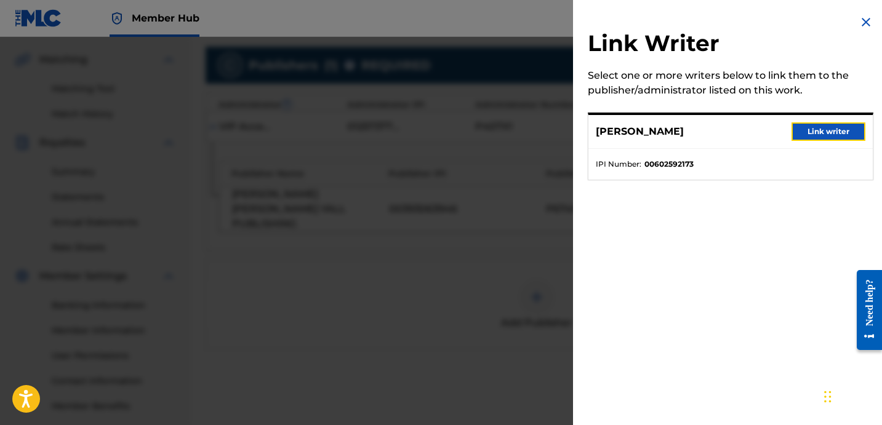
click at [810, 137] on button "Link writer" at bounding box center [828, 131] width 74 height 18
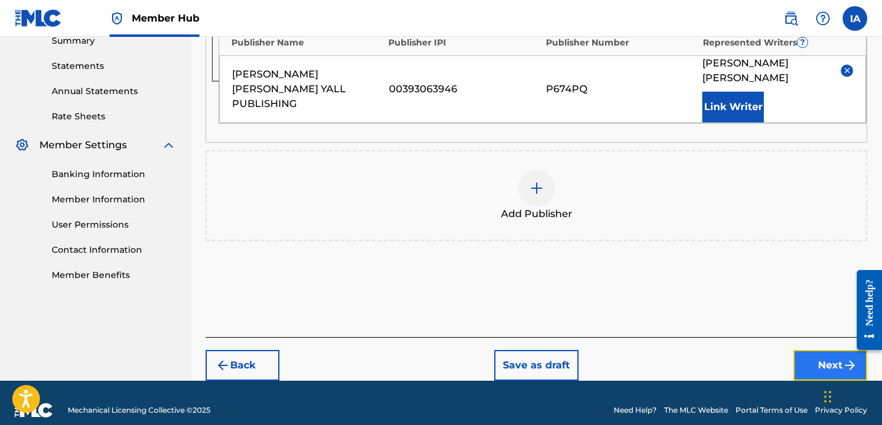
click at [801, 350] on button "Next" at bounding box center [830, 365] width 74 height 31
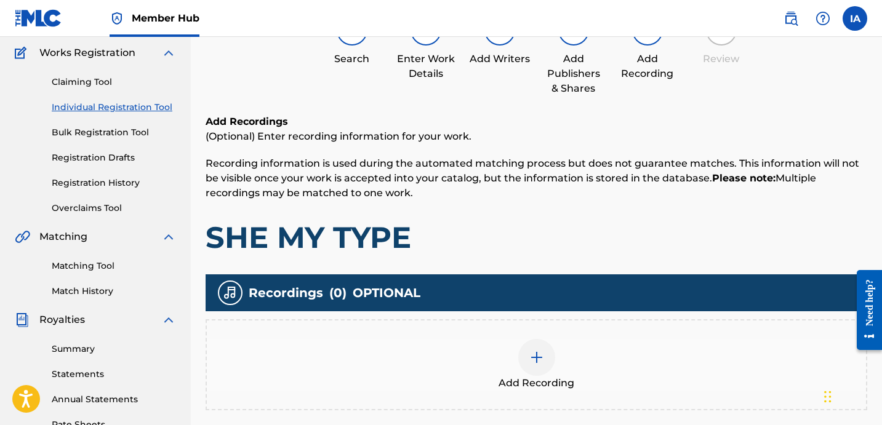
scroll to position [100, 0]
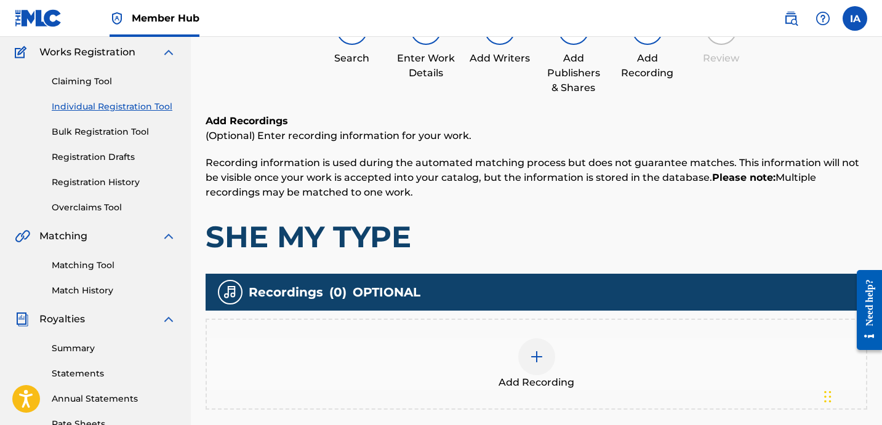
click at [628, 345] on div "Add Recording" at bounding box center [536, 364] width 659 height 52
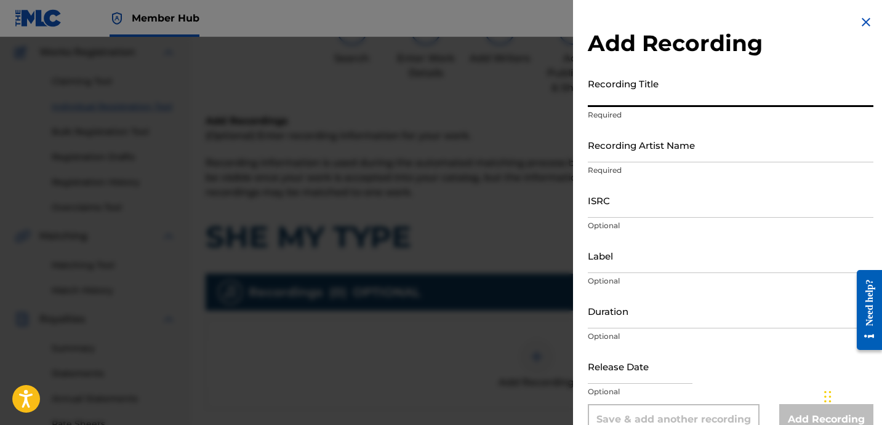
click at [604, 91] on input "Recording Title" at bounding box center [731, 89] width 286 height 35
click at [651, 93] on input "Recording Title" at bounding box center [731, 89] width 286 height 35
paste input "50"
click at [681, 146] on input "Recording Artist Name" at bounding box center [731, 144] width 286 height 35
drag, startPoint x: 617, startPoint y: 97, endPoint x: 581, endPoint y: 82, distance: 39.2
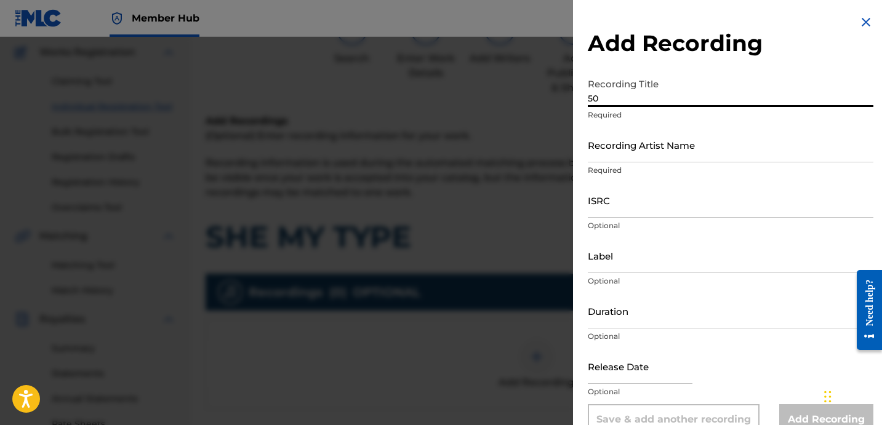
click at [601, 89] on input "50" at bounding box center [731, 89] width 286 height 35
paste input "SHE MY TYPE"
type input "SHE MY TYPE"
click at [650, 142] on input "Recording Artist Name" at bounding box center [731, 144] width 286 height 35
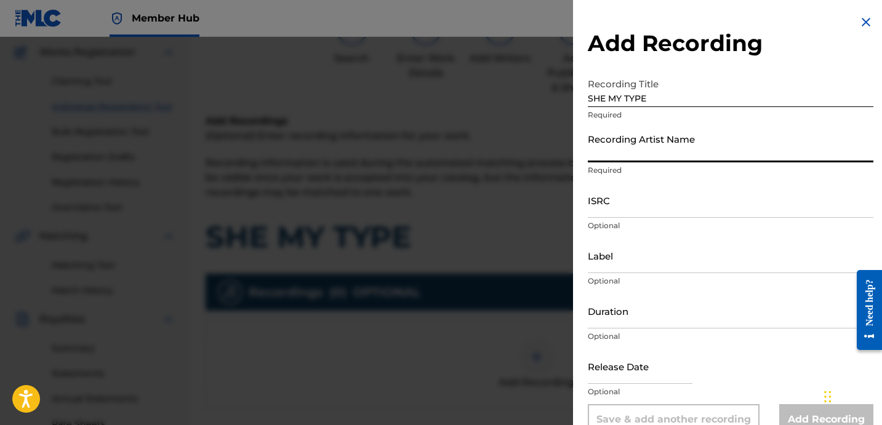
type input "[PERSON_NAME]"
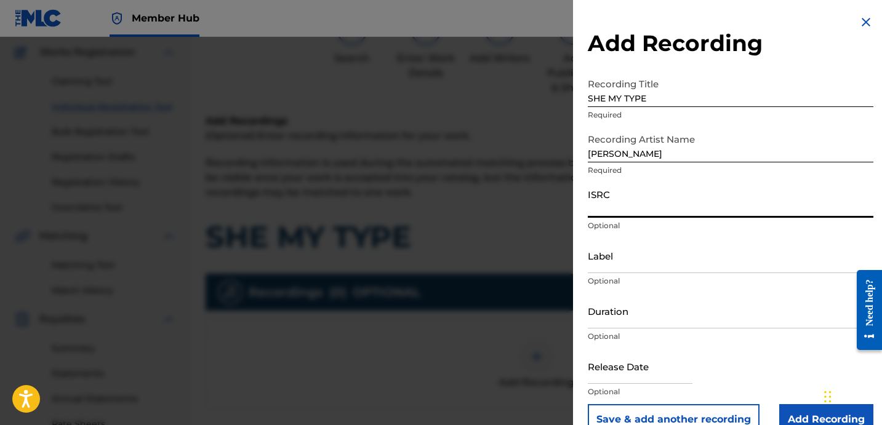
click at [668, 206] on input "ISRC" at bounding box center [731, 200] width 286 height 35
click at [612, 198] on input "ISRC" at bounding box center [731, 200] width 286 height 35
paste input "QZB4J1889136"
type input "QZB4J1889136"
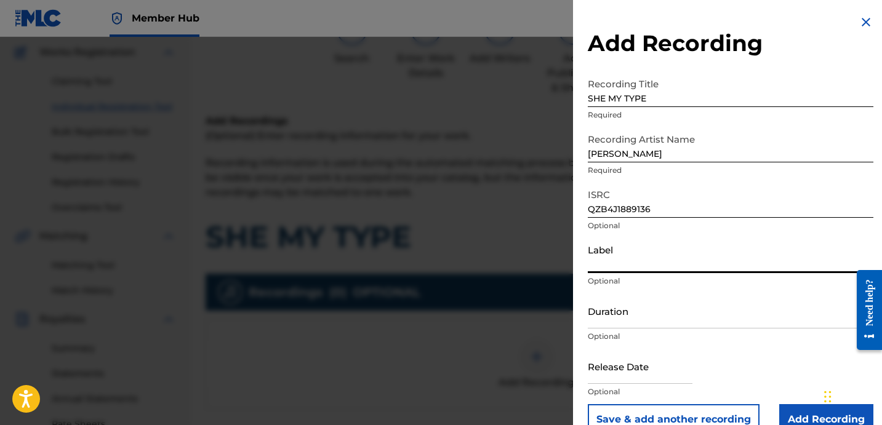
click at [617, 250] on input "Label" at bounding box center [731, 255] width 286 height 35
paste input "SLGHTWRK SOUND"
type input "SLGHTWRK SOUND"
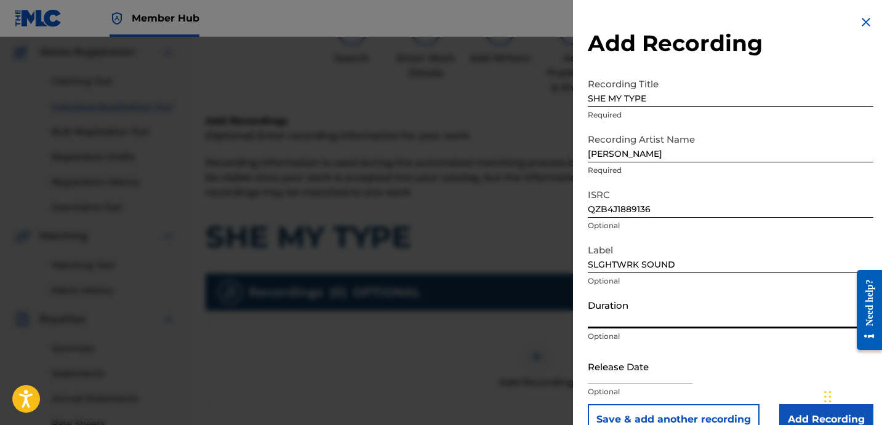
click at [631, 313] on input "Duration" at bounding box center [731, 311] width 286 height 35
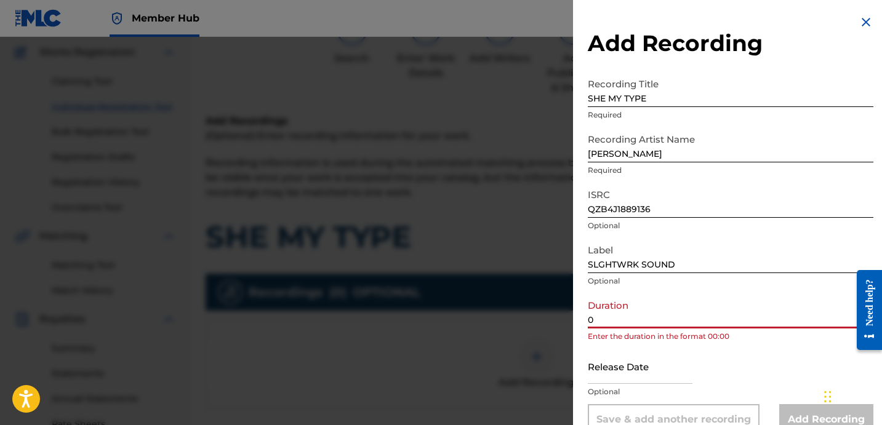
paste input "2:34"
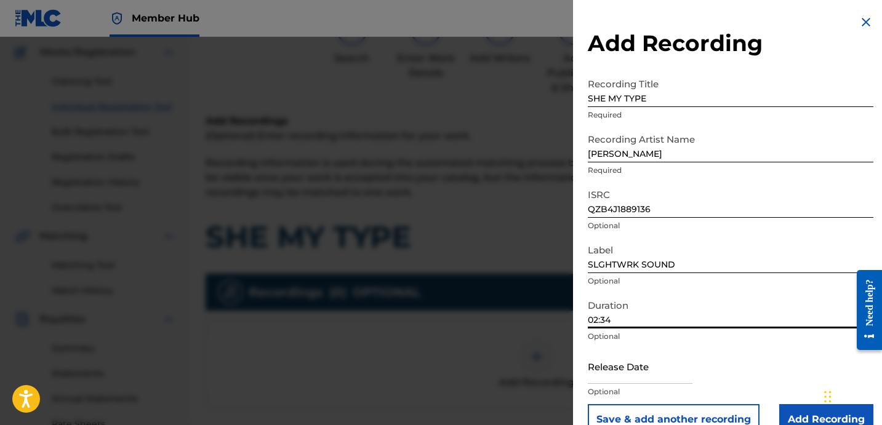
type input "02:34"
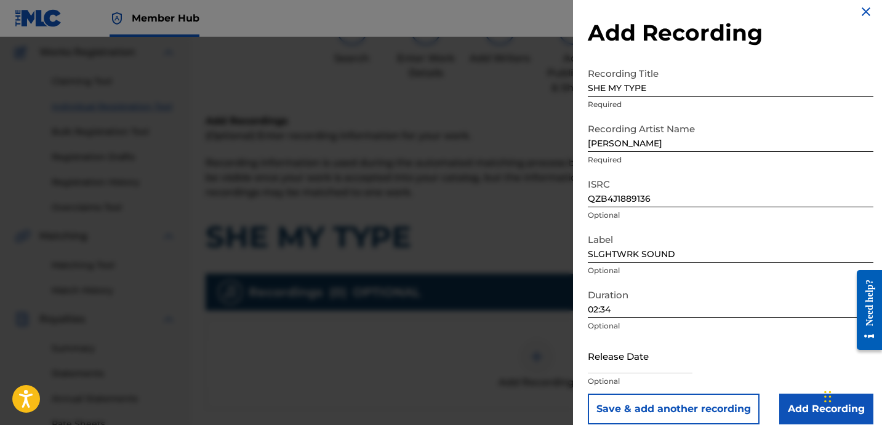
scroll to position [25, 0]
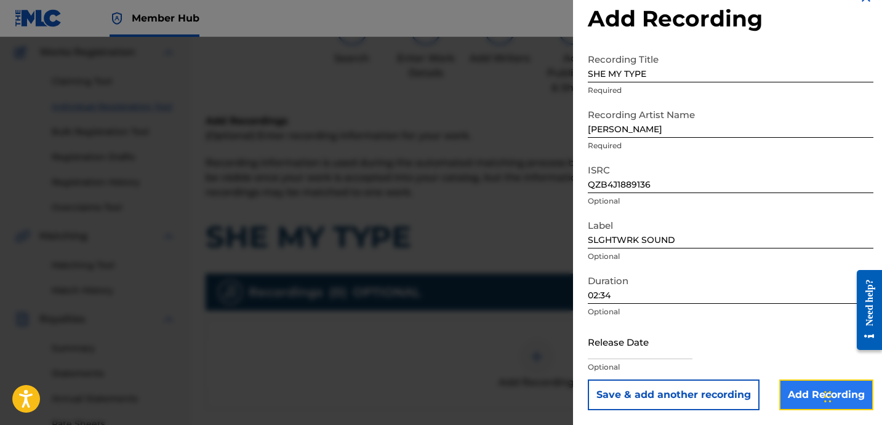
click at [807, 382] on input "Add Recording" at bounding box center [826, 395] width 94 height 31
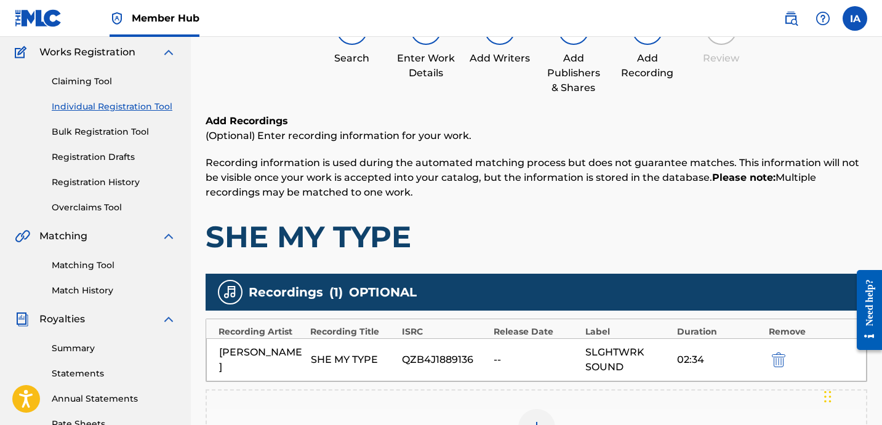
click at [614, 224] on h1 "SHE MY TYPE" at bounding box center [537, 236] width 662 height 37
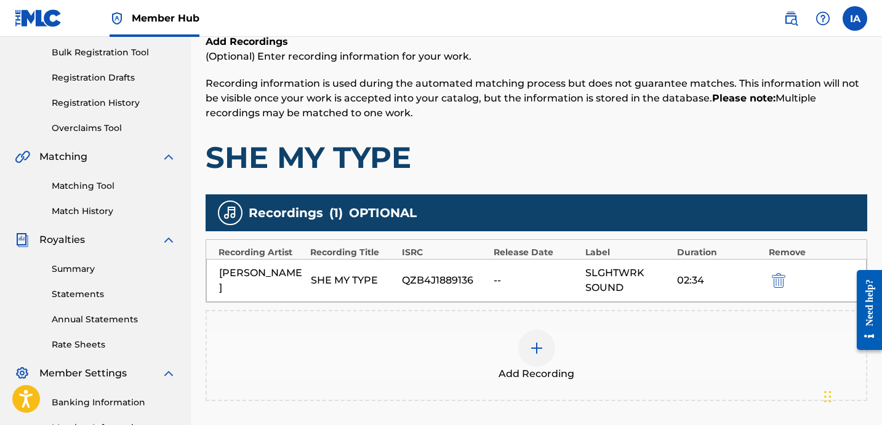
scroll to position [305, 0]
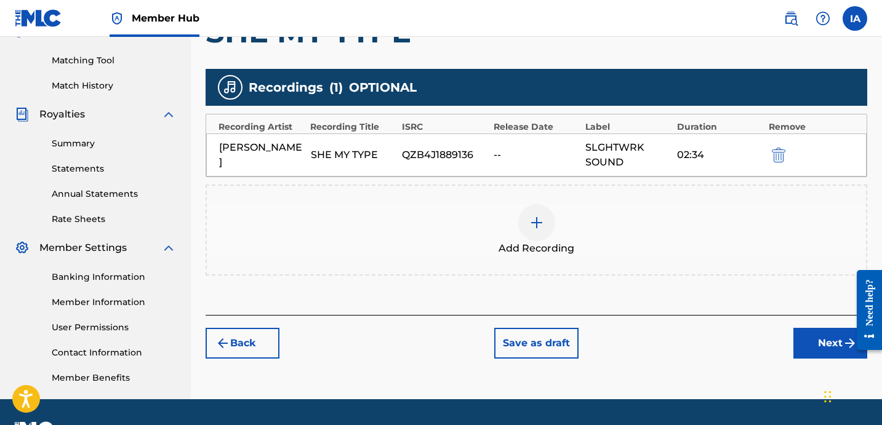
click at [811, 327] on div "Back Save as draft Next" at bounding box center [537, 337] width 662 height 44
click at [815, 352] on button "Next" at bounding box center [830, 343] width 74 height 31
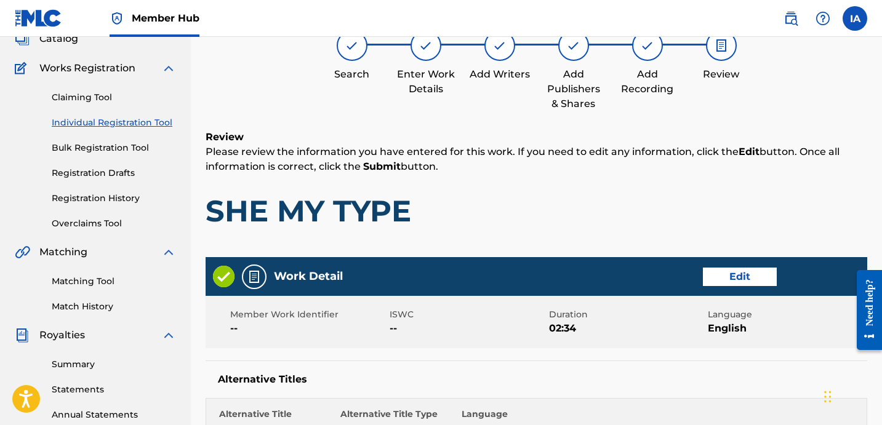
scroll to position [55, 0]
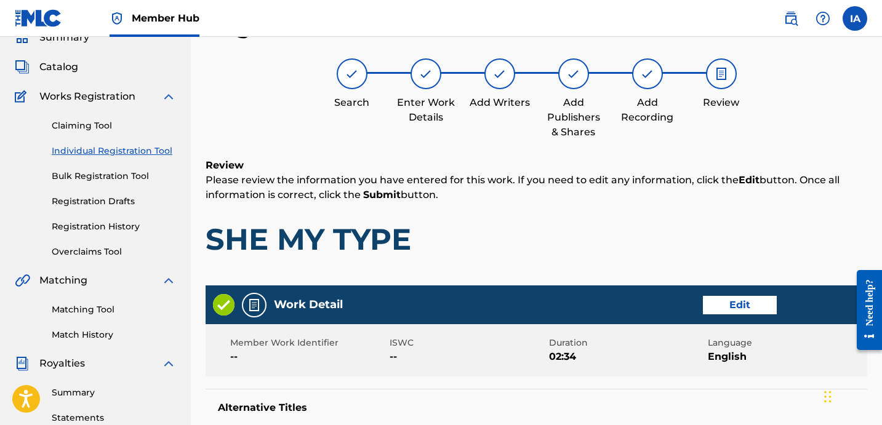
click at [652, 258] on div "Review Please review the information you have entered for this work. If you nee…" at bounding box center [537, 217] width 662 height 118
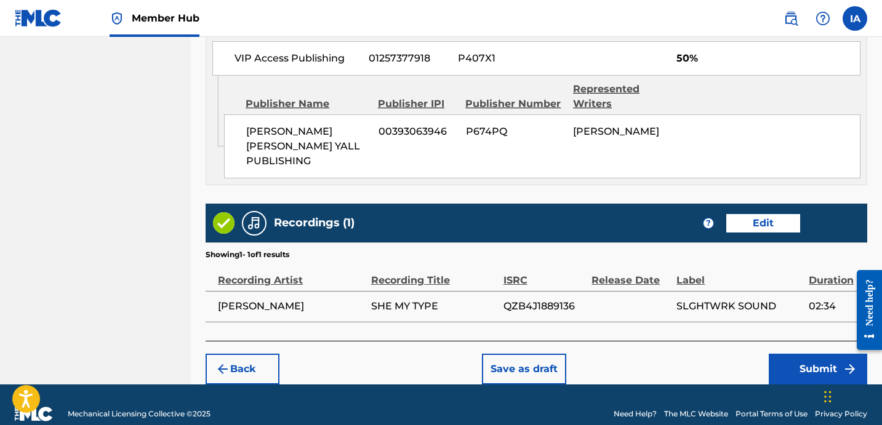
scroll to position [766, 0]
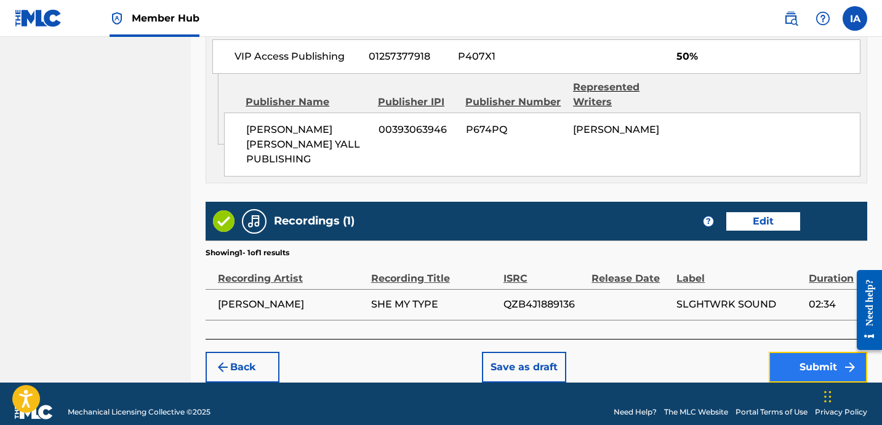
click at [778, 352] on button "Submit" at bounding box center [818, 367] width 98 height 31
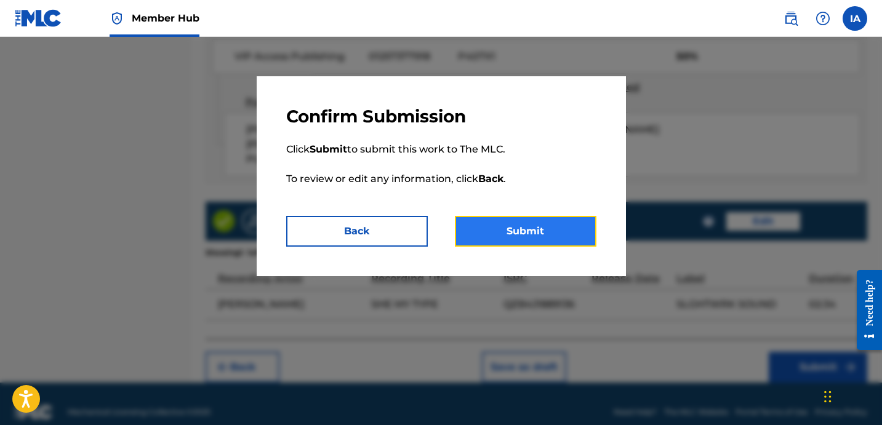
click at [547, 239] on button "Submit" at bounding box center [526, 231] width 142 height 31
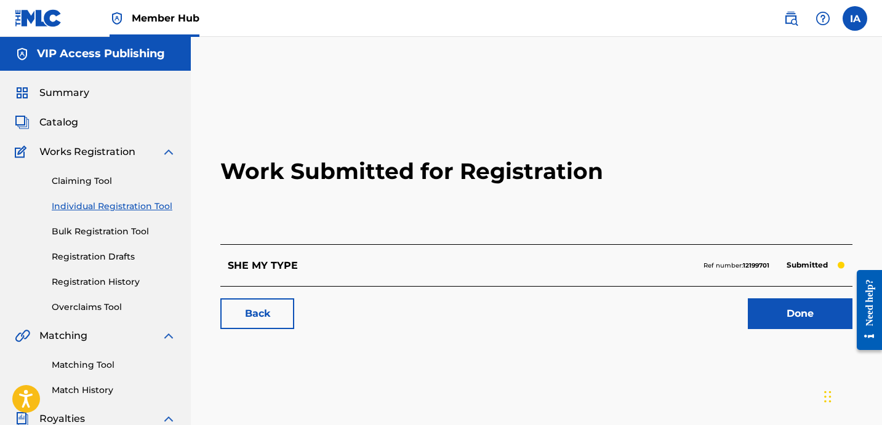
click at [162, 203] on link "Individual Registration Tool" at bounding box center [114, 206] width 124 height 13
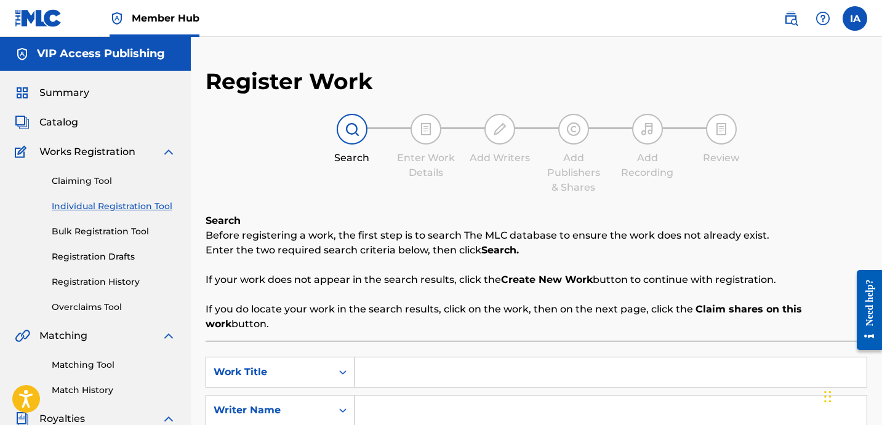
click at [510, 358] on input "Search Form" at bounding box center [610, 373] width 512 height 30
paste input "SMOOTH ME OUT"
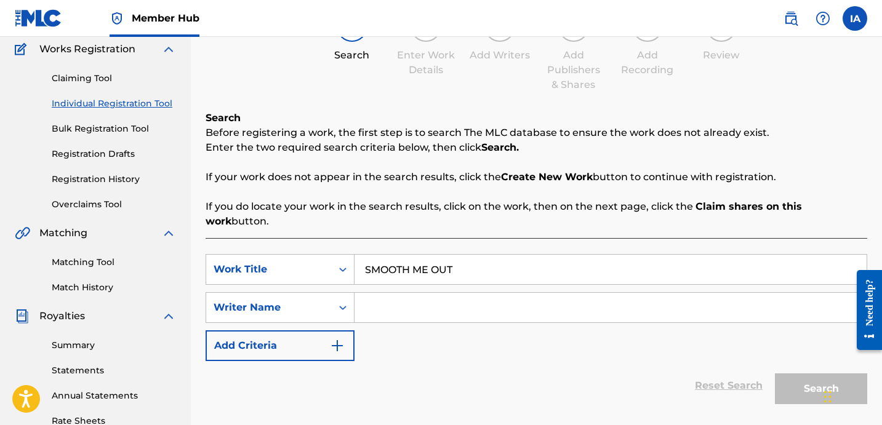
scroll to position [106, 0]
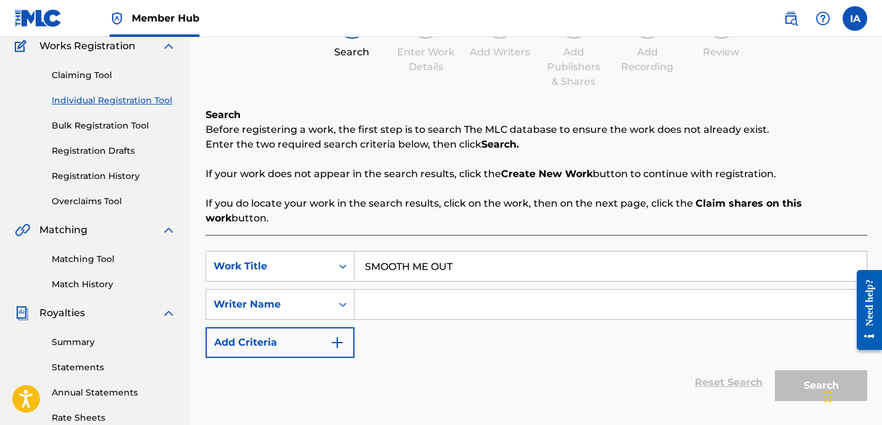
type input "SMOOTH ME OUT"
click at [488, 295] on input "Search Form" at bounding box center [610, 305] width 512 height 30
paste input "[PERSON_NAME] [PERSON_NAME]"
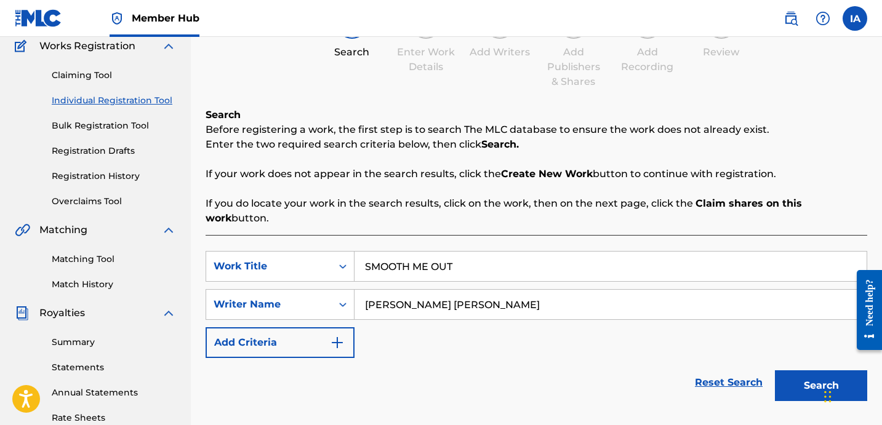
type input "[PERSON_NAME] [PERSON_NAME]"
click at [804, 370] on button "Search" at bounding box center [821, 385] width 92 height 31
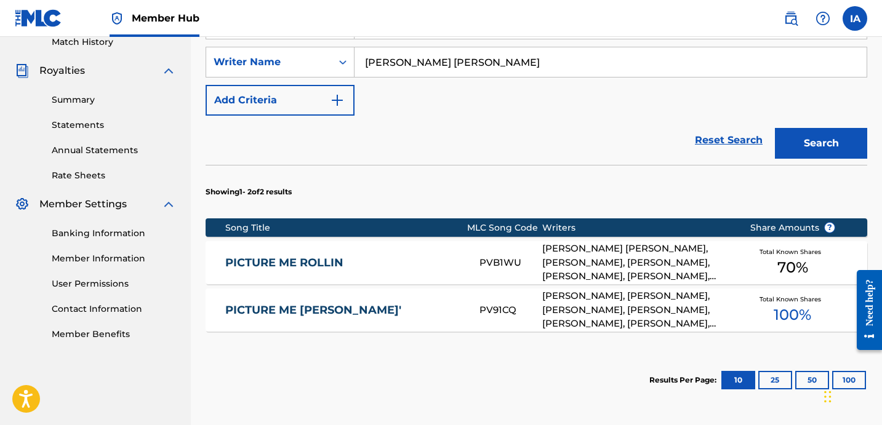
scroll to position [439, 0]
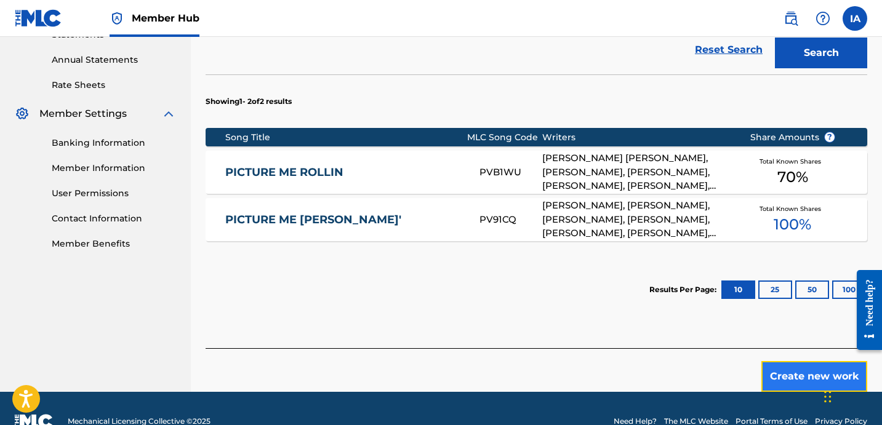
click at [802, 362] on button "Create new work" at bounding box center [814, 376] width 106 height 31
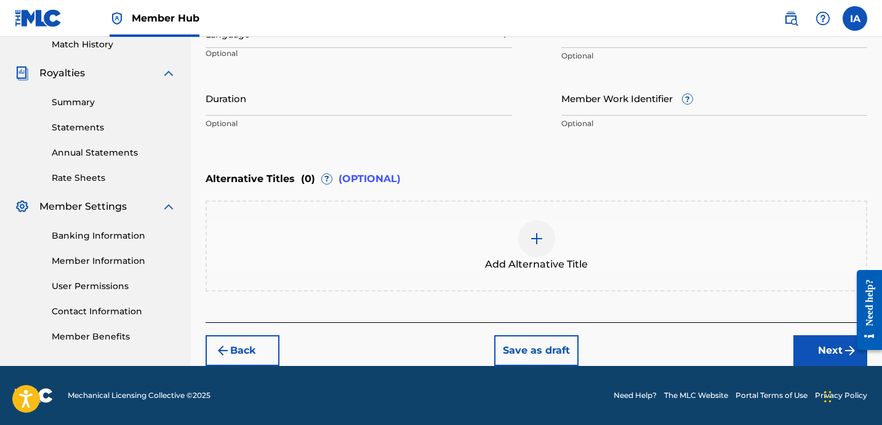
scroll to position [345, 0]
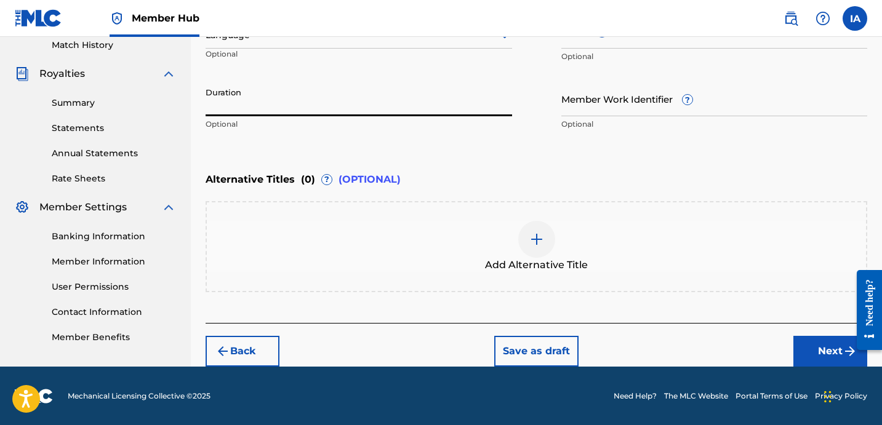
click at [283, 98] on input "Duration" at bounding box center [359, 98] width 306 height 35
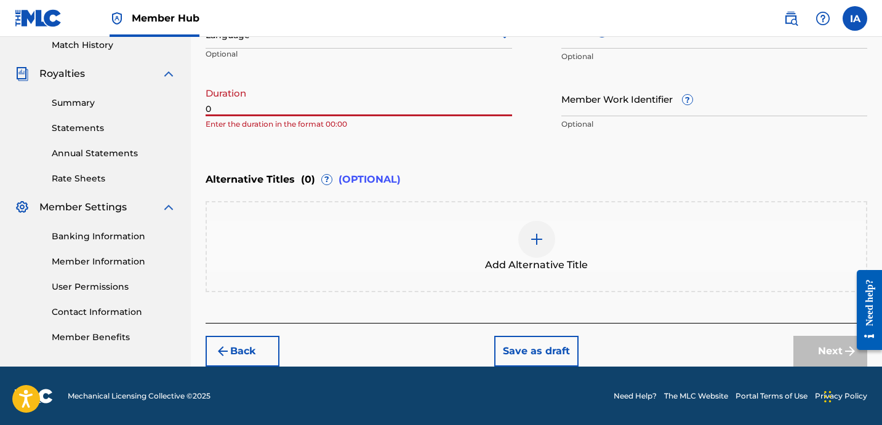
paste input "3:51"
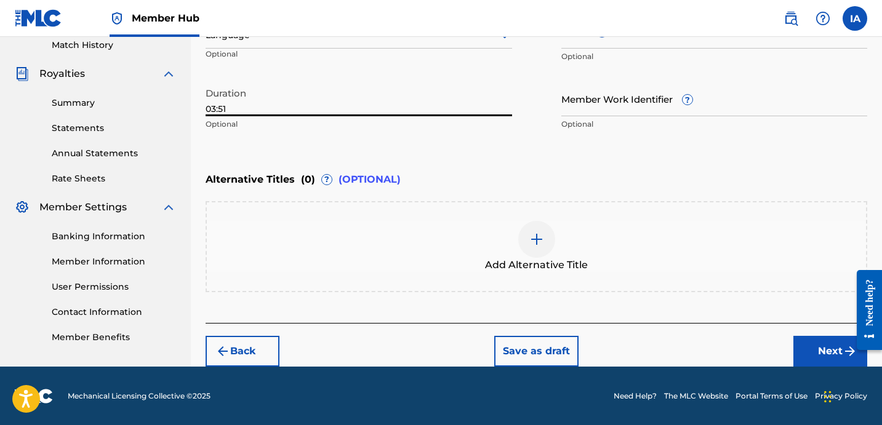
type input "03:51"
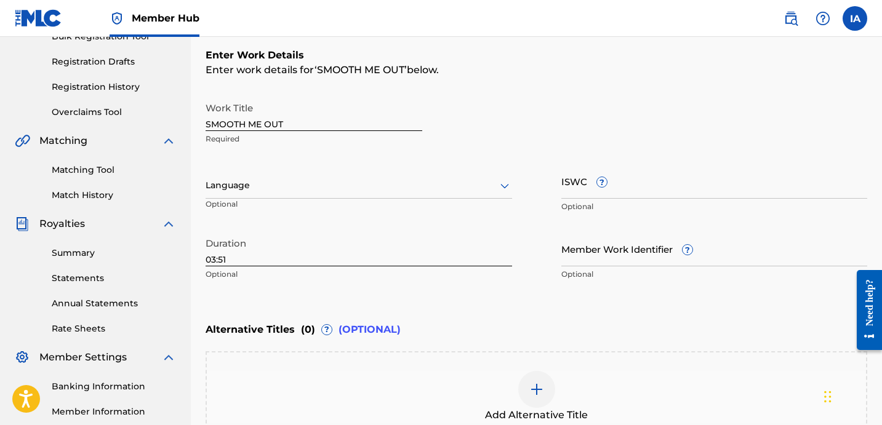
click at [575, 90] on div "Enter Work Details Enter work details for ‘ SMOOTH ME OUT ’ below. Work Title S…" at bounding box center [537, 167] width 662 height 298
click at [554, 115] on div "Work Title SMOOTH ME OUT Required" at bounding box center [537, 123] width 662 height 55
click at [387, 180] on div at bounding box center [359, 185] width 306 height 15
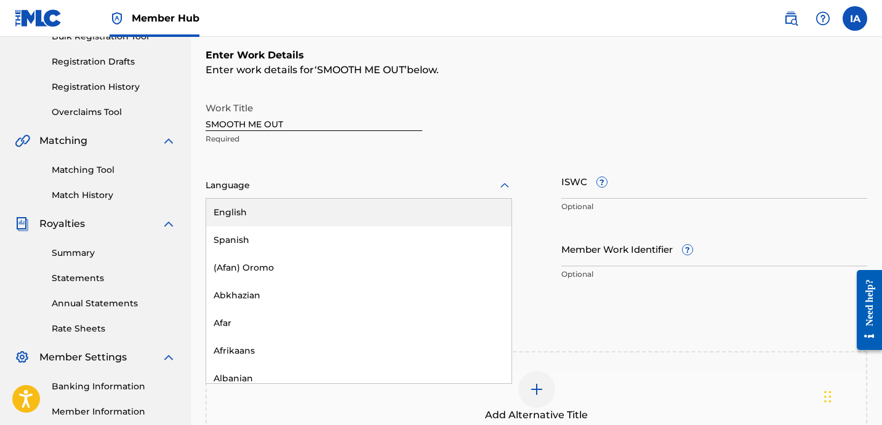
drag, startPoint x: 406, startPoint y: 208, endPoint x: 404, endPoint y: 199, distance: 8.8
click at [405, 202] on div "English" at bounding box center [358, 213] width 305 height 28
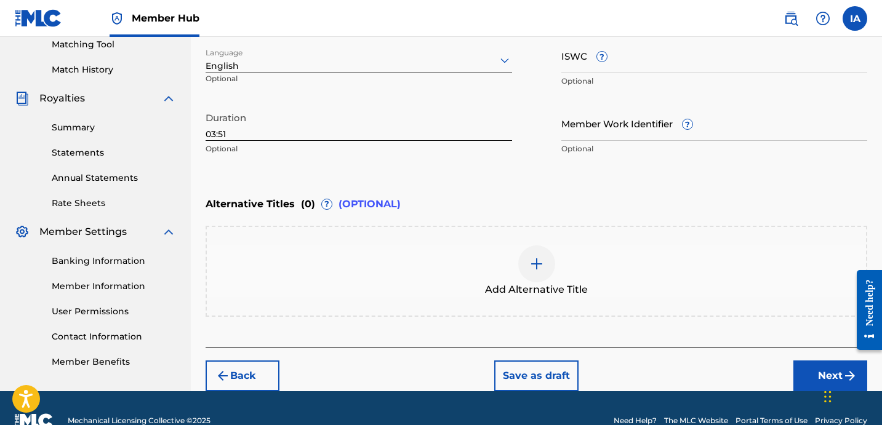
scroll to position [345, 0]
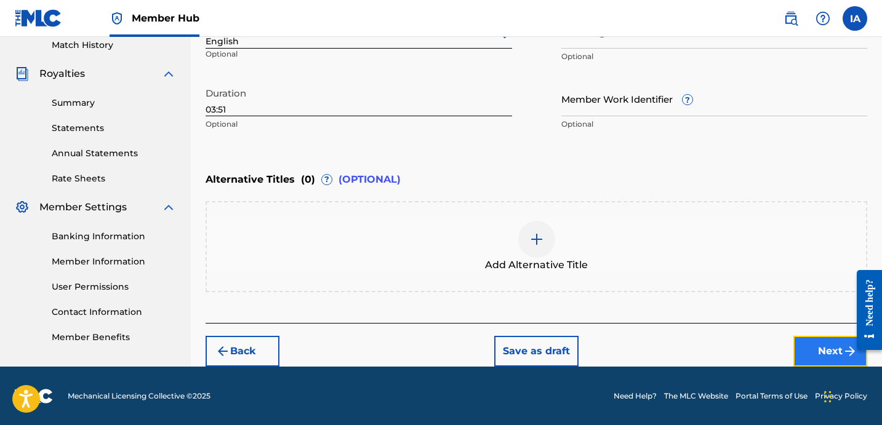
click at [799, 354] on button "Next" at bounding box center [830, 351] width 74 height 31
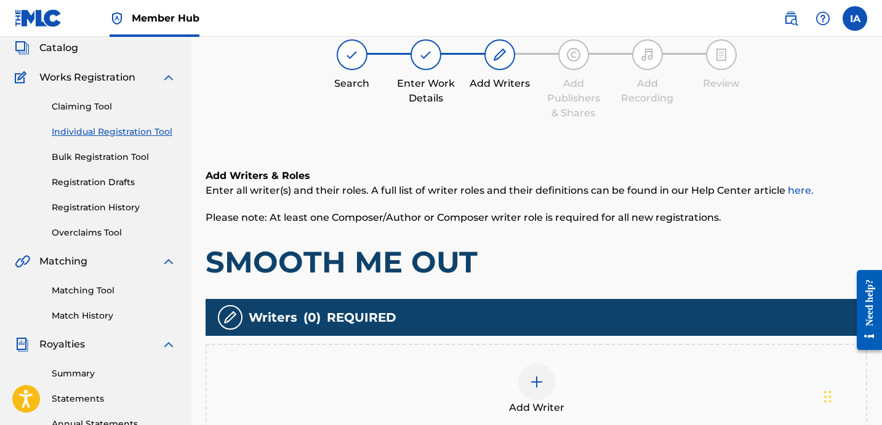
scroll to position [55, 0]
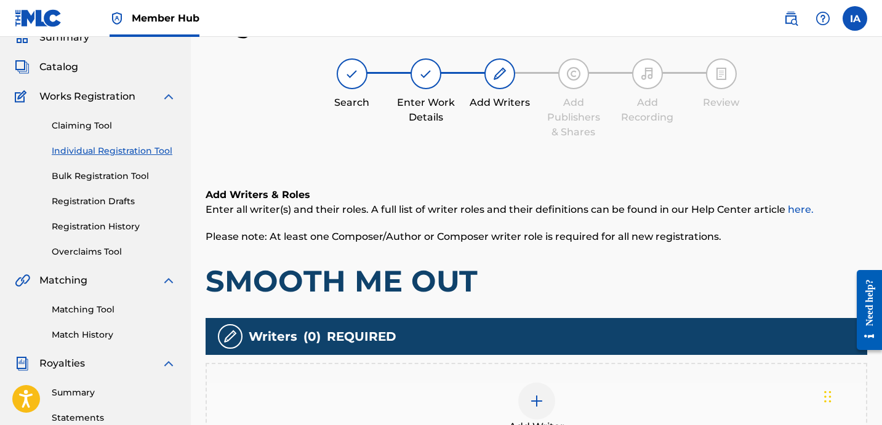
click at [528, 258] on div "Add Writers & Roles Enter all writer(s) and their roles. A full list of writer …" at bounding box center [537, 244] width 662 height 112
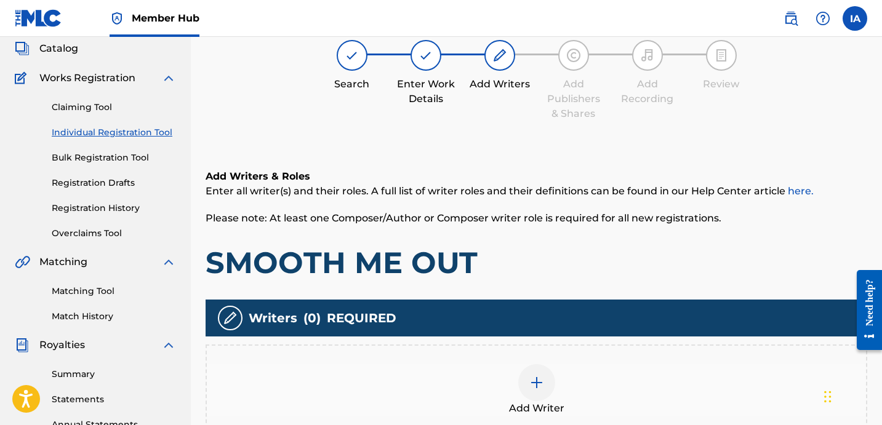
scroll to position [95, 0]
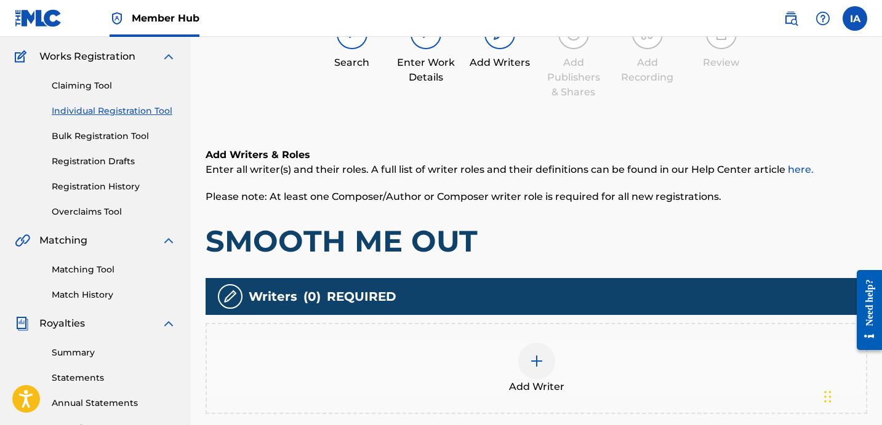
click at [602, 367] on div "Add Writer" at bounding box center [536, 369] width 659 height 52
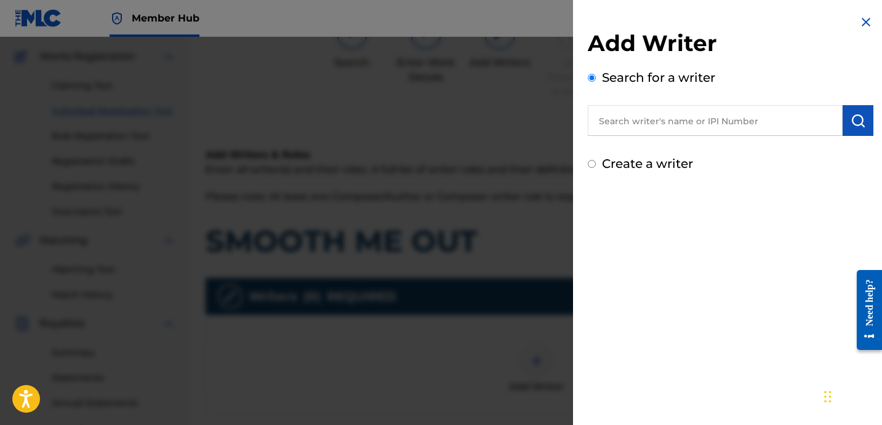
click at [707, 125] on input "text" at bounding box center [715, 120] width 255 height 31
paste input "[PERSON_NAME] [PERSON_NAME]"
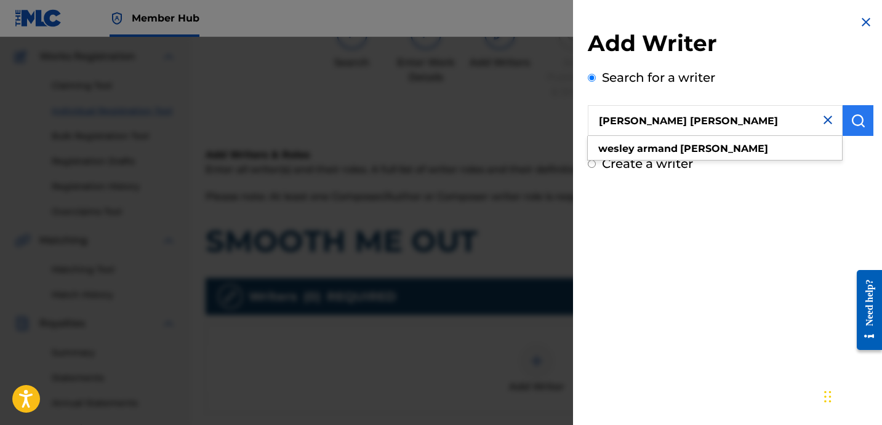
type input "[PERSON_NAME] [PERSON_NAME]"
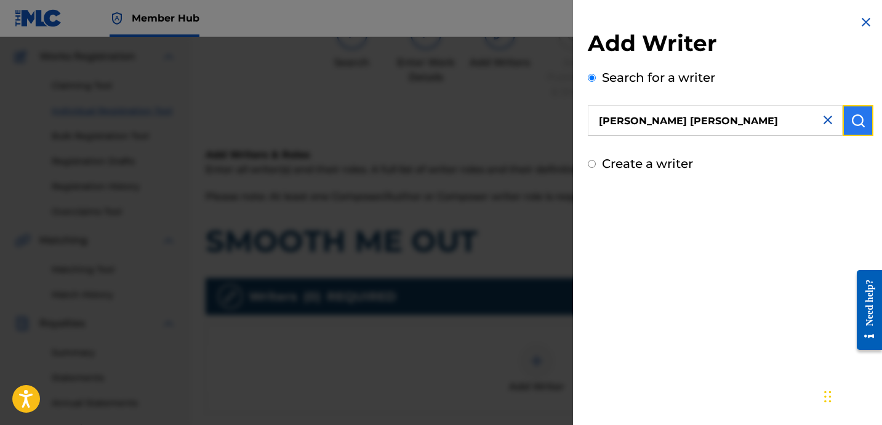
click at [863, 119] on button "submit" at bounding box center [857, 120] width 31 height 31
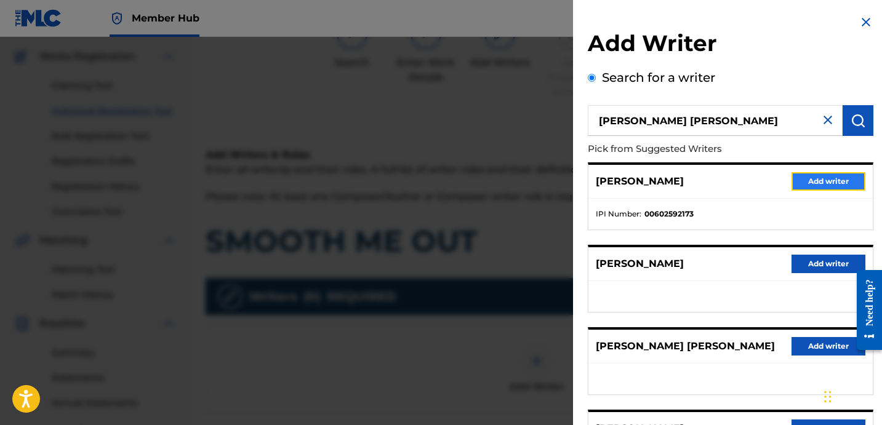
click at [825, 186] on button "Add writer" at bounding box center [828, 181] width 74 height 18
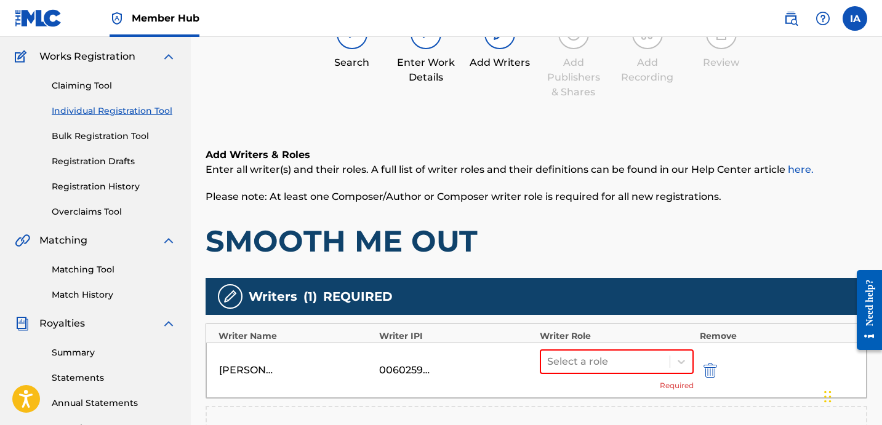
click at [609, 218] on div "Add Writers & Roles Enter all writer(s) and their roles. A full list of writer …" at bounding box center [537, 204] width 662 height 112
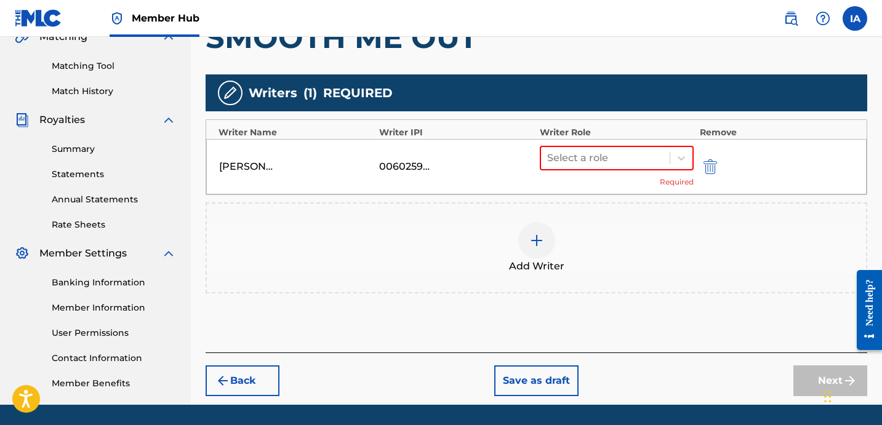
scroll to position [316, 0]
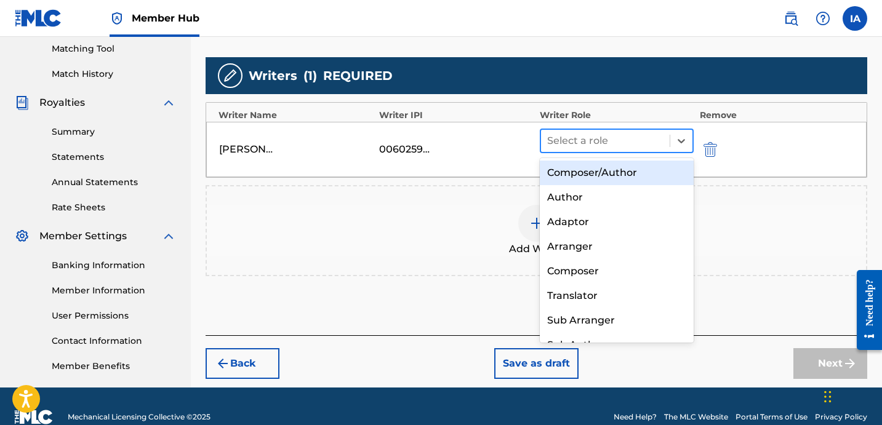
click at [618, 143] on div at bounding box center [605, 140] width 116 height 17
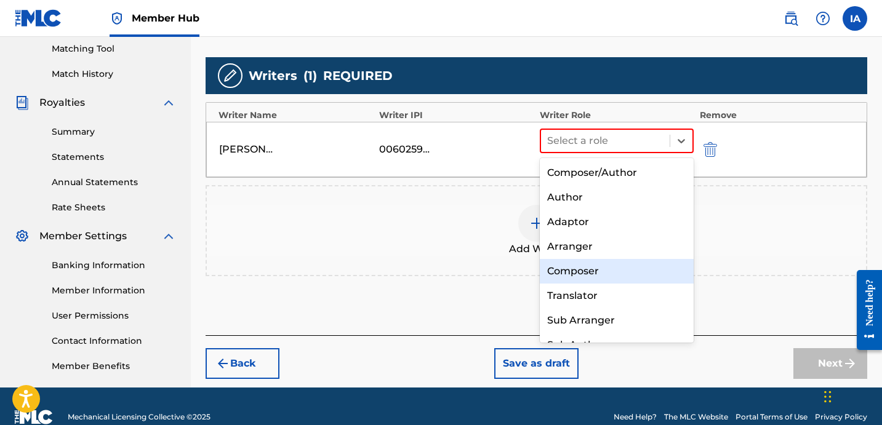
click at [646, 263] on div "Composer" at bounding box center [617, 271] width 154 height 25
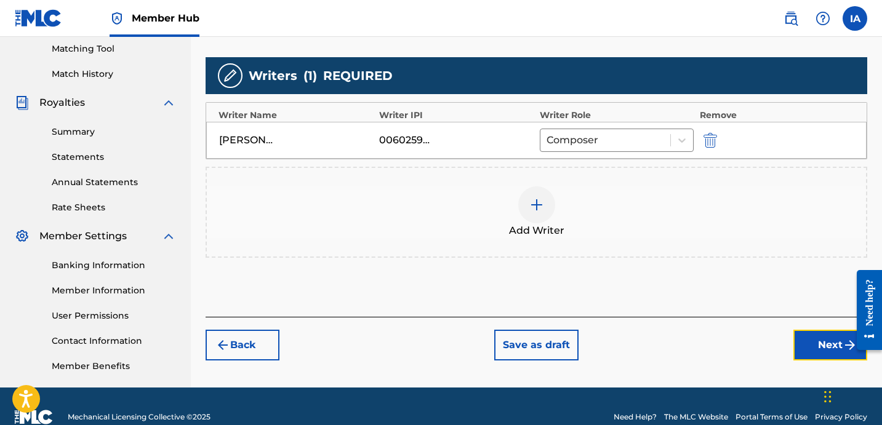
click at [807, 341] on button "Next" at bounding box center [830, 345] width 74 height 31
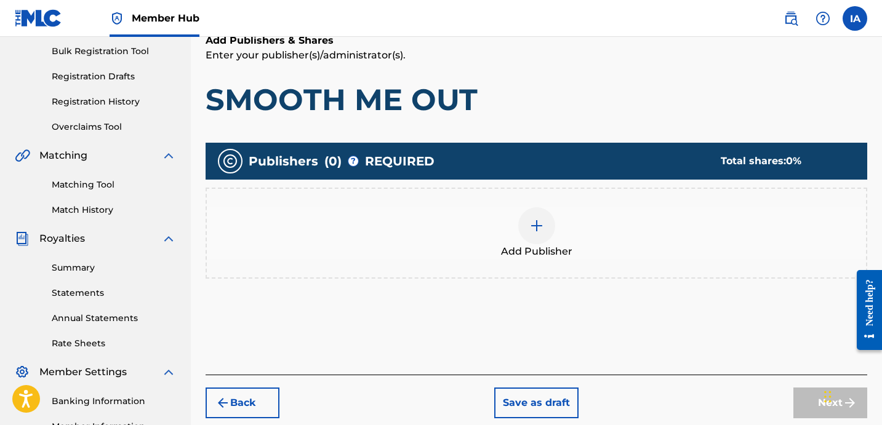
scroll to position [55, 0]
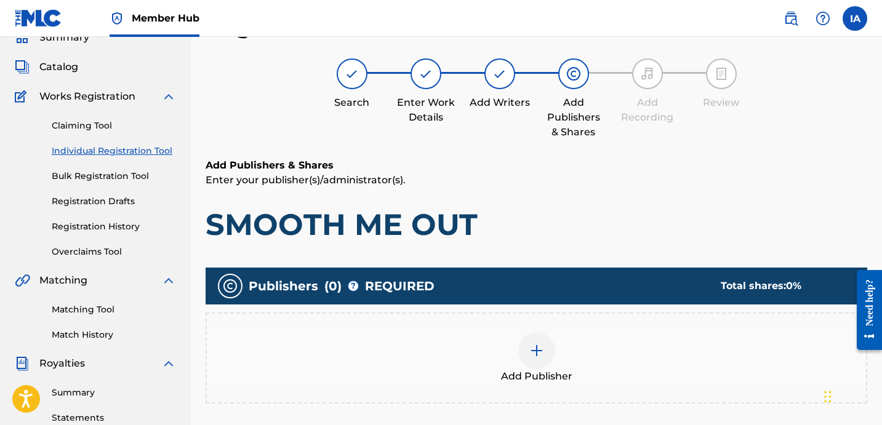
click at [593, 327] on div "Add Publisher" at bounding box center [537, 358] width 662 height 91
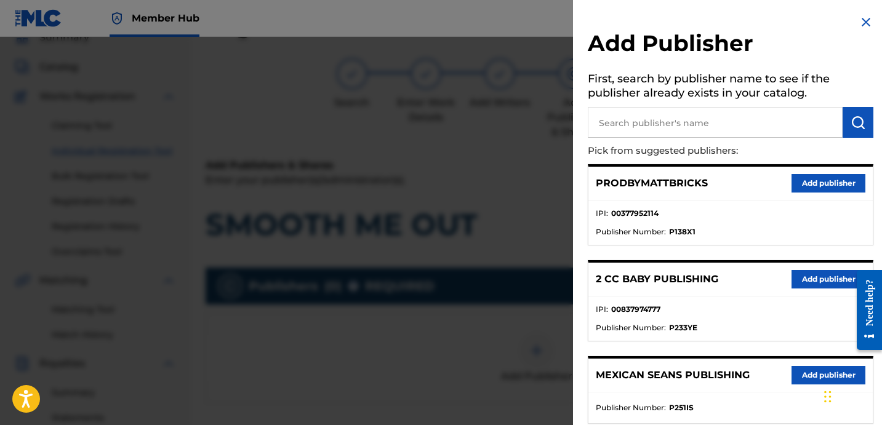
drag, startPoint x: 716, startPoint y: 204, endPoint x: 690, endPoint y: 198, distance: 27.3
click at [726, 127] on input "text" at bounding box center [715, 122] width 255 height 31
type input "[PERSON_NAME]"
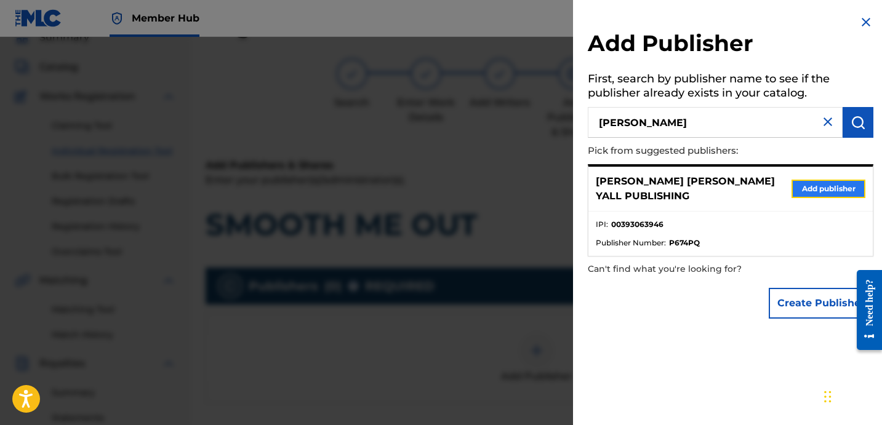
click at [810, 180] on button "Add publisher" at bounding box center [828, 189] width 74 height 18
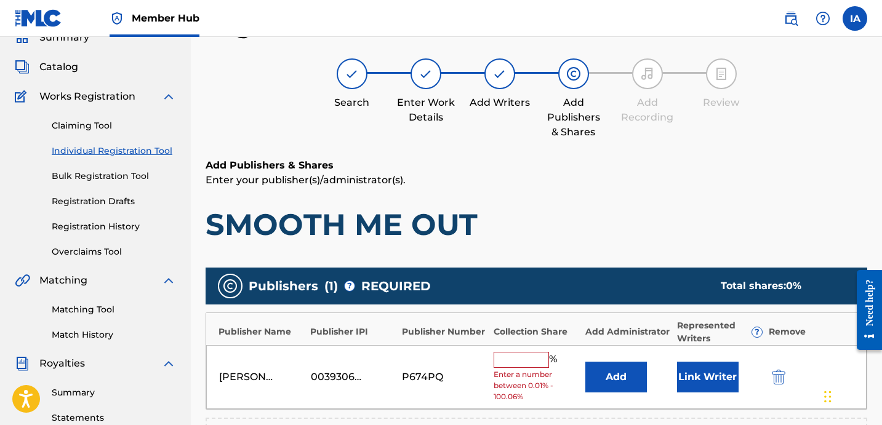
click at [542, 365] on input "text" at bounding box center [521, 360] width 55 height 16
click at [522, 363] on input "text" at bounding box center [521, 360] width 55 height 16
type input "50"
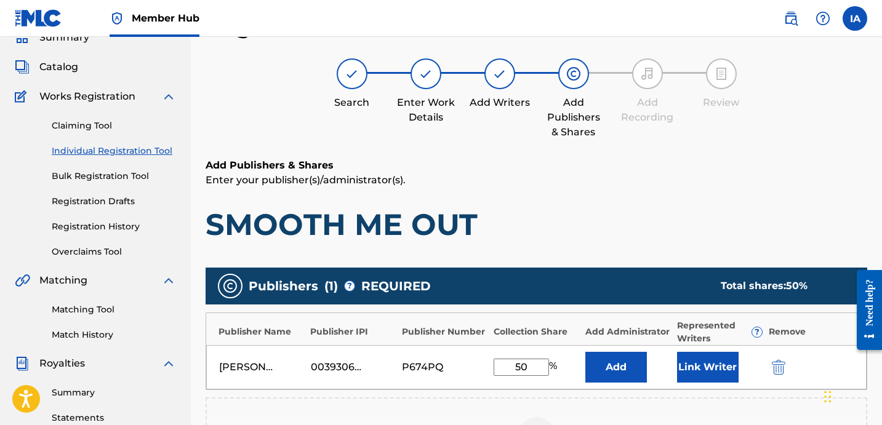
drag, startPoint x: 540, startPoint y: 366, endPoint x: 434, endPoint y: 332, distance: 110.5
click at [441, 337] on div "Publisher Name Publisher IPI Publisher Number Collection Share Add Administrato…" at bounding box center [537, 352] width 662 height 78
click at [600, 367] on button "Add" at bounding box center [616, 367] width 62 height 31
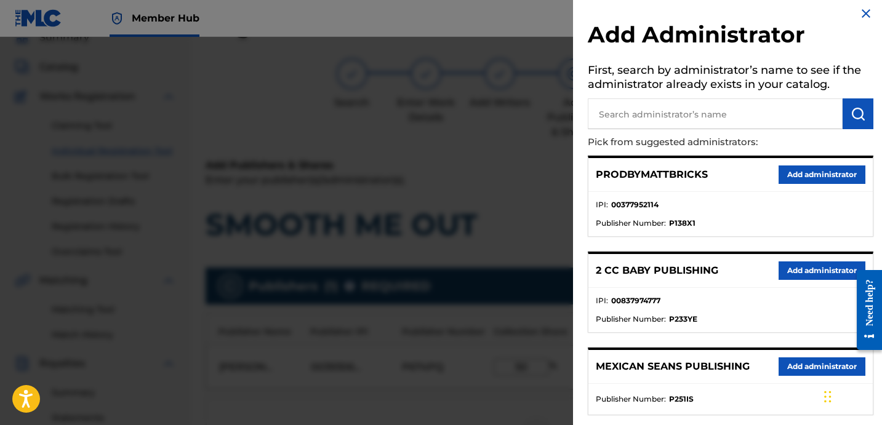
scroll to position [26, 0]
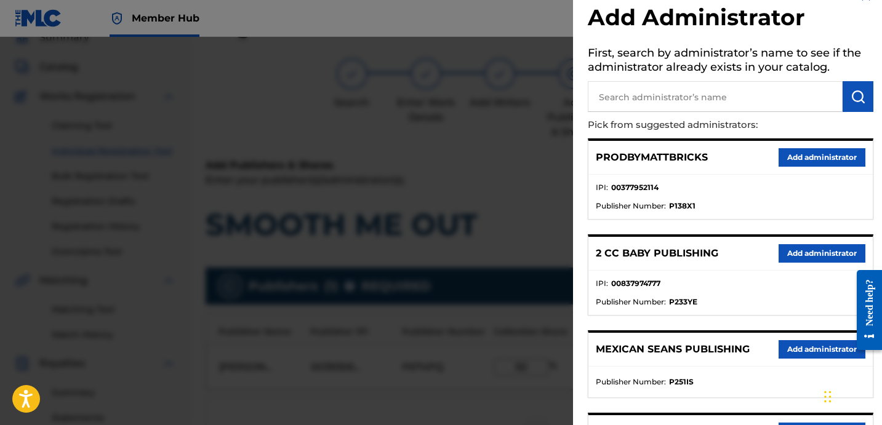
click at [735, 242] on div "2 CC BABY PUBLISHING Add administrator" at bounding box center [730, 254] width 284 height 34
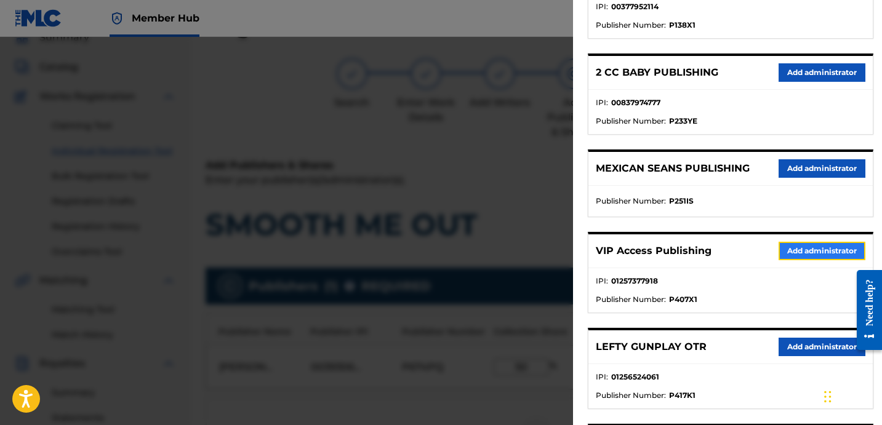
click at [808, 253] on button "Add administrator" at bounding box center [821, 251] width 87 height 18
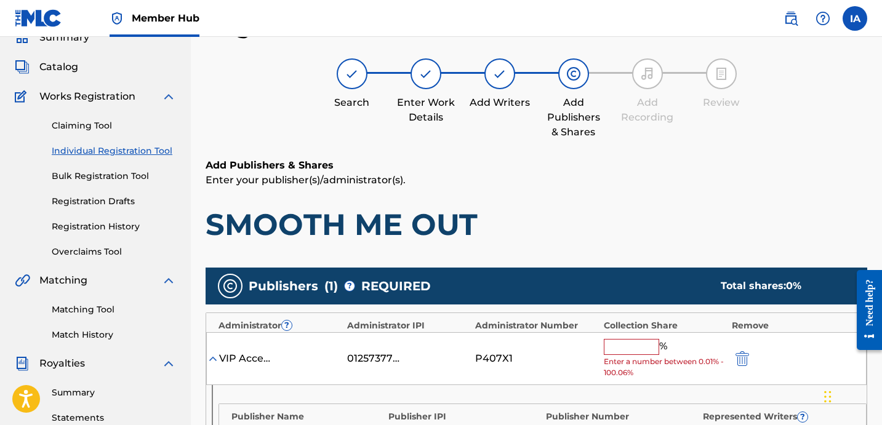
click at [639, 348] on input "text" at bounding box center [631, 347] width 55 height 16
paste input "50"
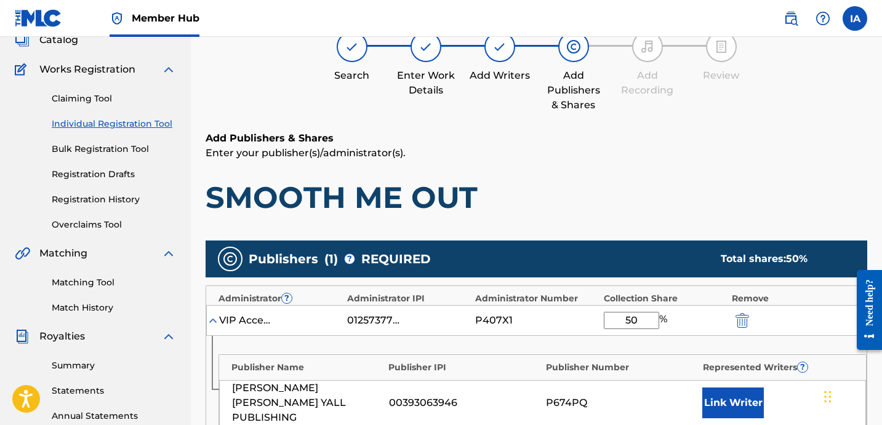
scroll to position [84, 0]
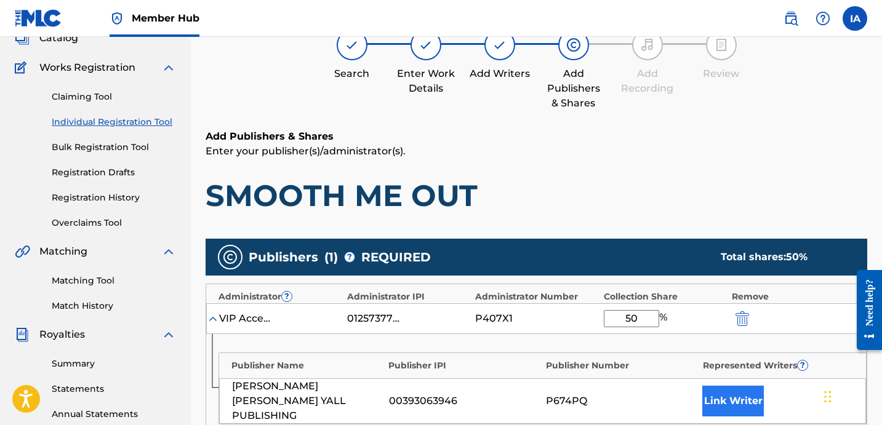
type input "50"
click at [722, 393] on button "Link Writer" at bounding box center [733, 401] width 62 height 31
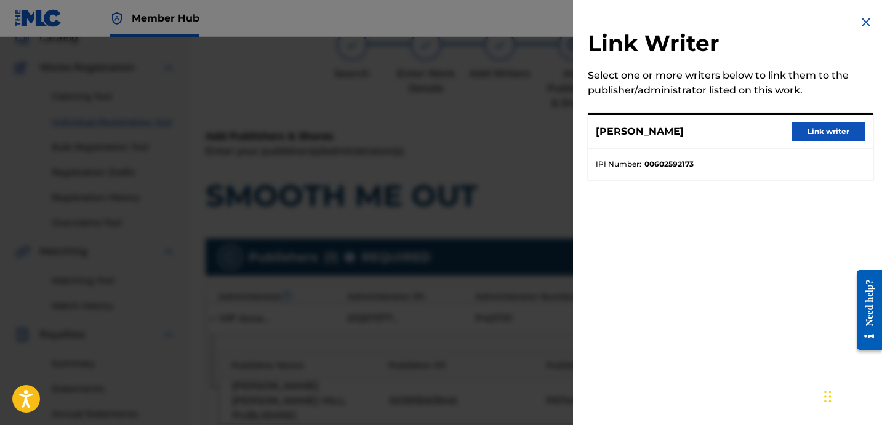
click at [807, 142] on div "[PERSON_NAME] Link writer" at bounding box center [730, 132] width 284 height 34
click at [805, 138] on button "Link writer" at bounding box center [828, 131] width 74 height 18
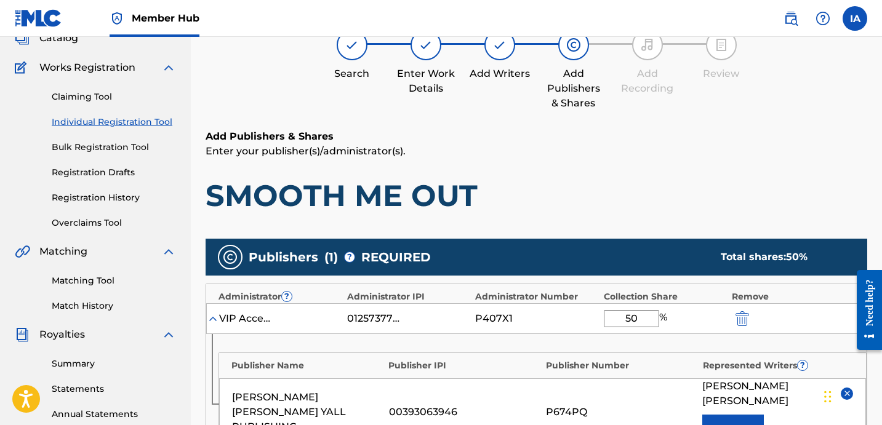
click at [672, 167] on div "Add Publishers & Shares Enter your publisher(s)/administrator(s). SMOOTH ME OUT" at bounding box center [537, 171] width 662 height 85
click at [655, 161] on div "Add Publishers & Shares Enter your publisher(s)/administrator(s). SMOOTH ME OUT" at bounding box center [537, 171] width 662 height 85
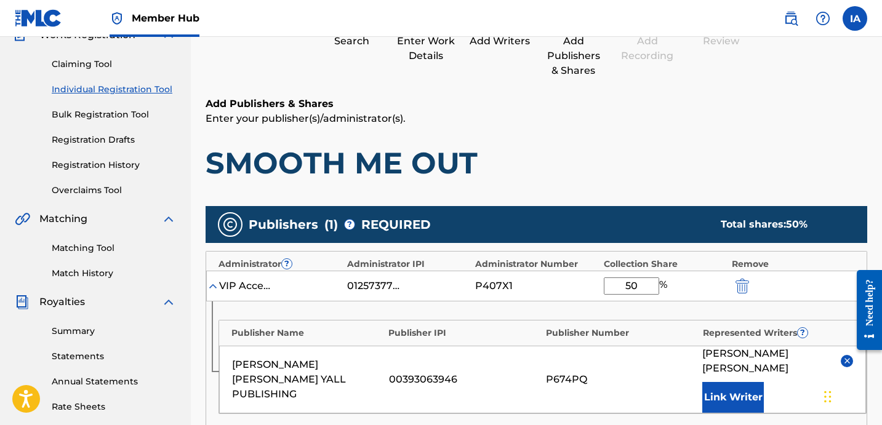
scroll to position [234, 0]
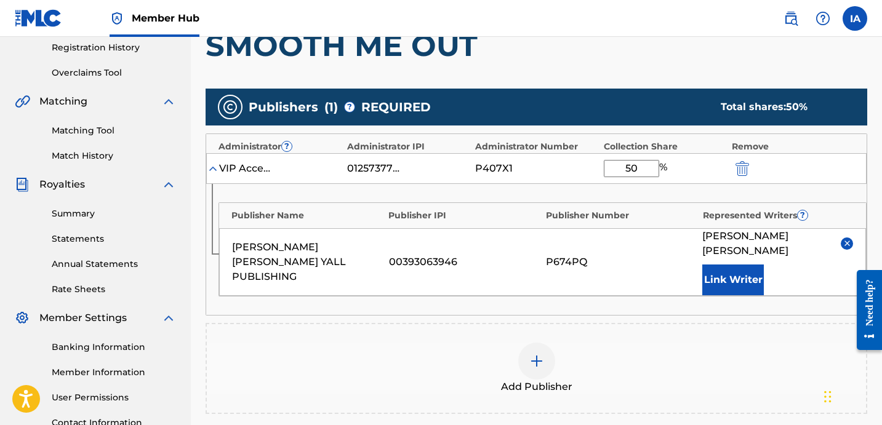
click at [620, 256] on div "P674PQ" at bounding box center [621, 262] width 151 height 15
click at [567, 255] on div "P674PQ" at bounding box center [621, 262] width 151 height 15
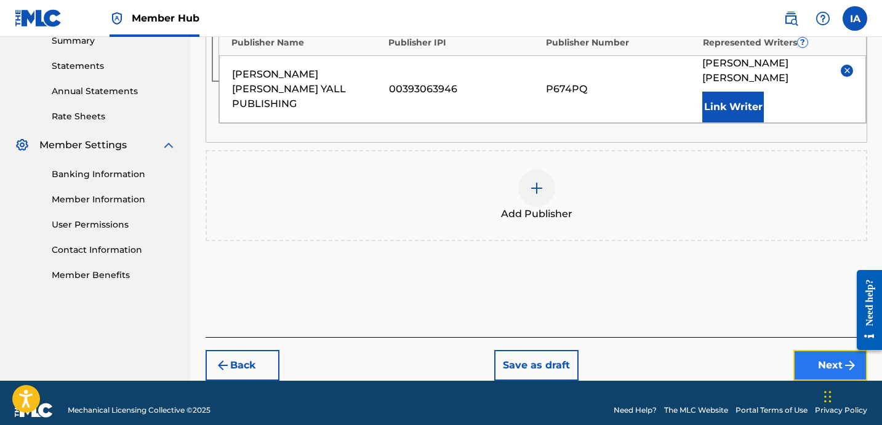
click at [802, 350] on button "Next" at bounding box center [830, 365] width 74 height 31
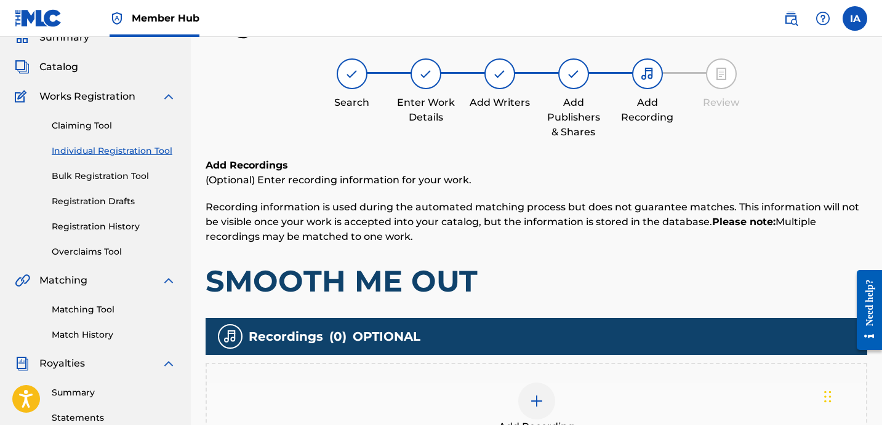
click at [561, 290] on h1 "SMOOTH ME OUT" at bounding box center [537, 281] width 662 height 37
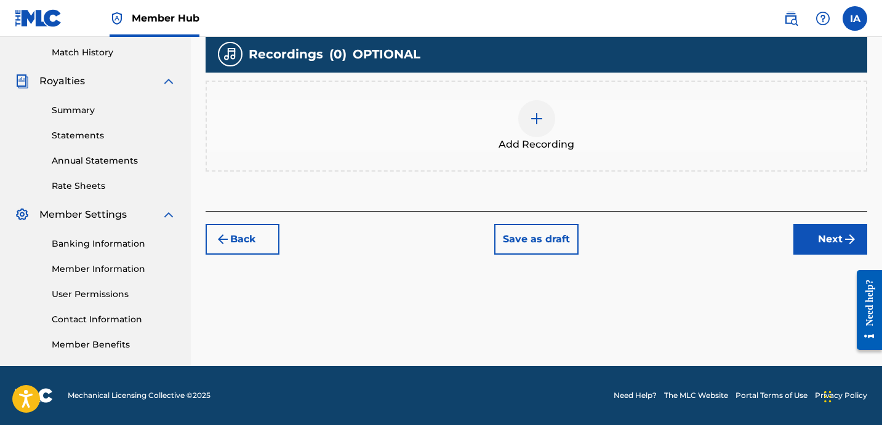
click at [553, 130] on div "Add Recording" at bounding box center [536, 126] width 659 height 52
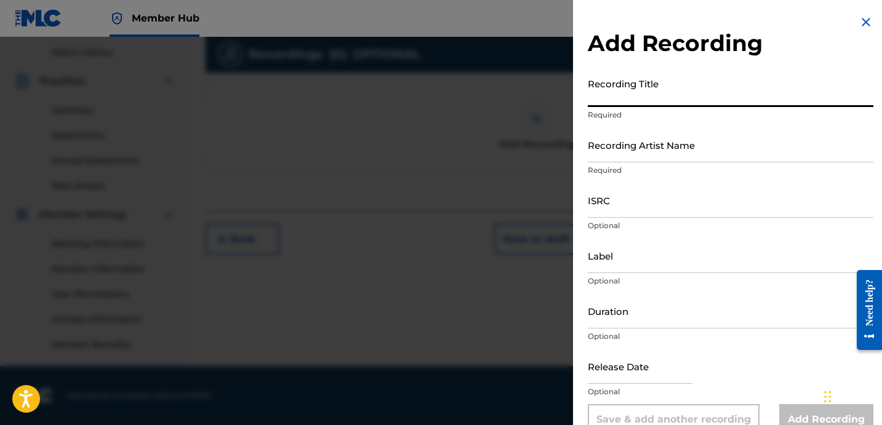
click at [675, 99] on input "Recording Title" at bounding box center [731, 89] width 286 height 35
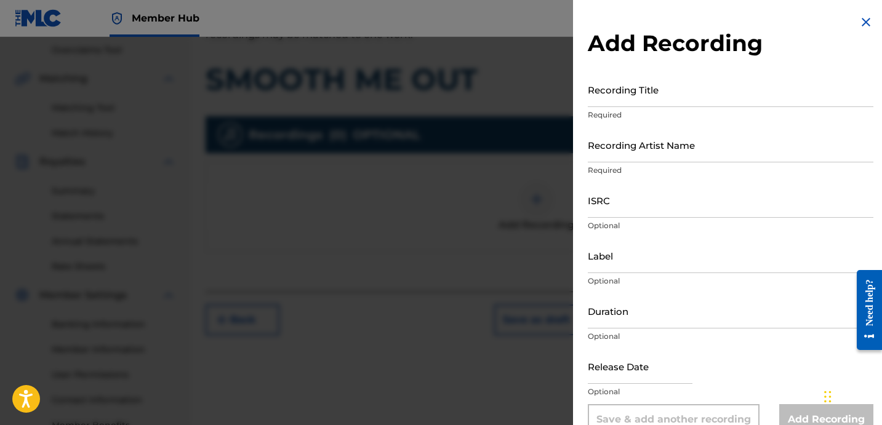
scroll to position [217, 0]
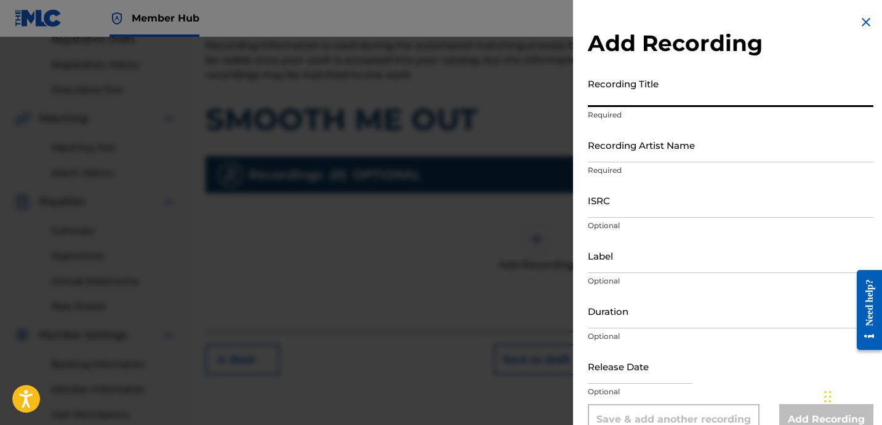
click at [679, 89] on input "Recording Title" at bounding box center [731, 89] width 286 height 35
paste input "SMOOTH ME OUT"
type input "SMOOTH ME OUT"
click at [680, 134] on input "Recording Artist Name" at bounding box center [731, 144] width 286 height 35
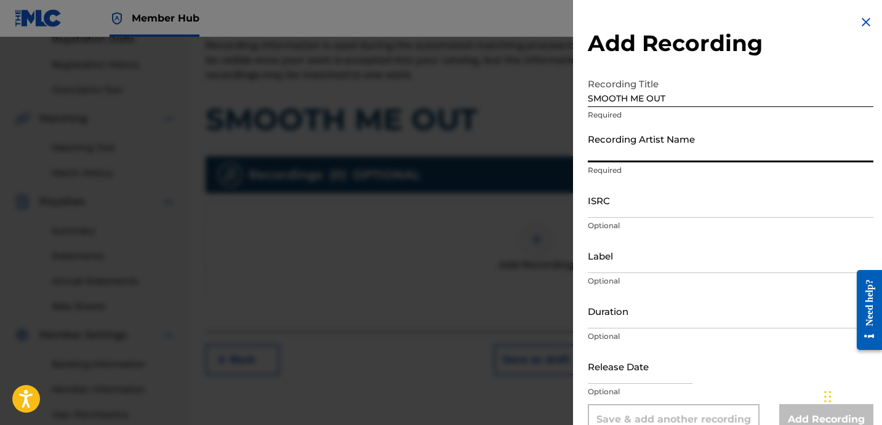
drag, startPoint x: 639, startPoint y: 166, endPoint x: 641, endPoint y: 151, distance: 15.4
click at [639, 166] on p "Required" at bounding box center [731, 170] width 286 height 11
click at [641, 151] on input "Recording Artist Name" at bounding box center [731, 144] width 286 height 35
paste input "ILL [PERSON_NAME]"
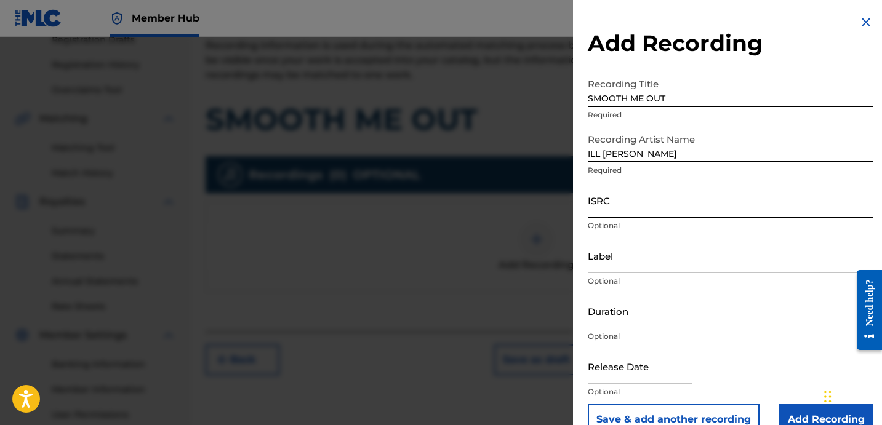
type input "ILL [PERSON_NAME]"
click at [663, 198] on input "ISRC" at bounding box center [731, 200] width 286 height 35
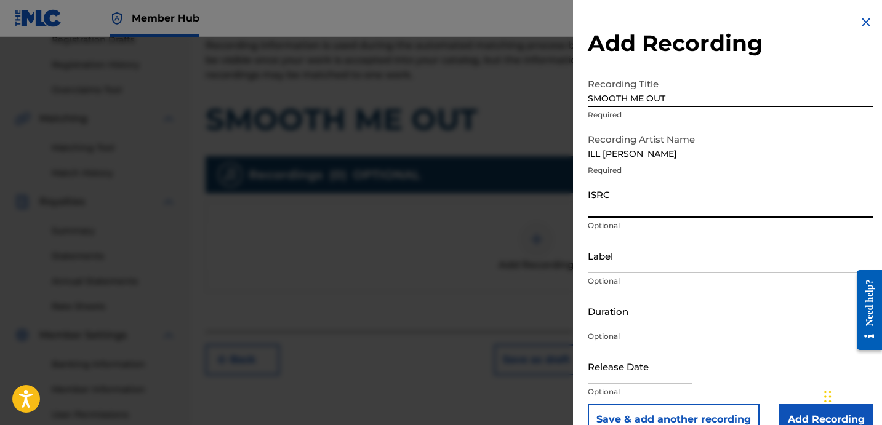
paste input "USUYG1010280"
type input "USUYG1010280"
click at [646, 244] on input "Label" at bounding box center [731, 255] width 286 height 35
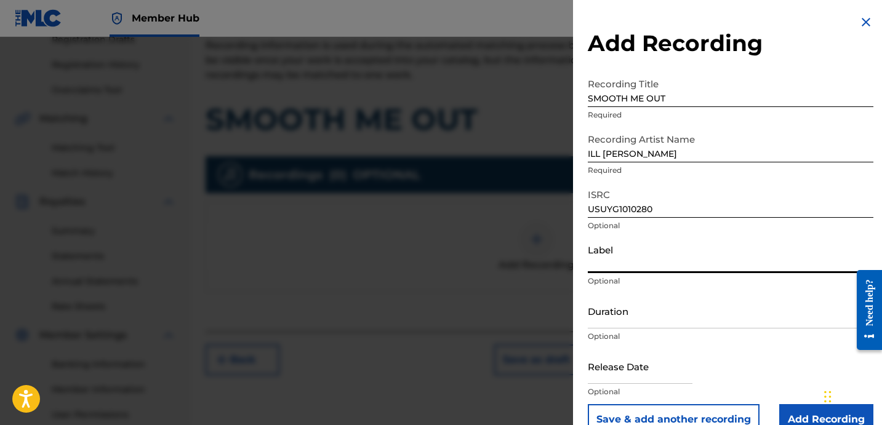
paste input "FRONT ROOM ENTERTAINMENT ENTERPRISE"
type input "FRONT ROOM ENTERTAINMENT ENTERPRISE"
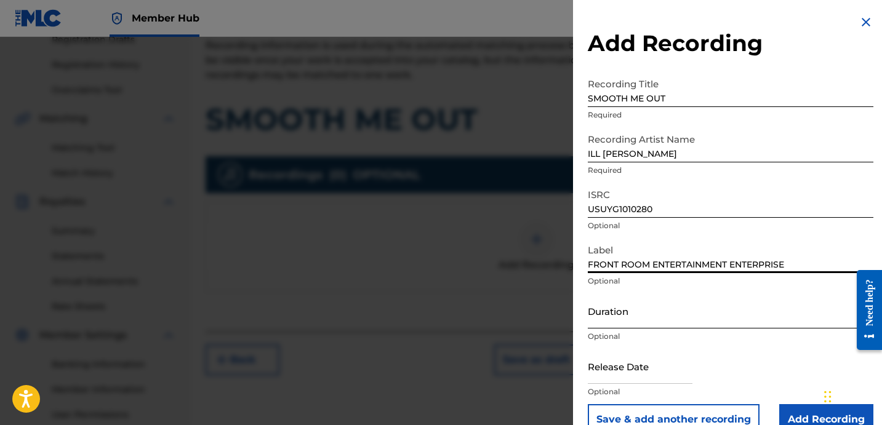
click at [631, 312] on input "Duration" at bounding box center [731, 311] width 286 height 35
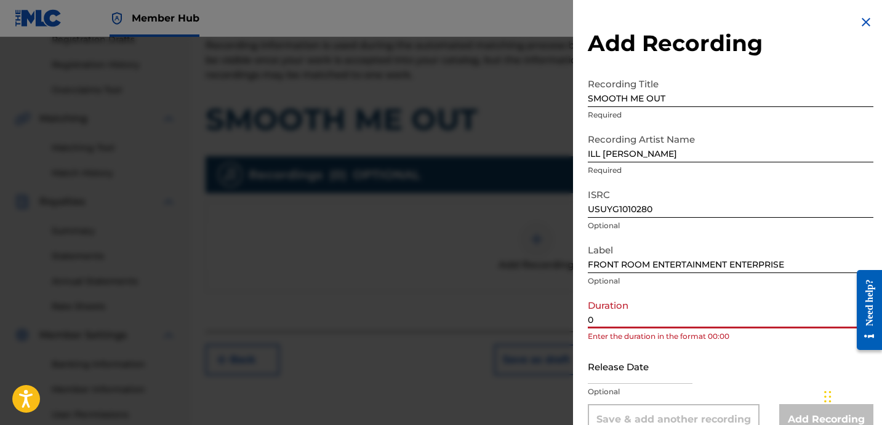
paste input "3:51"
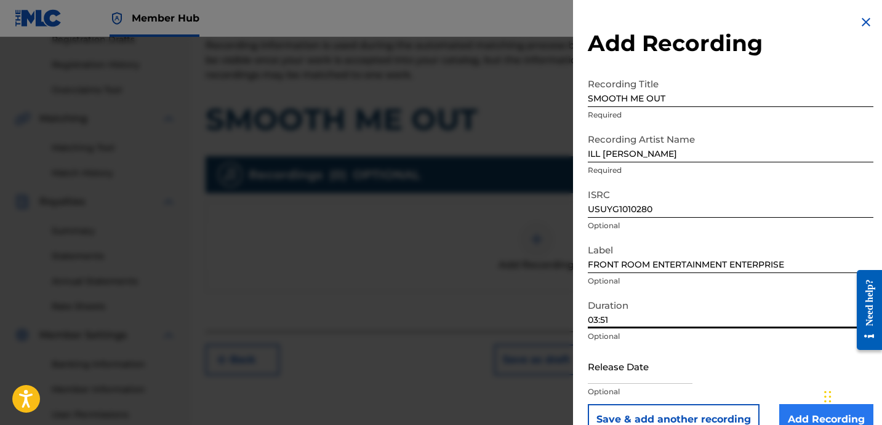
type input "03:51"
click at [780, 407] on input "Add Recording" at bounding box center [826, 419] width 94 height 31
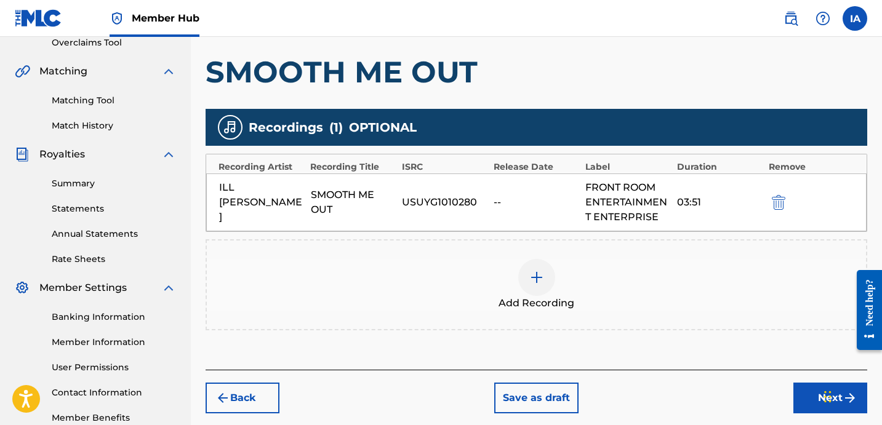
scroll to position [283, 0]
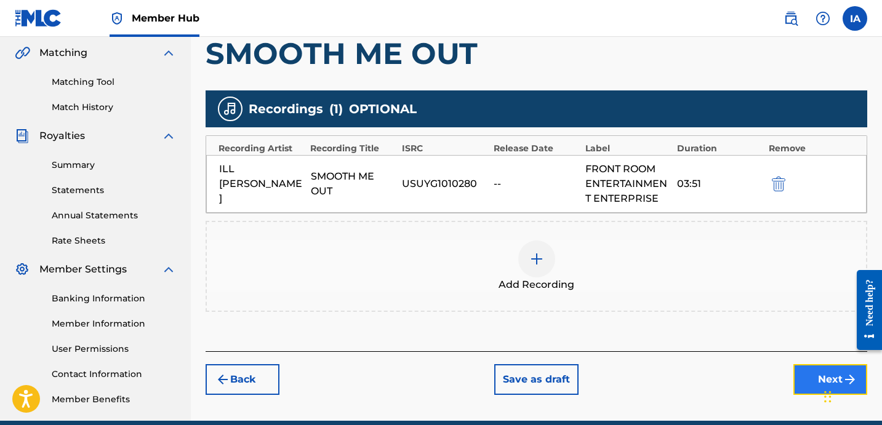
click at [810, 379] on button "Next" at bounding box center [830, 379] width 74 height 31
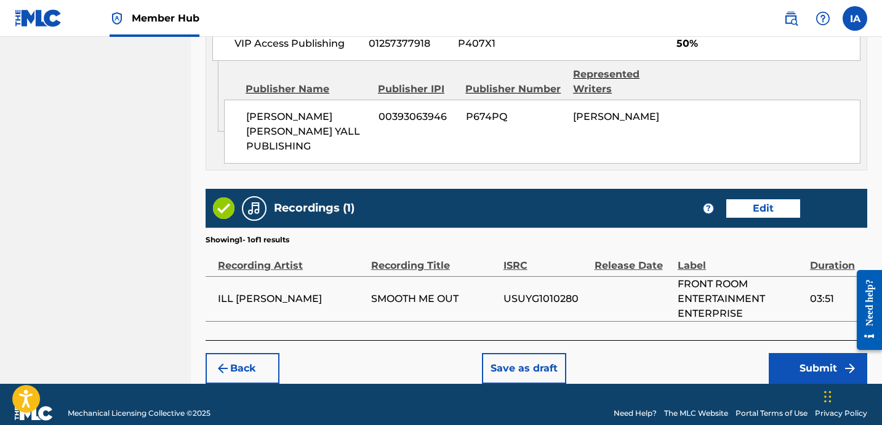
scroll to position [724, 0]
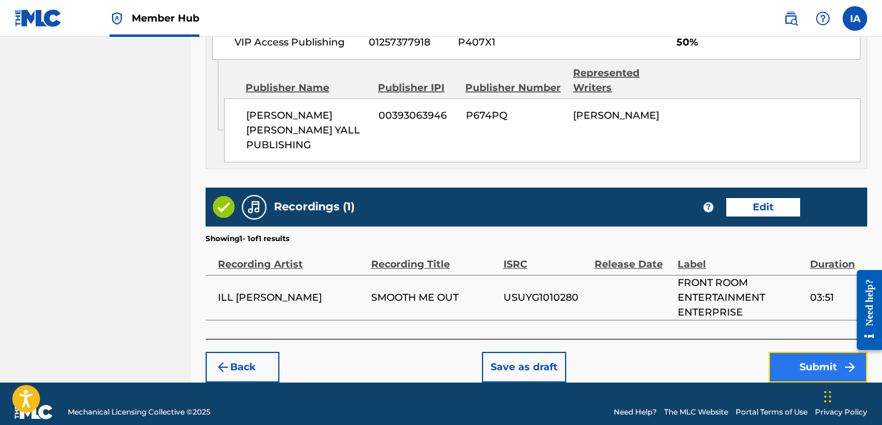
click at [788, 358] on button "Submit" at bounding box center [818, 367] width 98 height 31
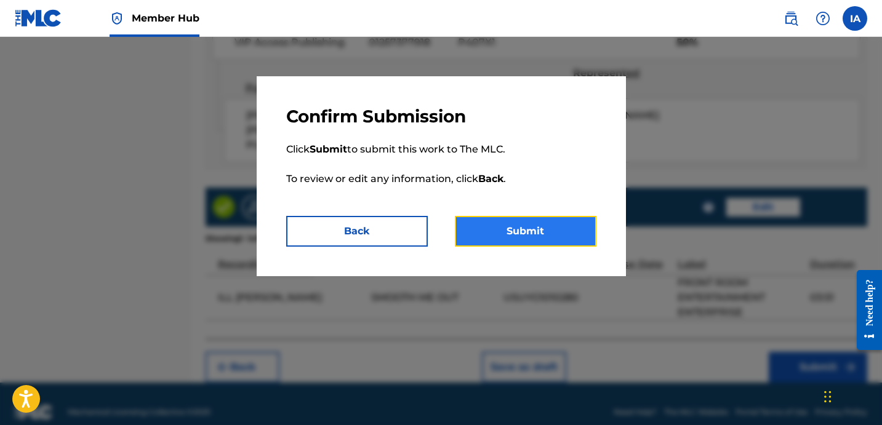
click at [554, 231] on button "Submit" at bounding box center [526, 231] width 142 height 31
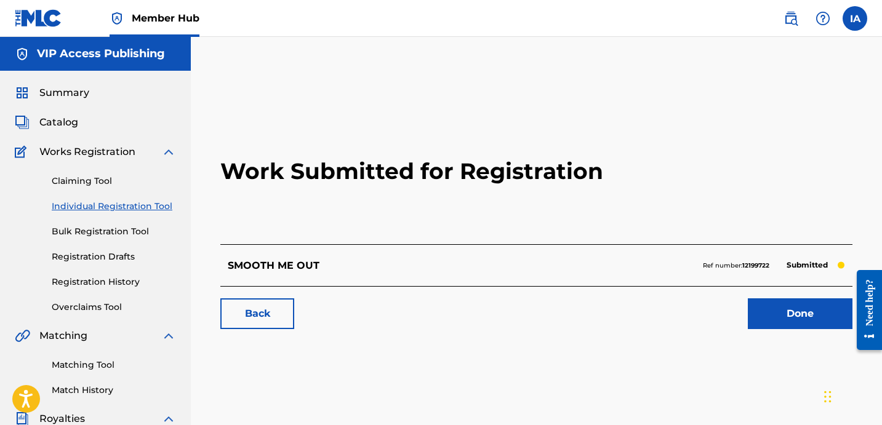
click at [427, 211] on h2 "Work Submitted for Registration" at bounding box center [536, 171] width 632 height 146
click at [262, 215] on h2 "Work Submitted for Registration" at bounding box center [536, 171] width 632 height 146
click at [136, 210] on link "Individual Registration Tool" at bounding box center [114, 206] width 124 height 13
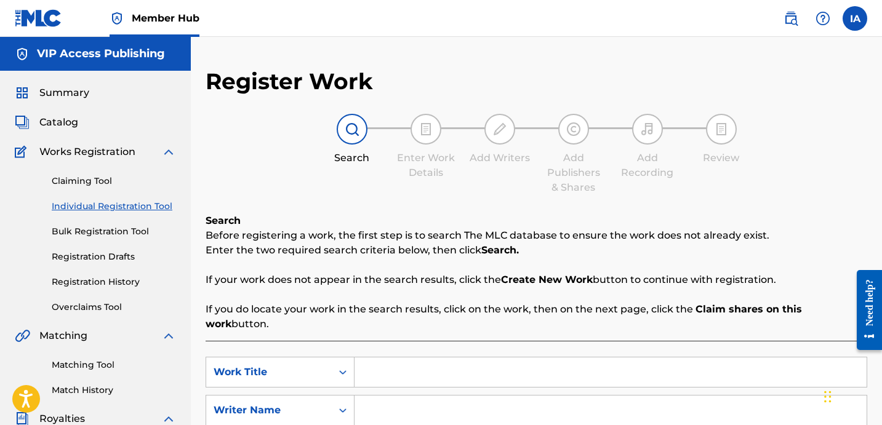
click at [380, 172] on div "Search Enter Work Details Add Writers Add Publishers & Shares Add Recording Rev…" at bounding box center [537, 154] width 662 height 81
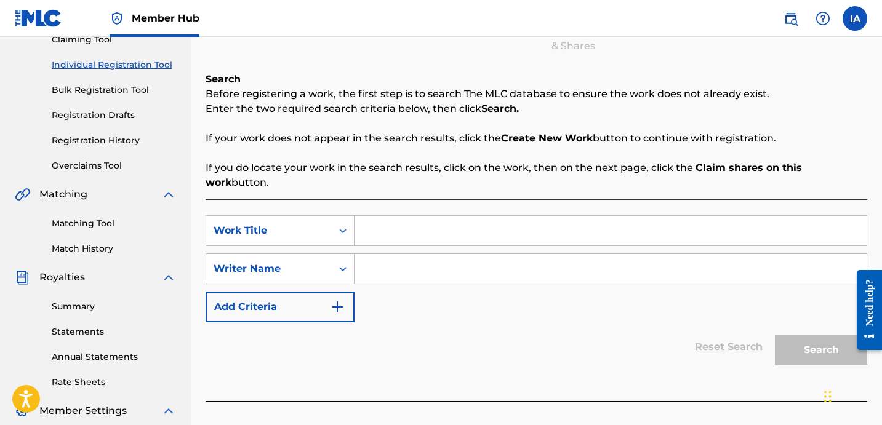
scroll to position [142, 0]
click at [117, 142] on link "Registration History" at bounding box center [114, 140] width 124 height 13
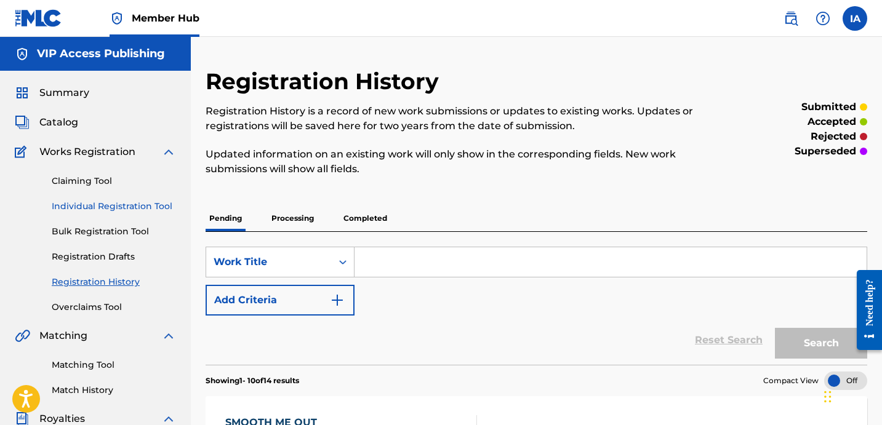
click at [143, 209] on link "Individual Registration Tool" at bounding box center [114, 206] width 124 height 13
